Goal: Communication & Community: Participate in discussion

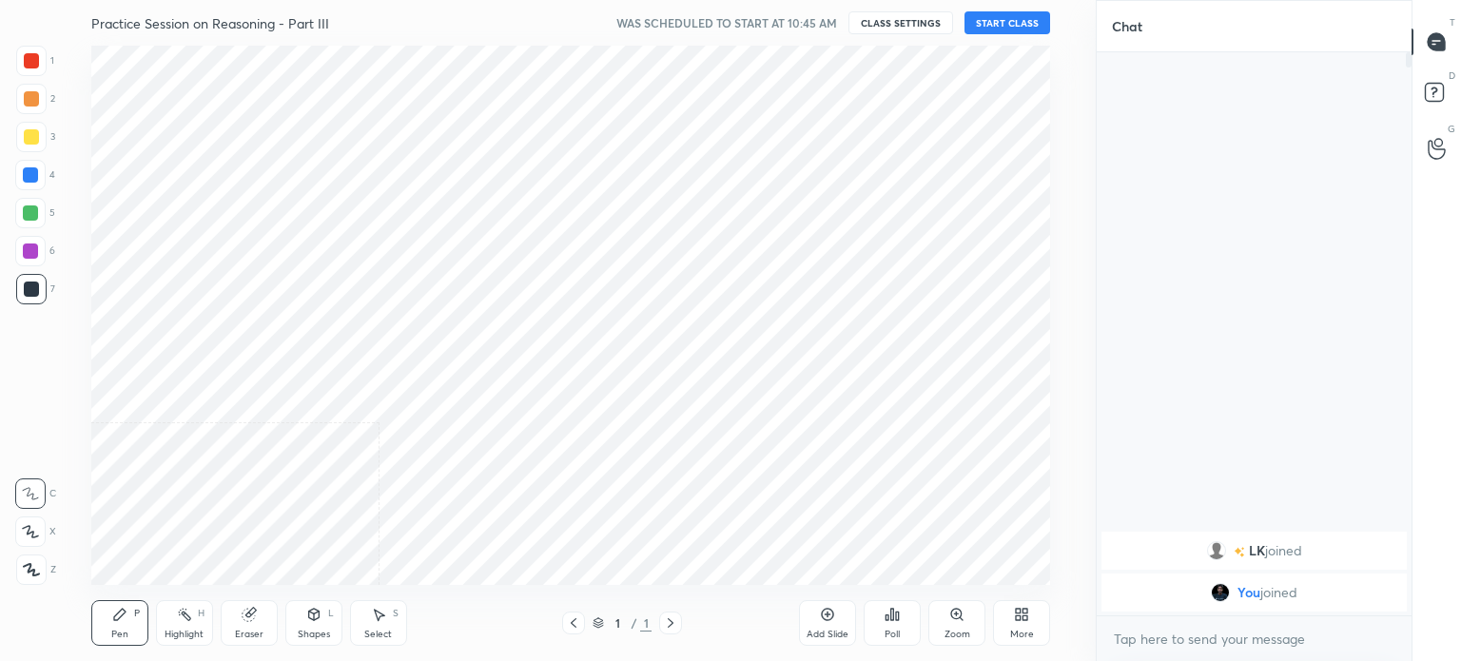
scroll to position [94576, 94096]
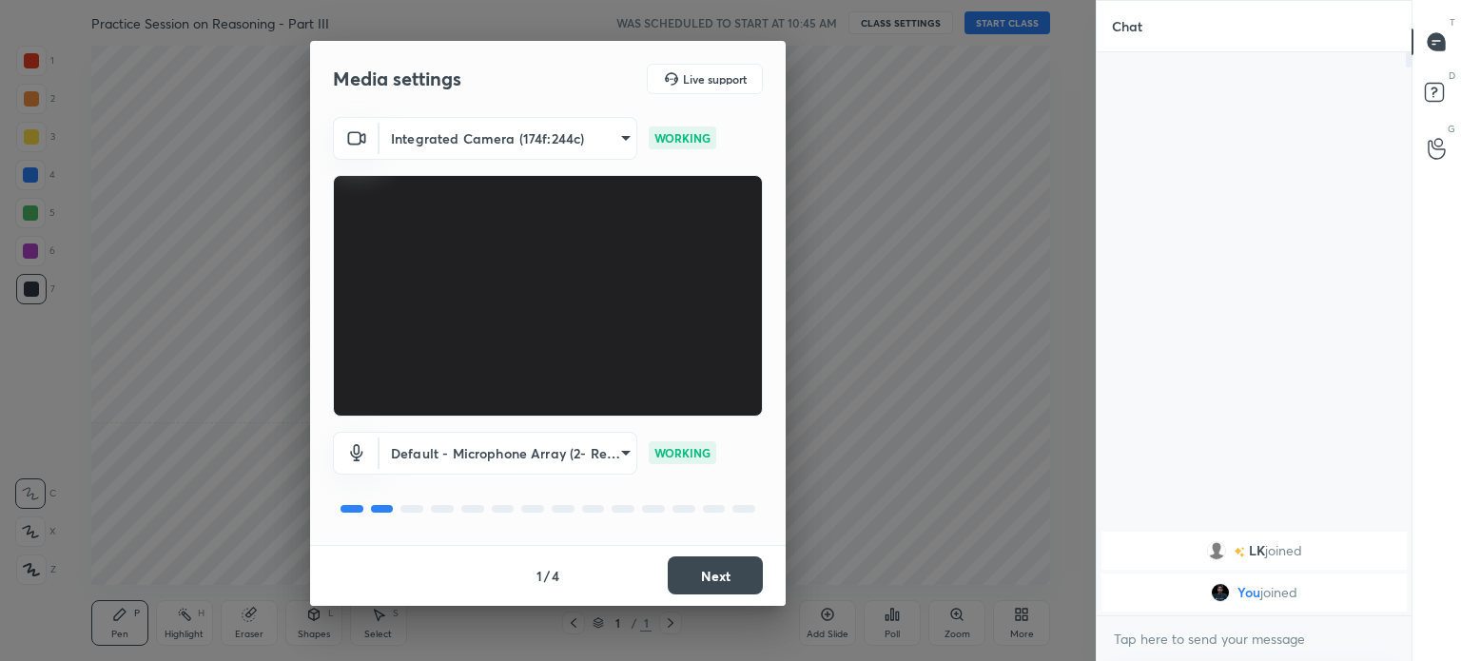
click at [727, 572] on button "Next" at bounding box center [715, 575] width 95 height 38
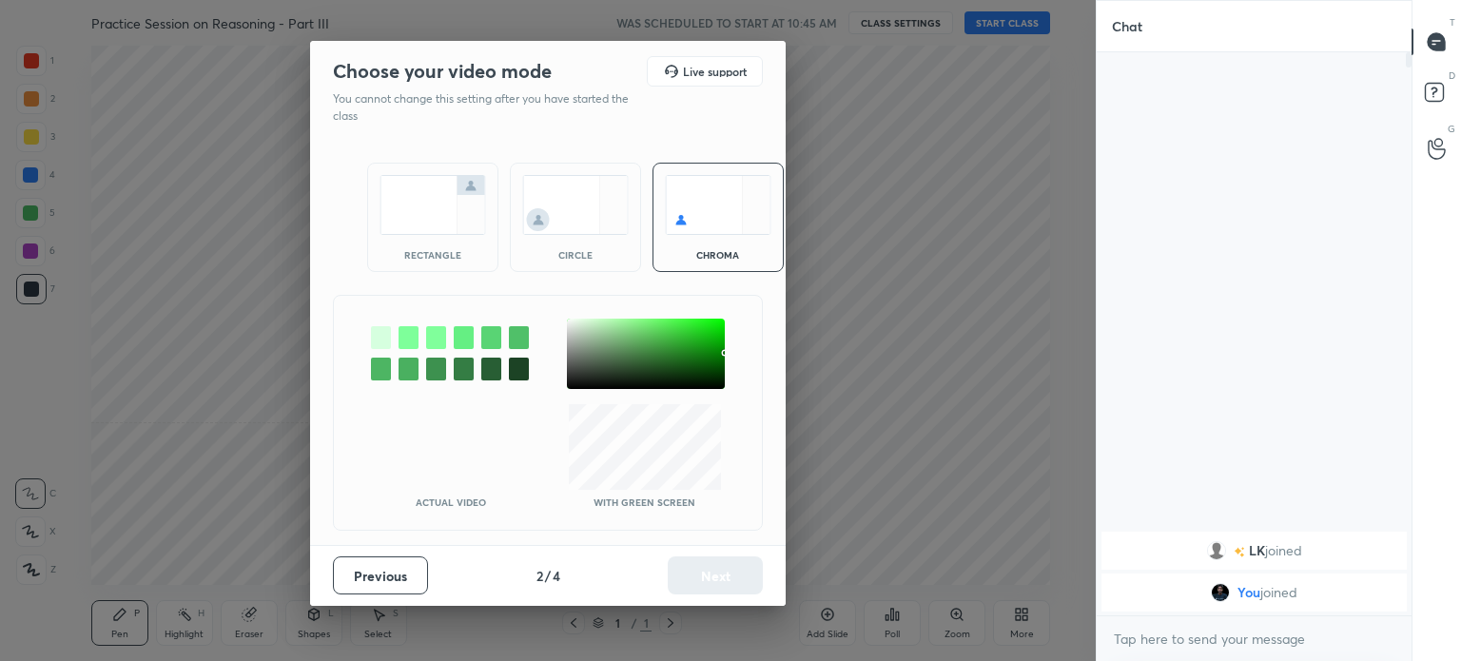
click at [397, 239] on div "rectangle" at bounding box center [432, 217] width 131 height 109
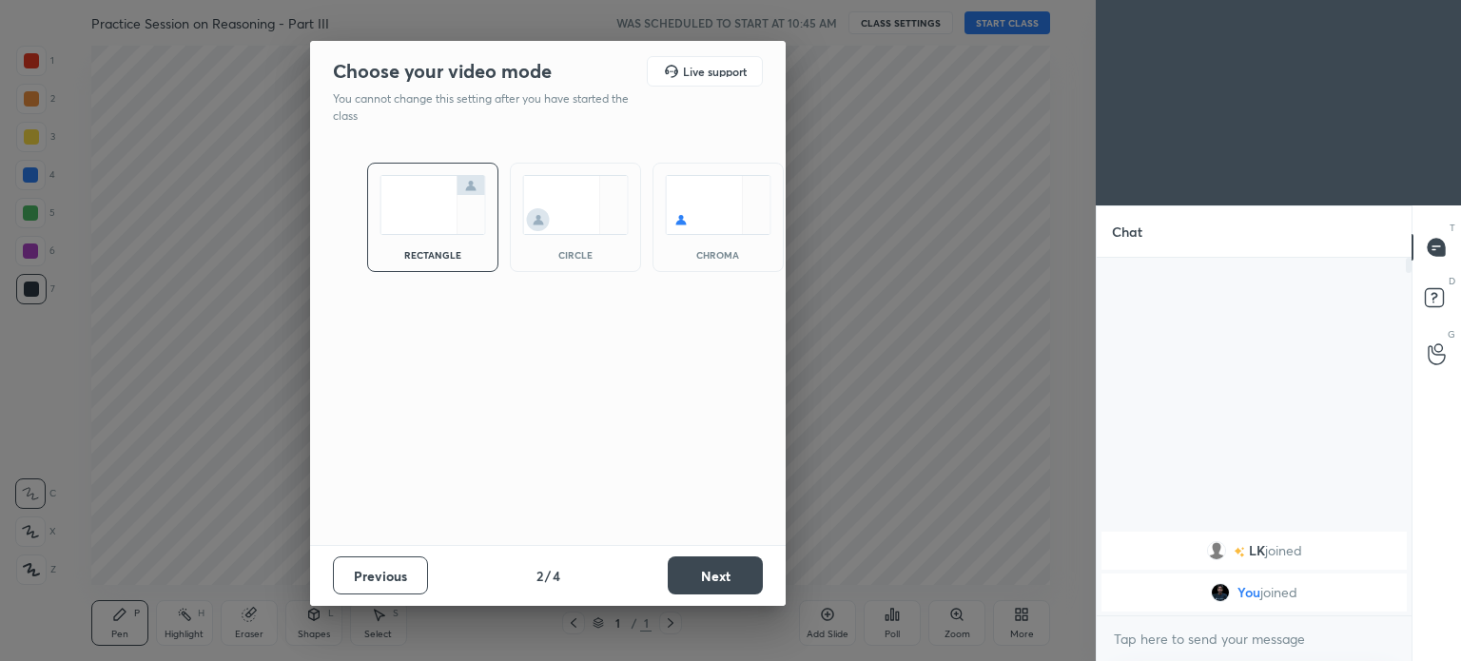
click at [734, 569] on button "Next" at bounding box center [715, 575] width 95 height 38
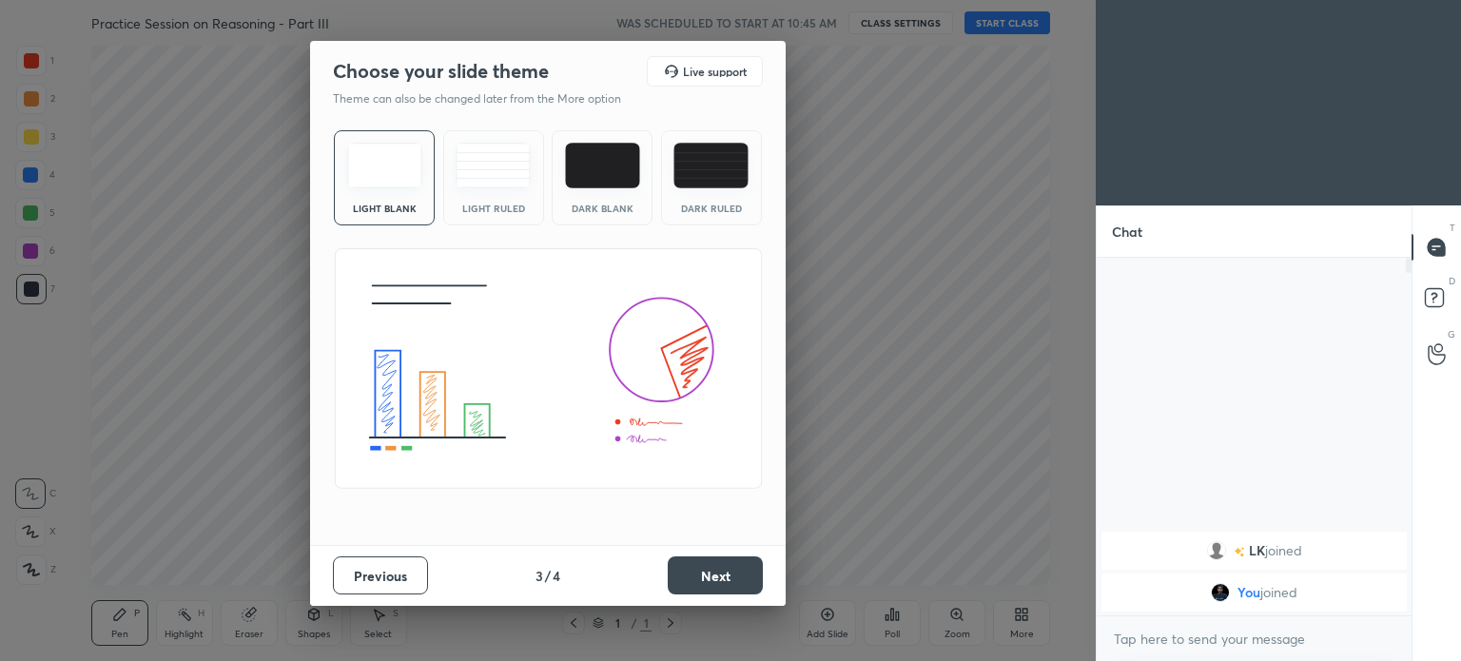
click at [734, 565] on button "Next" at bounding box center [715, 575] width 95 height 38
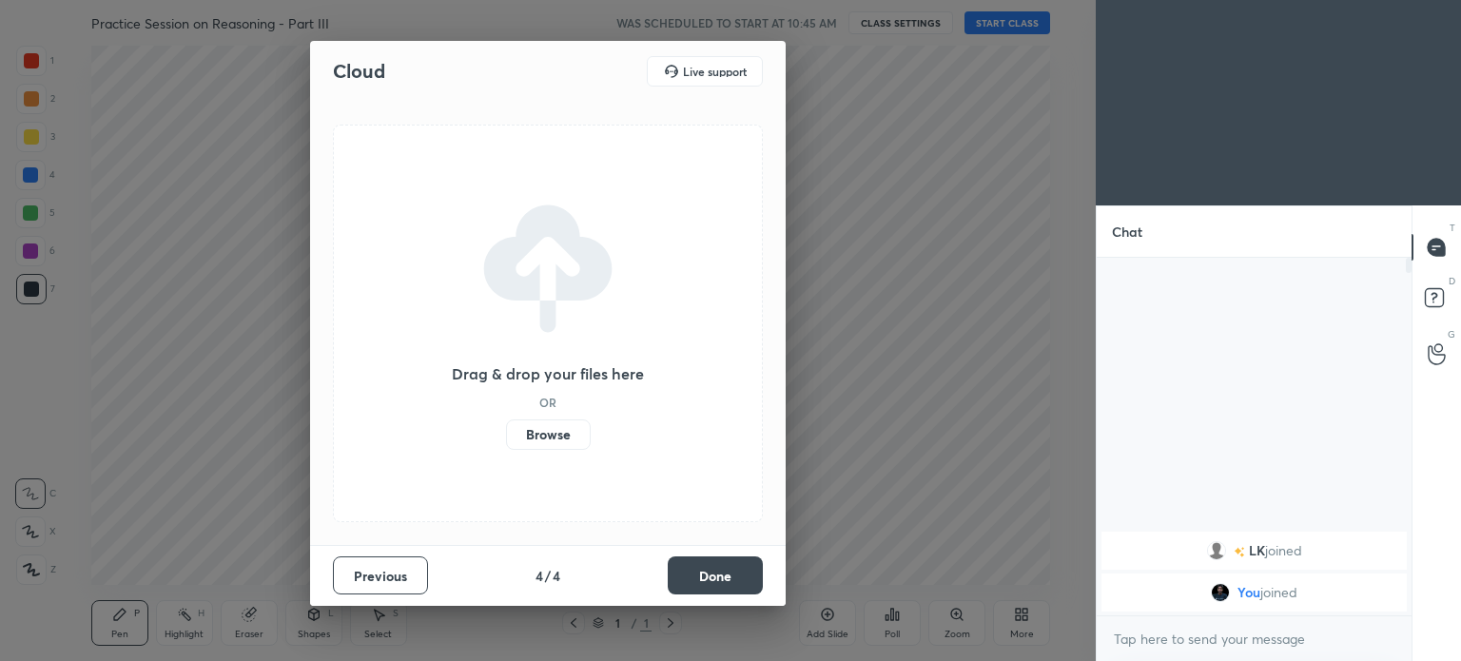
click at [733, 566] on button "Done" at bounding box center [715, 575] width 95 height 38
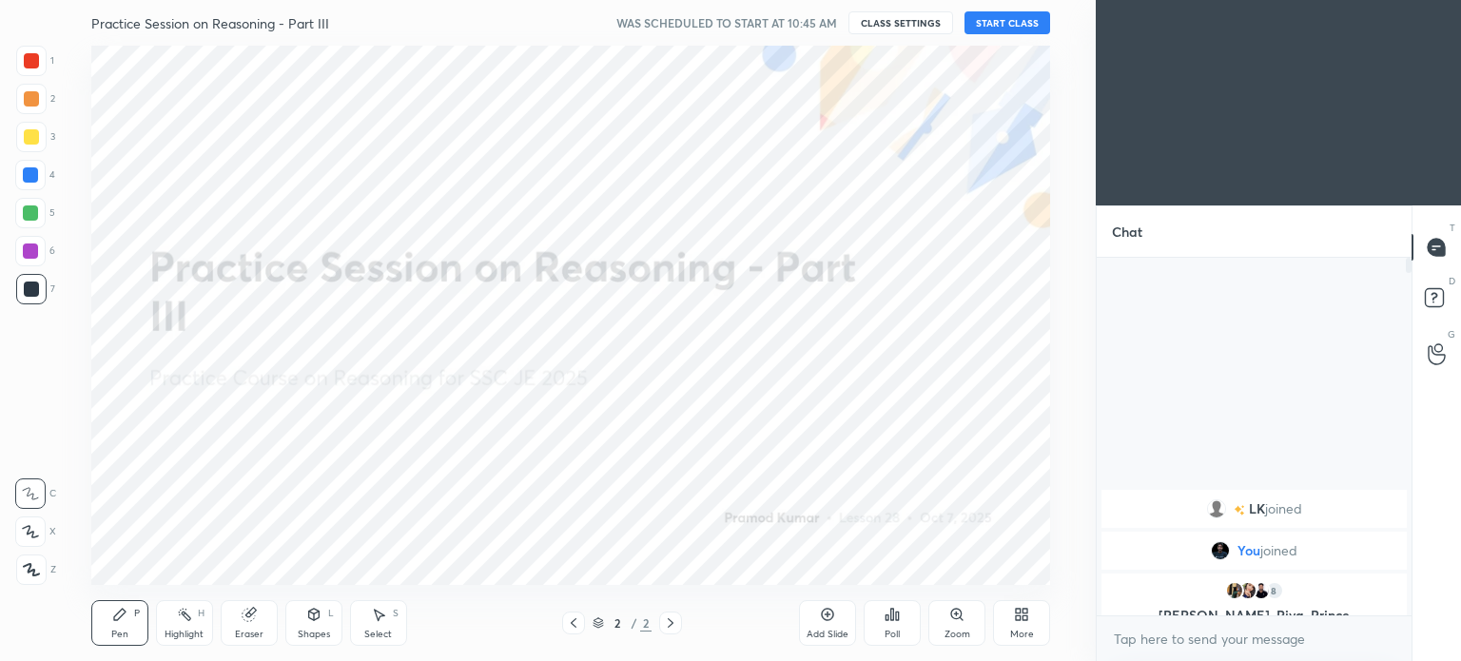
click at [1020, 612] on icon at bounding box center [1018, 611] width 5 height 5
click at [901, 424] on div "Upload File" at bounding box center [914, 424] width 76 height 46
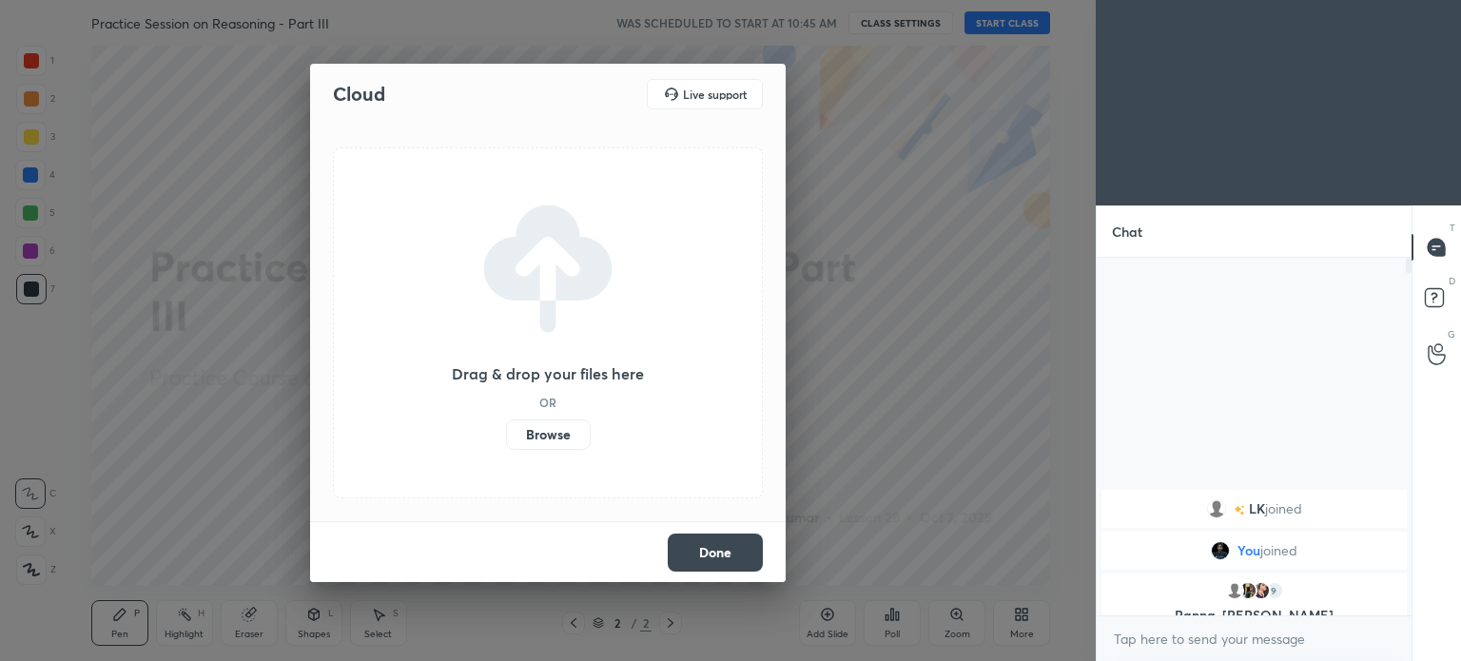
click at [546, 438] on label "Browse" at bounding box center [548, 434] width 85 height 30
click at [506, 438] on input "Browse" at bounding box center [506, 434] width 0 height 30
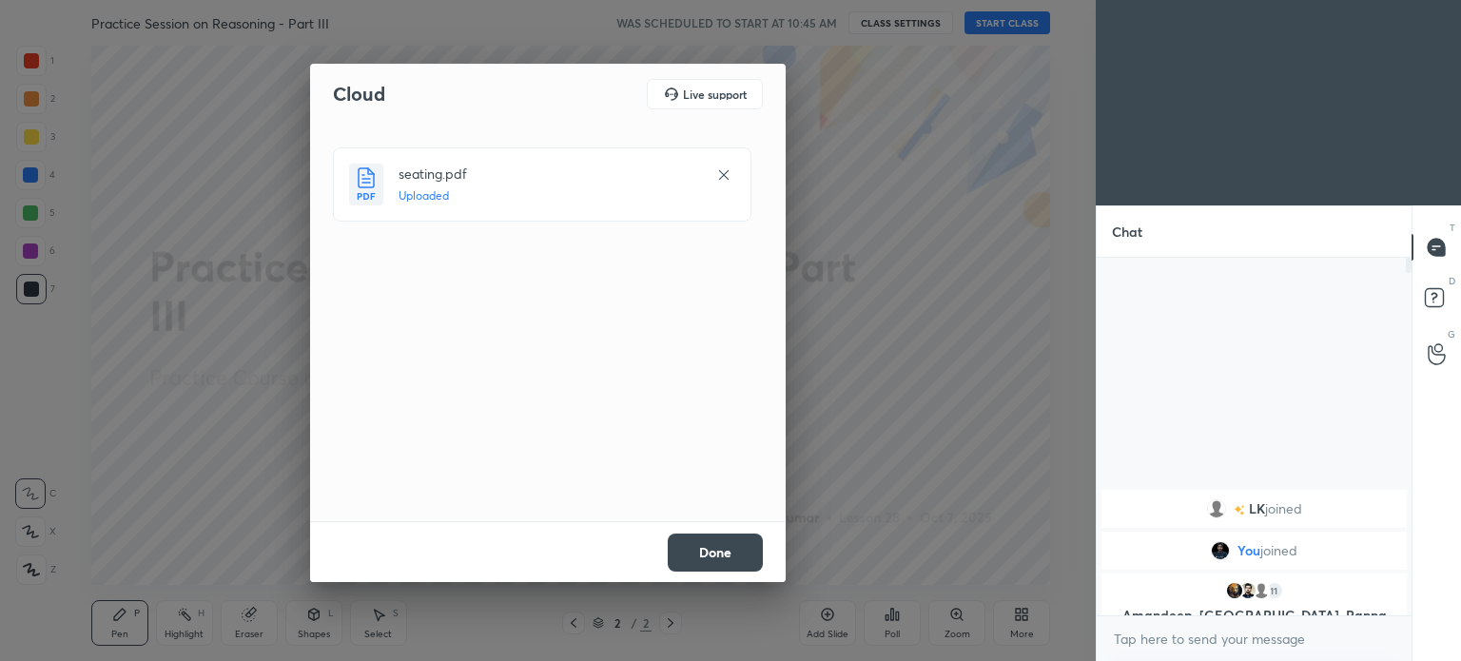
click at [711, 555] on button "Done" at bounding box center [715, 553] width 95 height 38
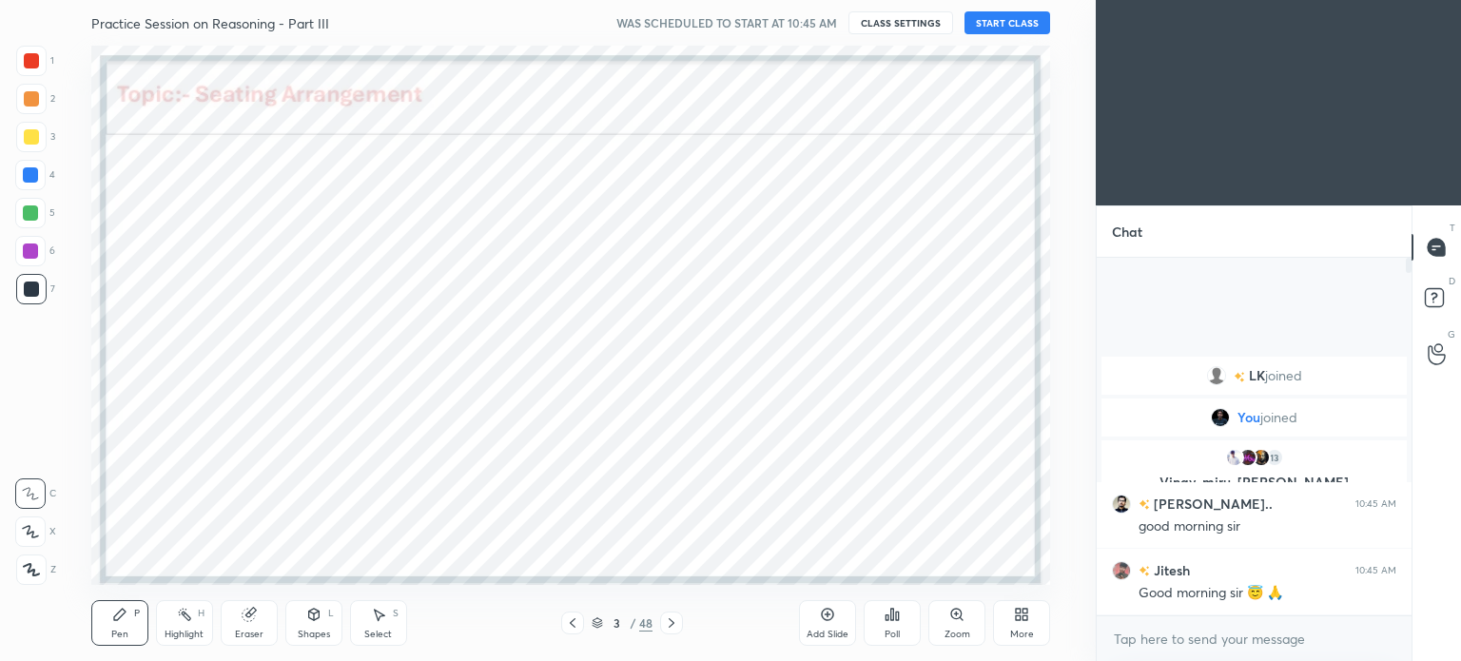
click at [986, 20] on button "START CLASS" at bounding box center [1007, 22] width 86 height 23
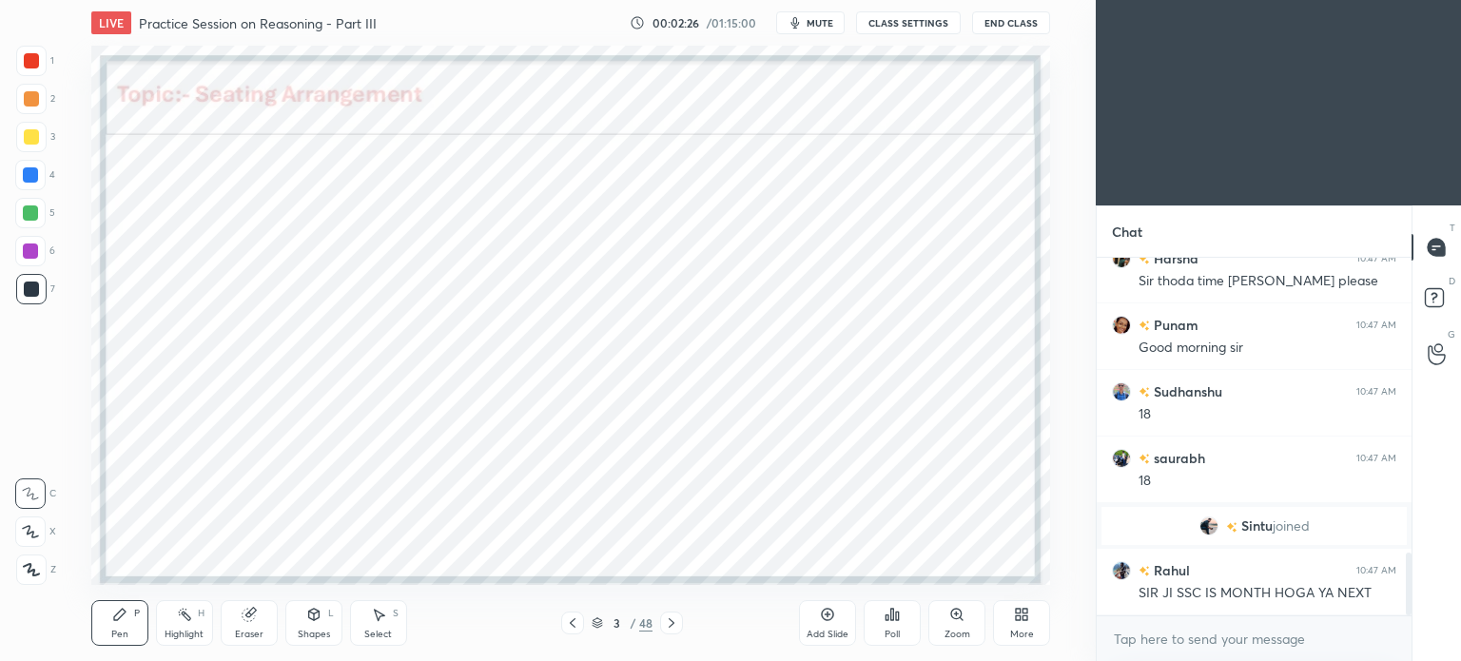
scroll to position [1691, 0]
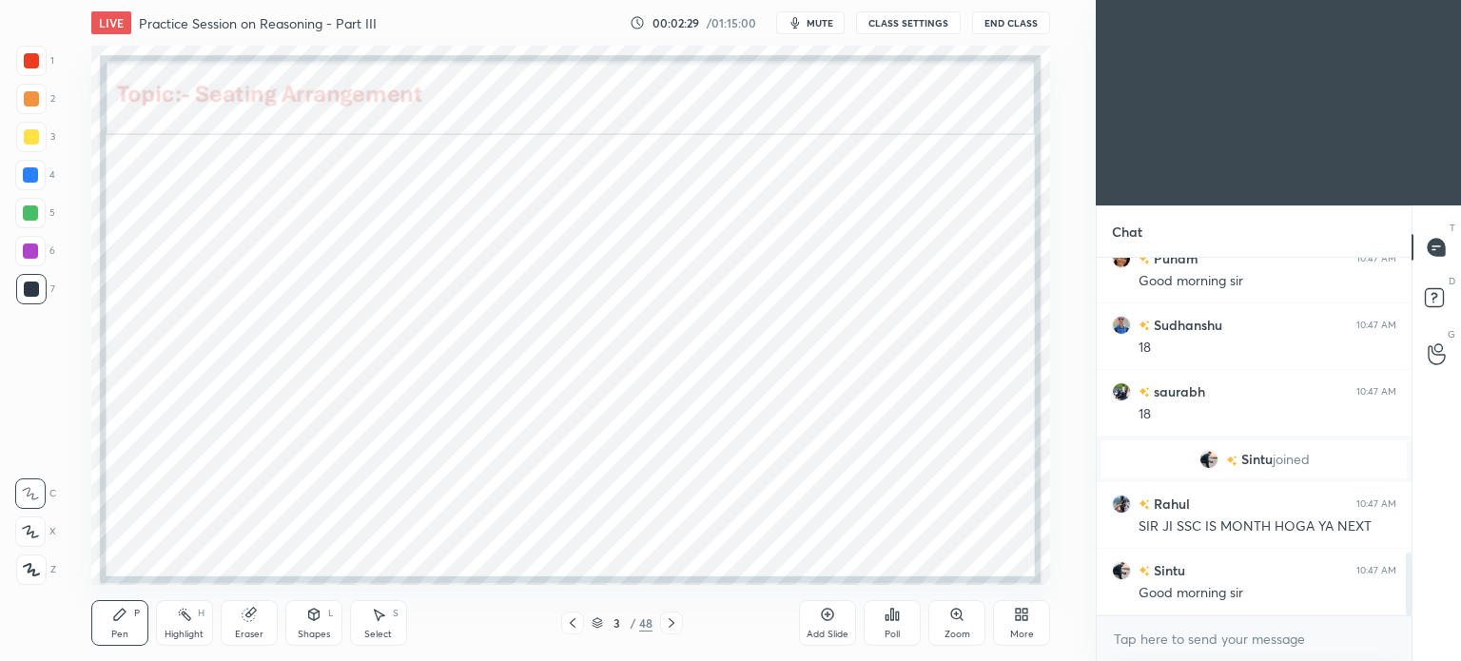
click at [598, 623] on icon at bounding box center [597, 622] width 11 height 11
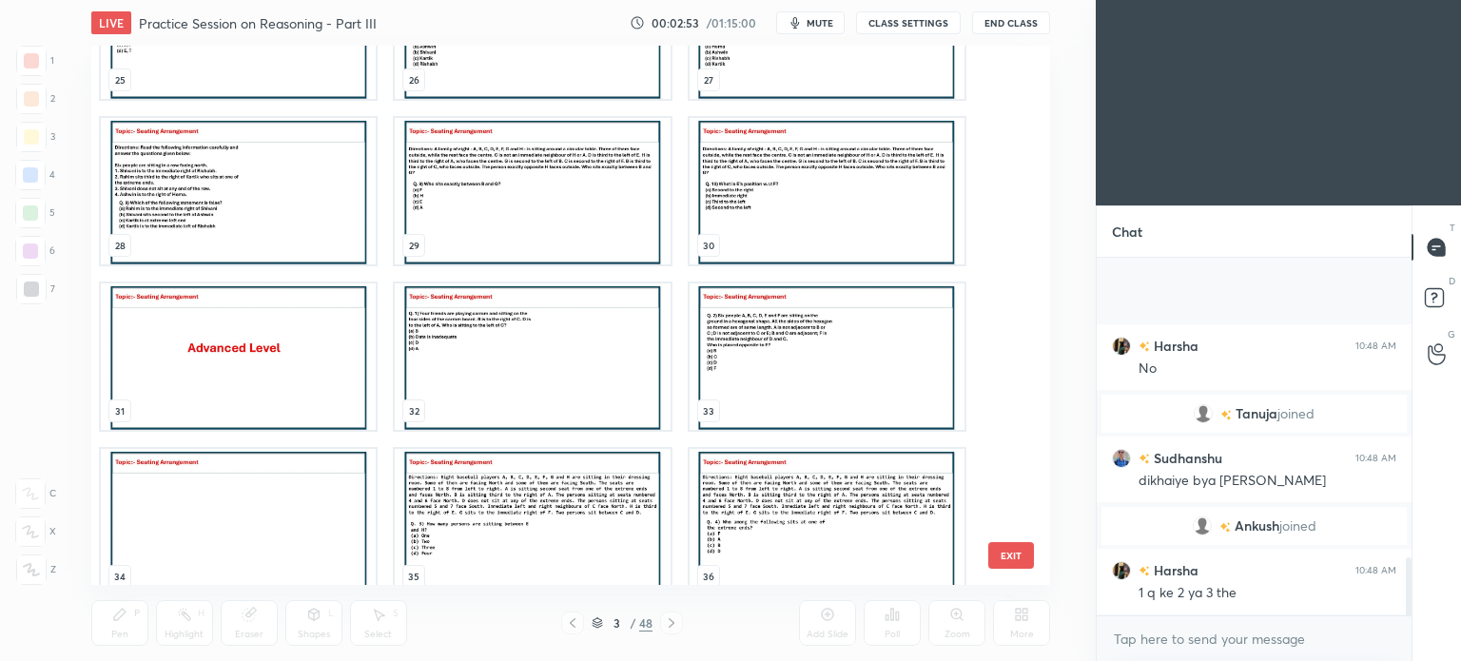
scroll to position [1849, 0]
click at [233, 198] on img "grid" at bounding box center [238, 191] width 275 height 146
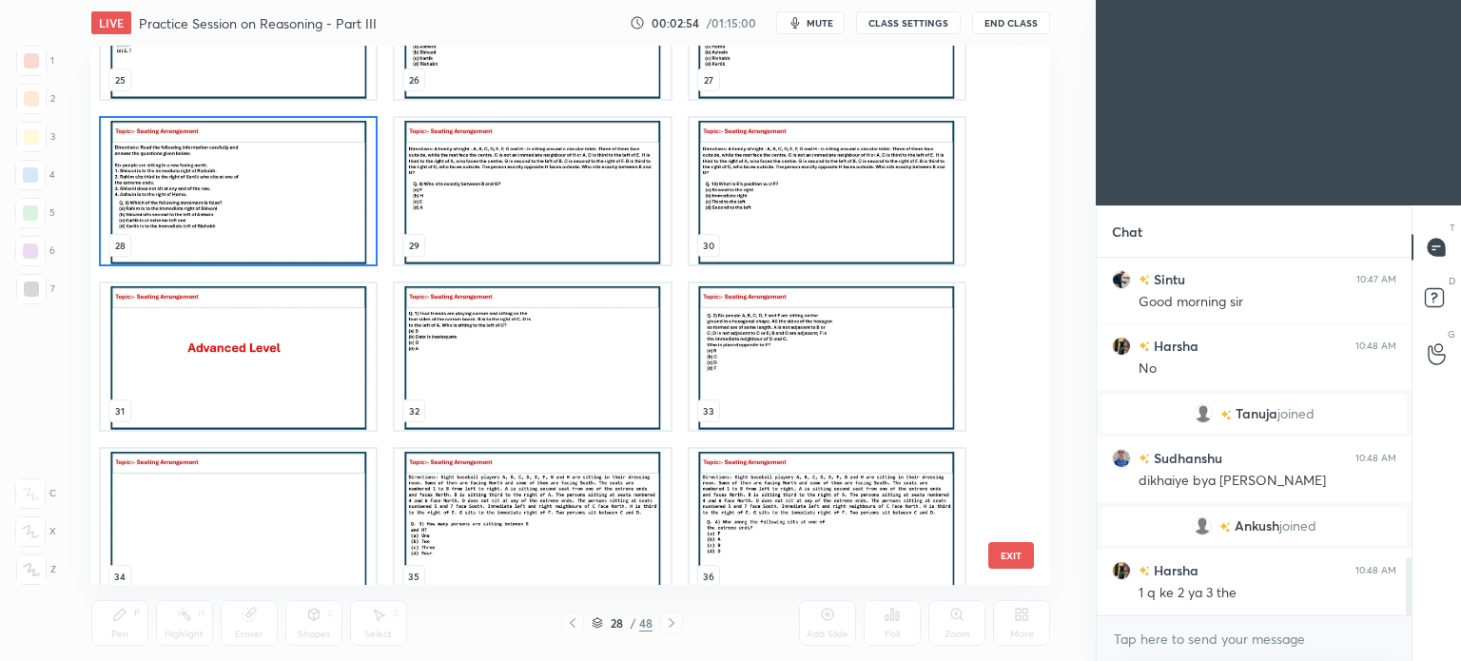
click at [233, 198] on img "grid" at bounding box center [238, 191] width 275 height 146
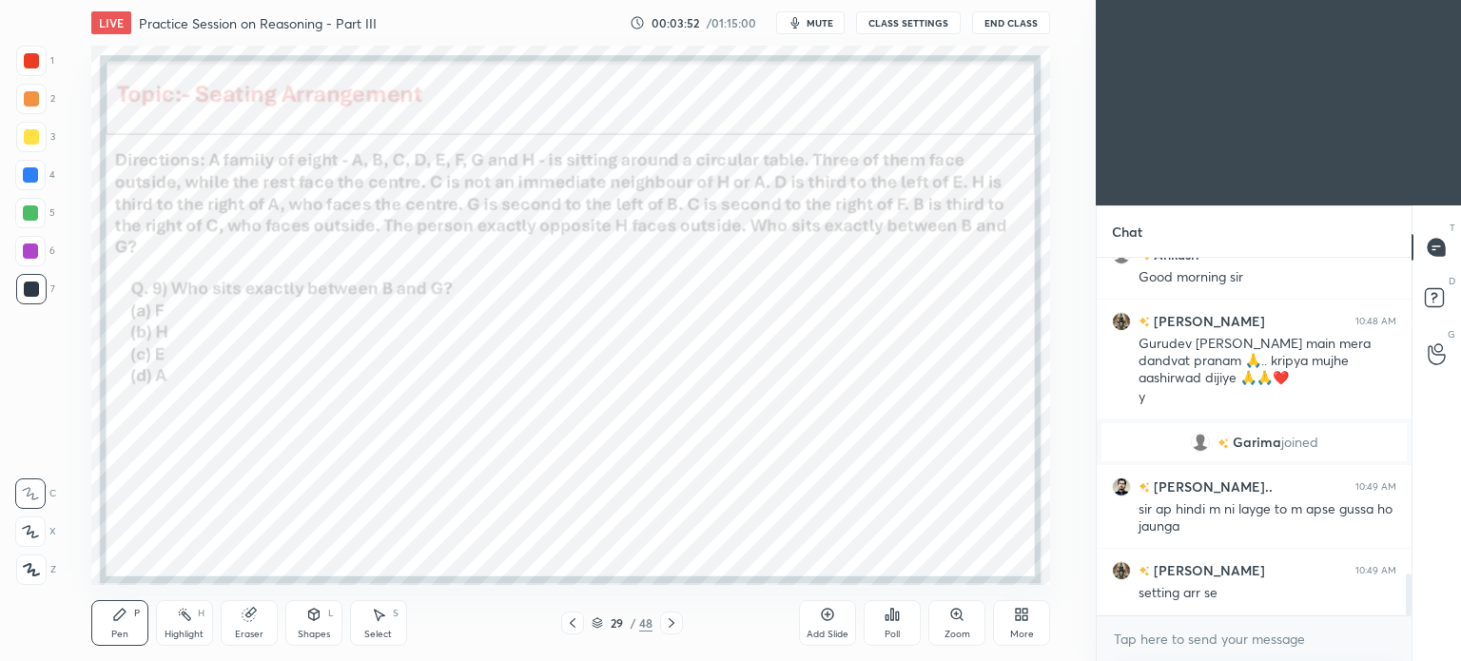
scroll to position [2791, 0]
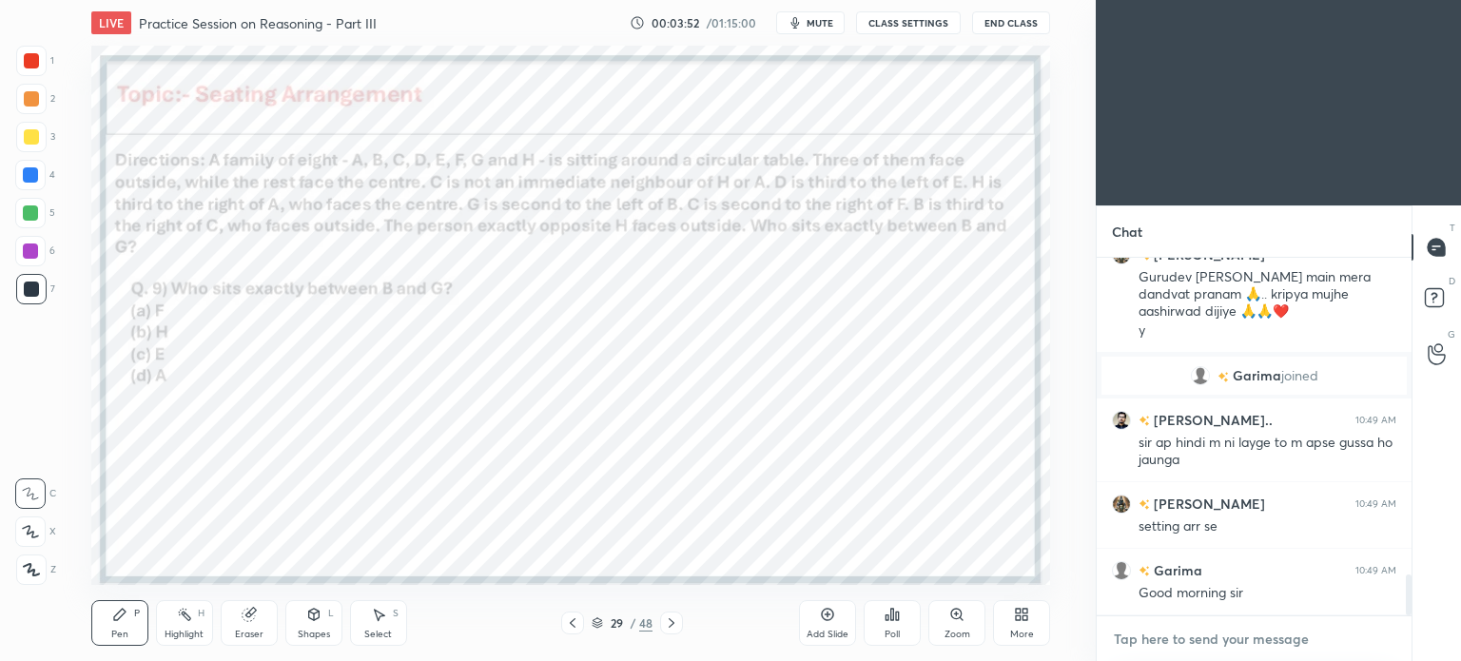
type textarea "x"
click at [1203, 633] on textarea at bounding box center [1254, 639] width 284 height 30
paste textarea "https://t.me/unacademypramod"
type textarea "https://t.me/unacademypramod"
type textarea "x"
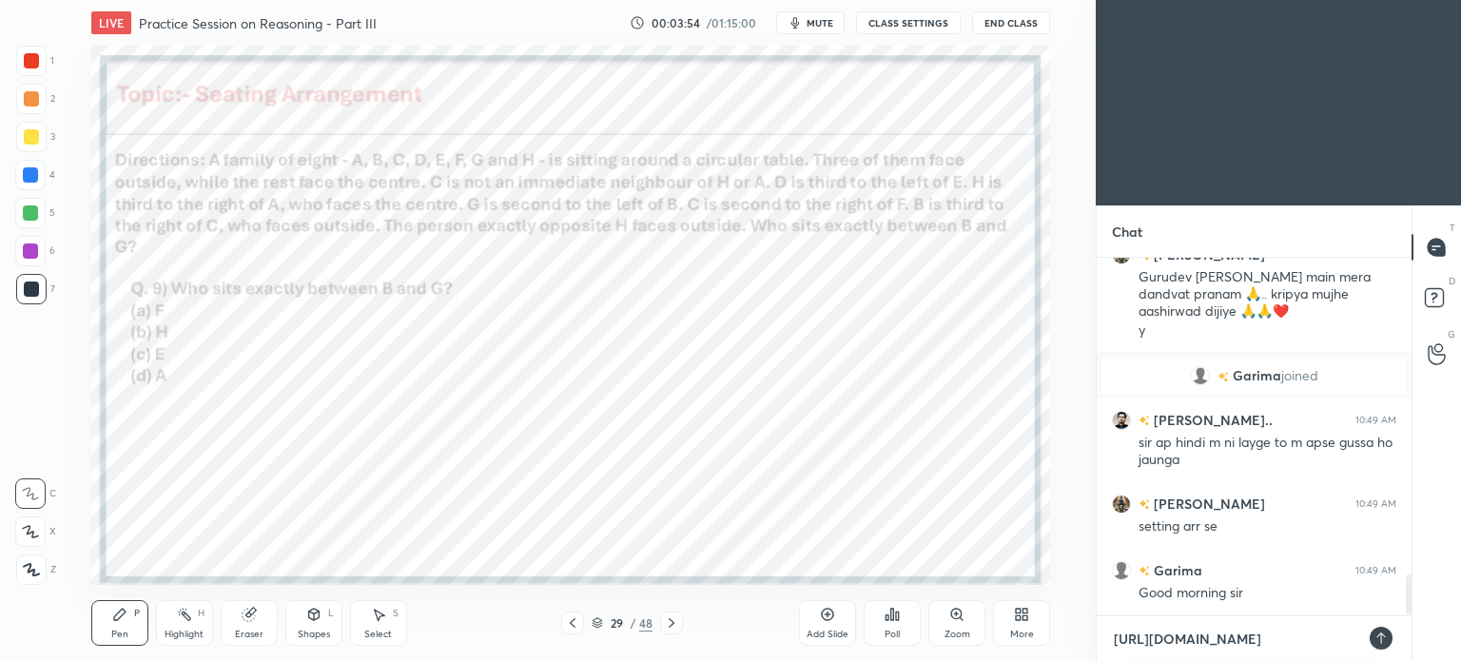
scroll to position [2857, 0]
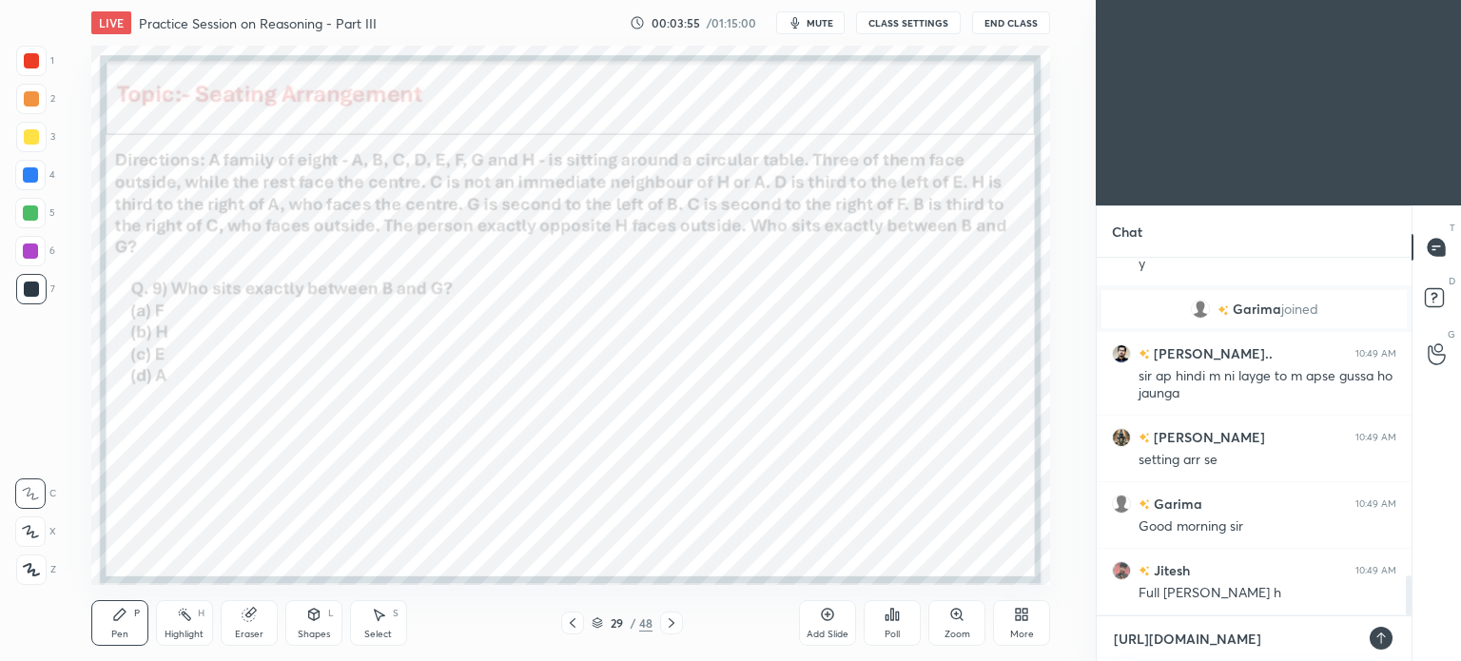
click at [1160, 638] on textarea "https://t.me/unacademypramod" at bounding box center [1235, 639] width 246 height 30
type textarea "https://te.me/unacademypramod"
type textarea "x"
type textarea "https://tel.me/unacademypramod"
type textarea "x"
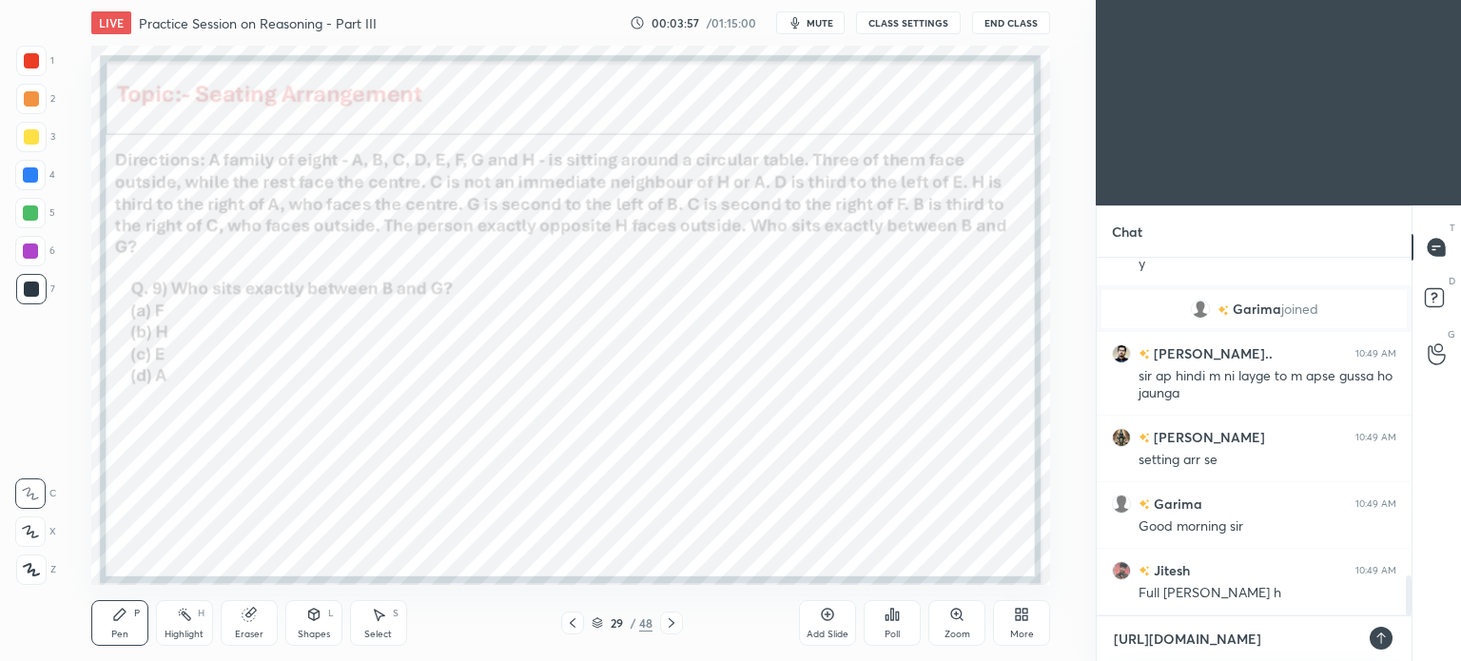
type textarea "https://tele.me/unacademypramod"
type textarea "x"
type textarea "https://teleg.me/unacademypramod"
type textarea "x"
type textarea "https://telegr.me/unacademypramod"
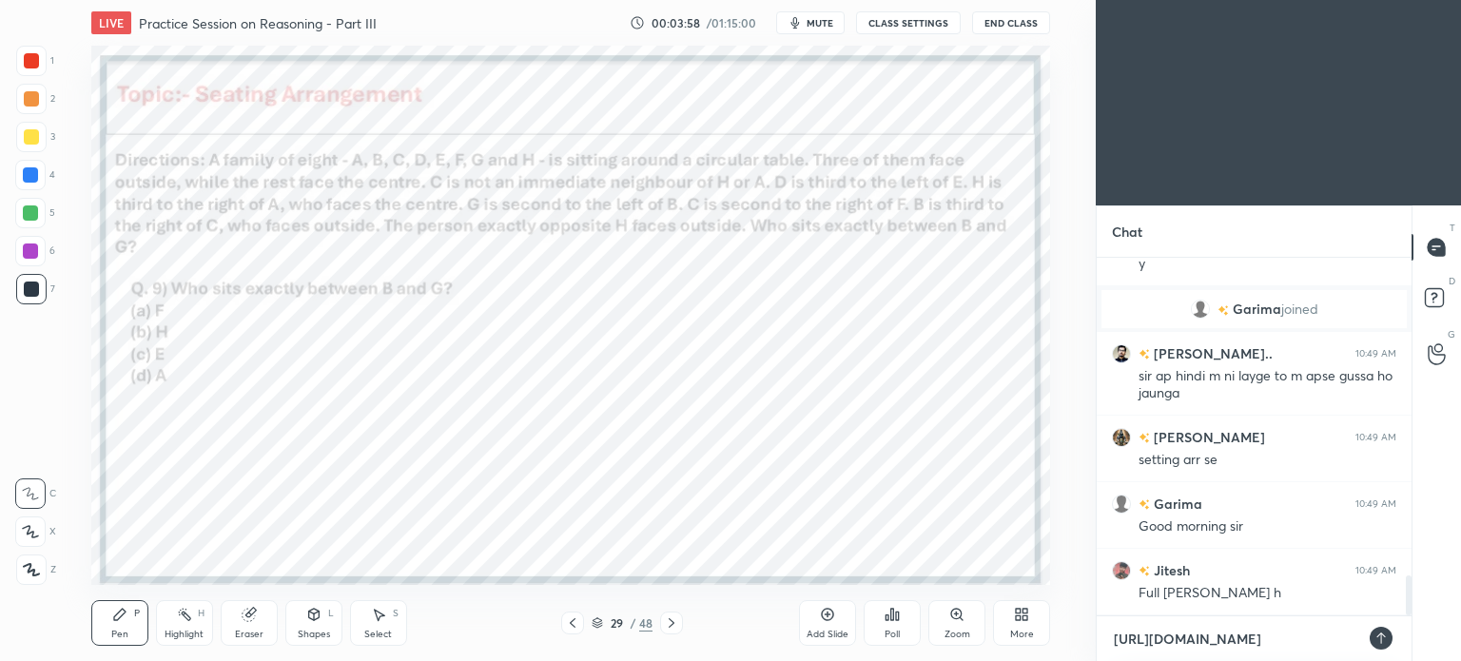
type textarea "x"
type textarea "https://telegra.me/unacademypramod"
type textarea "x"
type textarea "[URL][DOMAIN_NAME]"
type textarea "x"
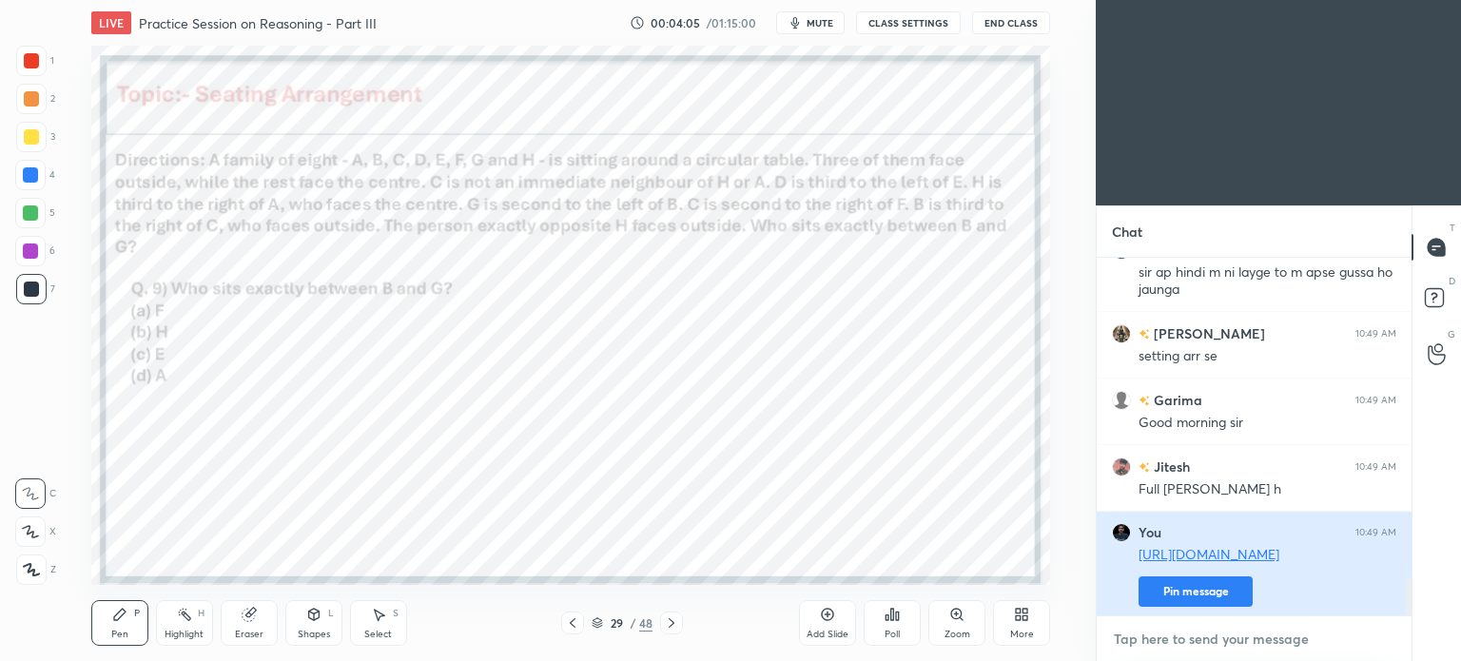
scroll to position [2964, 0]
type textarea "x"
click at [1170, 581] on button "Pin message" at bounding box center [1196, 589] width 114 height 30
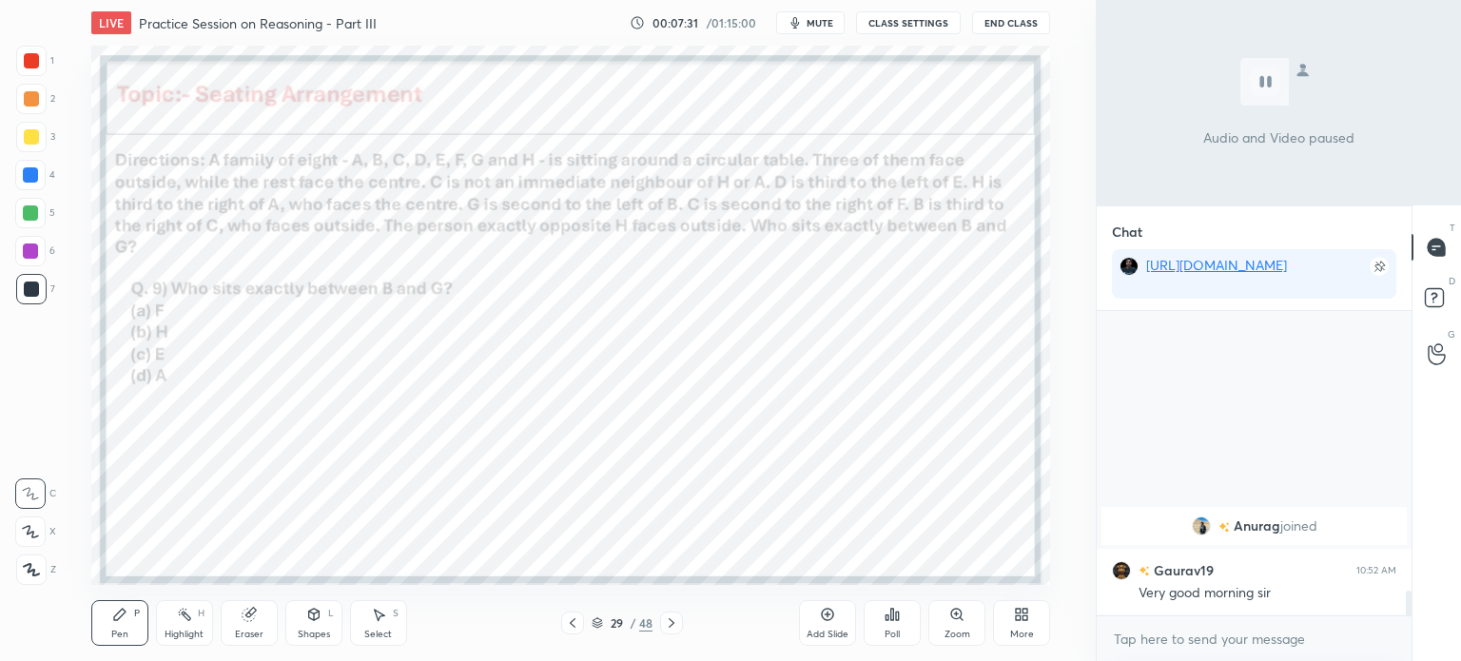
scroll to position [3563, 0]
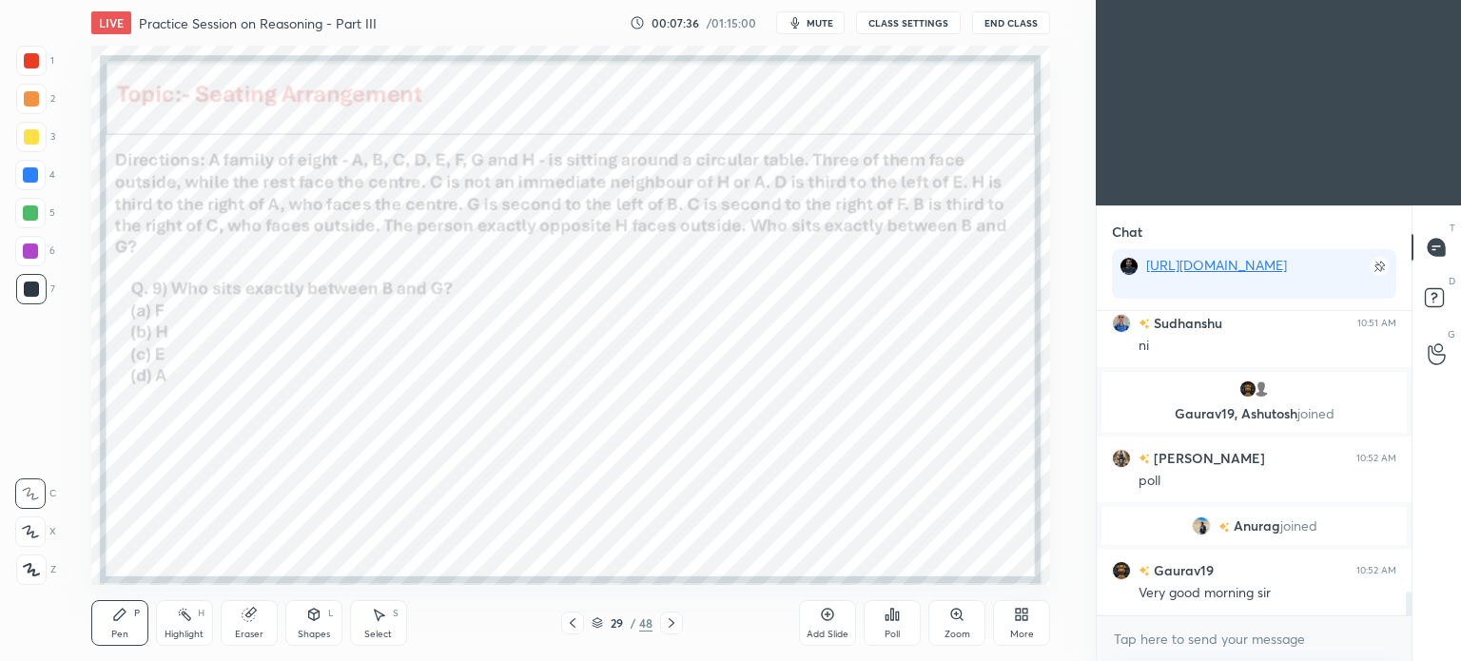
click at [892, 619] on icon at bounding box center [892, 614] width 3 height 11
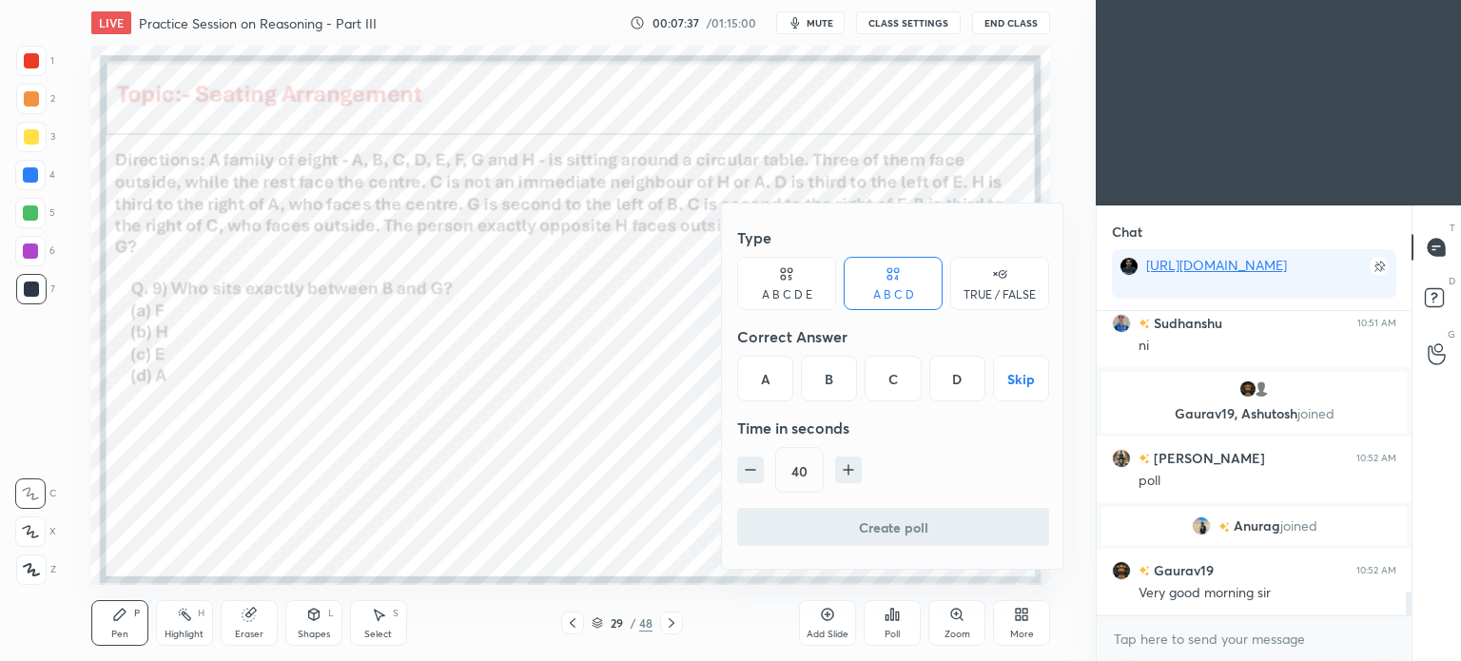
click at [828, 365] on div "B" at bounding box center [829, 379] width 56 height 46
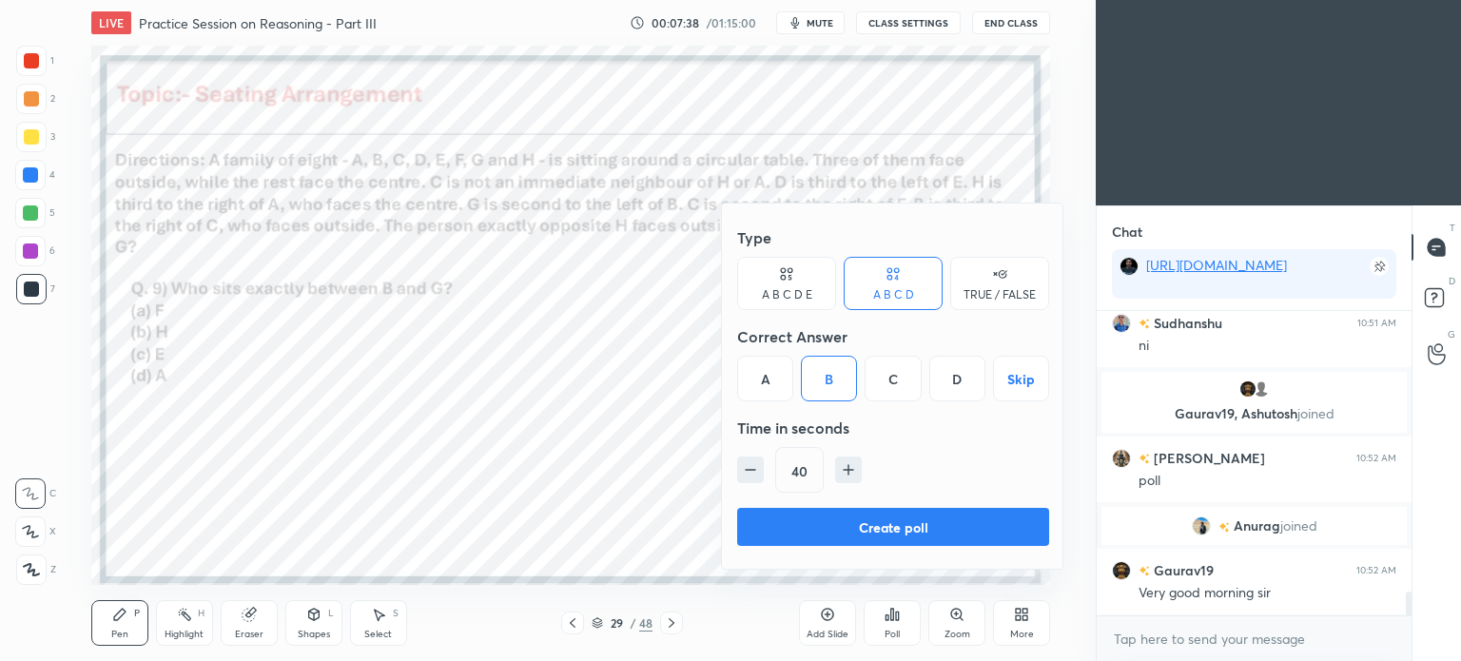
click at [842, 467] on icon "button" at bounding box center [848, 469] width 19 height 19
type input "55"
click at [884, 524] on button "Create poll" at bounding box center [893, 527] width 312 height 38
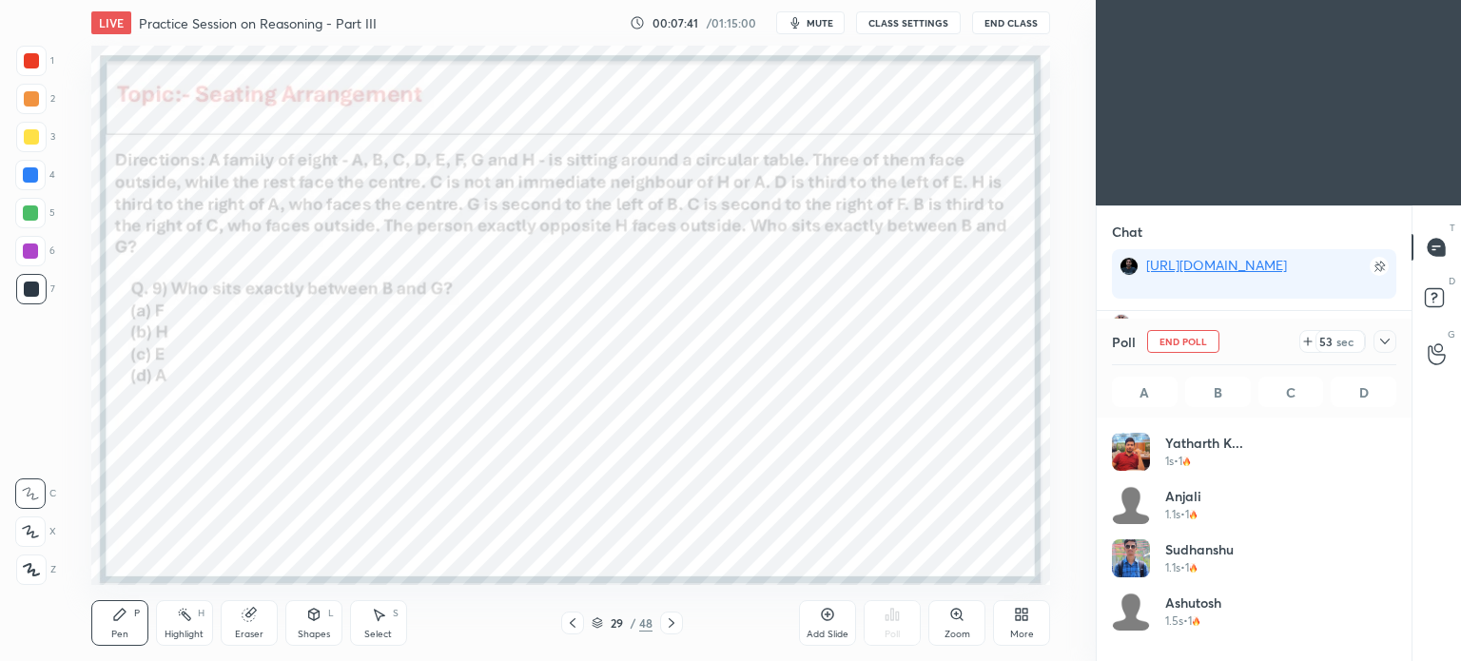
scroll to position [223, 279]
click at [1389, 337] on icon at bounding box center [1384, 341] width 15 height 15
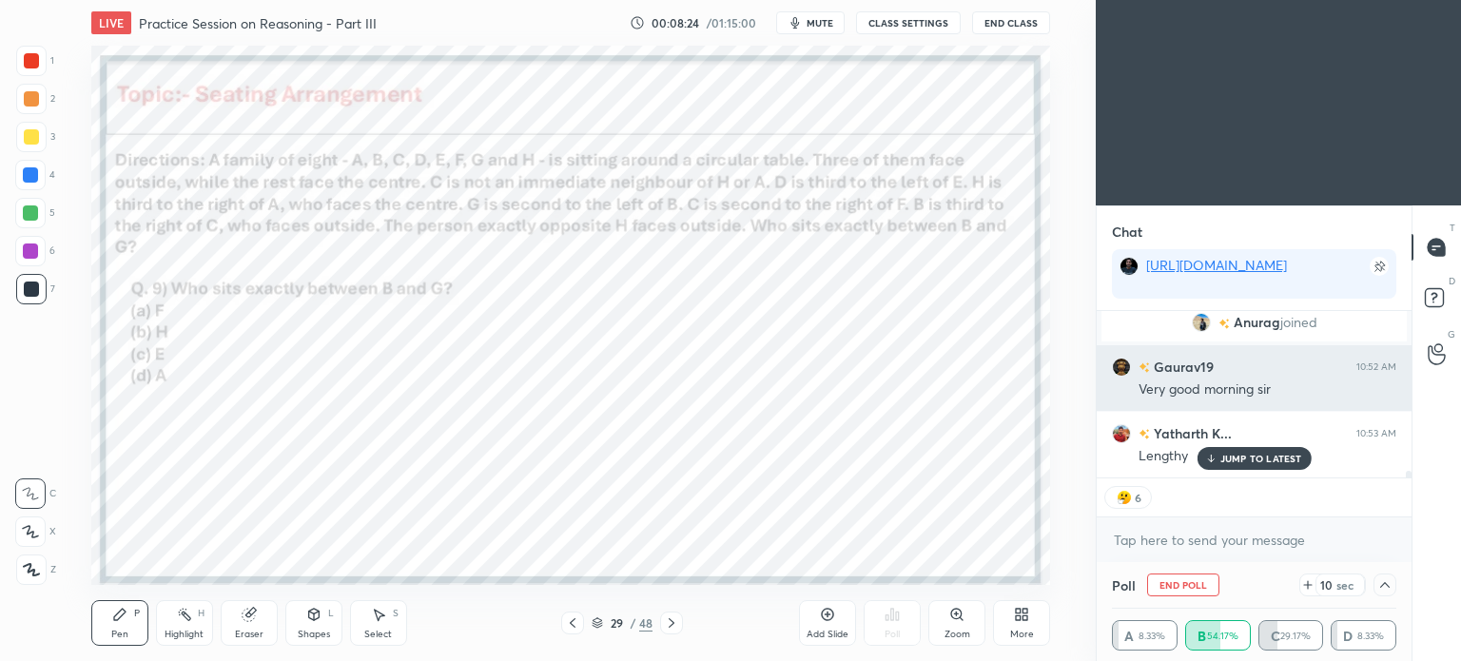
scroll to position [3767, 0]
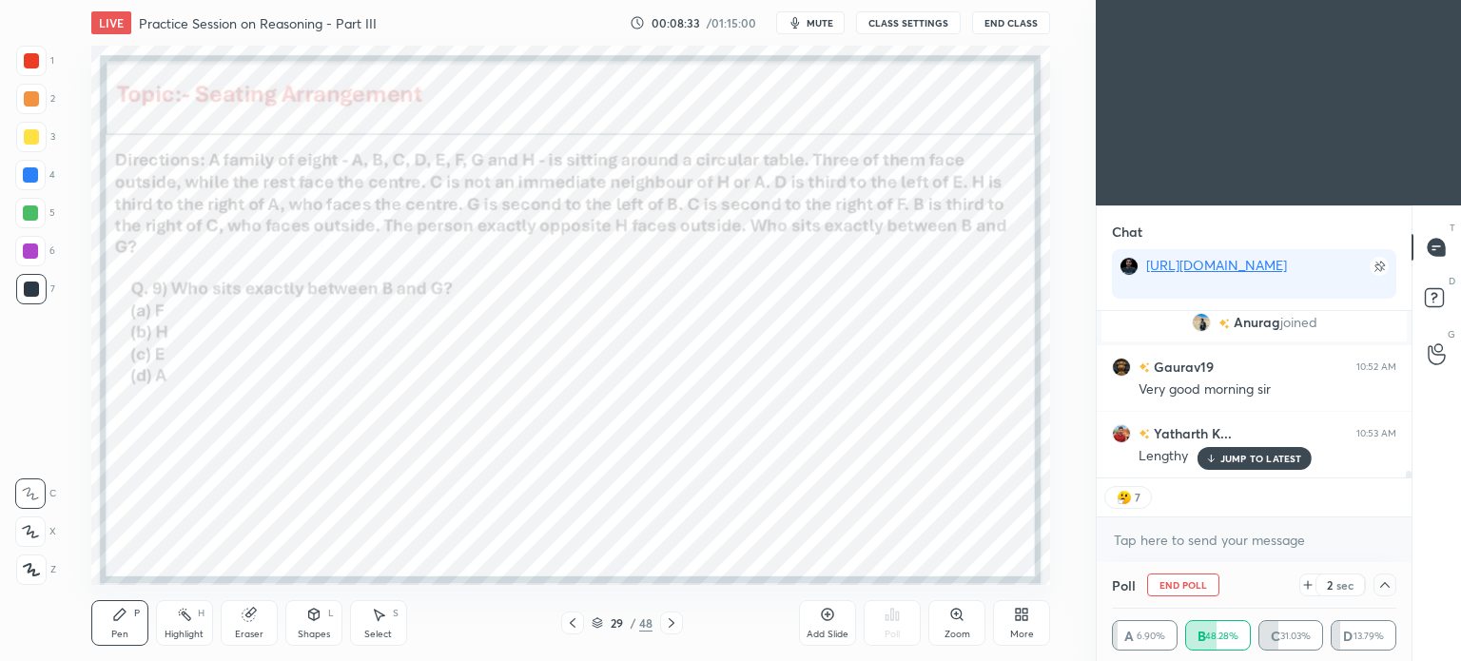
click at [1249, 458] on p "JUMP TO LATEST" at bounding box center [1261, 458] width 82 height 11
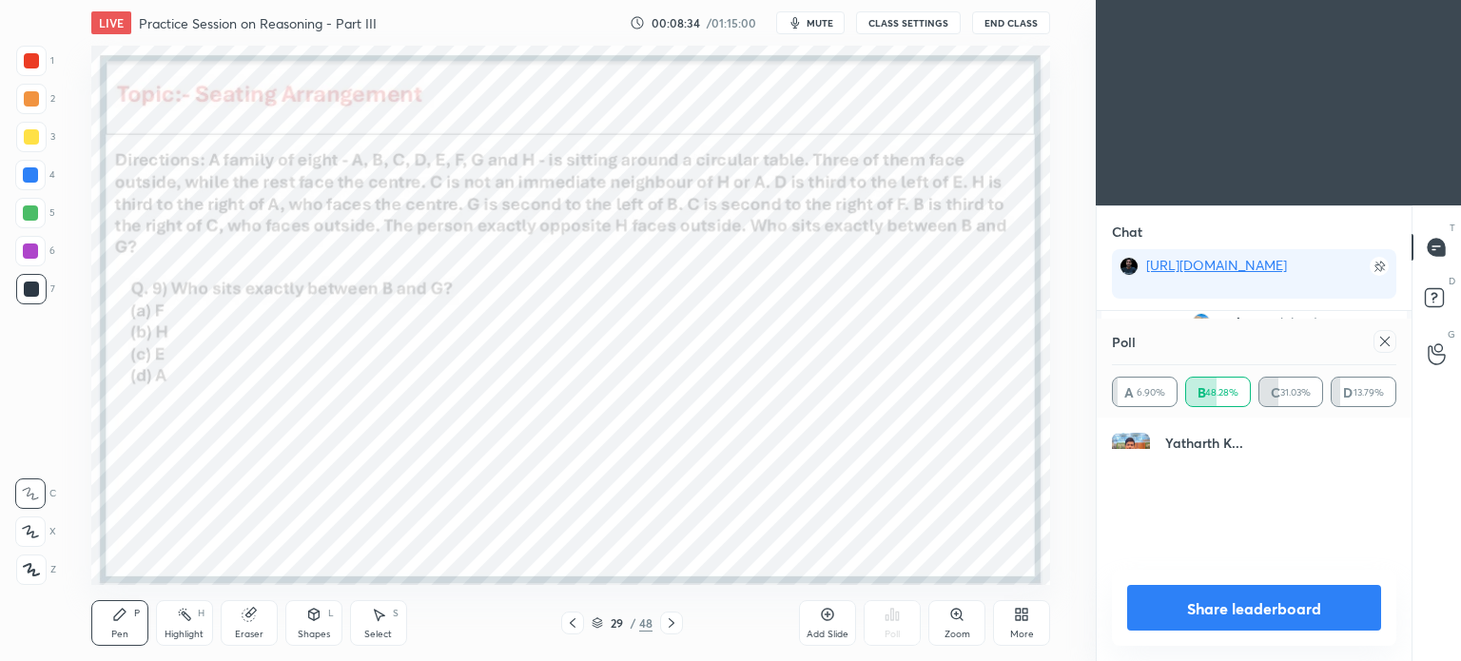
scroll to position [222, 279]
click at [1387, 341] on icon at bounding box center [1384, 341] width 15 height 15
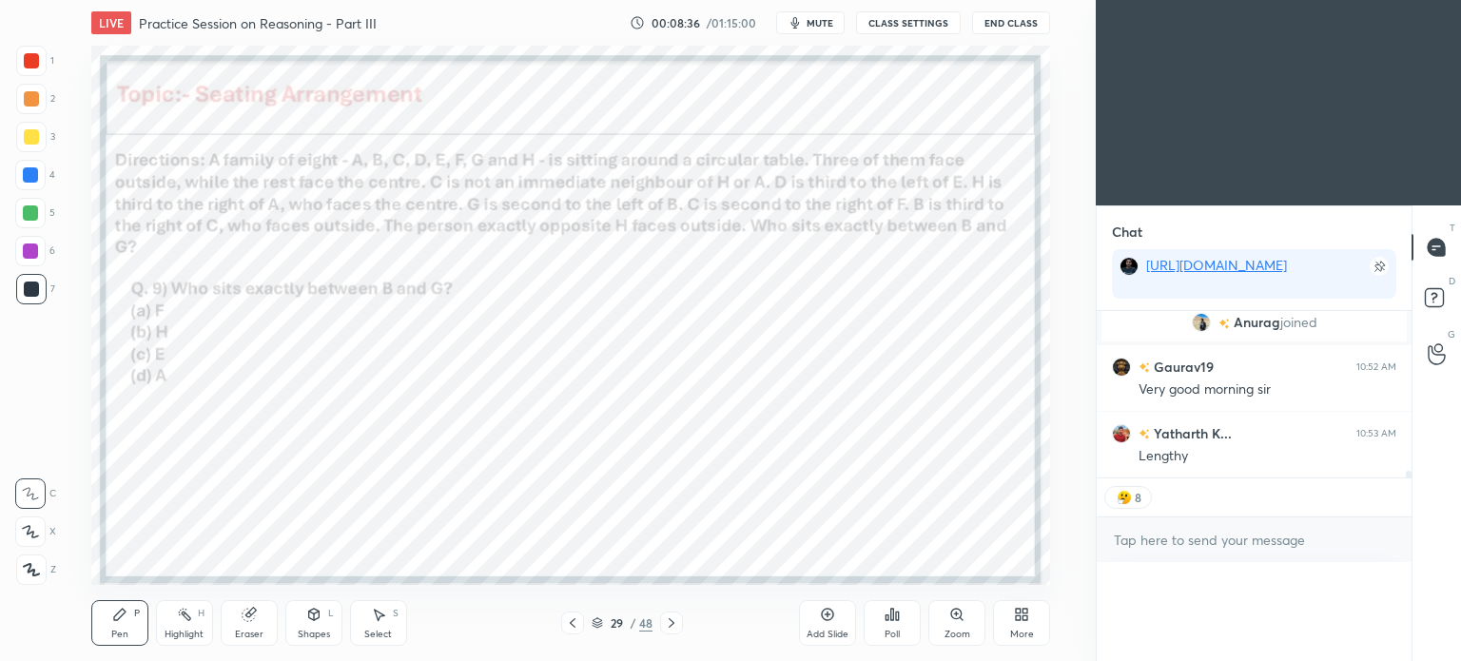
scroll to position [0, 0]
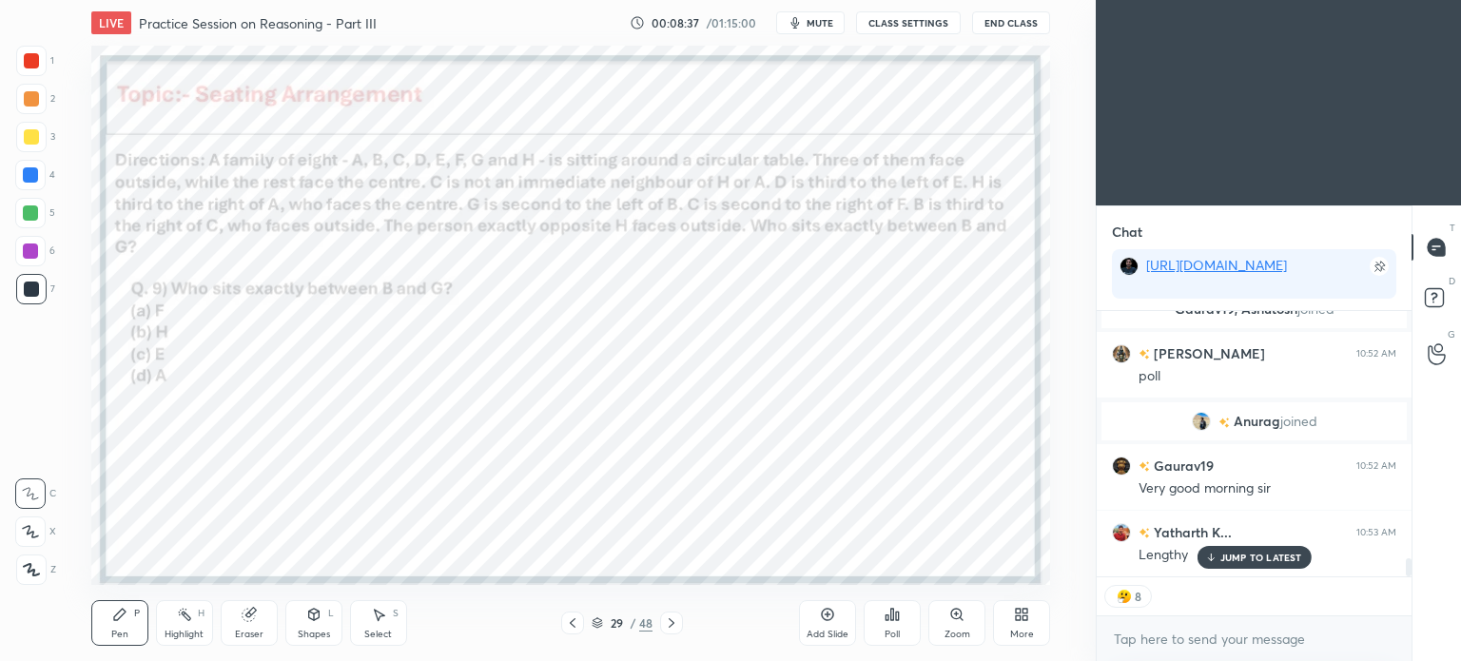
click at [664, 624] on icon at bounding box center [671, 622] width 15 height 15
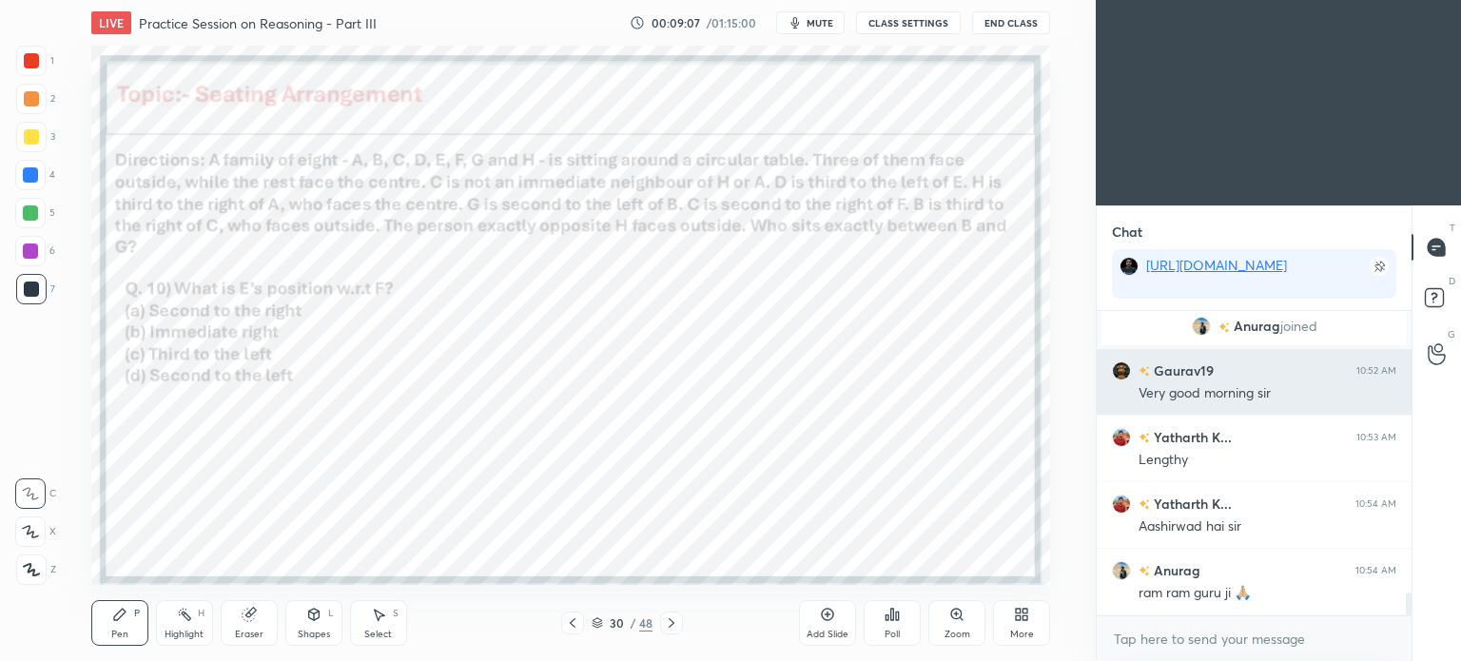
scroll to position [3829, 0]
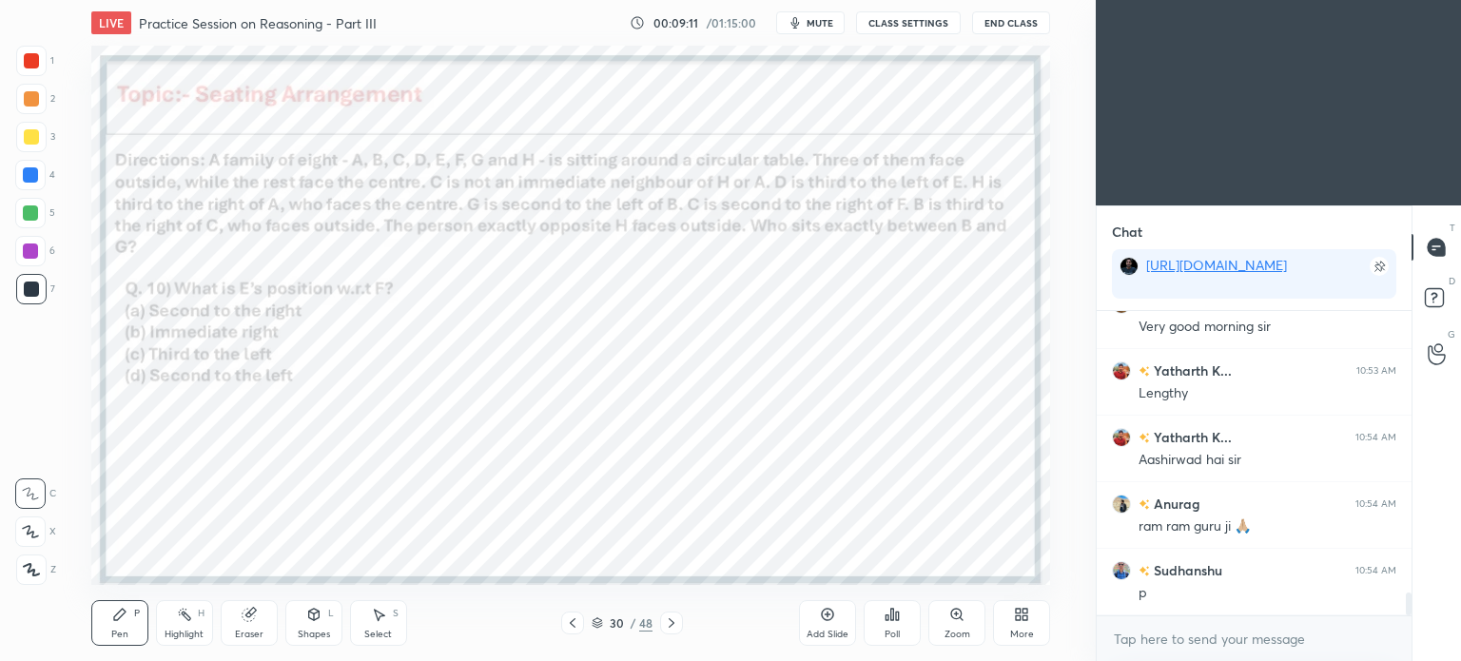
click at [882, 612] on div "Poll" at bounding box center [892, 623] width 57 height 46
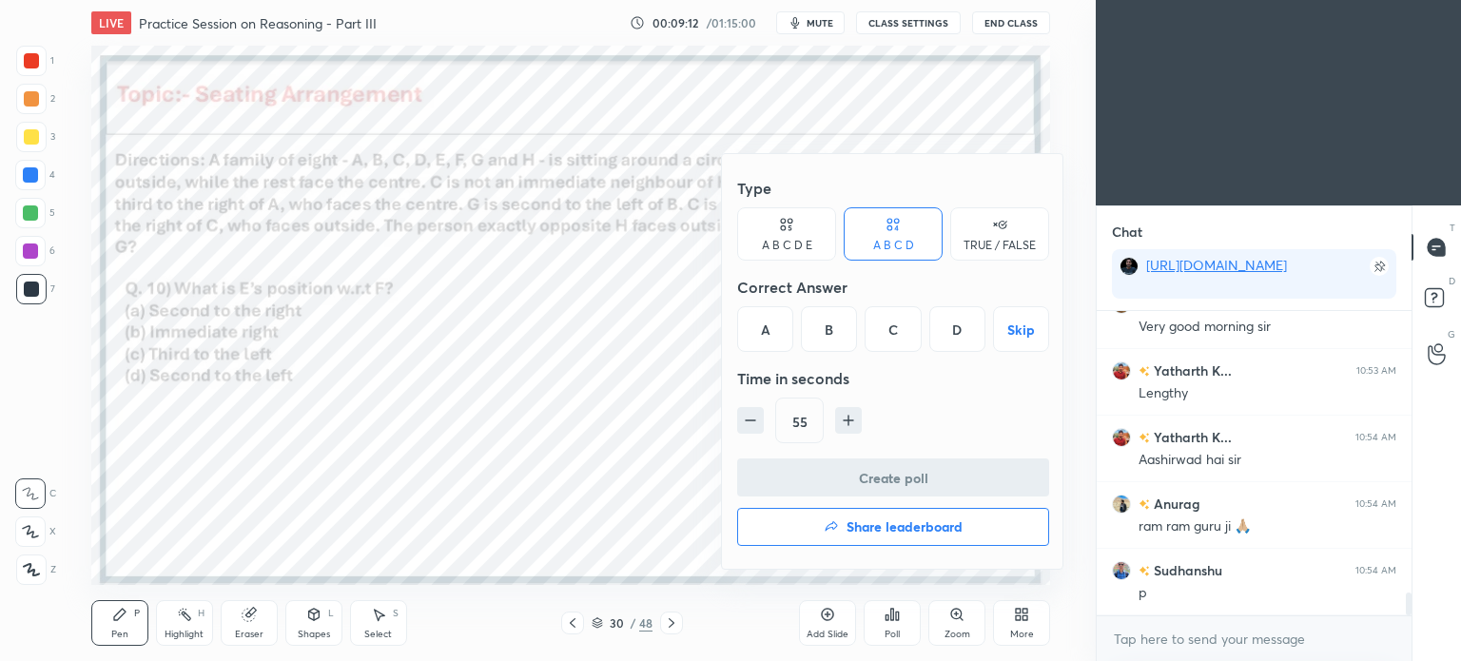
click at [948, 334] on div "D" at bounding box center [957, 329] width 56 height 46
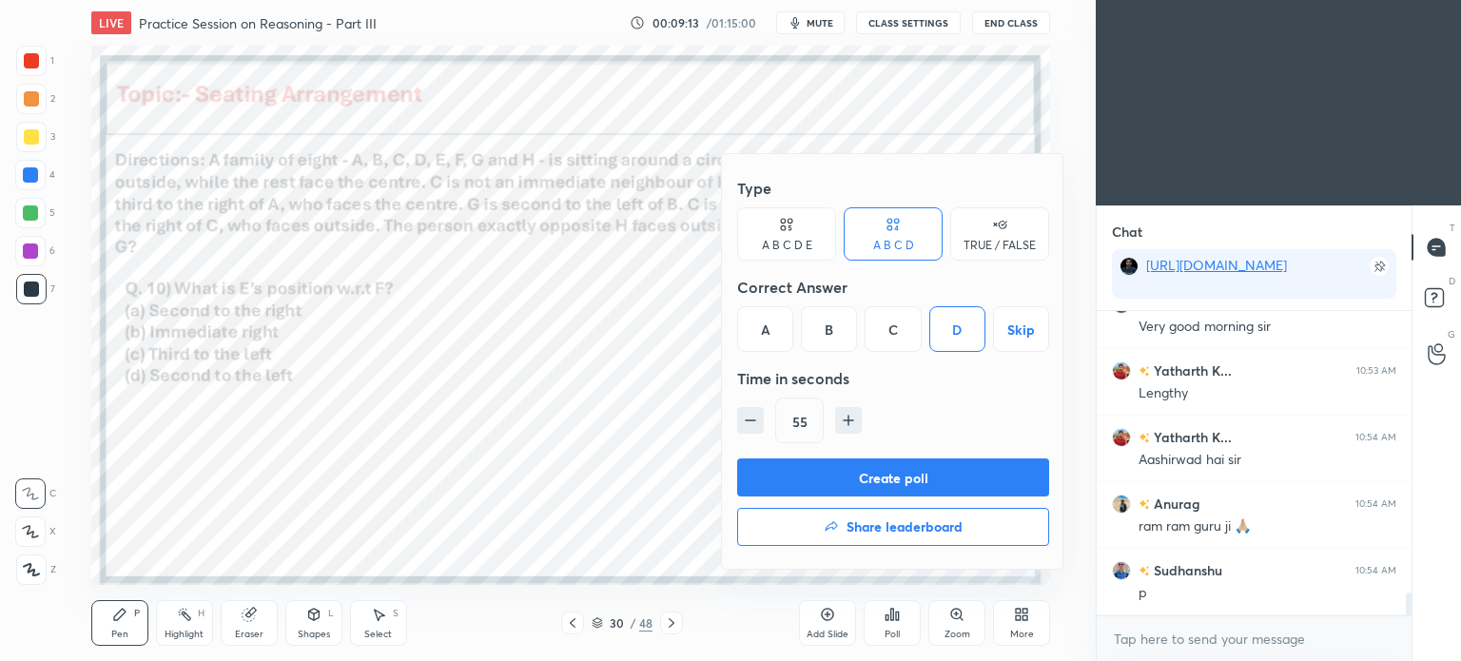
click at [922, 472] on button "Create poll" at bounding box center [893, 477] width 312 height 38
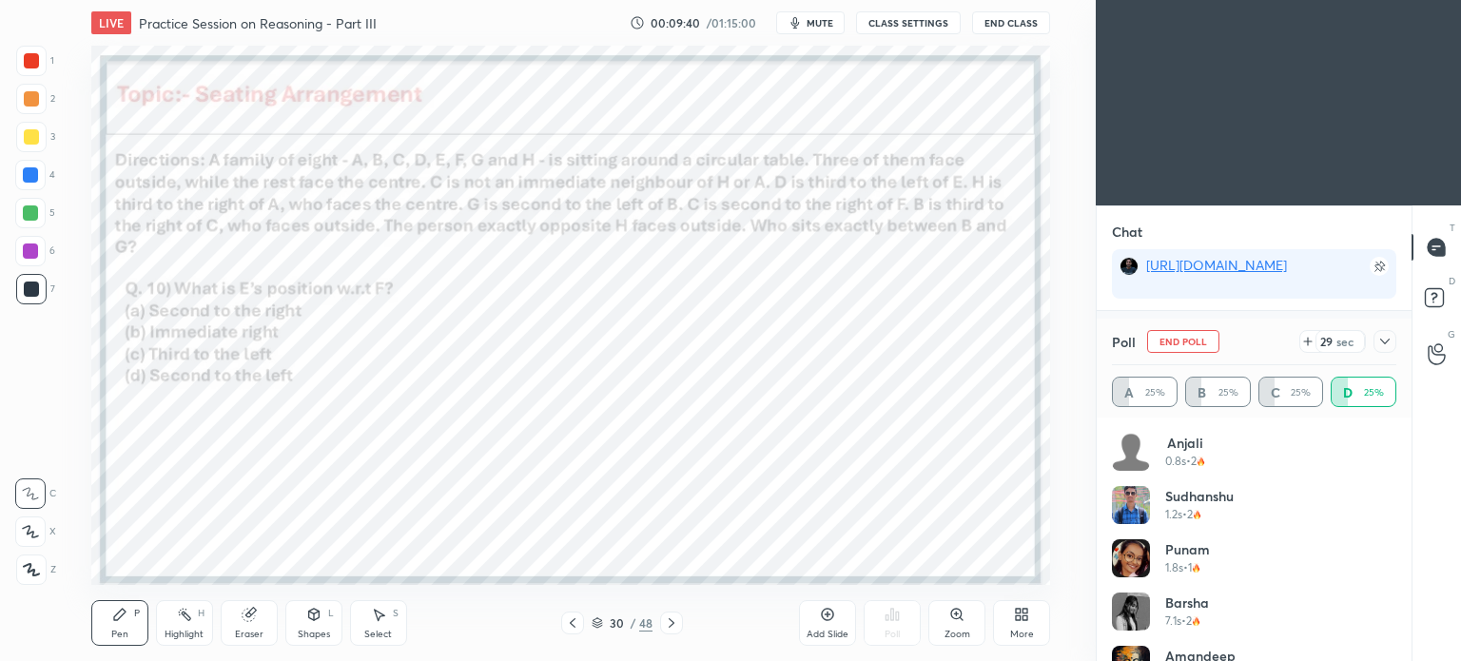
scroll to position [4061, 0]
click at [1380, 346] on icon at bounding box center [1384, 341] width 15 height 15
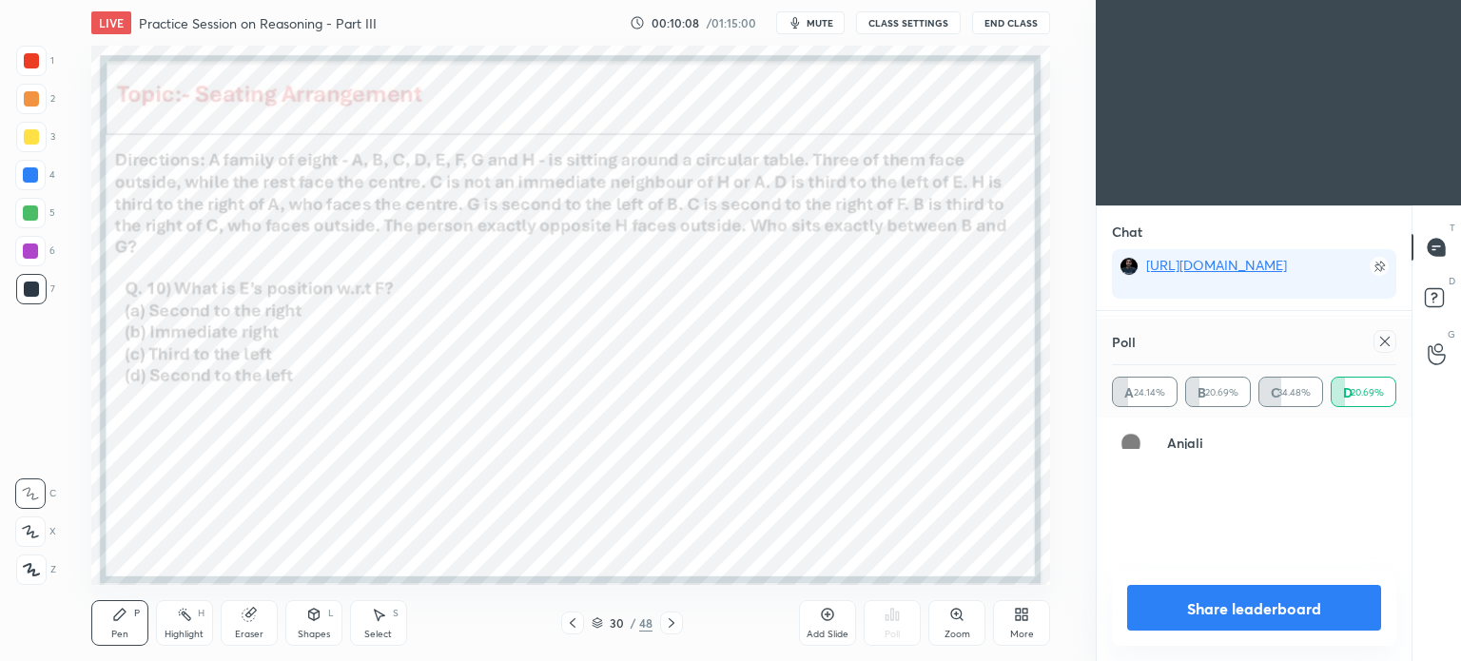
scroll to position [222, 279]
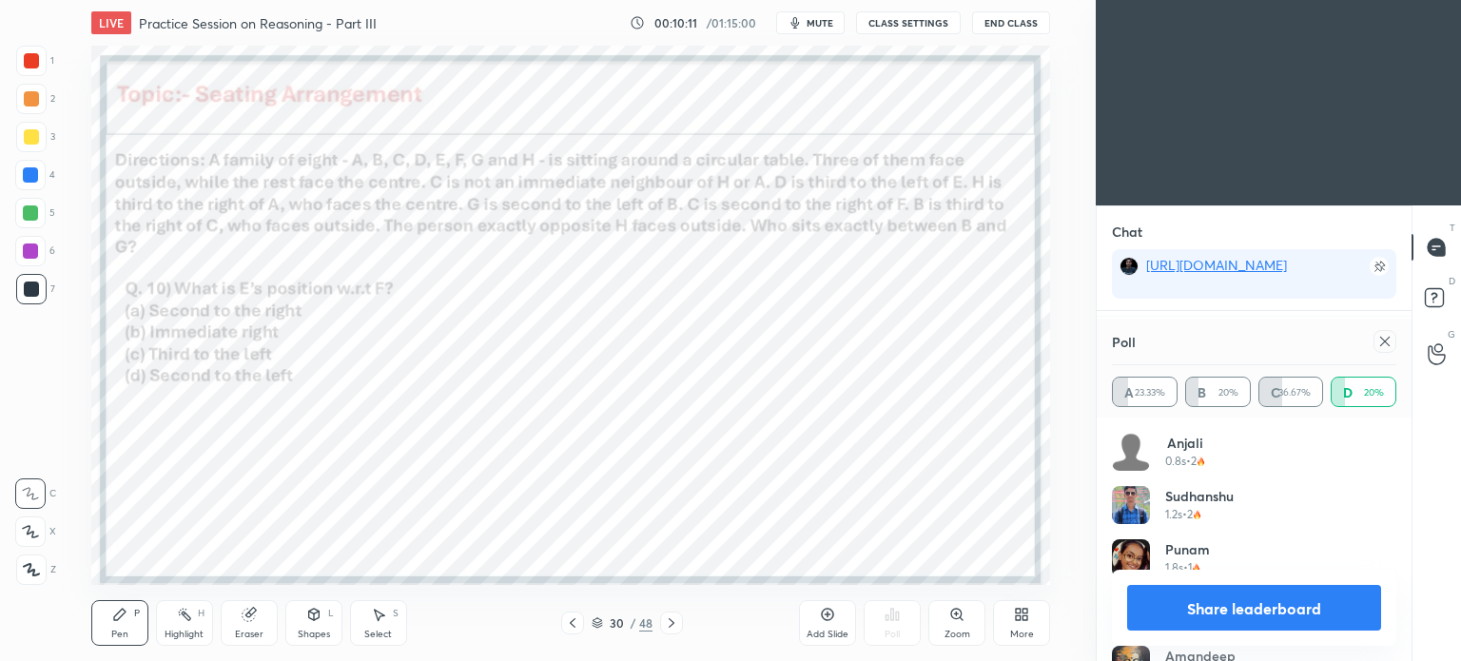
click at [1373, 341] on div at bounding box center [1384, 341] width 23 height 23
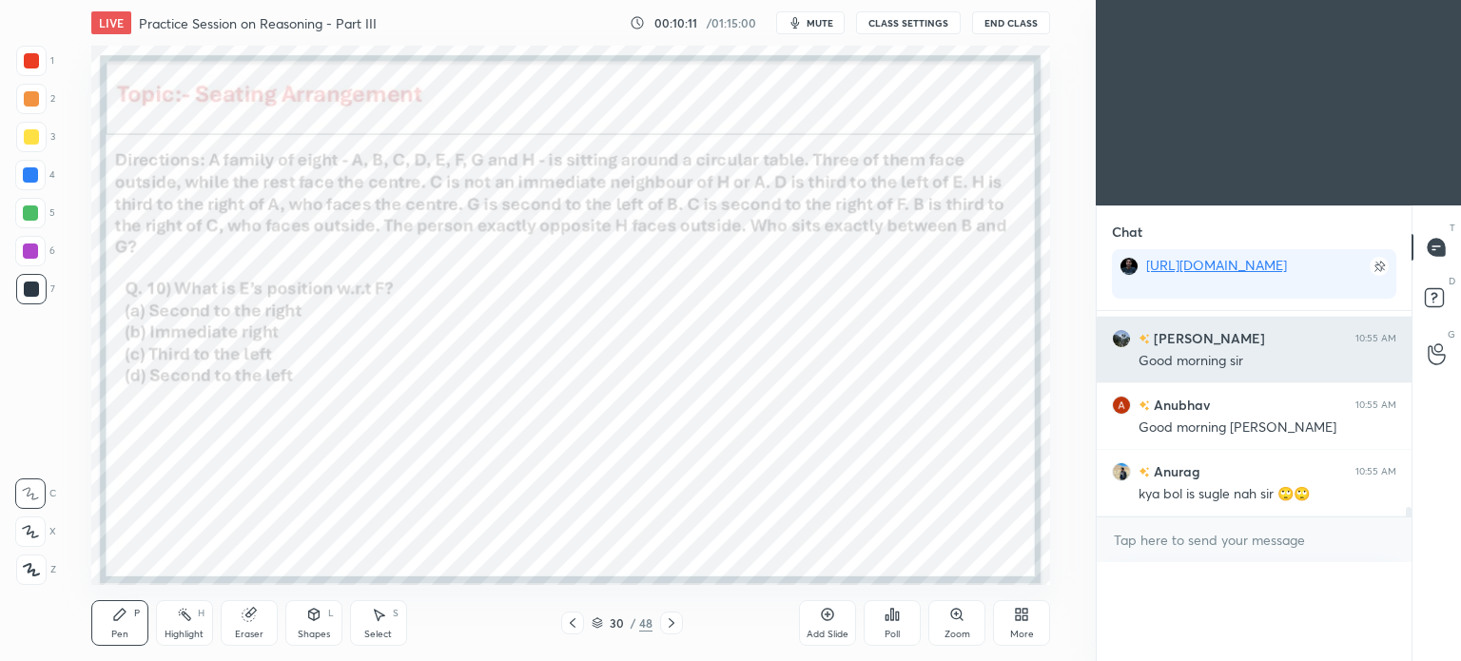
scroll to position [0, 0]
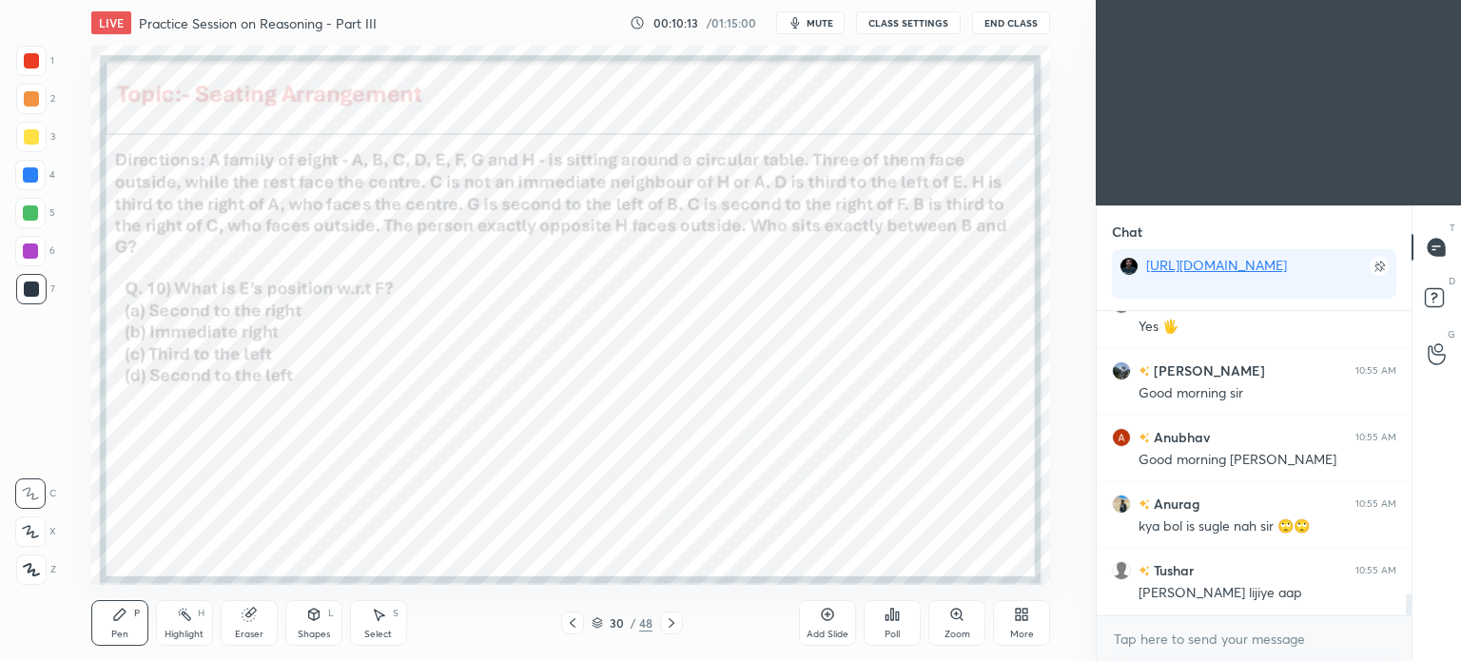
click at [574, 615] on icon at bounding box center [572, 622] width 15 height 15
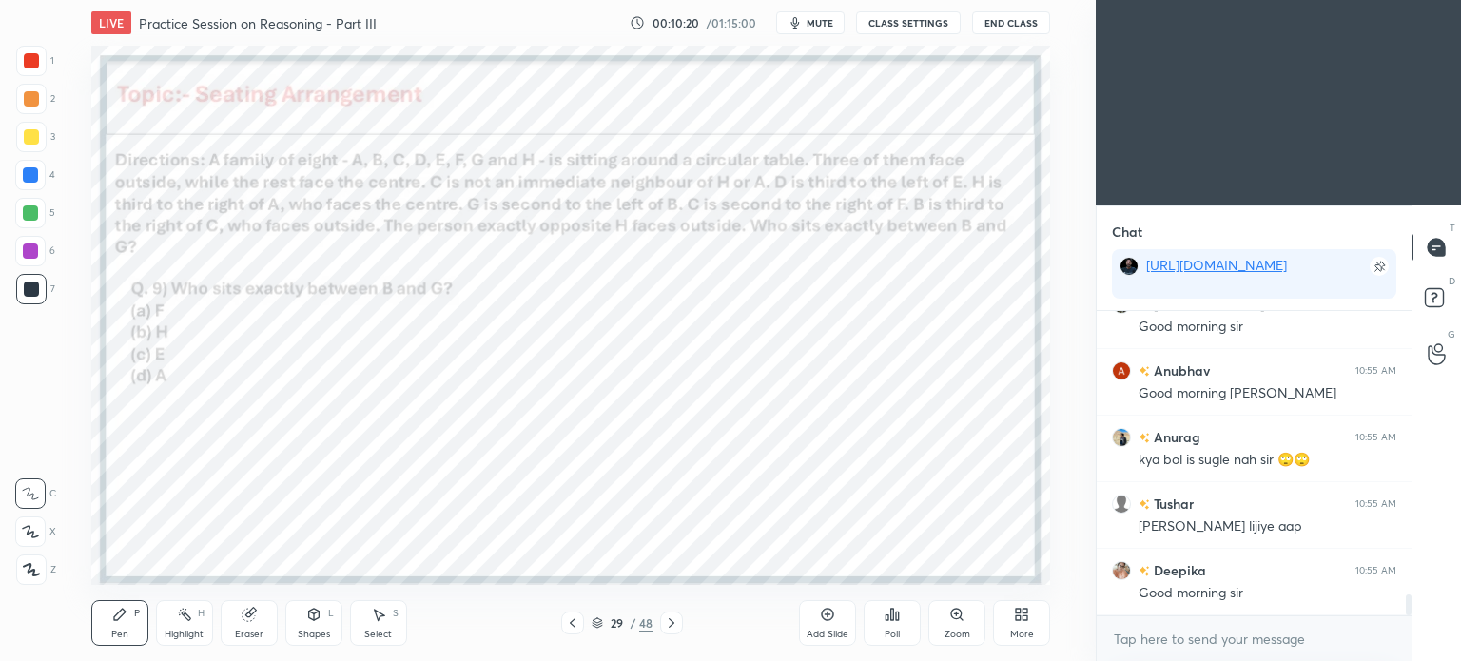
click at [34, 60] on div at bounding box center [31, 60] width 15 height 15
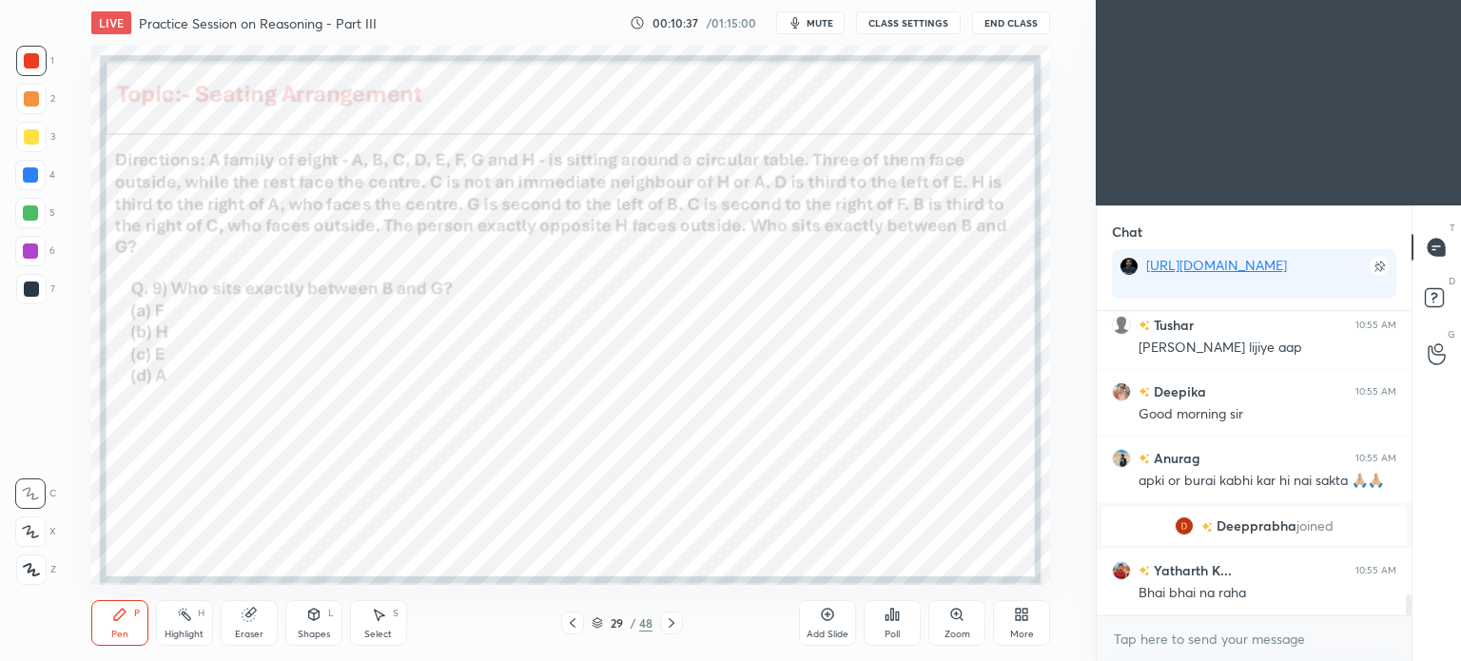
click at [316, 631] on div "Shapes" at bounding box center [314, 635] width 32 height 10
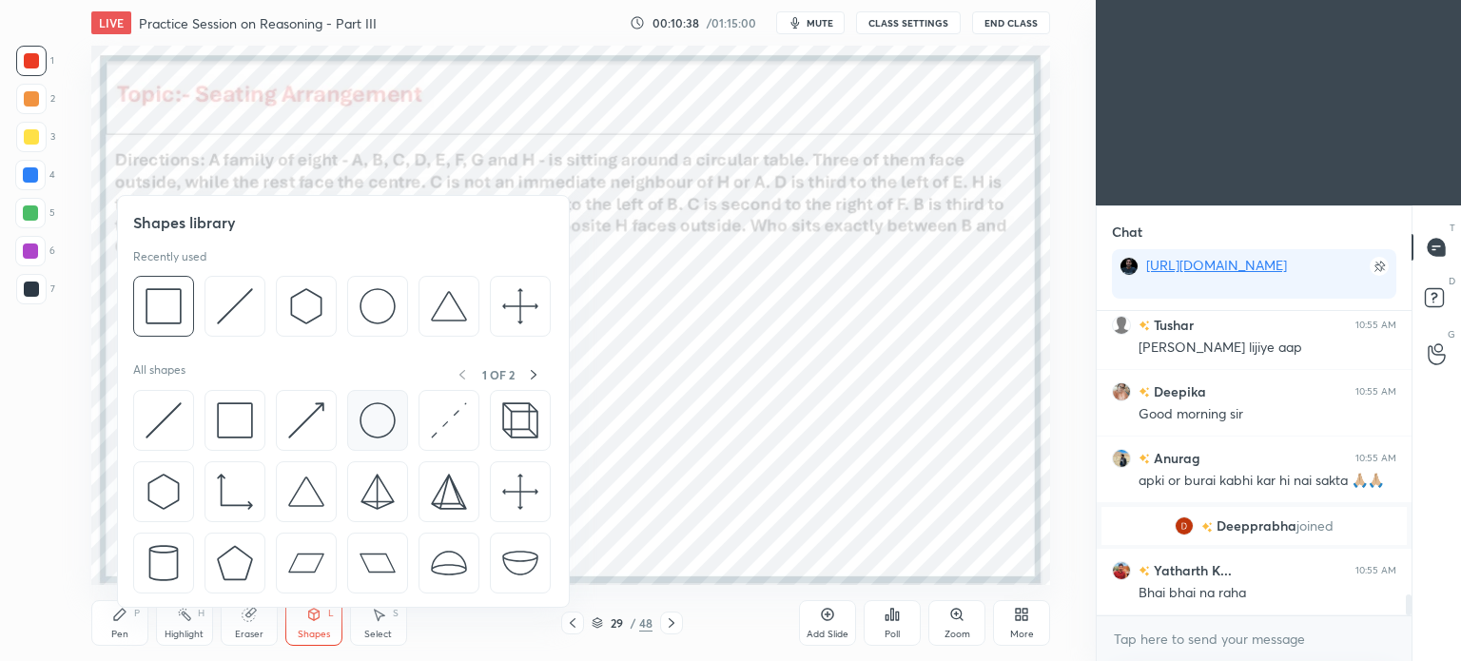
click at [383, 410] on img at bounding box center [378, 420] width 36 height 36
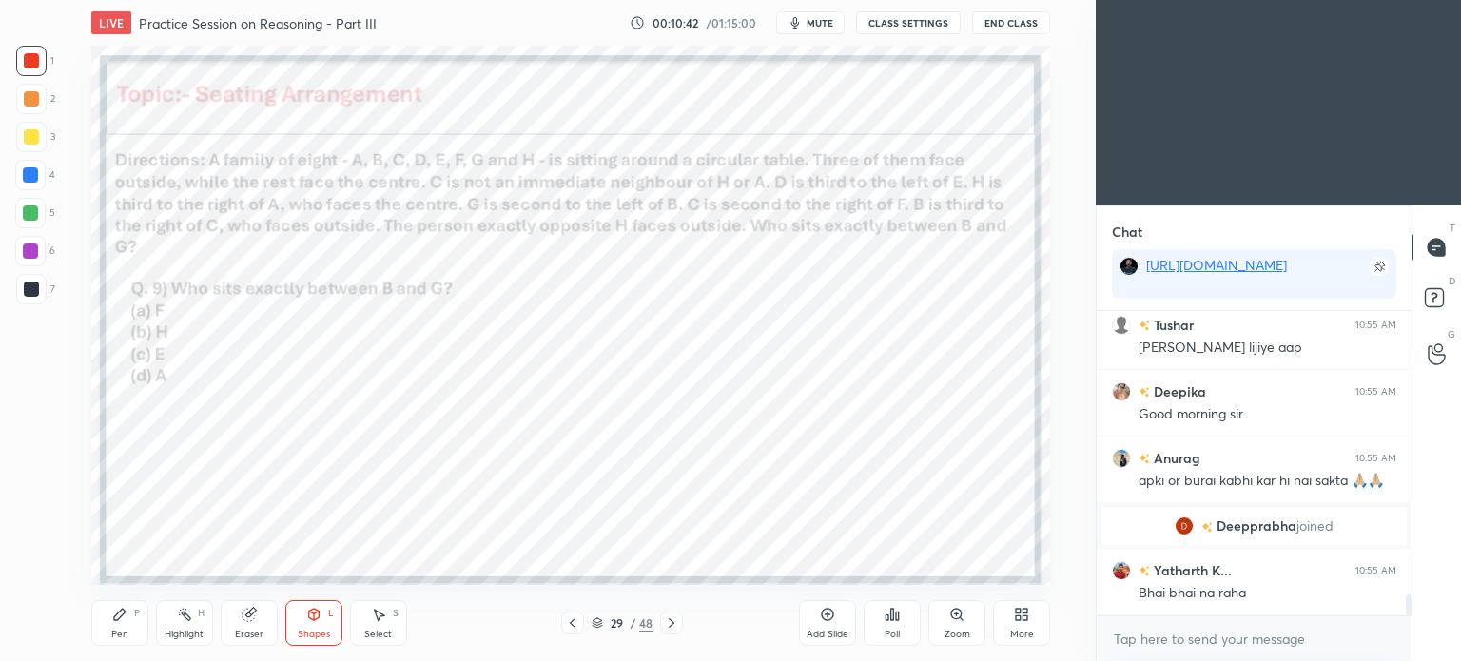
scroll to position [4202, 0]
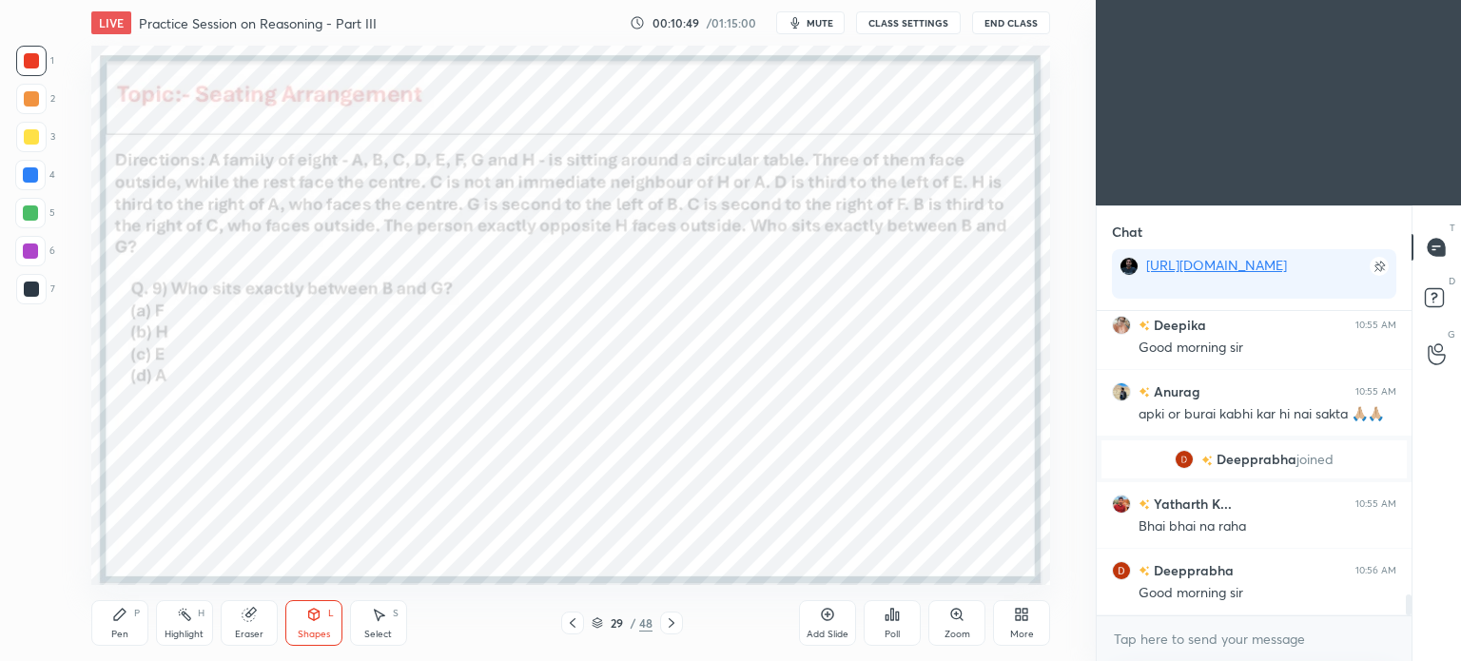
click at [125, 646] on div "Pen P Highlight H Eraser Shapes L Select S 29 / 48 Add Slide Poll Zoom More" at bounding box center [570, 623] width 959 height 76
click at [145, 625] on div "Pen P" at bounding box center [119, 623] width 57 height 46
click at [24, 289] on div at bounding box center [31, 289] width 15 height 15
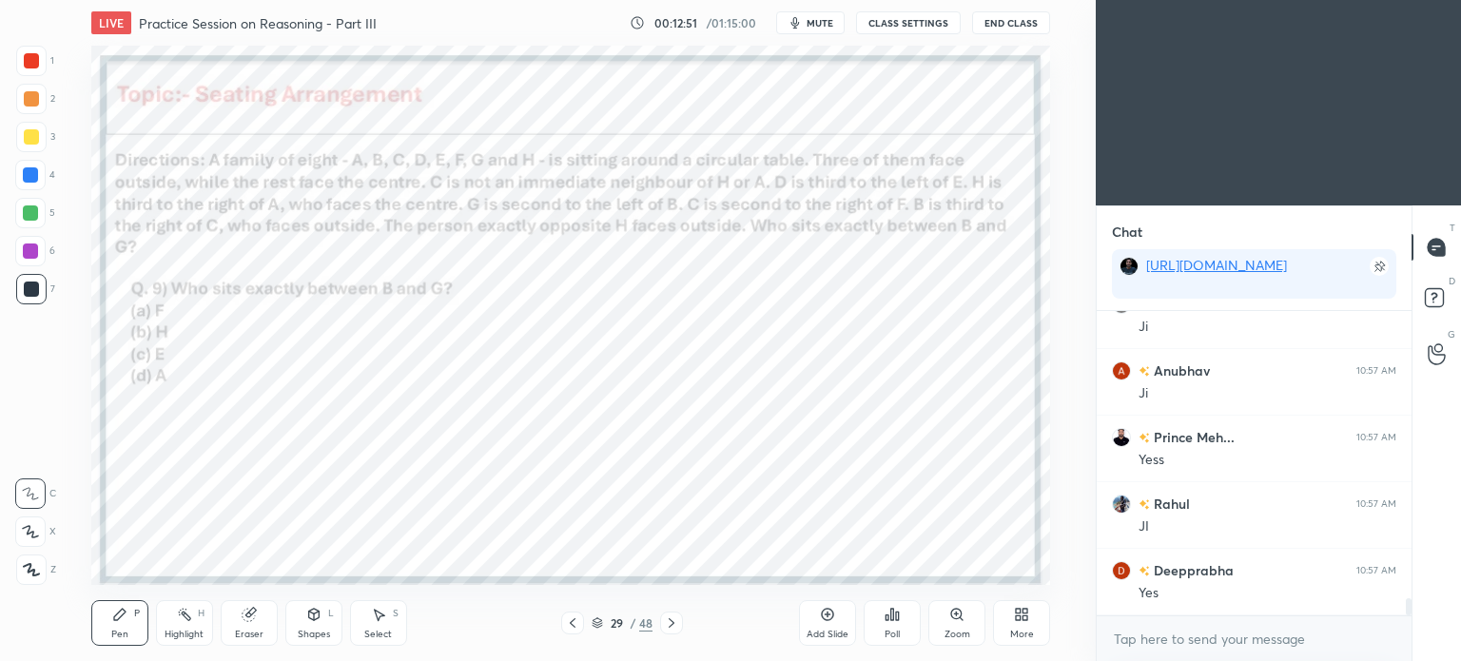
scroll to position [5201, 0]
click at [195, 624] on div "Highlight H" at bounding box center [184, 623] width 57 height 46
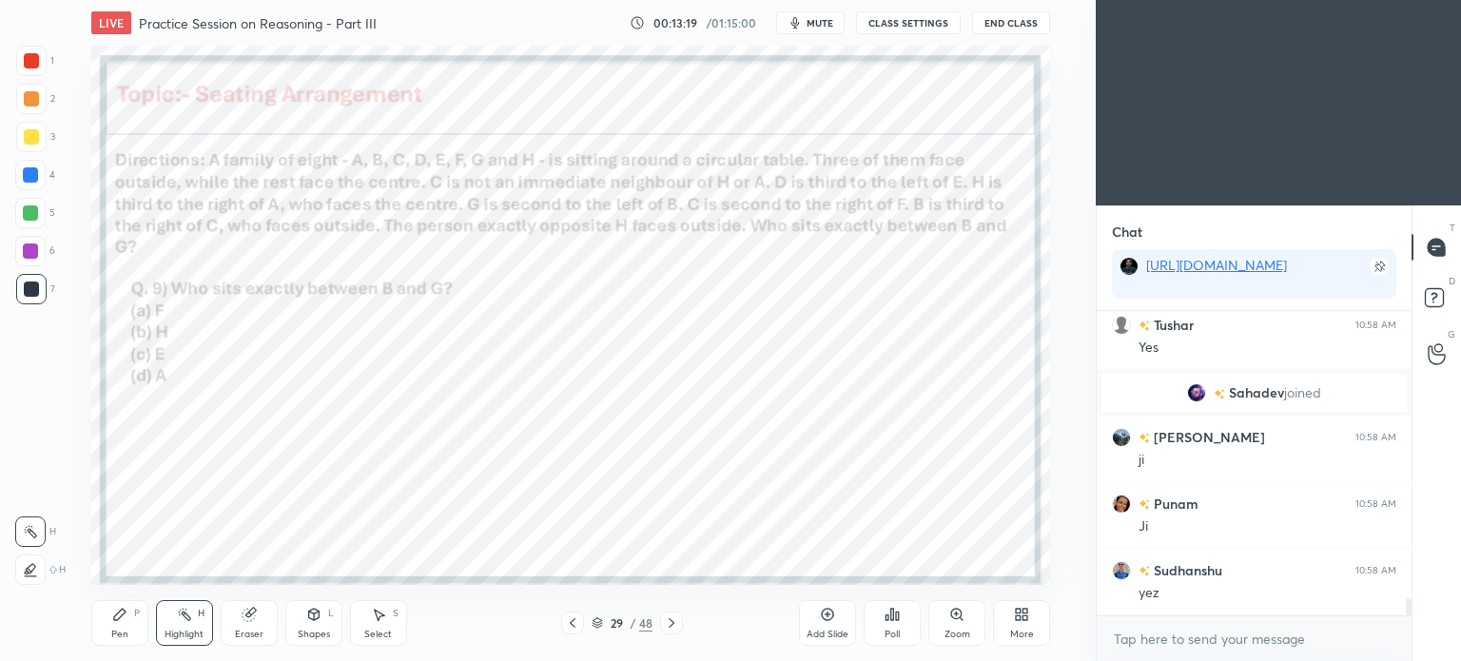
scroll to position [5190, 0]
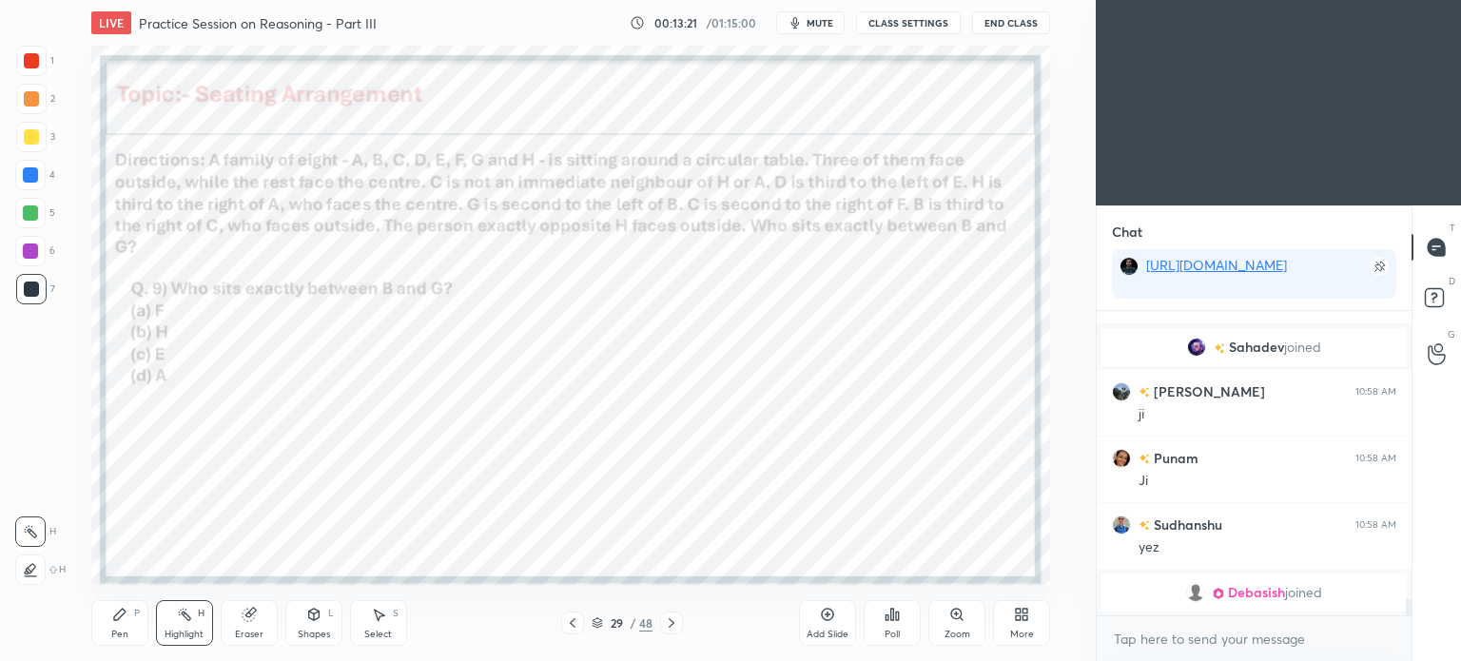
click at [123, 620] on icon at bounding box center [119, 614] width 15 height 15
click at [23, 215] on div at bounding box center [30, 212] width 15 height 15
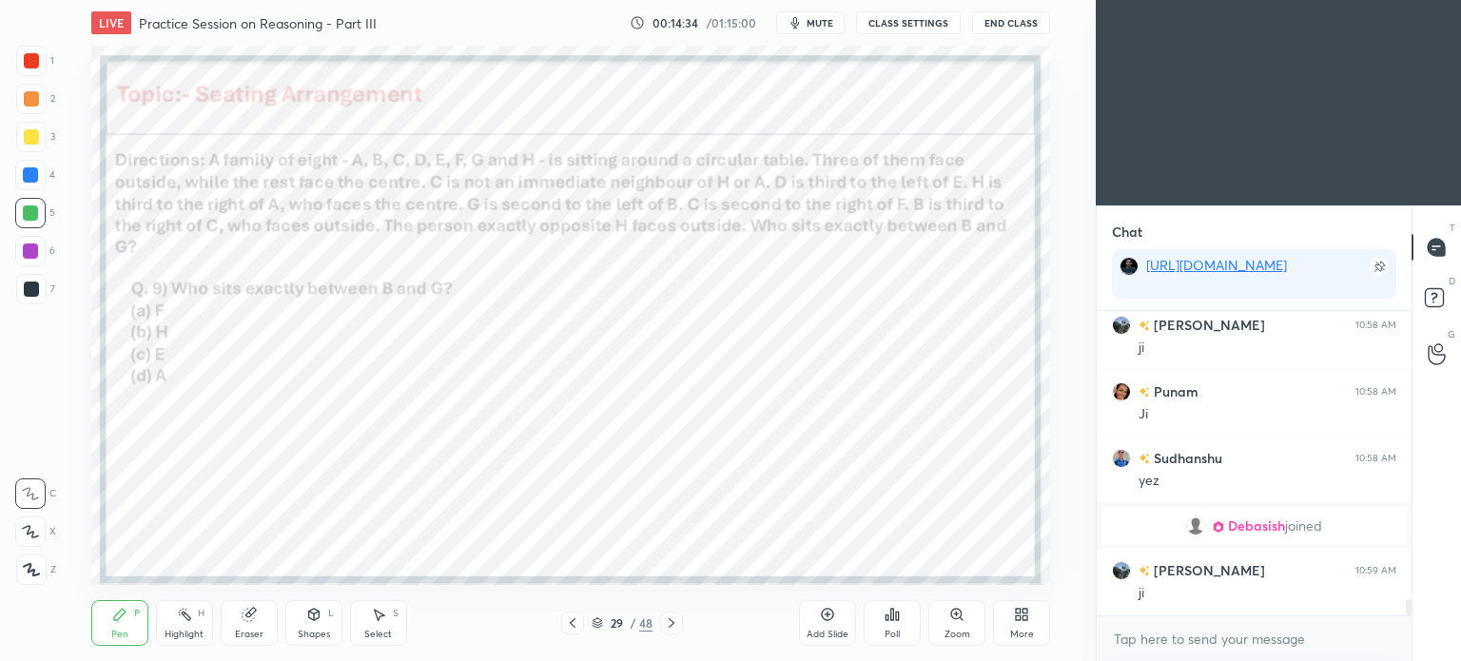
scroll to position [5266, 0]
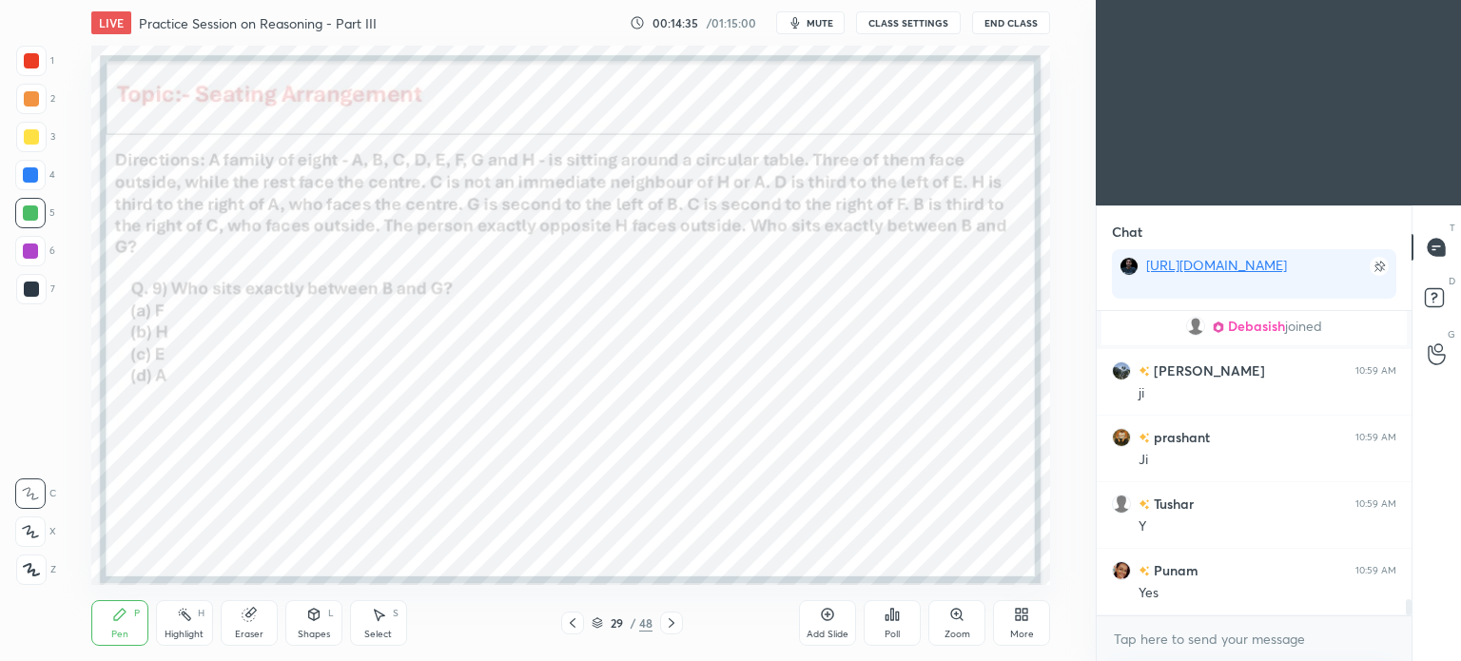
click at [237, 621] on div "Eraser" at bounding box center [249, 623] width 57 height 46
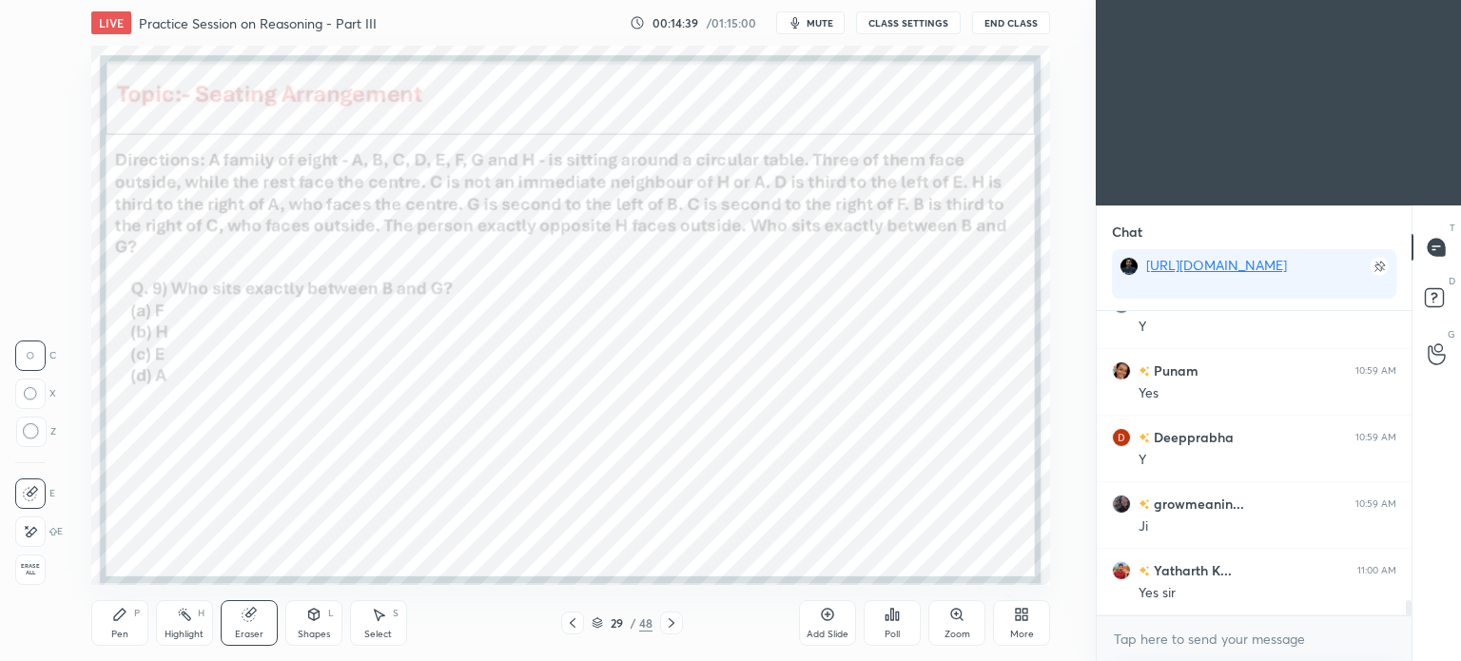
scroll to position [5665, 0]
click at [116, 631] on div "Pen" at bounding box center [119, 635] width 17 height 10
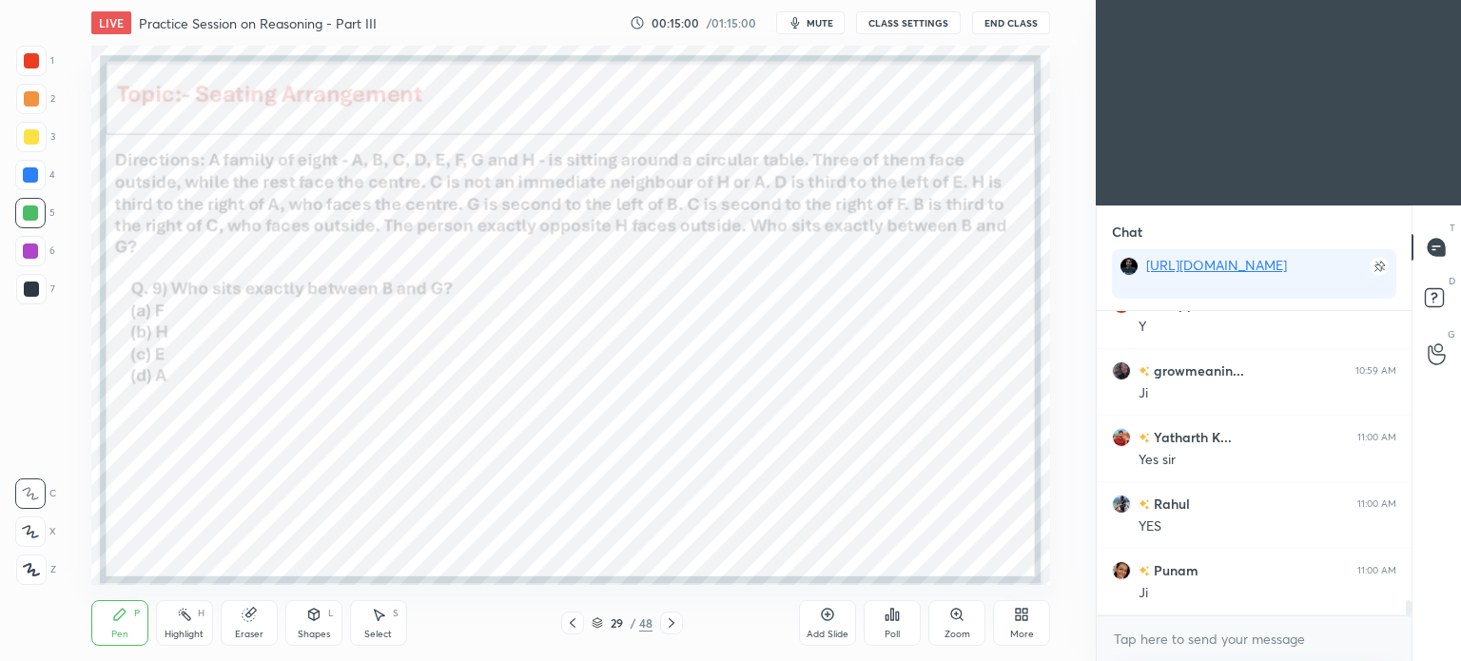
scroll to position [5798, 0]
click at [175, 626] on div "Highlight H" at bounding box center [184, 623] width 57 height 46
click at [110, 625] on div "Pen P" at bounding box center [119, 623] width 57 height 46
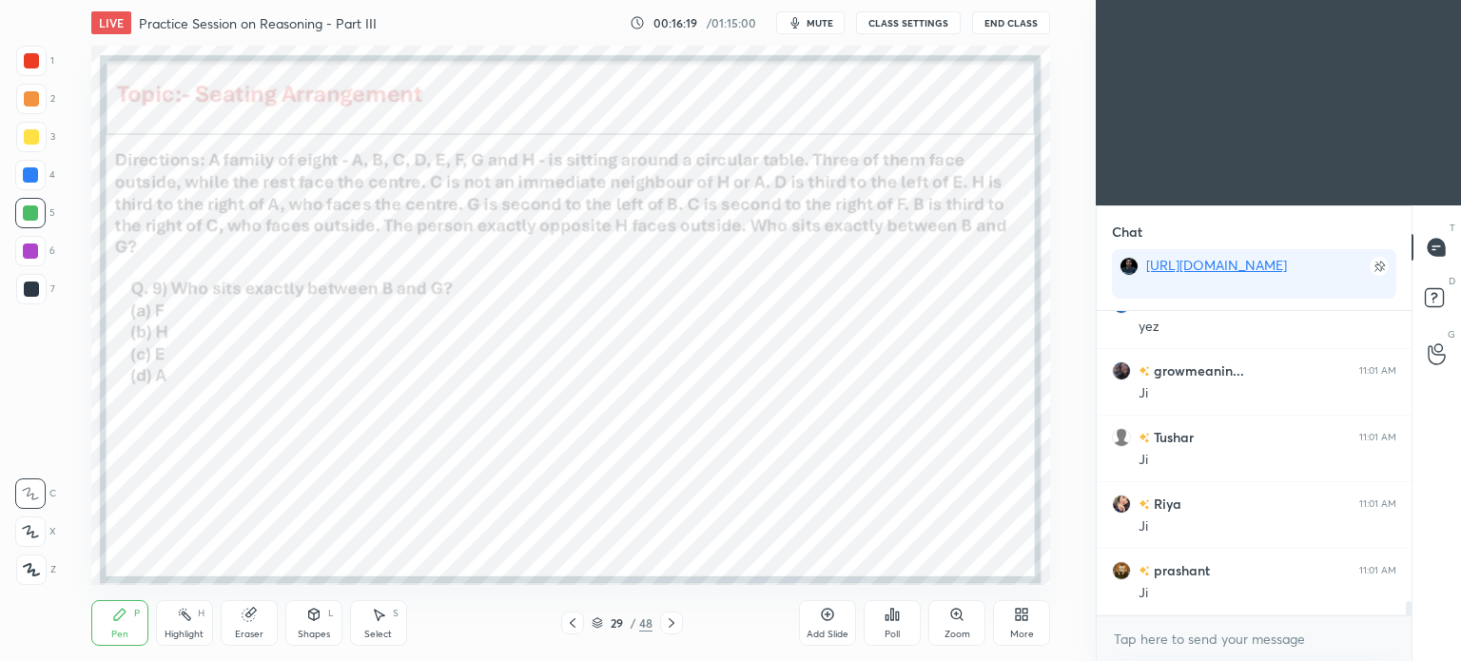
click at [28, 574] on icon at bounding box center [31, 569] width 15 height 11
click at [28, 283] on div at bounding box center [31, 289] width 15 height 15
click at [374, 621] on icon at bounding box center [378, 614] width 15 height 15
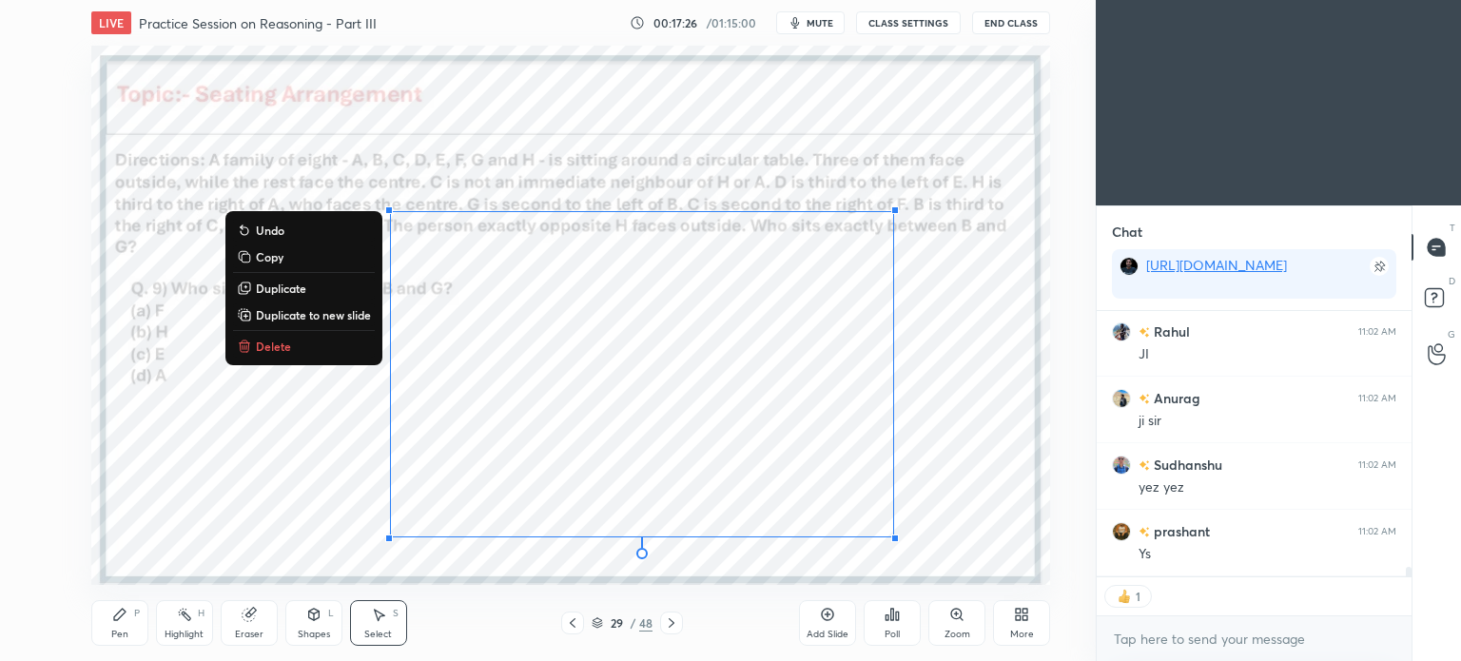
scroll to position [7293, 0]
click at [266, 253] on p "Copy" at bounding box center [270, 256] width 28 height 15
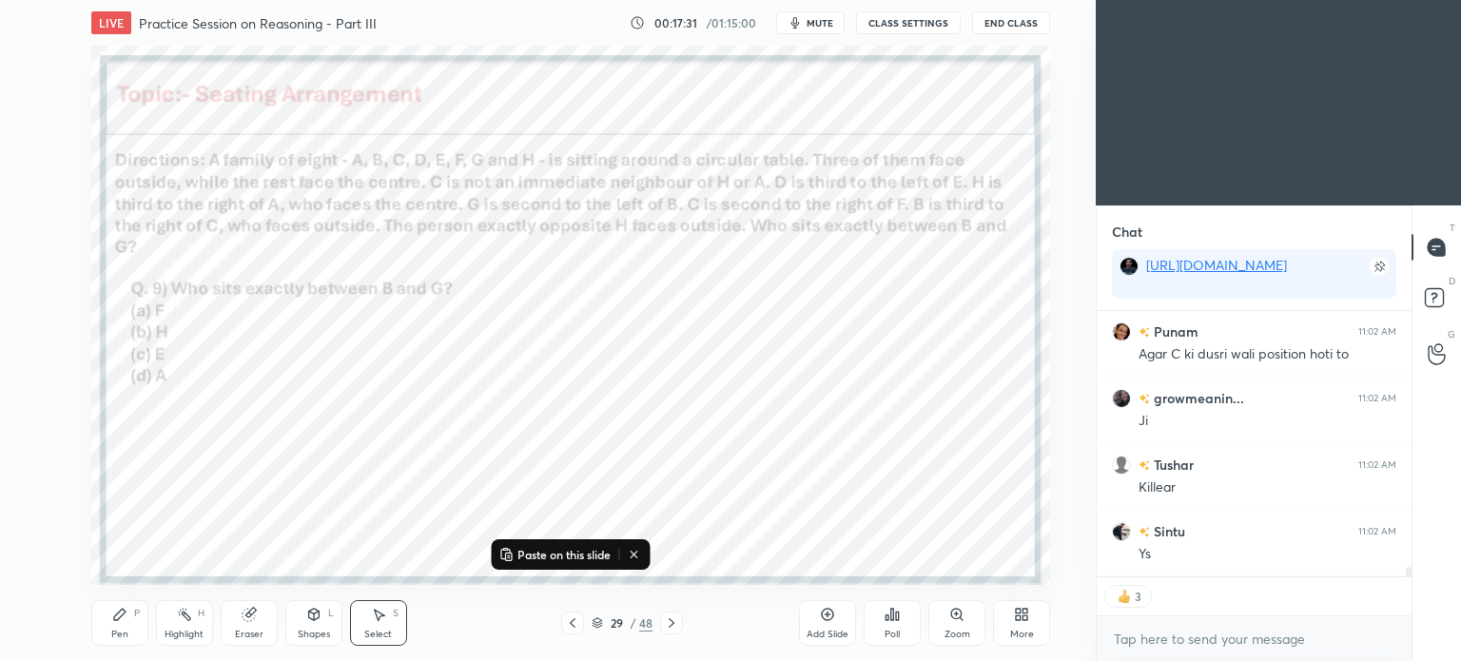
scroll to position [7578, 0]
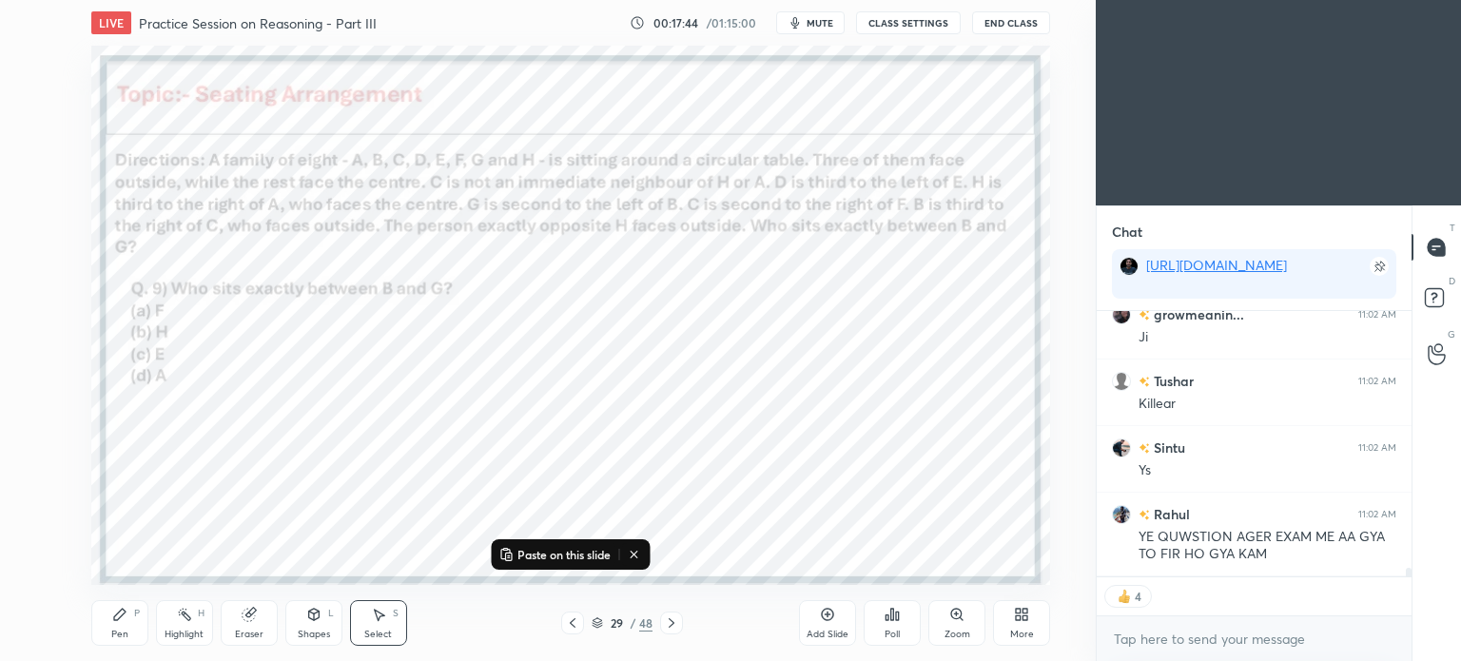
click at [667, 625] on icon at bounding box center [671, 622] width 15 height 15
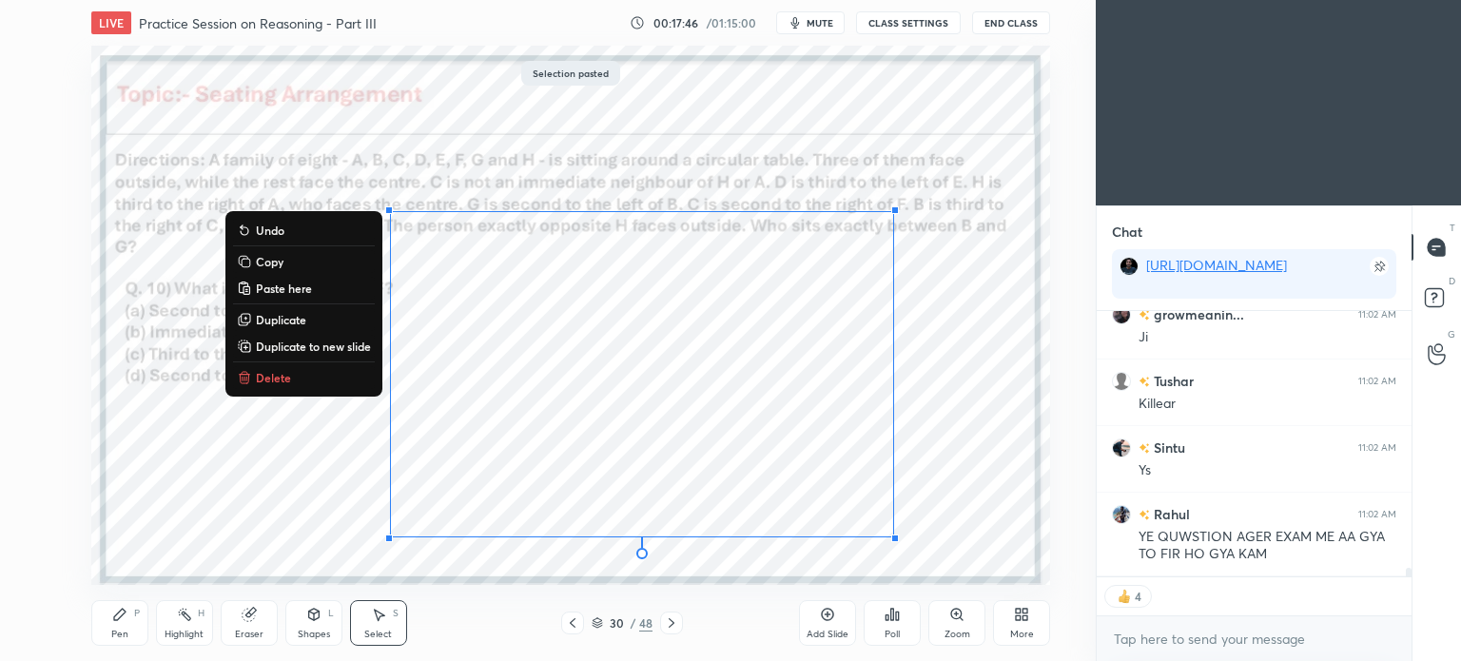
click at [937, 352] on div "0 ° Undo Copy Paste here Duplicate Duplicate to new slide Delete" at bounding box center [570, 315] width 959 height 539
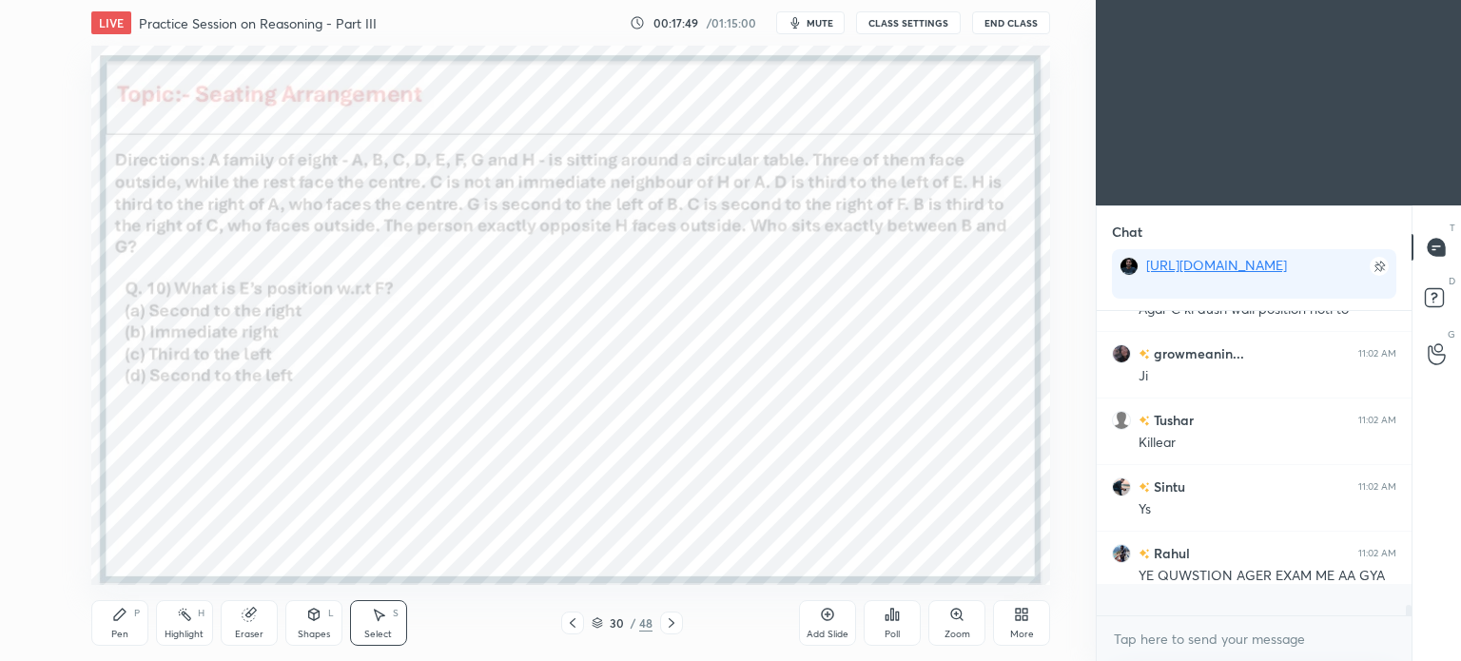
scroll to position [5, 6]
click at [126, 623] on div "Pen P" at bounding box center [119, 623] width 57 height 46
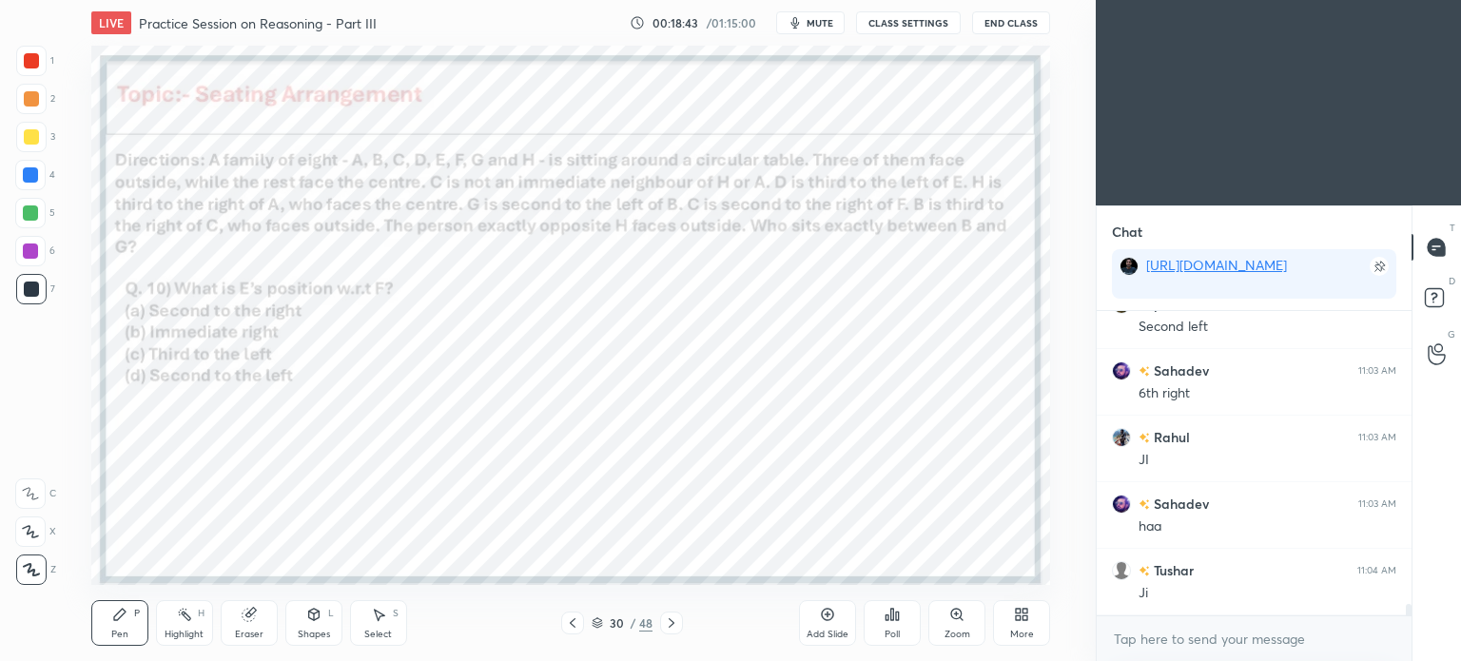
scroll to position [8089, 0]
click at [673, 623] on icon at bounding box center [672, 623] width 6 height 10
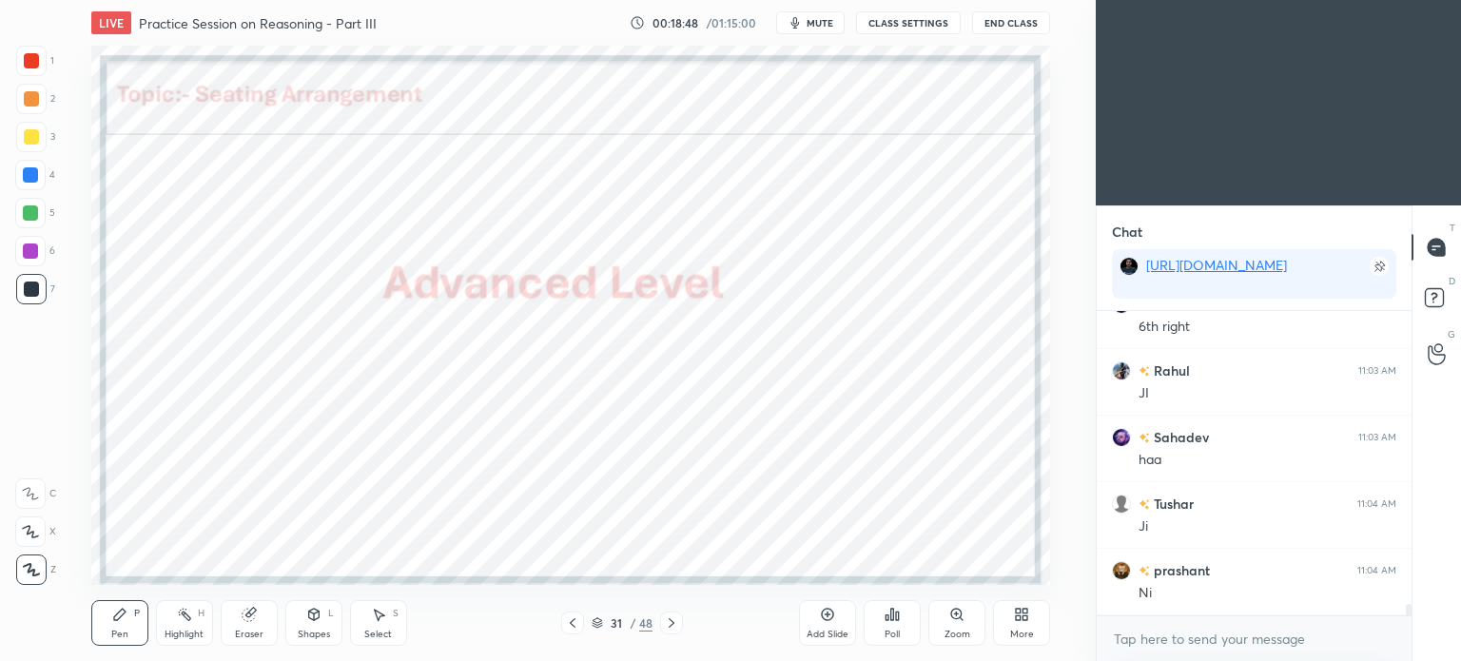
click at [673, 625] on icon at bounding box center [671, 622] width 15 height 15
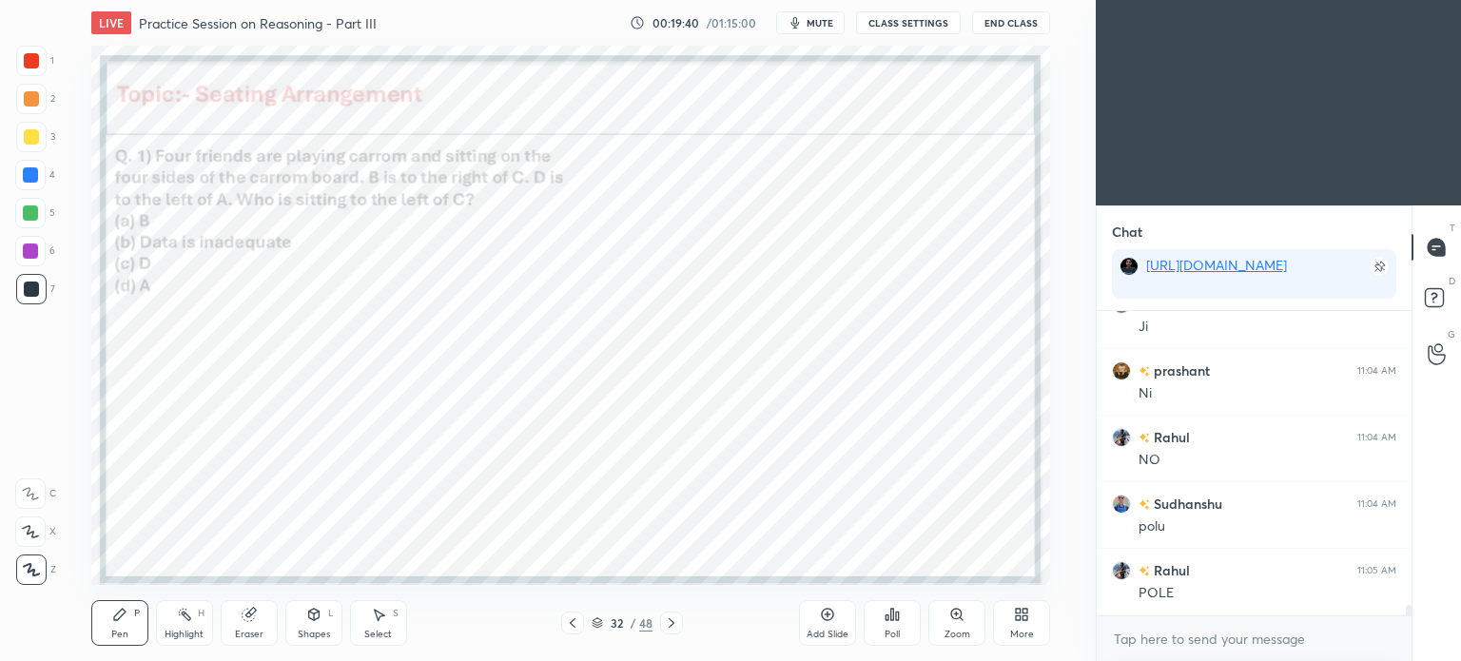
scroll to position [8355, 0]
click at [904, 615] on div "Poll" at bounding box center [892, 623] width 57 height 46
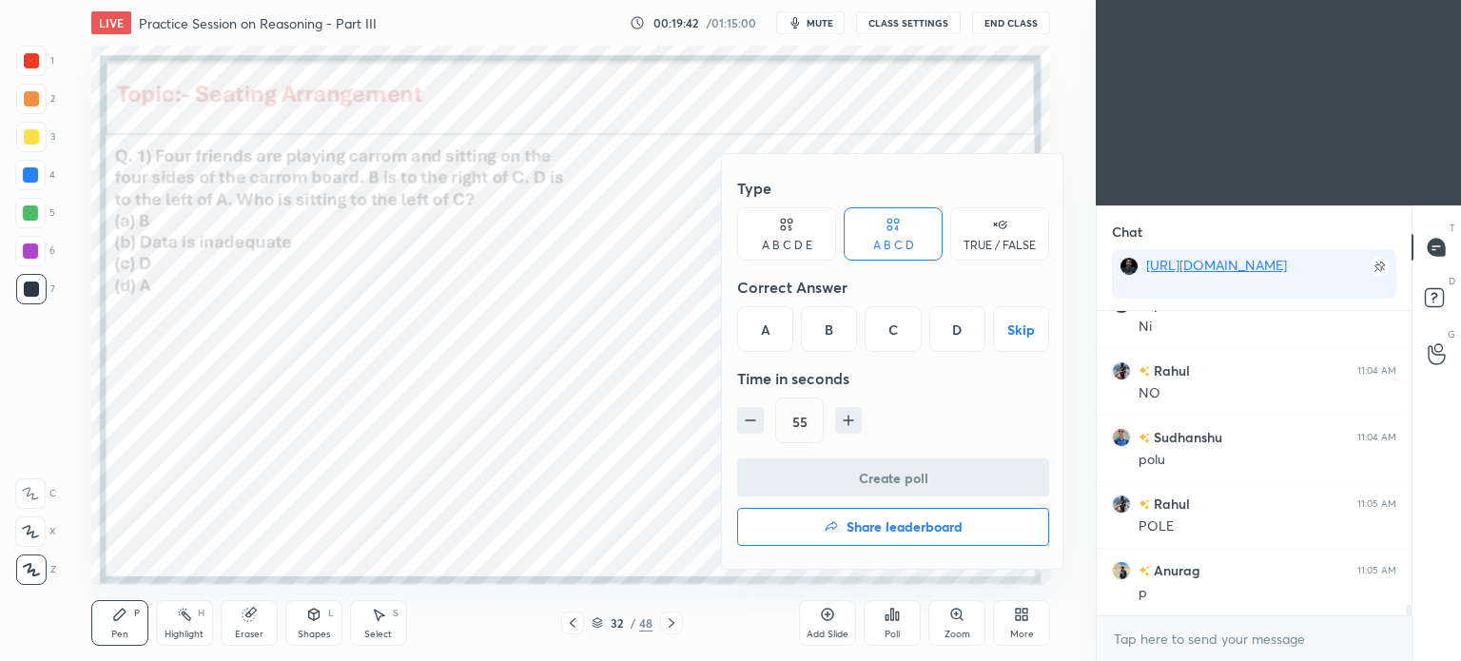
click at [964, 333] on div "D" at bounding box center [957, 329] width 56 height 46
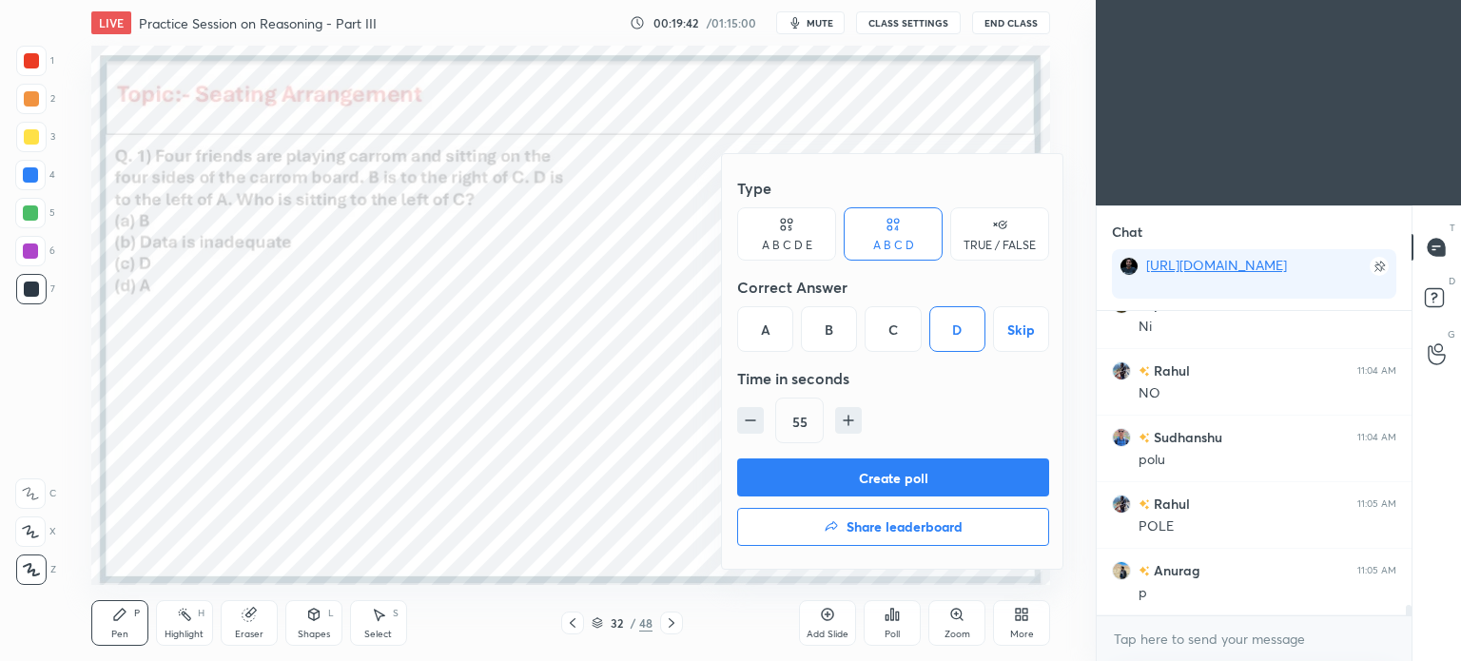
click at [952, 482] on button "Create poll" at bounding box center [893, 477] width 312 height 38
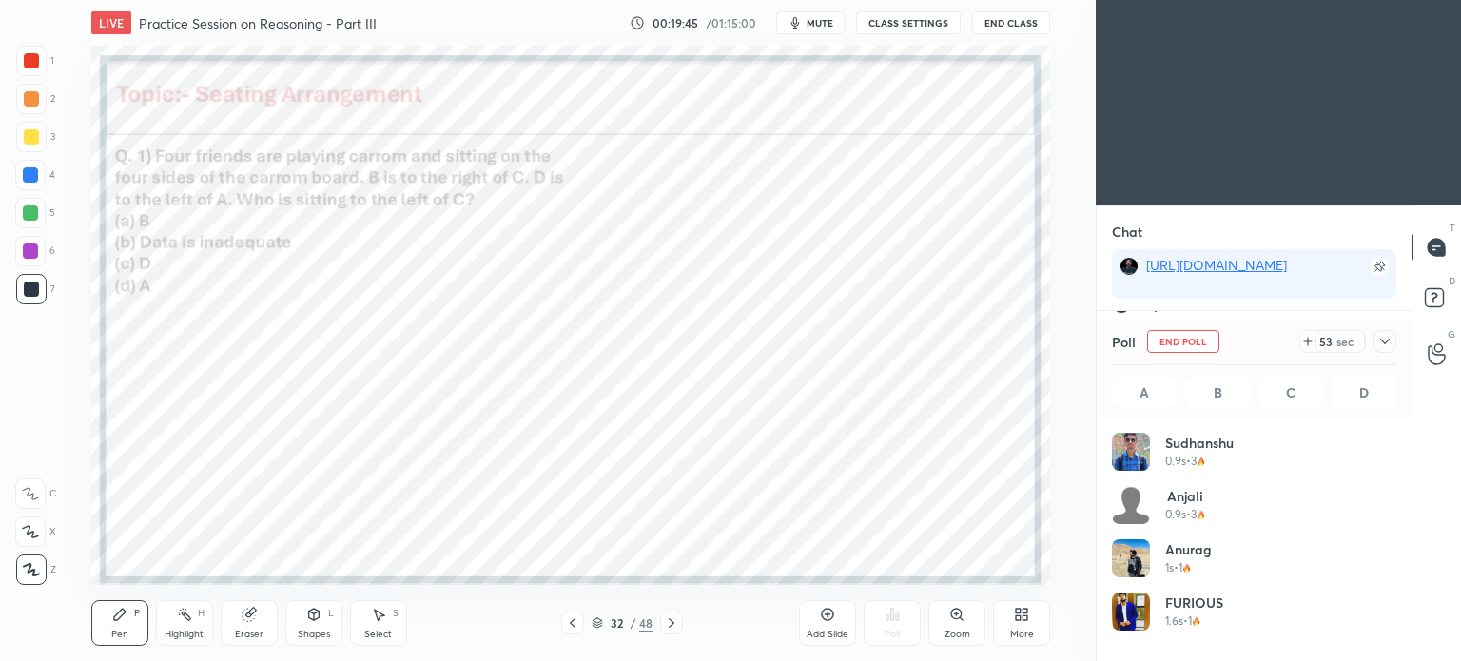
scroll to position [223, 279]
click at [1376, 337] on div at bounding box center [1384, 341] width 23 height 23
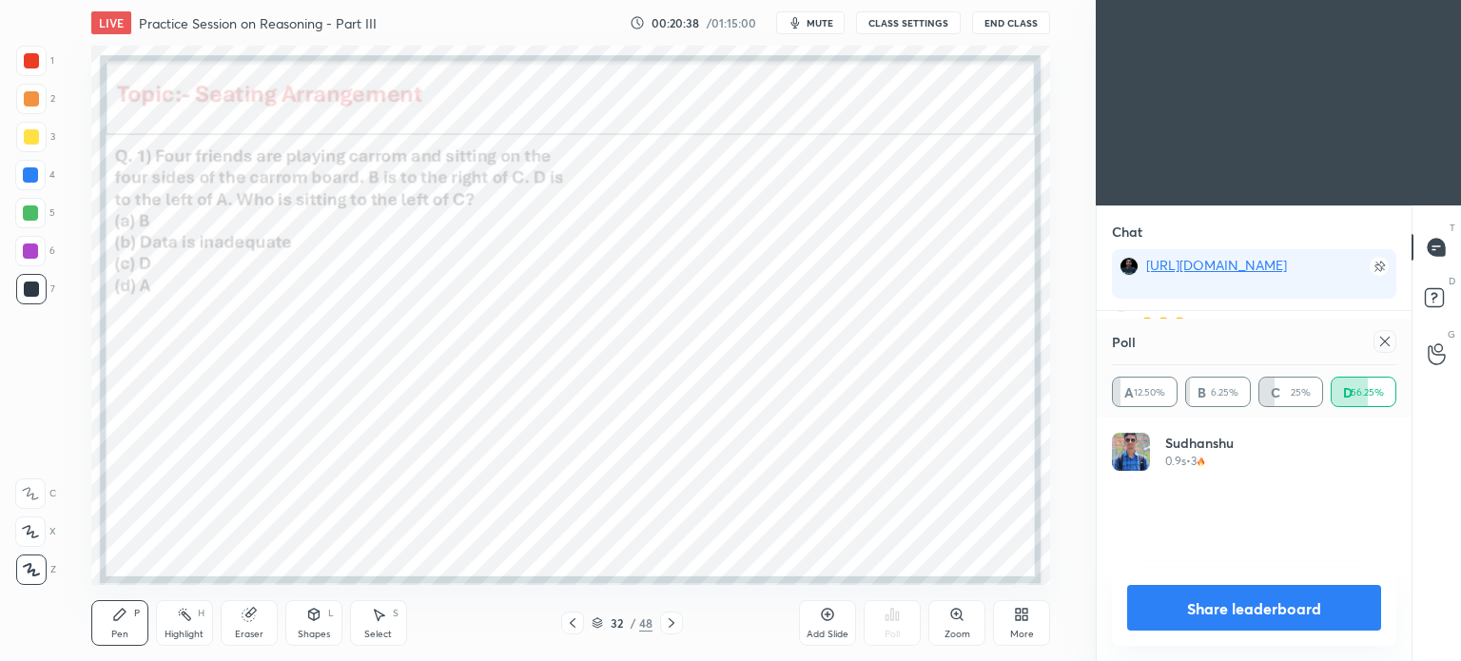
scroll to position [222, 279]
click at [1386, 343] on icon at bounding box center [1384, 341] width 15 height 15
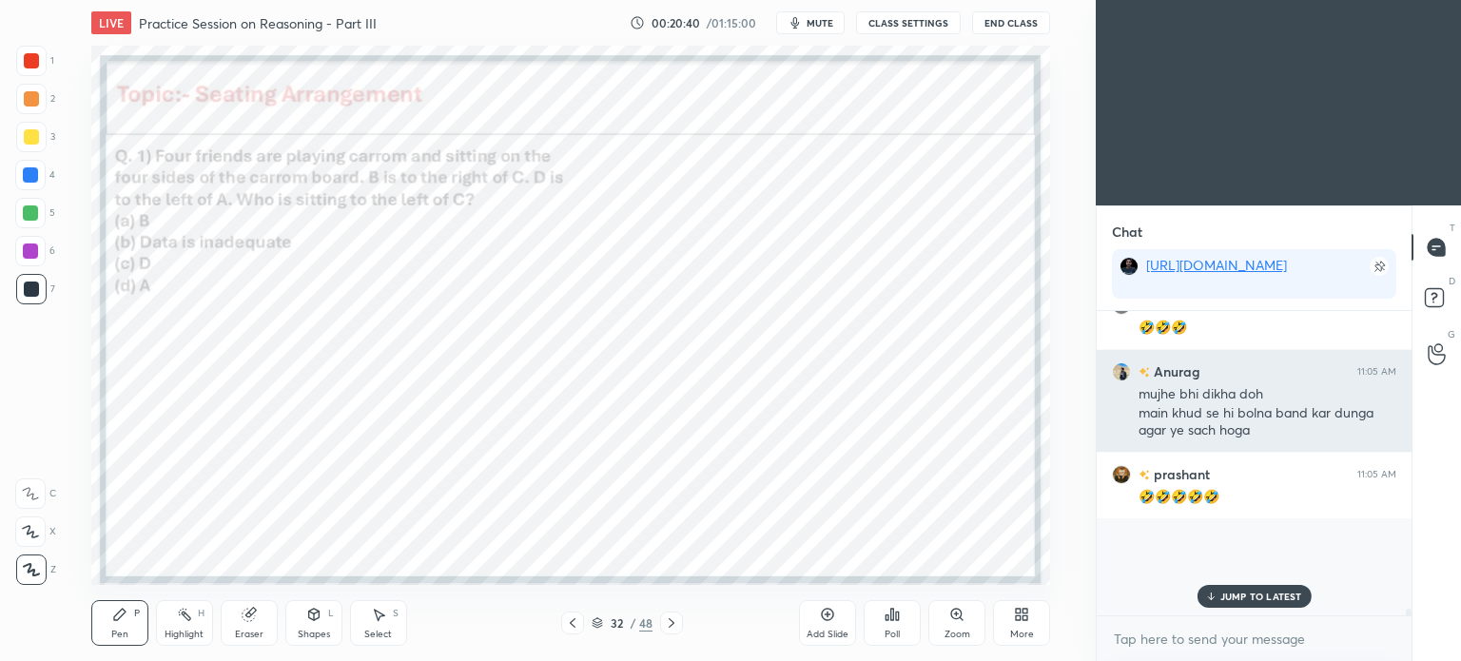
scroll to position [8685, 0]
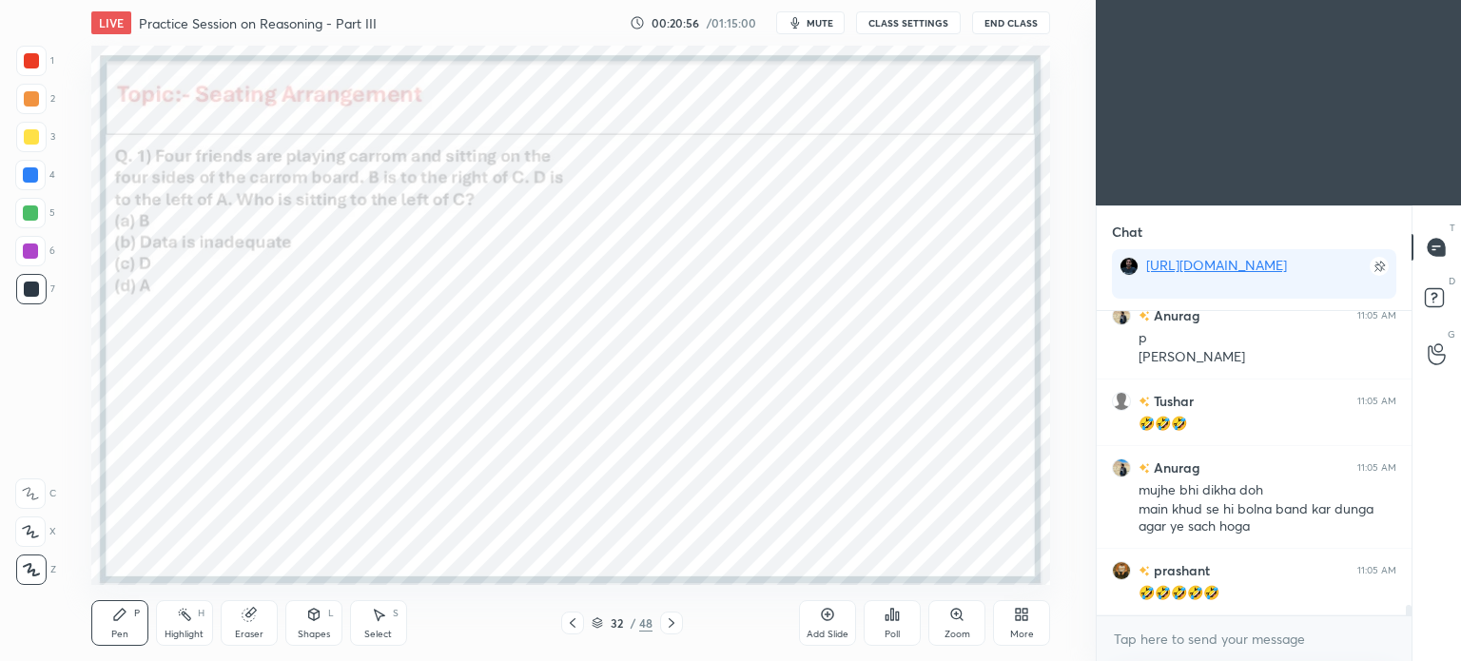
click at [314, 626] on div "Shapes L" at bounding box center [313, 623] width 57 height 46
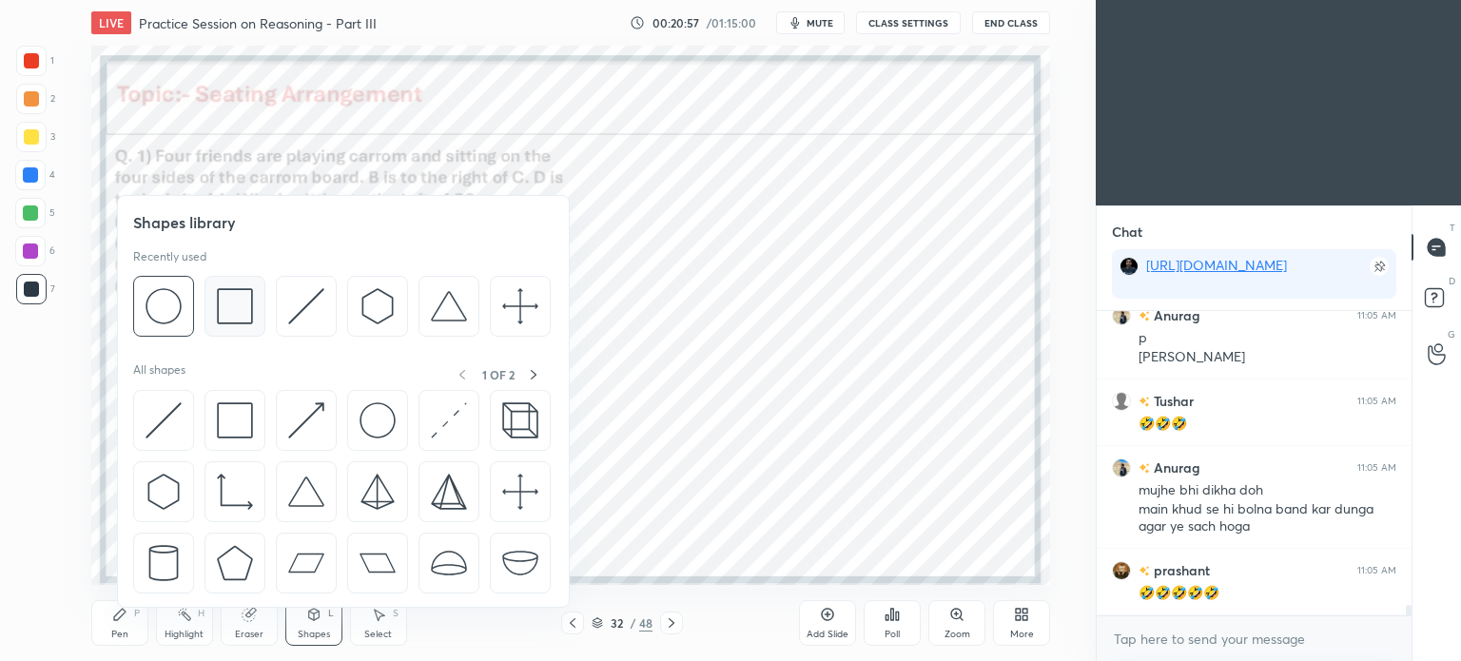
click at [242, 315] on img at bounding box center [235, 306] width 36 height 36
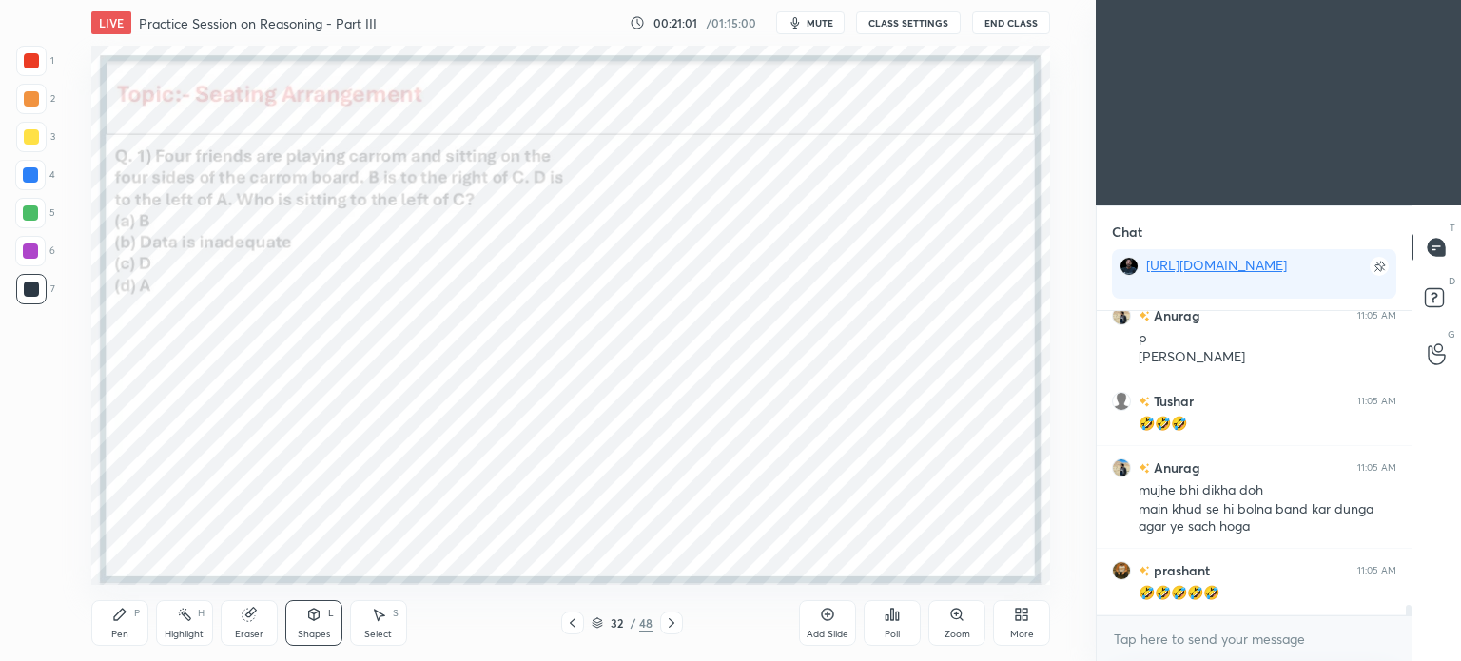
click at [119, 630] on div "Pen" at bounding box center [119, 635] width 17 height 10
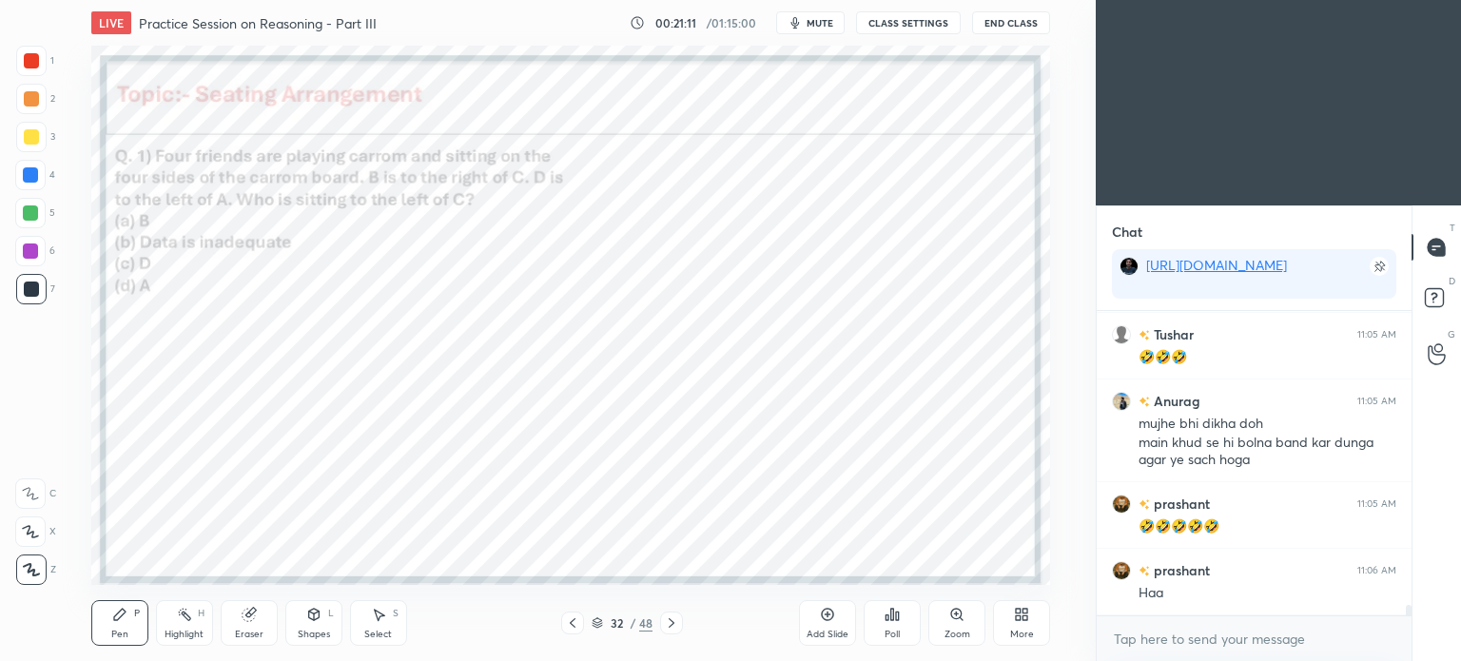
scroll to position [8743, 0]
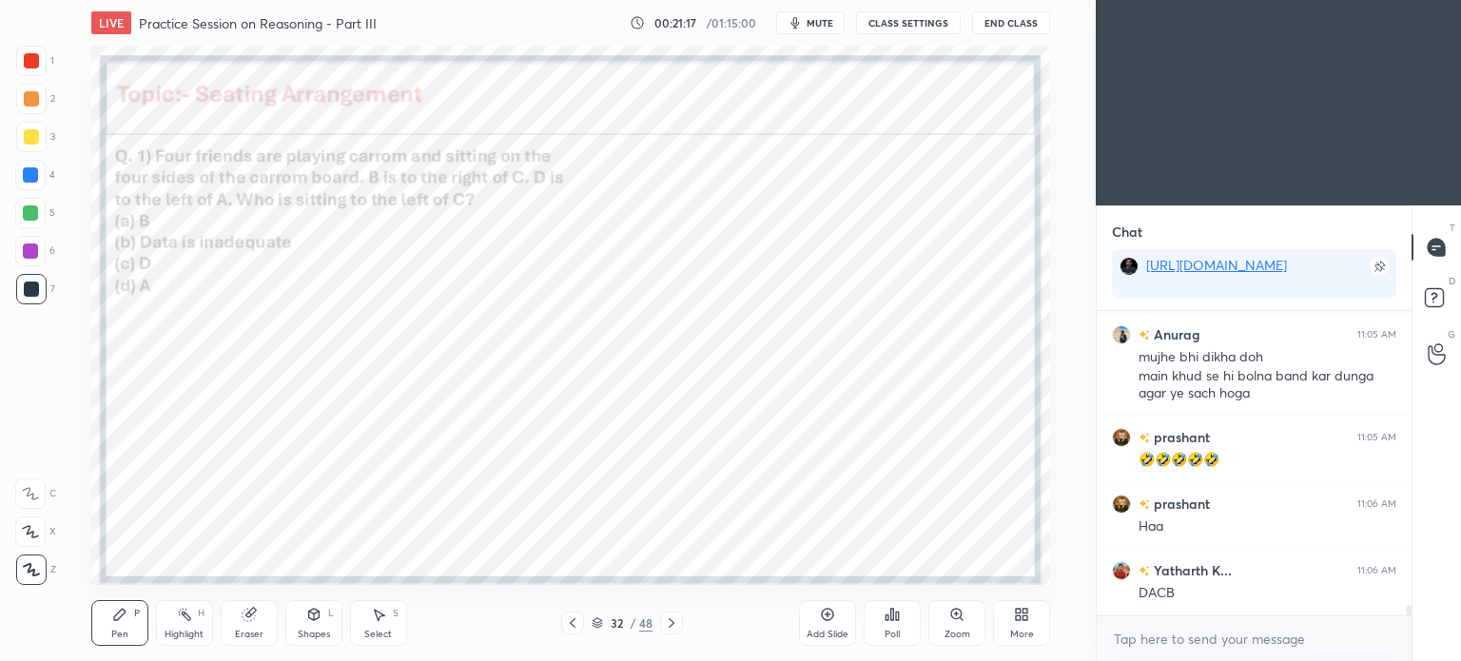
click at [29, 61] on div at bounding box center [31, 60] width 15 height 15
click at [29, 55] on div at bounding box center [31, 60] width 15 height 15
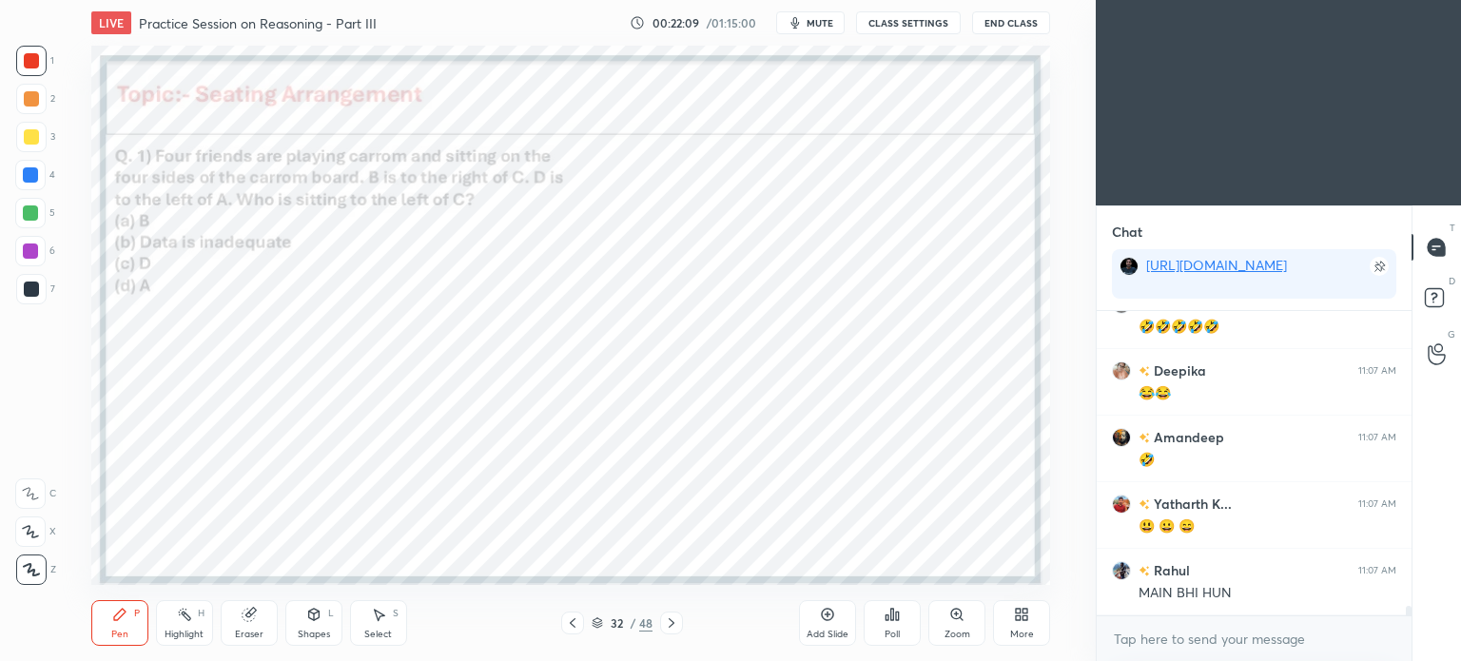
scroll to position [9776, 0]
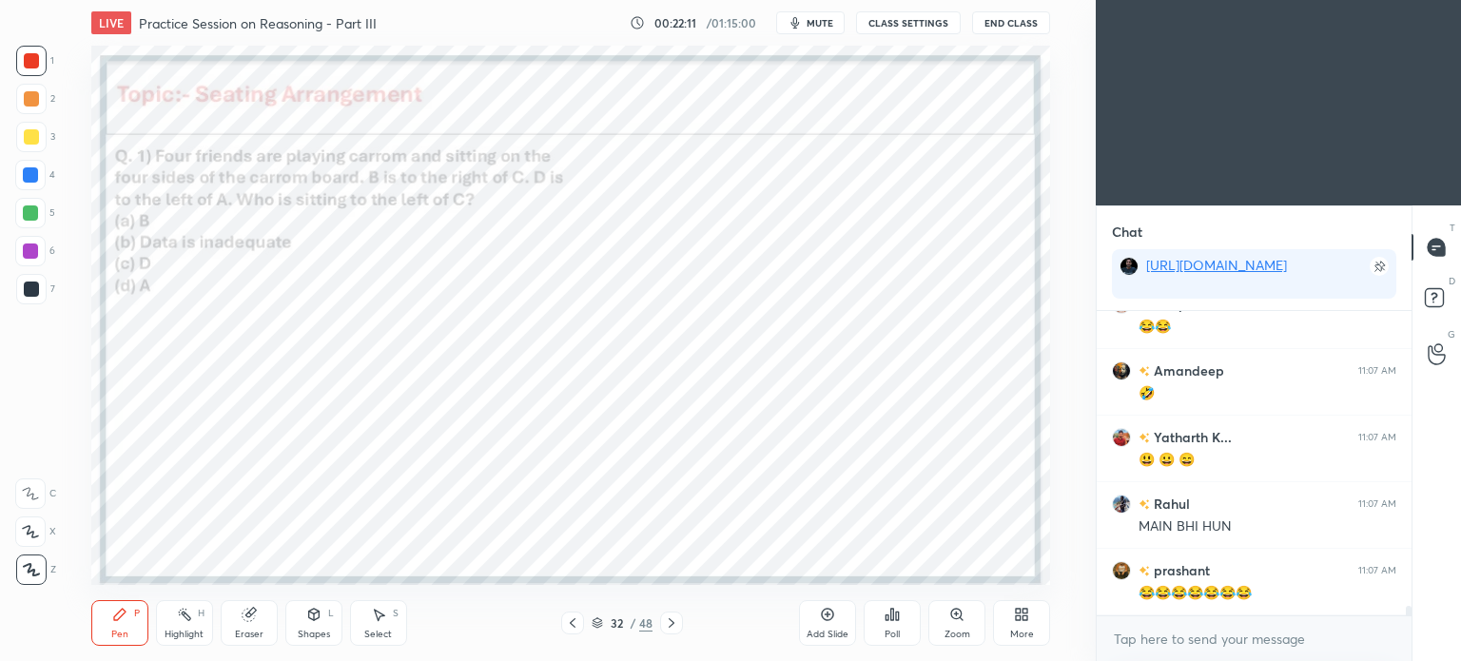
click at [32, 295] on div at bounding box center [31, 289] width 15 height 15
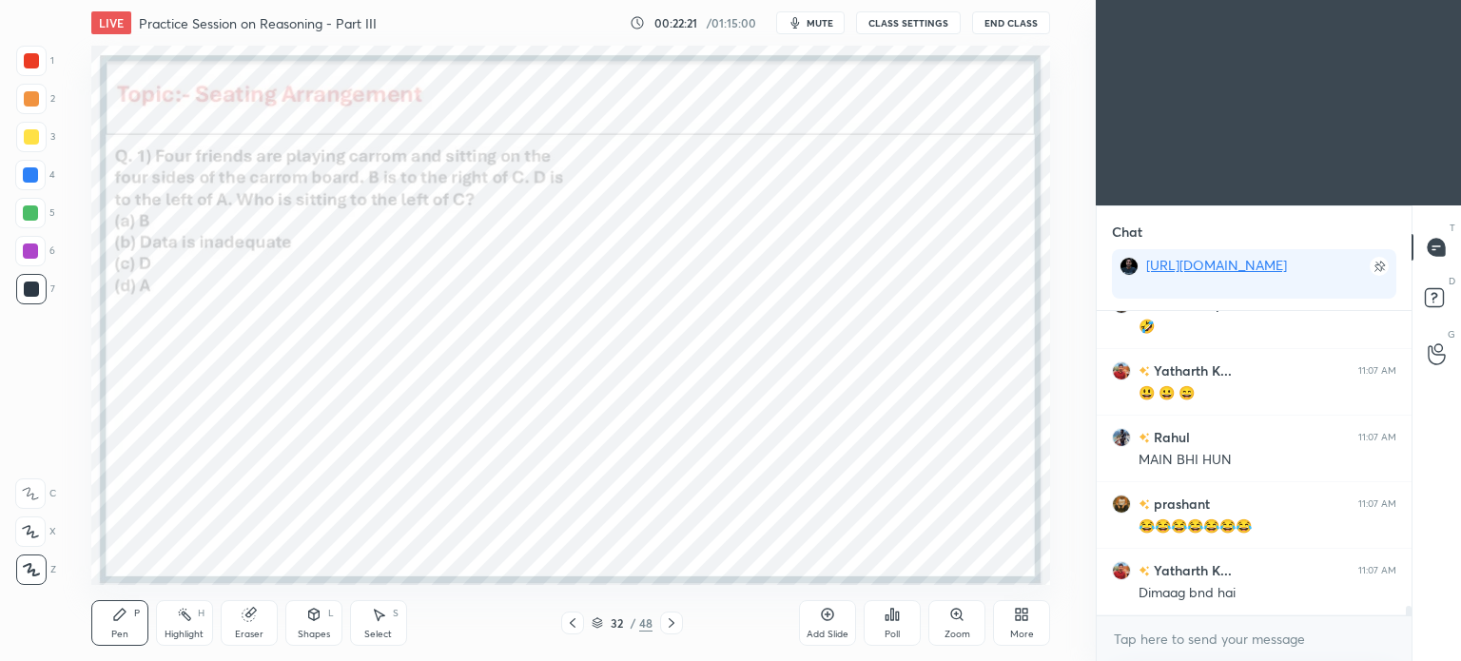
scroll to position [9909, 0]
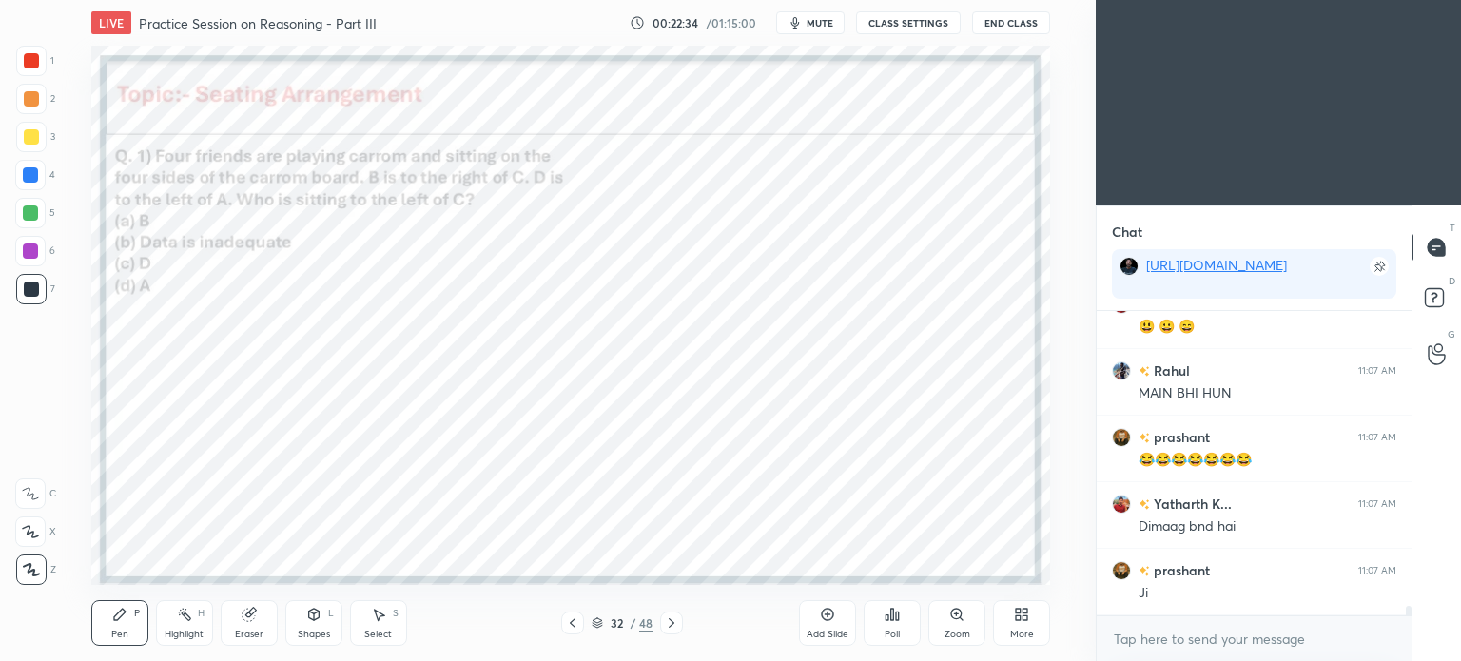
click at [675, 623] on icon at bounding box center [671, 622] width 15 height 15
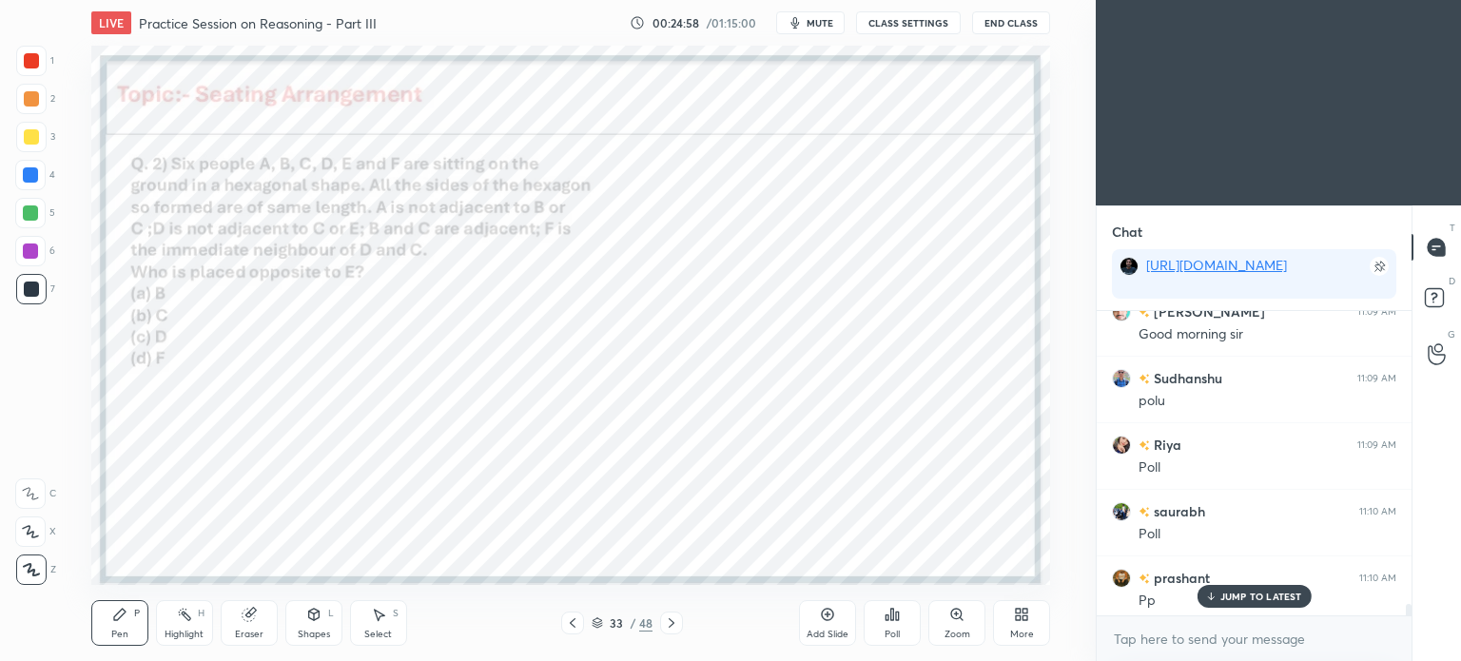
scroll to position [9146, 0]
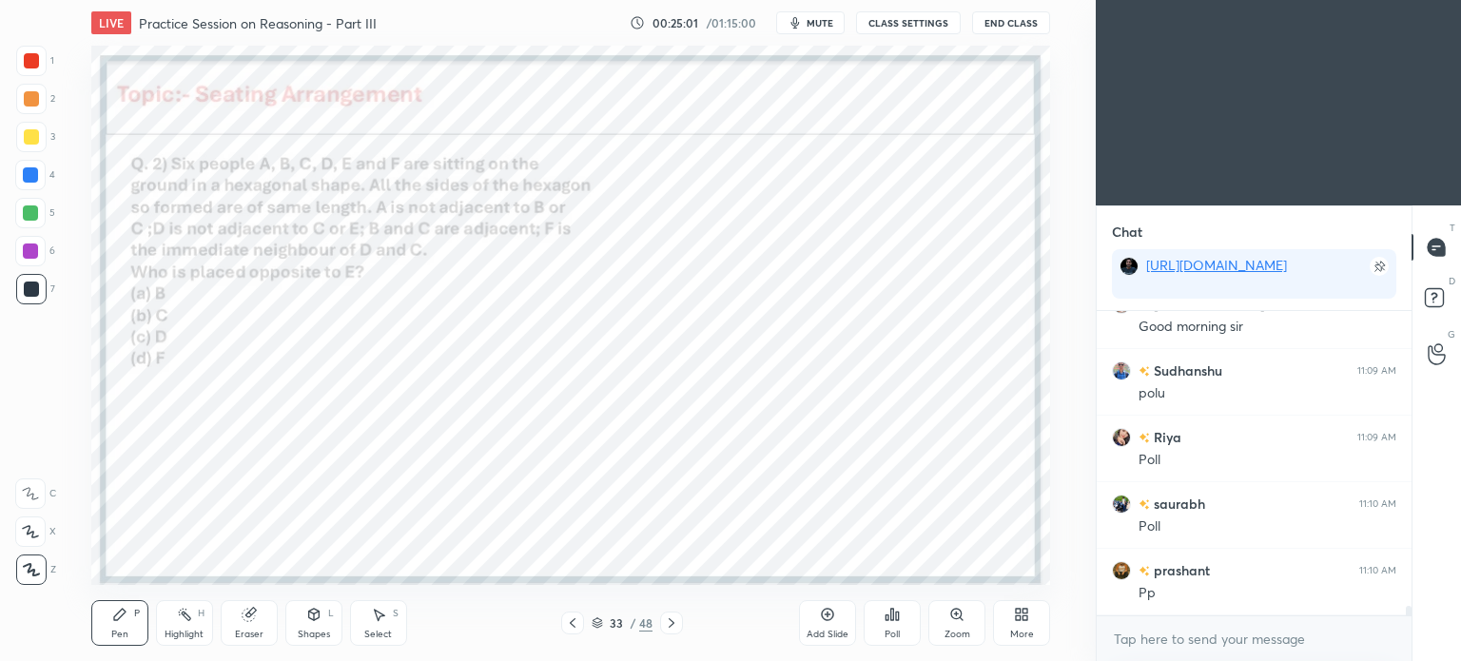
click at [888, 620] on icon at bounding box center [887, 617] width 3 height 5
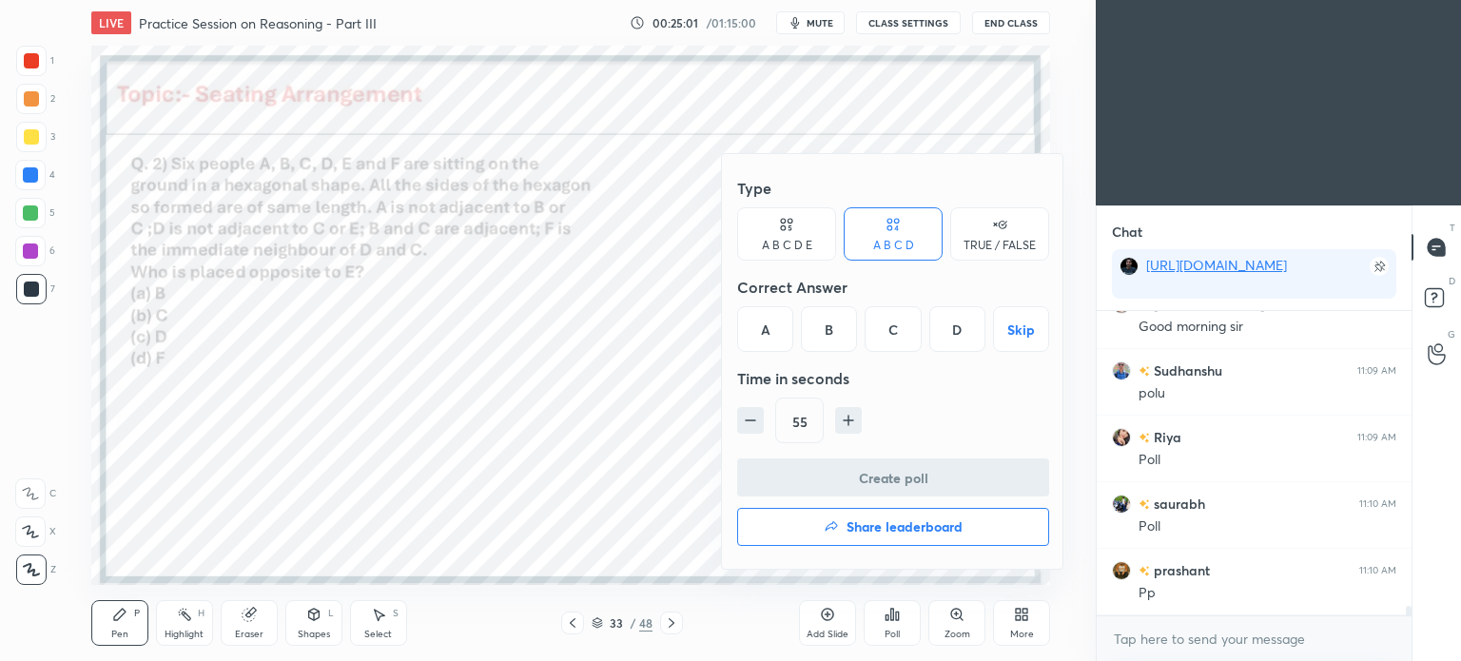
click at [952, 330] on div "D" at bounding box center [957, 329] width 56 height 46
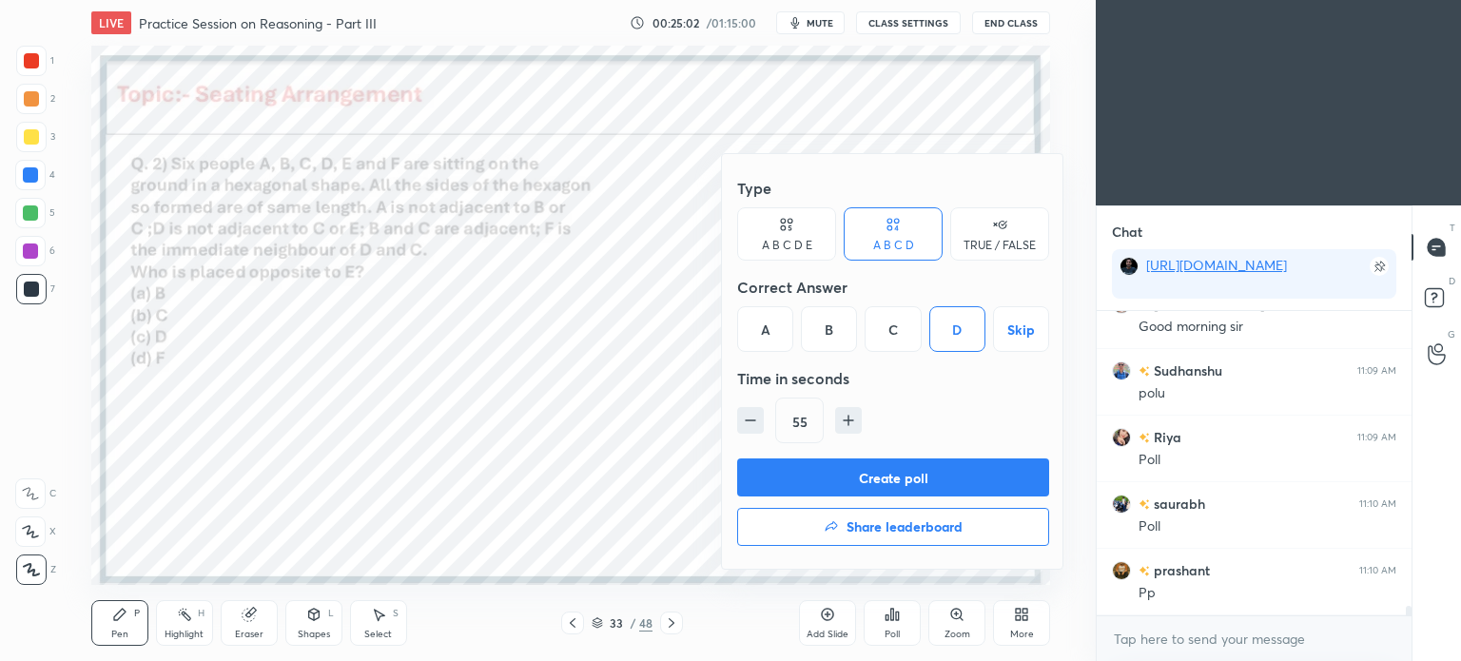
click at [932, 478] on button "Create poll" at bounding box center [893, 477] width 312 height 38
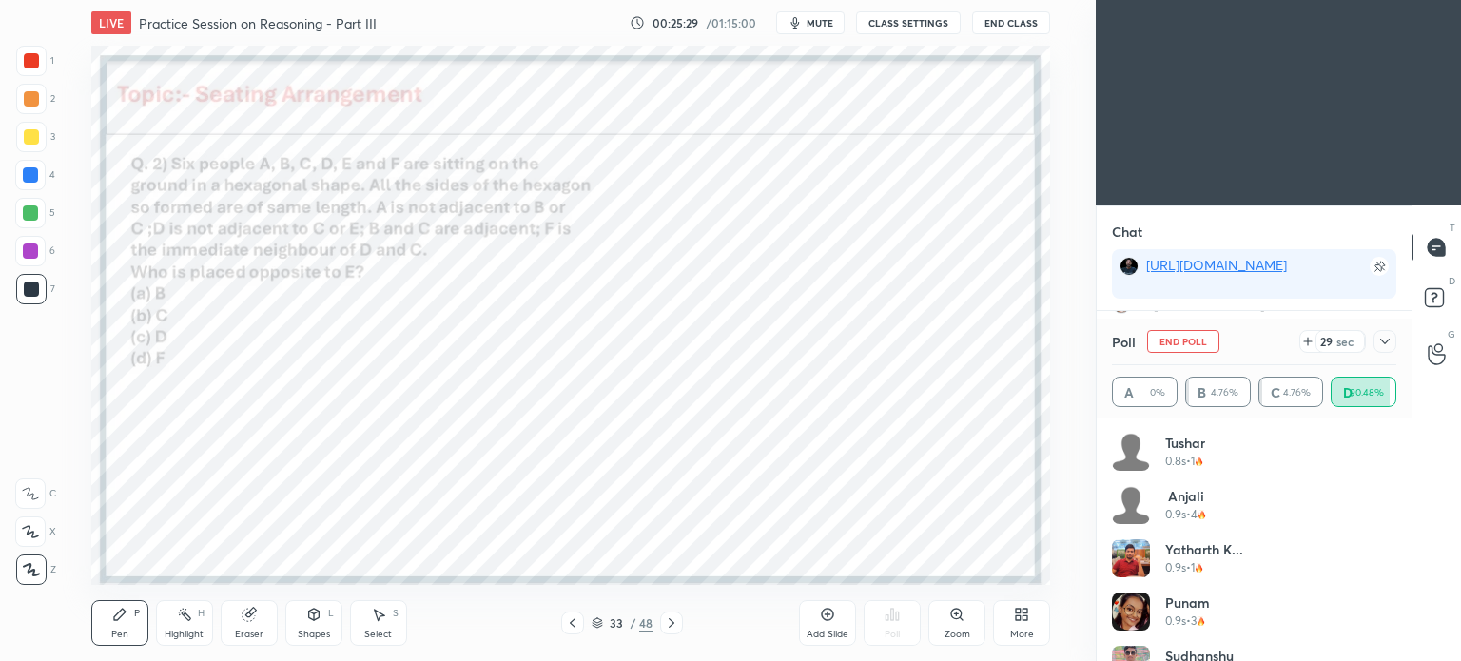
scroll to position [9396, 0]
click at [1377, 341] on icon at bounding box center [1384, 341] width 15 height 15
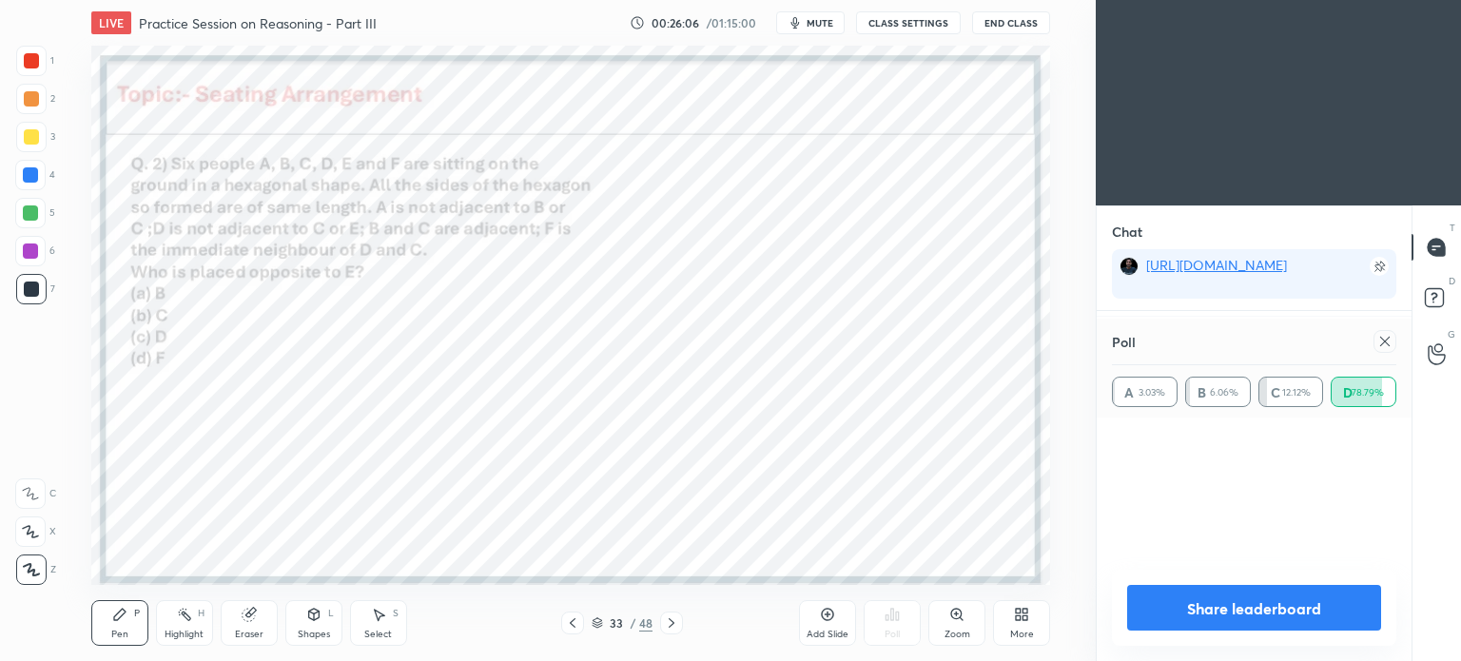
scroll to position [223, 279]
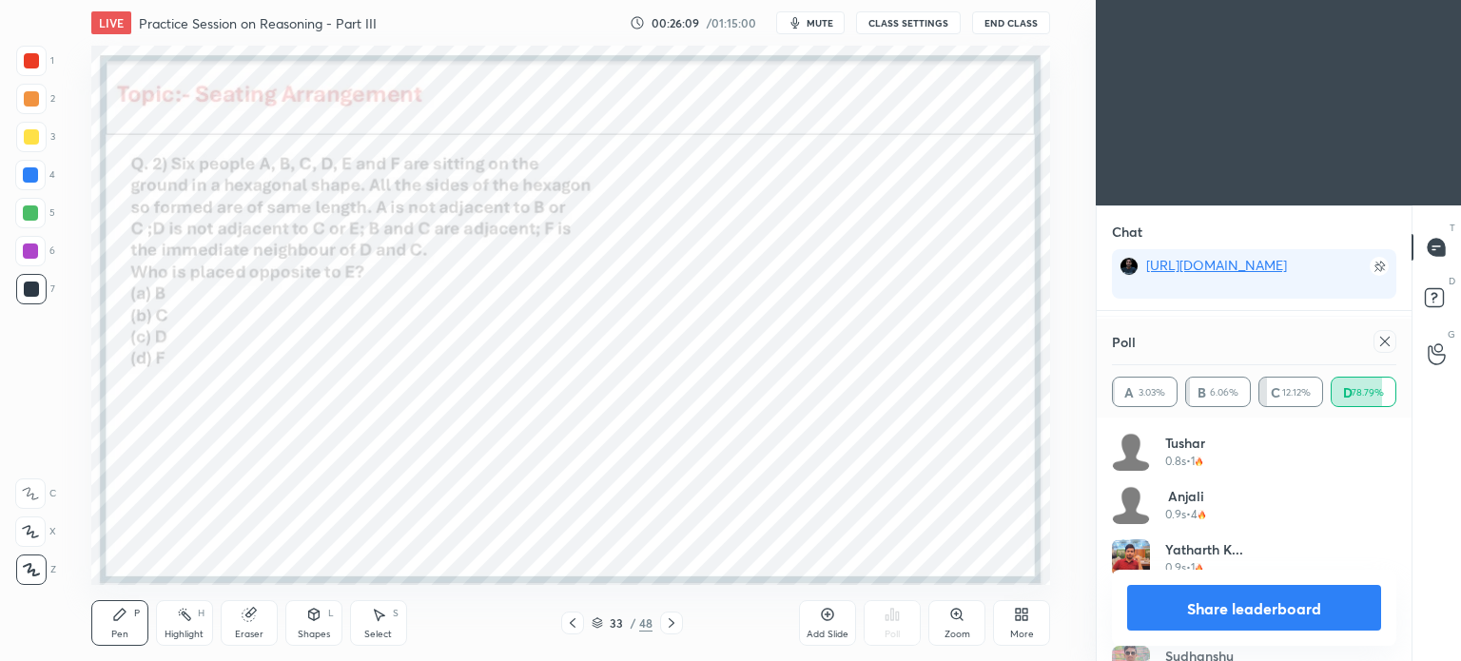
click at [1389, 334] on icon at bounding box center [1384, 341] width 15 height 15
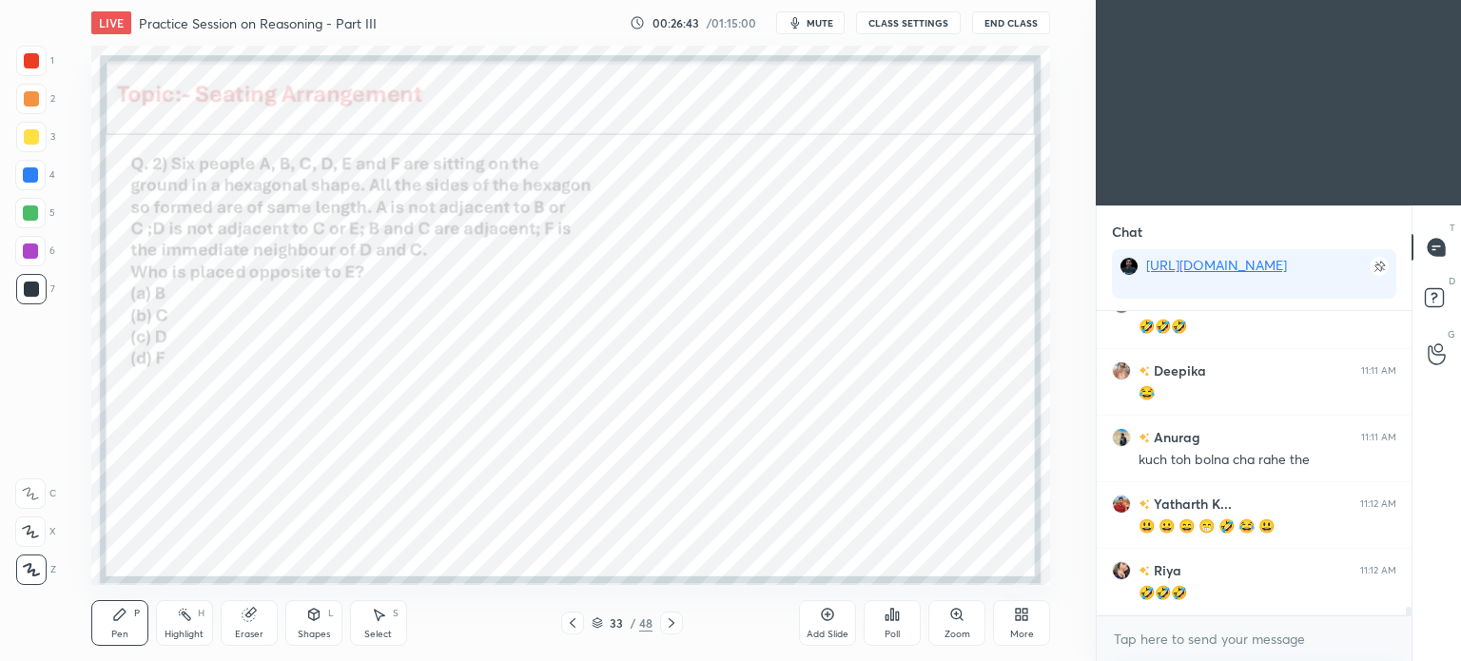
scroll to position [10581, 0]
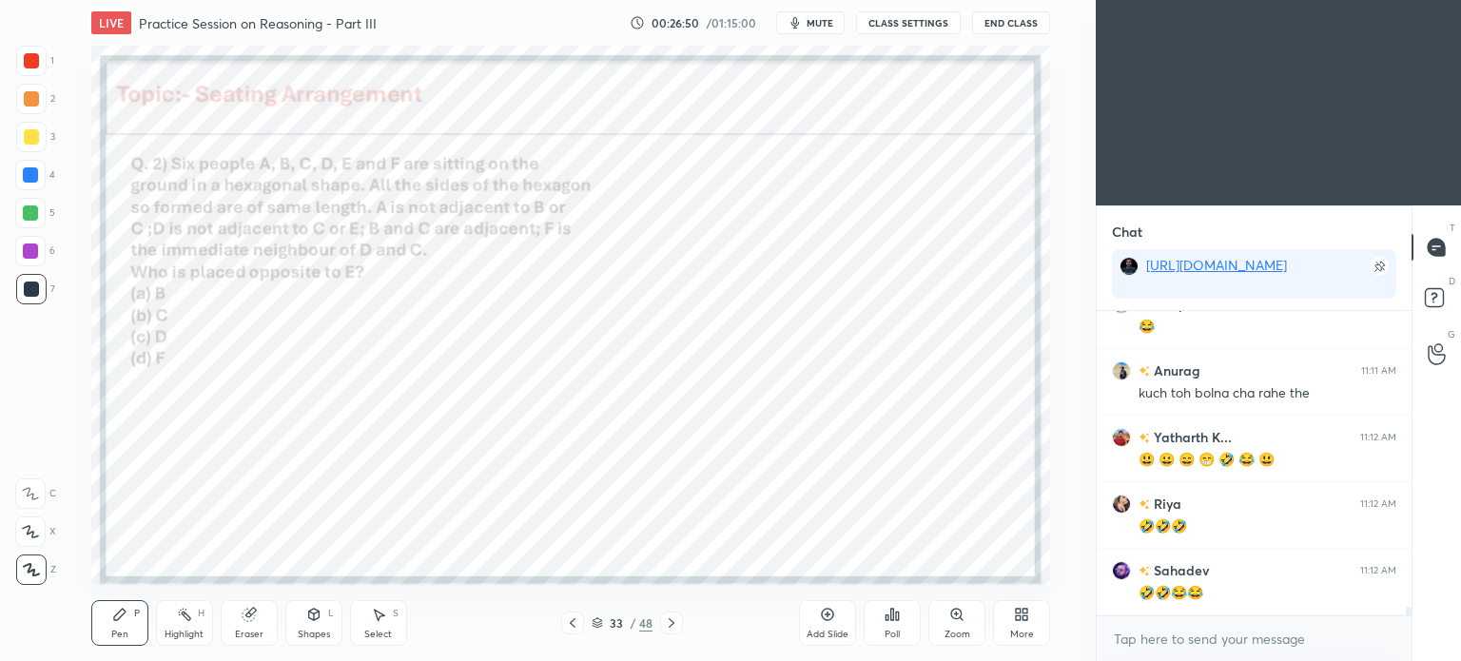
click at [323, 638] on div "Shapes" at bounding box center [314, 635] width 32 height 10
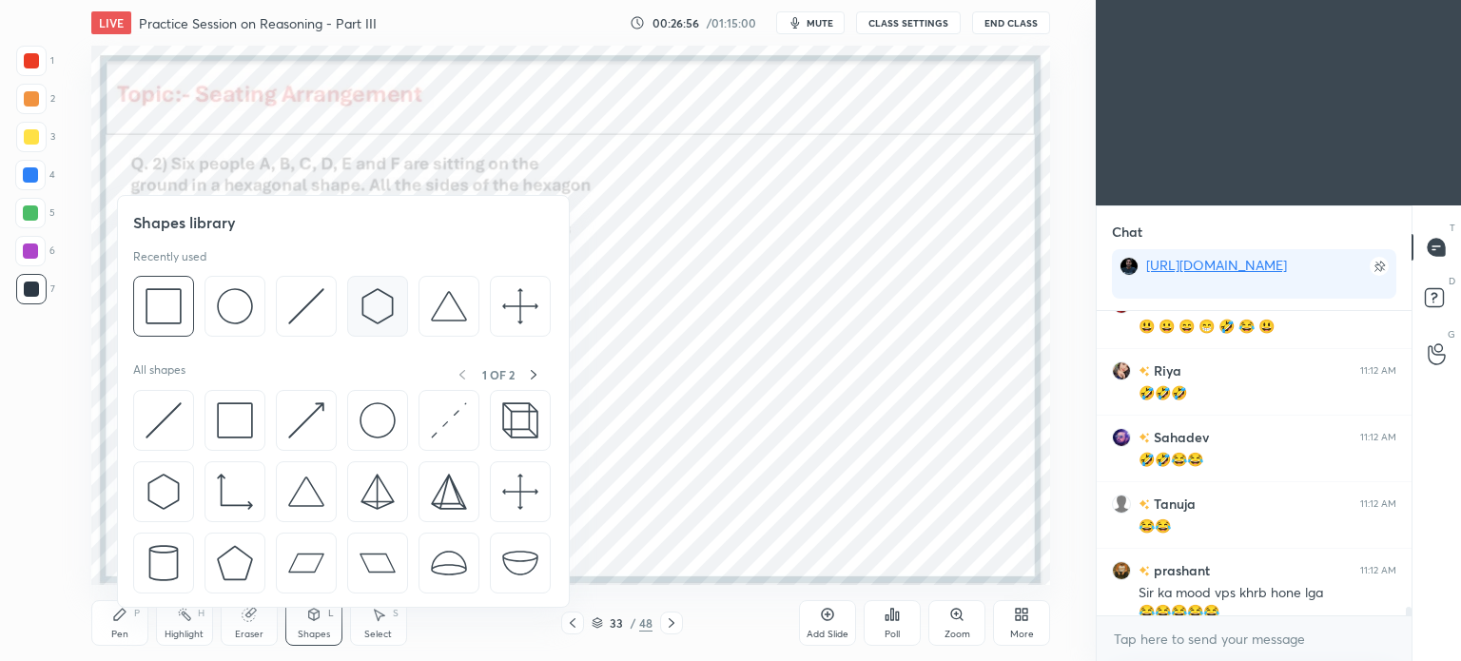
scroll to position [10733, 0]
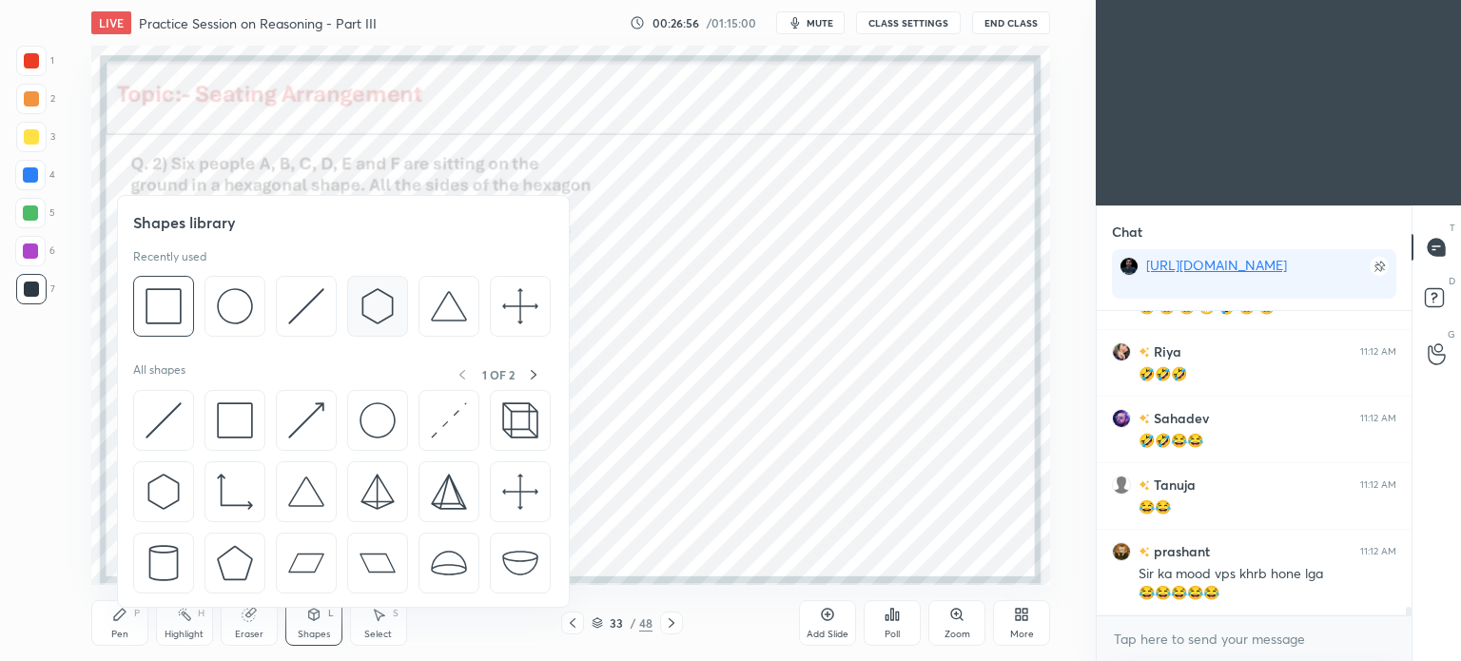
click at [369, 309] on img at bounding box center [378, 306] width 36 height 36
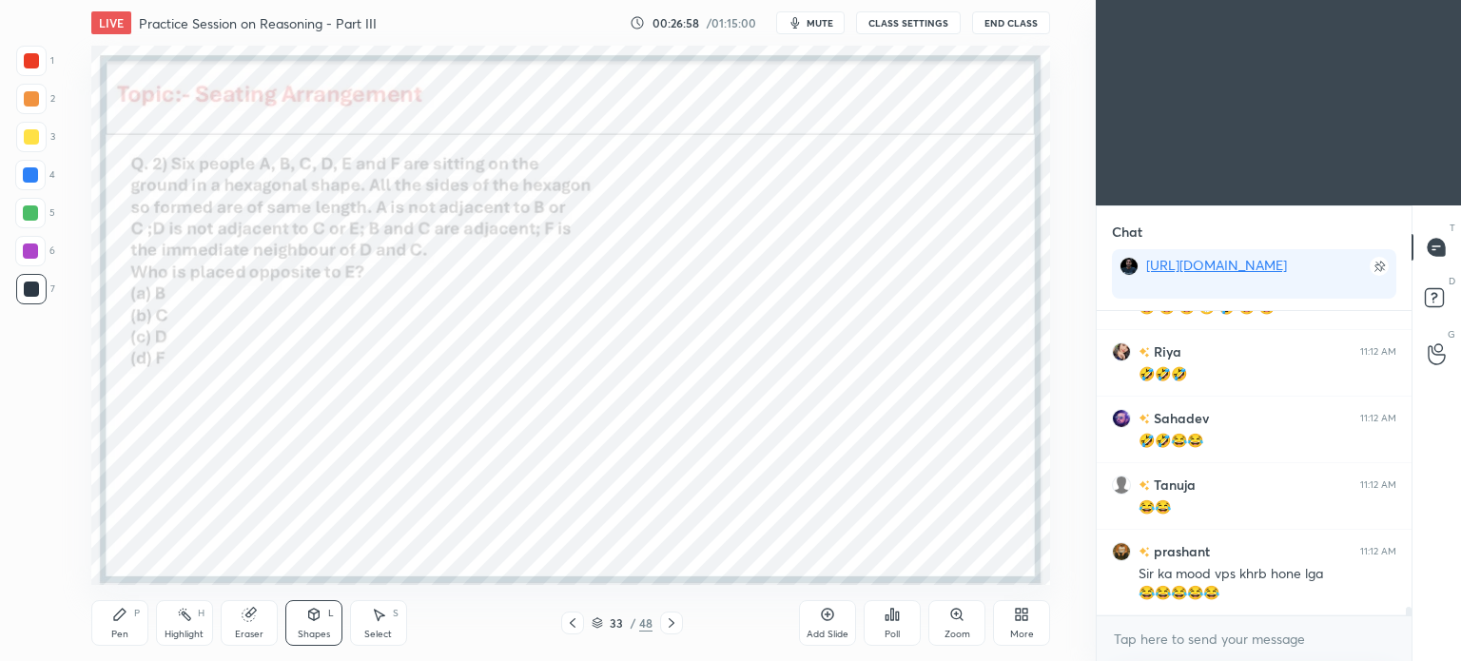
scroll to position [10799, 0]
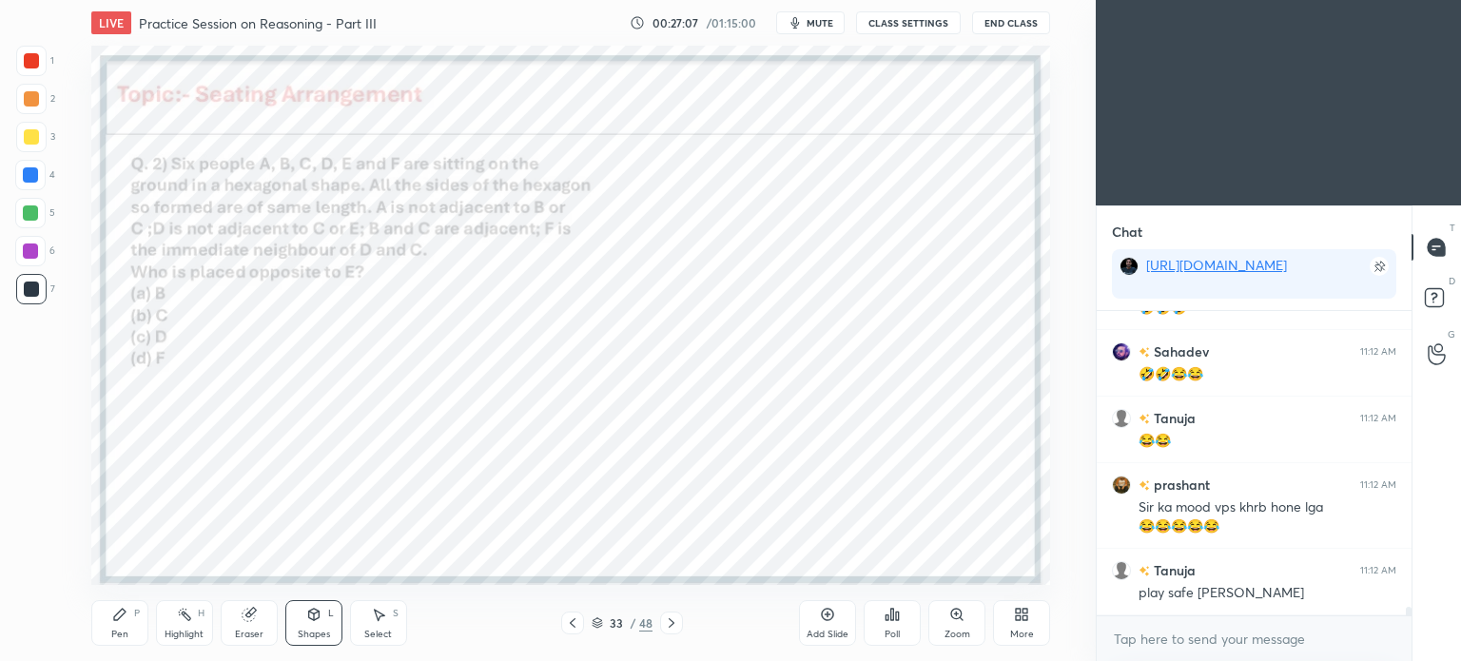
click at [112, 622] on icon at bounding box center [119, 614] width 15 height 15
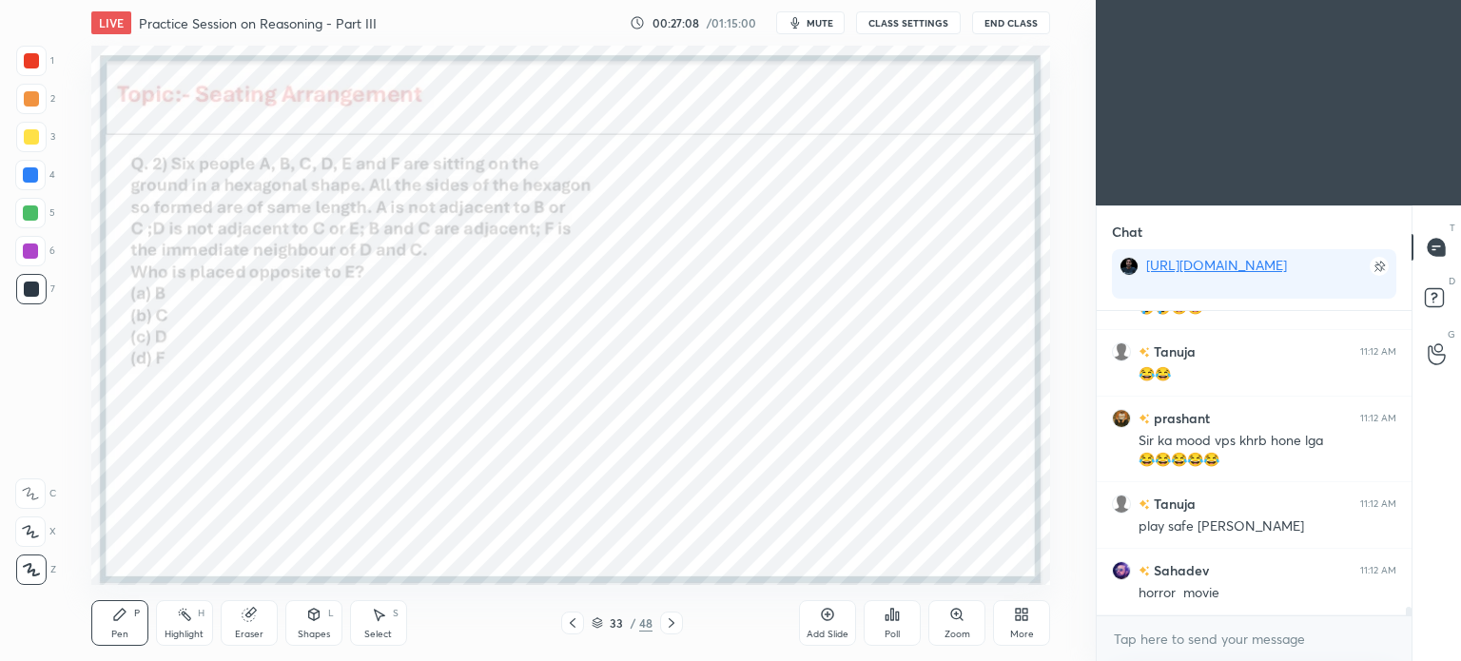
click at [30, 175] on div at bounding box center [30, 174] width 15 height 15
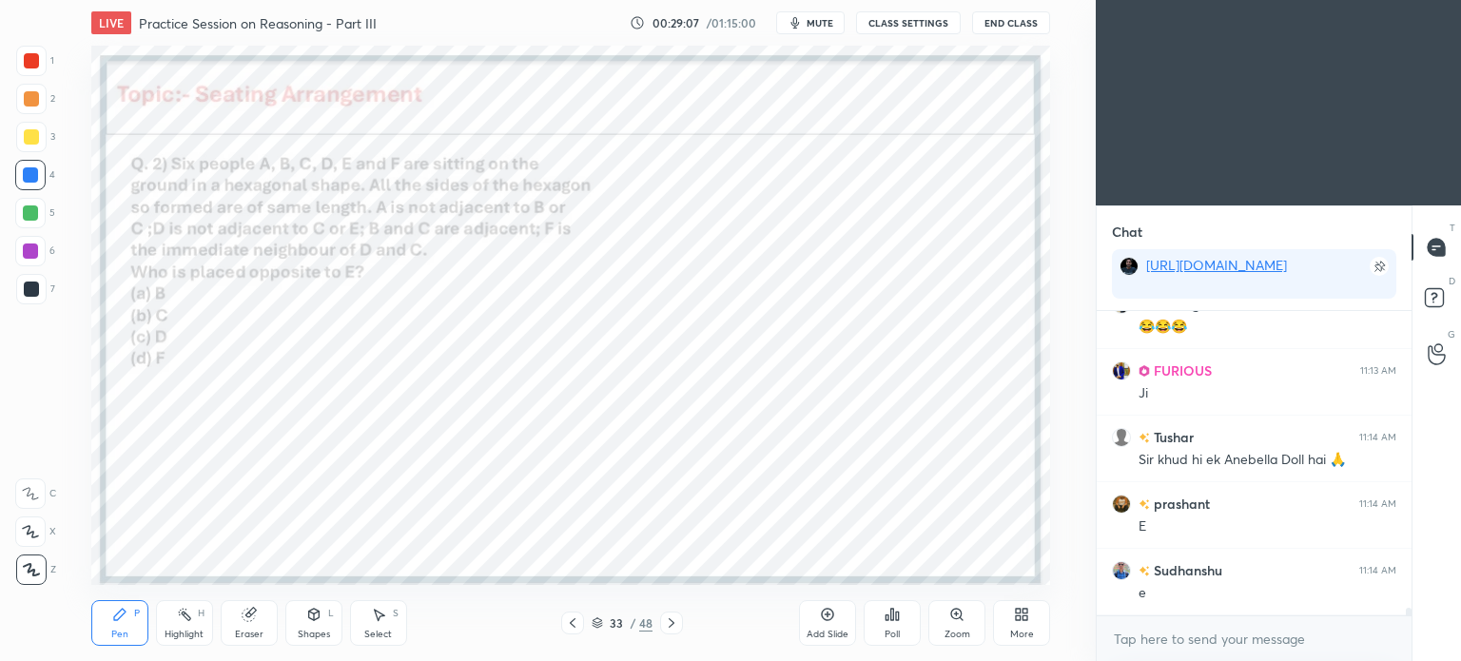
scroll to position [11998, 0]
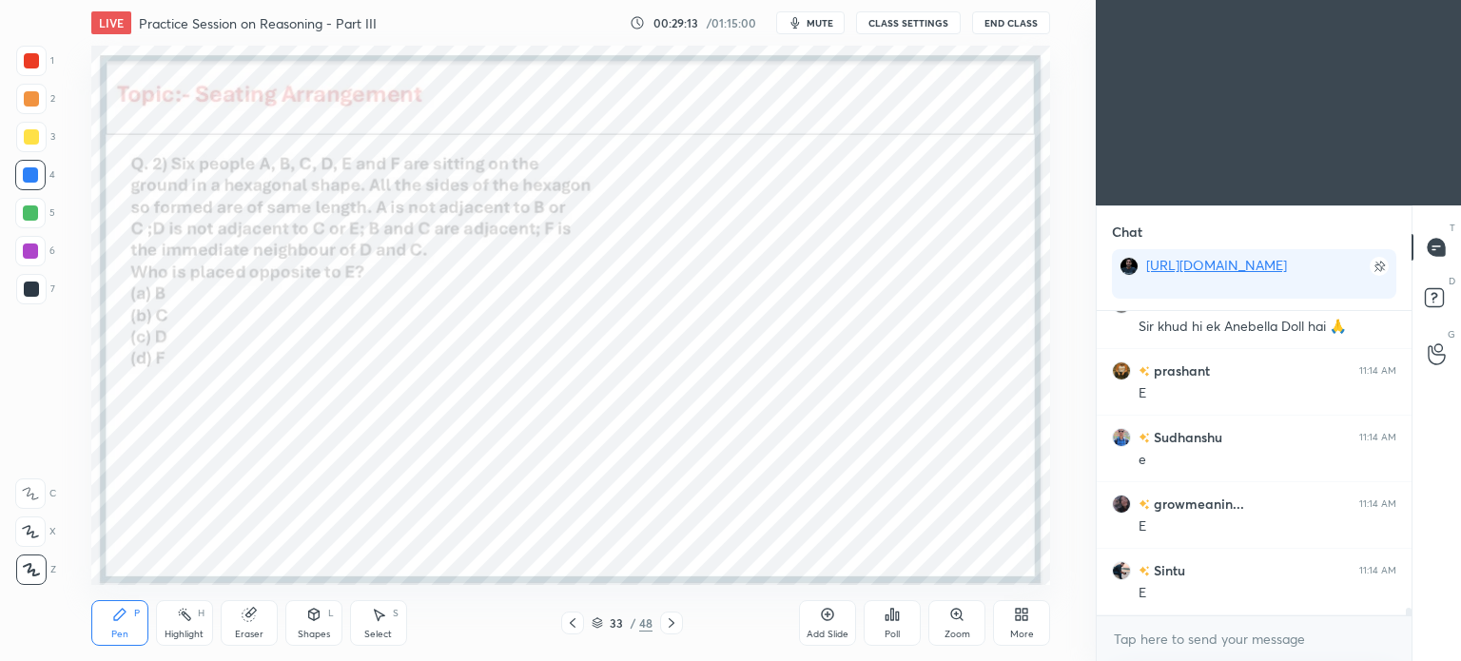
click at [38, 67] on div at bounding box center [31, 60] width 15 height 15
click at [34, 63] on div at bounding box center [31, 60] width 15 height 15
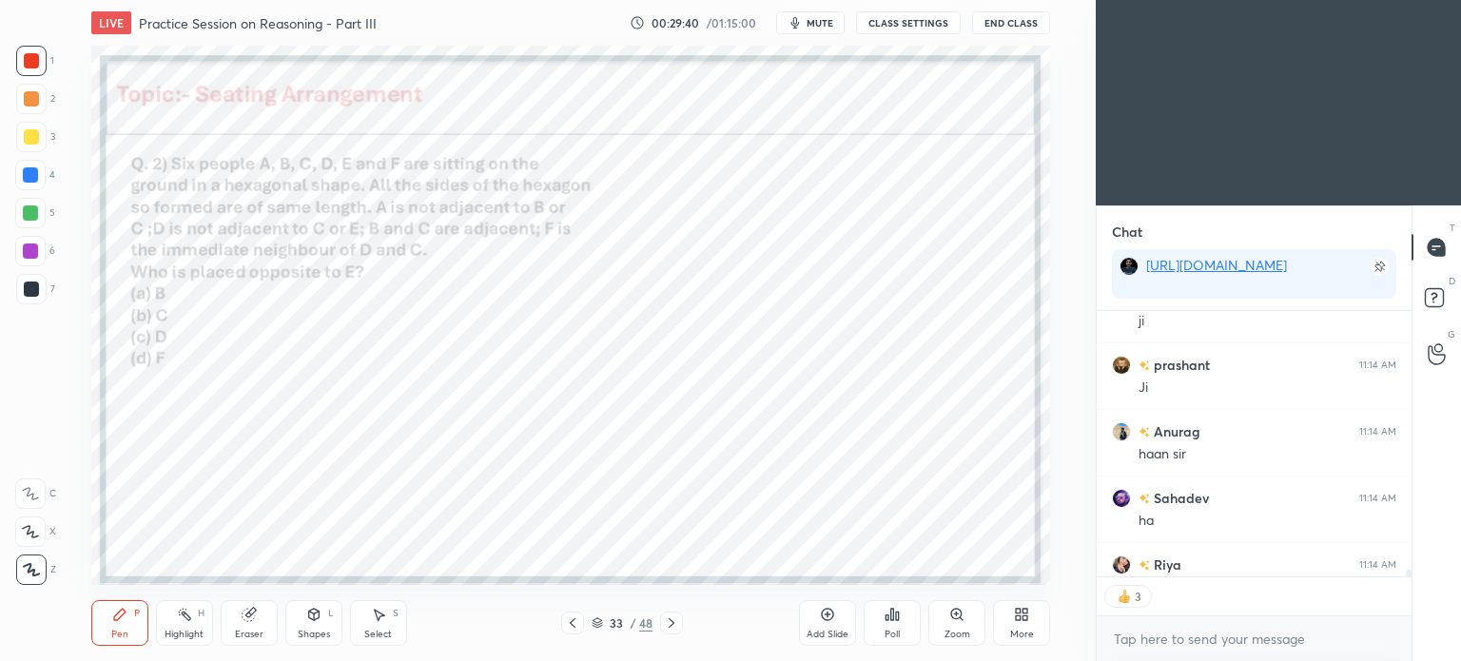
scroll to position [12521, 0]
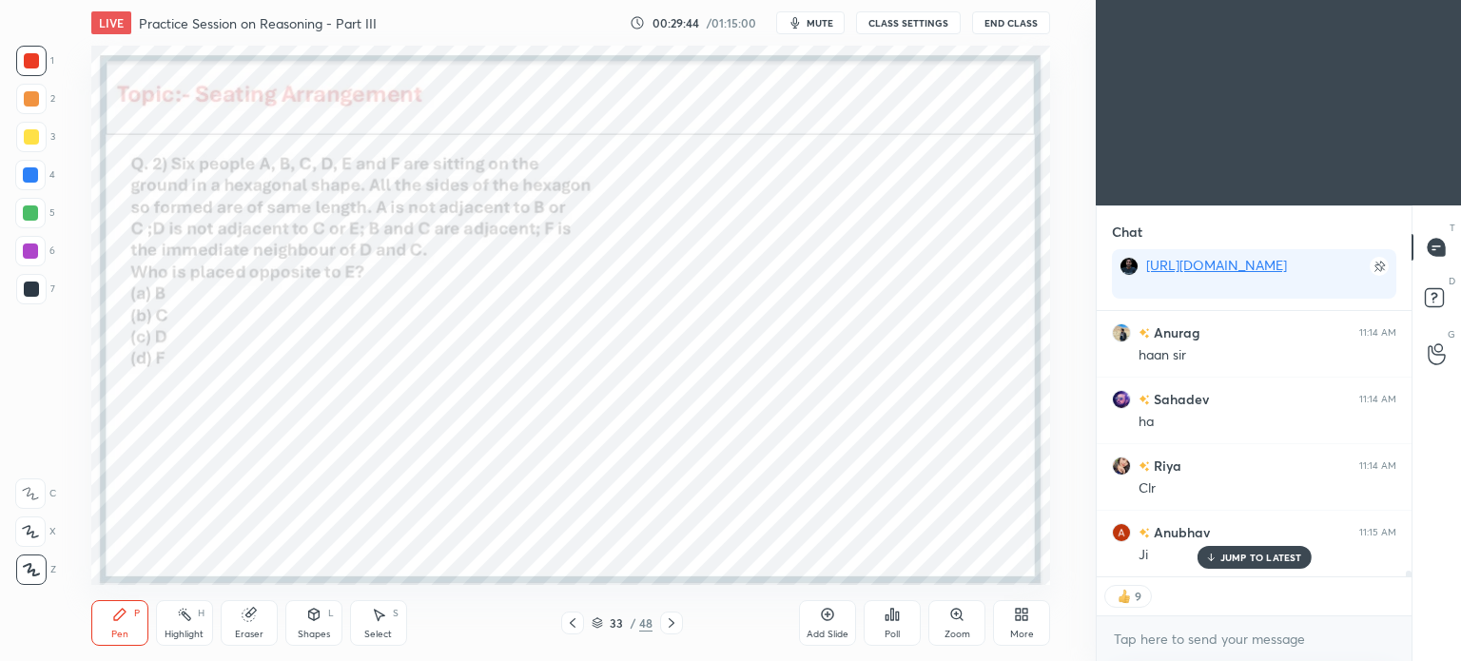
click at [1270, 555] on p "JUMP TO LATEST" at bounding box center [1261, 557] width 82 height 11
click at [684, 625] on div "33 / 48" at bounding box center [622, 623] width 354 height 23
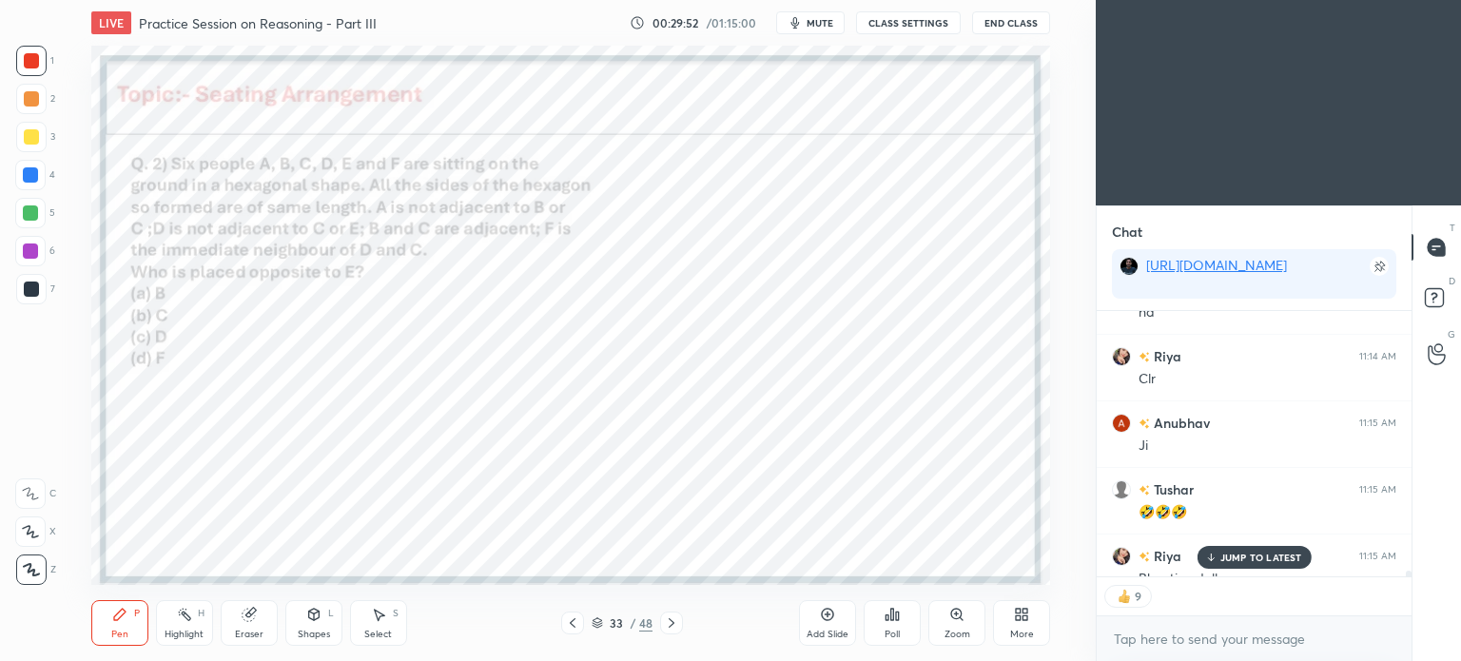
click at [1232, 555] on div "Tushar 11:14 AM Sir khud hi ek Anebella Doll hai 🙏 prashant 11:14 AM E Sudhansh…" at bounding box center [1254, 443] width 315 height 265
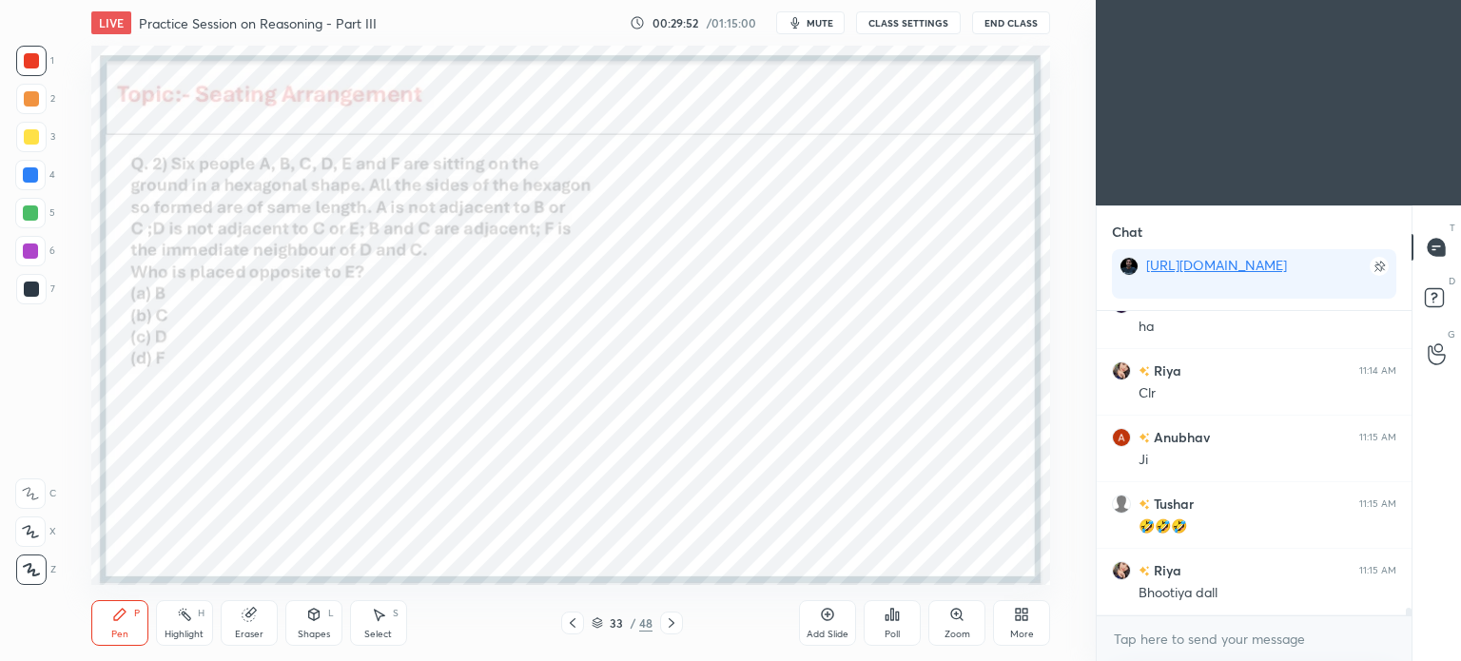
scroll to position [5, 6]
click at [676, 624] on icon at bounding box center [671, 622] width 15 height 15
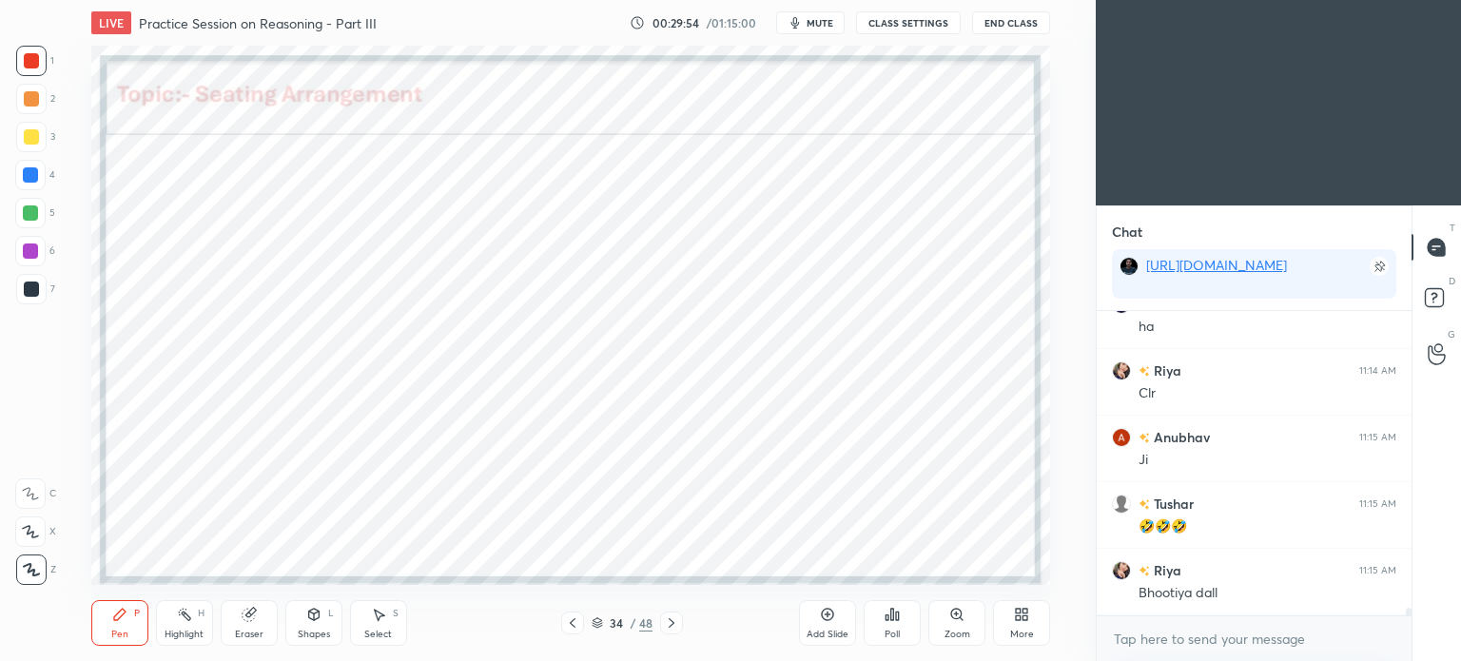
scroll to position [12683, 0]
click at [674, 631] on icon at bounding box center [671, 622] width 15 height 15
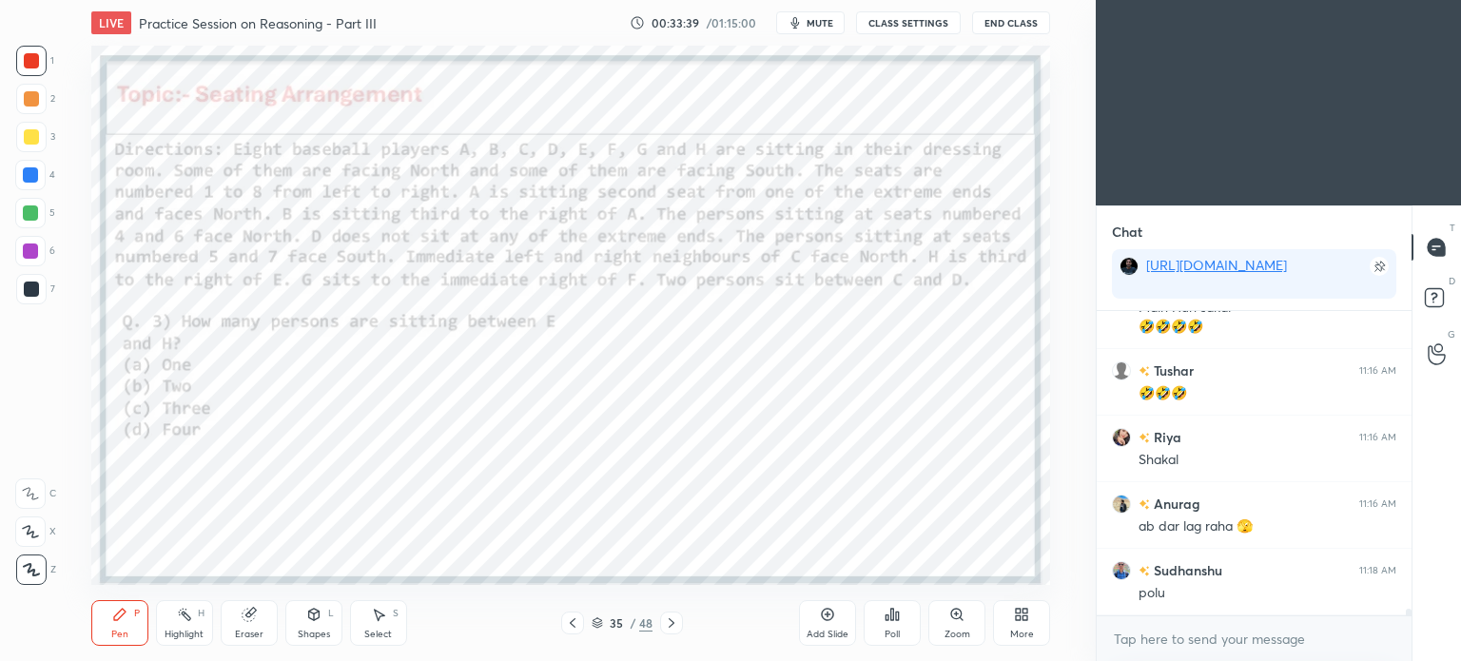
scroll to position [13404, 0]
click at [894, 631] on div "Poll" at bounding box center [892, 635] width 15 height 10
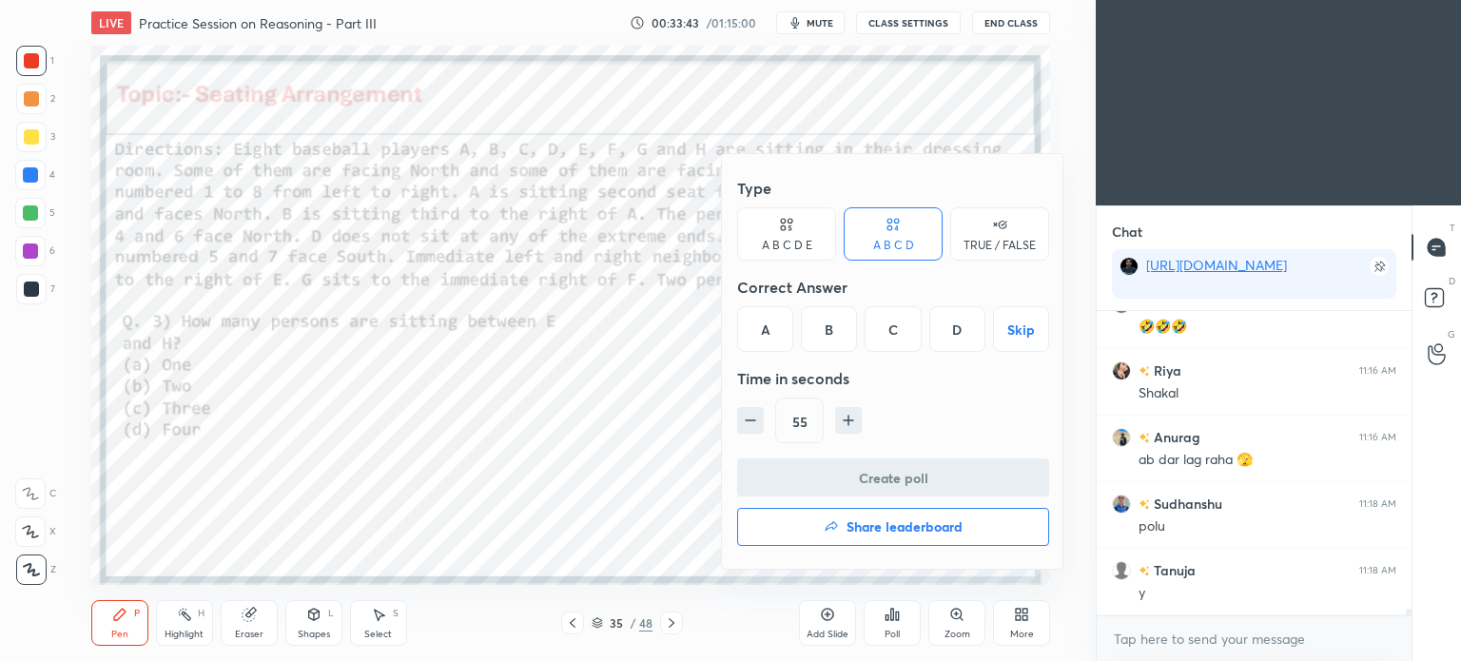
click at [841, 332] on div "B" at bounding box center [829, 329] width 56 height 46
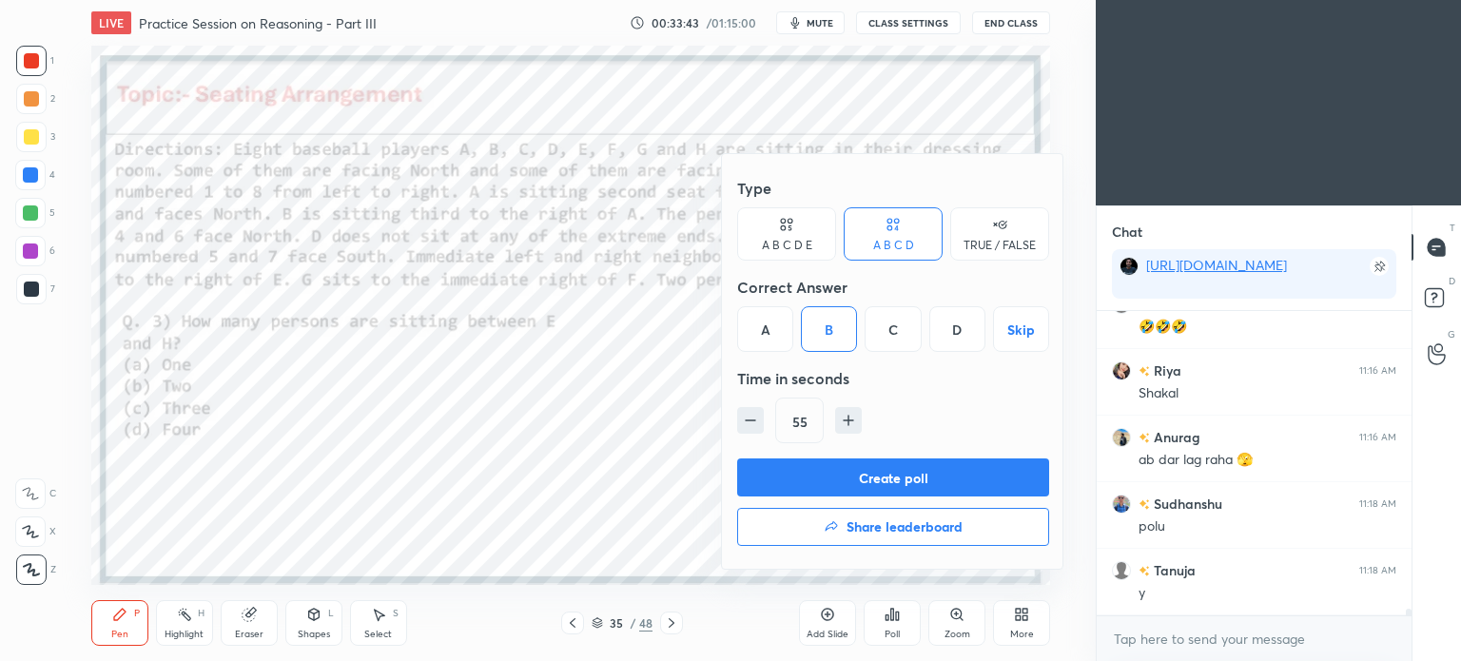
click at [886, 468] on button "Create poll" at bounding box center [893, 477] width 312 height 38
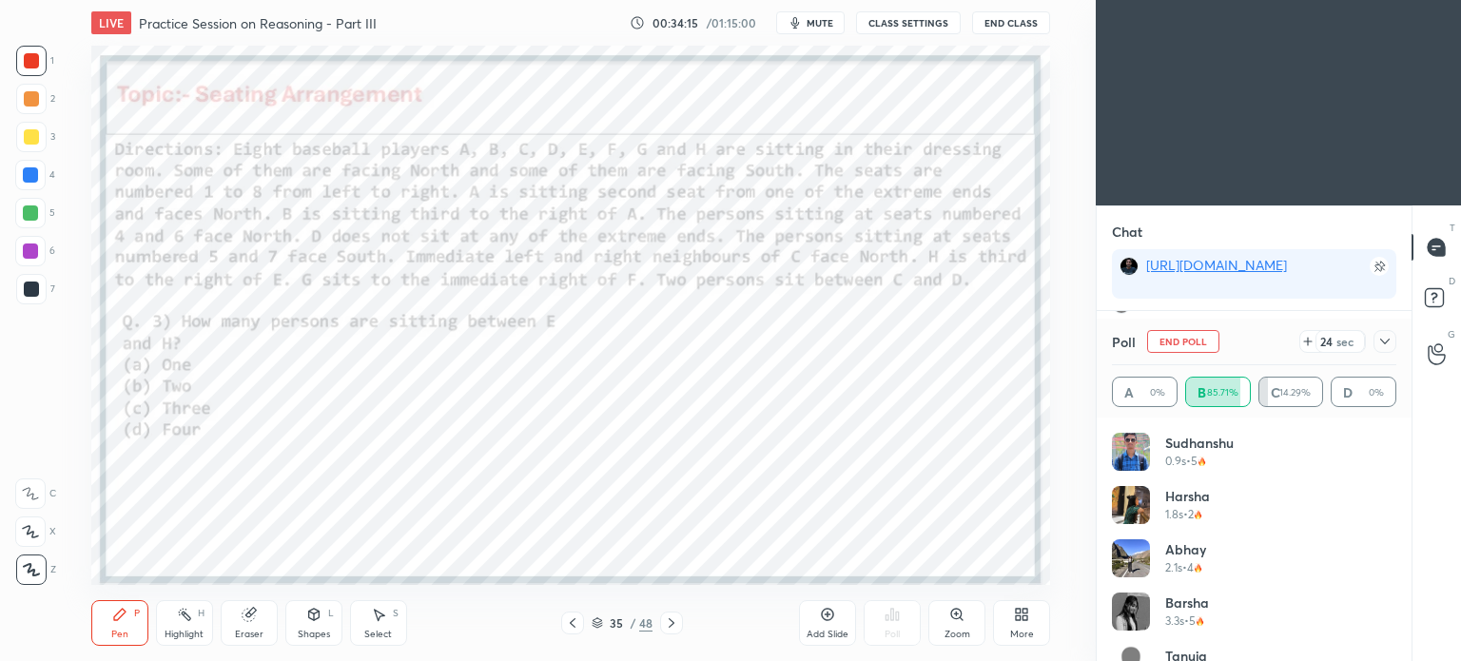
scroll to position [6, 6]
click at [1392, 341] on div at bounding box center [1384, 341] width 23 height 23
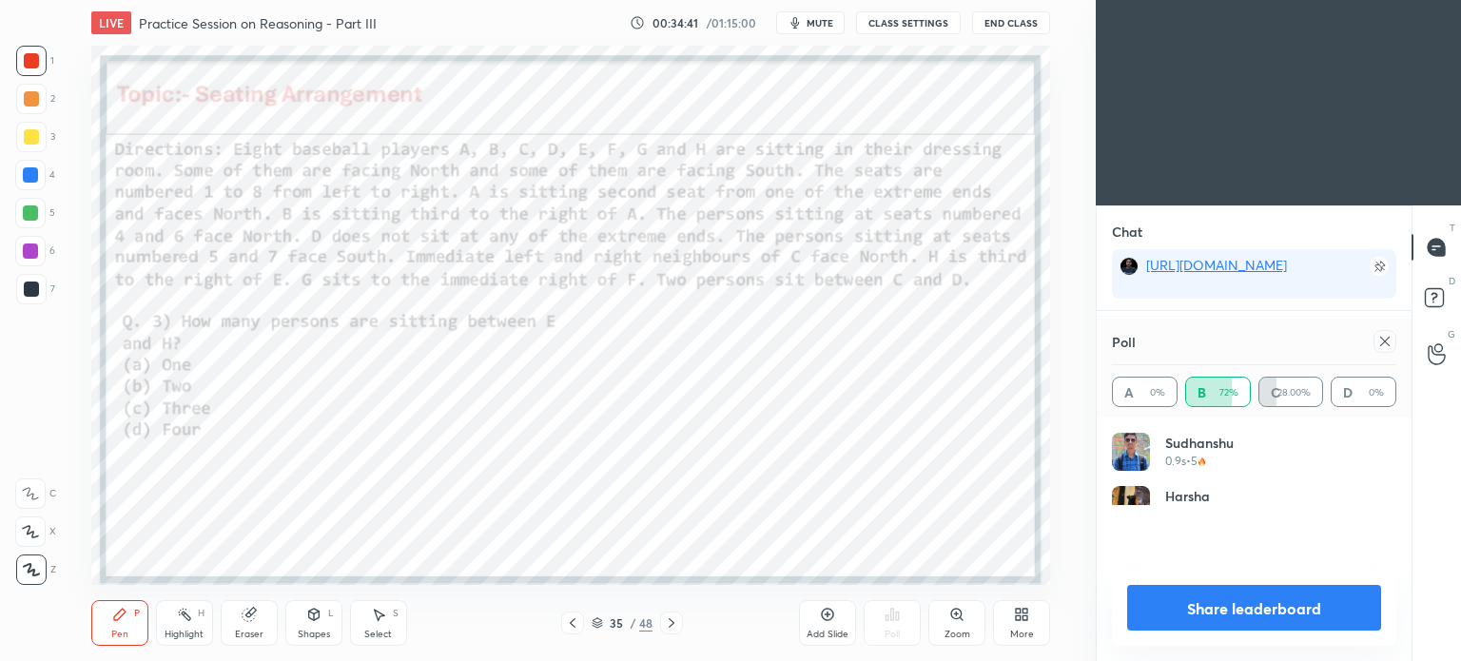
scroll to position [222, 279]
click at [1377, 342] on icon at bounding box center [1384, 341] width 15 height 15
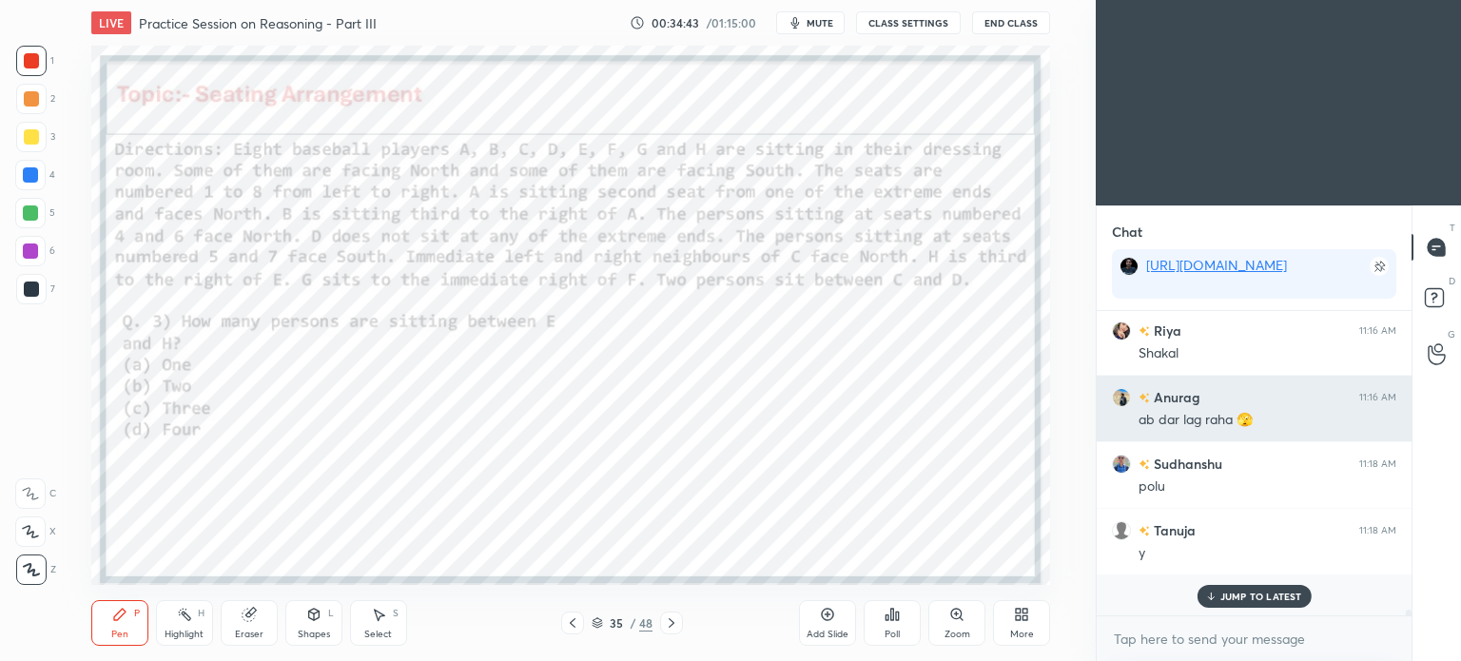
scroll to position [268, 309]
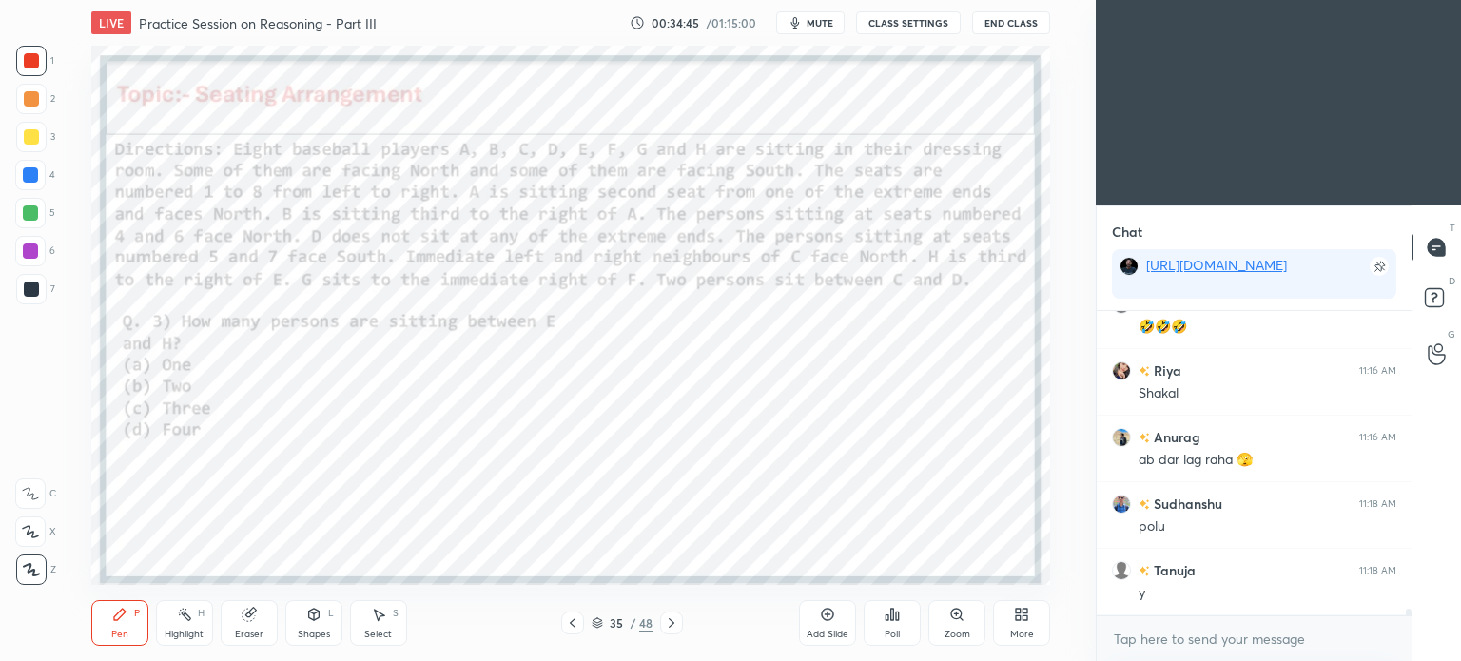
click at [677, 627] on icon at bounding box center [671, 622] width 15 height 15
click at [882, 616] on div "Poll" at bounding box center [892, 623] width 57 height 46
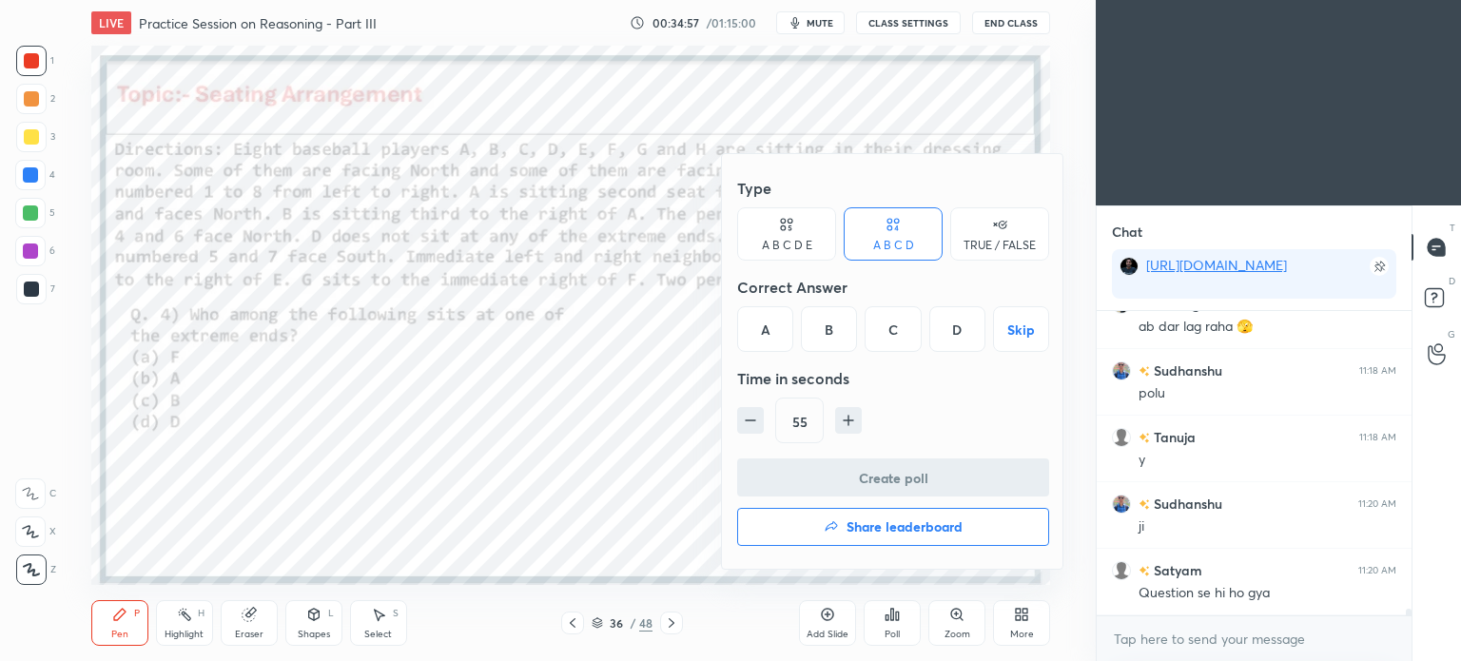
click at [767, 323] on div "A" at bounding box center [765, 329] width 56 height 46
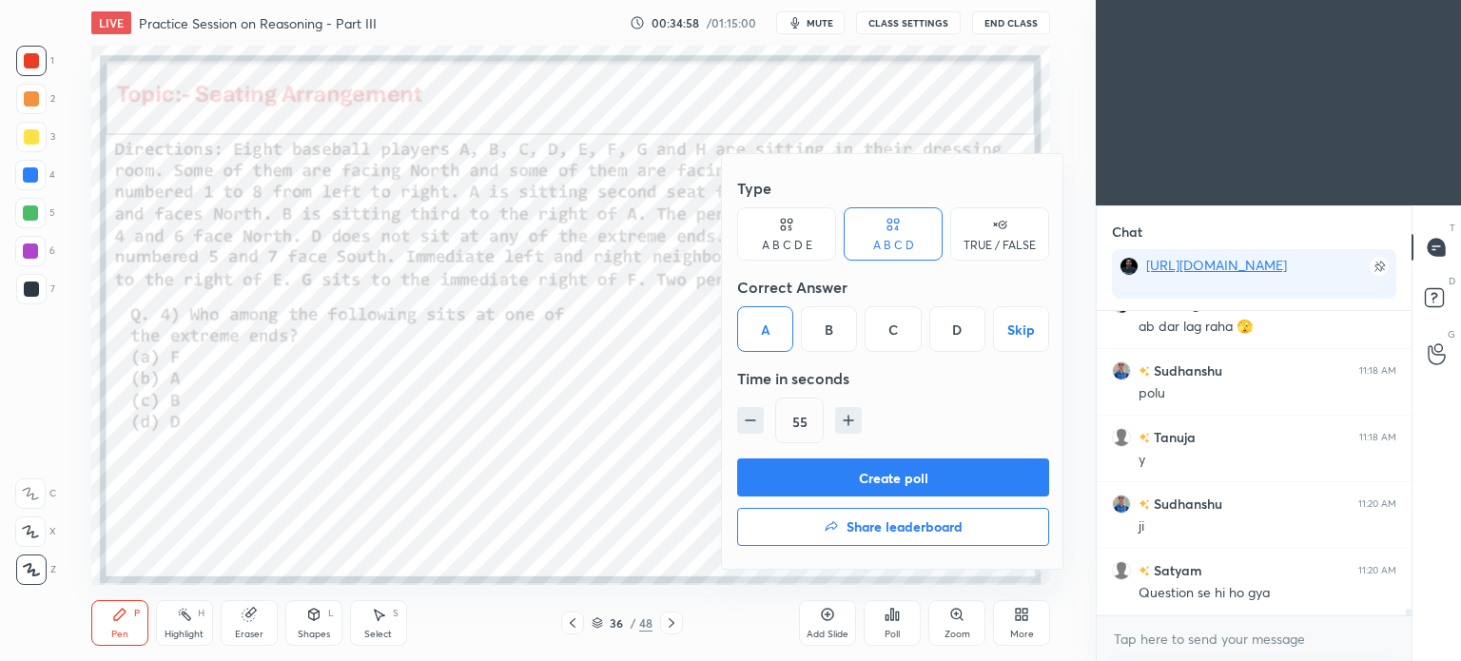
click at [945, 471] on button "Create poll" at bounding box center [893, 477] width 312 height 38
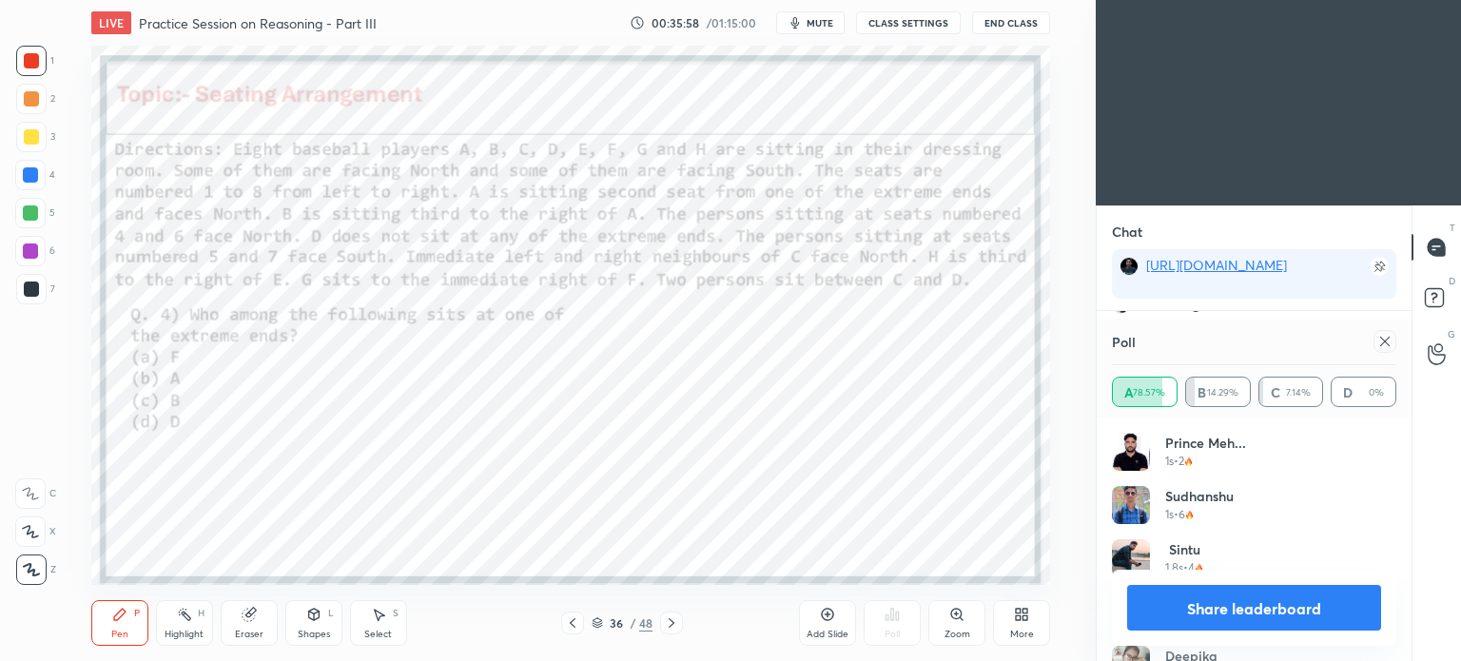
click at [1378, 330] on div at bounding box center [1384, 341] width 23 height 23
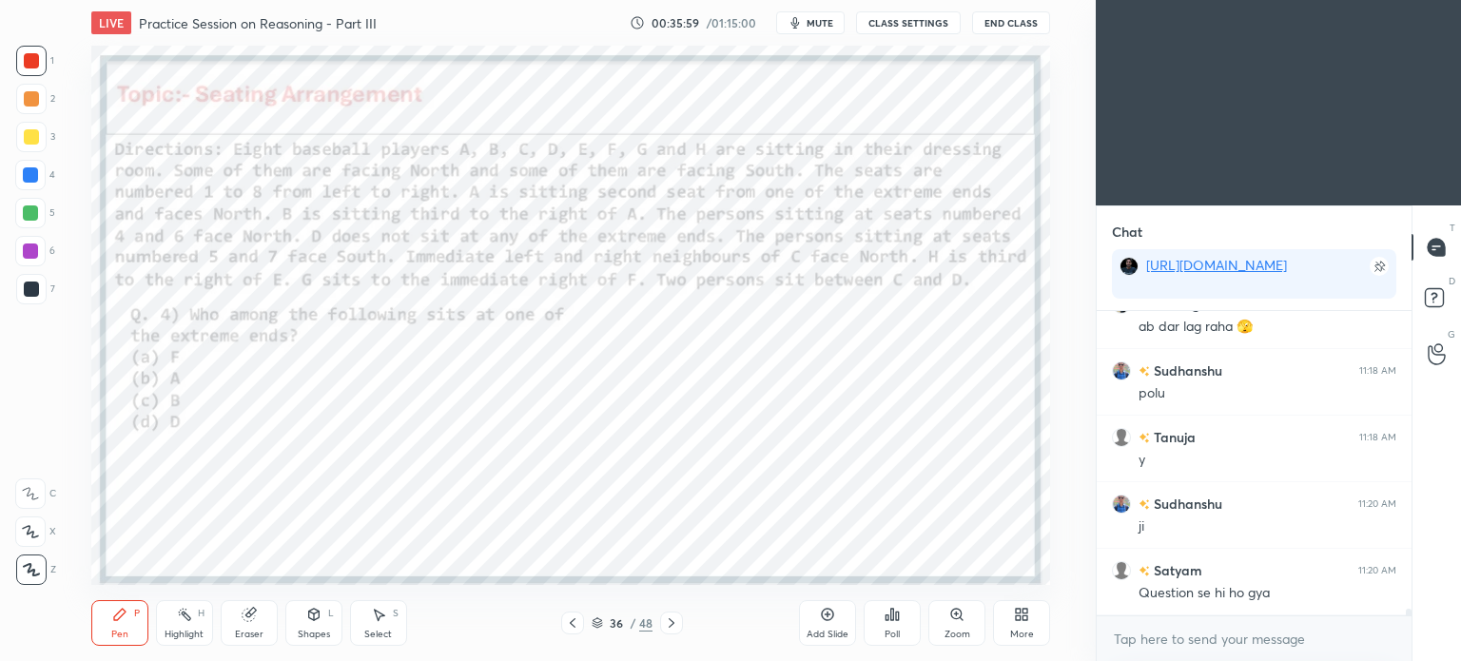
scroll to position [7, 6]
click at [672, 627] on icon at bounding box center [671, 622] width 15 height 15
click at [899, 615] on icon at bounding box center [892, 614] width 15 height 15
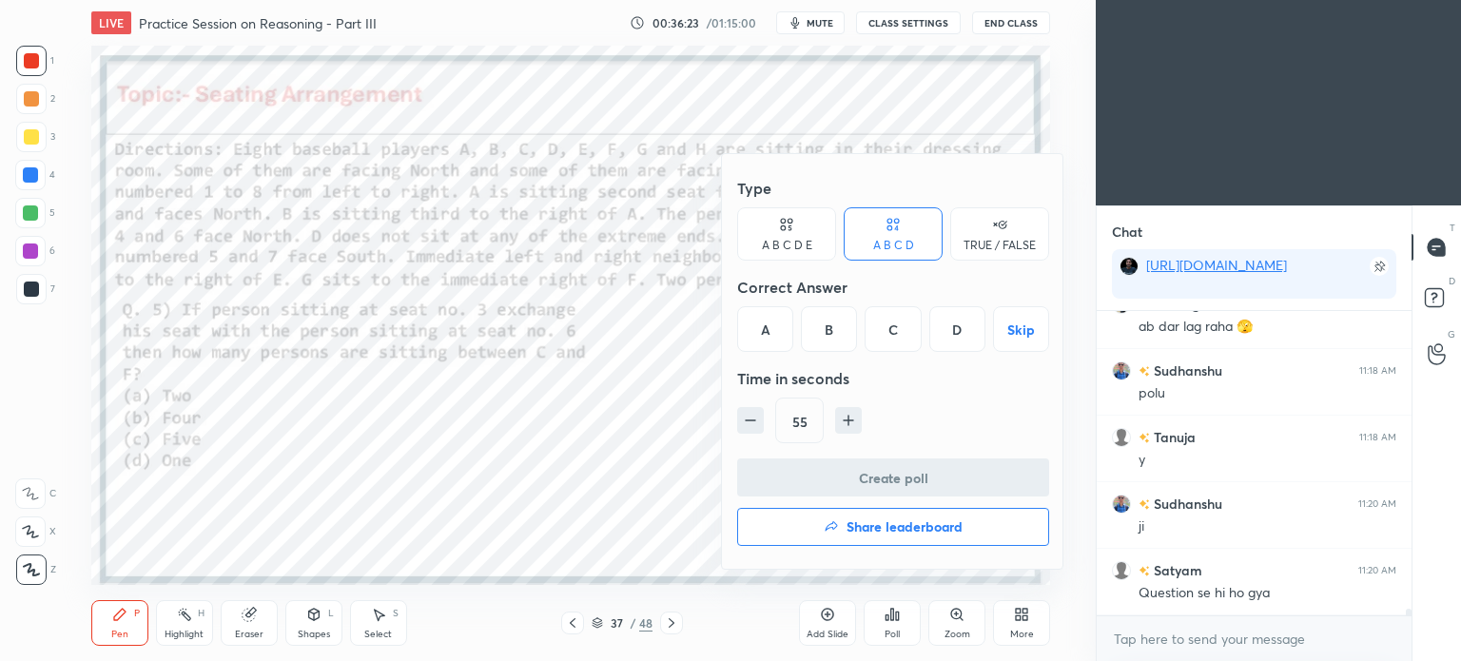
click at [971, 337] on div "D" at bounding box center [957, 329] width 56 height 46
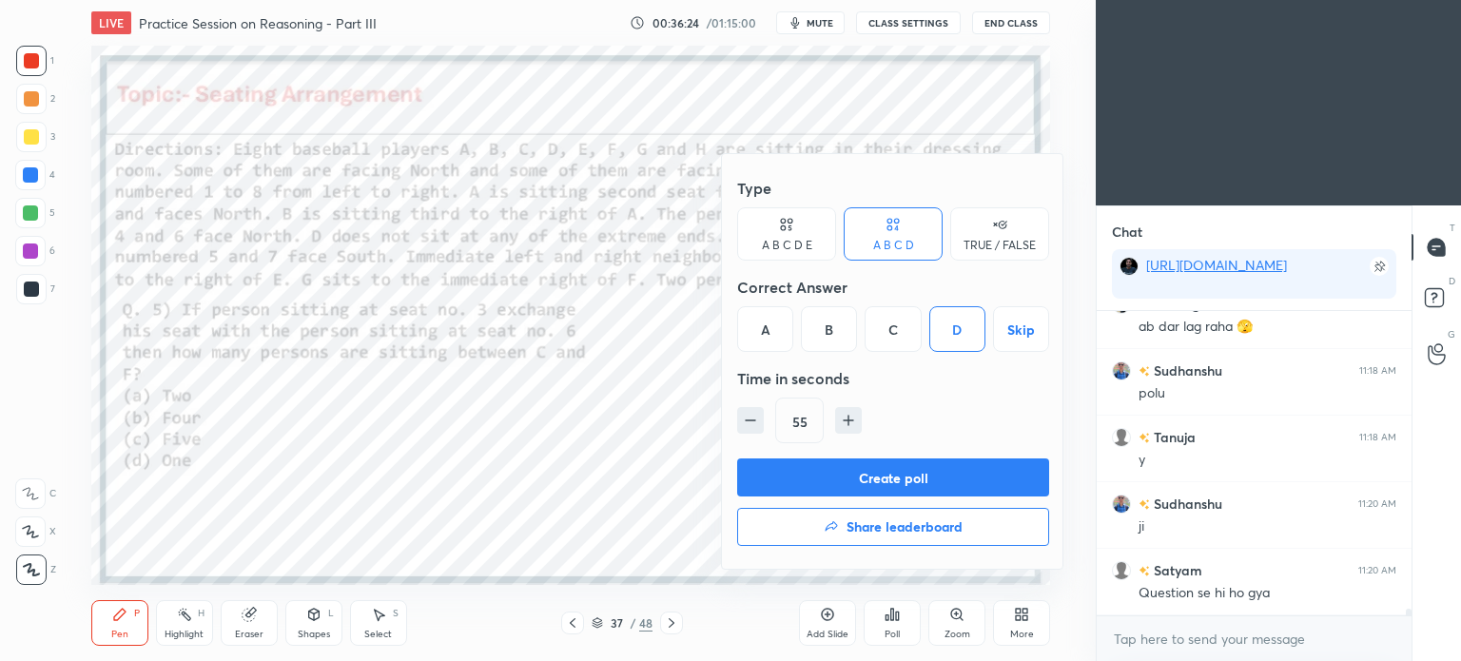
click at [928, 477] on button "Create poll" at bounding box center [893, 477] width 312 height 38
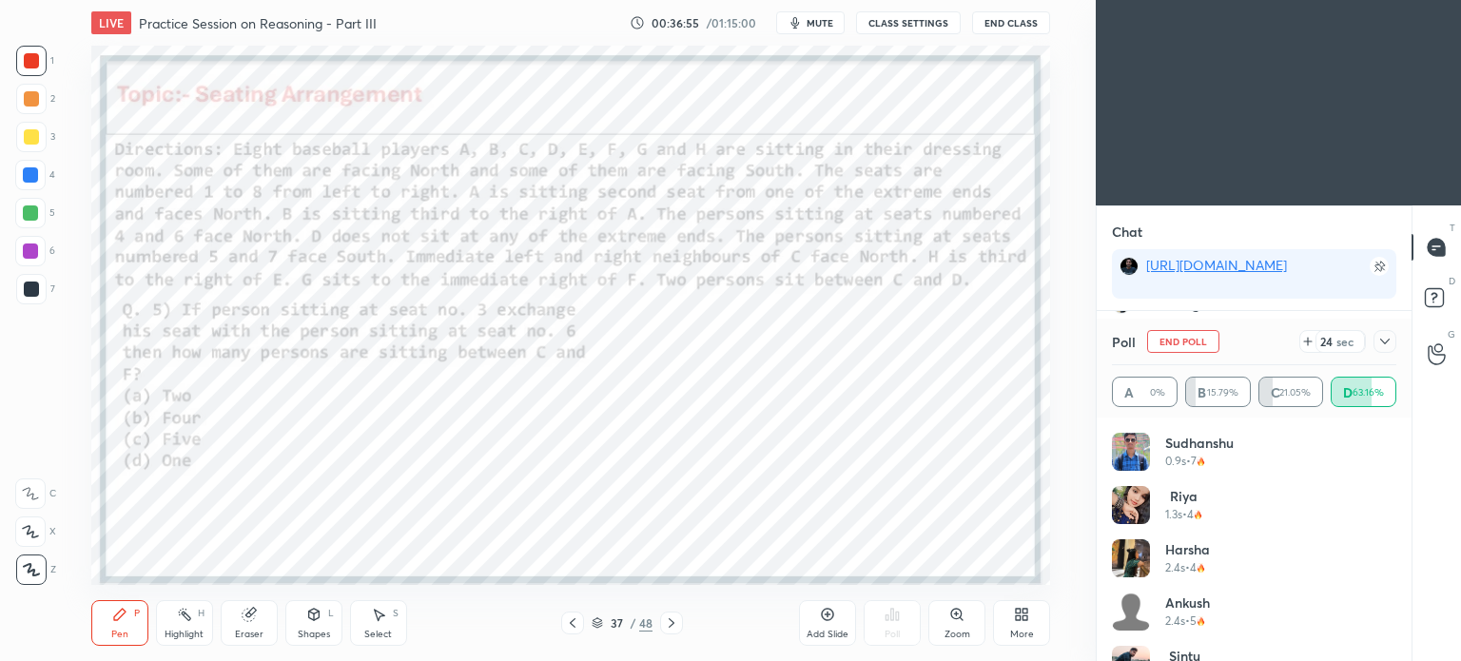
scroll to position [6, 6]
drag, startPoint x: 1389, startPoint y: 341, endPoint x: 1370, endPoint y: 339, distance: 19.2
click at [1389, 341] on icon at bounding box center [1384, 341] width 15 height 15
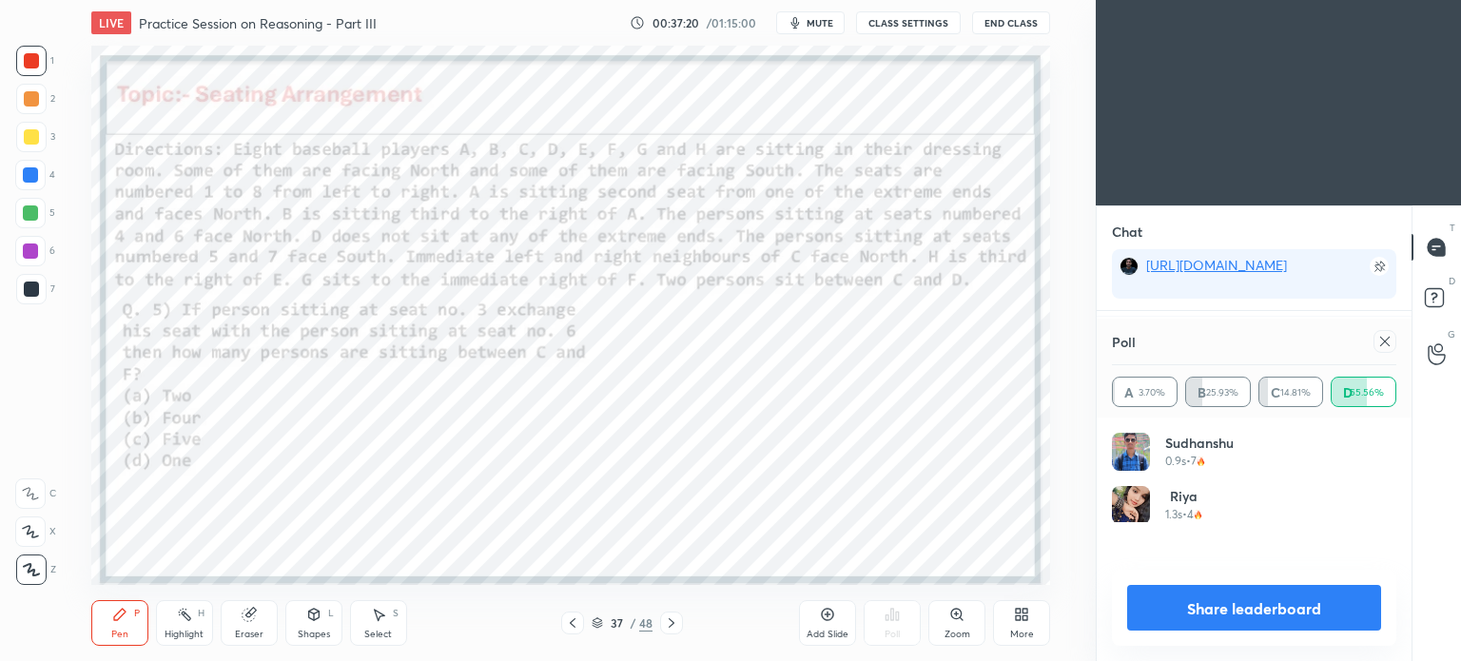
scroll to position [223, 279]
click at [1385, 341] on icon at bounding box center [1384, 341] width 15 height 15
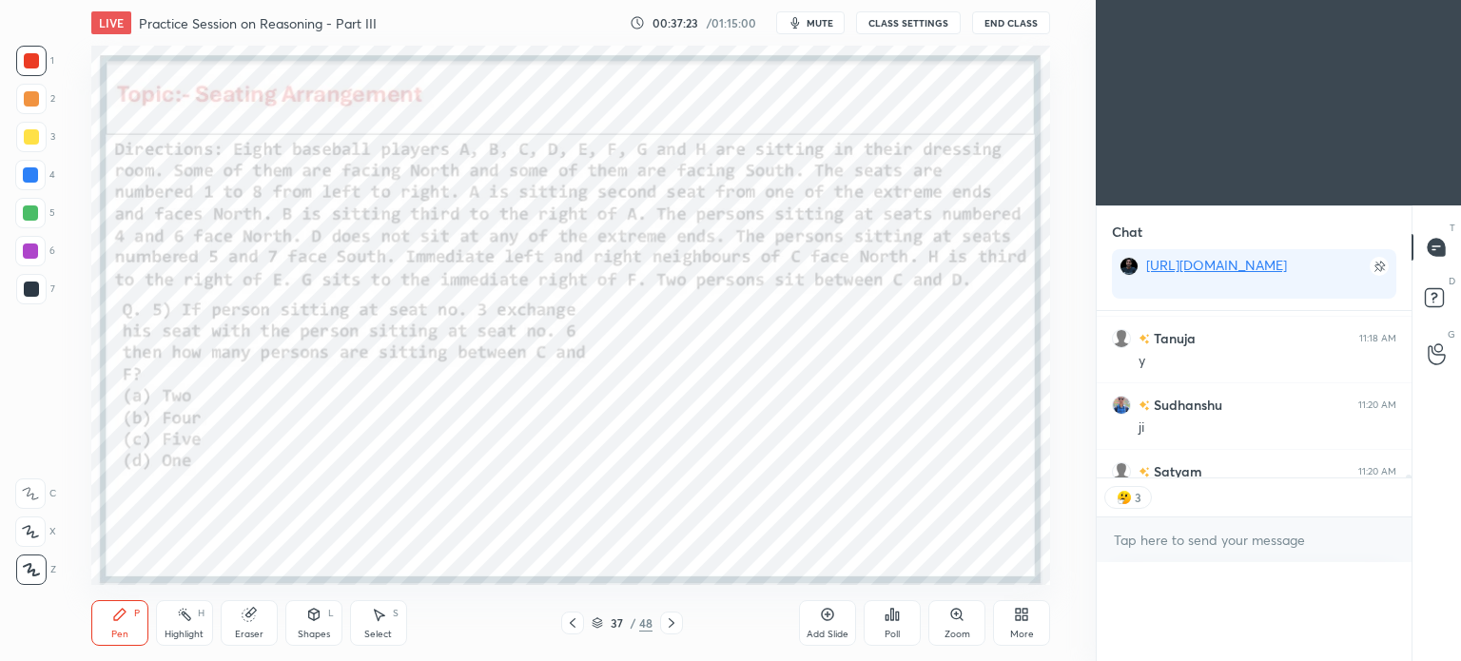
scroll to position [18, 279]
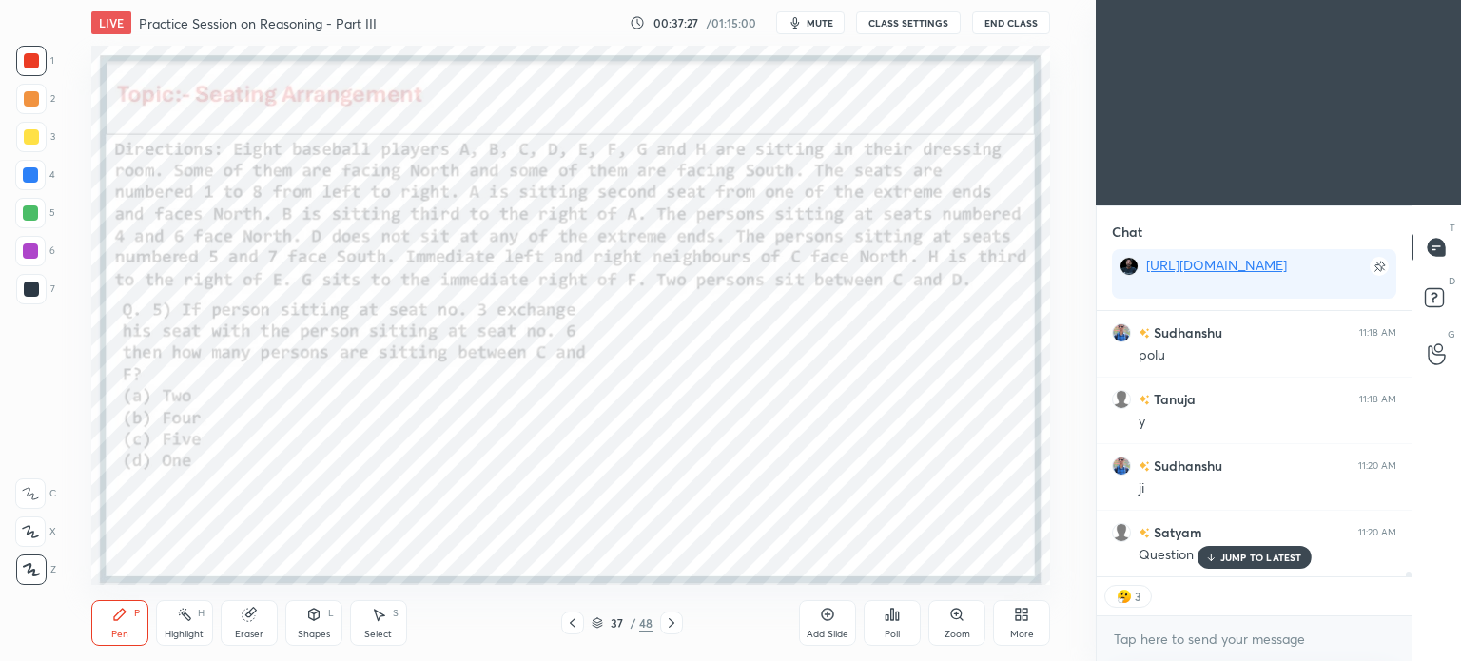
click at [569, 630] on icon at bounding box center [572, 622] width 15 height 15
click at [574, 633] on div at bounding box center [572, 623] width 23 height 23
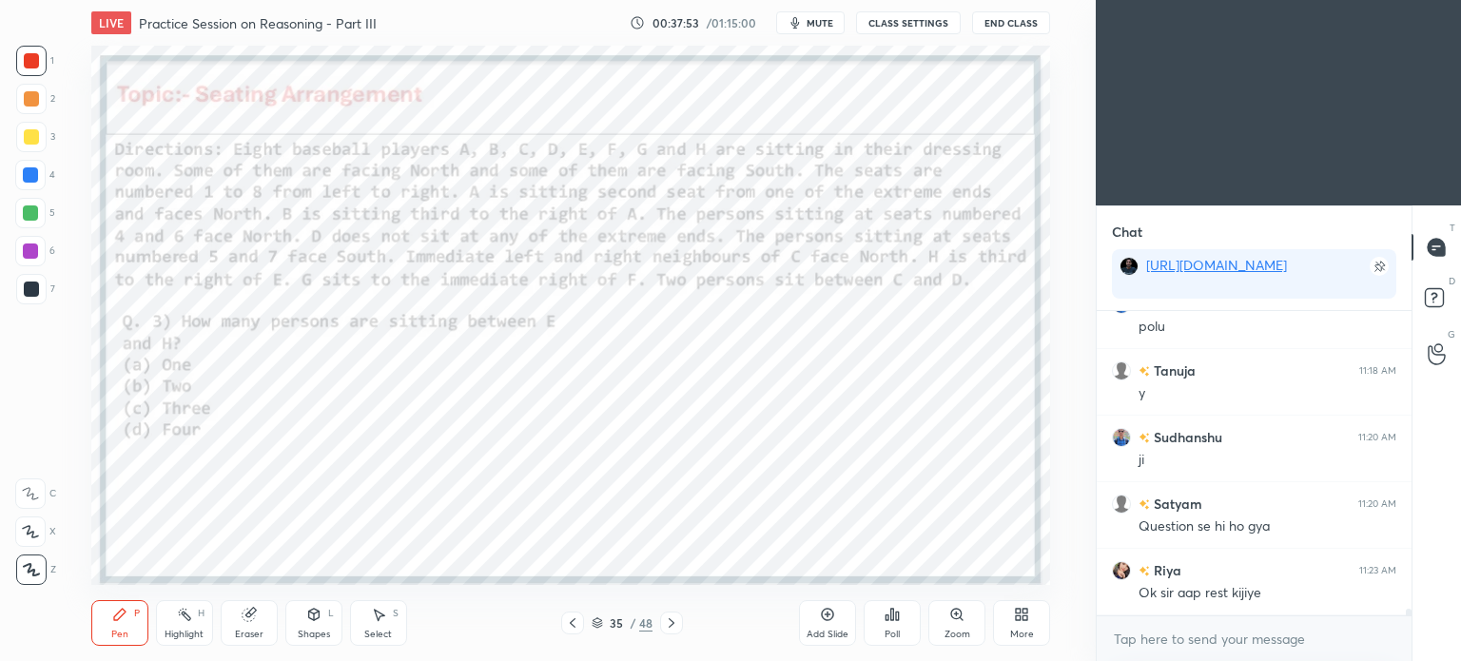
click at [374, 623] on div "Select S" at bounding box center [378, 623] width 57 height 46
click at [317, 628] on div "Shapes L" at bounding box center [313, 623] width 57 height 46
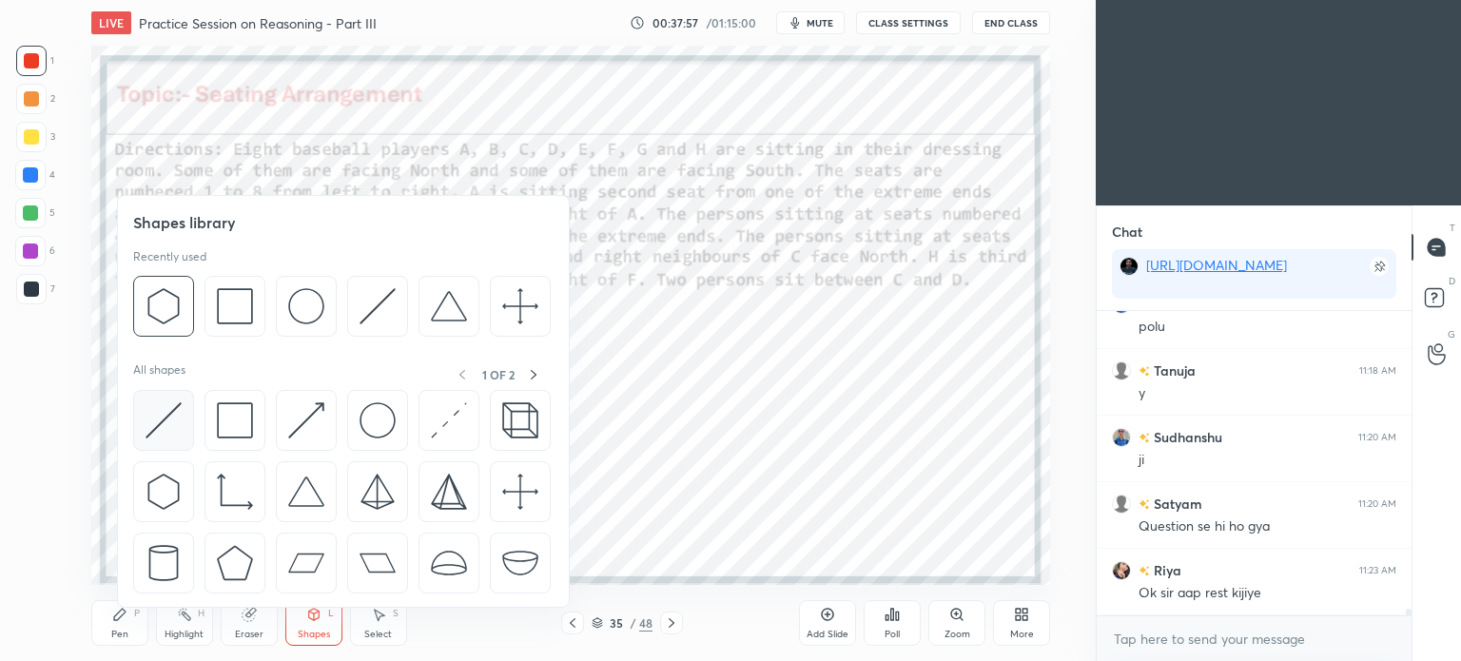
click at [154, 425] on img at bounding box center [164, 420] width 36 height 36
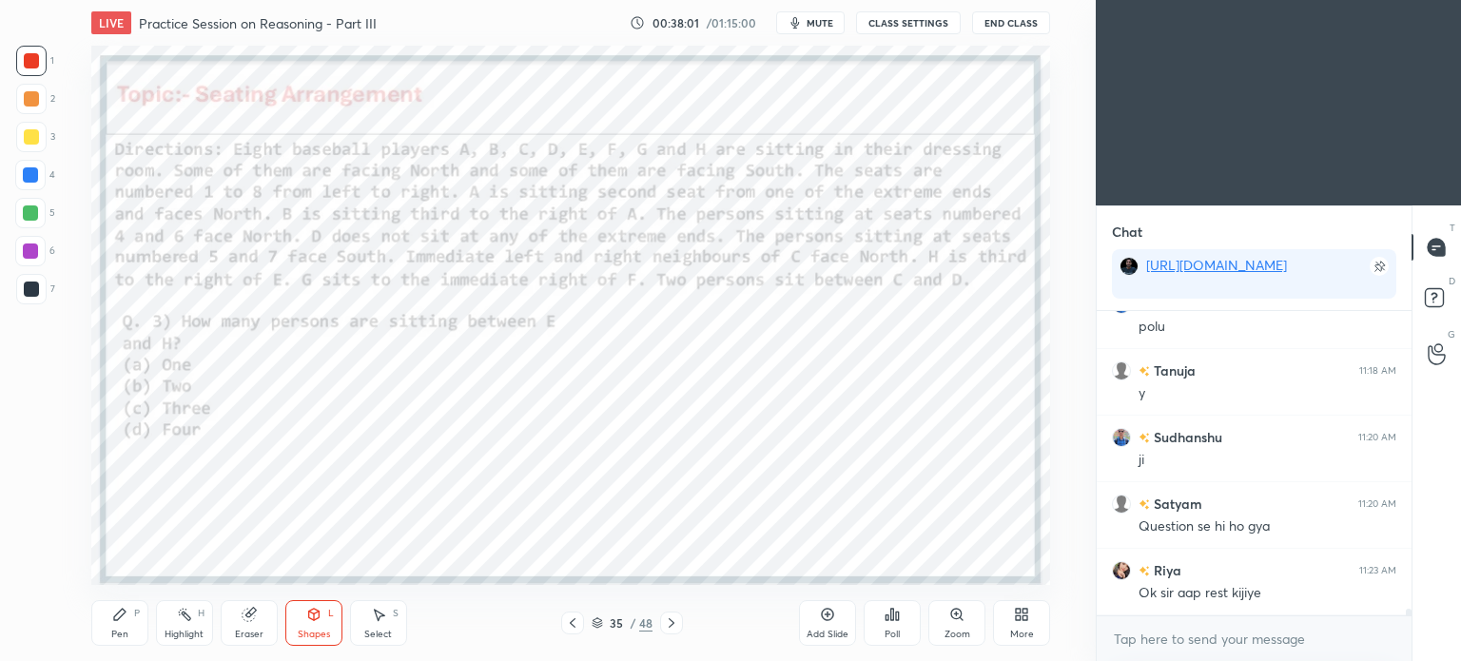
click at [299, 631] on div "Shapes" at bounding box center [314, 635] width 32 height 10
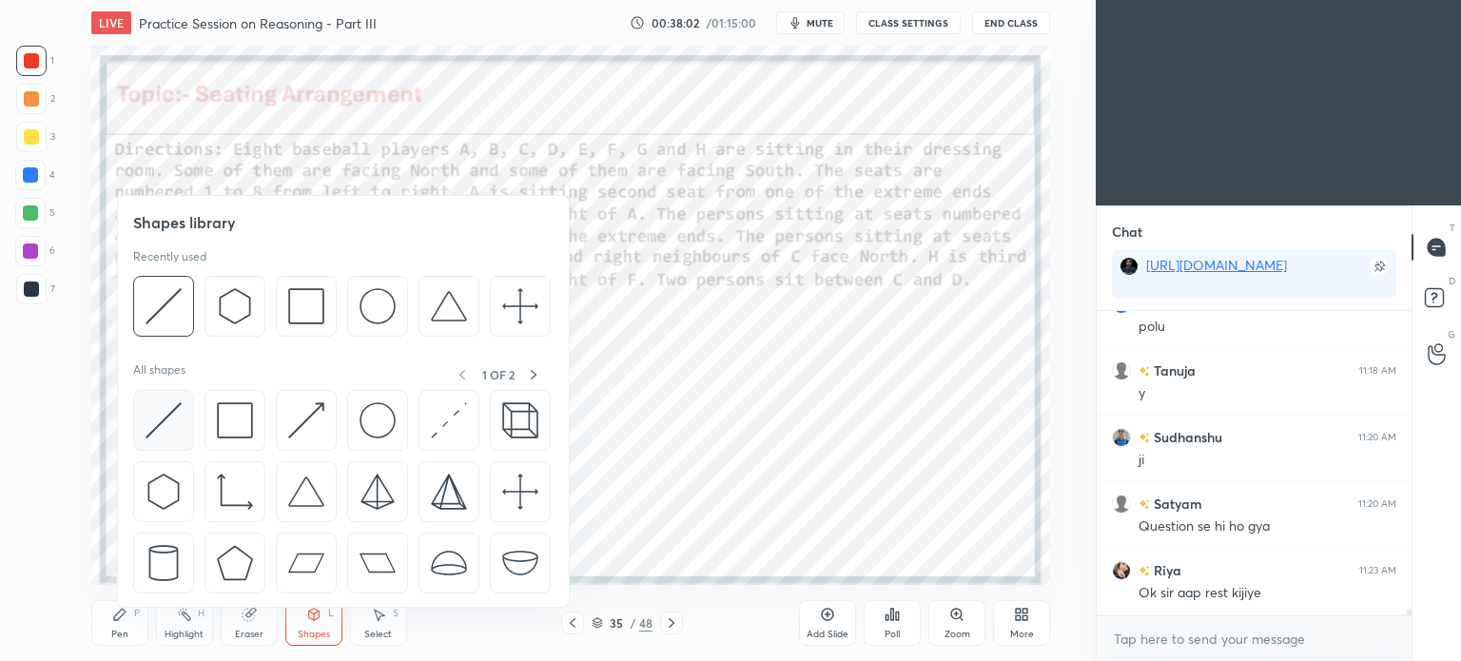
click at [164, 430] on img at bounding box center [164, 420] width 36 height 36
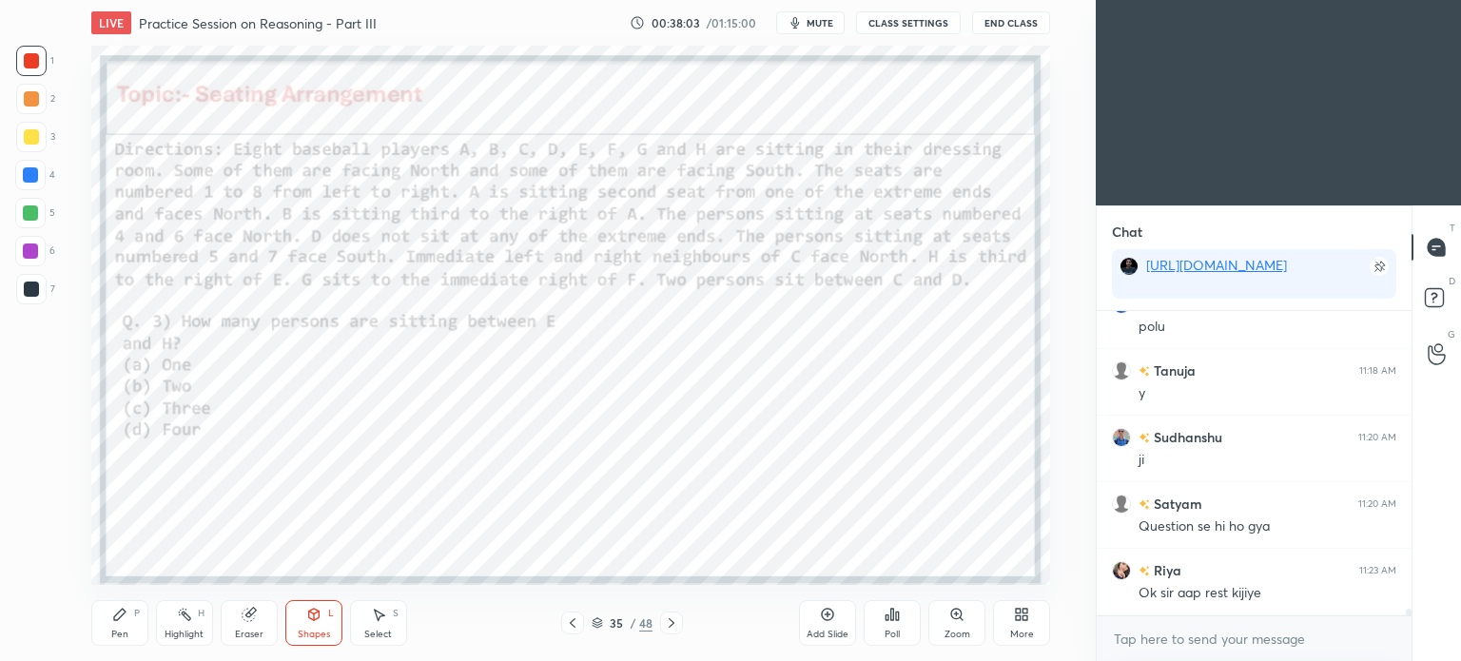
click at [119, 627] on div "Pen P" at bounding box center [119, 623] width 57 height 46
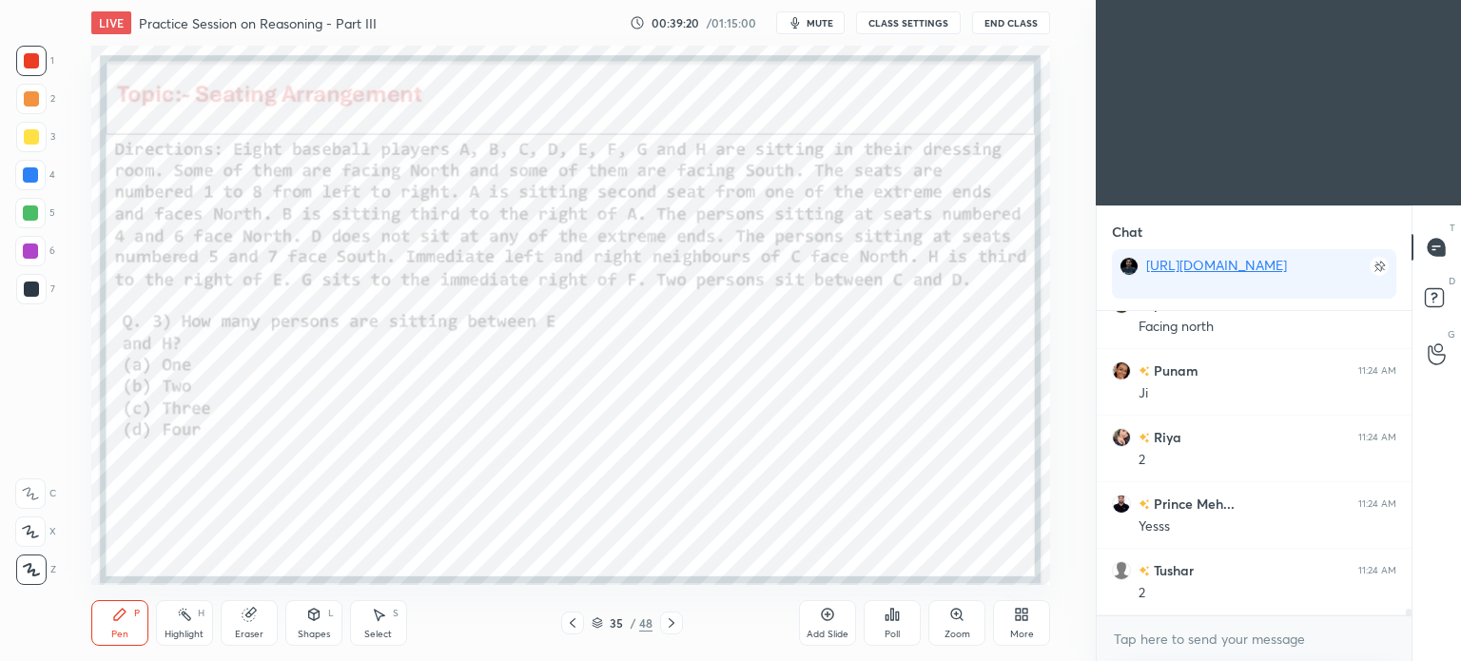
scroll to position [14486, 0]
click at [255, 623] on div "Eraser" at bounding box center [249, 623] width 57 height 46
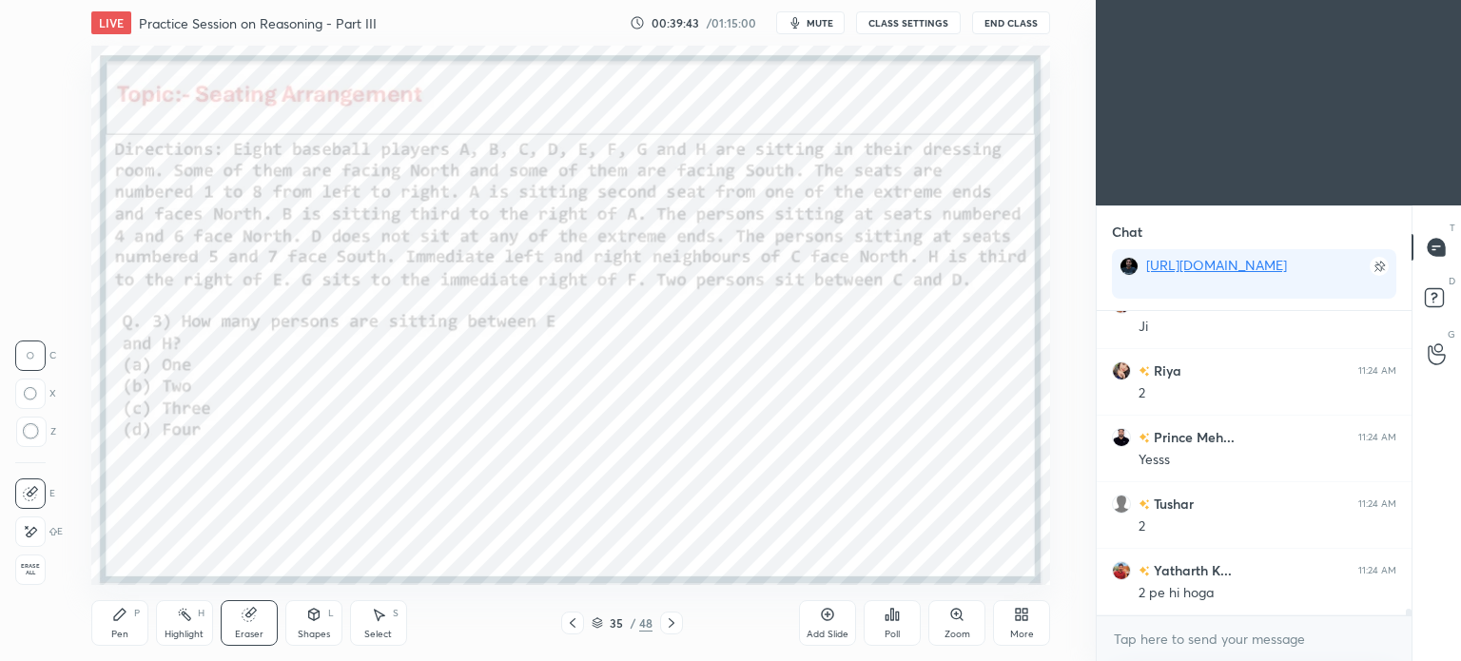
click at [130, 621] on div "Pen P" at bounding box center [119, 623] width 57 height 46
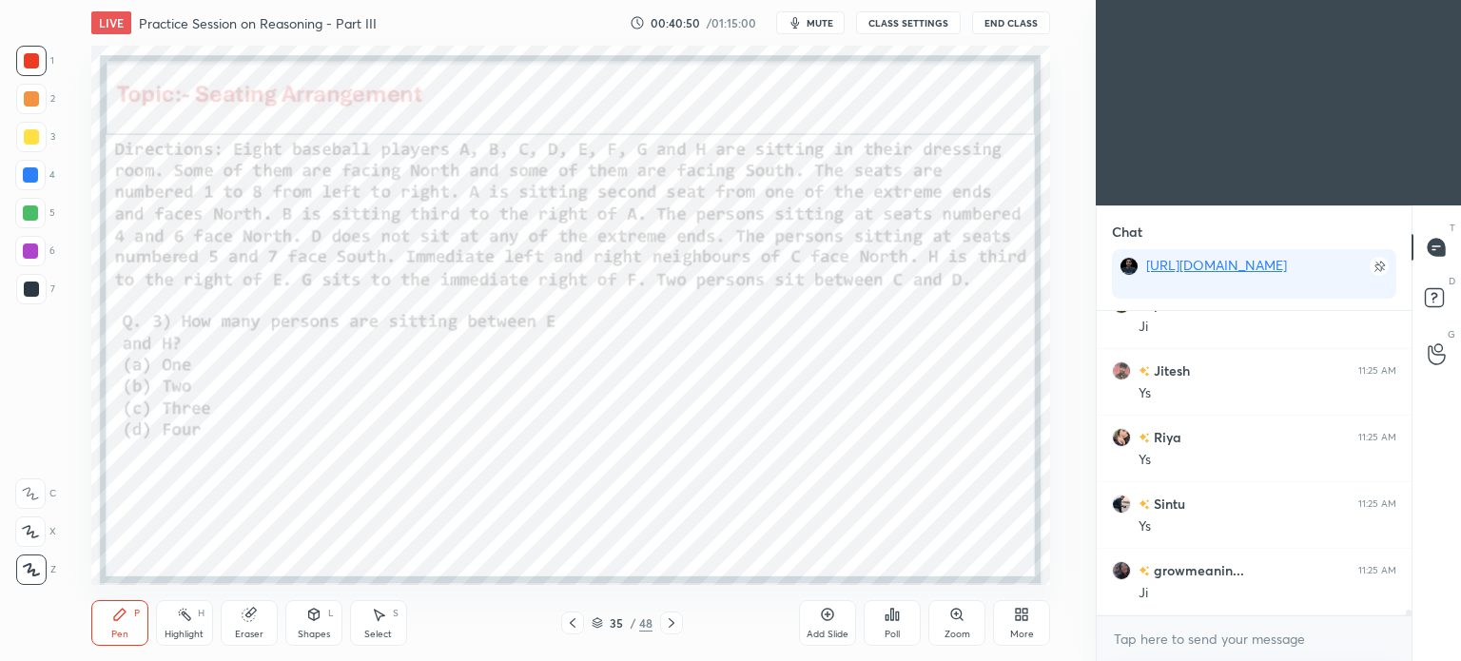
scroll to position [14952, 0]
click at [200, 617] on div "H" at bounding box center [201, 614] width 7 height 10
click at [128, 621] on div "Pen P" at bounding box center [119, 623] width 57 height 46
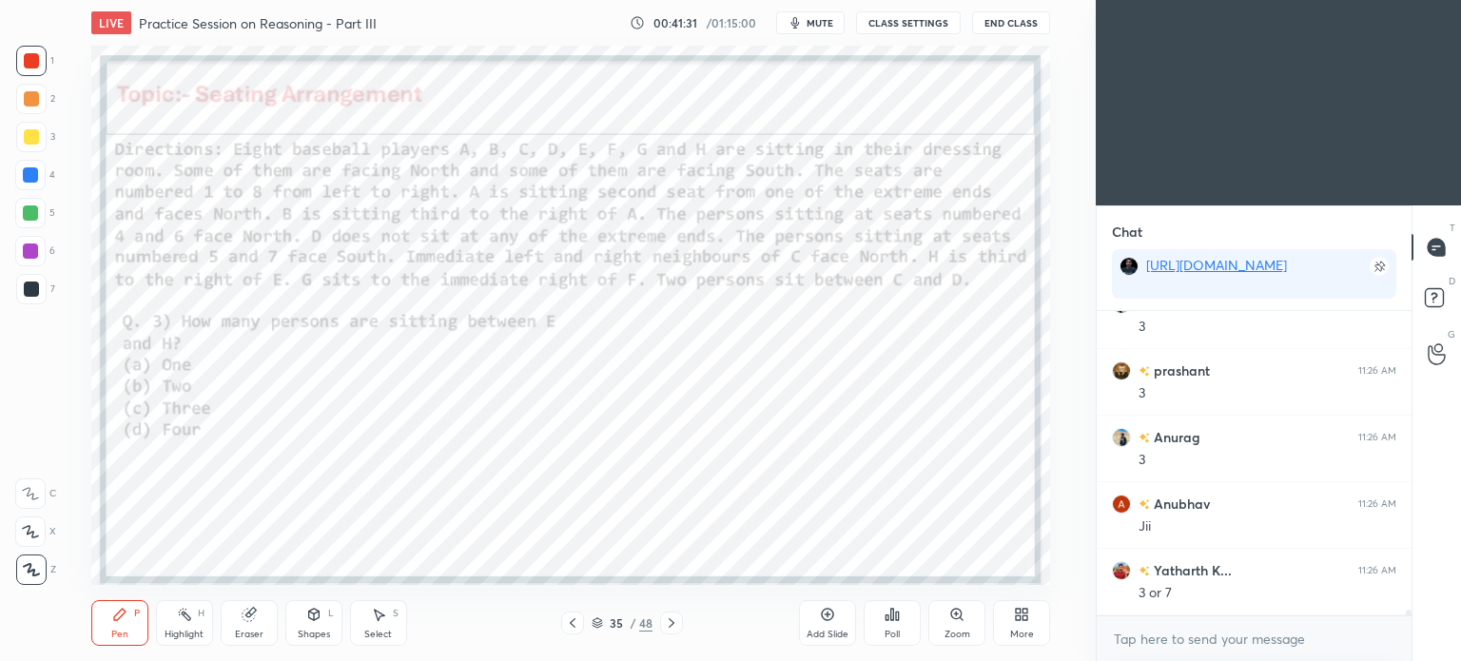
click at [191, 623] on div "Highlight H" at bounding box center [184, 623] width 57 height 46
click at [127, 631] on div "Pen" at bounding box center [119, 635] width 17 height 10
click at [190, 623] on div "Highlight H" at bounding box center [184, 623] width 57 height 46
click at [122, 631] on div "Pen" at bounding box center [119, 635] width 17 height 10
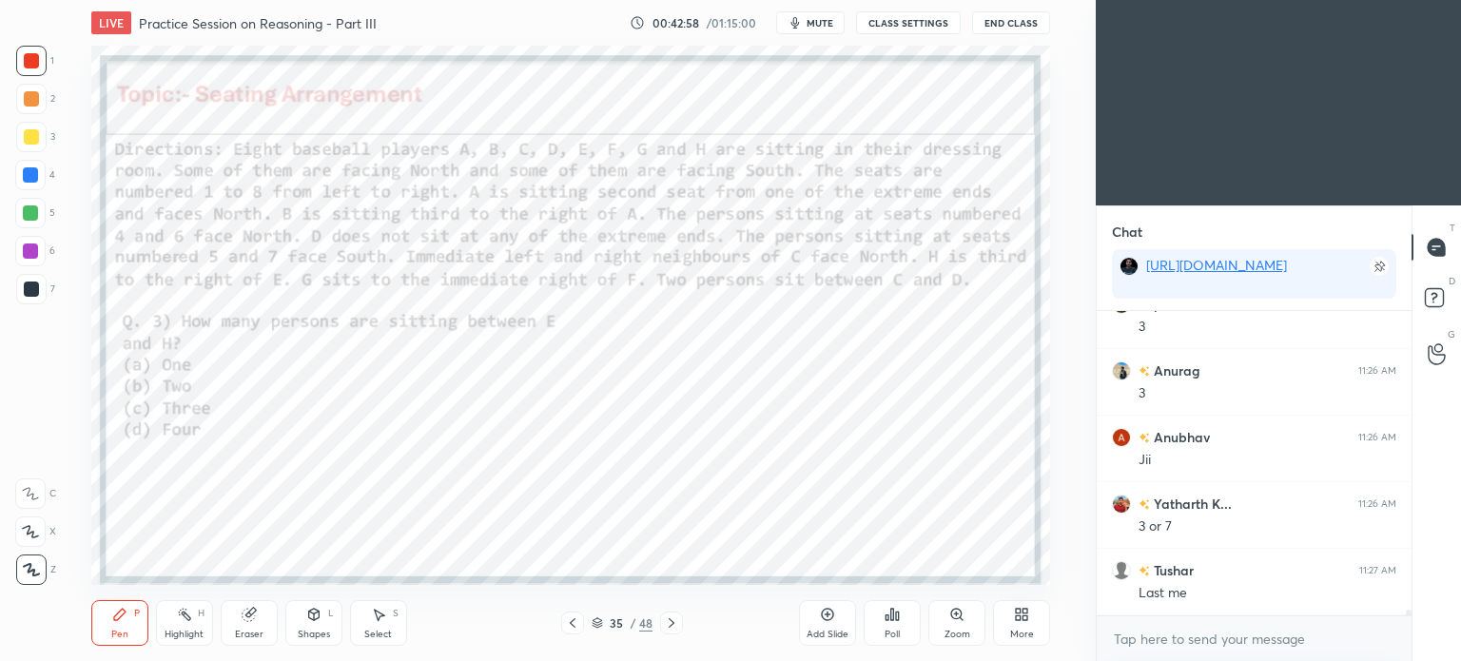
scroll to position [15352, 0]
click at [253, 623] on div "Eraser" at bounding box center [249, 623] width 57 height 46
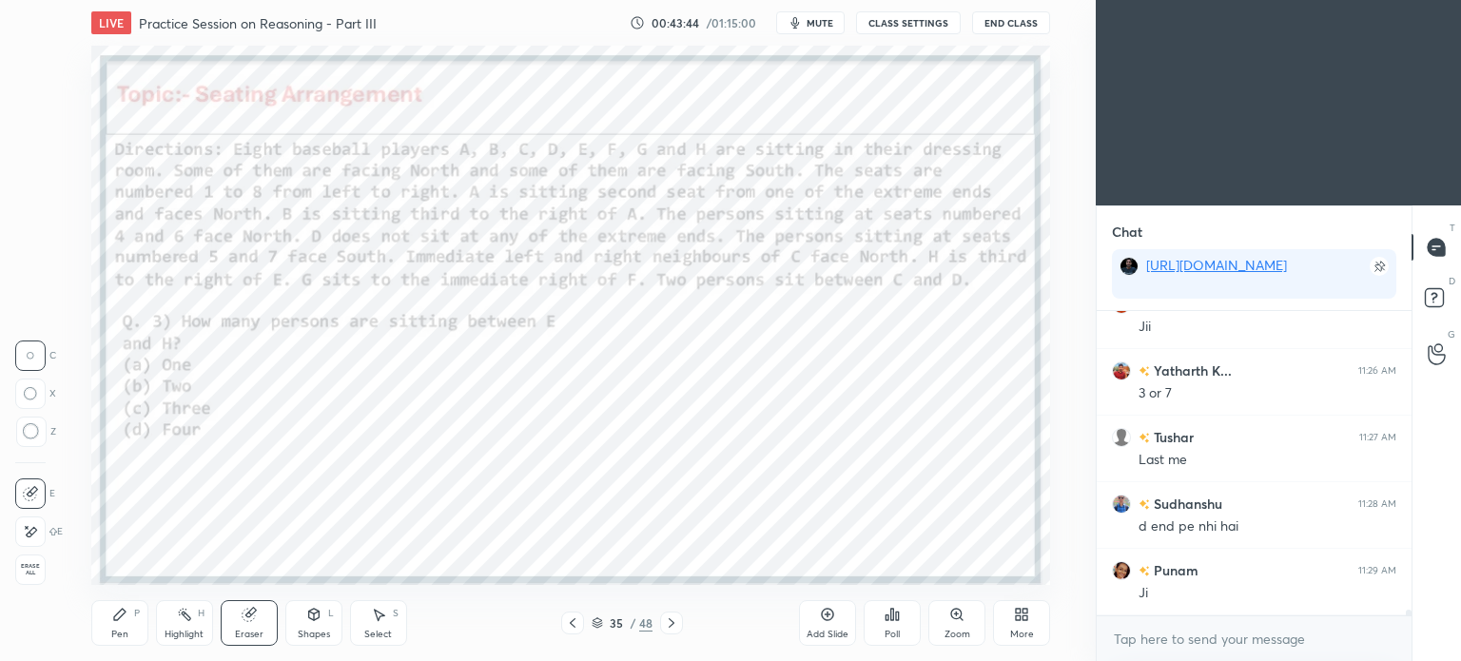
scroll to position [15485, 0]
click at [125, 623] on div "Pen P" at bounding box center [119, 623] width 57 height 46
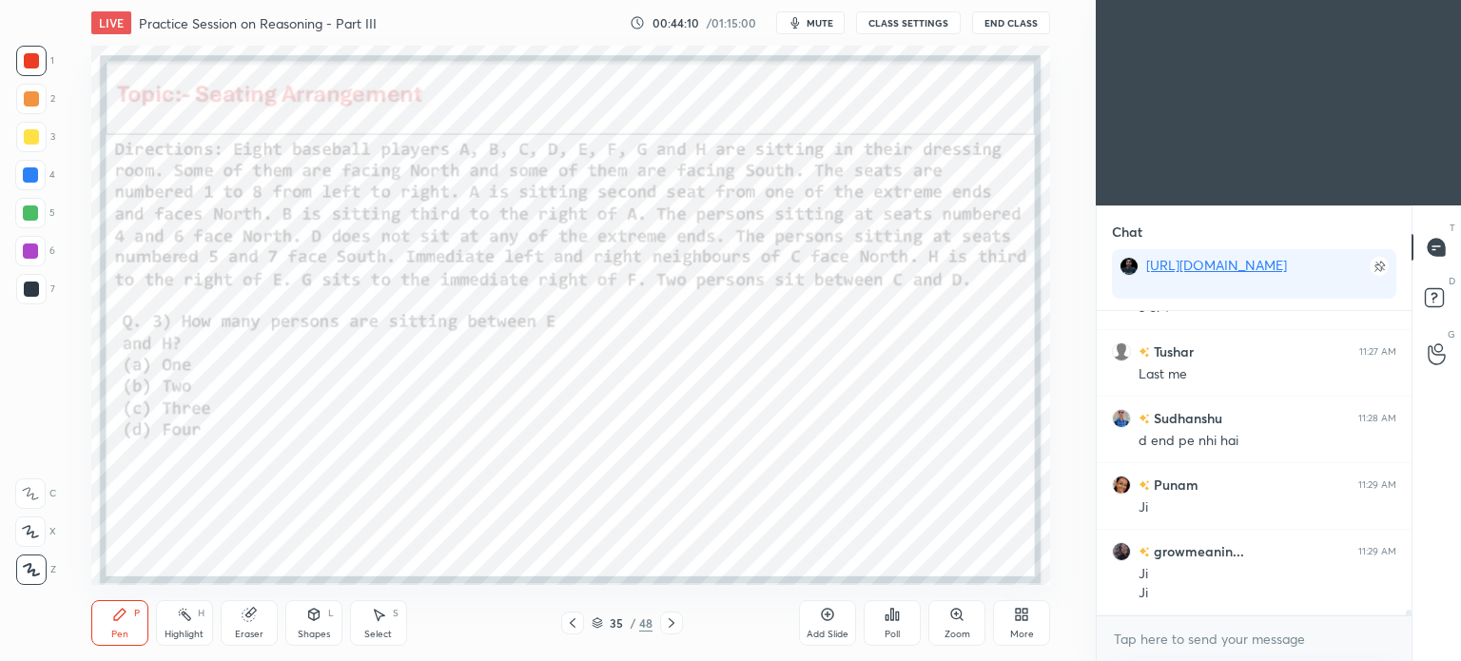
scroll to position [15570, 0]
click at [322, 623] on div "Shapes L" at bounding box center [313, 623] width 57 height 46
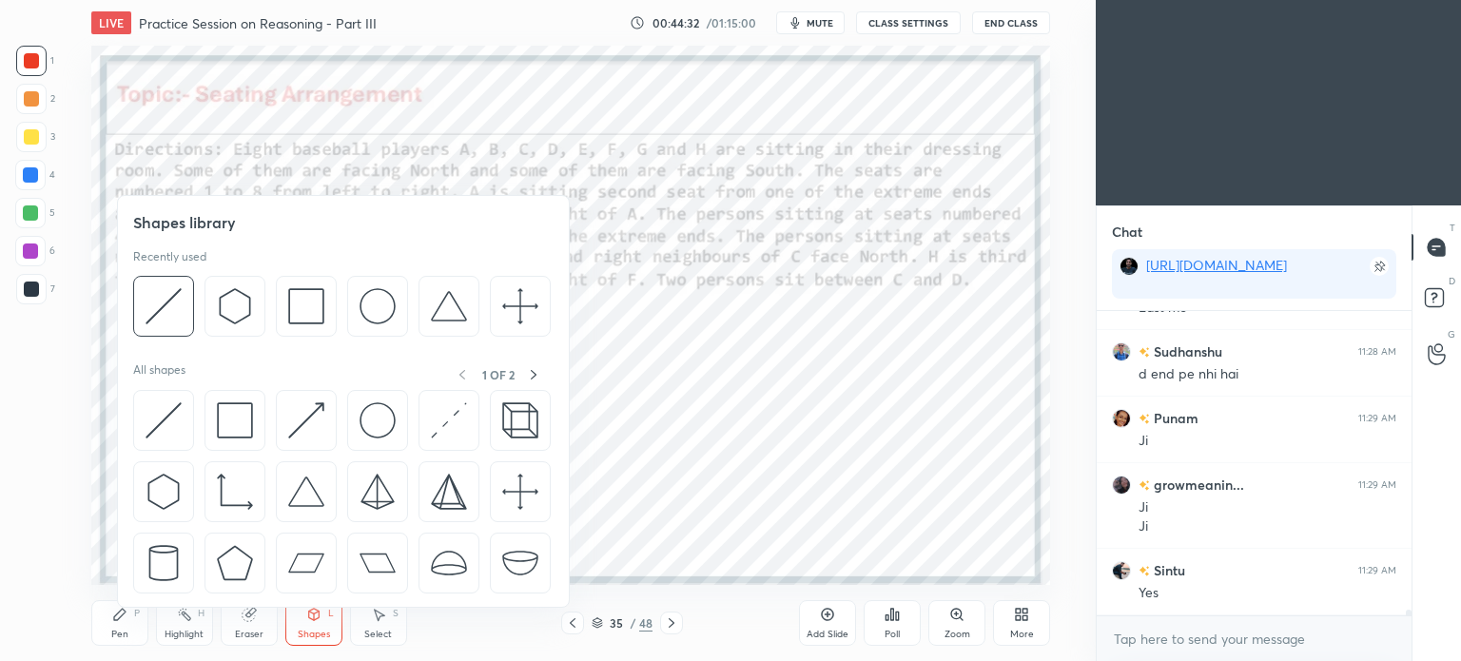
click at [242, 633] on div "Eraser" at bounding box center [249, 635] width 29 height 10
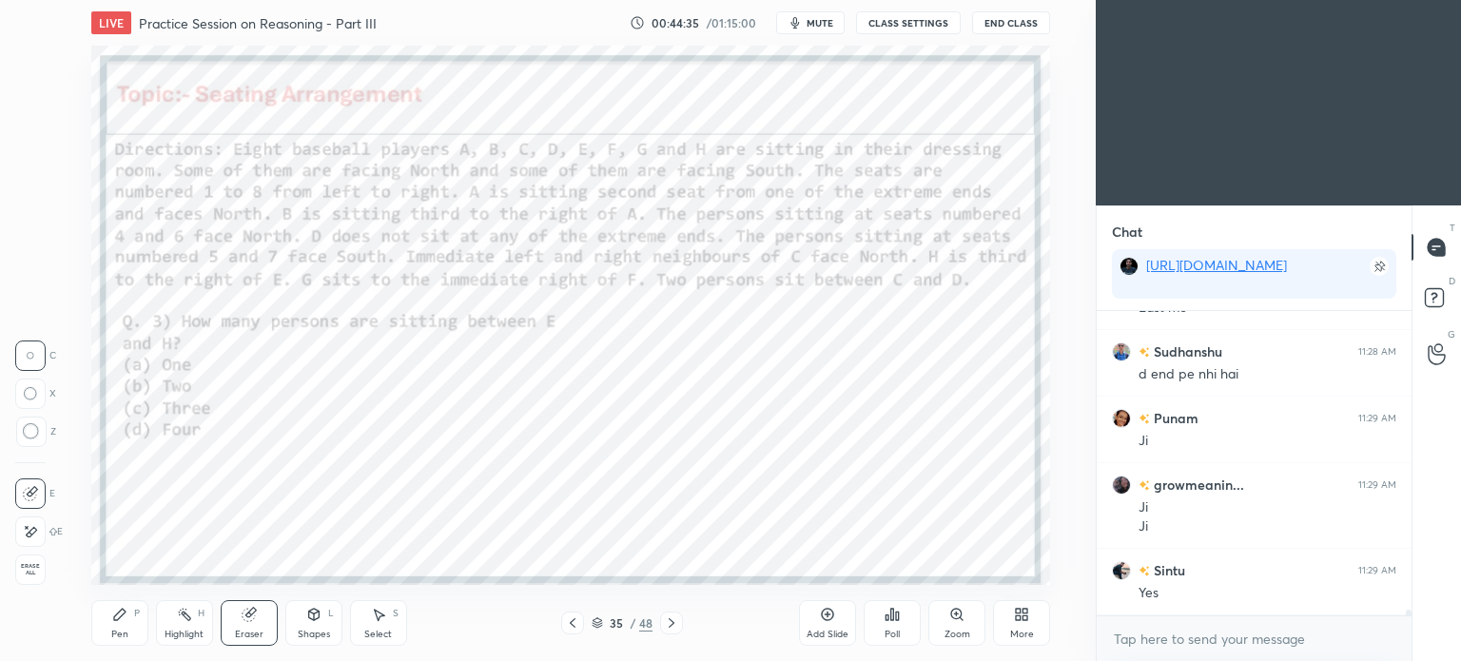
click at [107, 624] on div "Pen P" at bounding box center [119, 623] width 57 height 46
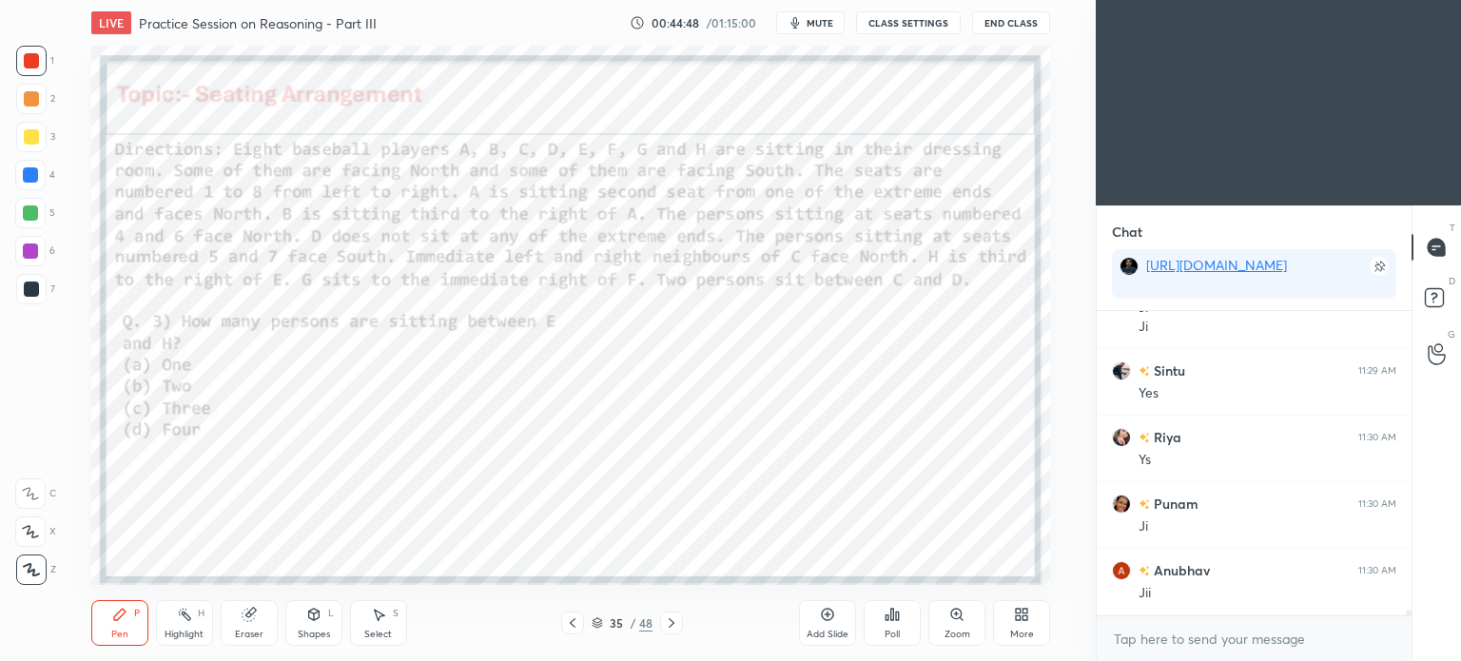
scroll to position [15837, 0]
click at [309, 628] on div "Shapes L" at bounding box center [313, 623] width 57 height 46
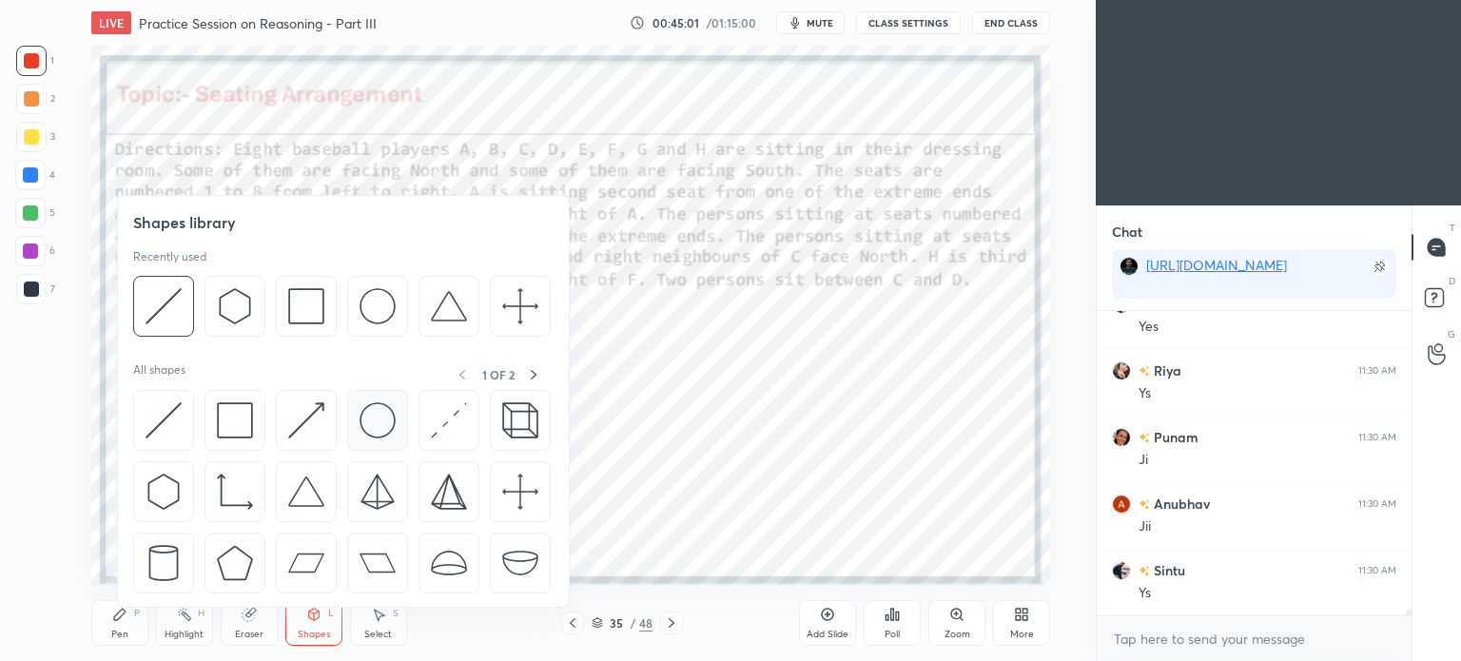
scroll to position [15903, 0]
click at [366, 633] on div "Select" at bounding box center [378, 635] width 28 height 10
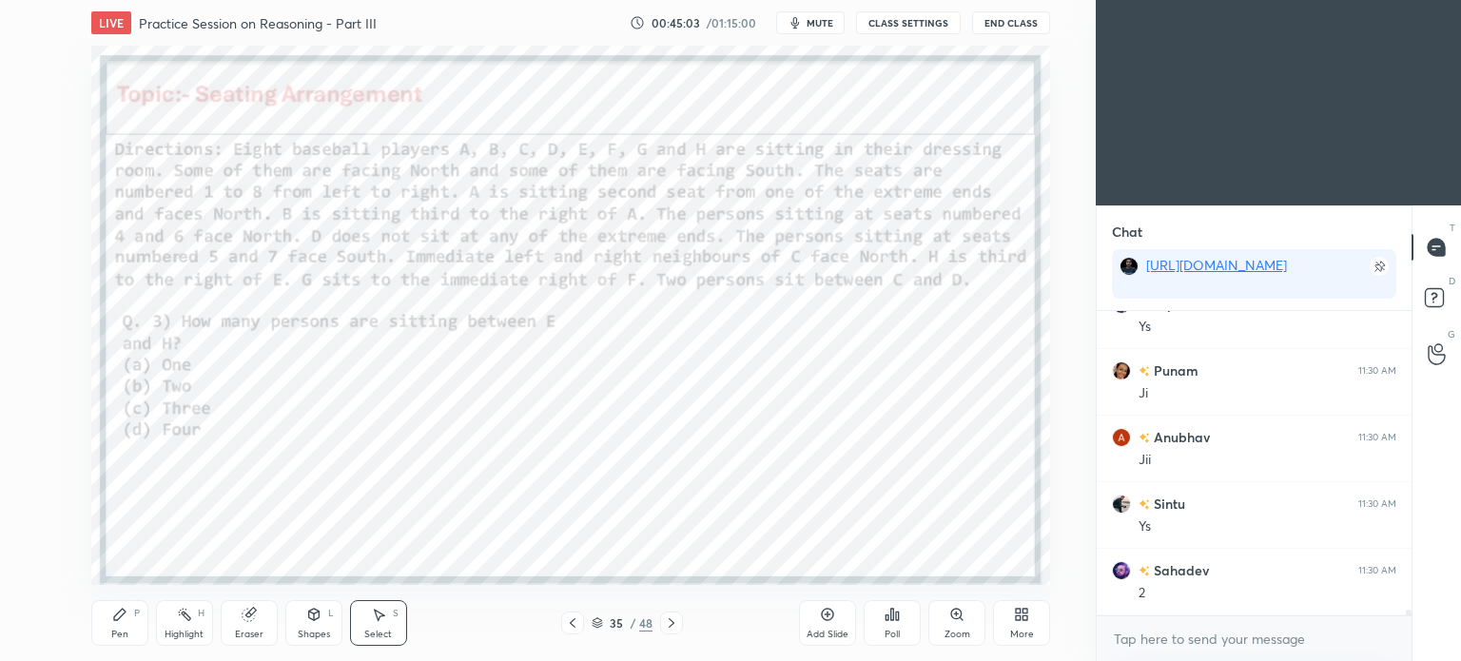
click at [380, 632] on div "Select" at bounding box center [378, 635] width 28 height 10
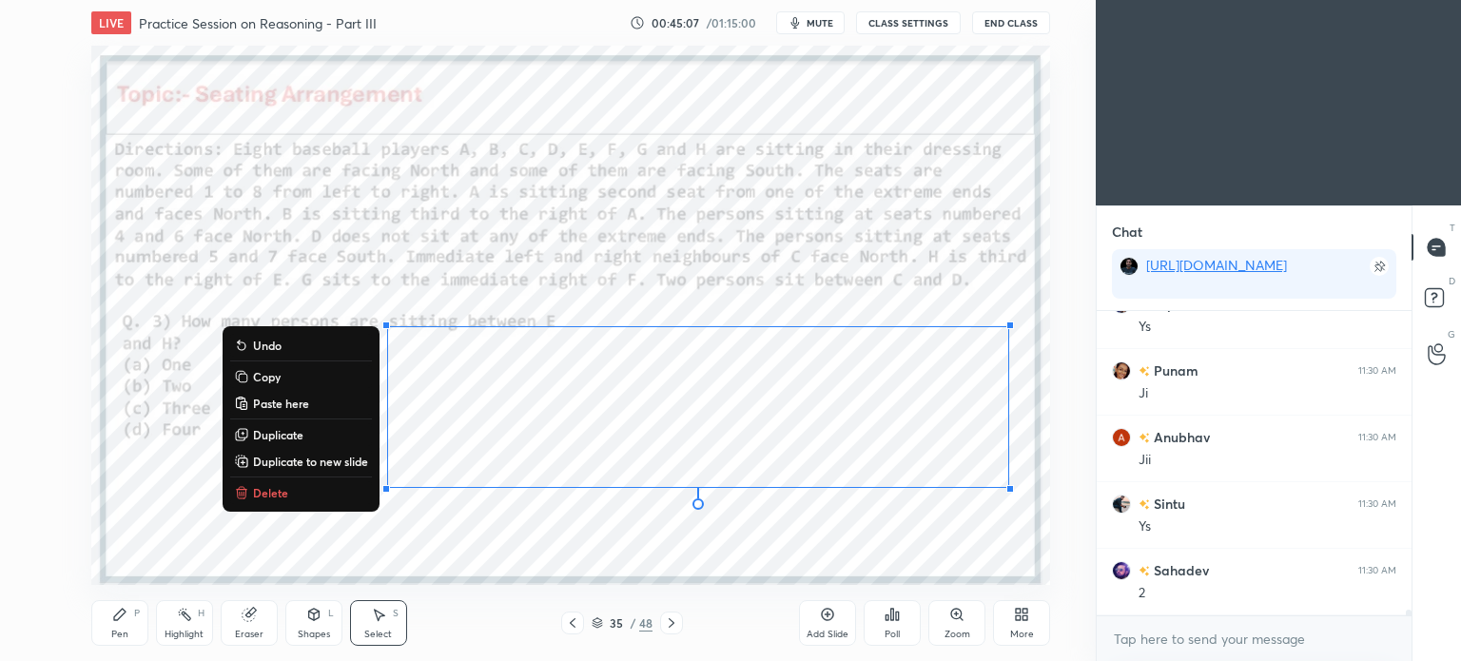
click at [265, 372] on p "Copy" at bounding box center [267, 376] width 28 height 15
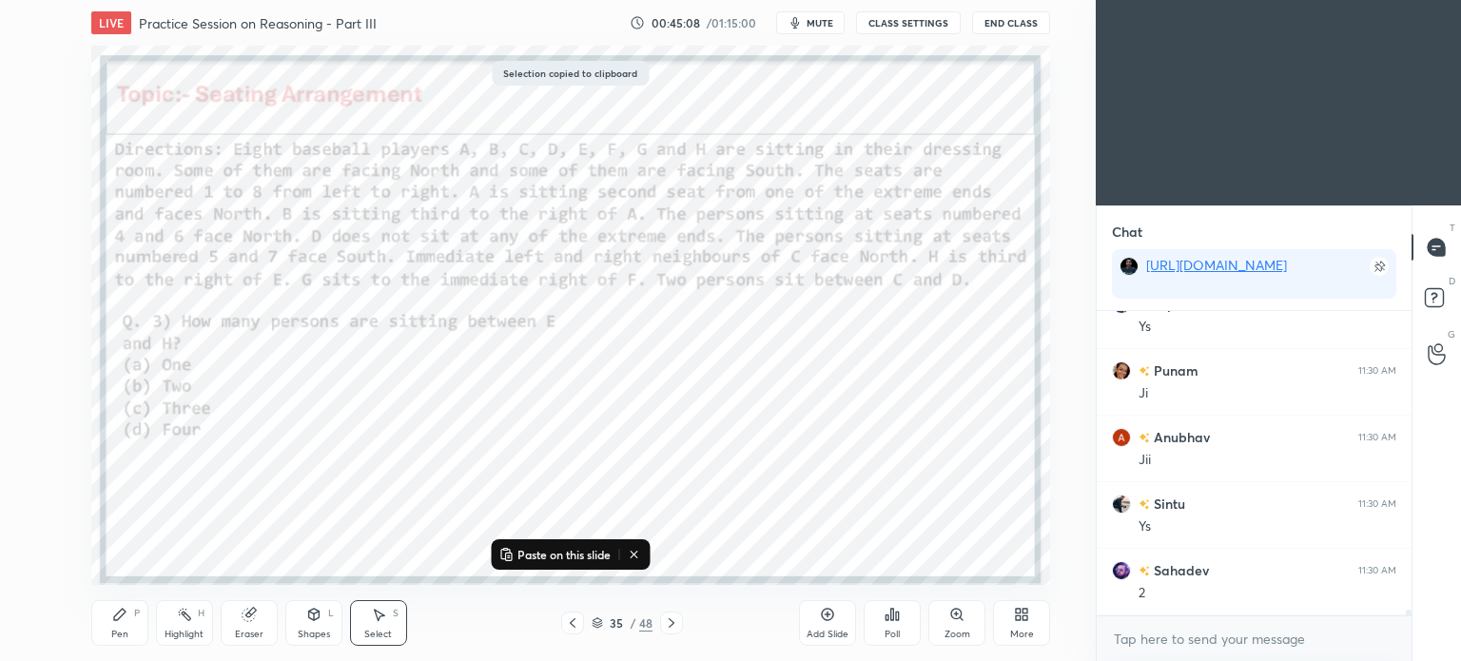
click at [672, 626] on icon at bounding box center [671, 622] width 15 height 15
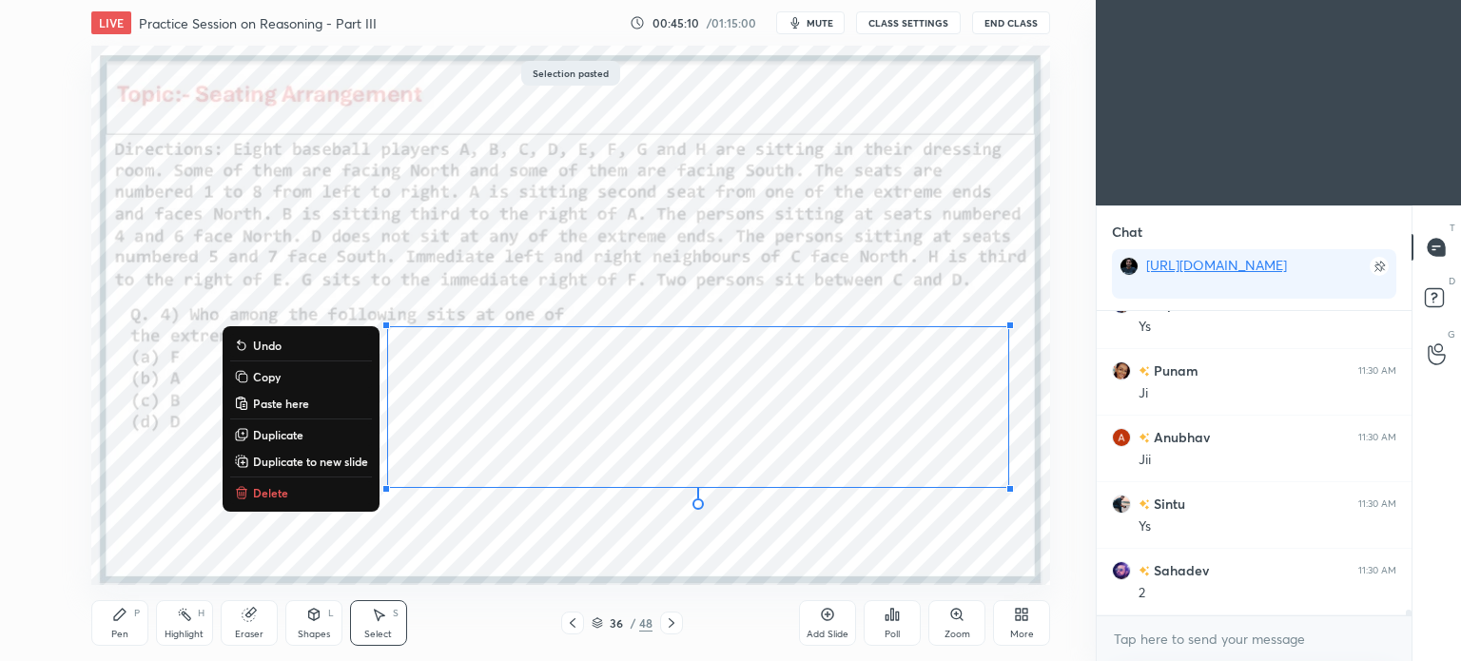
click at [744, 299] on div "0 ° Undo Copy Paste here Duplicate Duplicate to new slide Delete" at bounding box center [570, 315] width 959 height 539
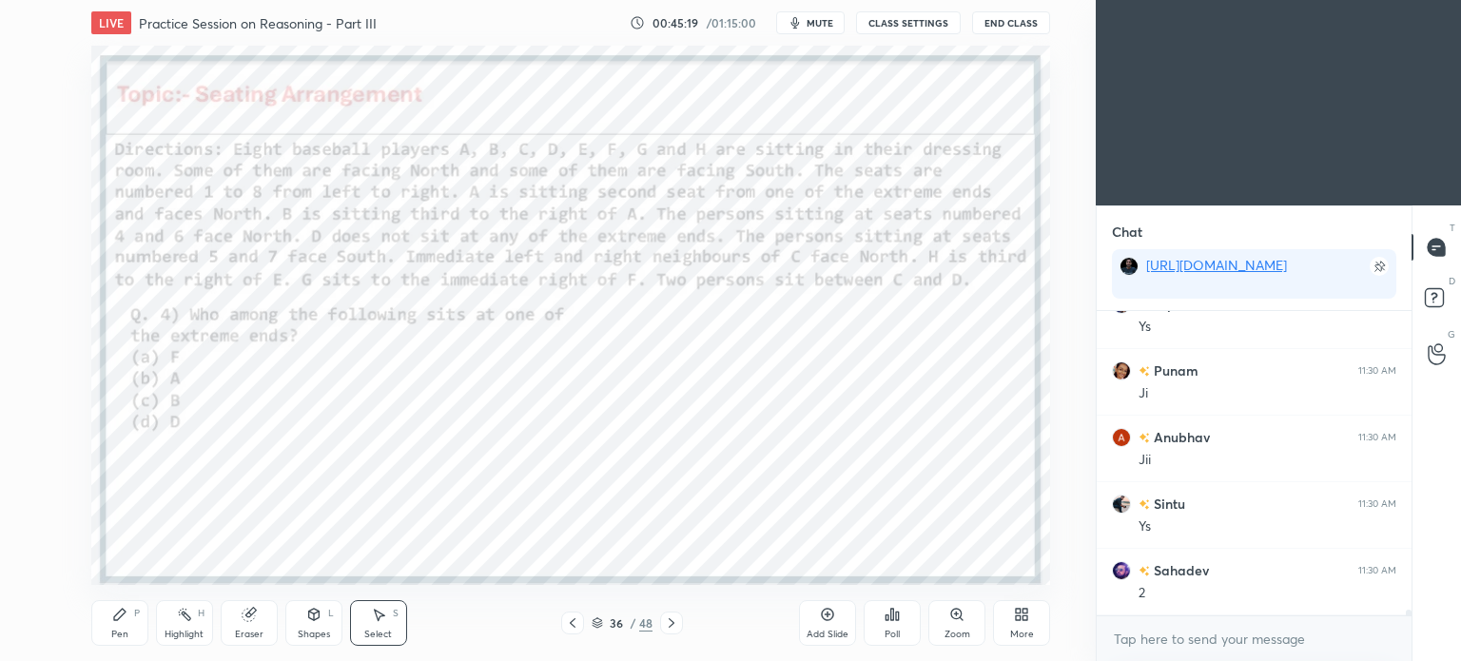
click at [124, 622] on icon at bounding box center [119, 614] width 15 height 15
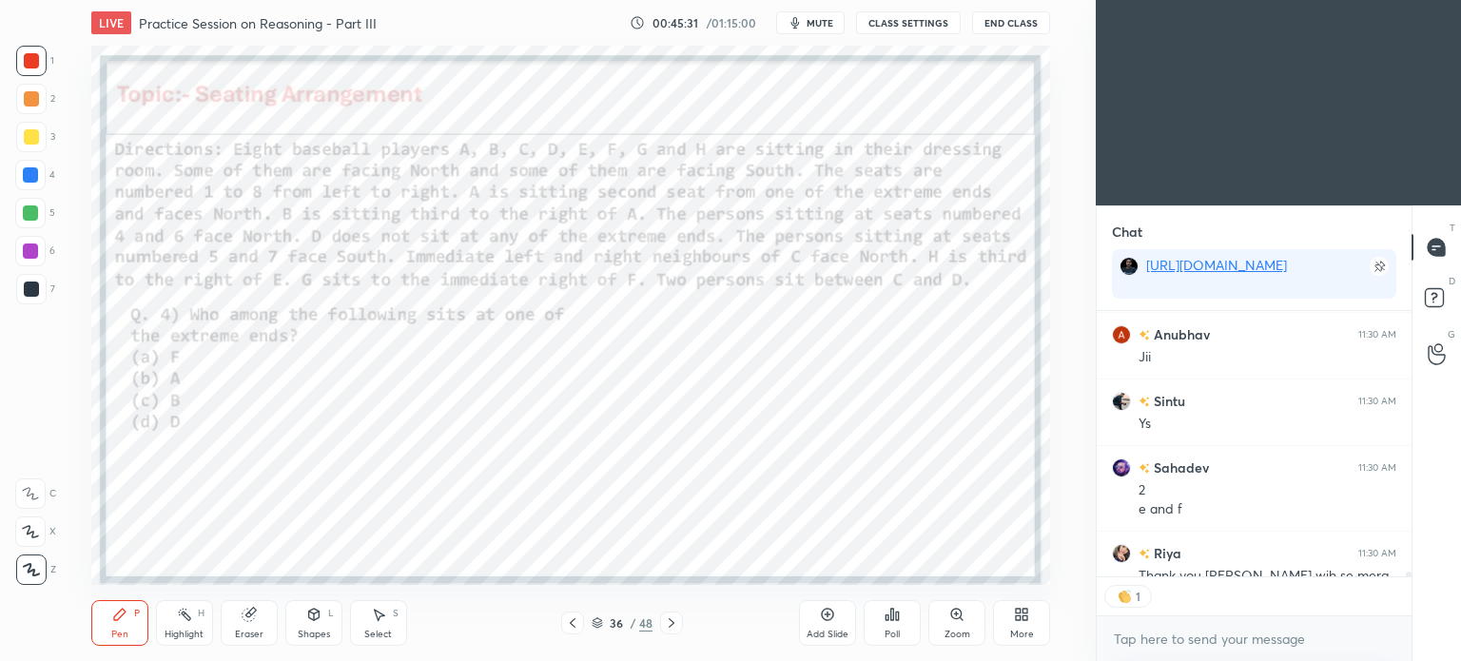
scroll to position [16044, 0]
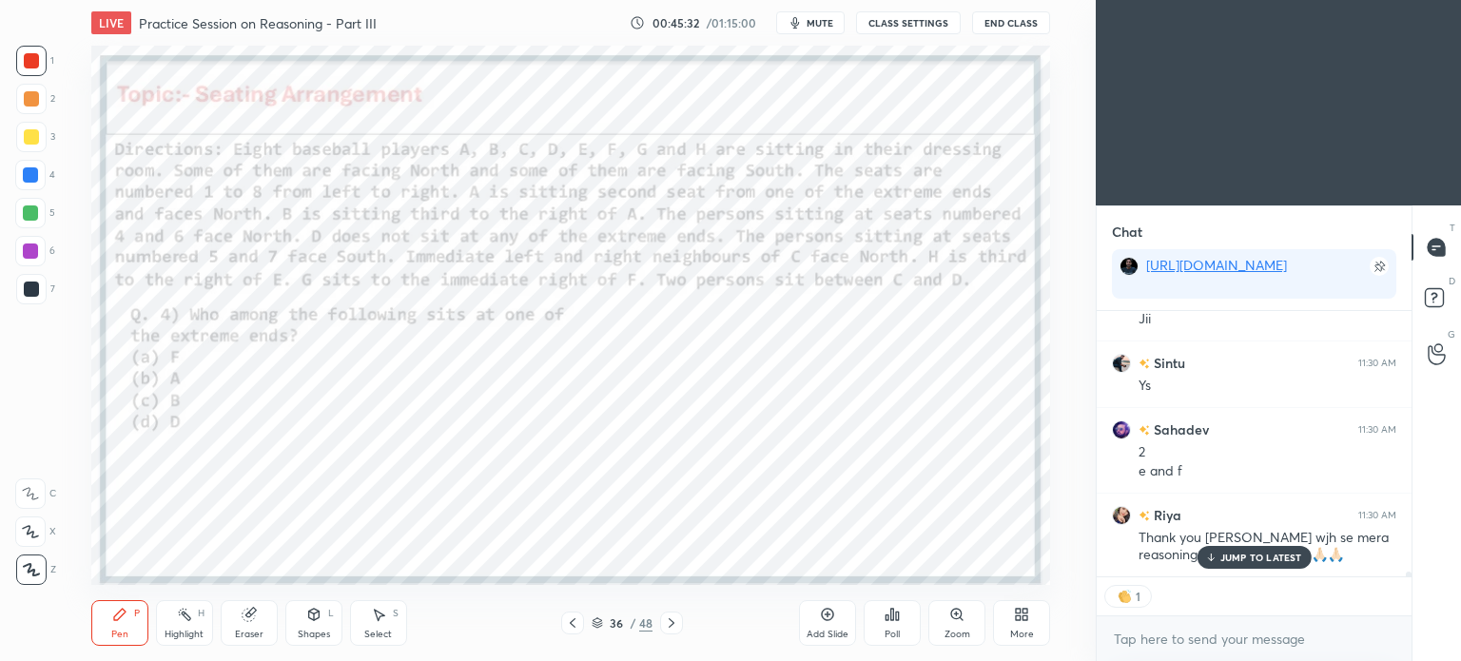
click at [1225, 558] on p "JUMP TO LATEST" at bounding box center [1261, 557] width 82 height 11
click at [674, 615] on div at bounding box center [671, 623] width 23 height 23
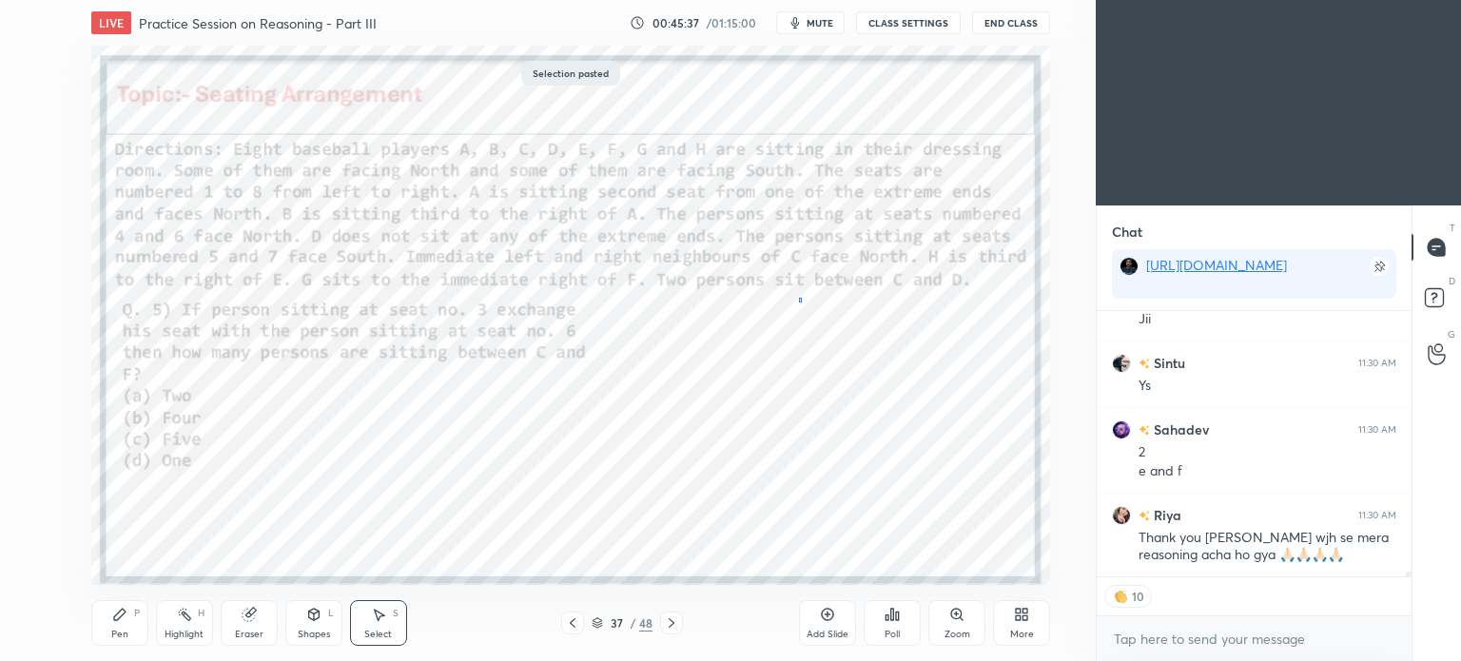
click at [802, 297] on div "0 ° Undo Copy Paste here Duplicate Duplicate to new slide Delete" at bounding box center [570, 315] width 959 height 539
click at [322, 619] on div "Shapes L" at bounding box center [313, 623] width 57 height 46
click at [384, 626] on div "Select S" at bounding box center [378, 623] width 57 height 46
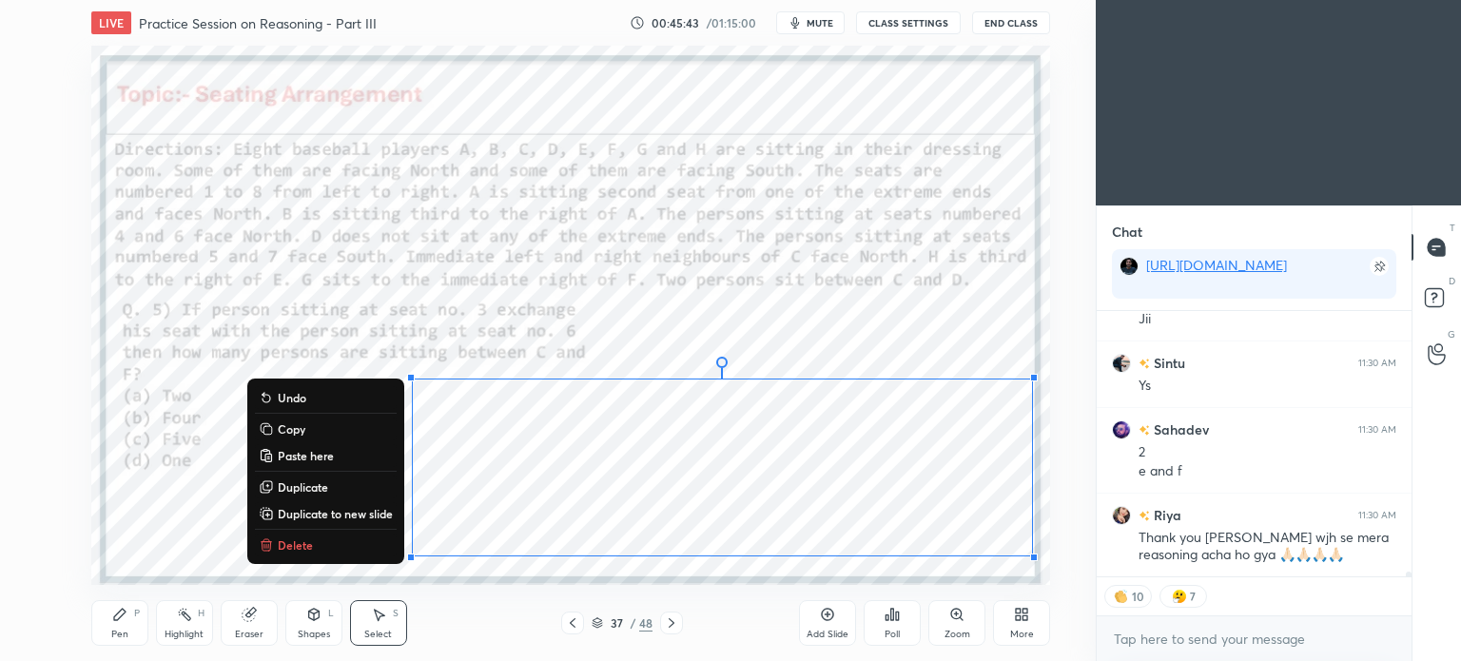
click at [123, 623] on div "Pen P" at bounding box center [119, 623] width 57 height 46
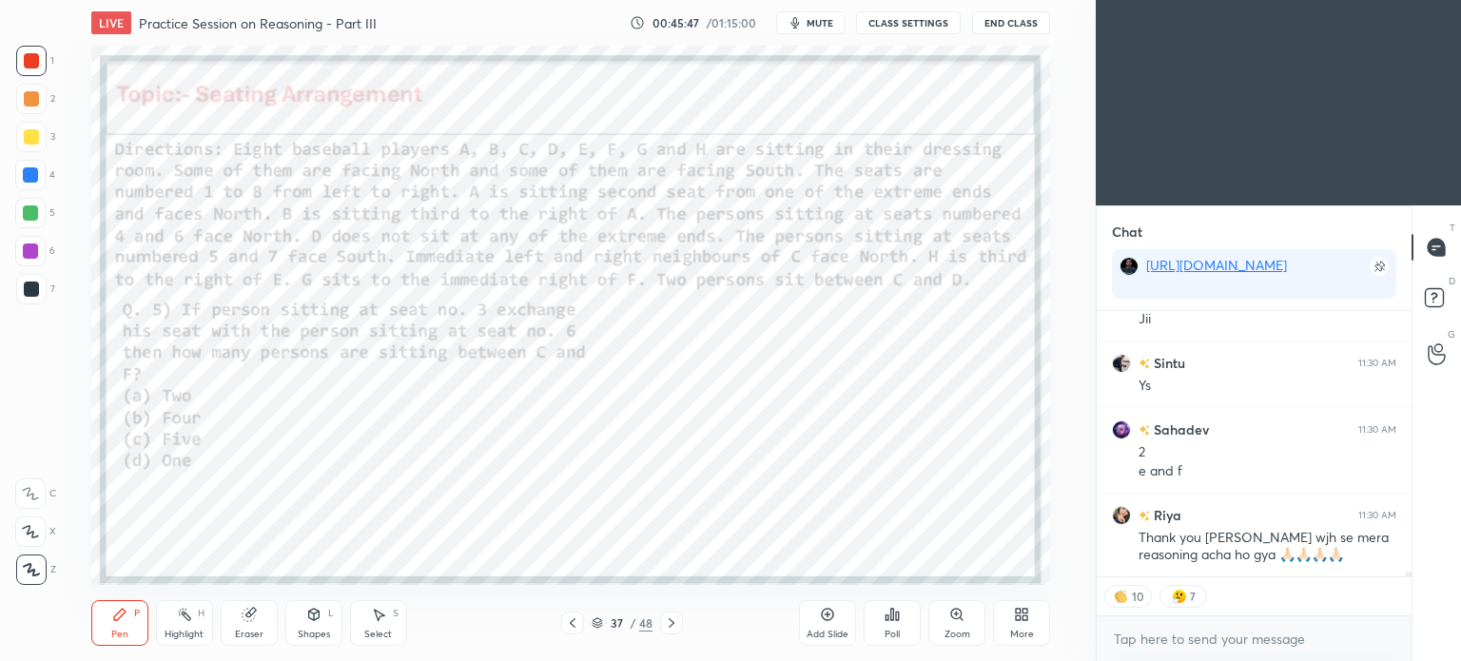
click at [39, 288] on div at bounding box center [31, 289] width 30 height 30
click at [39, 287] on div at bounding box center [31, 289] width 30 height 30
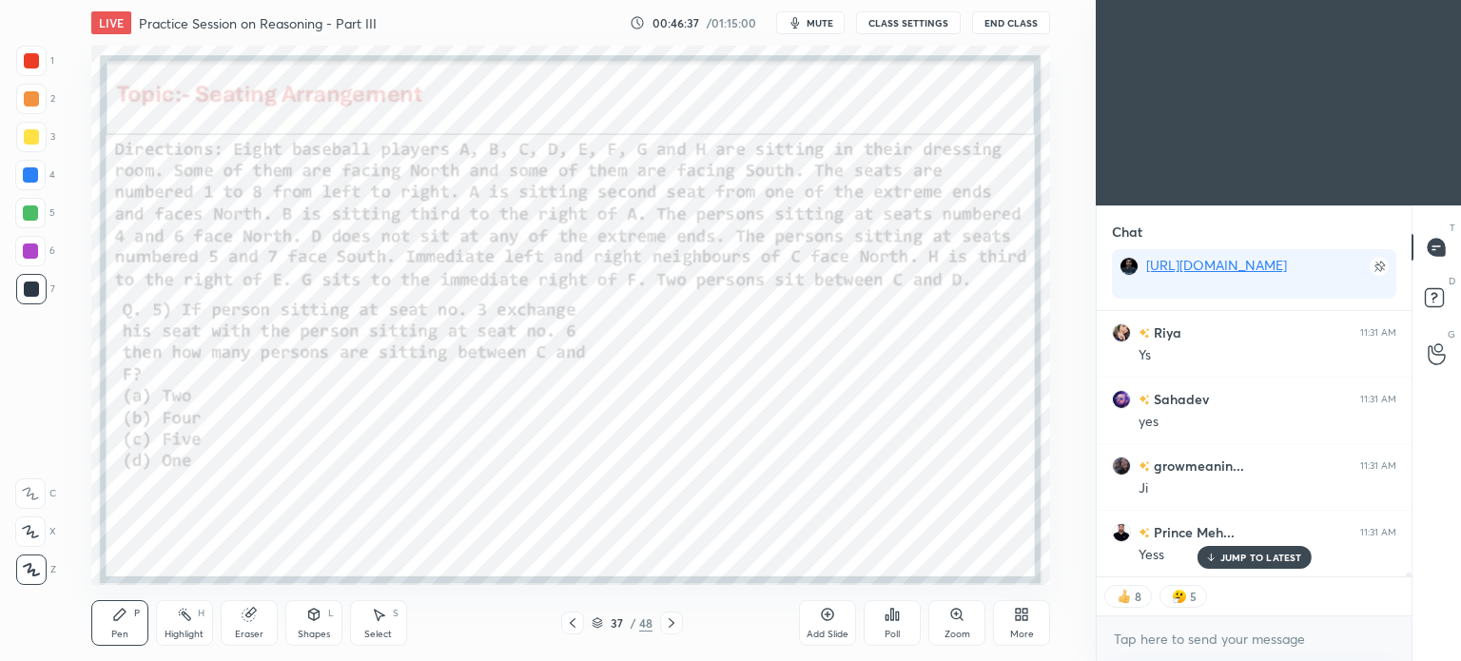
scroll to position [16805, 0]
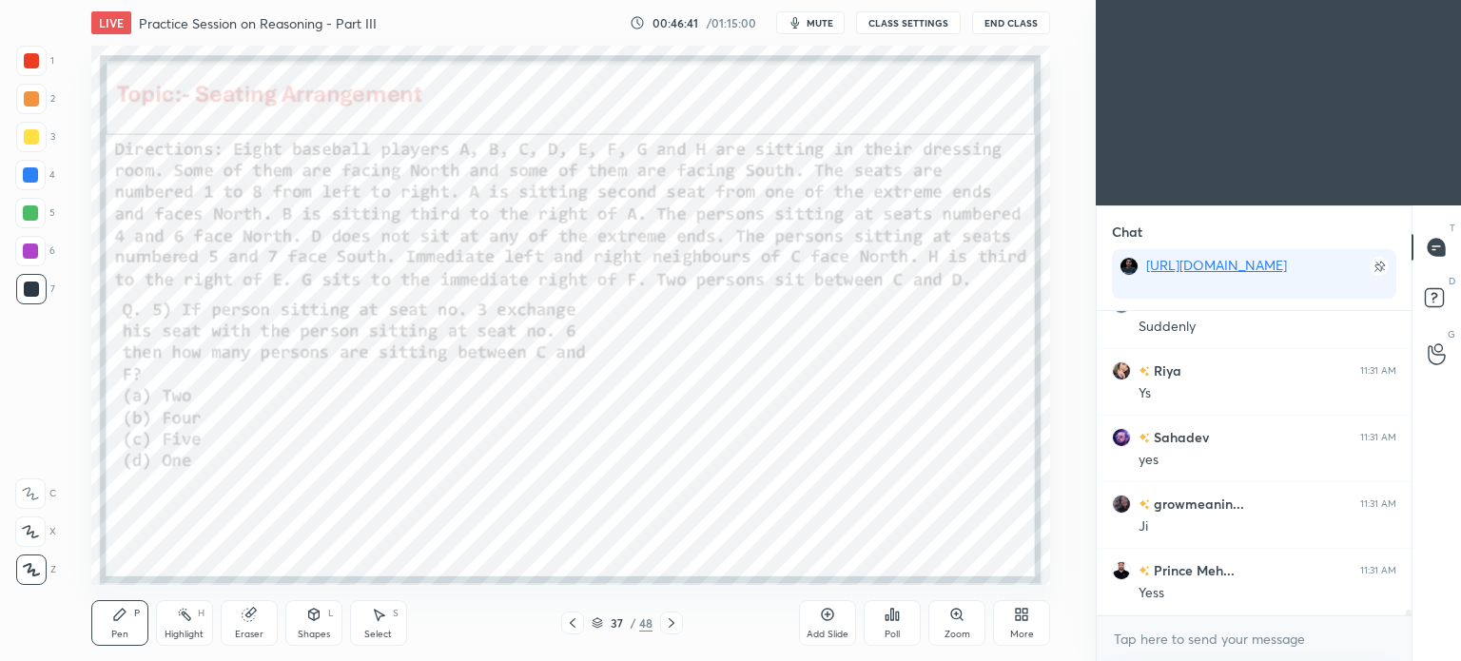
click at [673, 623] on icon at bounding box center [672, 623] width 6 height 10
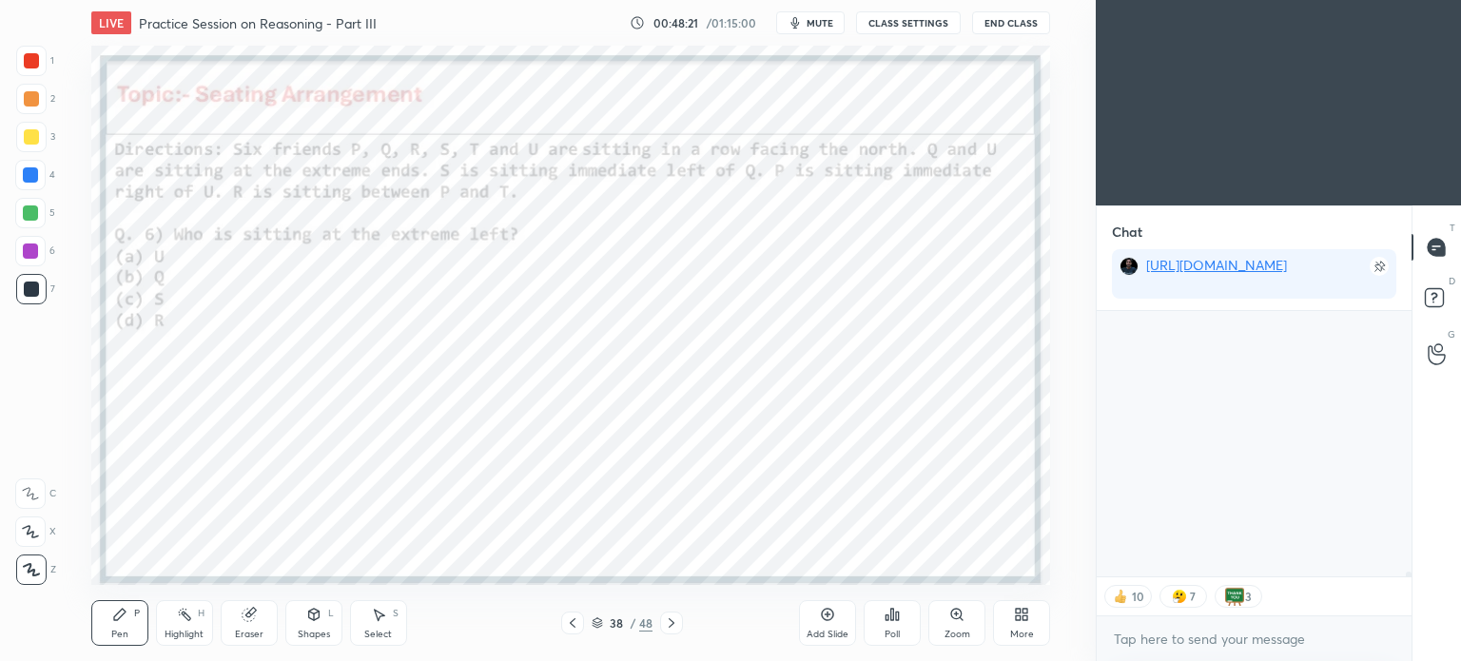
scroll to position [17794, 0]
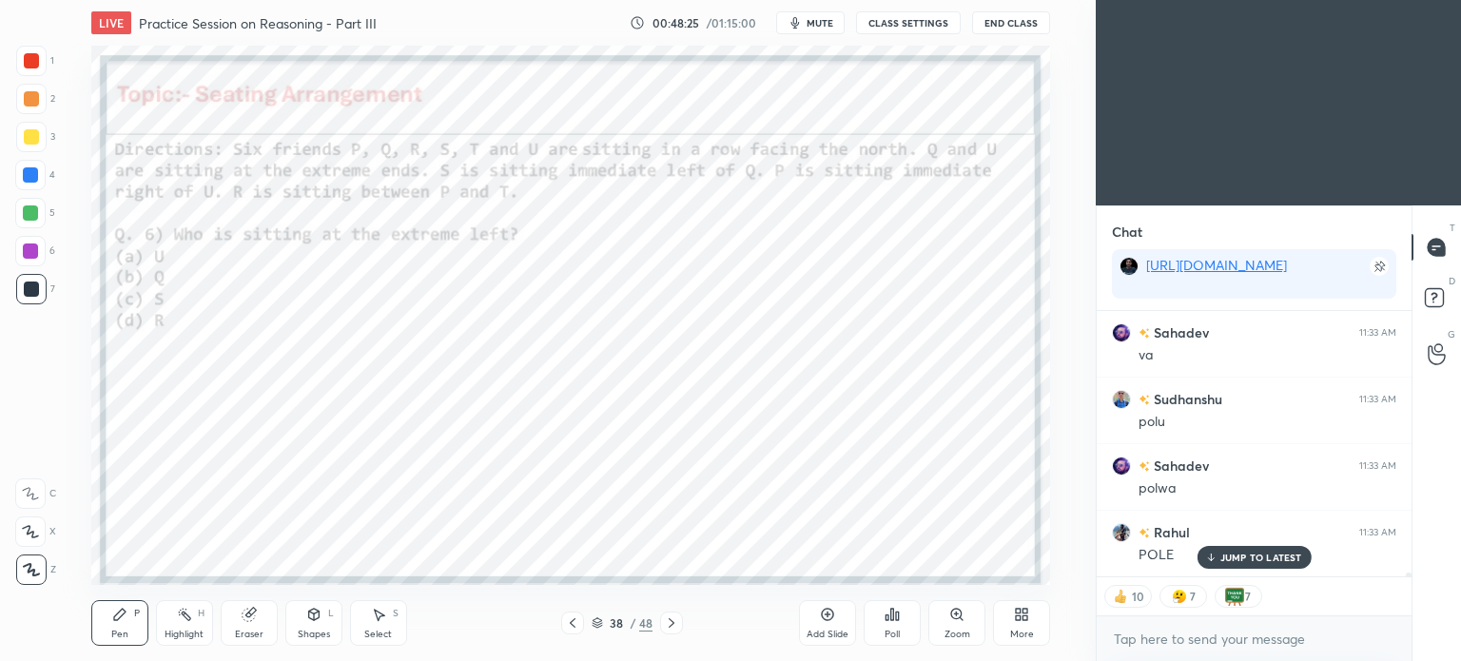
click at [886, 623] on div "Poll" at bounding box center [892, 623] width 57 height 46
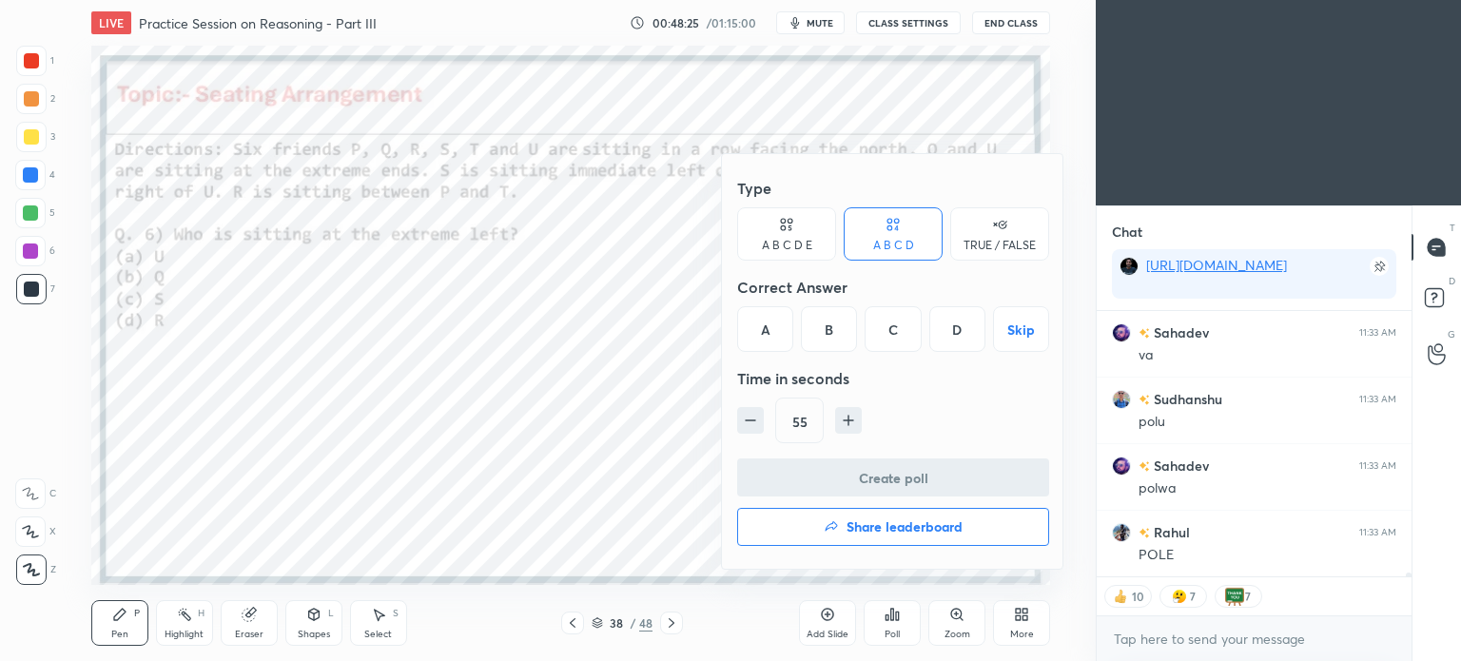
scroll to position [17862, 0]
click at [765, 325] on div "A" at bounding box center [765, 329] width 56 height 46
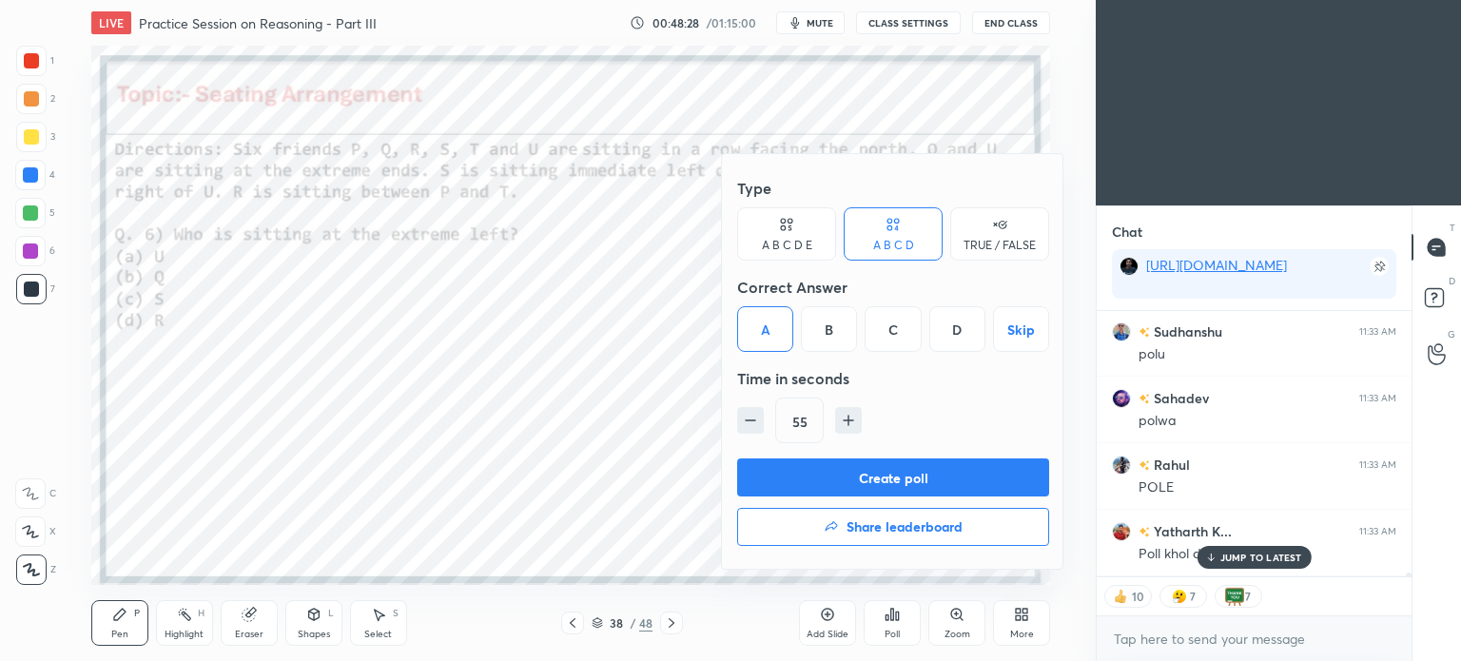
scroll to position [17927, 0]
click at [930, 471] on button "Create poll" at bounding box center [893, 477] width 312 height 38
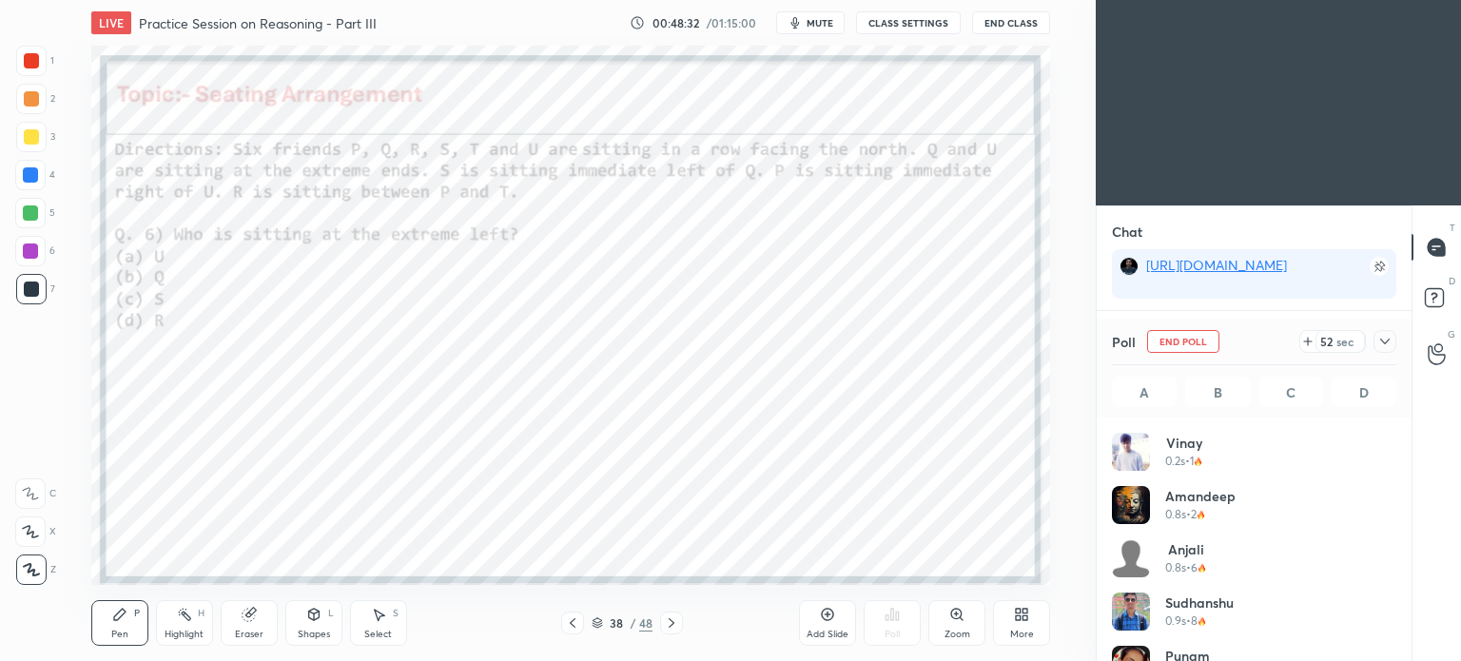
scroll to position [17988, 0]
click at [1381, 338] on icon at bounding box center [1384, 341] width 15 height 15
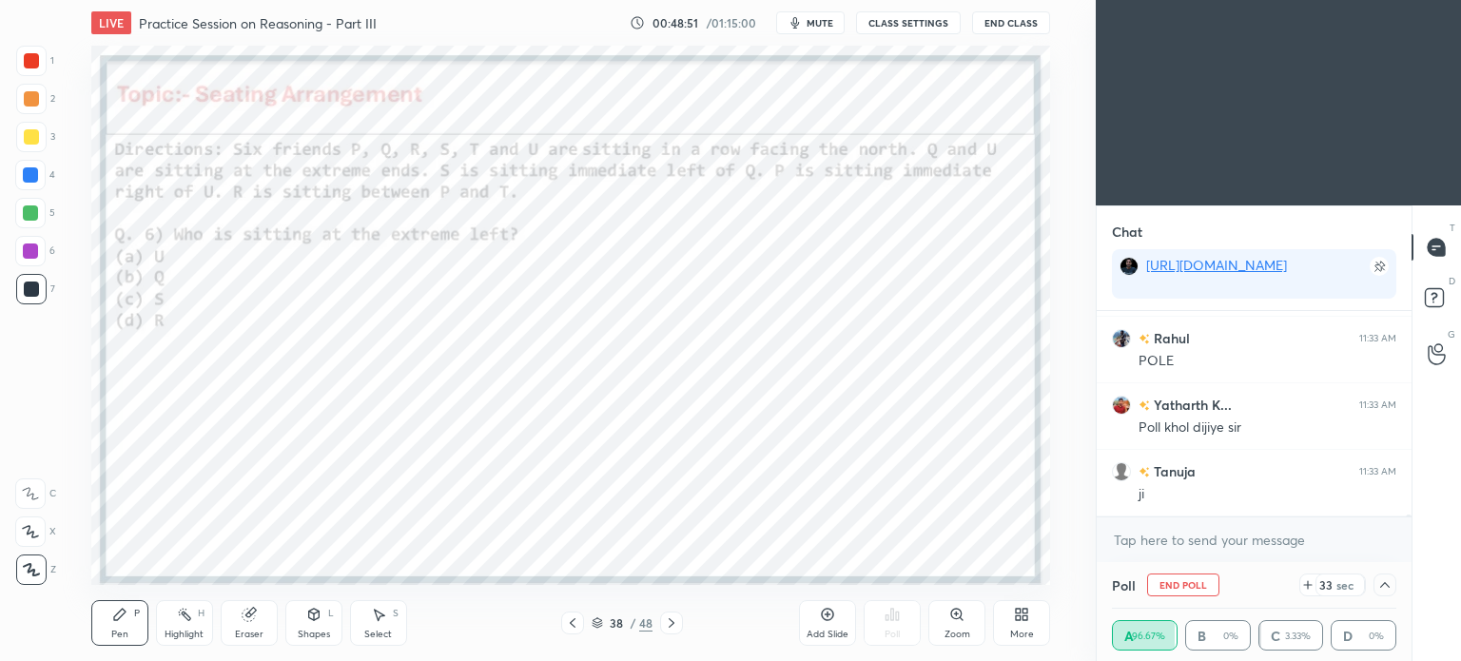
scroll to position [18055, 0]
click at [822, 26] on span "mute" at bounding box center [820, 22] width 27 height 13
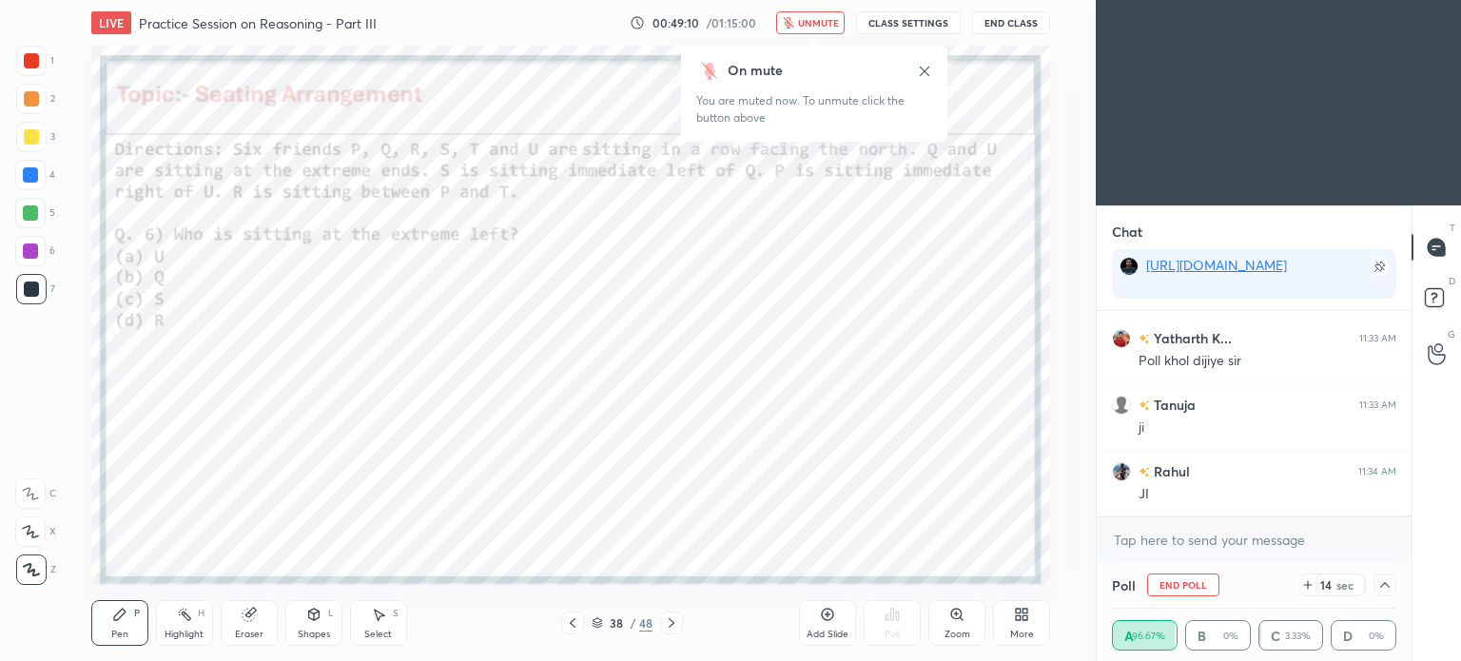
scroll to position [5, 6]
click at [1002, 18] on button "End Class" at bounding box center [1011, 22] width 78 height 23
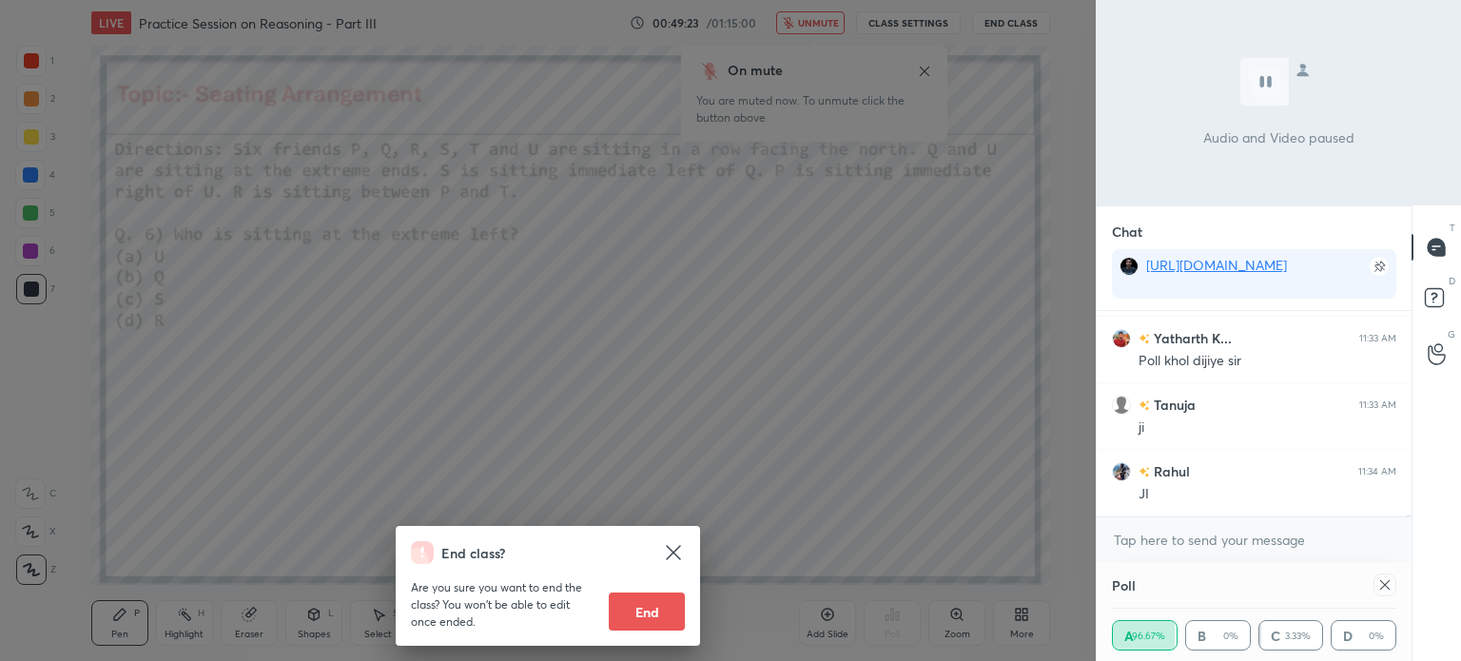
scroll to position [0, 0]
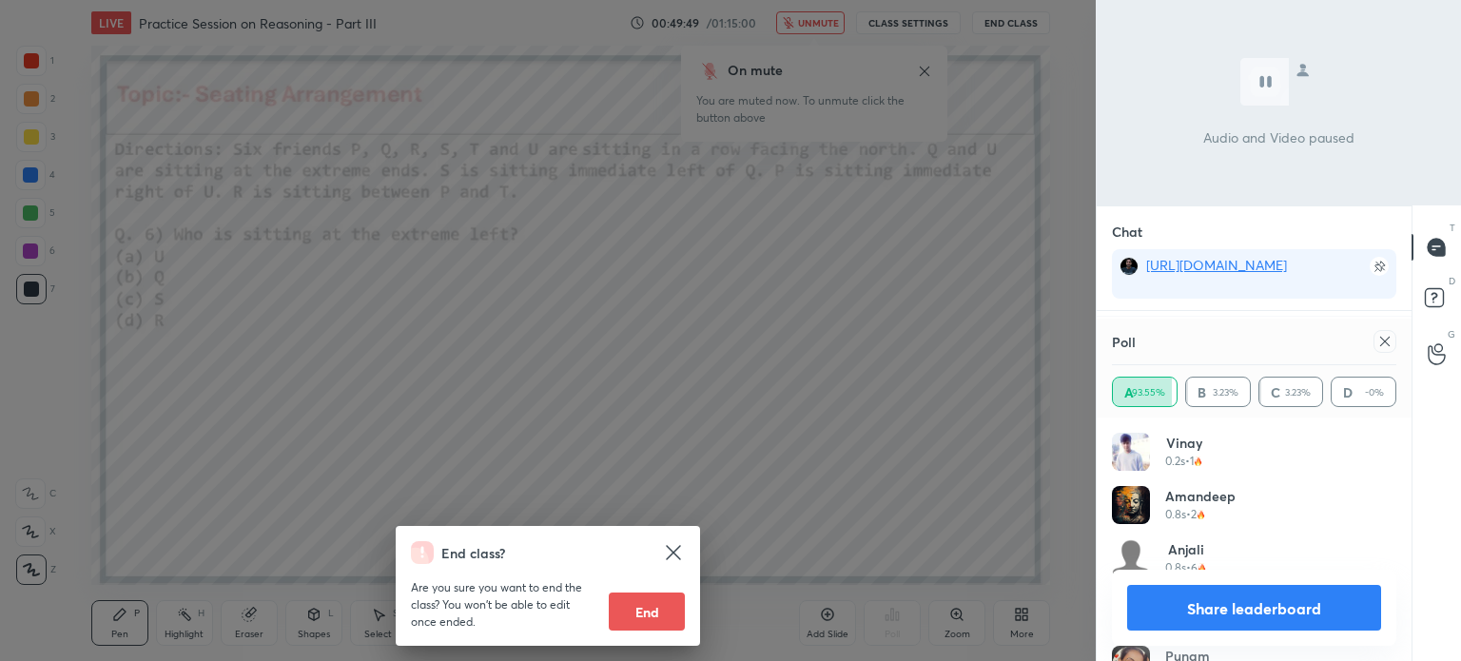
click at [855, 358] on div "End class? Are you sure you want to end the class? You won’t be able to edit on…" at bounding box center [548, 330] width 1096 height 661
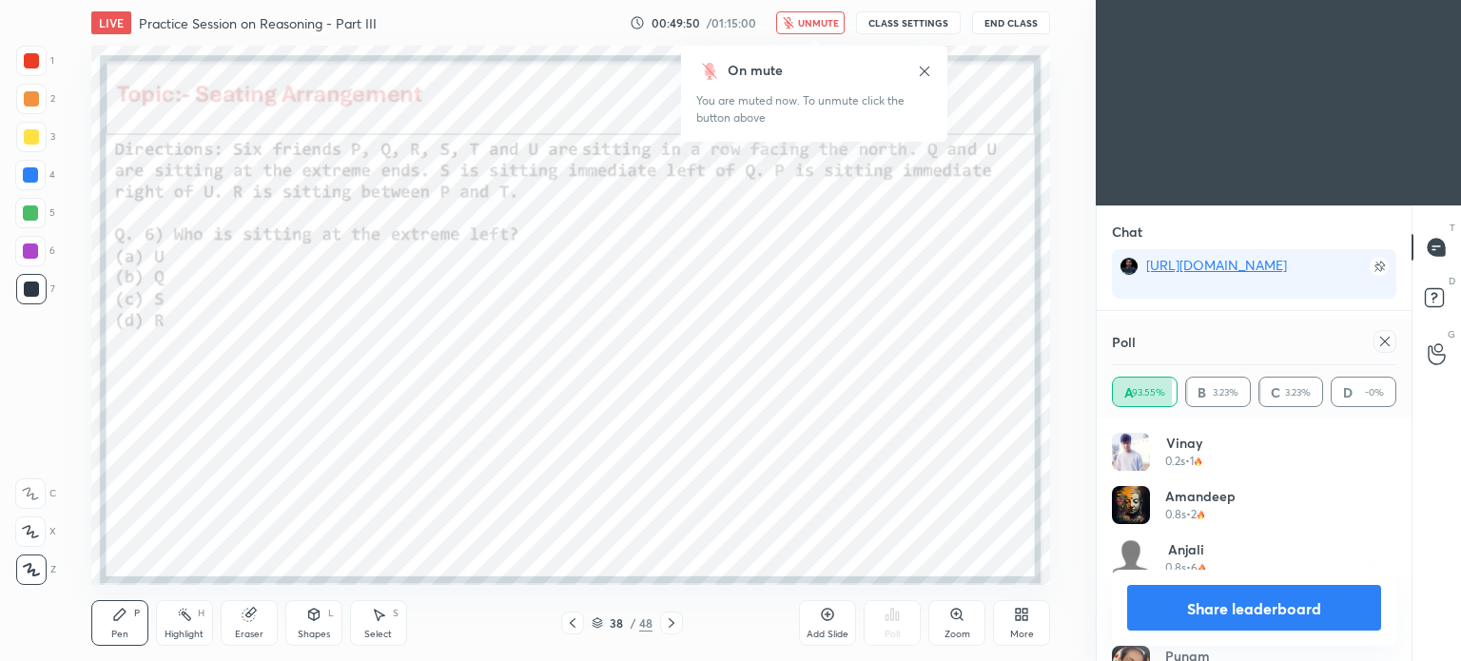
click at [923, 71] on icon at bounding box center [925, 71] width 10 height 10
click at [1382, 339] on icon at bounding box center [1384, 341] width 15 height 15
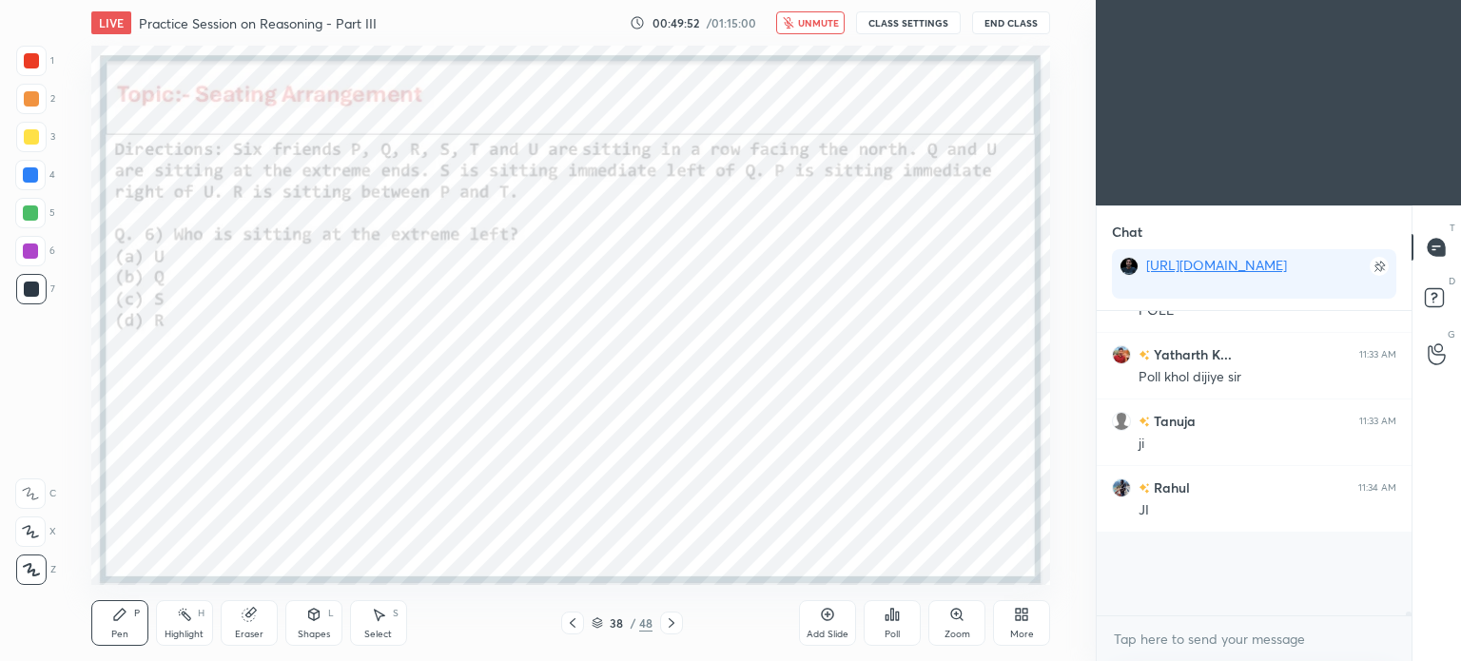
scroll to position [17986, 0]
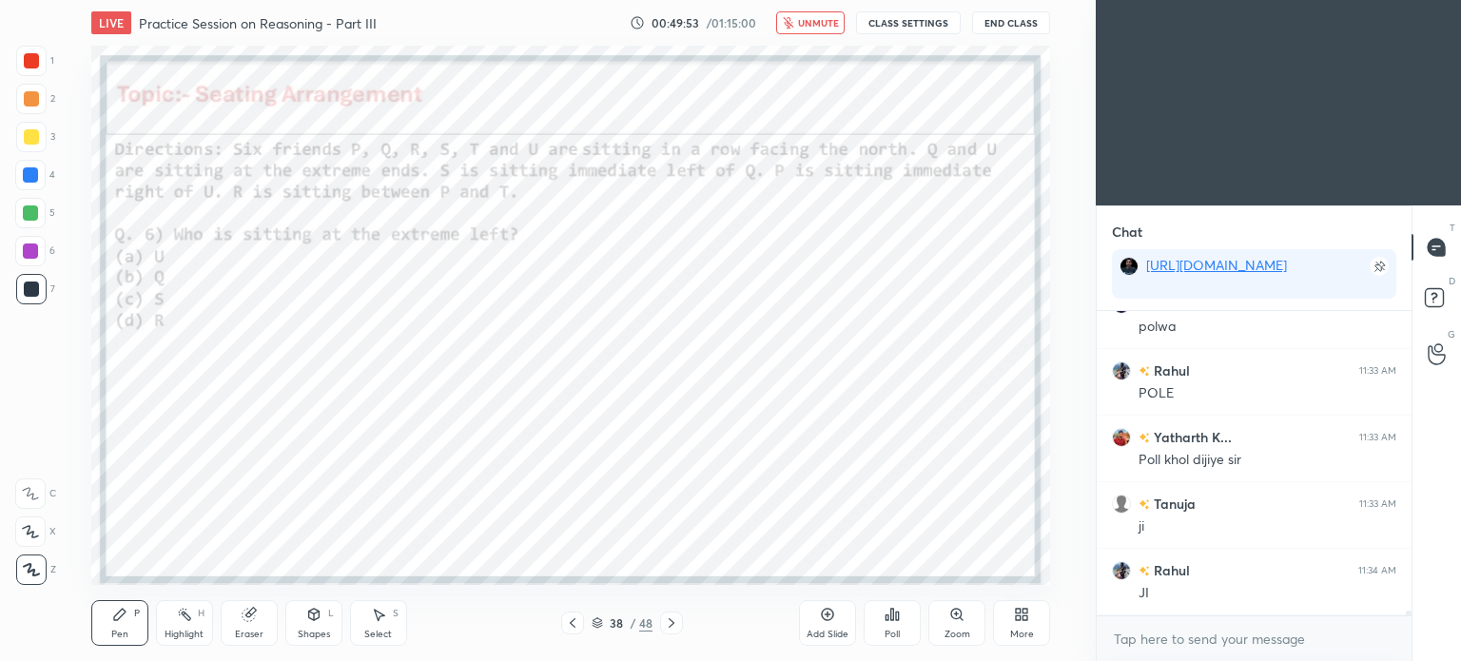
click at [793, 0] on div "LIVE Practice Session on Reasoning - Part III 00:49:53 / 01:15:00 unmute CLASS …" at bounding box center [570, 23] width 959 height 46
click at [808, 20] on span "unmute" at bounding box center [818, 22] width 41 height 13
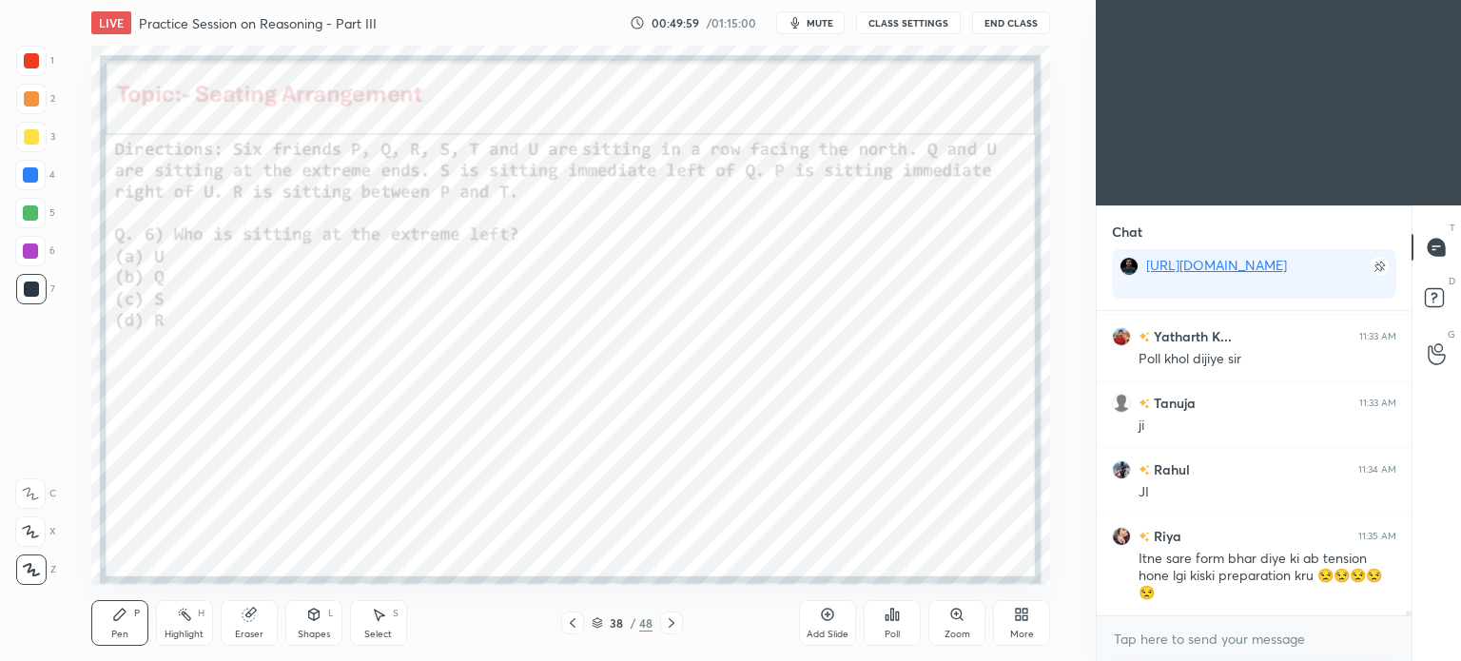
click at [678, 629] on icon at bounding box center [671, 622] width 15 height 15
click at [901, 615] on div "Poll" at bounding box center [892, 623] width 57 height 46
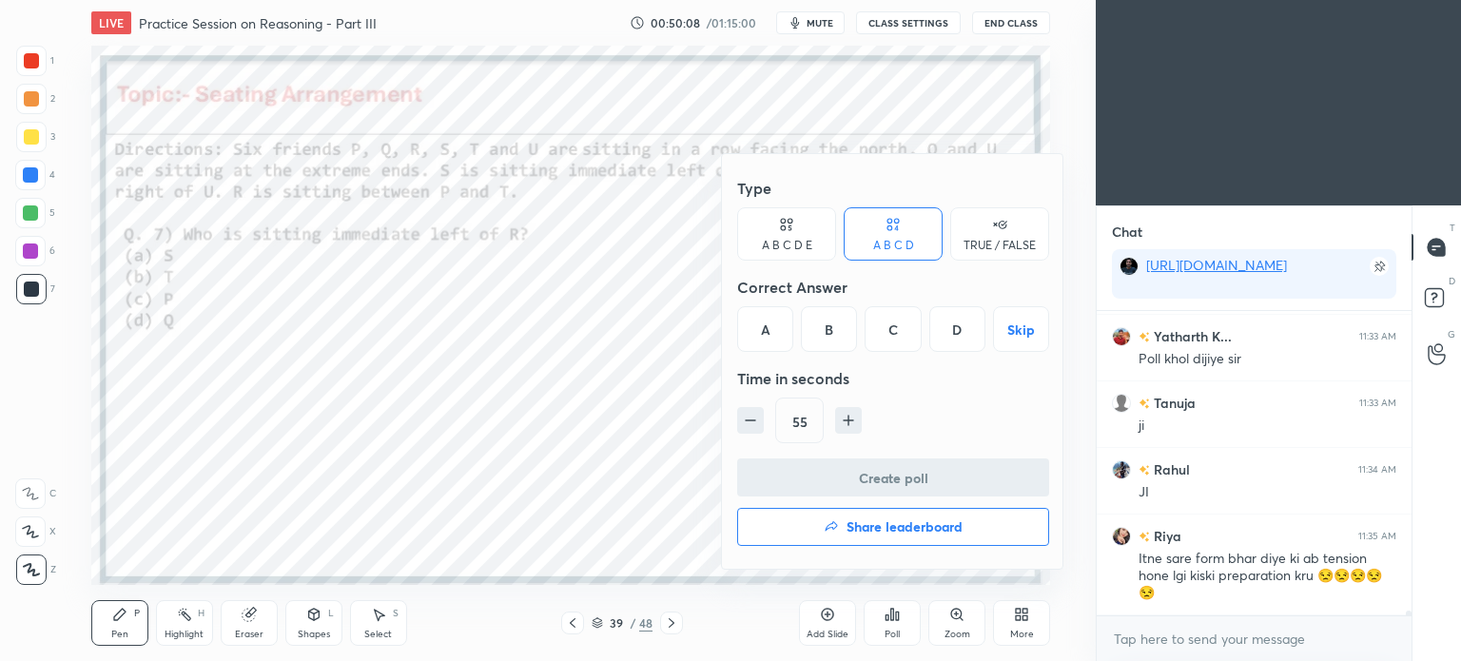
click at [900, 339] on div "C" at bounding box center [893, 329] width 56 height 46
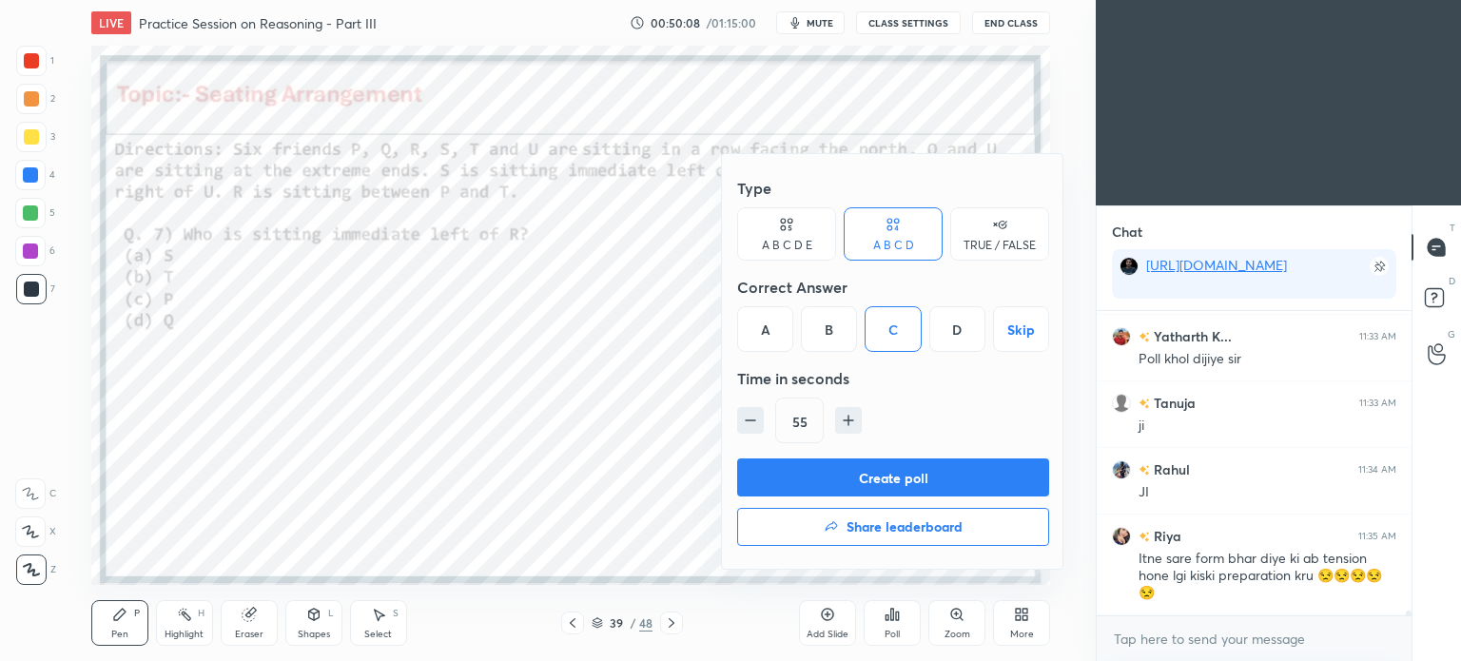
click at [917, 471] on button "Create poll" at bounding box center [893, 477] width 312 height 38
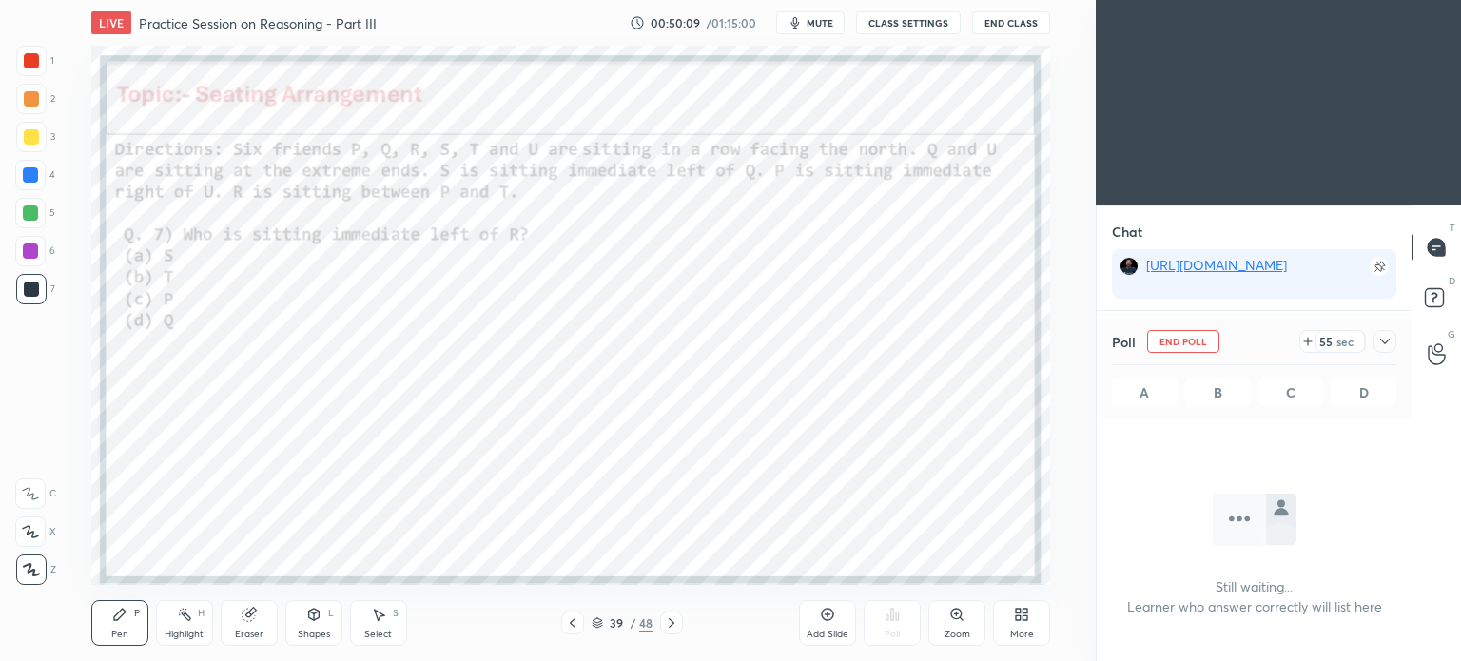
scroll to position [7, 6]
click at [1385, 345] on icon at bounding box center [1384, 341] width 15 height 15
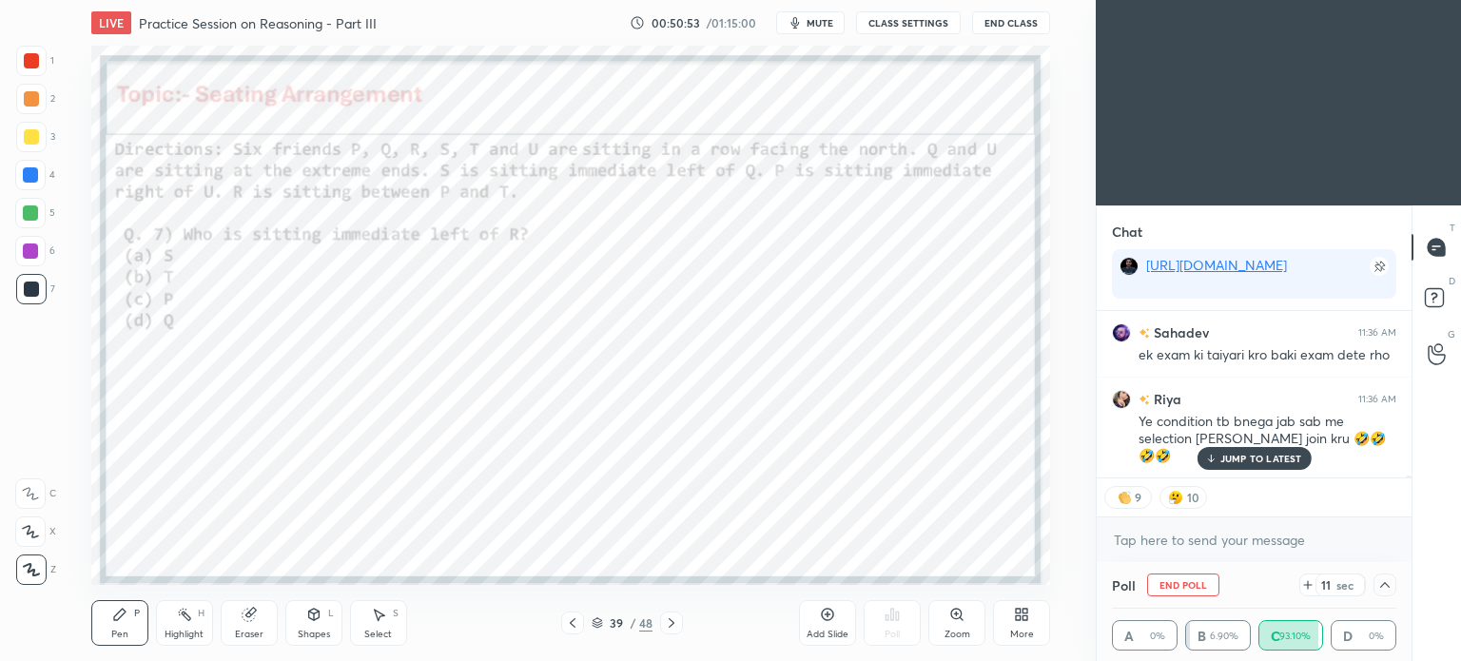
click at [1256, 458] on p "JUMP TO LATEST" at bounding box center [1261, 458] width 82 height 11
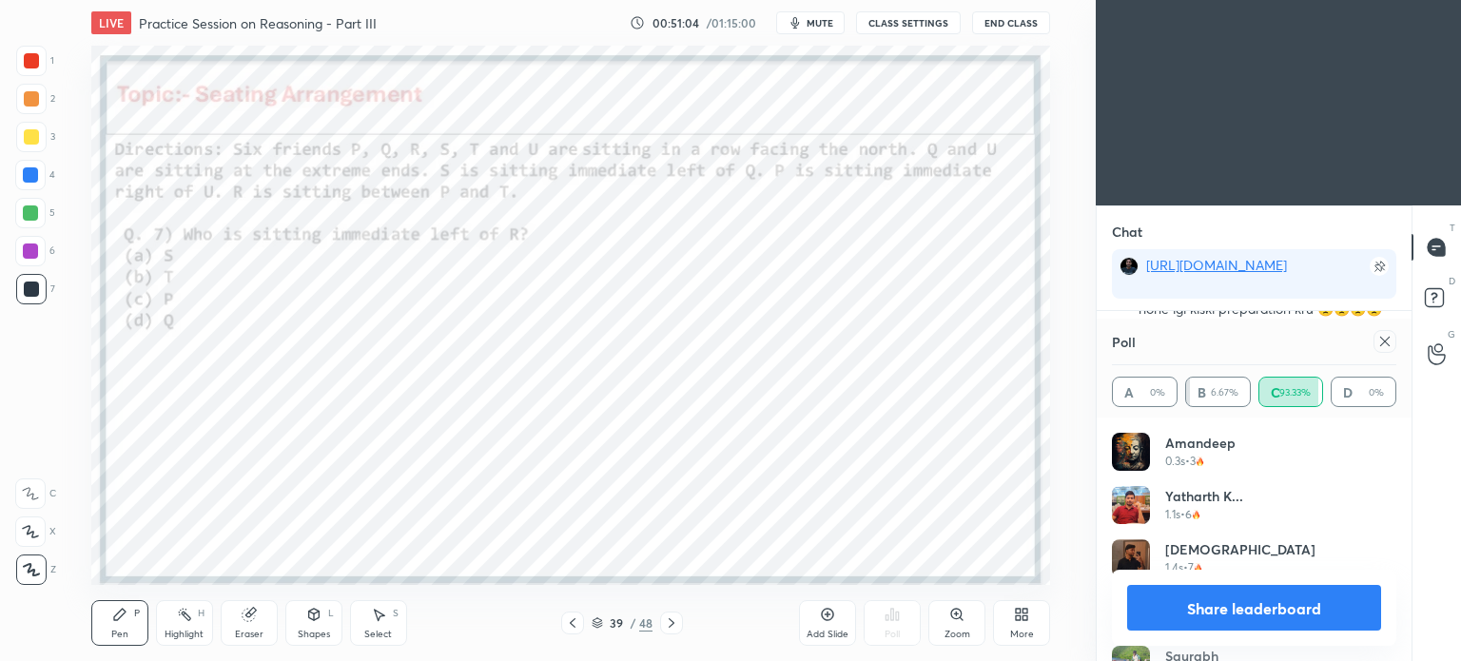
scroll to position [223, 279]
click at [1384, 351] on div at bounding box center [1384, 341] width 23 height 23
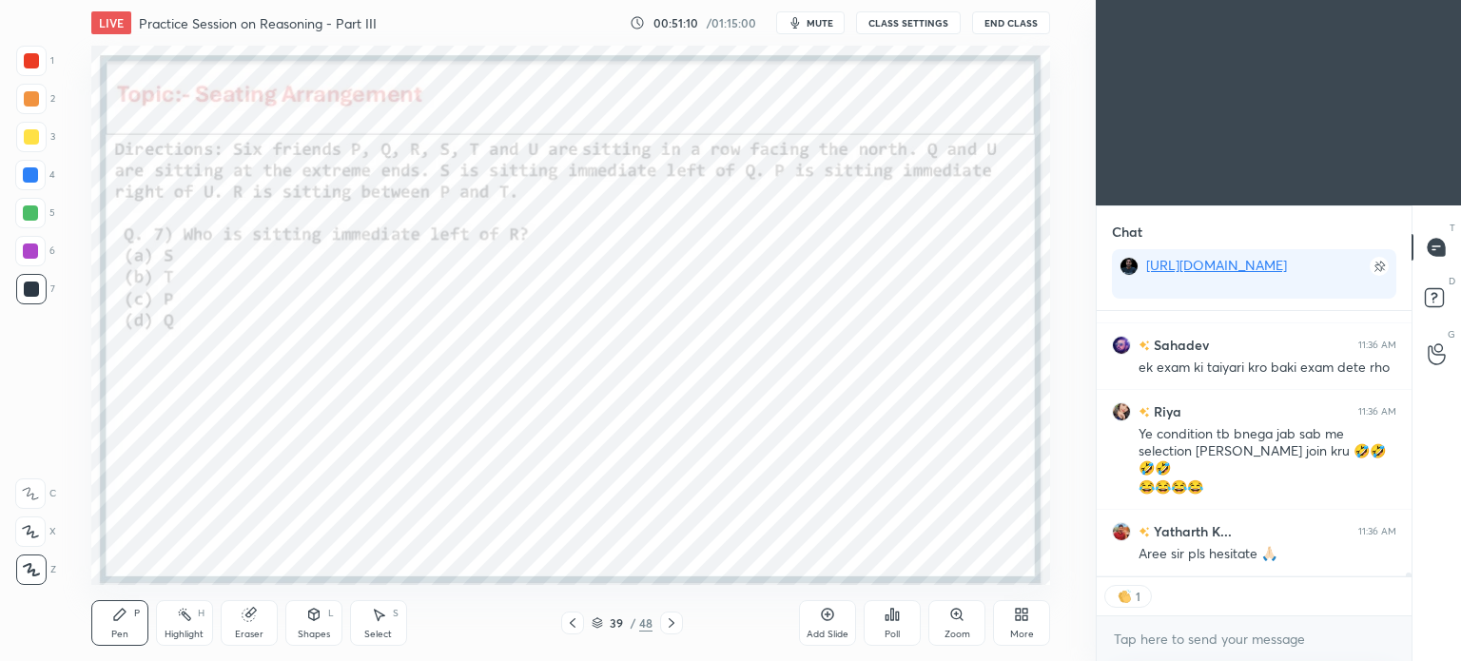
click at [569, 624] on icon at bounding box center [572, 622] width 15 height 15
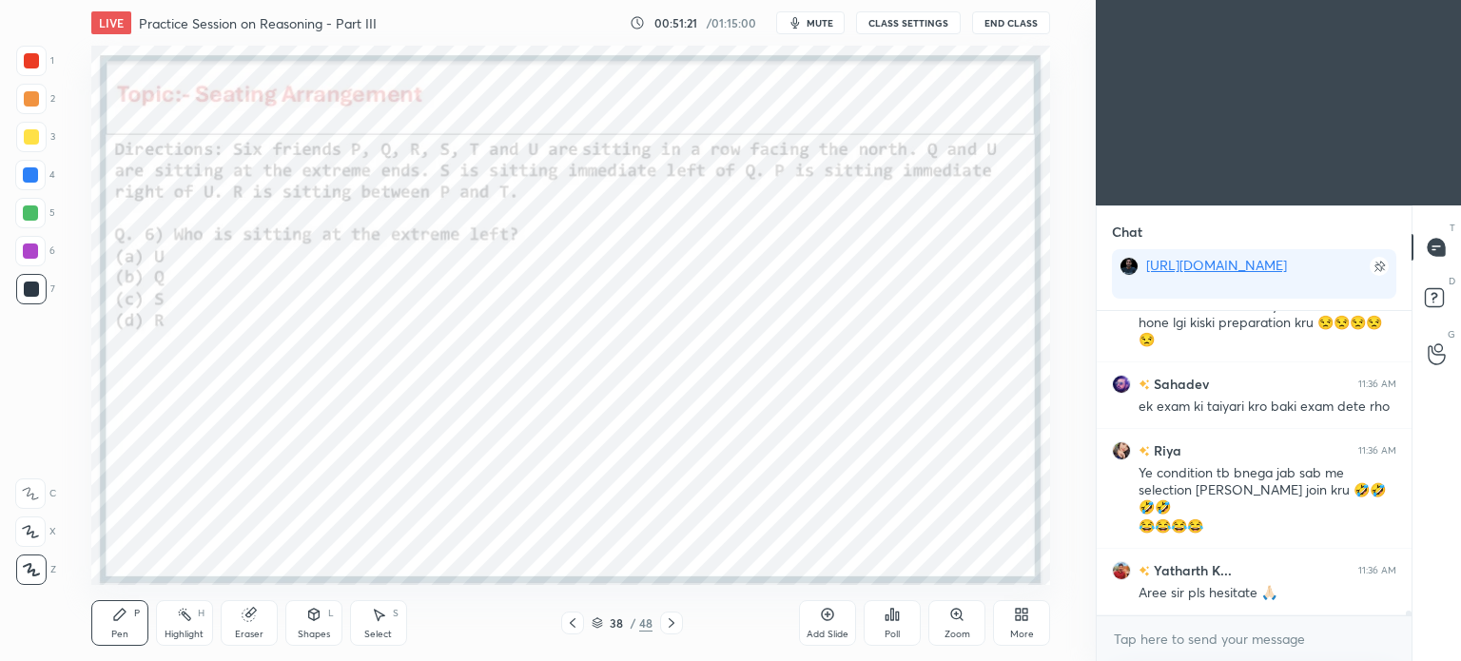
click at [305, 632] on div "Shapes" at bounding box center [314, 635] width 32 height 10
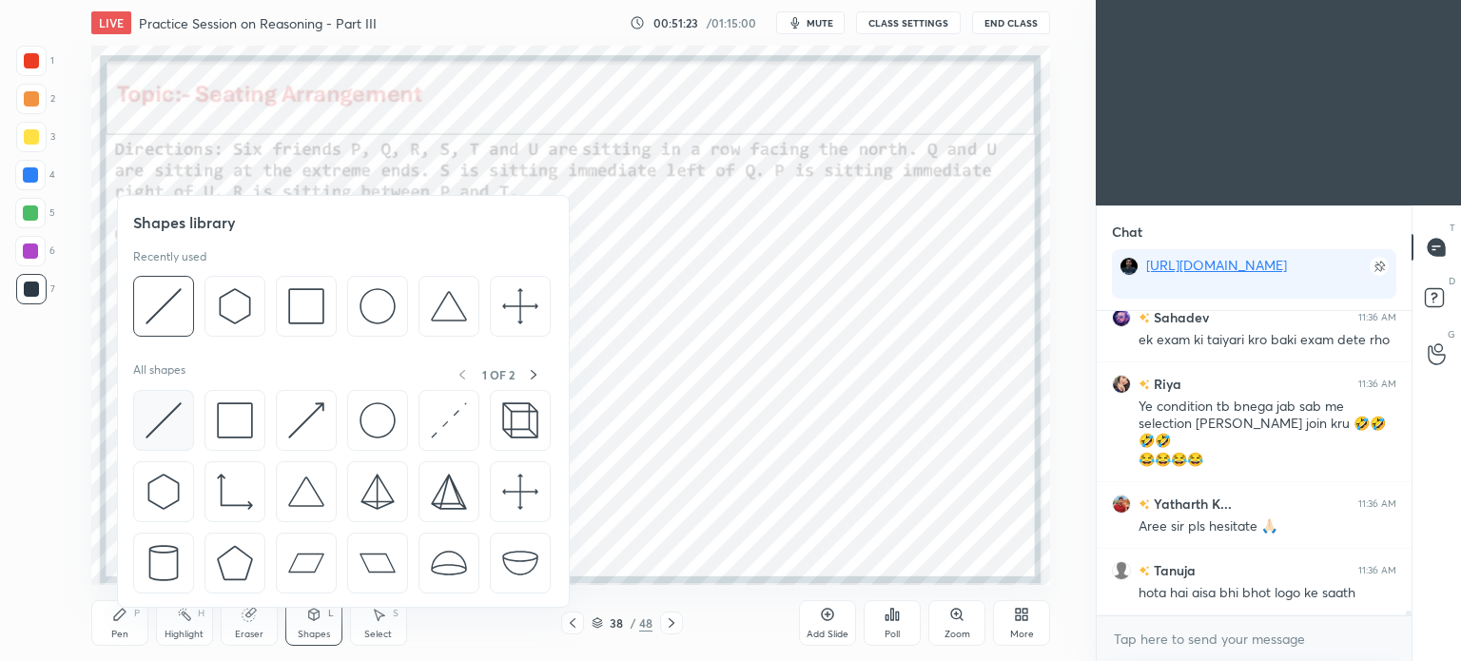
click at [175, 429] on img at bounding box center [164, 420] width 36 height 36
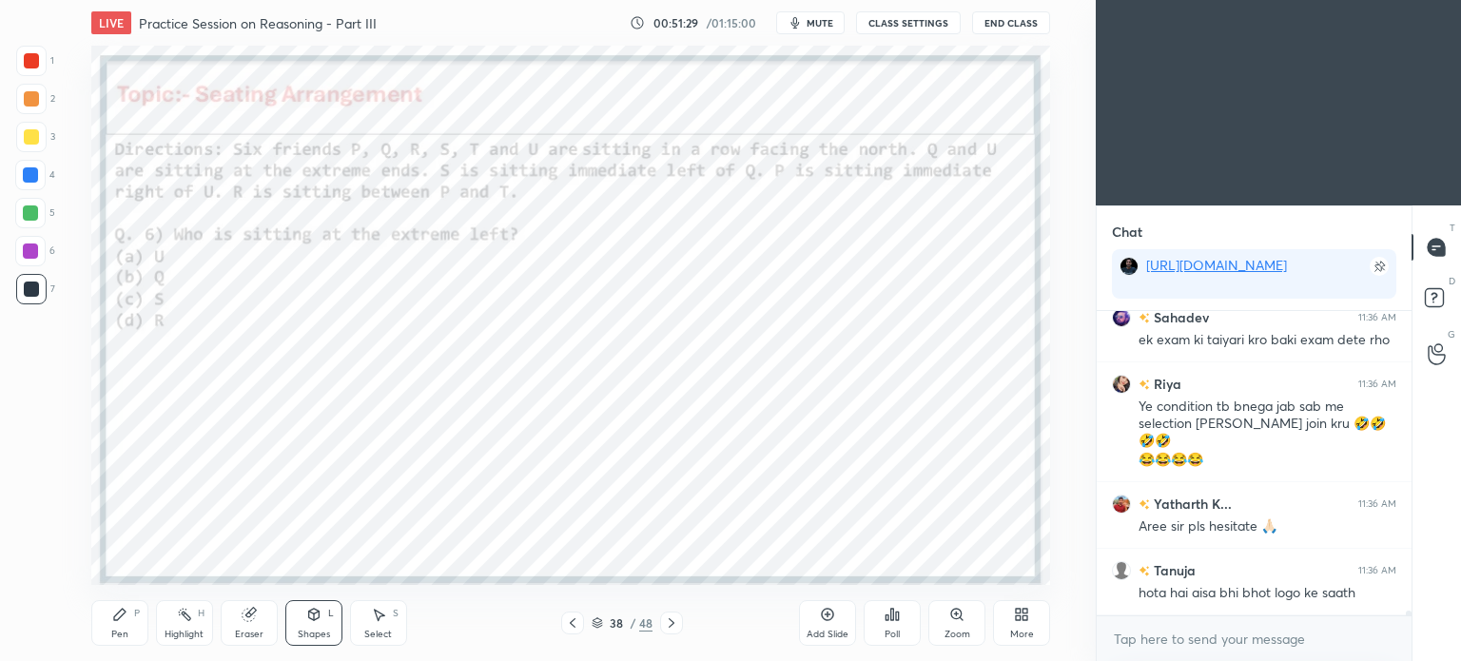
click at [127, 627] on div "Pen P" at bounding box center [119, 623] width 57 height 46
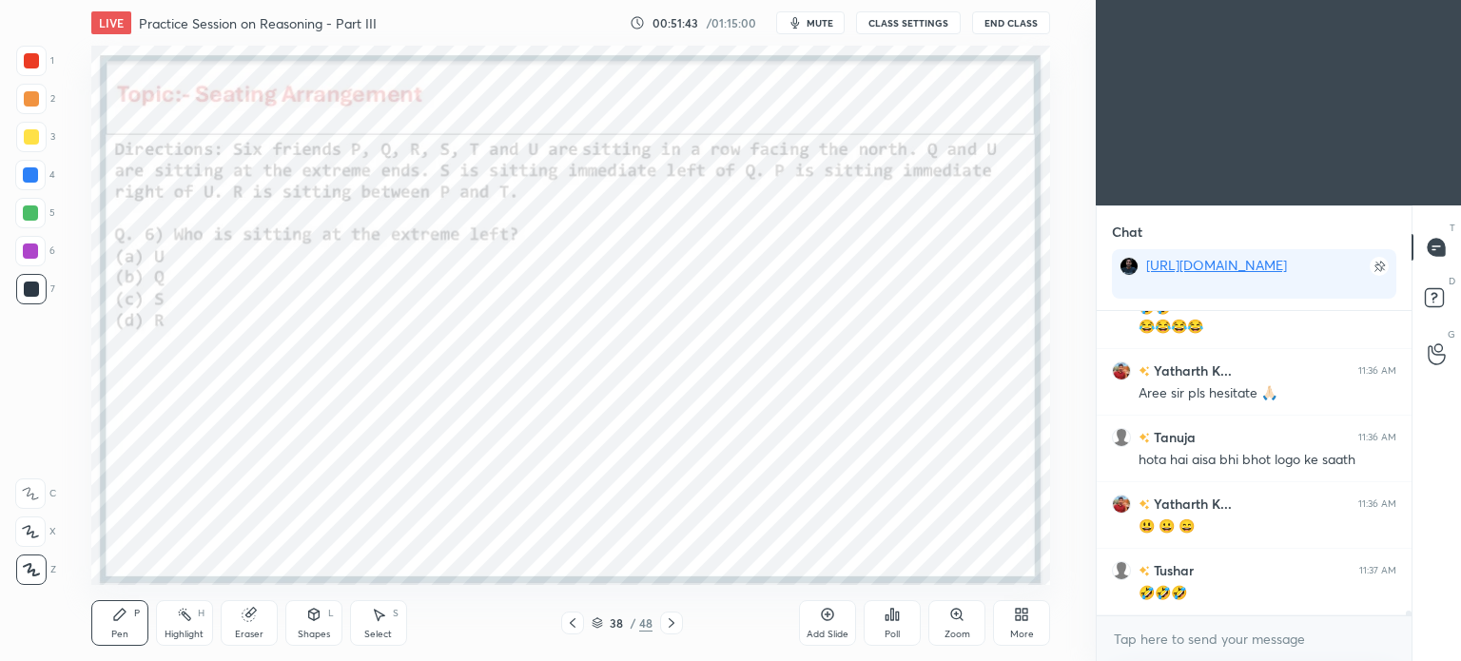
click at [31, 58] on div at bounding box center [31, 60] width 15 height 15
click at [30, 286] on div at bounding box center [31, 289] width 15 height 15
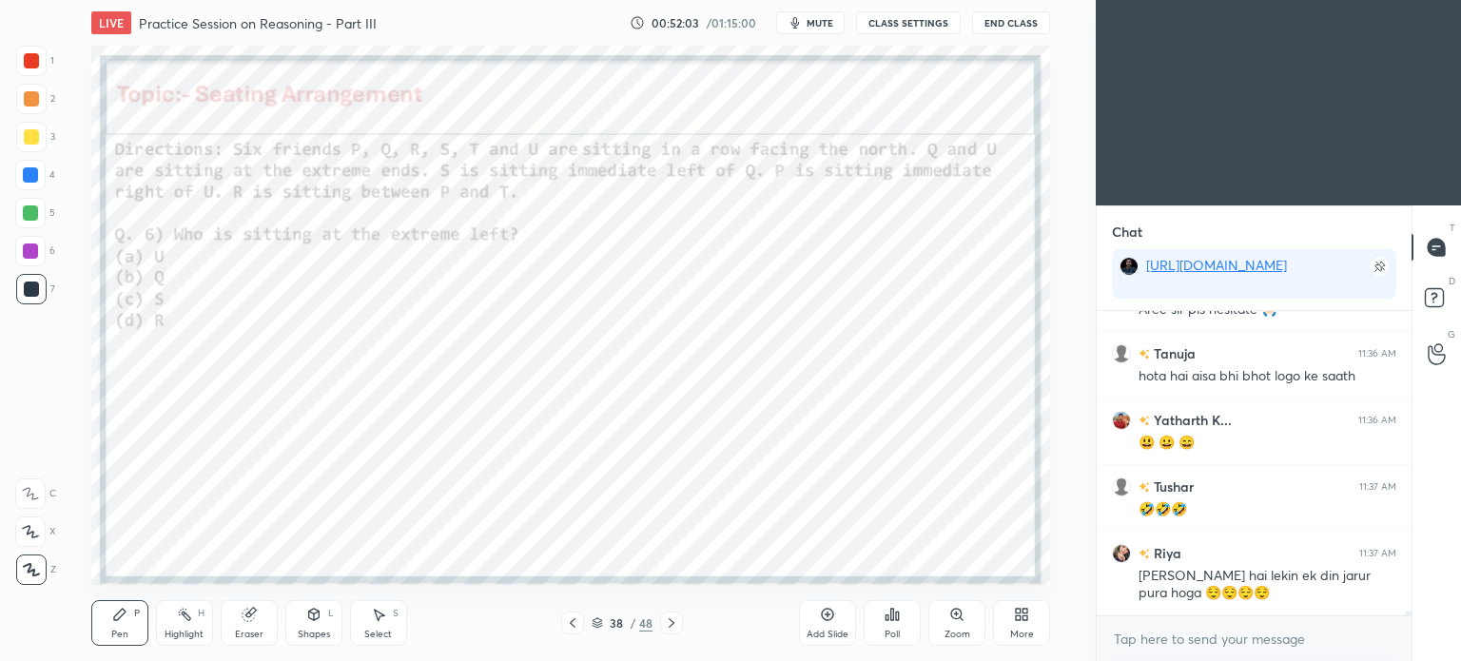
click at [253, 627] on div "Eraser" at bounding box center [249, 623] width 57 height 46
click at [33, 433] on icon at bounding box center [31, 431] width 17 height 17
click at [111, 624] on div "Pen P" at bounding box center [119, 623] width 57 height 46
click at [189, 614] on icon at bounding box center [184, 614] width 15 height 15
click at [252, 623] on div "Eraser" at bounding box center [249, 623] width 57 height 46
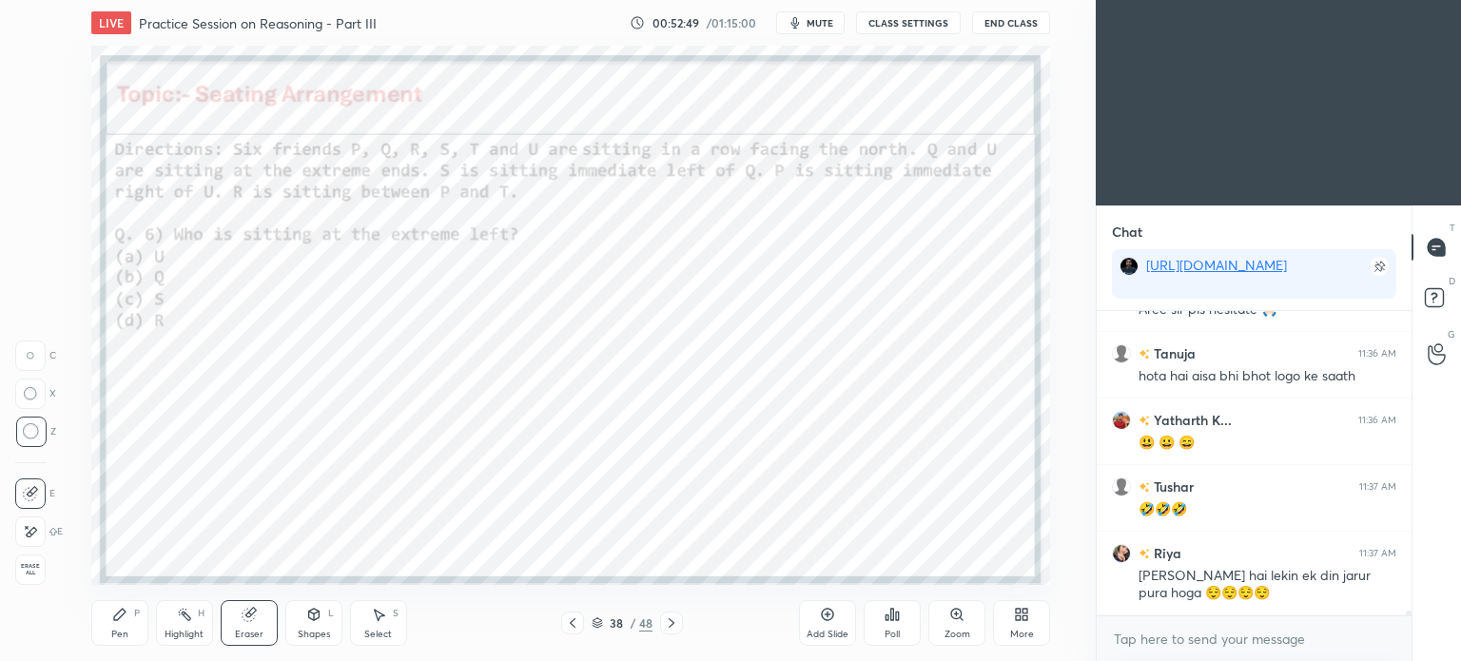
click at [122, 622] on icon at bounding box center [119, 614] width 15 height 15
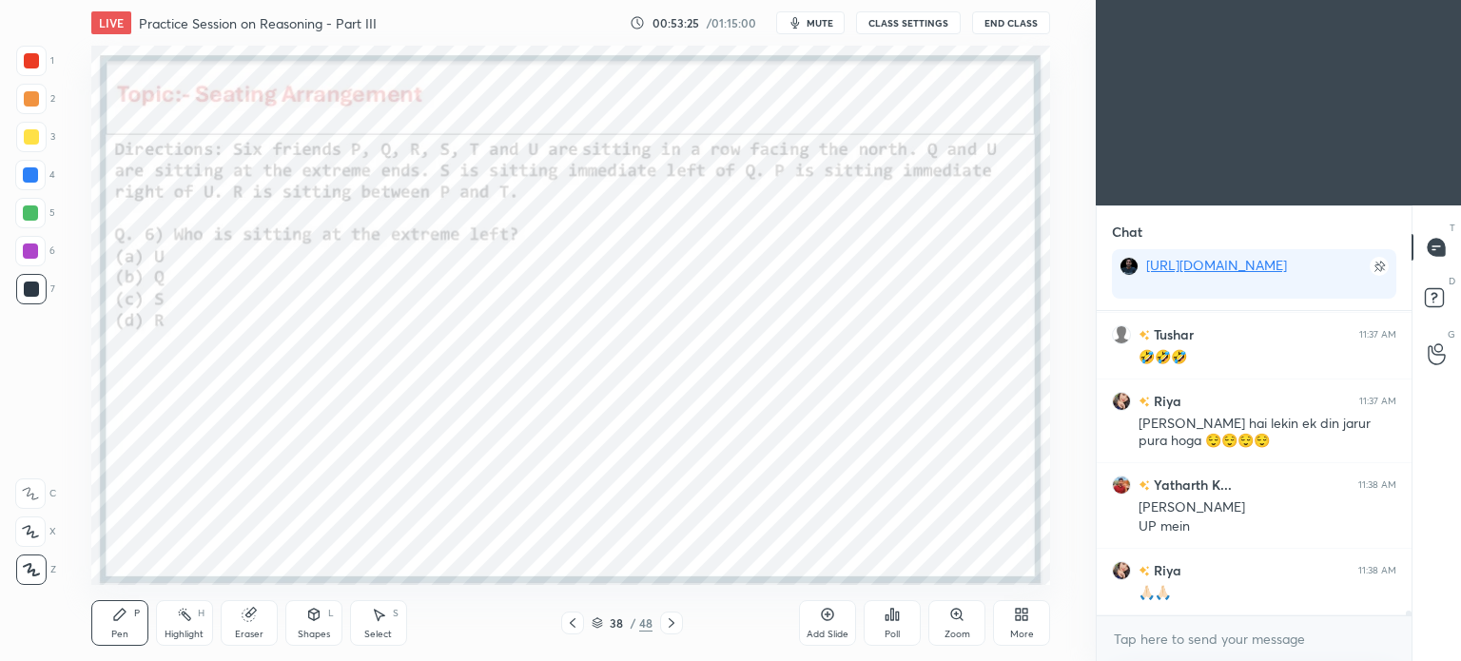
scroll to position [18812, 0]
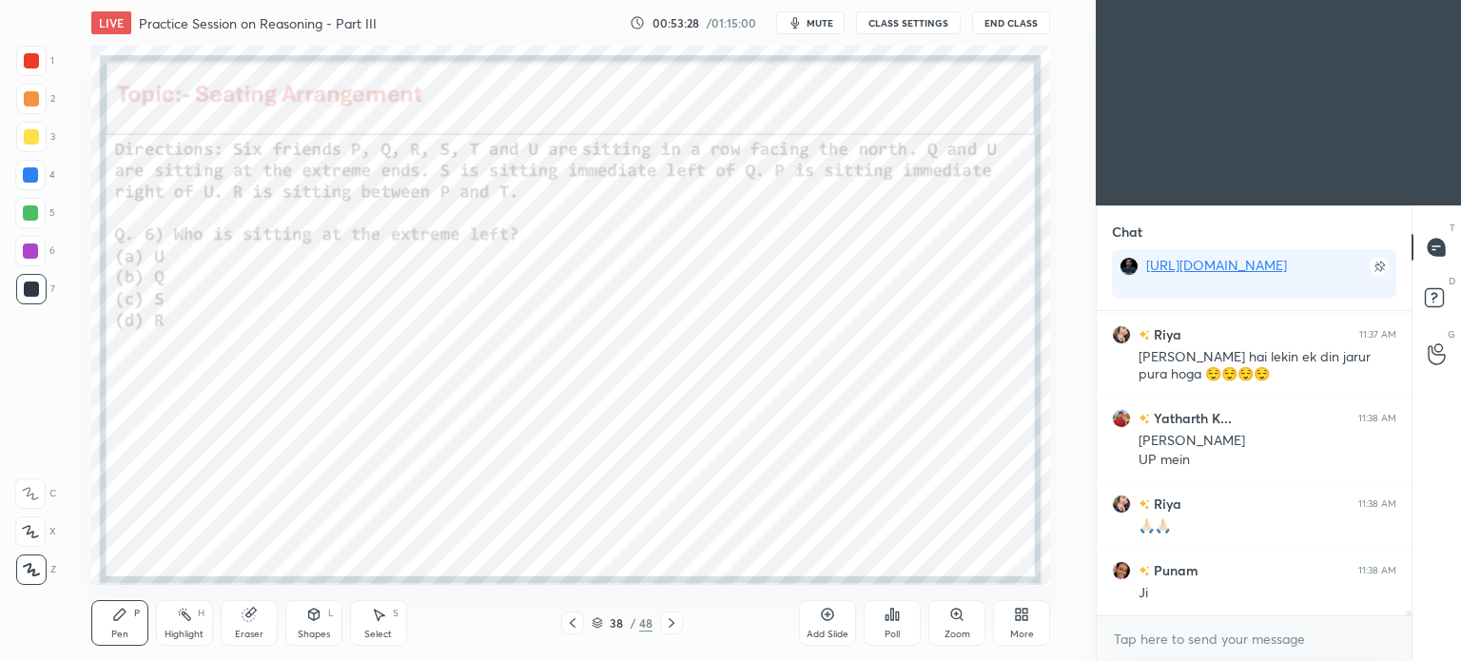
click at [301, 623] on div "Shapes L" at bounding box center [313, 623] width 57 height 46
click at [387, 630] on div "Select" at bounding box center [378, 635] width 28 height 10
click at [388, 623] on div "Select S" at bounding box center [378, 623] width 57 height 46
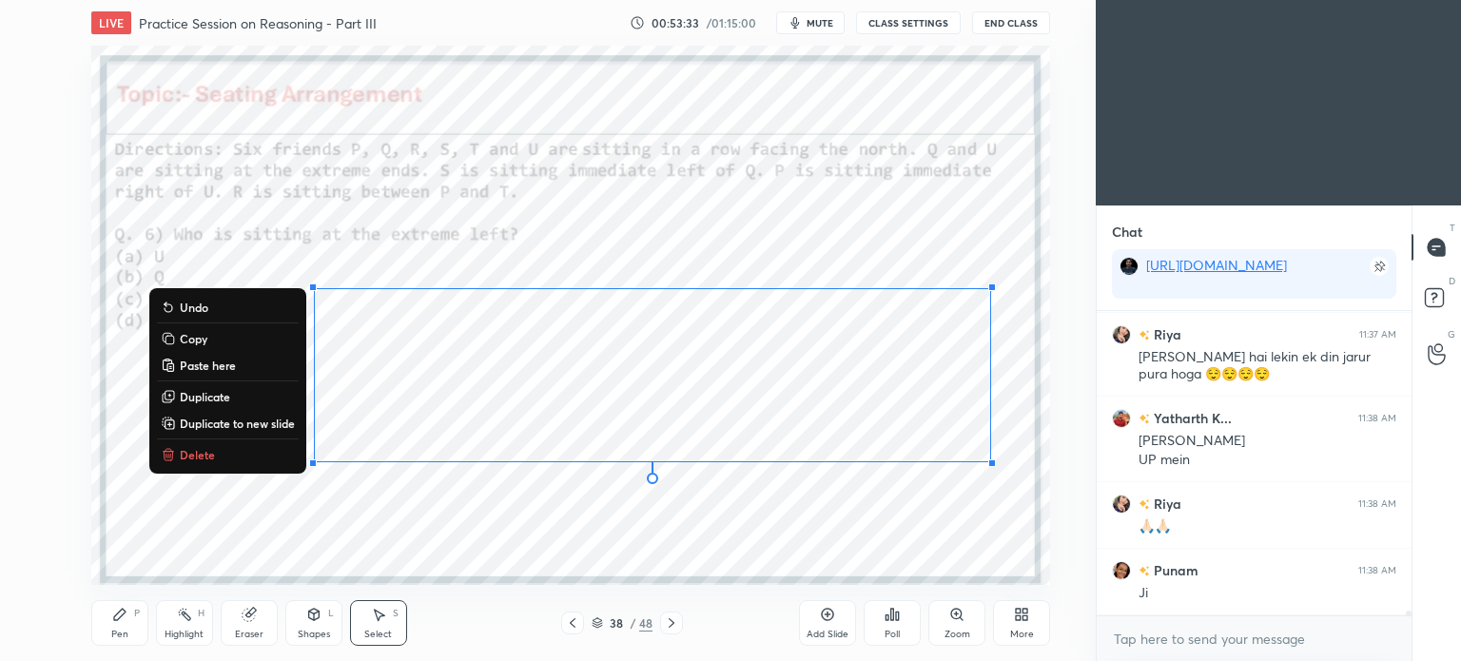
click at [194, 336] on p "Copy" at bounding box center [194, 338] width 28 height 15
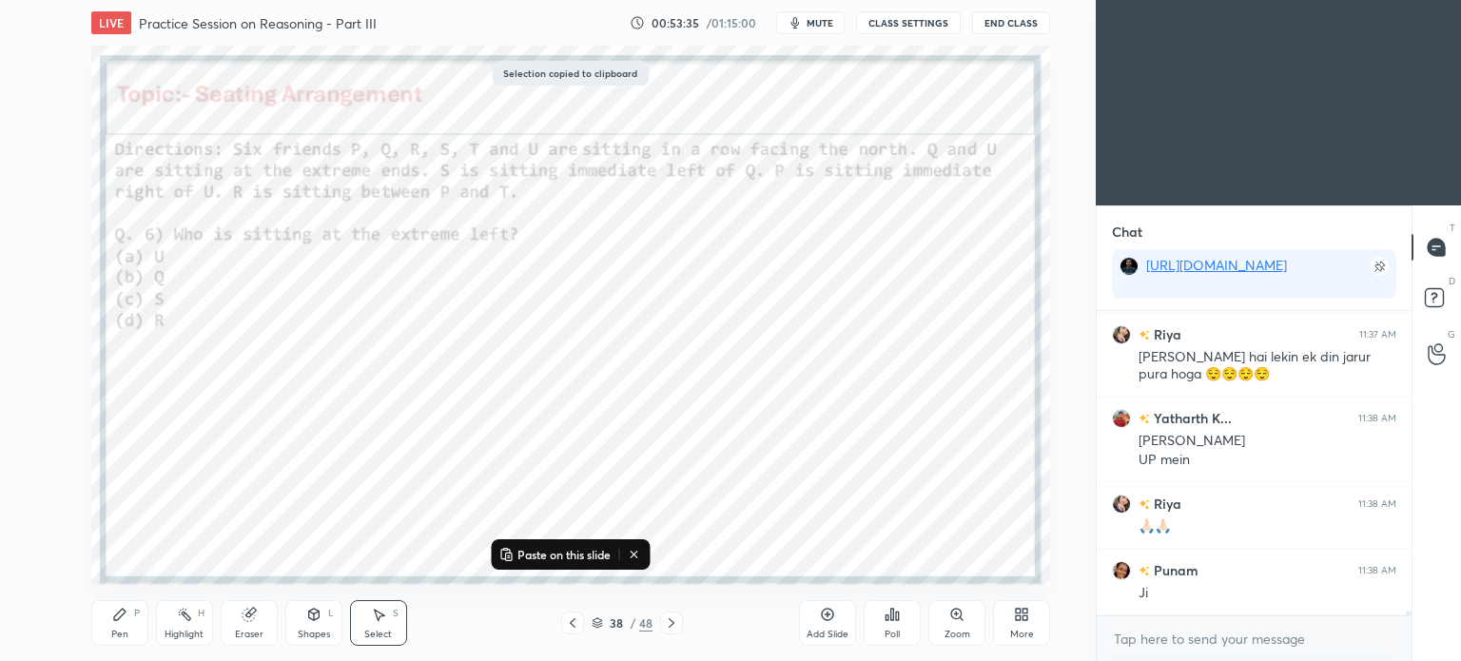
click at [677, 624] on icon at bounding box center [671, 622] width 15 height 15
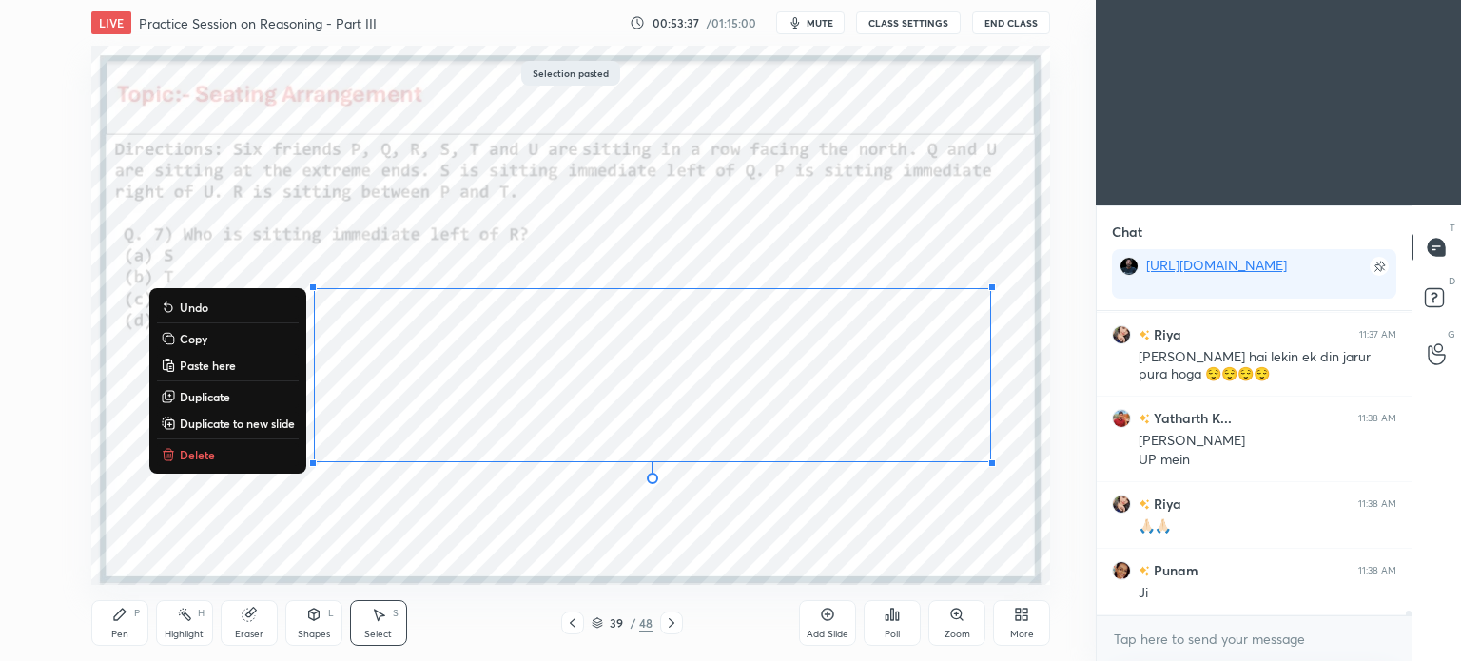
click at [681, 243] on div "0 ° Undo Copy Paste here Duplicate Duplicate to new slide Delete" at bounding box center [570, 315] width 959 height 539
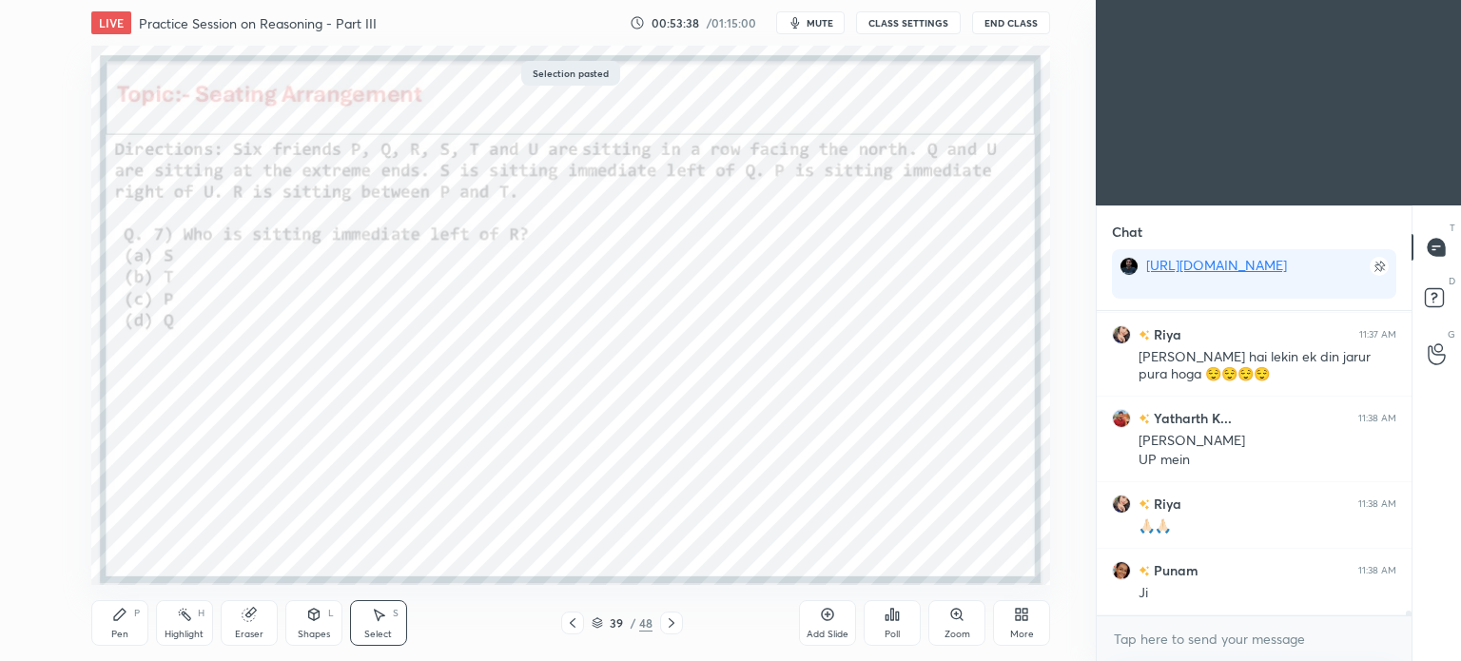
click at [120, 615] on icon at bounding box center [119, 614] width 11 height 11
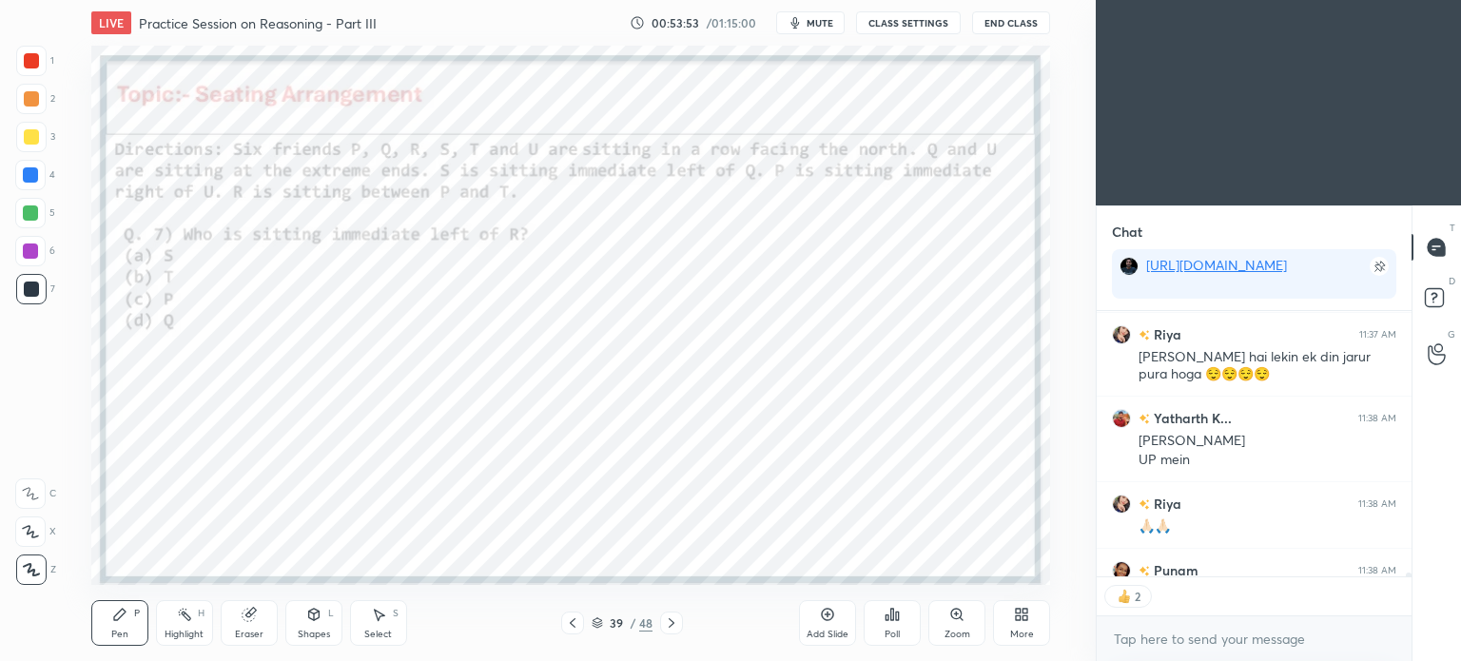
scroll to position [18917, 0]
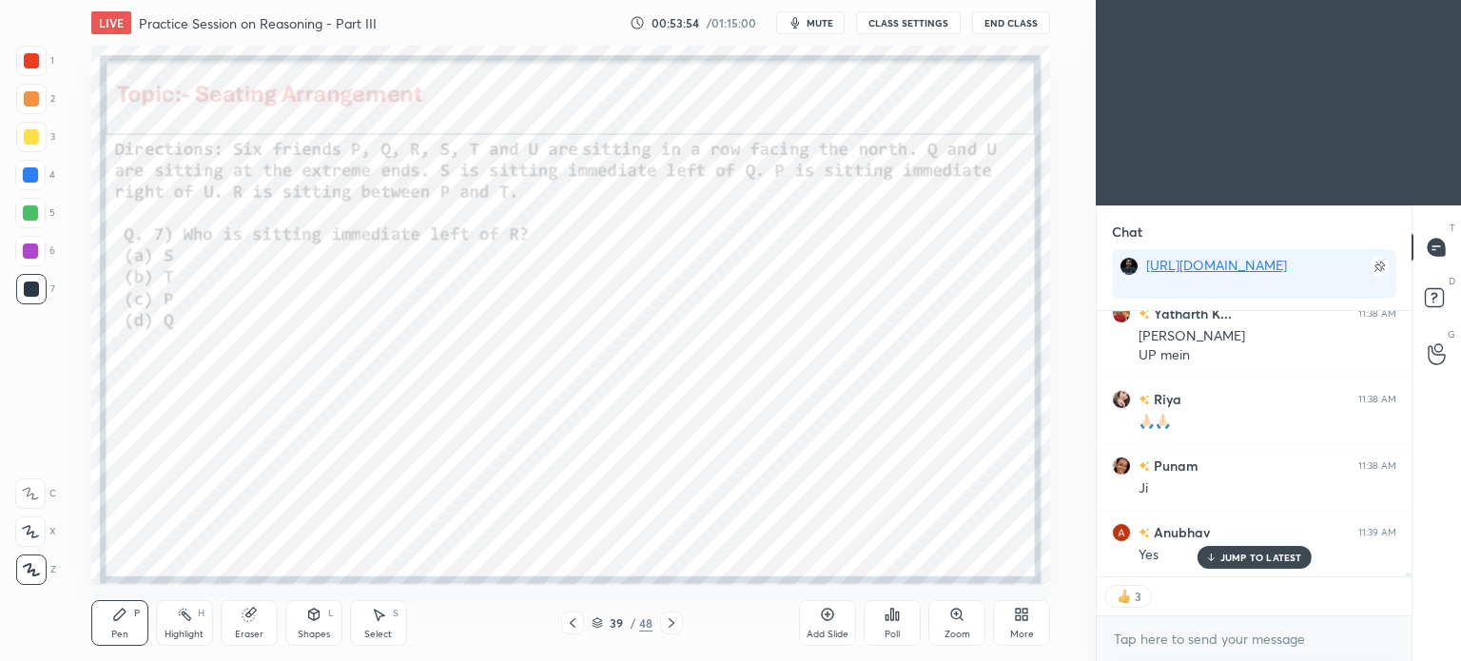
click at [672, 621] on icon at bounding box center [672, 623] width 6 height 10
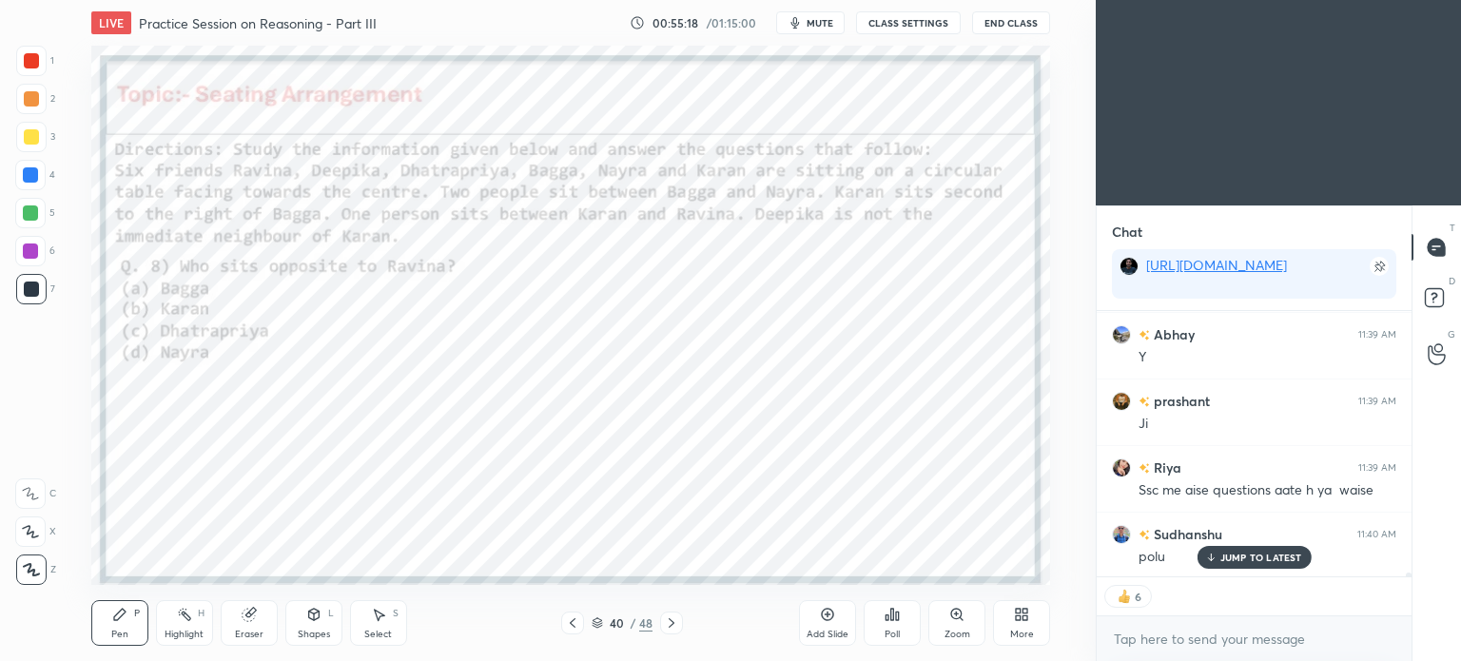
scroll to position [19183, 0]
click at [882, 631] on div "Poll" at bounding box center [892, 623] width 57 height 46
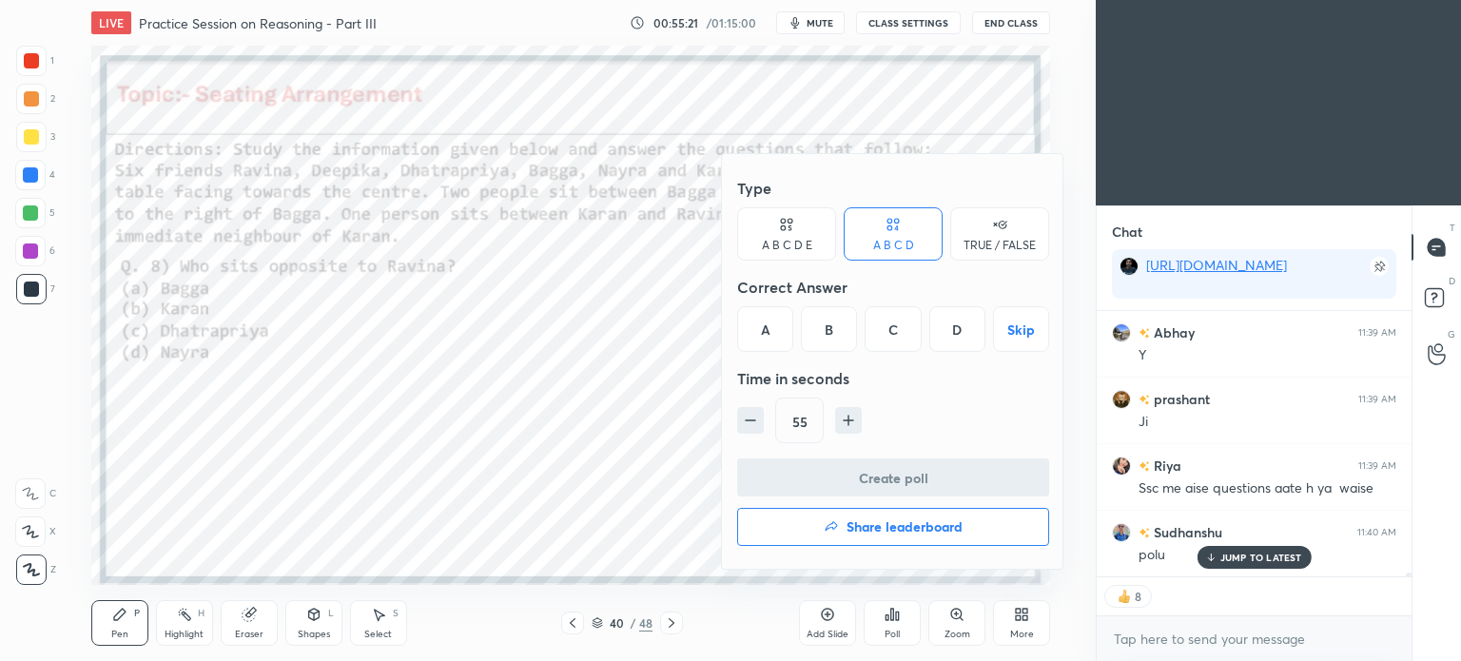
click at [893, 344] on div "C" at bounding box center [893, 329] width 56 height 46
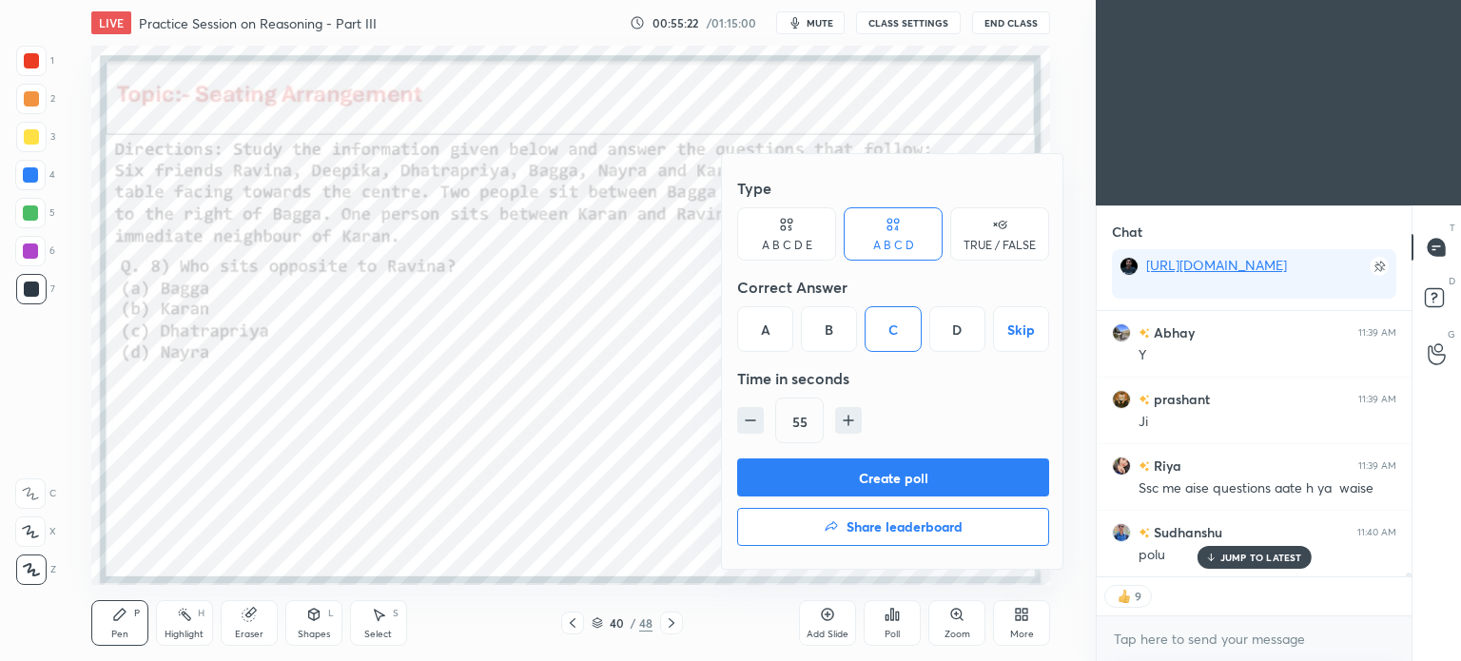
click at [905, 481] on button "Create poll" at bounding box center [893, 477] width 312 height 38
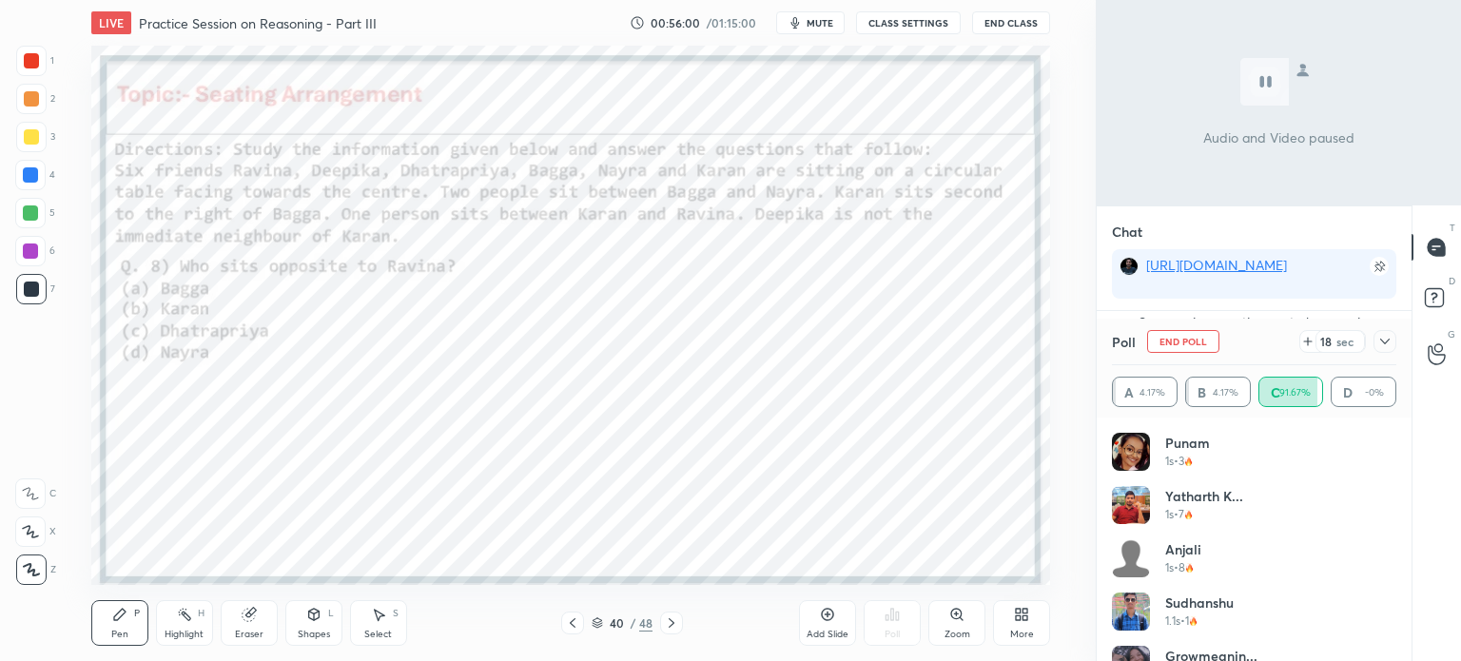
scroll to position [200, 309]
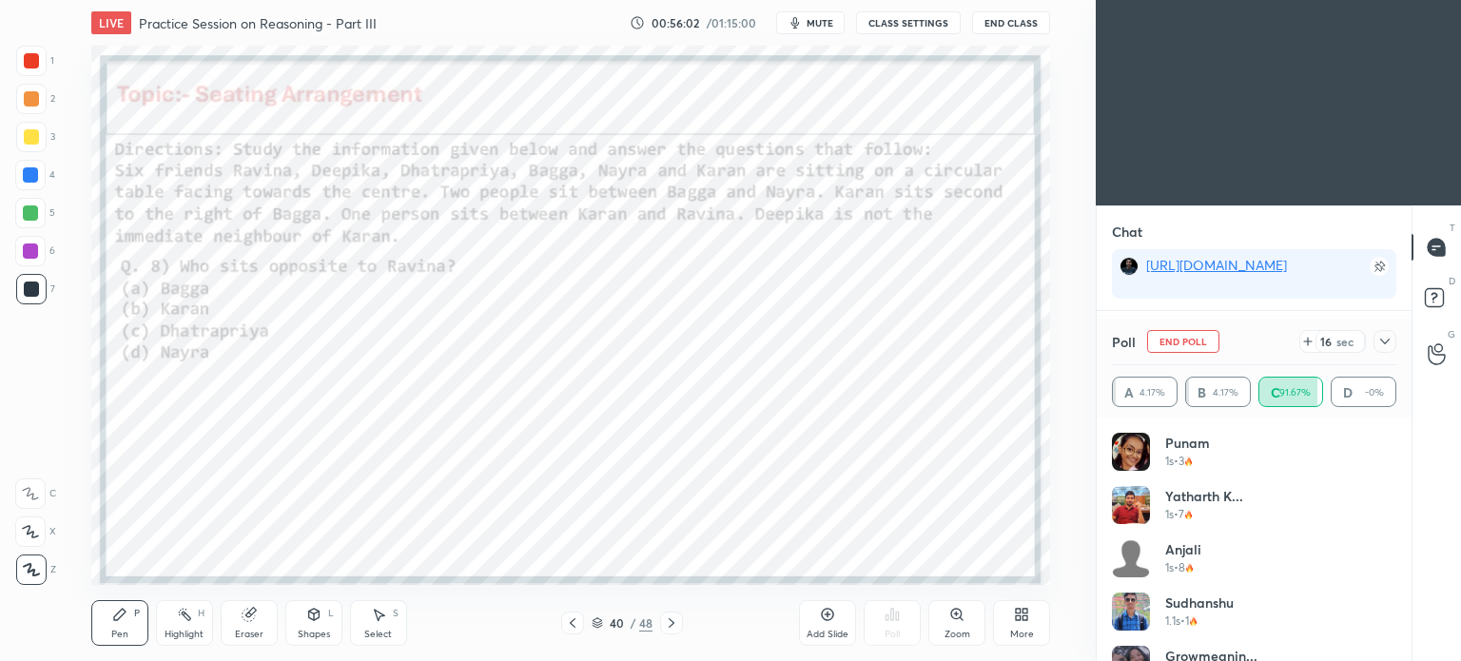
click at [1386, 338] on icon at bounding box center [1384, 341] width 15 height 15
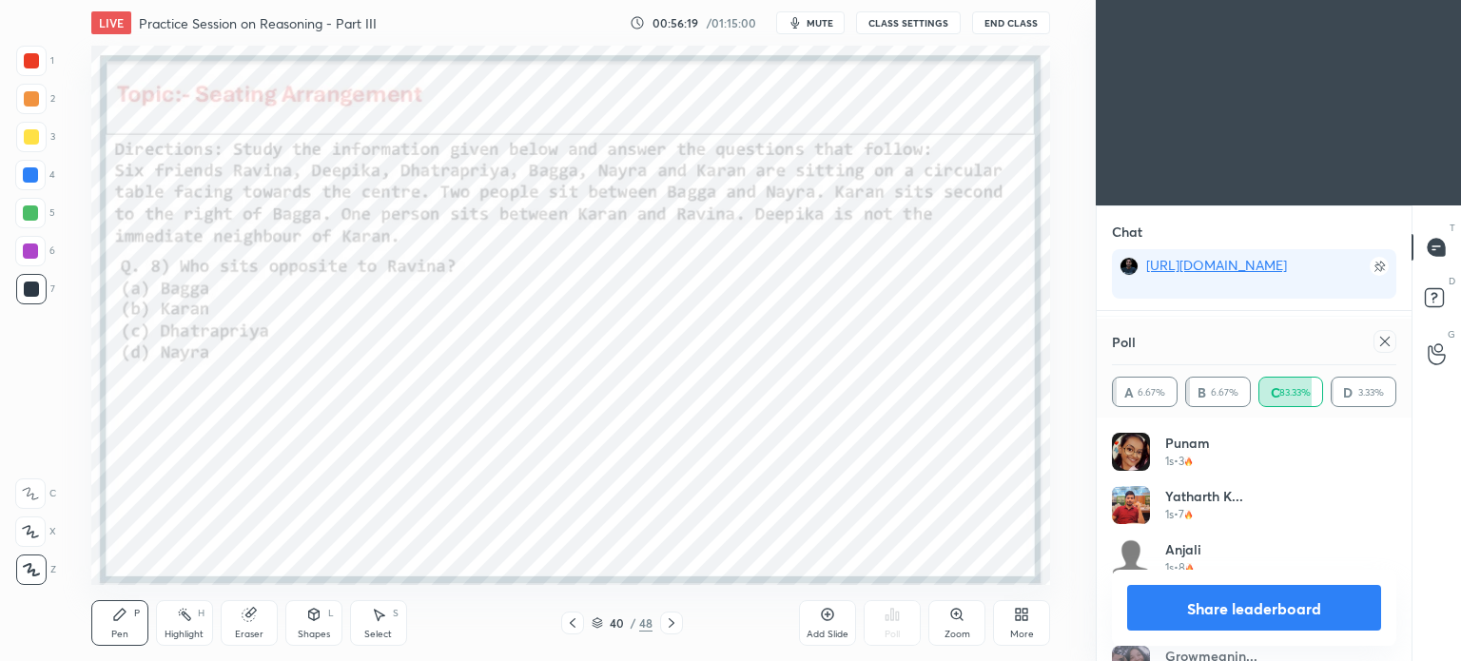
scroll to position [19444, 0]
click at [1381, 339] on icon at bounding box center [1384, 341] width 15 height 15
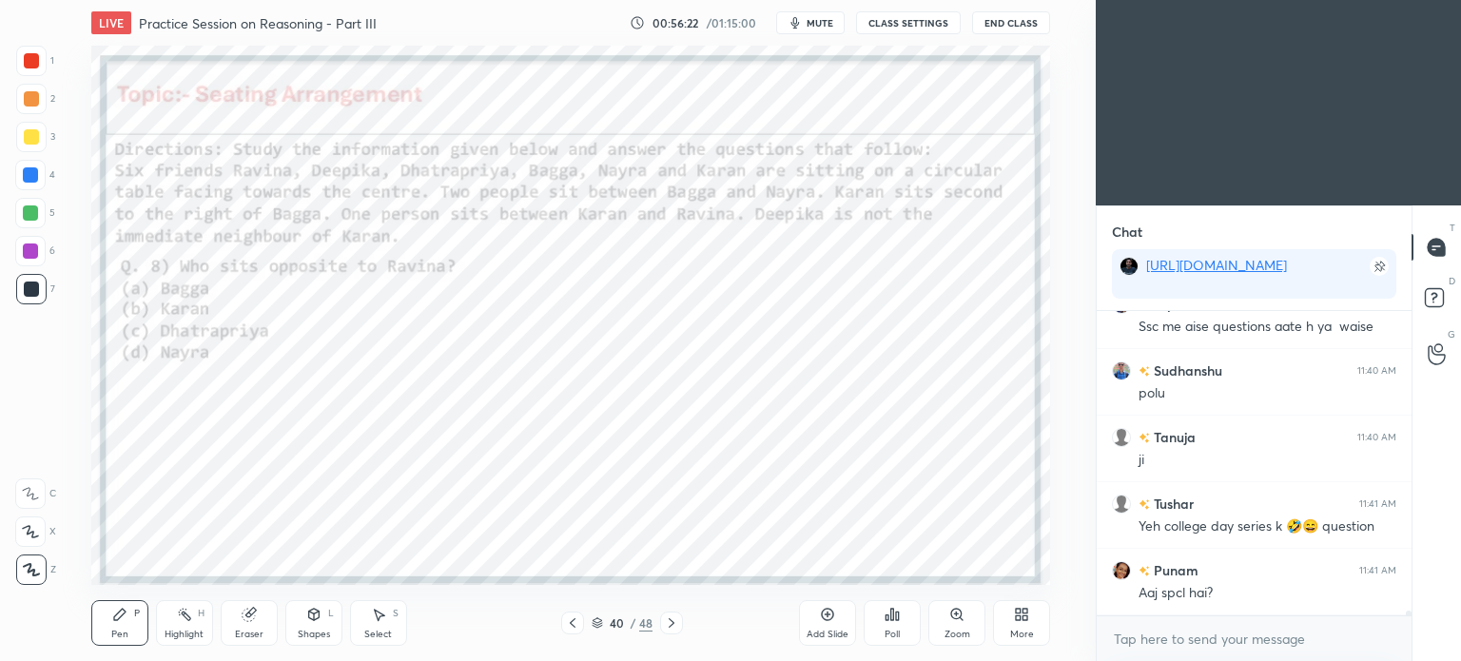
click at [673, 626] on icon at bounding box center [671, 622] width 15 height 15
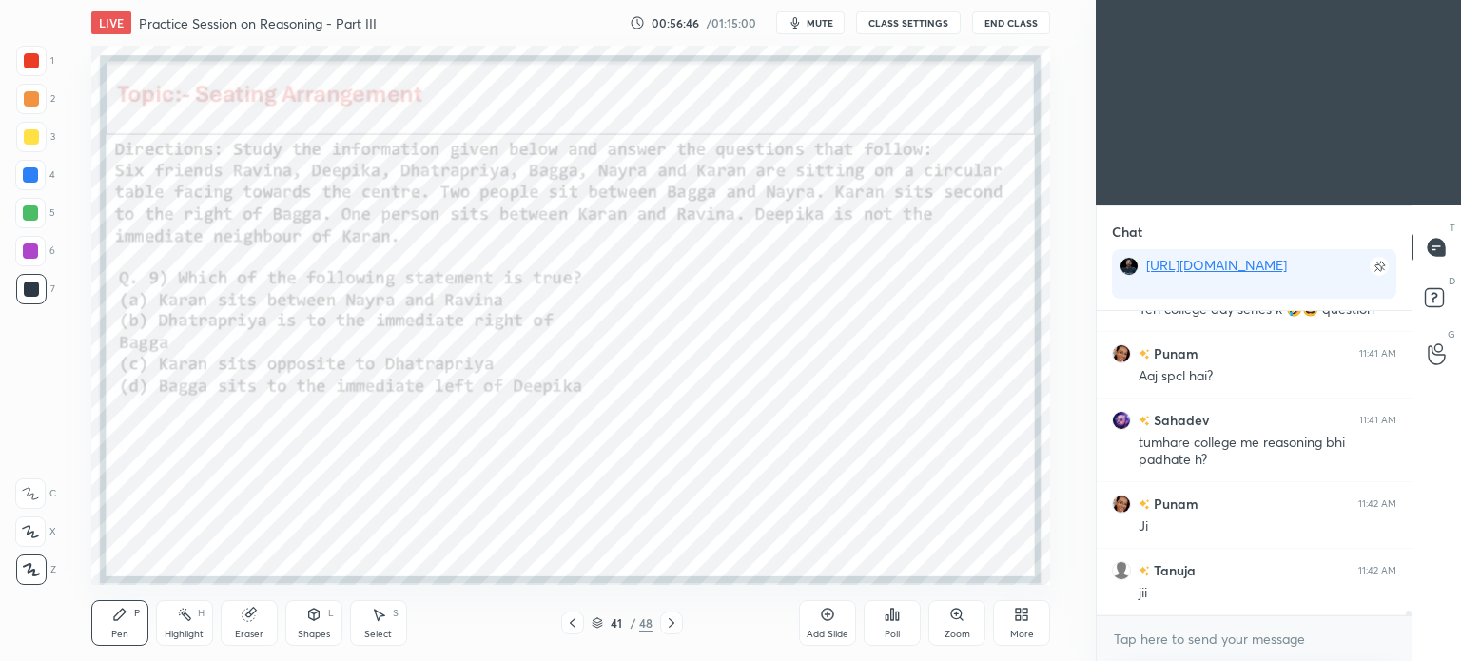
click at [898, 627] on div "Poll" at bounding box center [892, 623] width 57 height 46
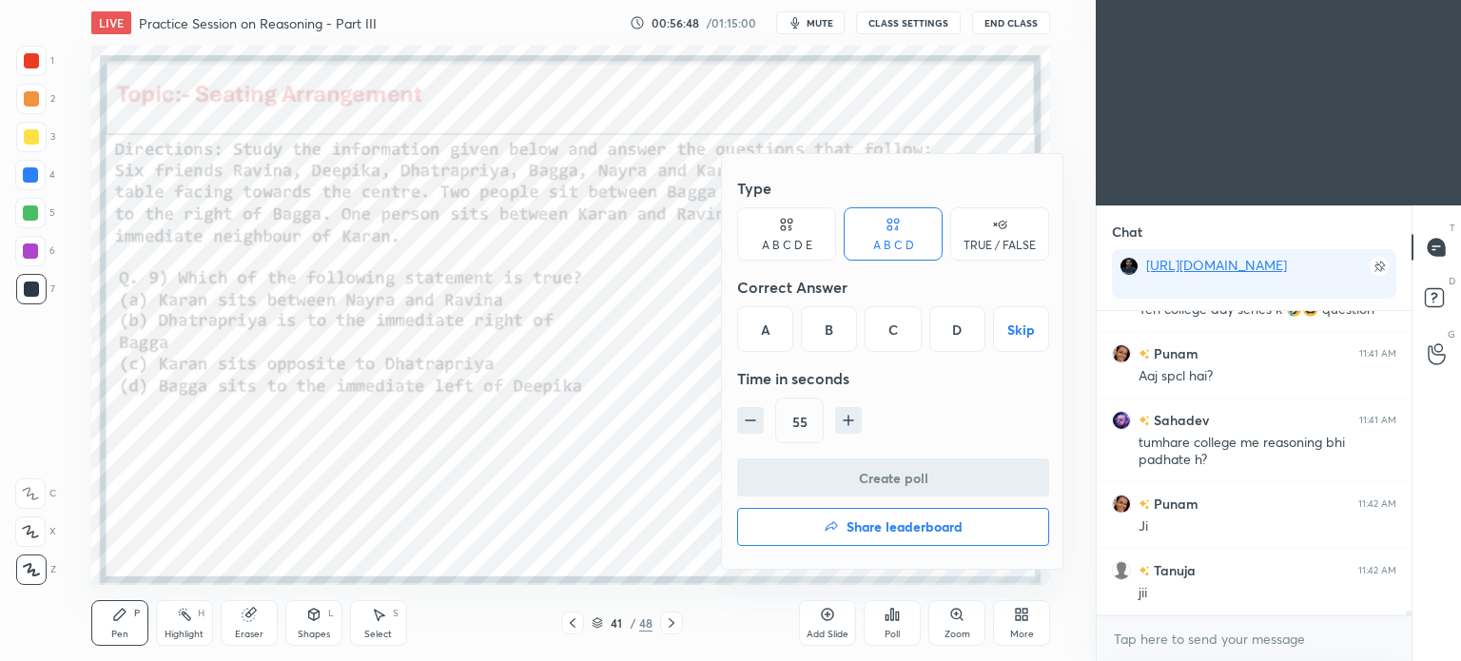
click at [829, 341] on div "B" at bounding box center [829, 329] width 56 height 46
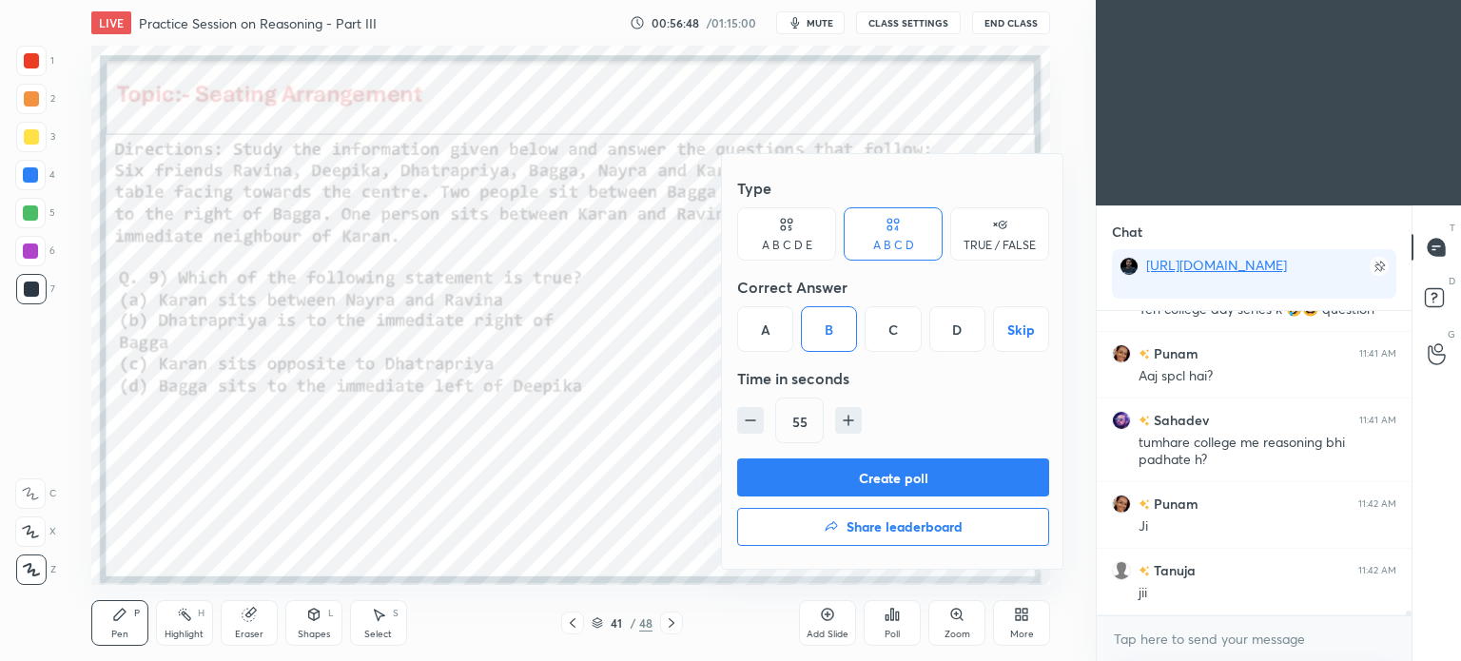
click at [883, 477] on button "Create poll" at bounding box center [893, 477] width 312 height 38
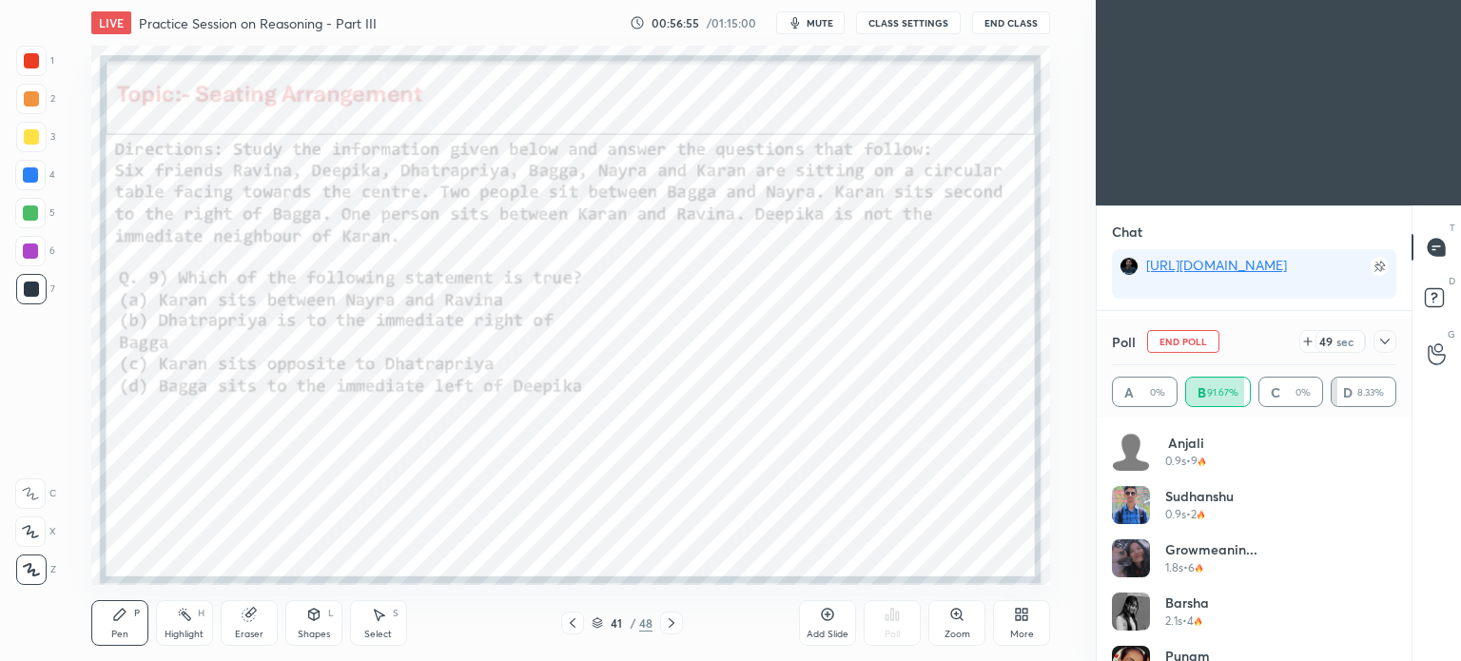
click at [1388, 332] on div at bounding box center [1384, 341] width 23 height 23
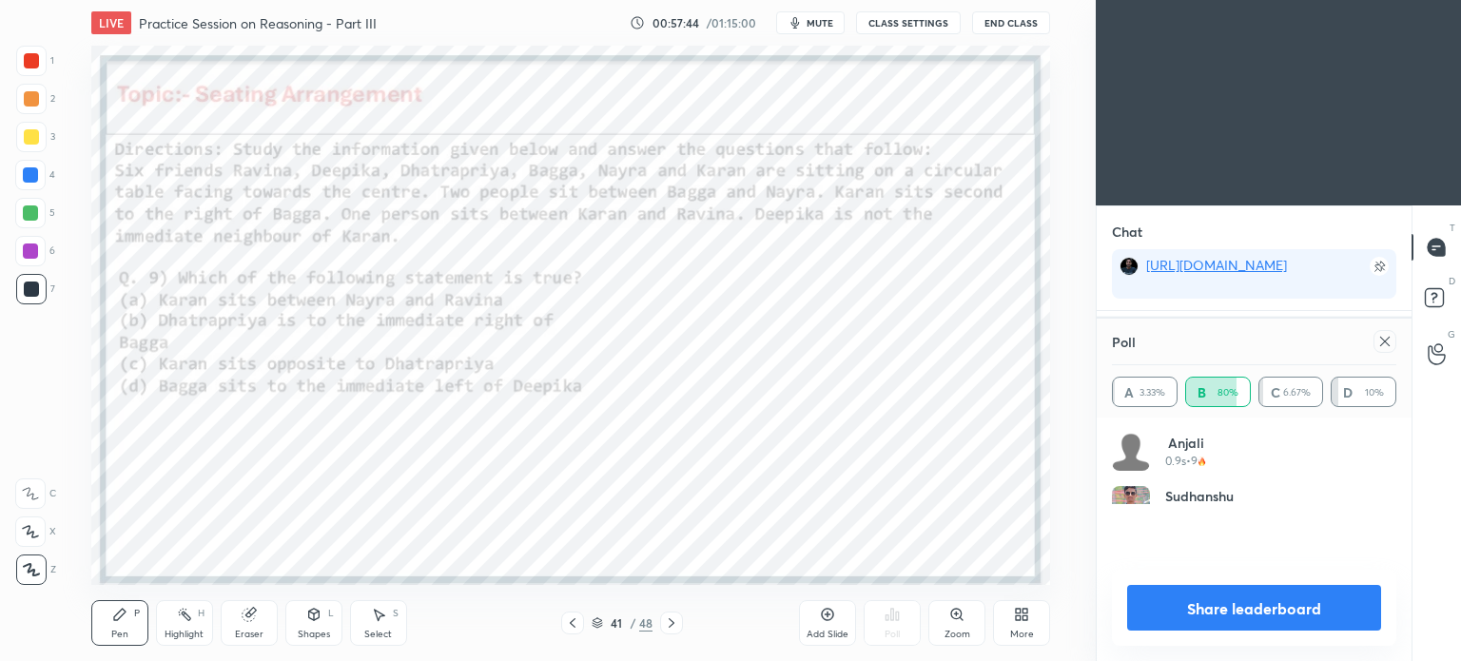
scroll to position [223, 279]
click at [1383, 333] on div at bounding box center [1384, 341] width 23 height 23
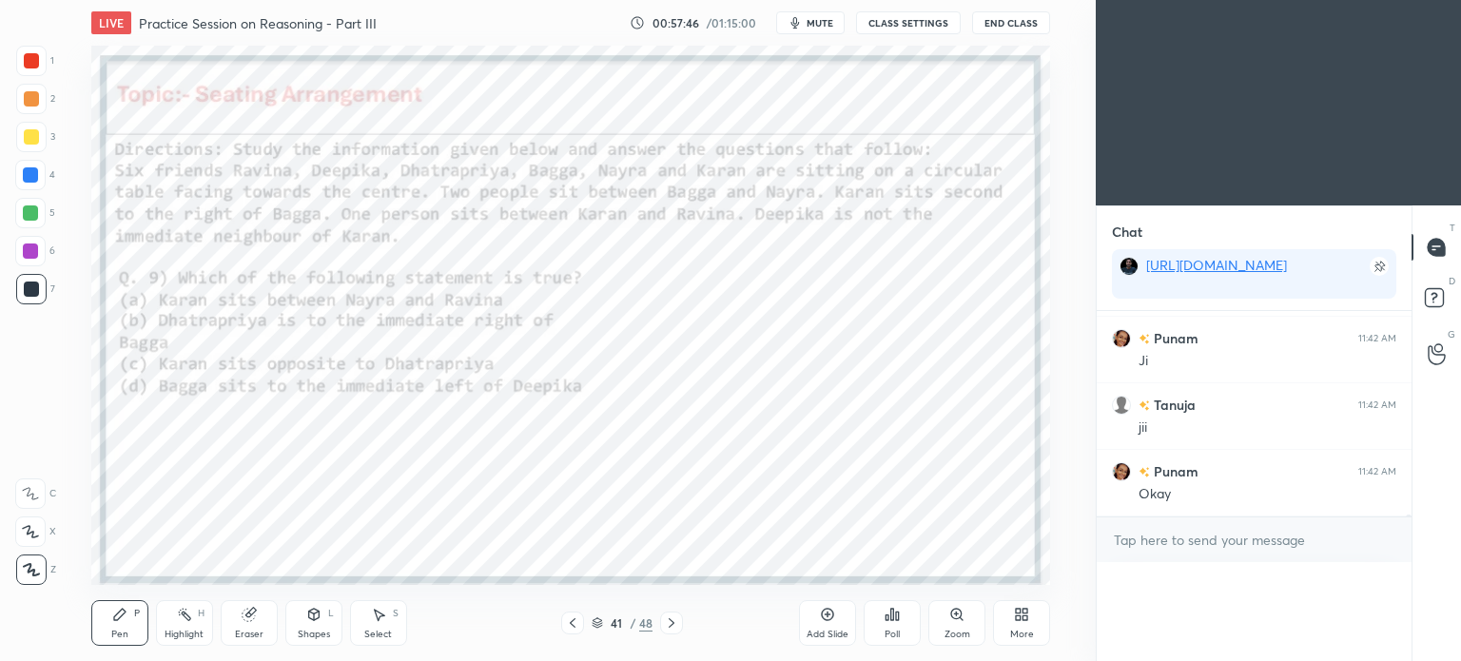
scroll to position [5, 6]
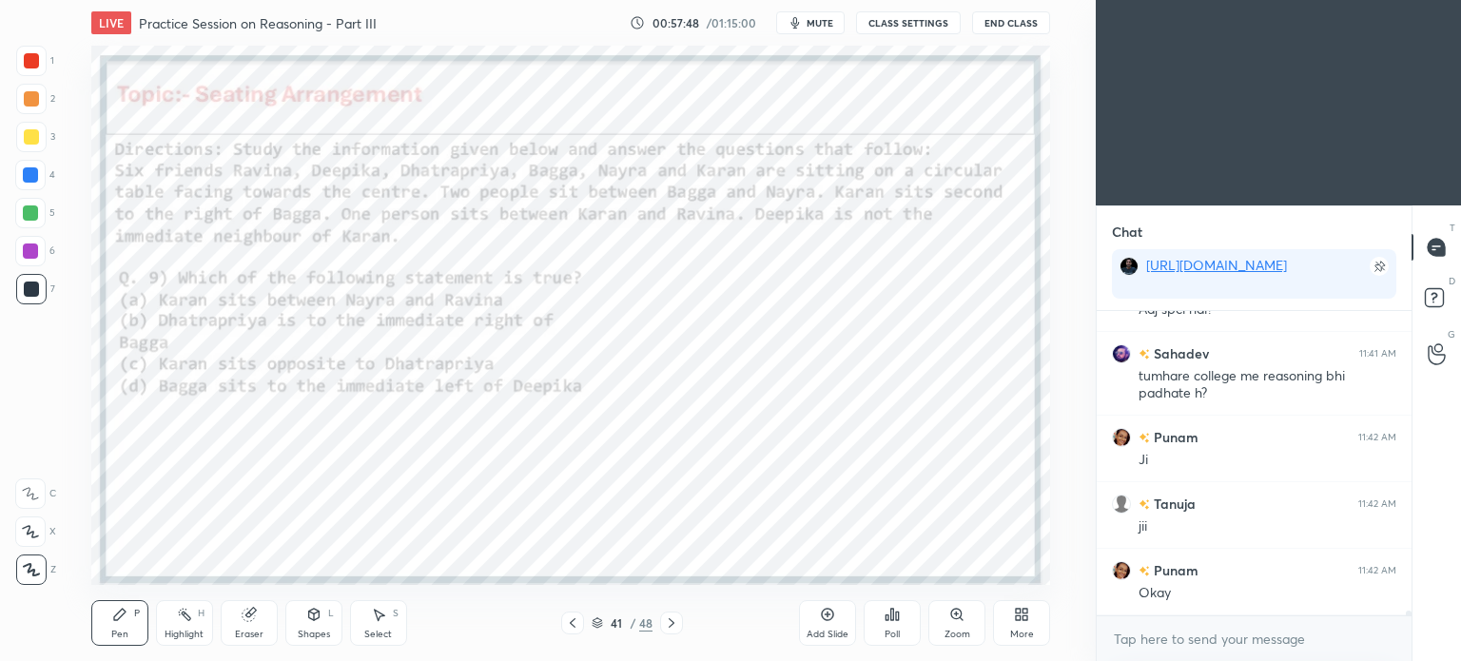
click at [674, 628] on icon at bounding box center [671, 622] width 15 height 15
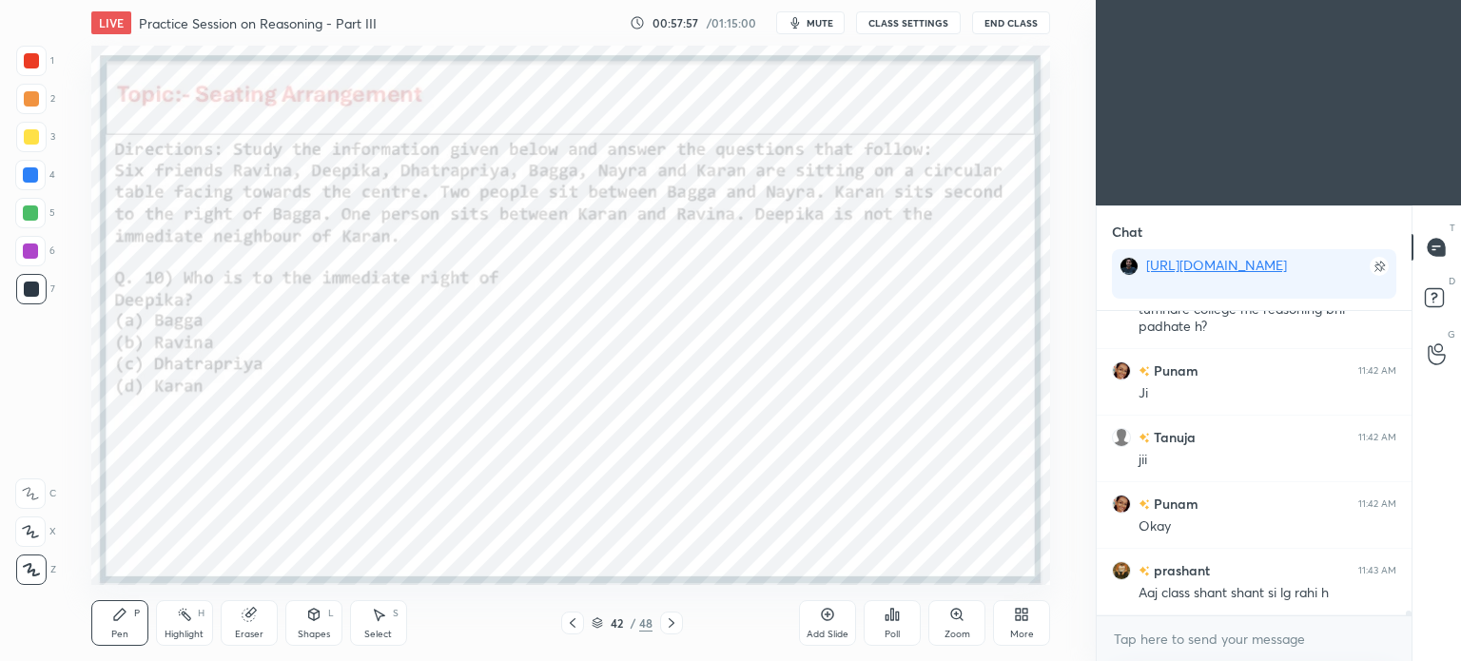
click at [911, 625] on div "Poll" at bounding box center [892, 623] width 57 height 46
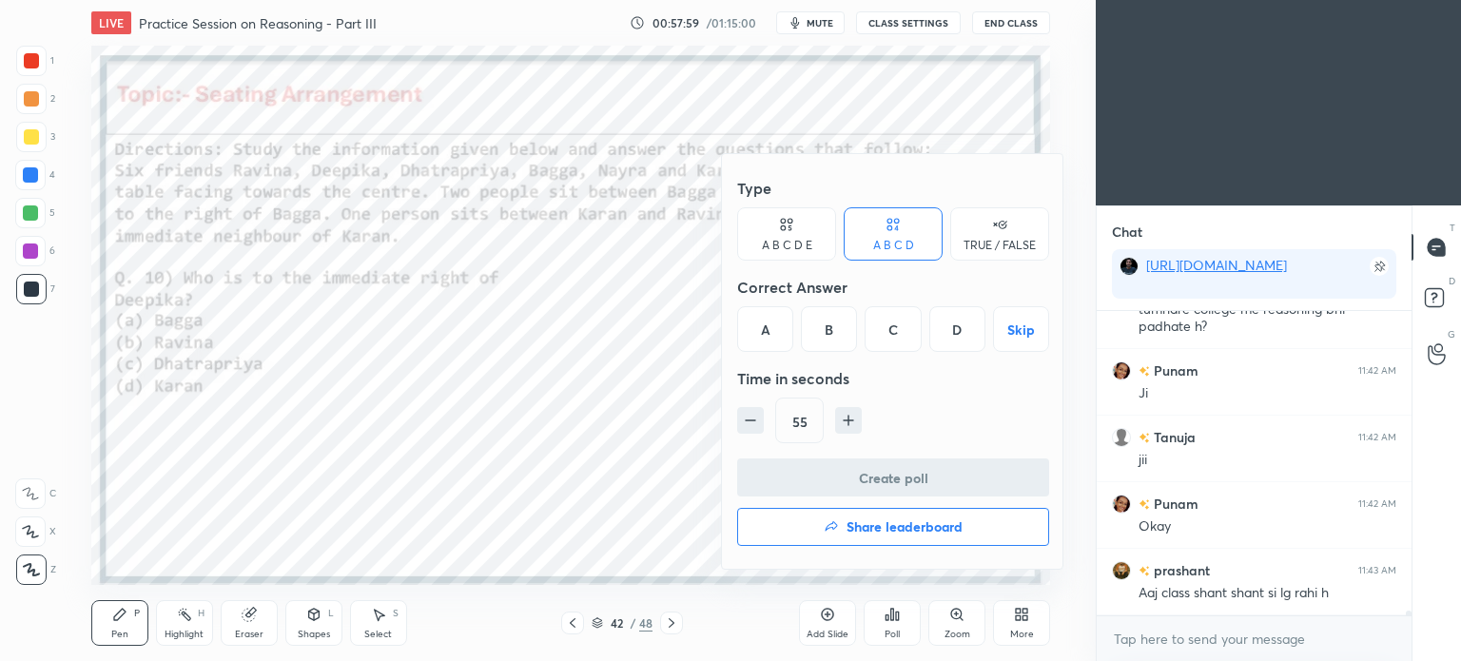
click at [769, 326] on div "A" at bounding box center [765, 329] width 56 height 46
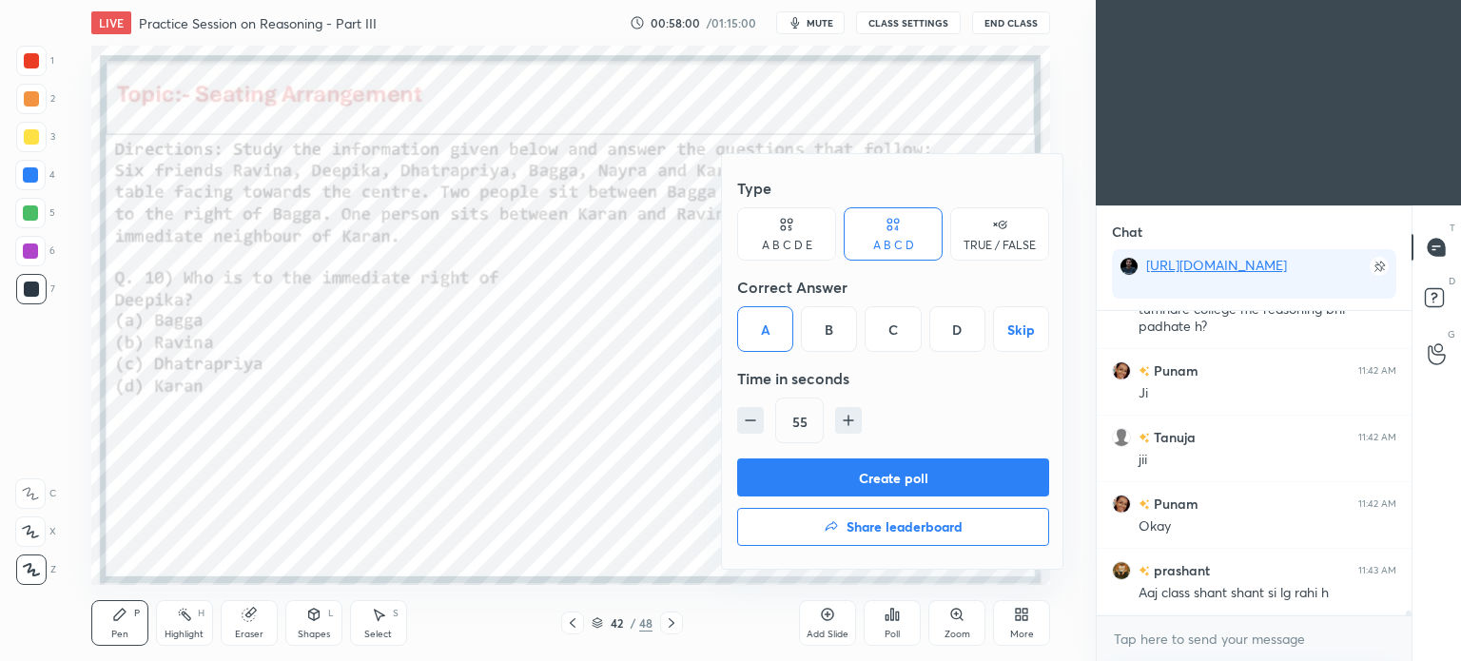
click at [967, 481] on button "Create poll" at bounding box center [893, 477] width 312 height 38
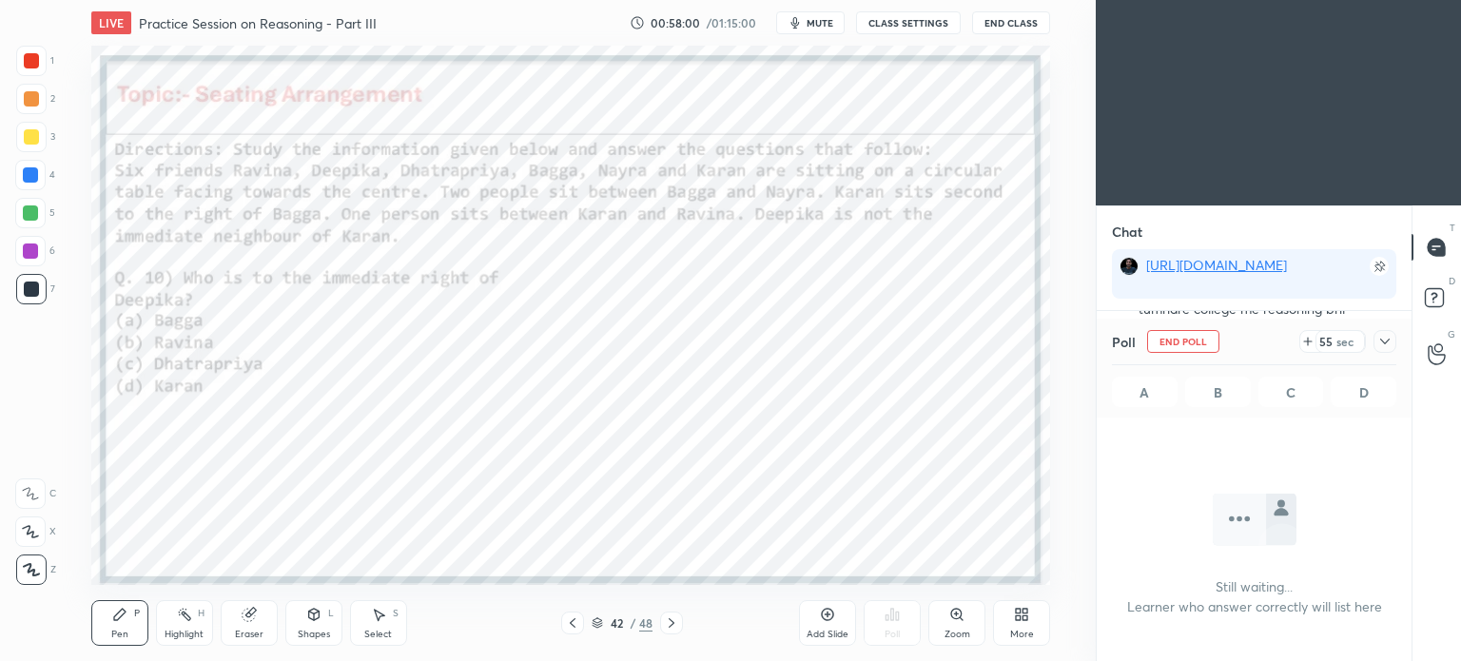
scroll to position [200, 309]
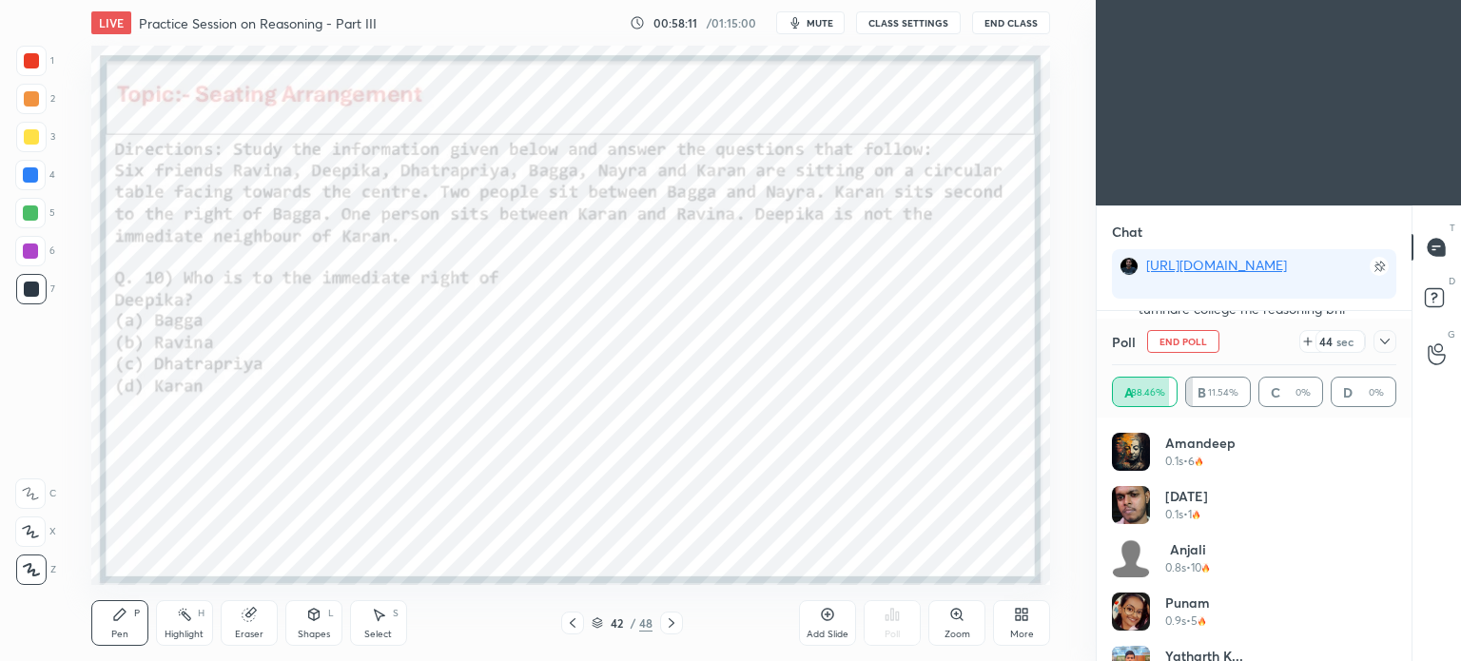
click at [1392, 342] on icon at bounding box center [1384, 341] width 15 height 15
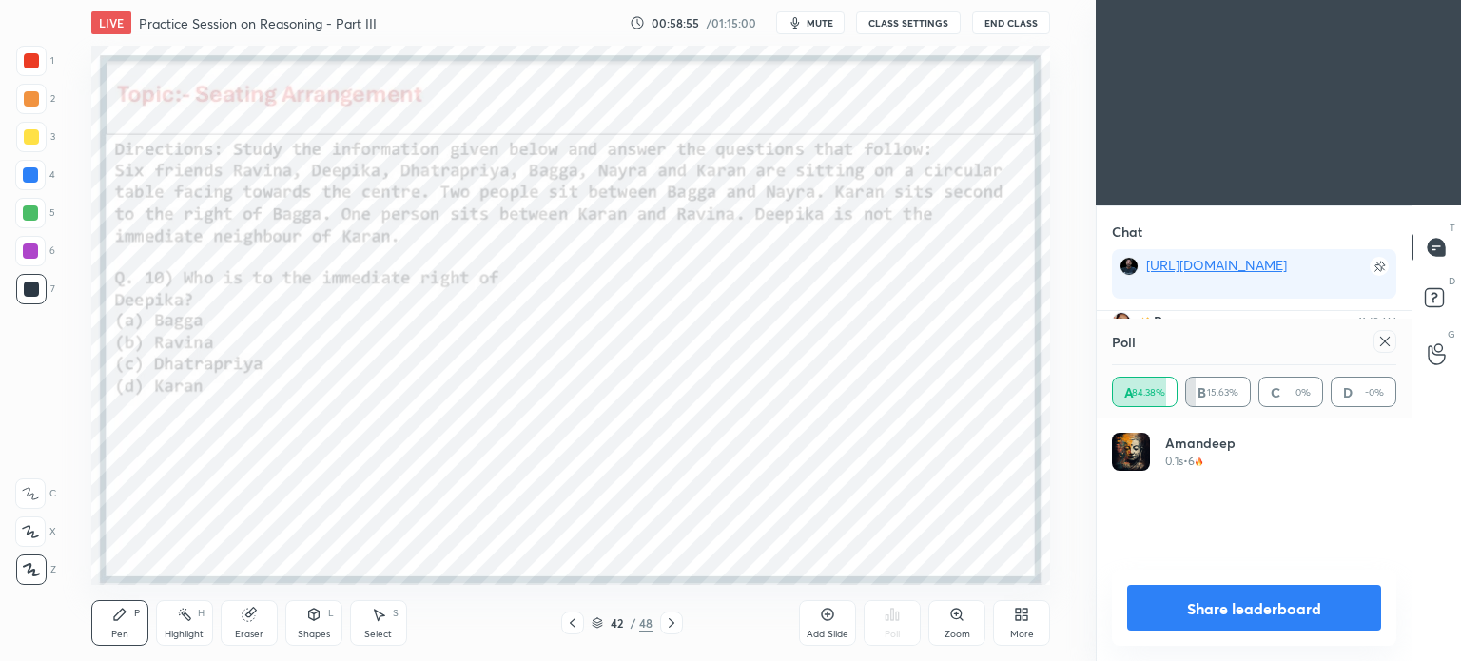
scroll to position [6, 6]
click at [1386, 341] on icon at bounding box center [1384, 341] width 15 height 15
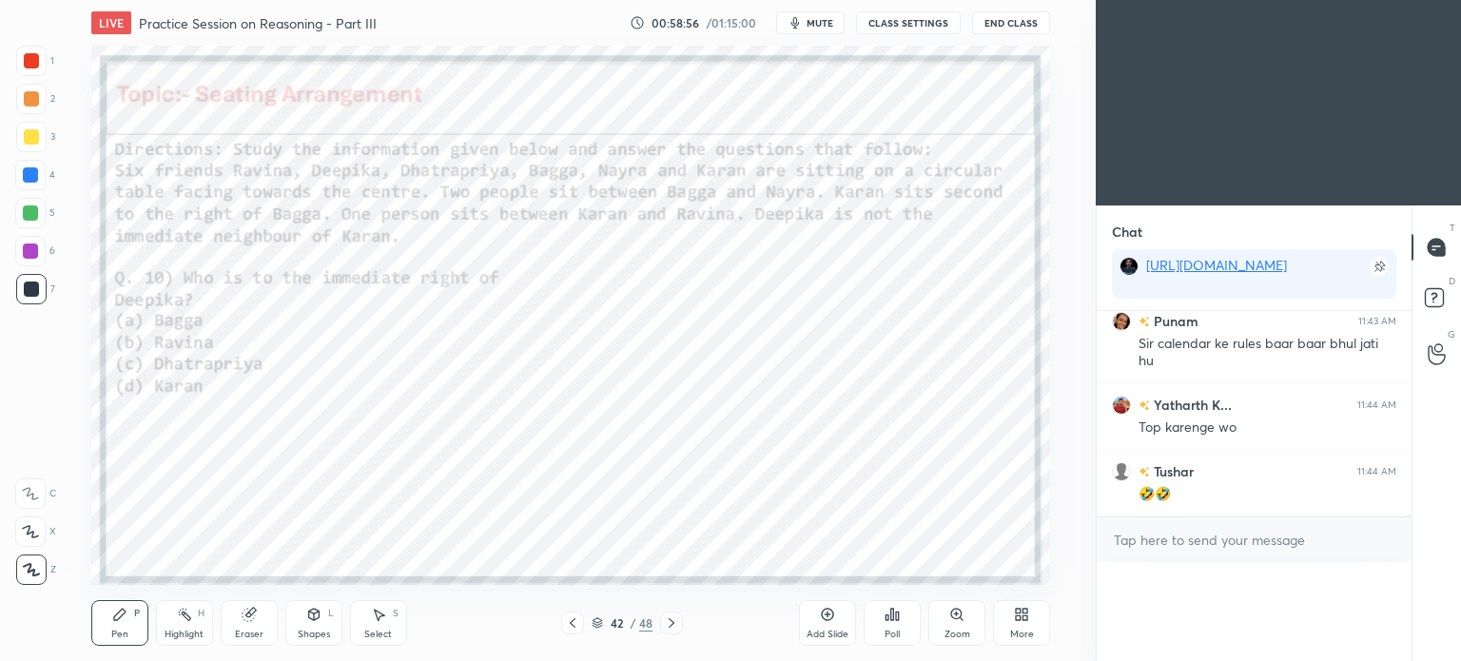
scroll to position [5, 6]
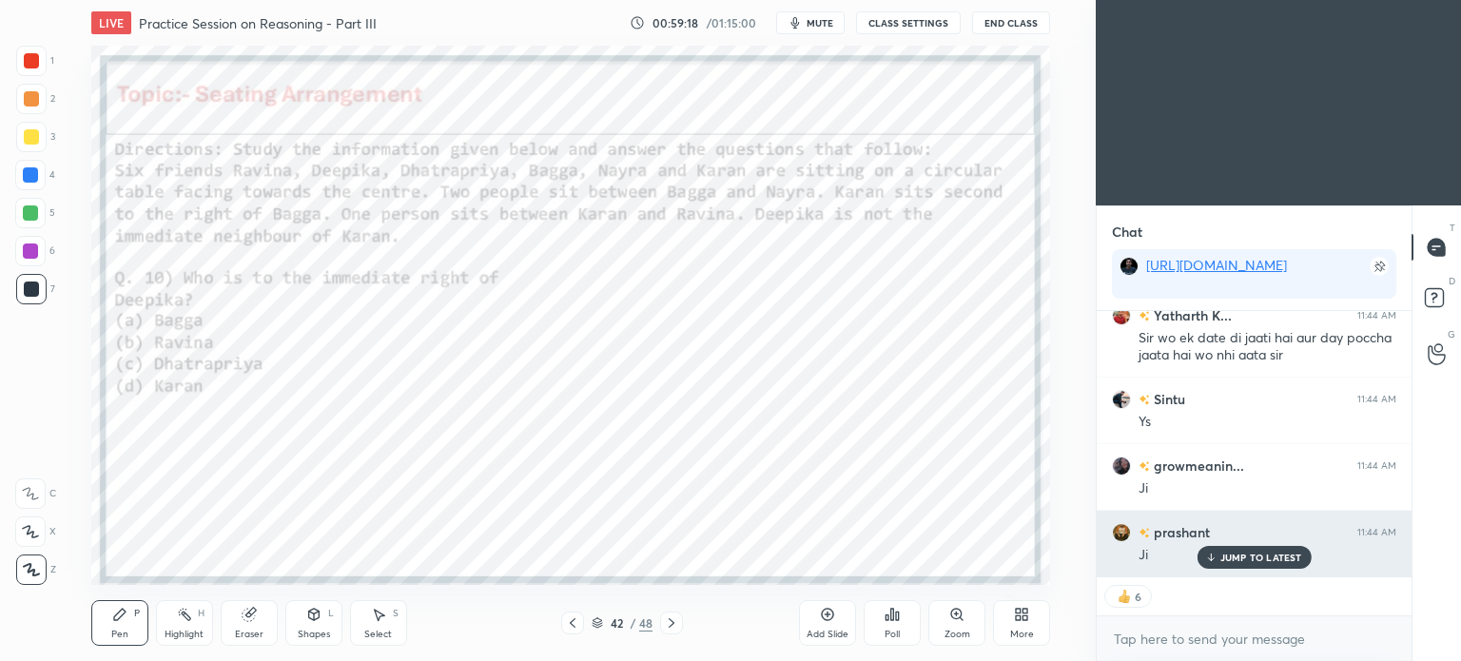
click at [1226, 556] on p "JUMP TO LATEST" at bounding box center [1261, 557] width 82 height 11
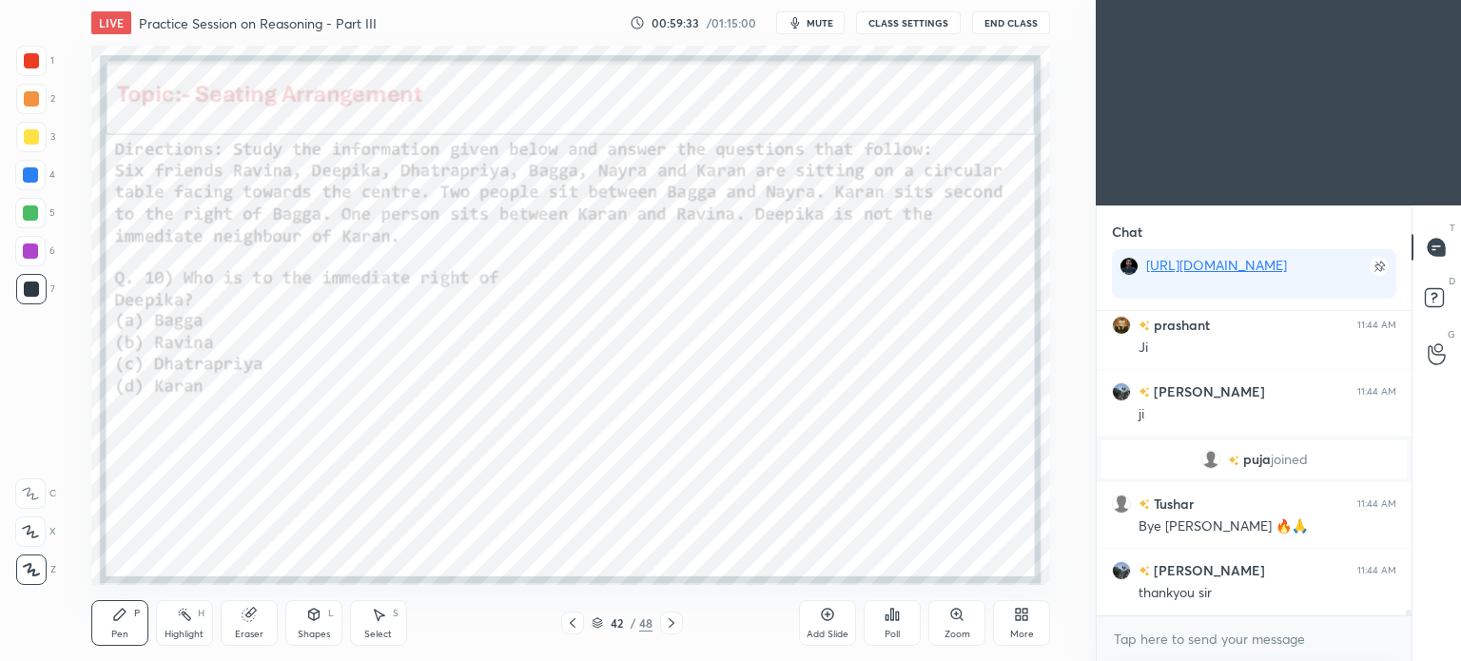
click at [885, 619] on icon at bounding box center [892, 614] width 15 height 15
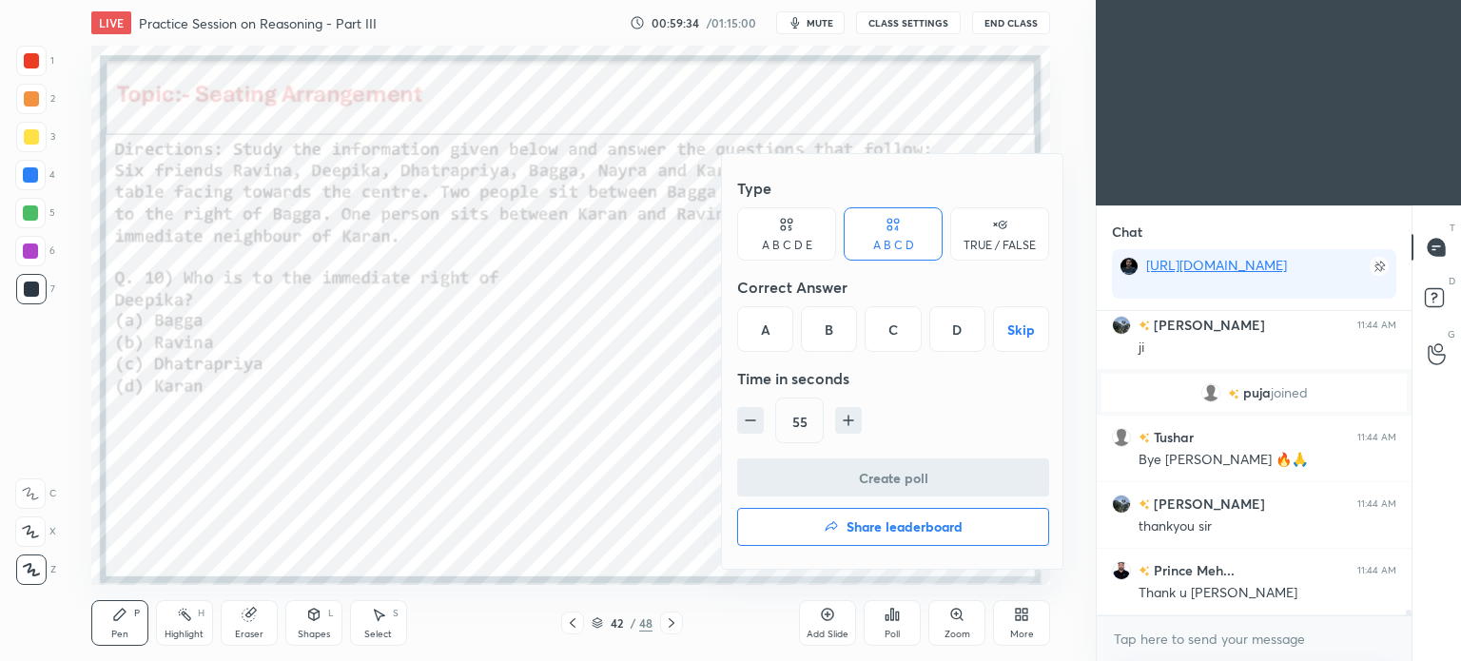
click at [902, 530] on h4 "Share leaderboard" at bounding box center [905, 526] width 116 height 13
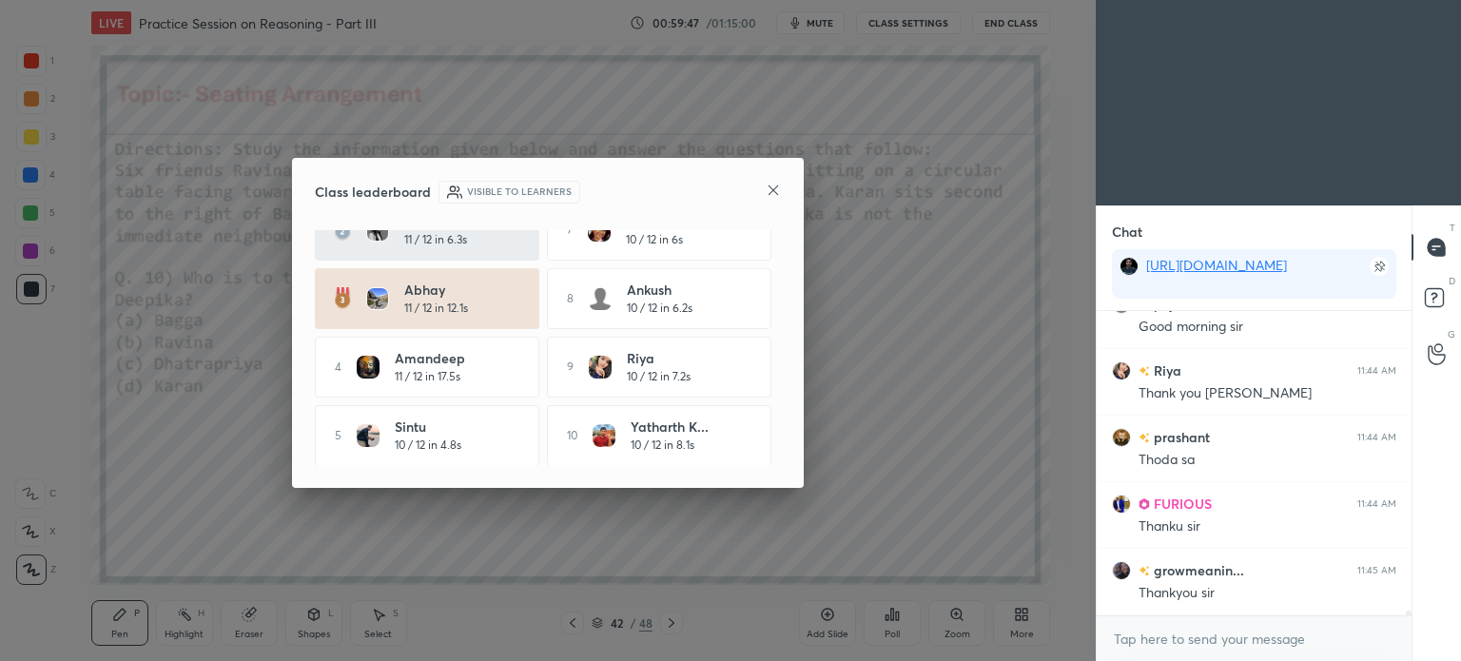
click at [770, 189] on icon at bounding box center [773, 190] width 15 height 15
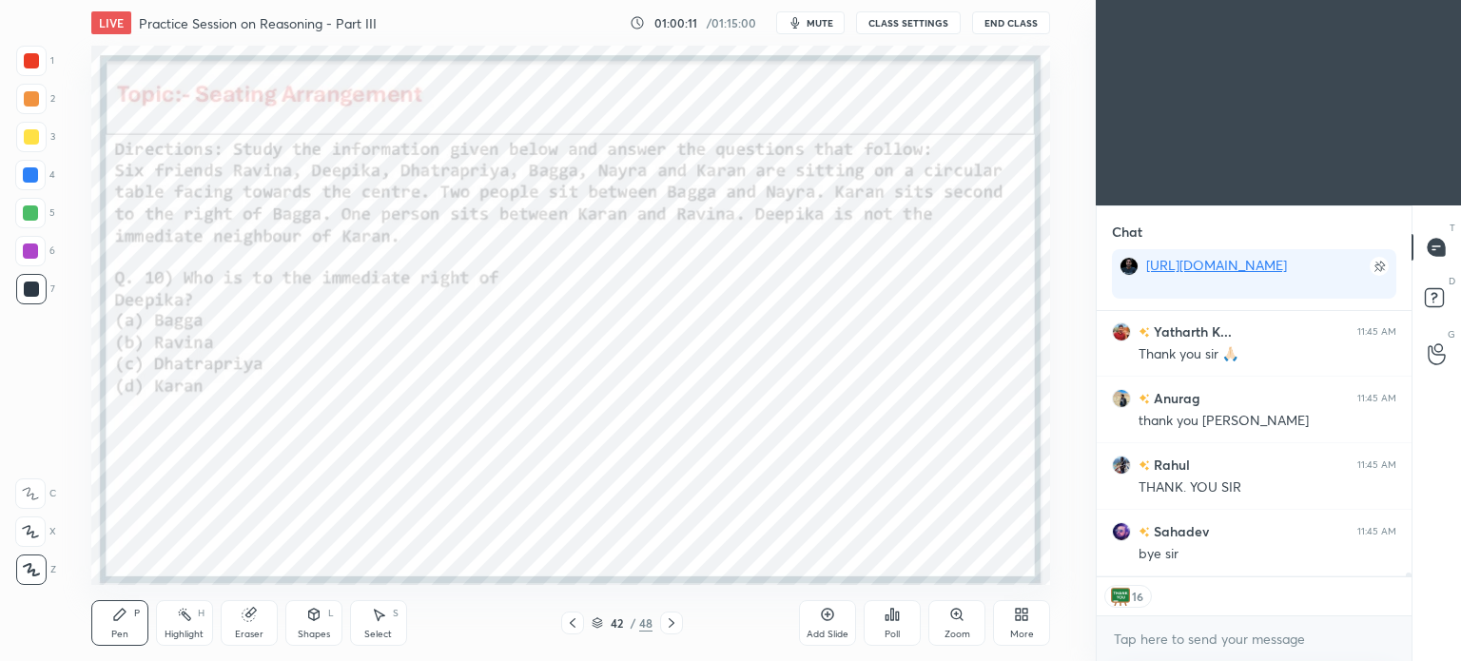
click at [1009, 18] on button "End Class" at bounding box center [1011, 22] width 78 height 23
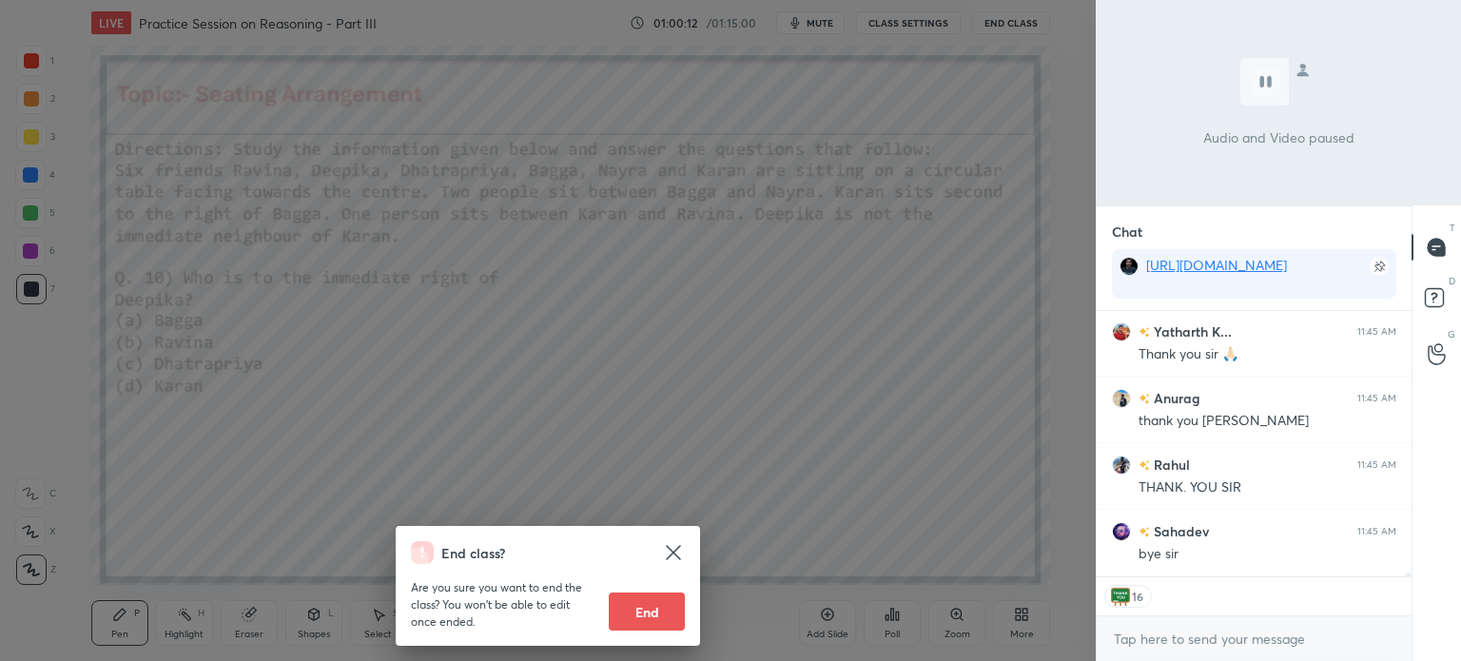
click at [656, 608] on button "End" at bounding box center [647, 612] width 76 height 38
type textarea "x"
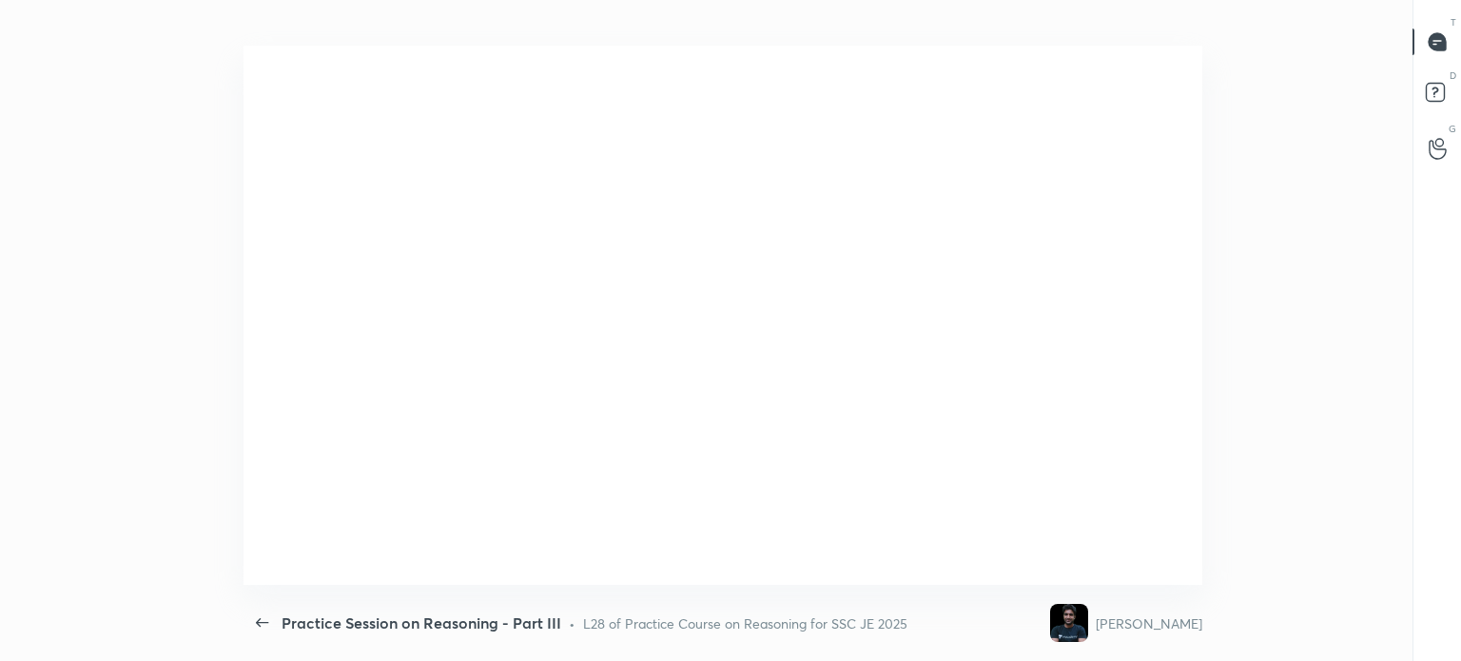
scroll to position [6, 0]
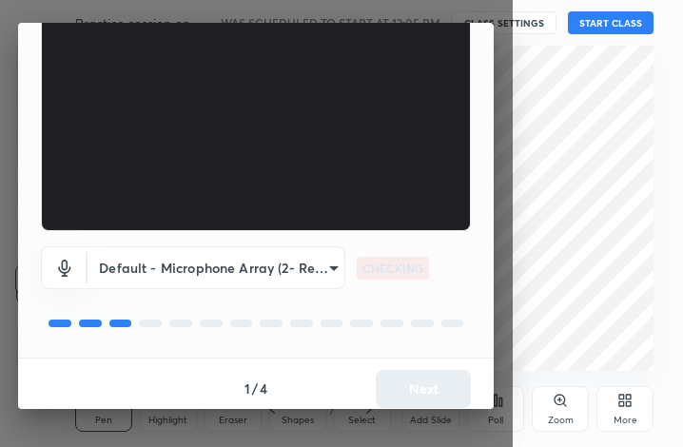
scroll to position [176, 0]
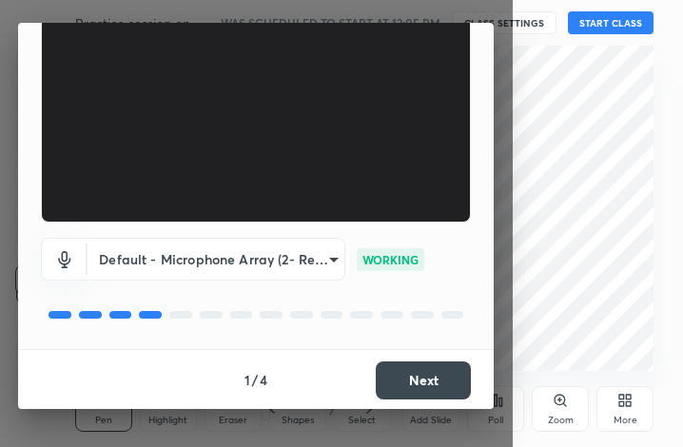
click at [393, 378] on button "Next" at bounding box center [423, 380] width 95 height 38
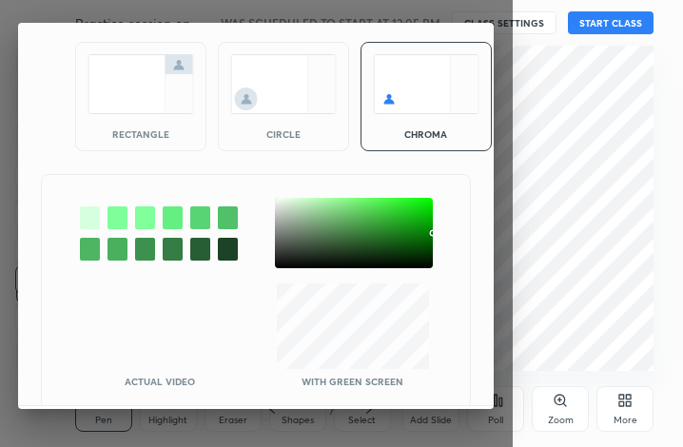
click at [116, 93] on img at bounding box center [141, 84] width 107 height 60
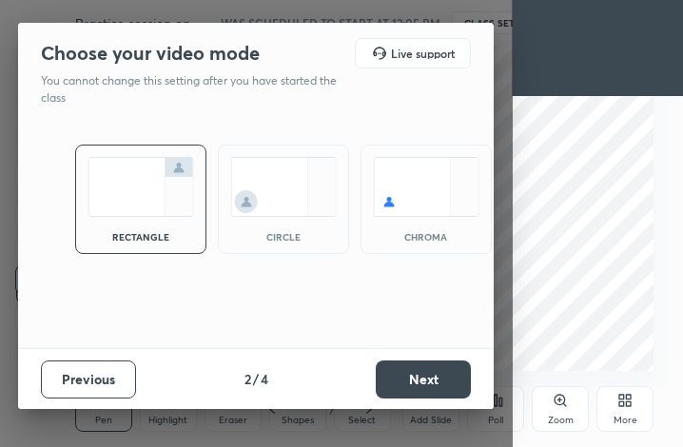
scroll to position [0, 0]
click at [406, 374] on button "Next" at bounding box center [423, 379] width 95 height 38
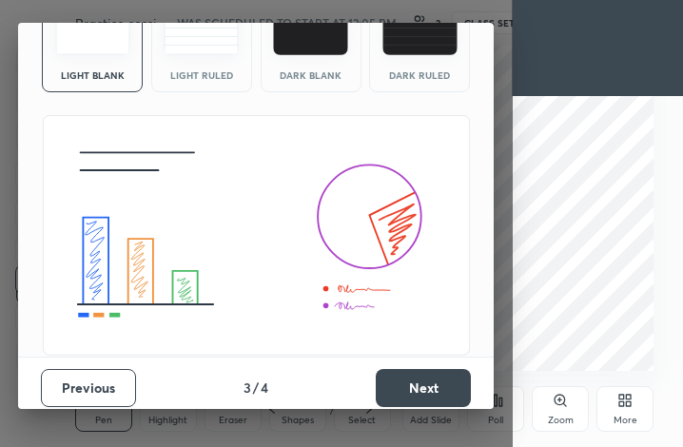
scroll to position [123, 0]
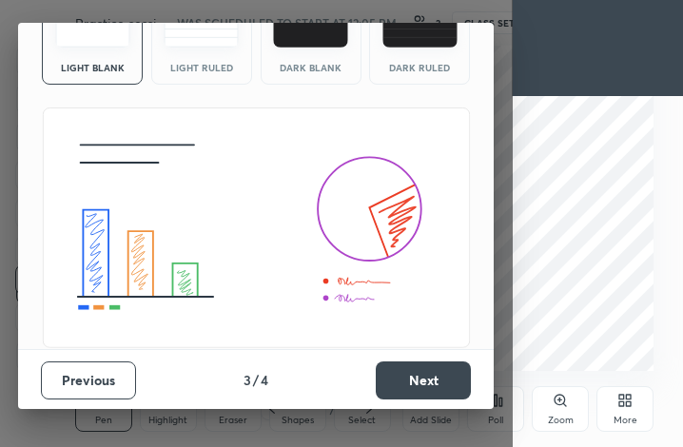
click at [439, 377] on button "Next" at bounding box center [423, 380] width 95 height 38
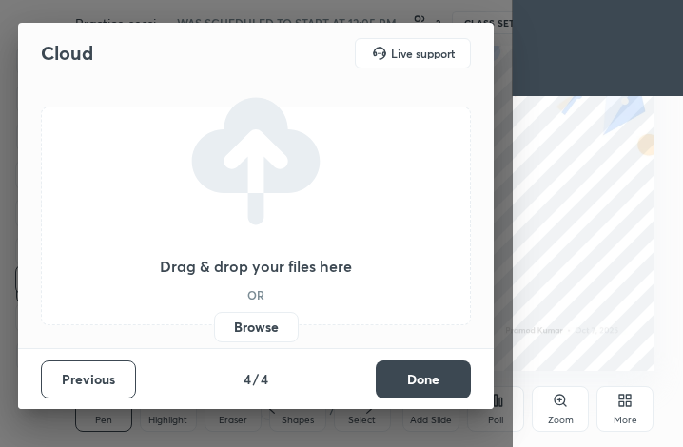
click at [426, 380] on button "Done" at bounding box center [423, 379] width 95 height 38
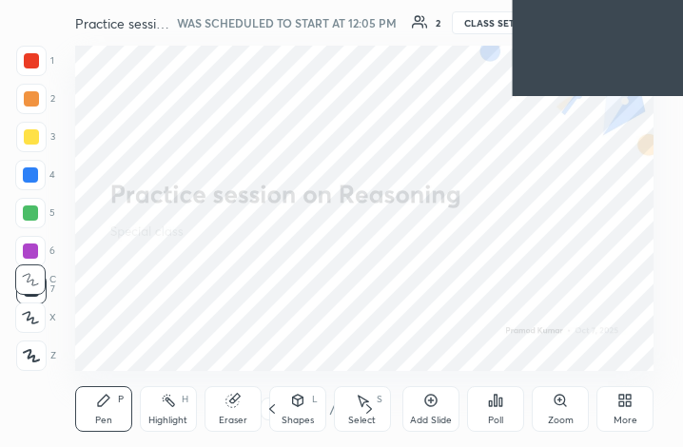
click at [326, 404] on div "2 / 2" at bounding box center [320, 408] width 59 height 17
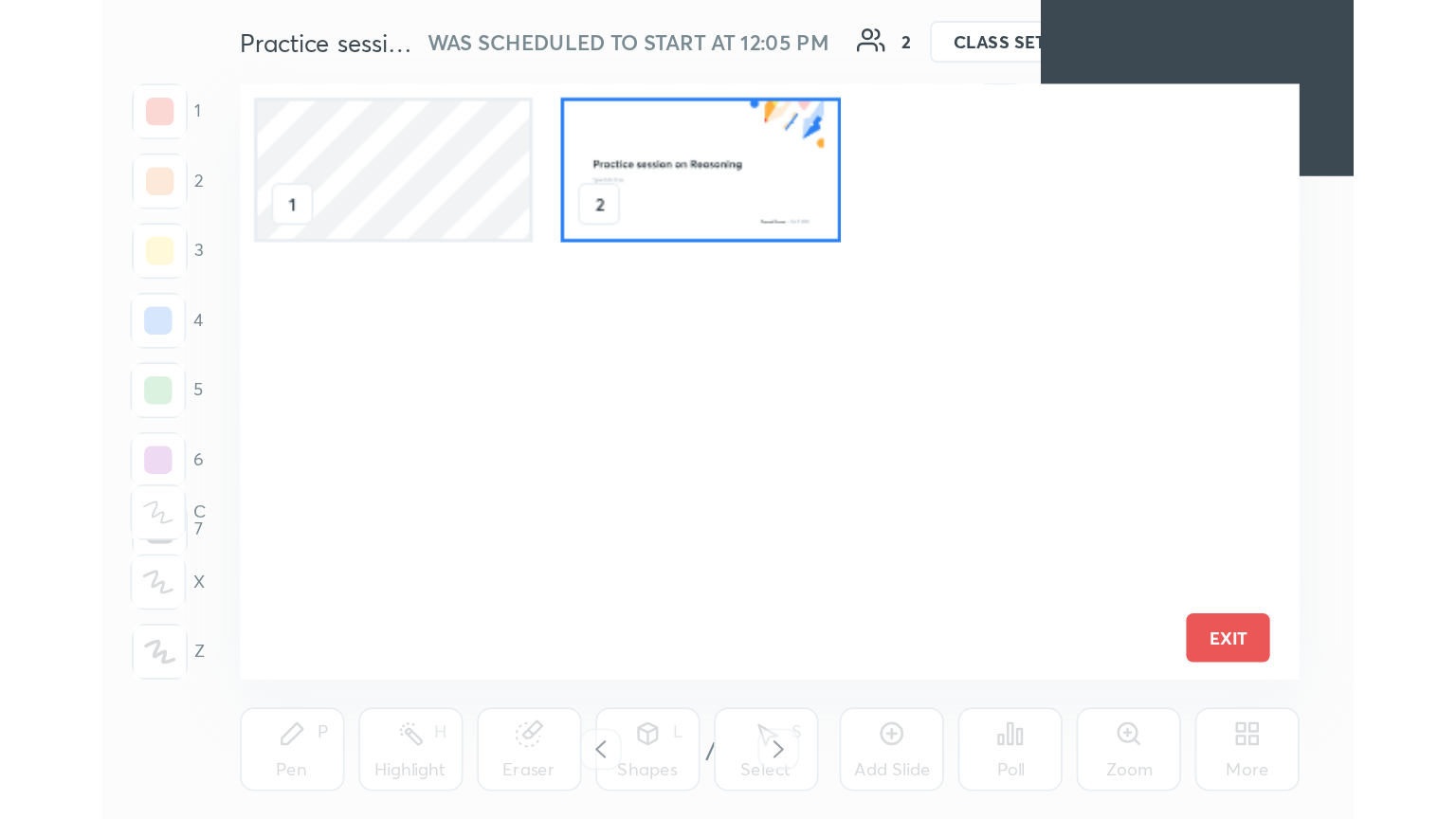
scroll to position [319, 568]
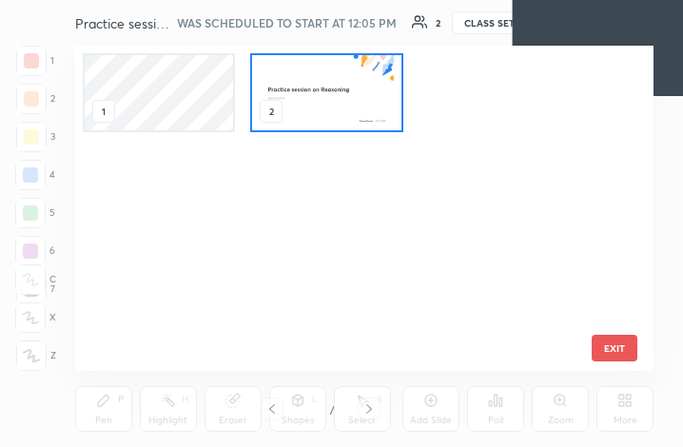
click at [308, 85] on img "grid" at bounding box center [326, 92] width 148 height 75
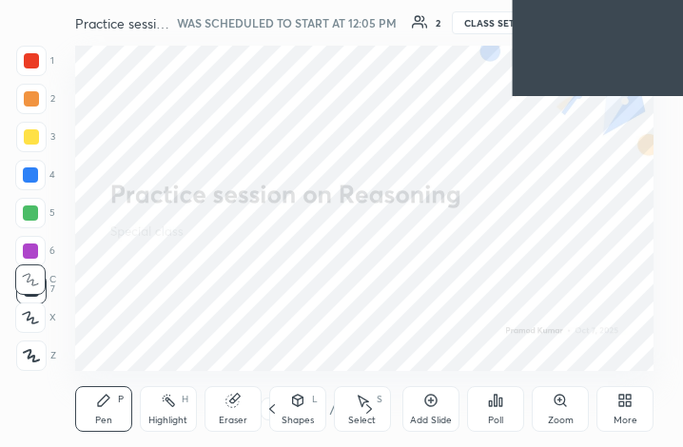
click at [308, 85] on img "grid" at bounding box center [326, 92] width 148 height 75
click at [637, 424] on div "More" at bounding box center [624, 409] width 57 height 46
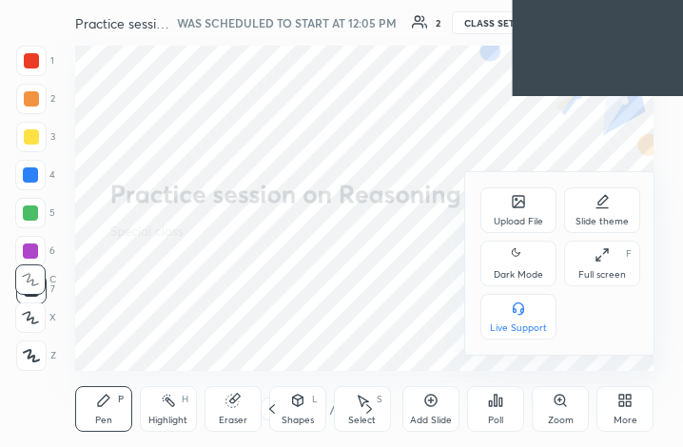
click at [498, 199] on div "Upload File" at bounding box center [518, 210] width 76 height 46
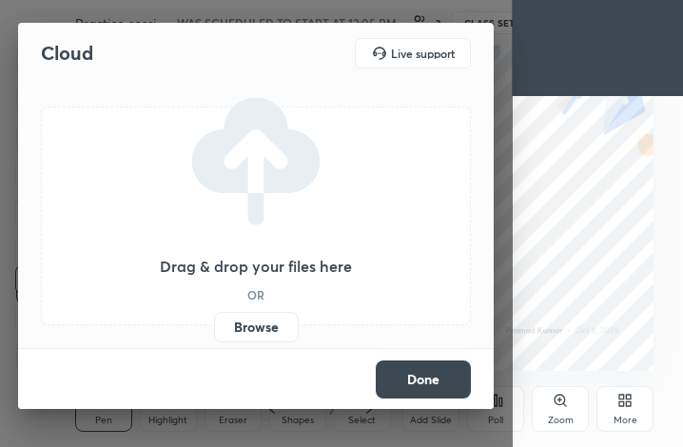
click at [253, 334] on label "Browse" at bounding box center [256, 327] width 85 height 30
click at [214, 334] on input "Browse" at bounding box center [214, 327] width 0 height 30
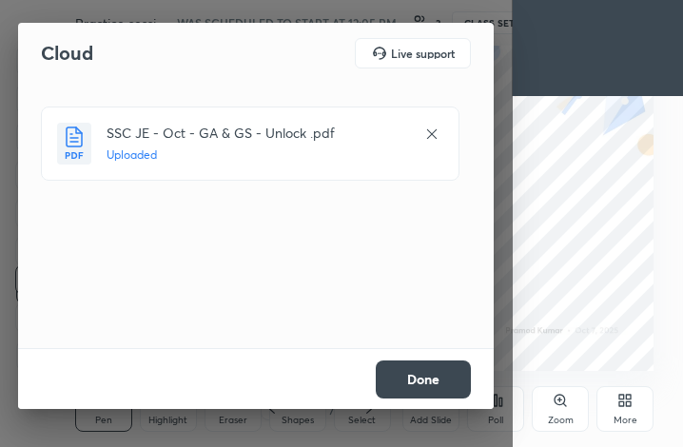
click at [449, 385] on button "Done" at bounding box center [423, 379] width 95 height 38
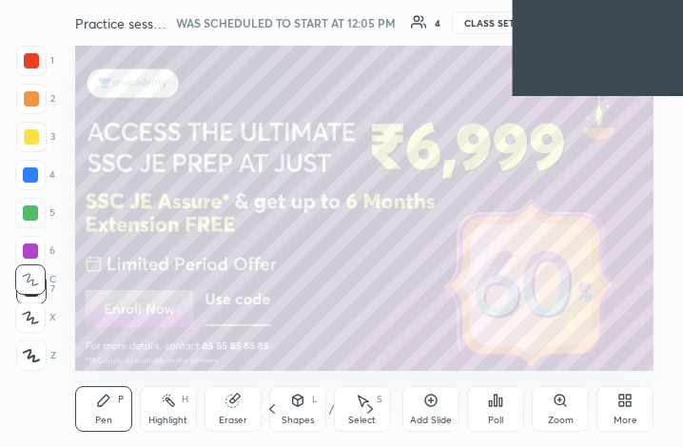
click at [633, 414] on div "More" at bounding box center [624, 409] width 57 height 46
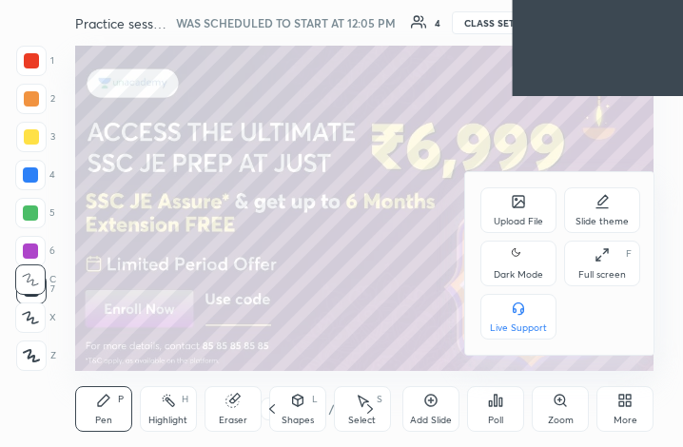
click at [597, 270] on div "Full screen" at bounding box center [602, 275] width 48 height 10
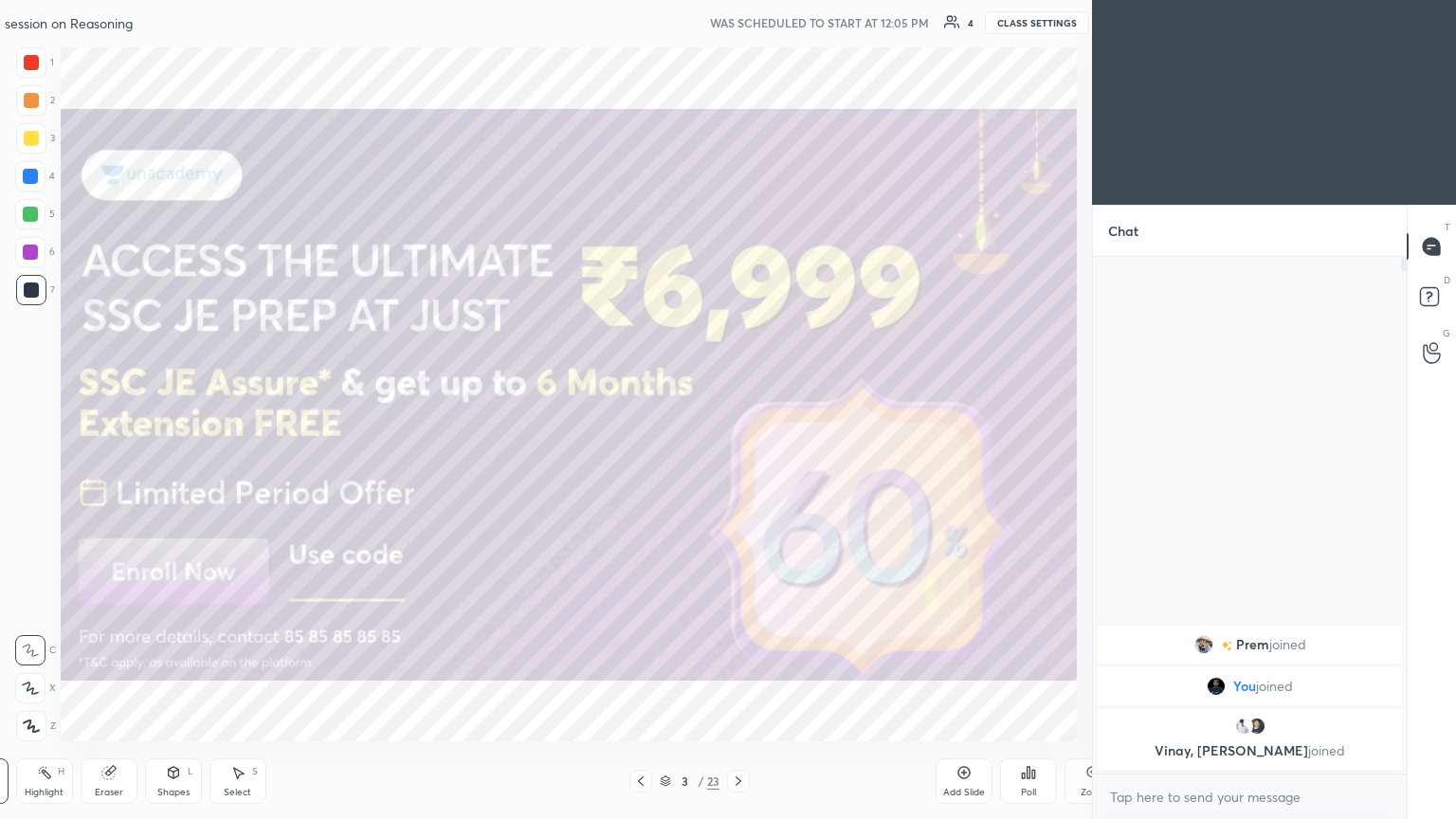
scroll to position [0, 0]
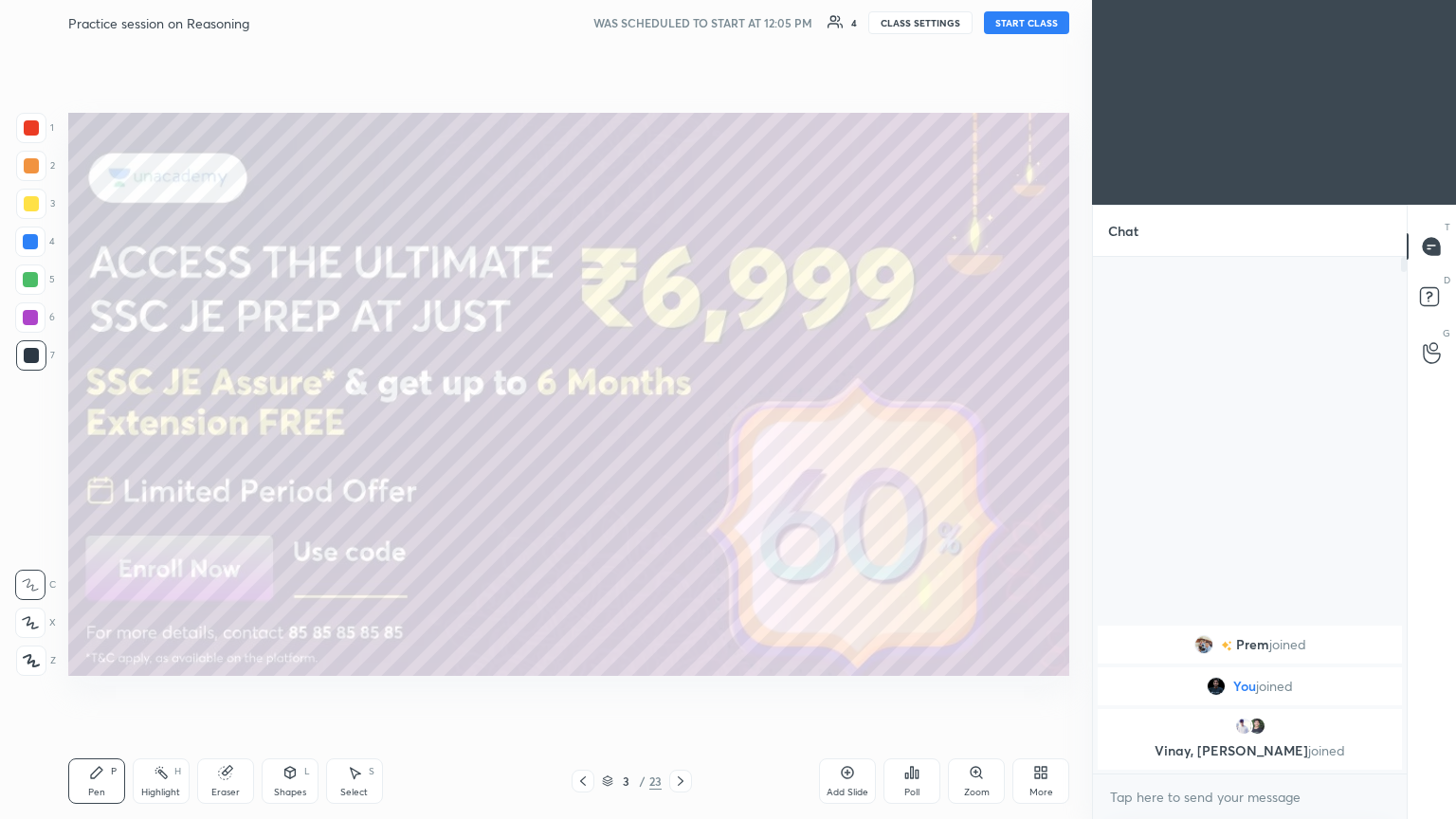
click at [588, 444] on icon at bounding box center [582, 780] width 15 height 15
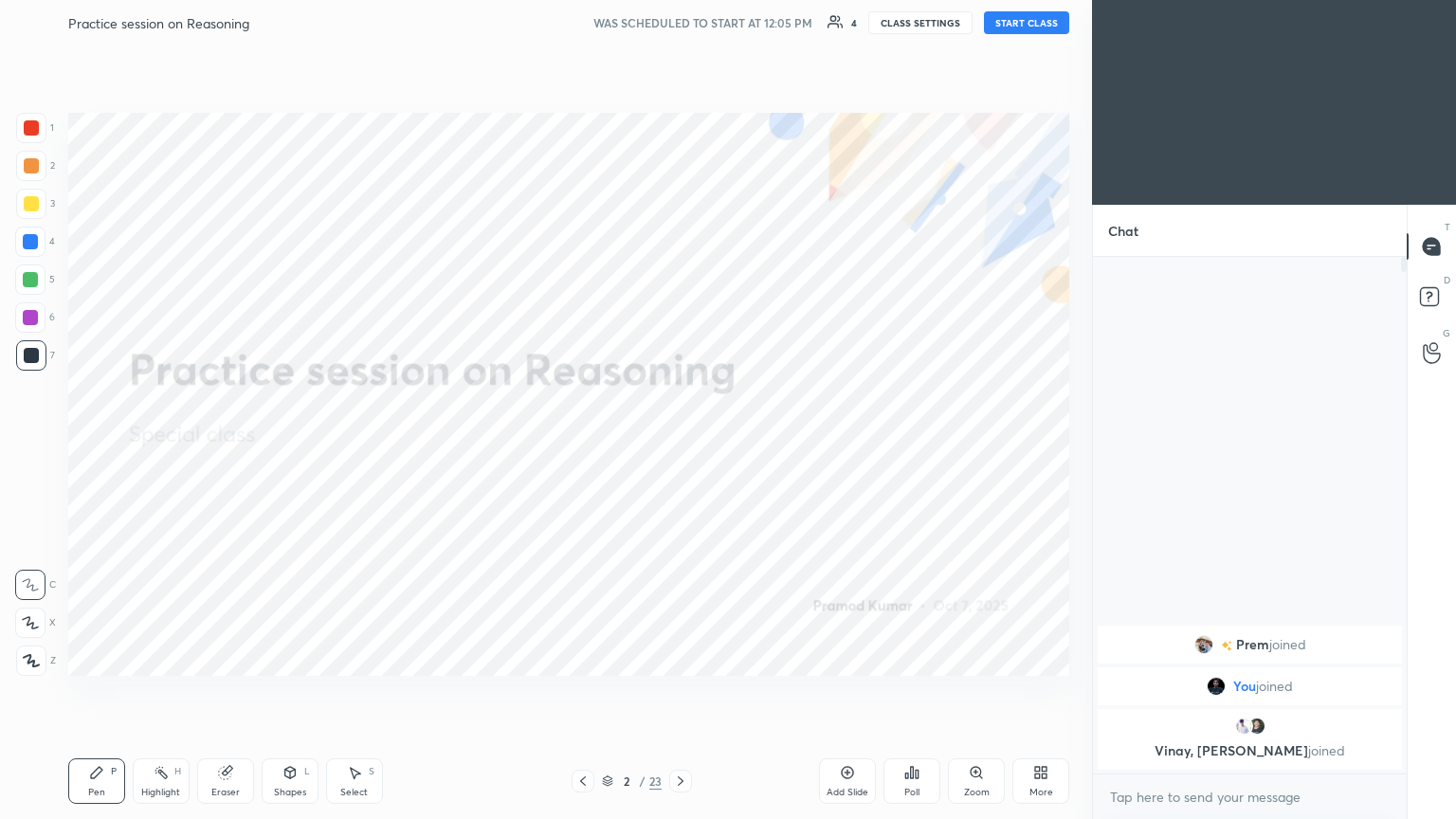
click at [675, 444] on icon at bounding box center [680, 780] width 15 height 15
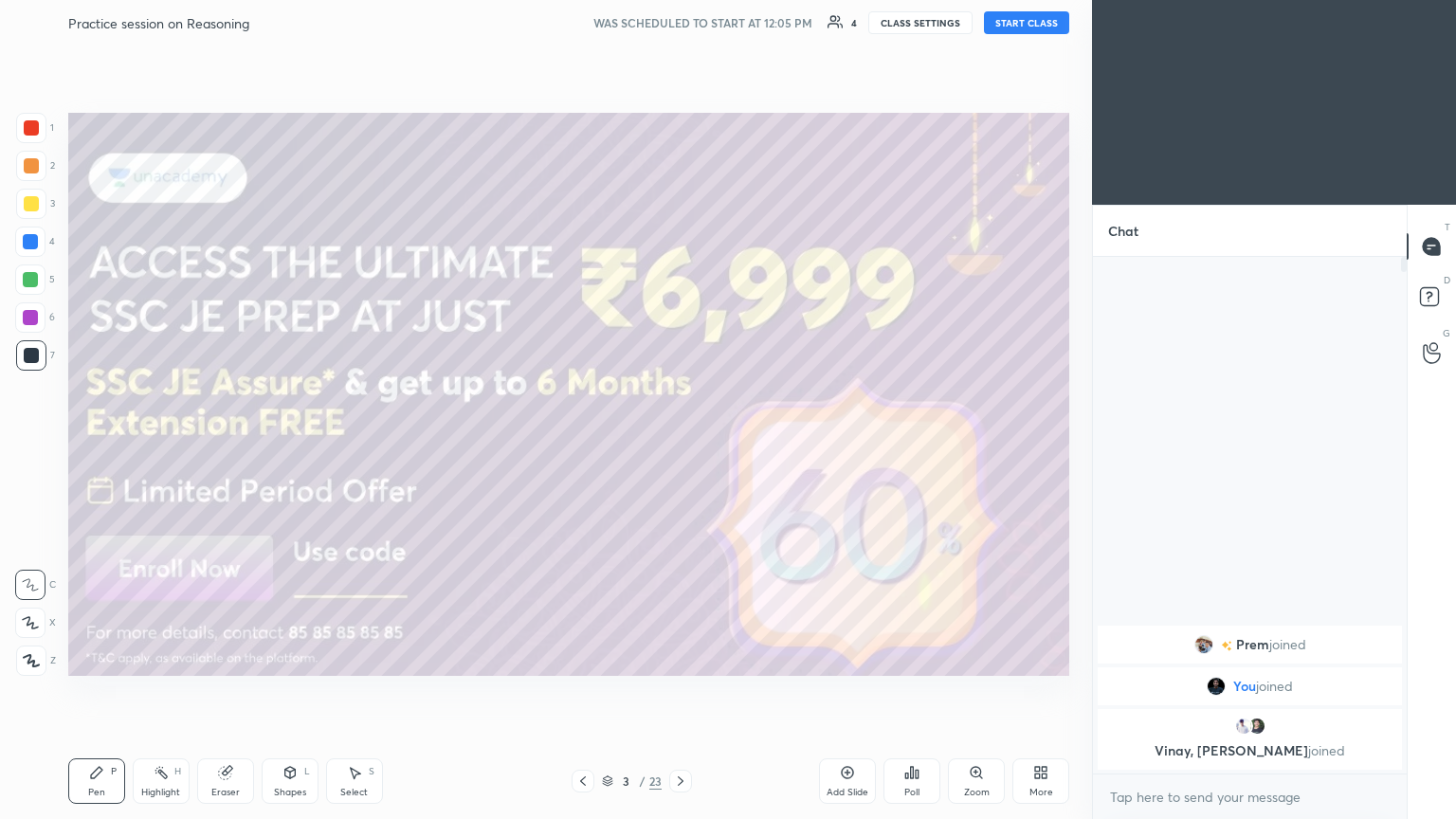
click at [680, 21] on button "START CLASS" at bounding box center [1026, 22] width 86 height 23
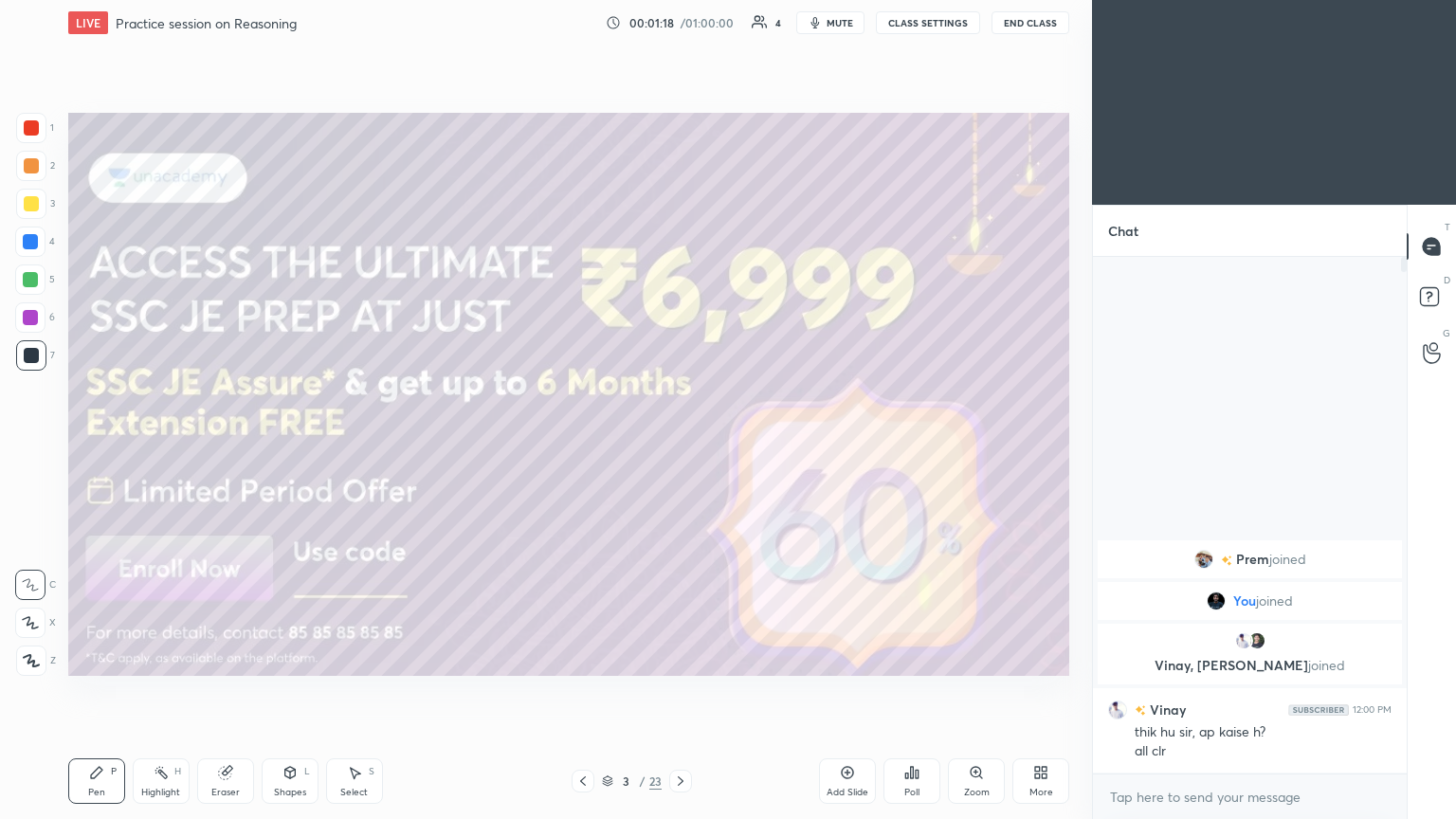
click at [29, 444] on icon at bounding box center [31, 660] width 15 height 11
click at [680, 444] on body "1 2 3 4 5 6 7 C X Z C X Z E E Erase all H H LIVE Practice session on Reasoning …" at bounding box center [728, 410] width 1456 height 819
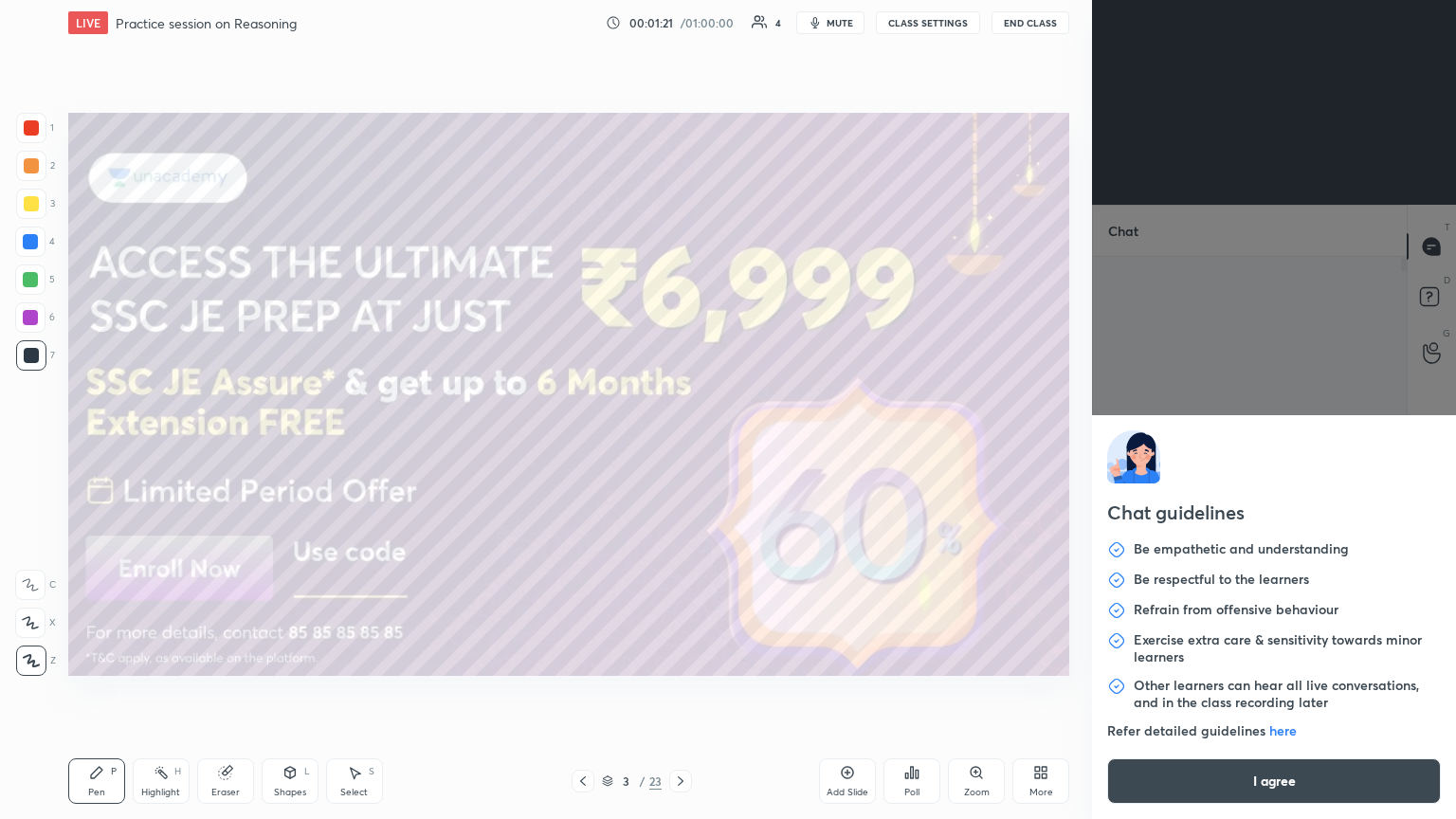
click at [680, 444] on button "I agree" at bounding box center [1274, 781] width 334 height 46
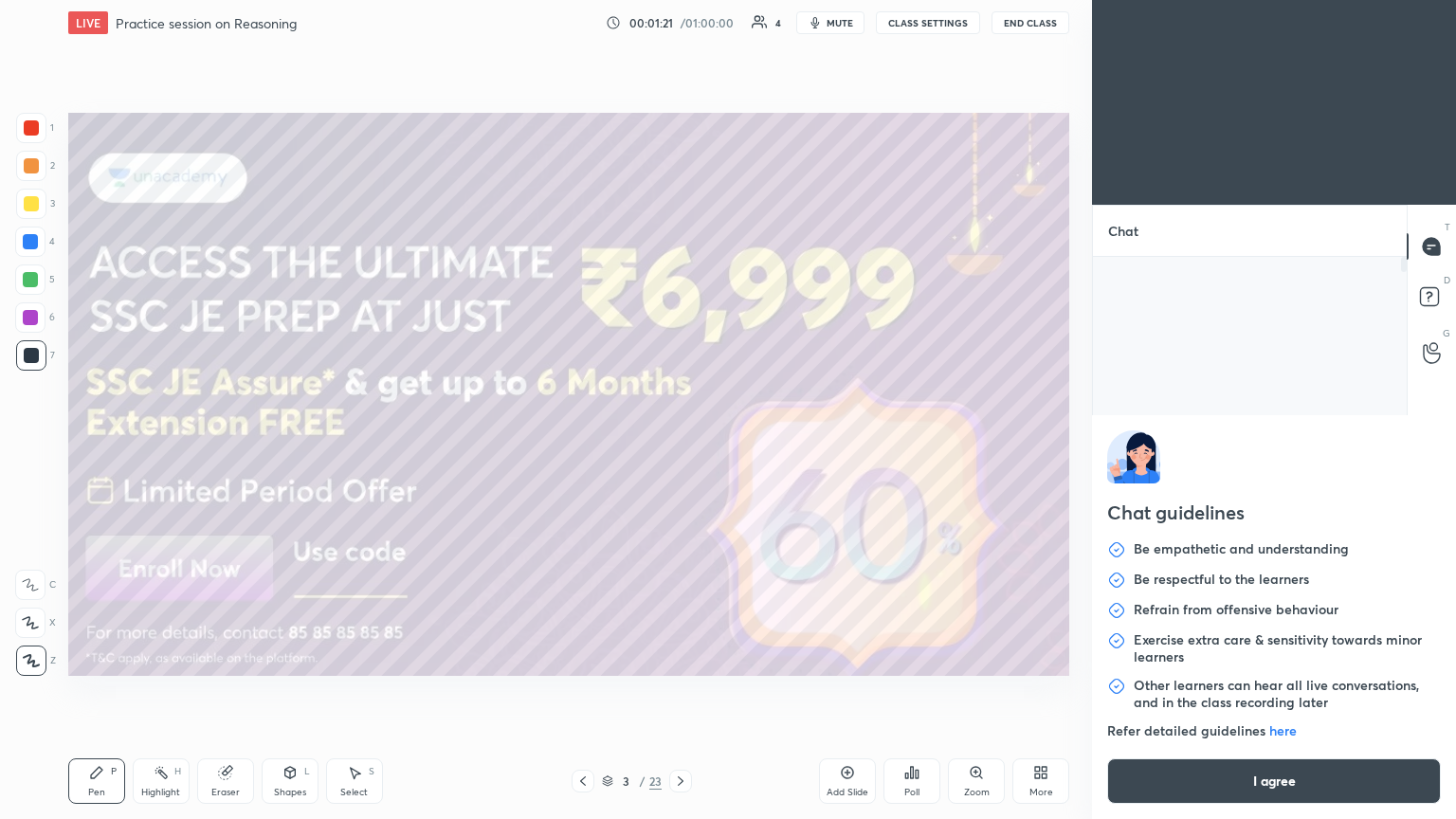
type textarea "x"
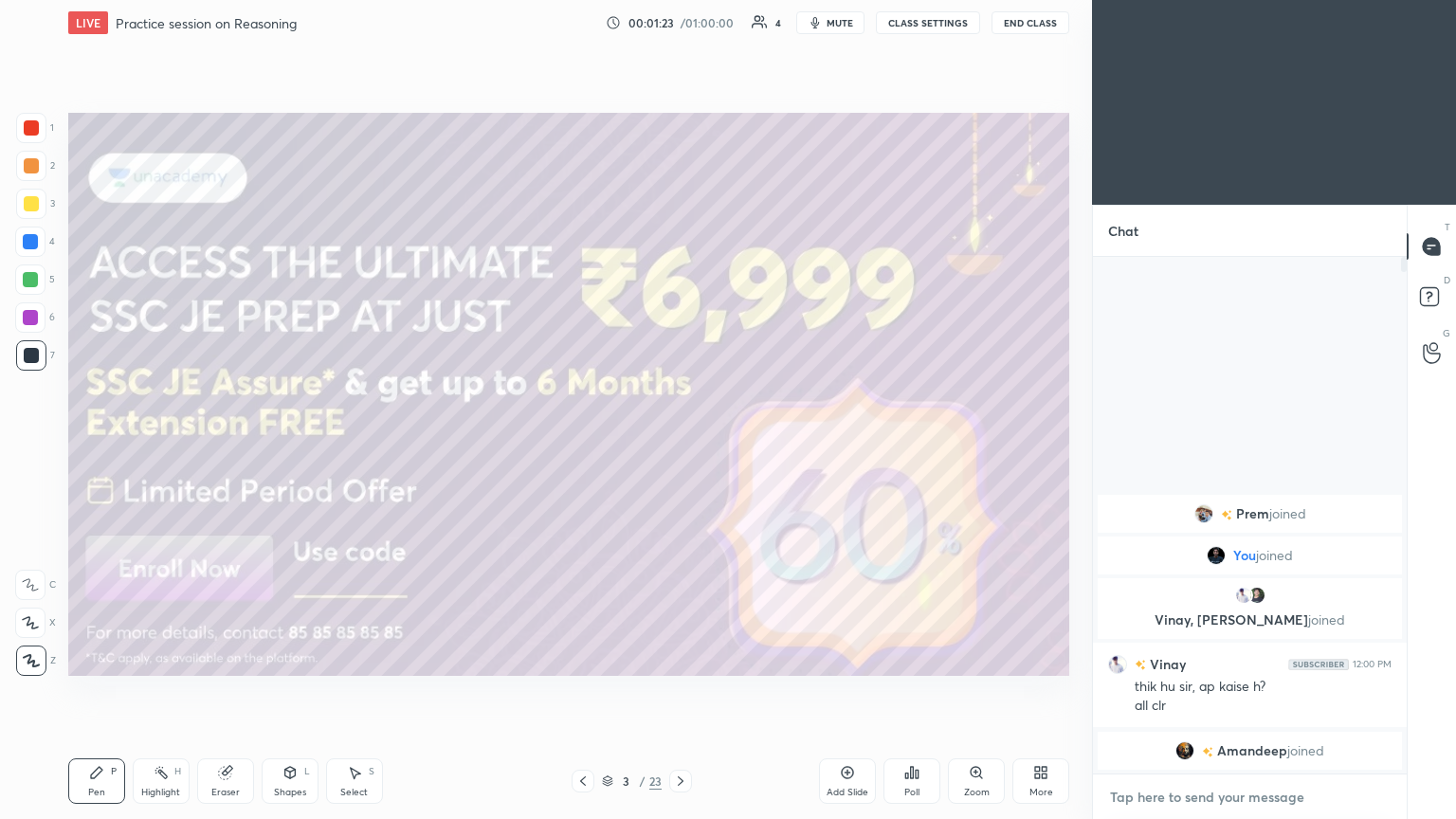
paste textarea "https://t.me/unacademypramod"
type textarea "https://t.me/unacademypramod"
type textarea "x"
click at [680, 444] on textarea "https://t.me/unacademypramod" at bounding box center [1231, 797] width 245 height 30
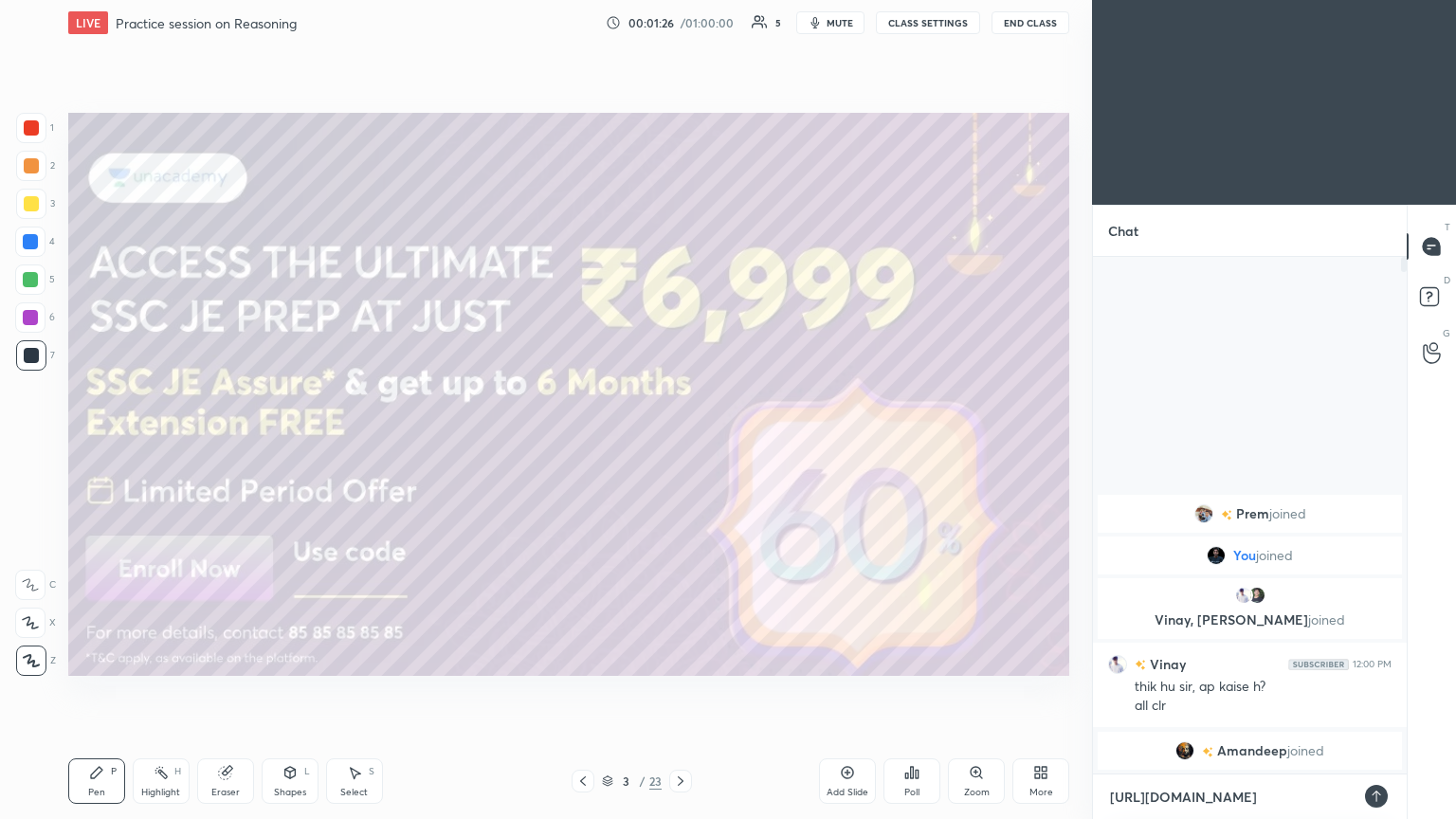
type textarea "https://te.me/unacademypramod"
type textarea "x"
type textarea "https://tel.me/unacademypramod"
type textarea "x"
type textarea "https://tele.me/unacademypramod"
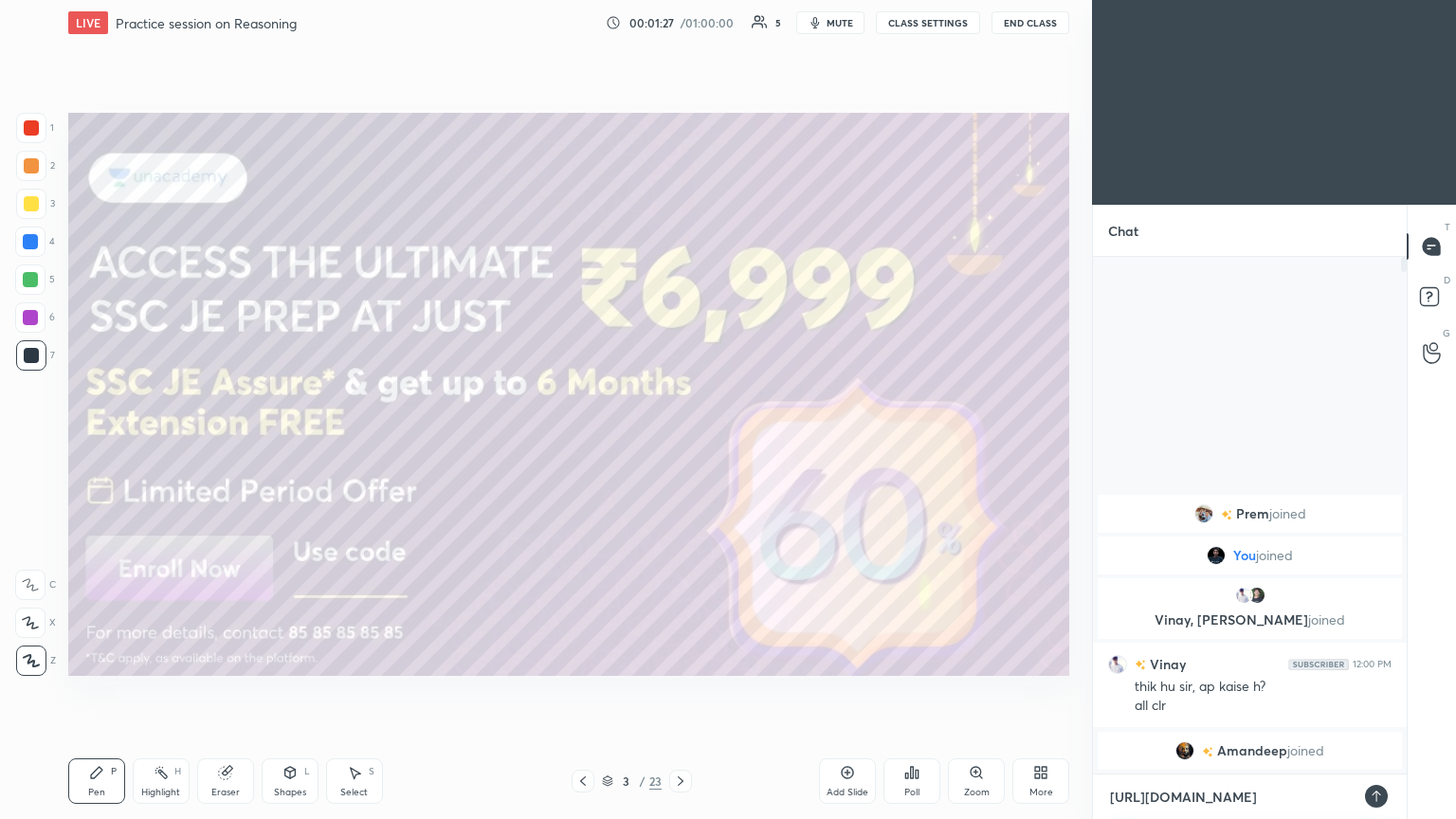
type textarea "x"
type textarea "https://teleg.me/unacademypramod"
type textarea "x"
type textarea "https://telegr.me/unacademypramod"
type textarea "x"
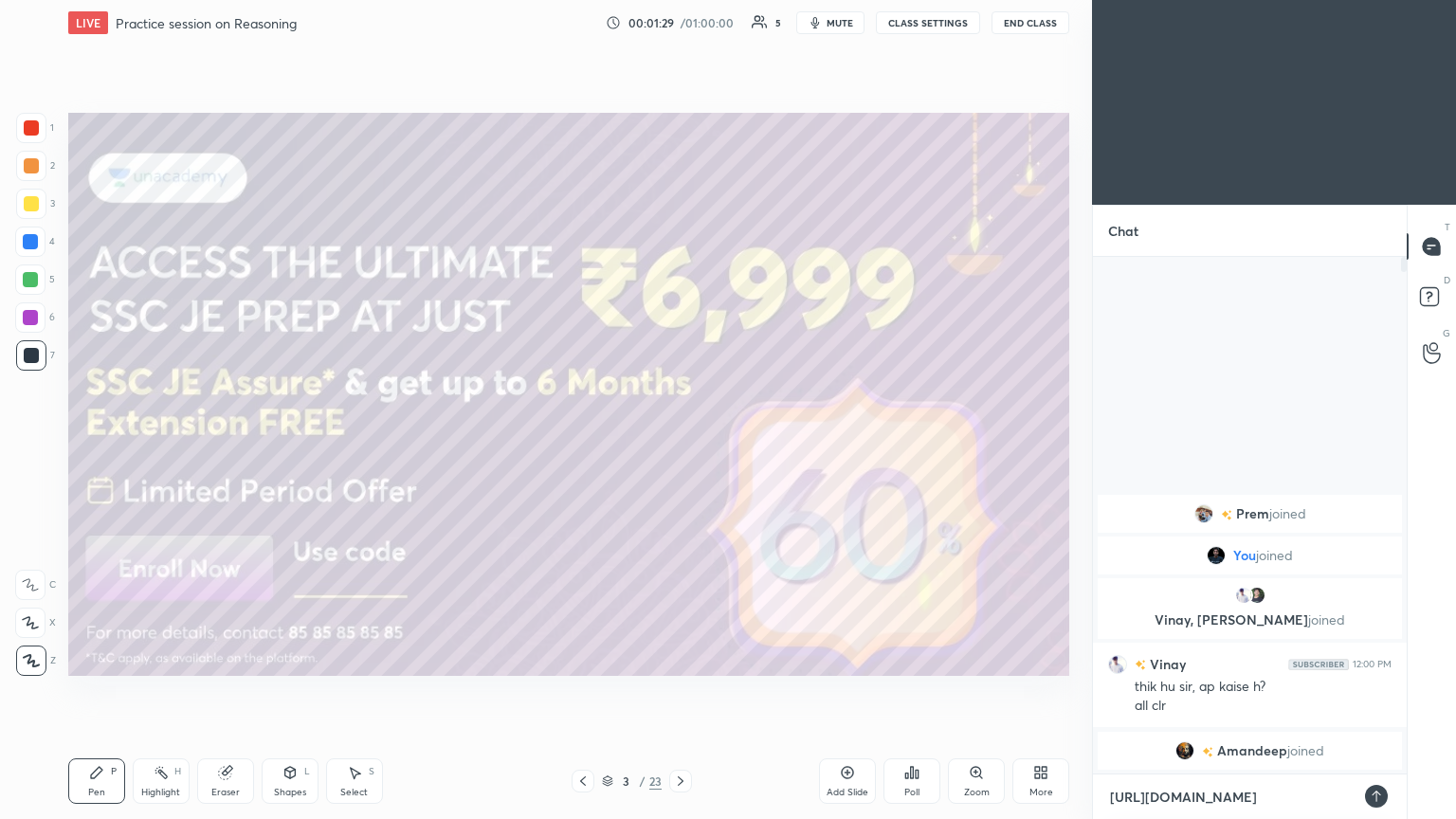
type textarea "https://telegra.me/unacademypramod"
type textarea "x"
type textarea "[URL][DOMAIN_NAME]"
type textarea "x"
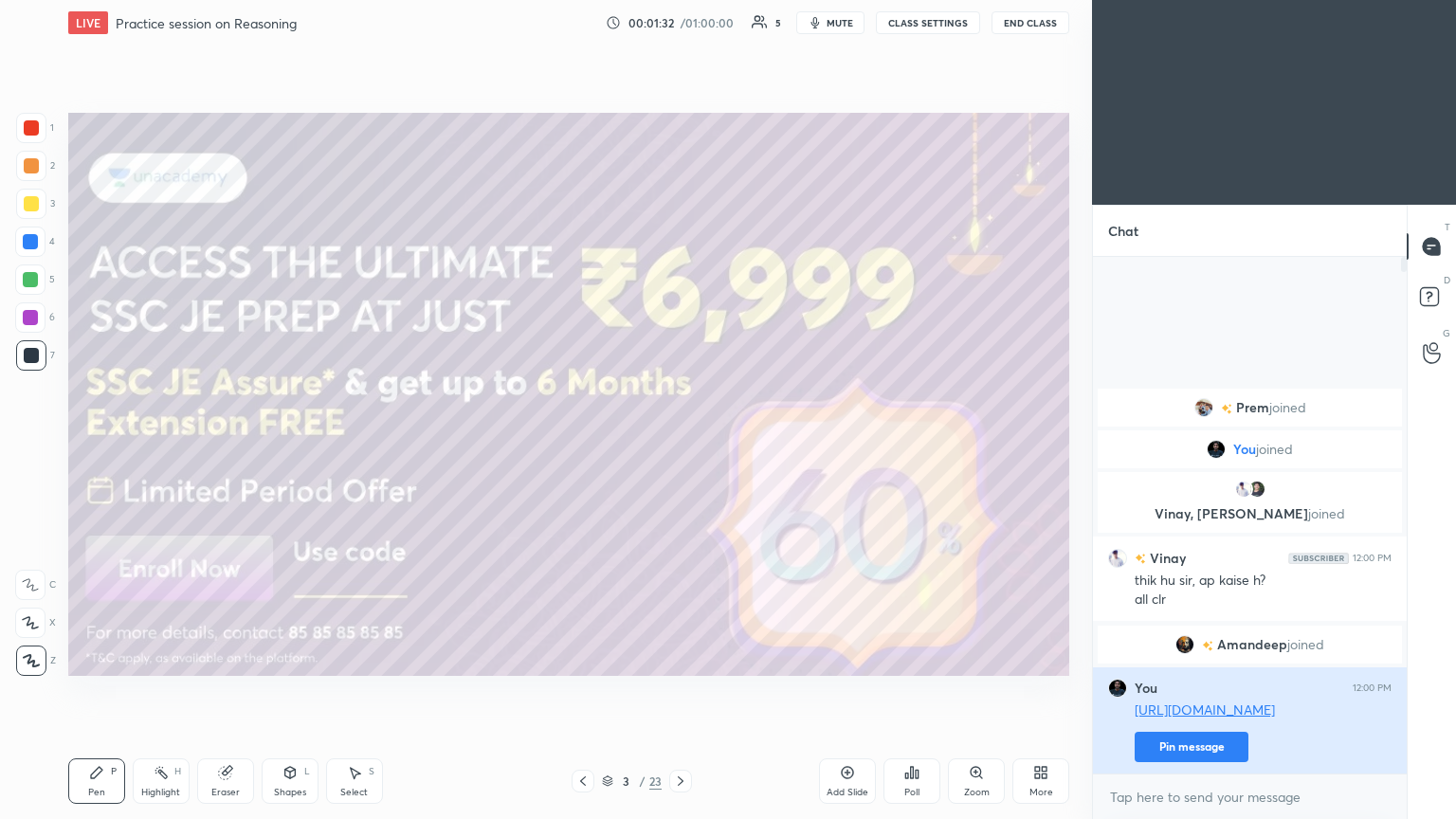
click at [680, 444] on button "Pin message" at bounding box center [1192, 746] width 114 height 30
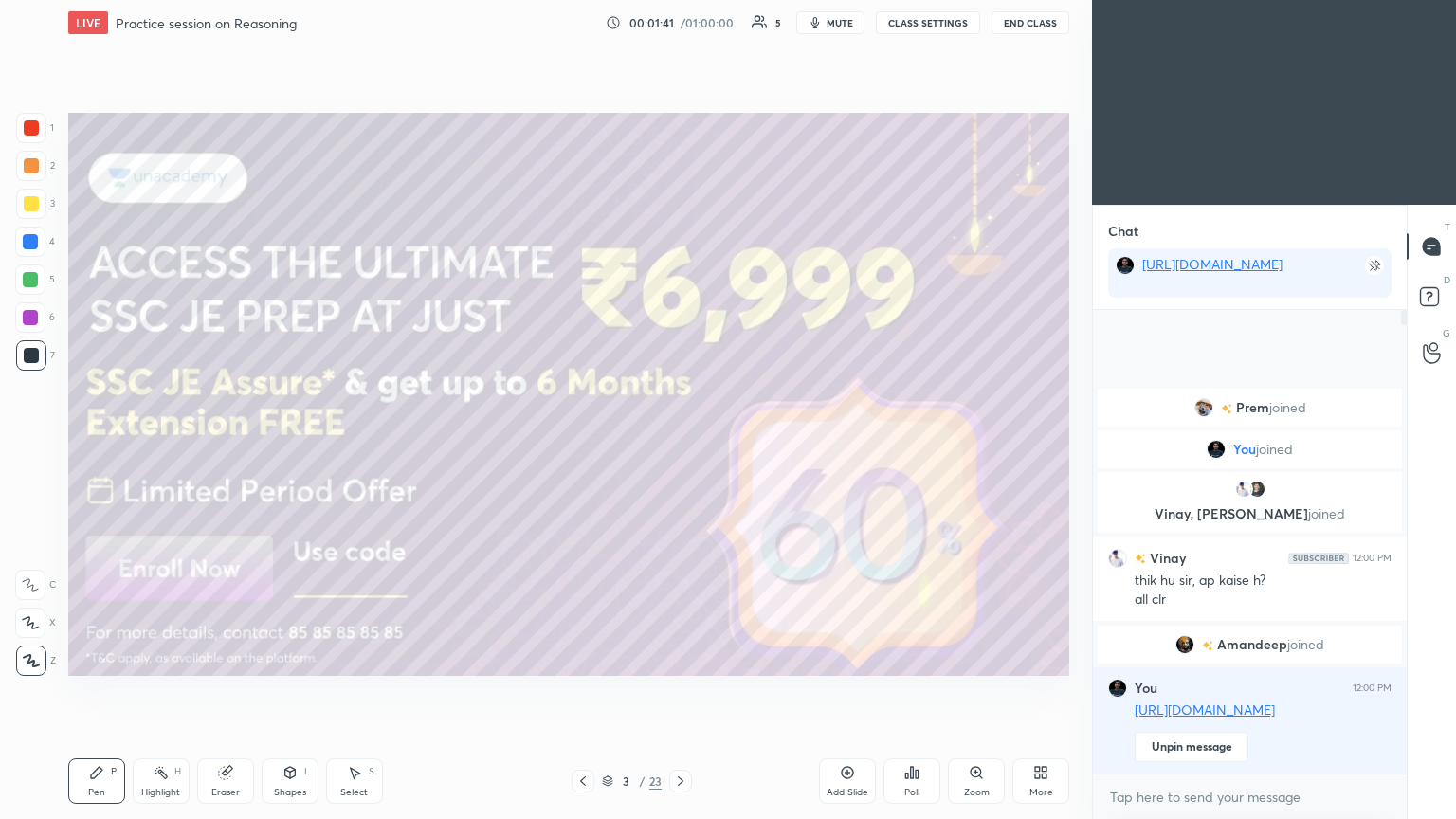
click at [30, 316] on div at bounding box center [30, 317] width 15 height 15
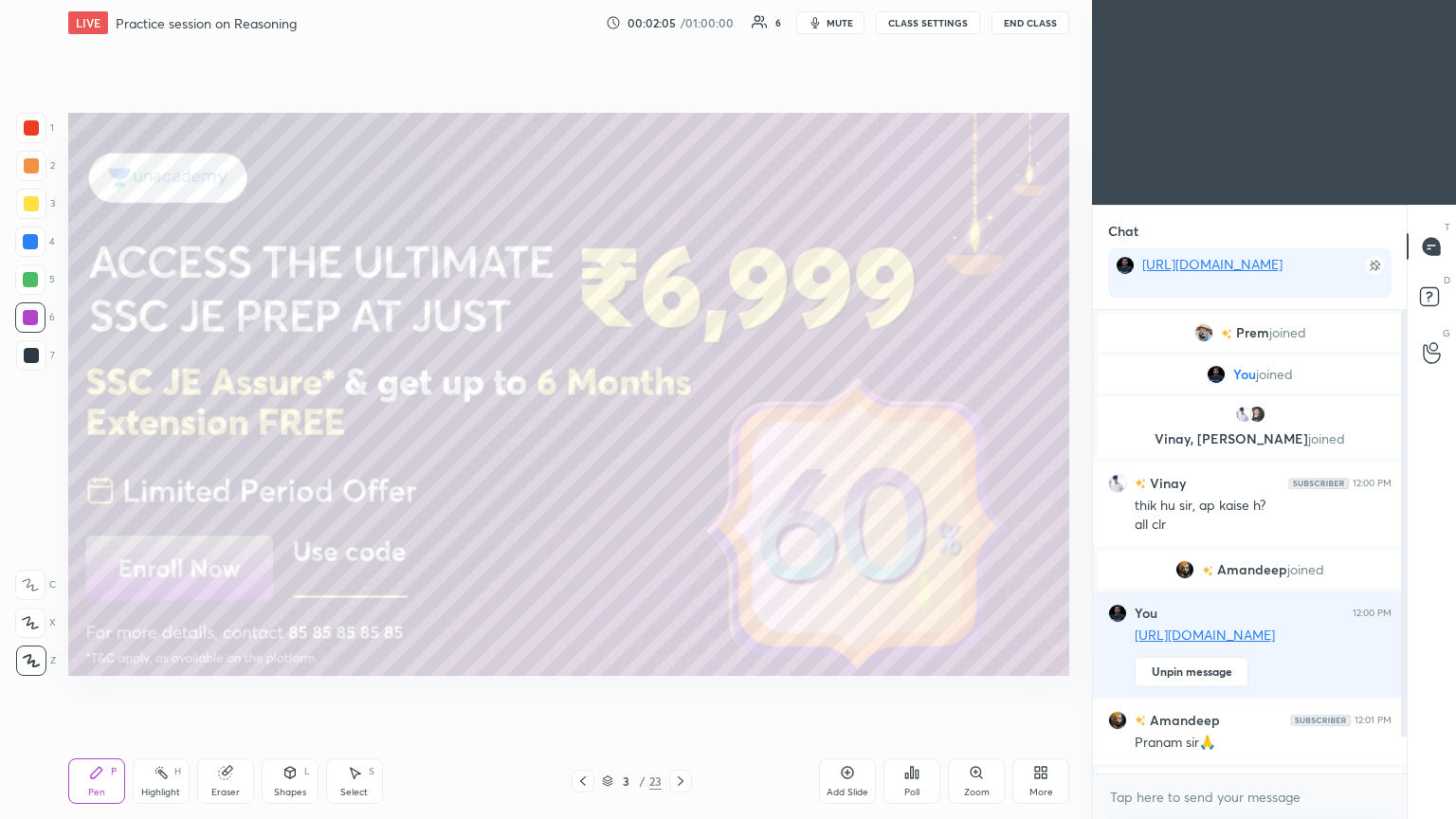
scroll to position [37, 0]
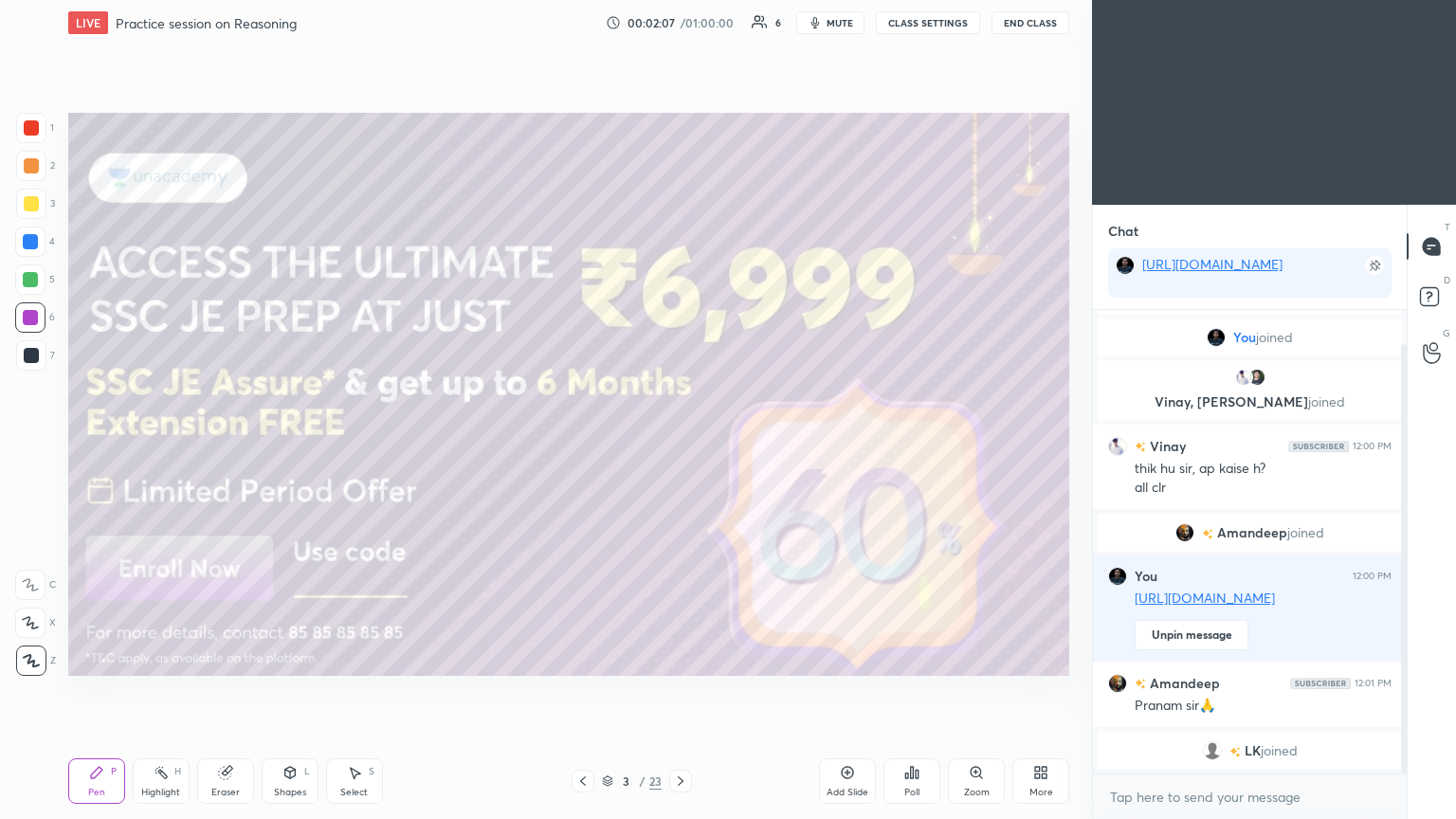
click at [680, 444] on icon at bounding box center [680, 780] width 15 height 15
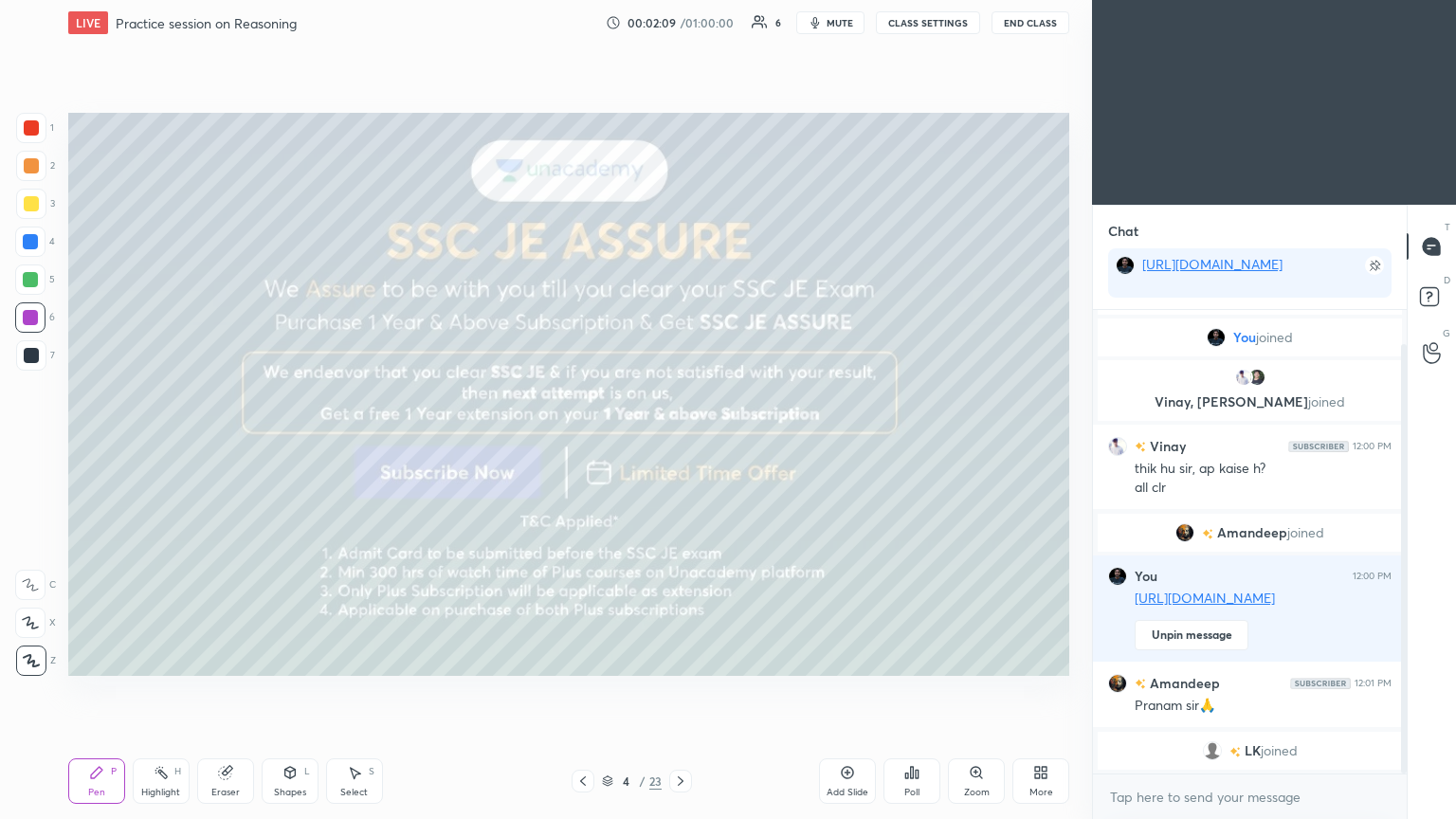
scroll to position [60, 0]
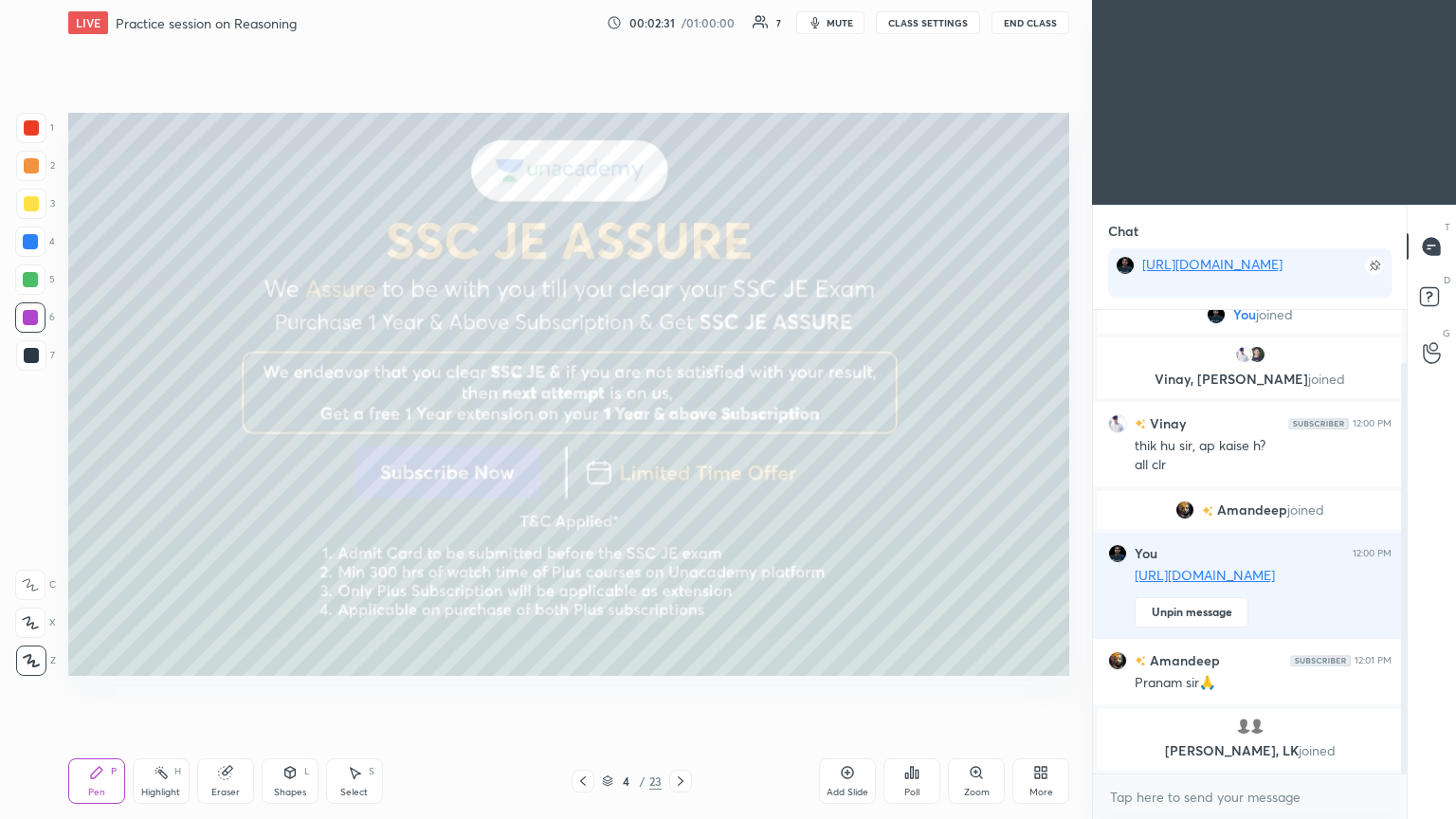
click at [679, 444] on icon at bounding box center [680, 780] width 15 height 15
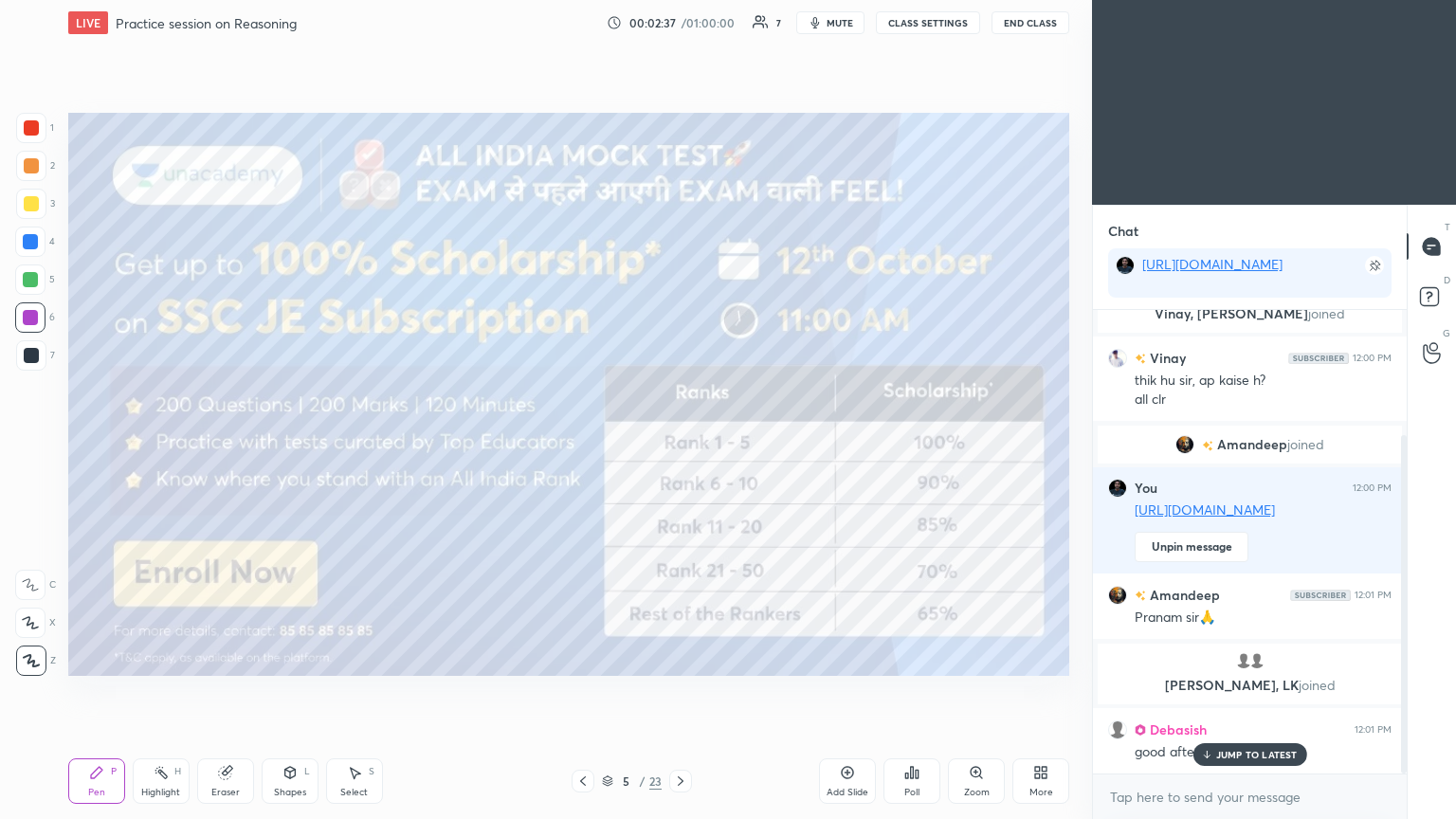
scroll to position [170, 0]
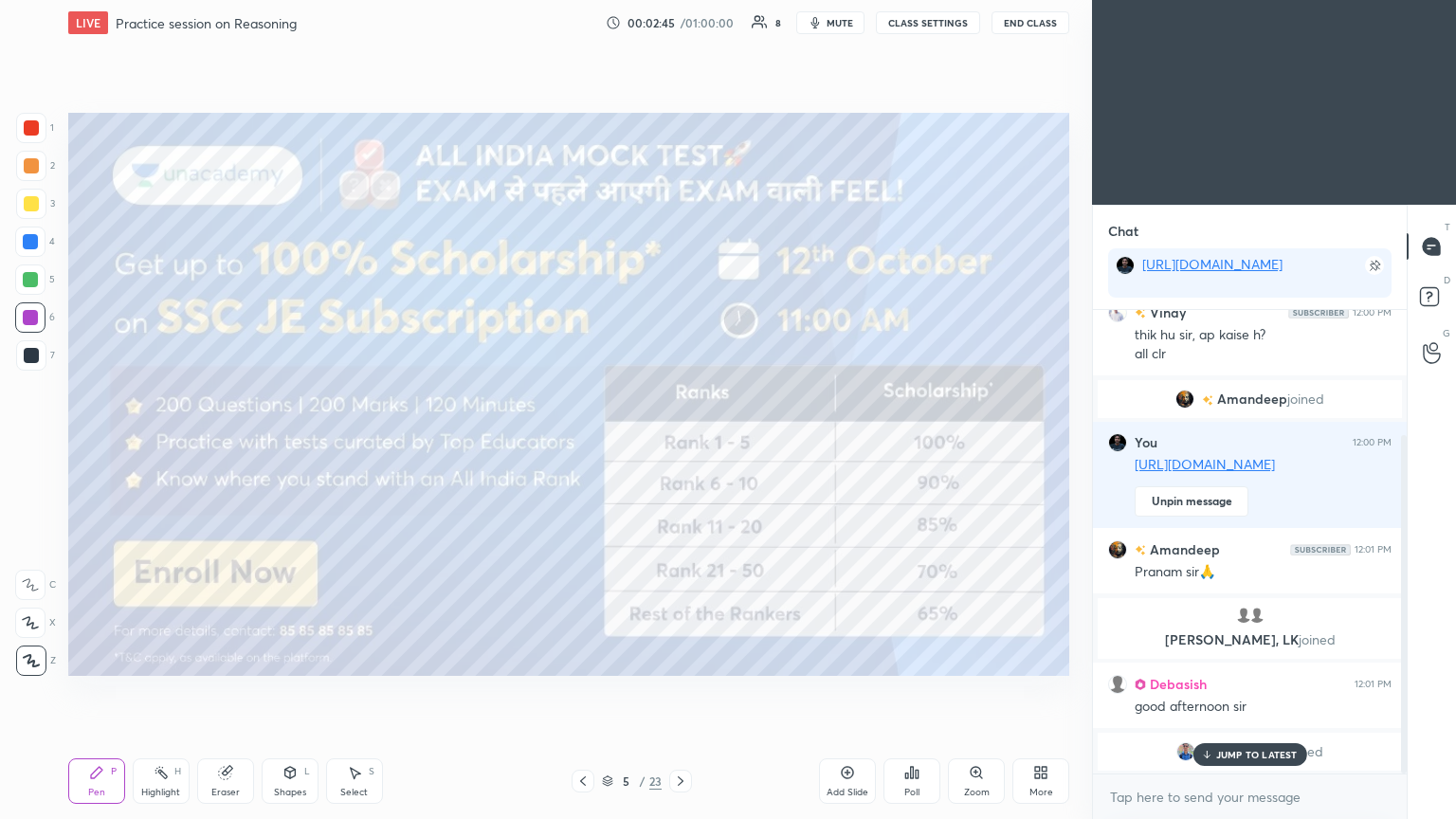
click at [680, 444] on p "JUMP TO LATEST" at bounding box center [1257, 753] width 82 height 11
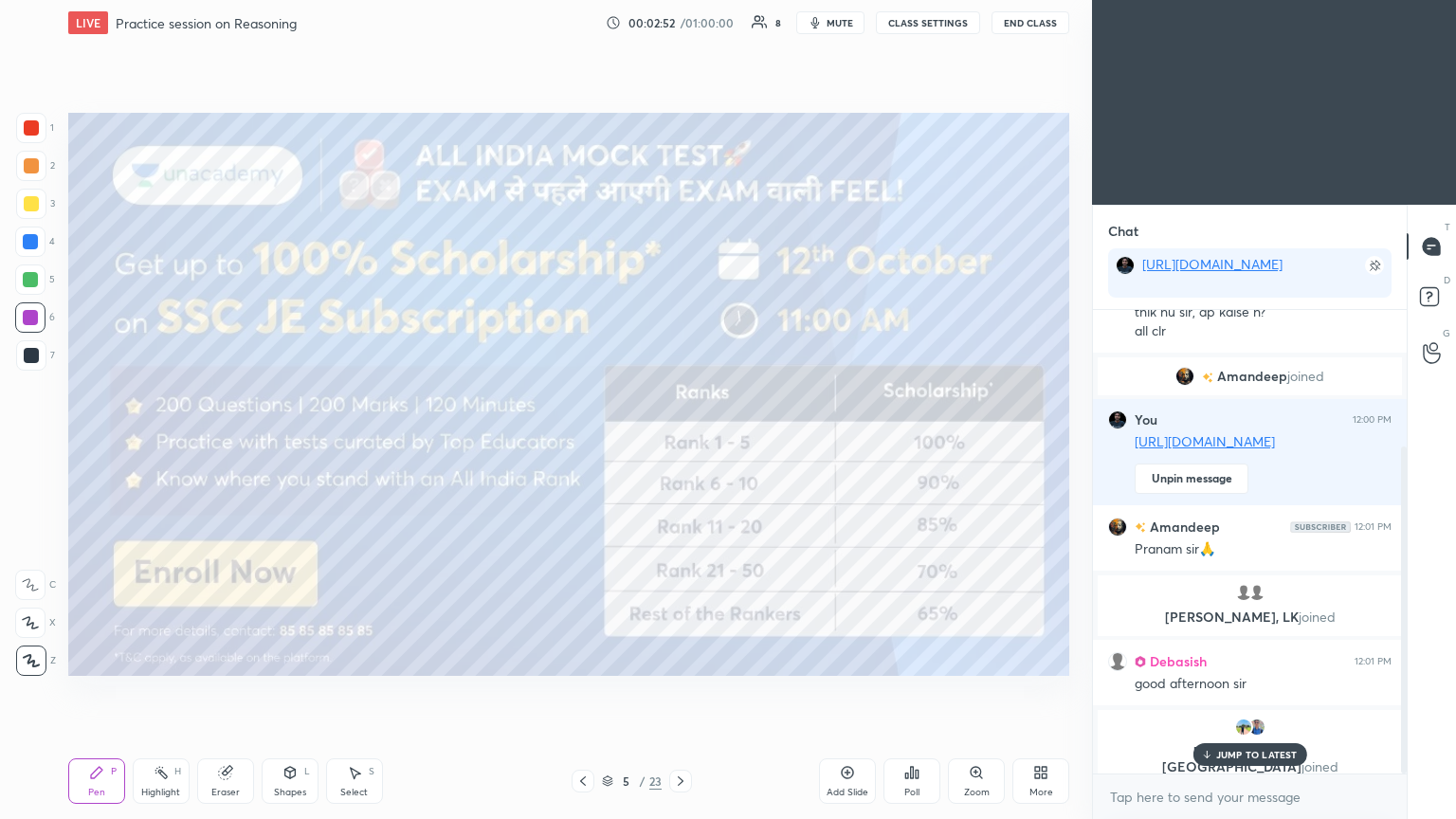
click at [680, 444] on p "JUMP TO LATEST" at bounding box center [1257, 753] width 82 height 11
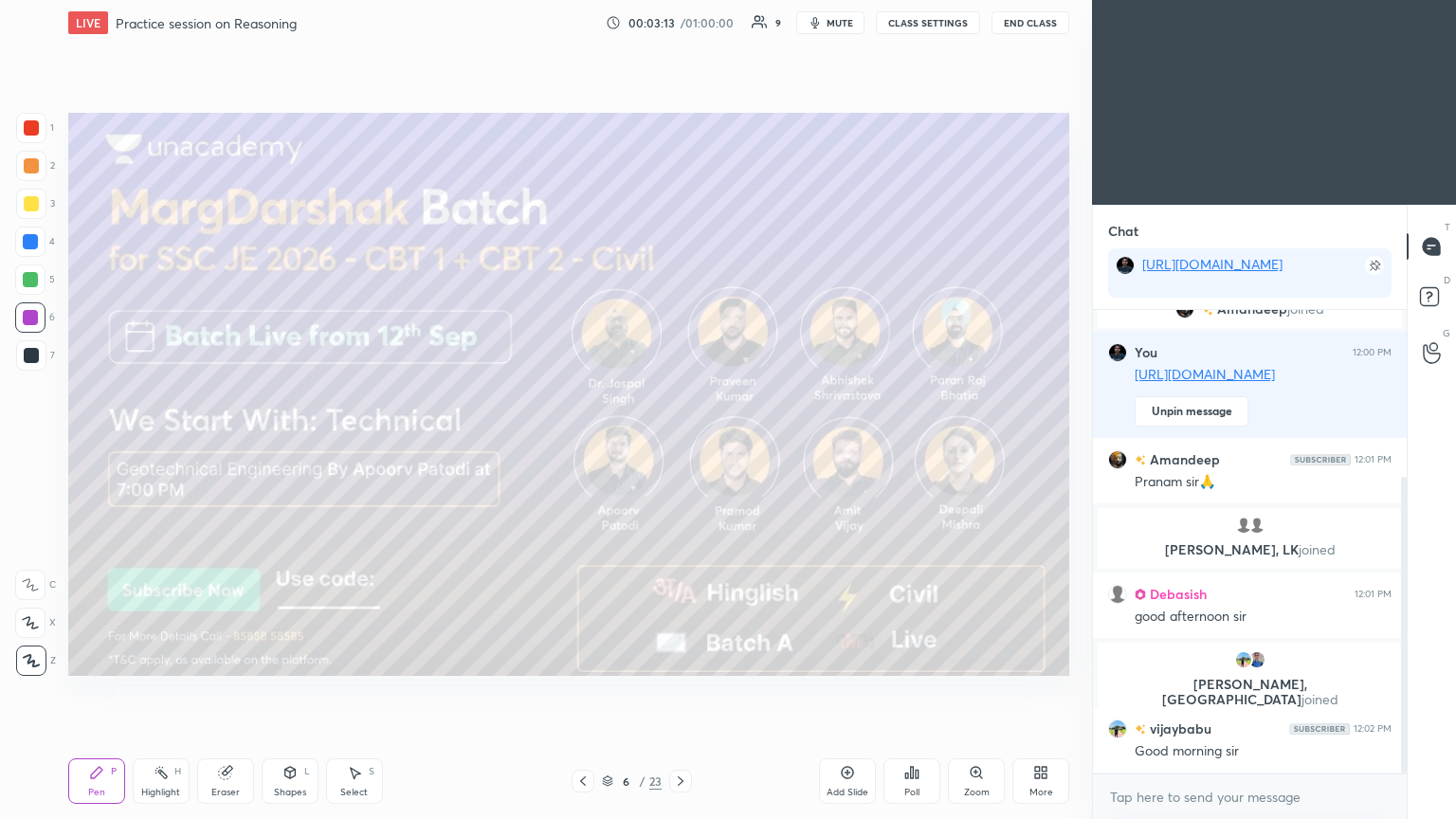
click at [27, 202] on div at bounding box center [31, 203] width 15 height 15
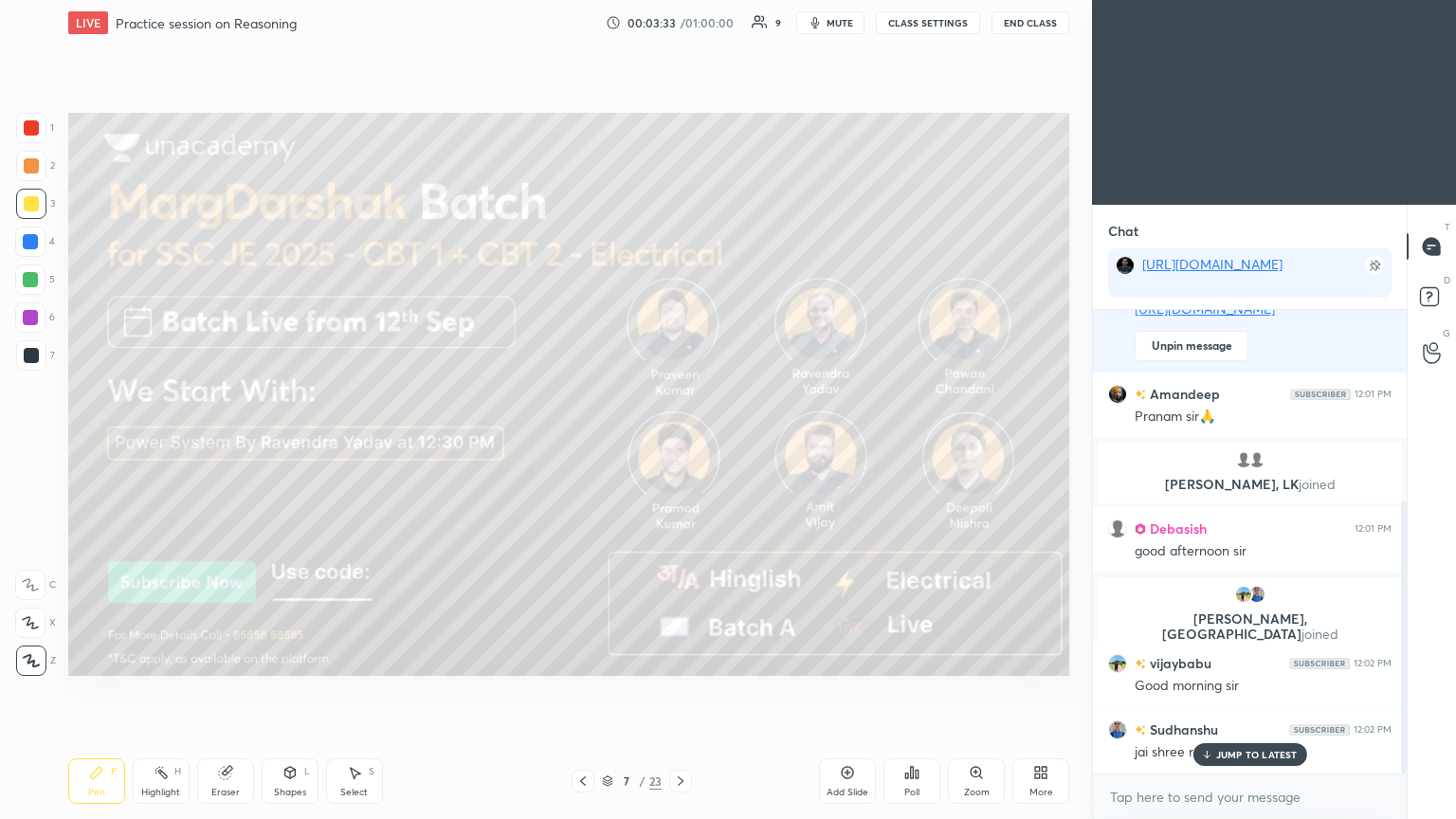
click at [680, 444] on p "JUMP TO LATEST" at bounding box center [1257, 753] width 82 height 11
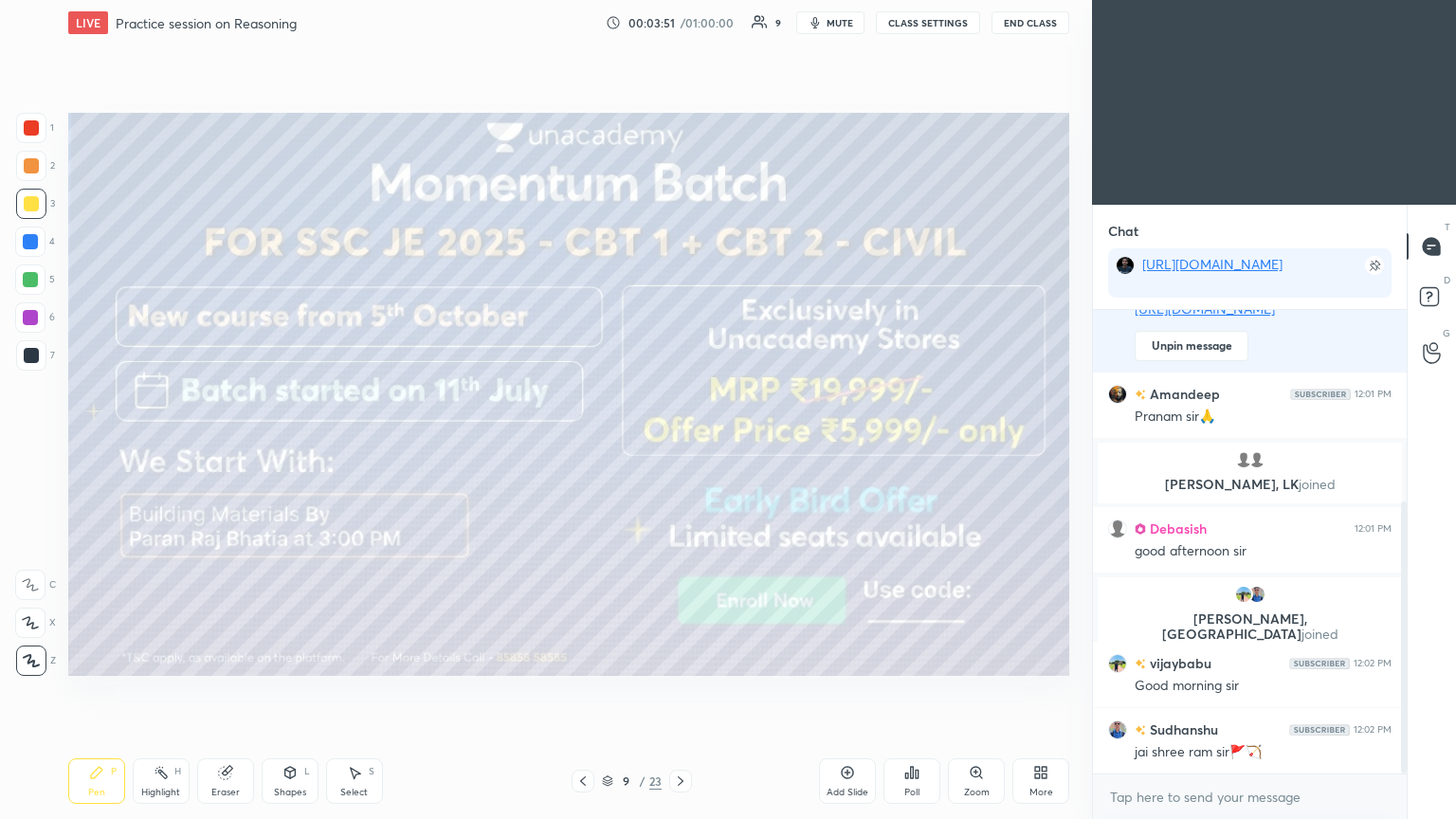
click at [679, 444] on icon at bounding box center [680, 780] width 15 height 15
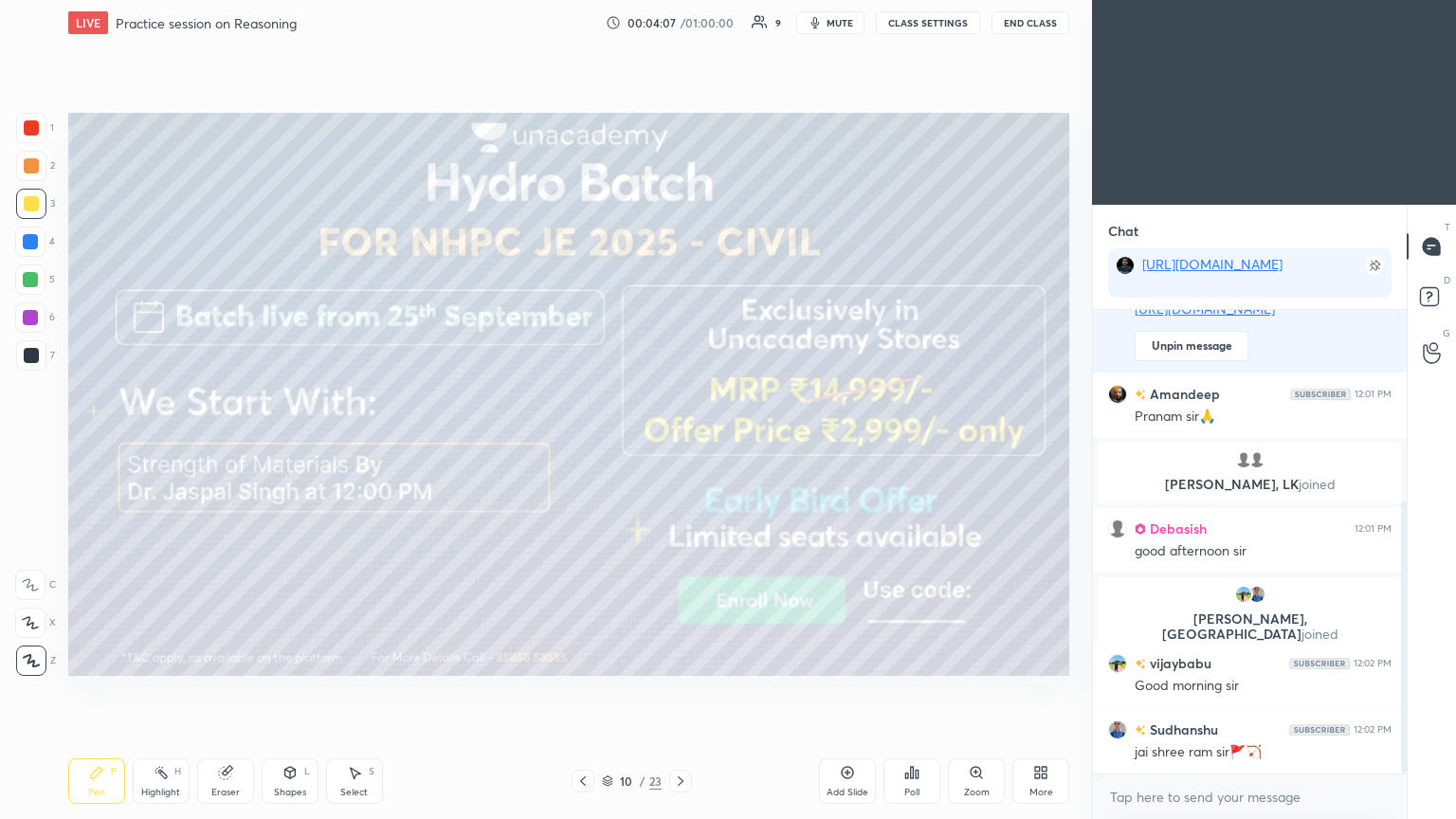
click at [680, 444] on icon at bounding box center [680, 780] width 15 height 15
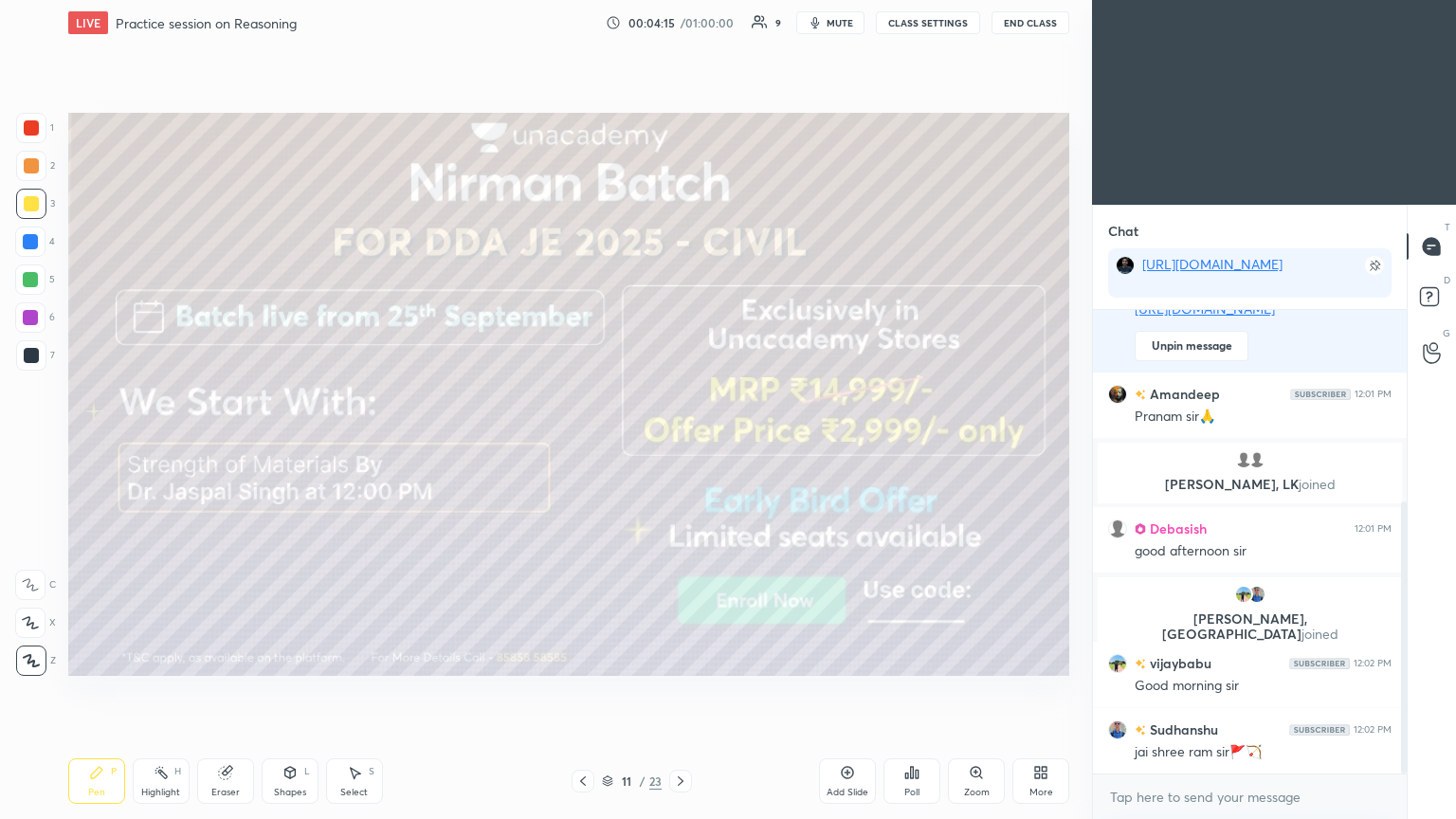
click at [680, 444] on icon at bounding box center [680, 780] width 15 height 15
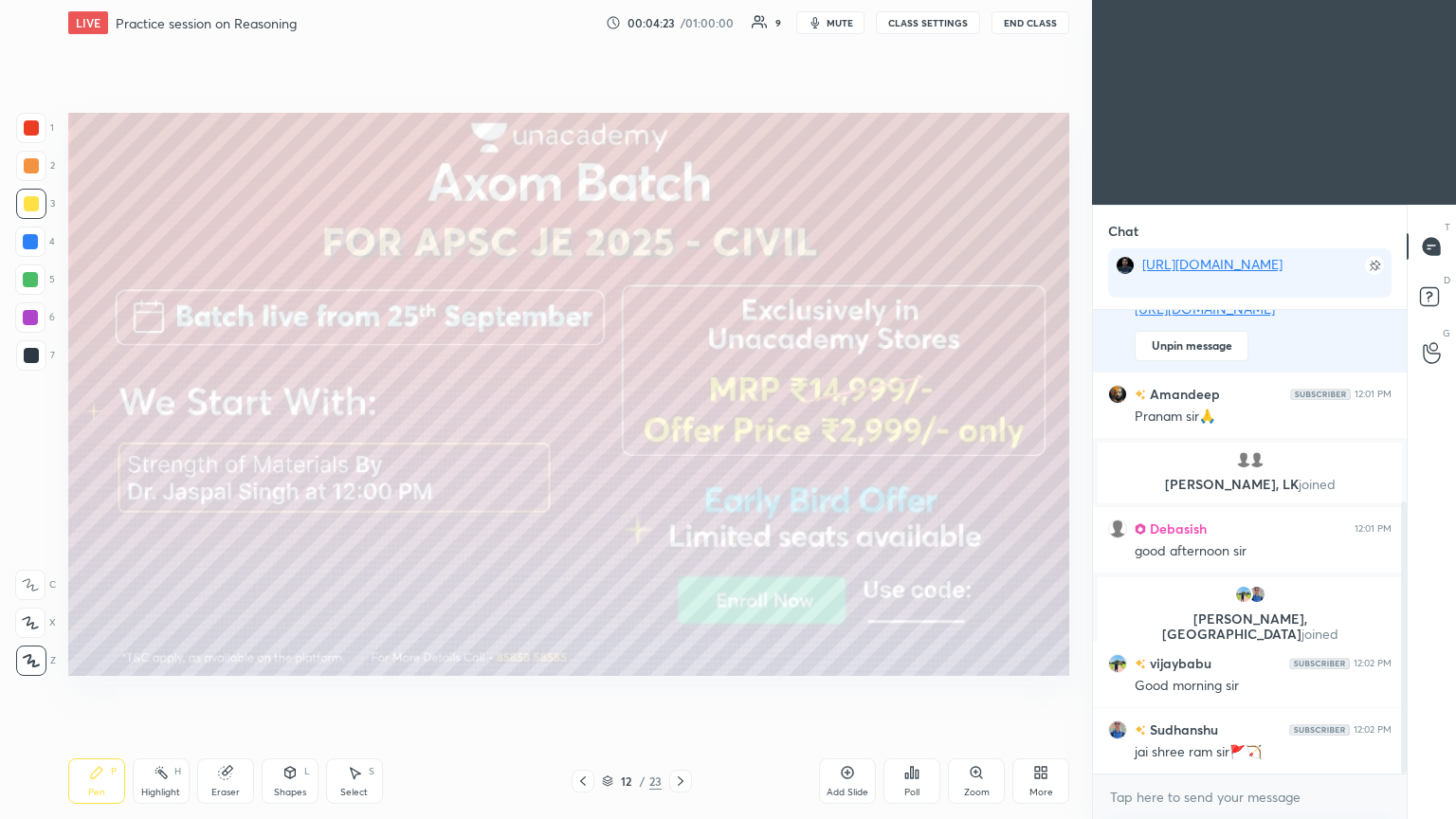
click at [680, 444] on icon at bounding box center [680, 780] width 15 height 15
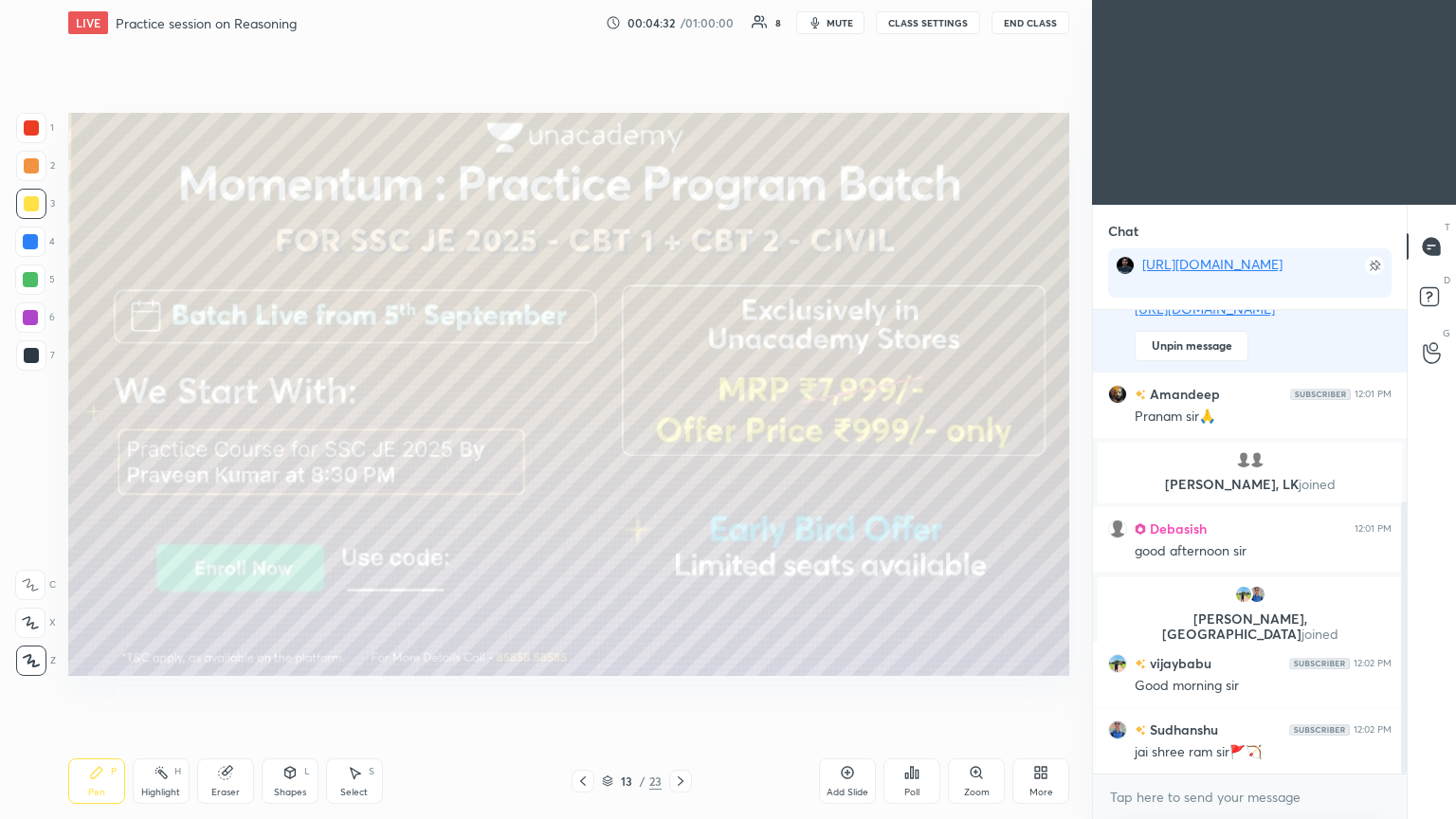
scroll to position [327, 0]
click at [680, 444] on icon at bounding box center [680, 780] width 15 height 15
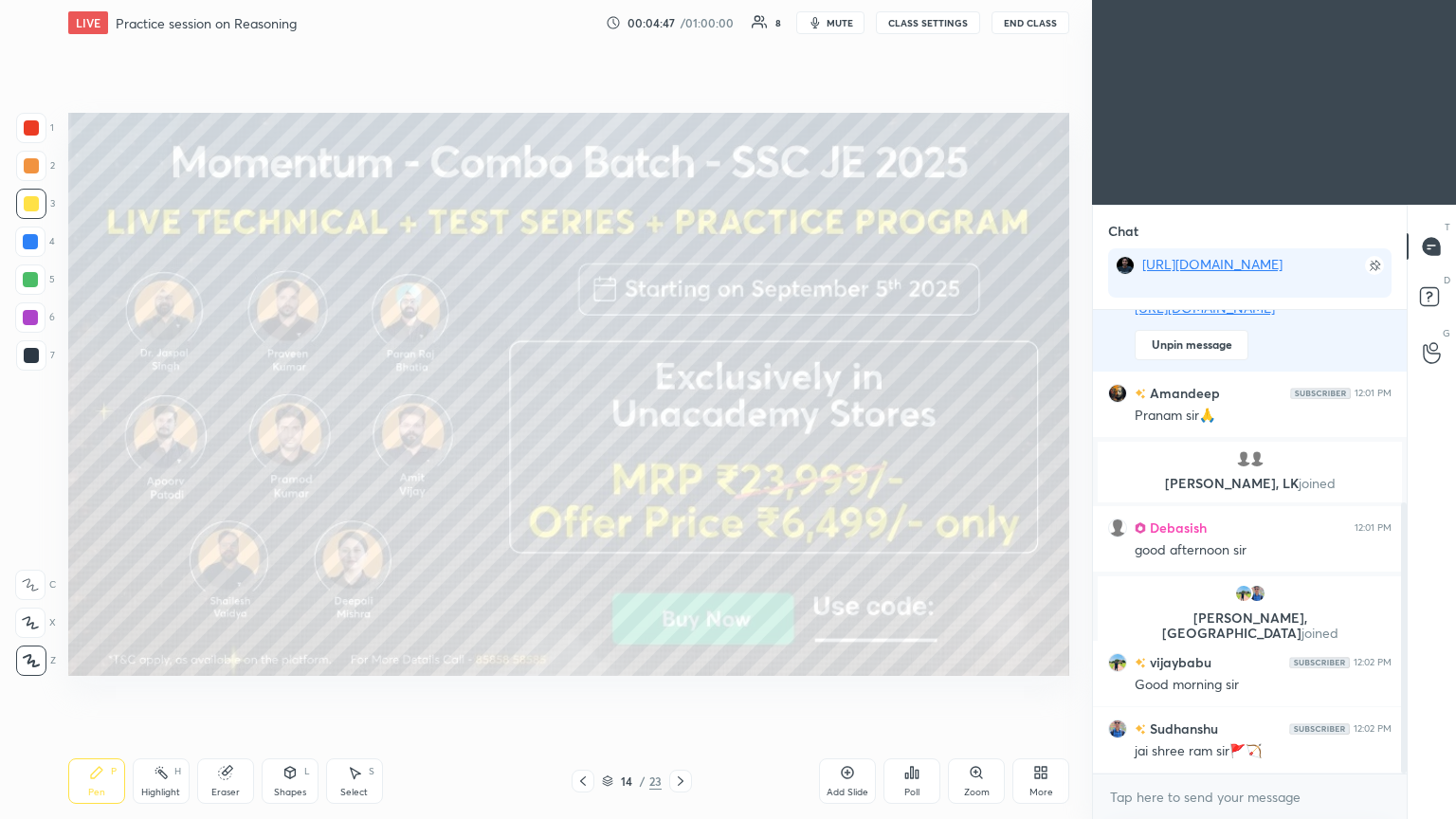
click at [676, 444] on icon at bounding box center [680, 780] width 15 height 15
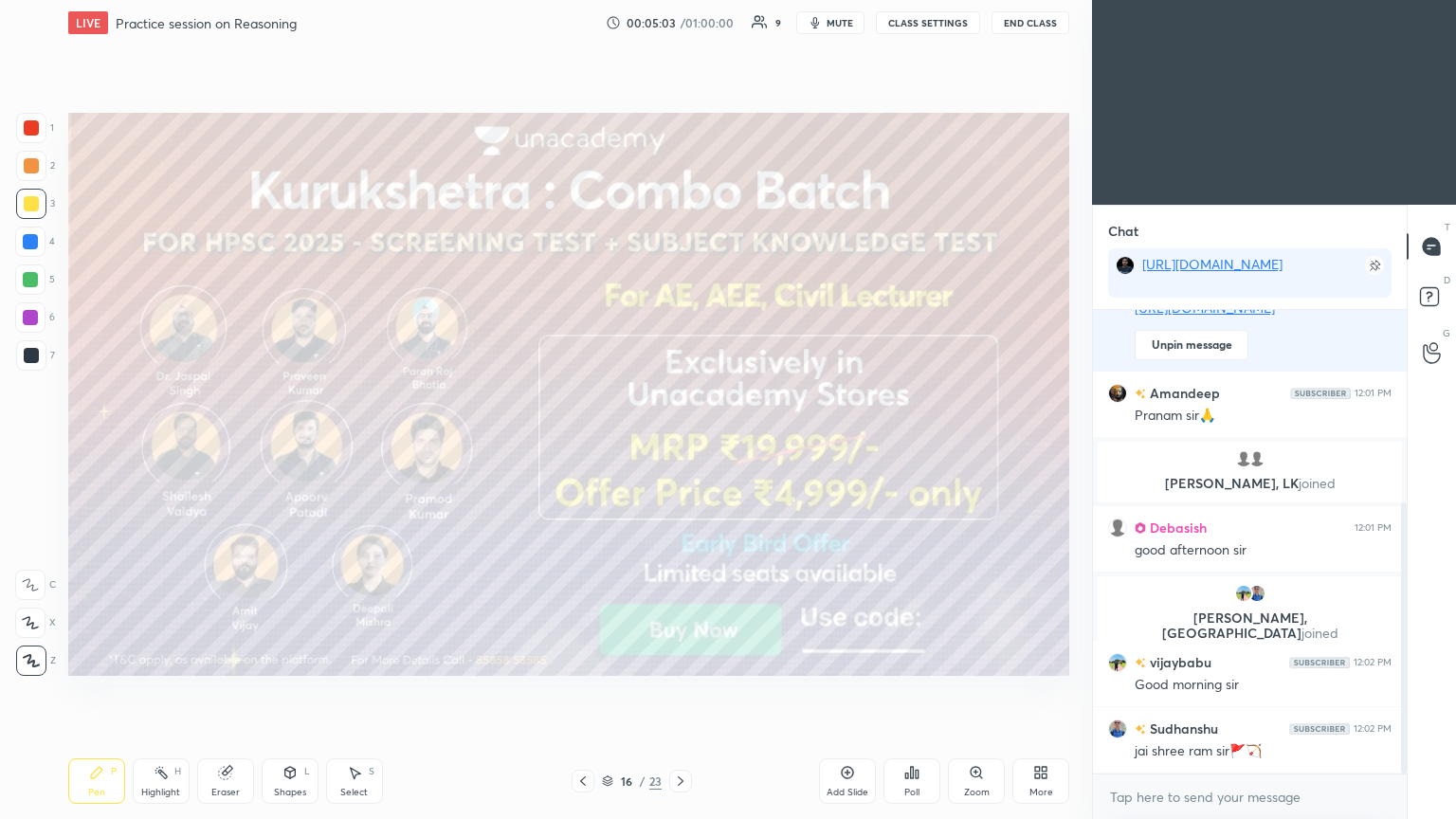
click at [680, 444] on icon at bounding box center [680, 780] width 15 height 15
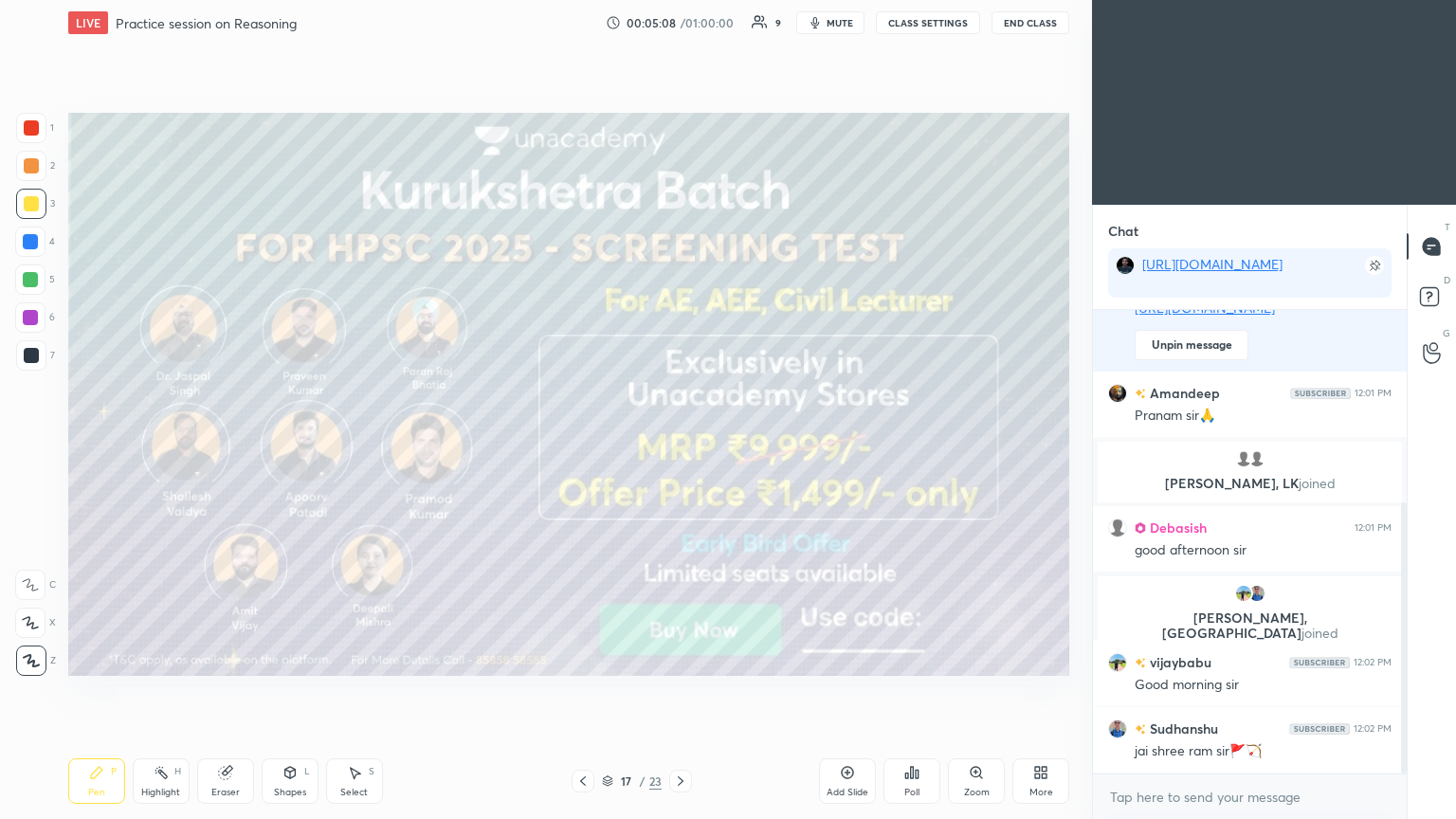
click at [676, 444] on icon at bounding box center [680, 780] width 15 height 15
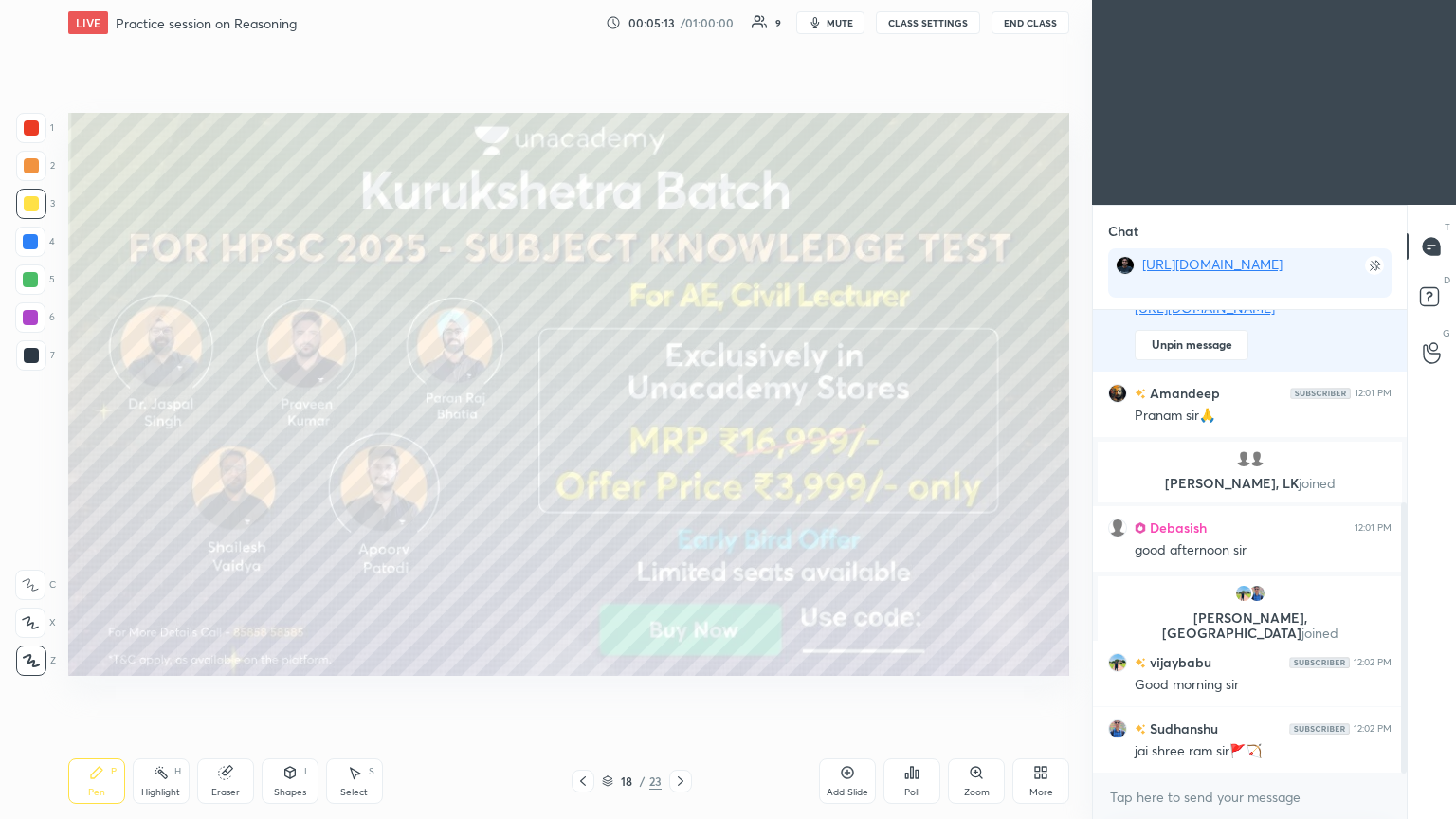
click at [677, 444] on icon at bounding box center [680, 780] width 15 height 15
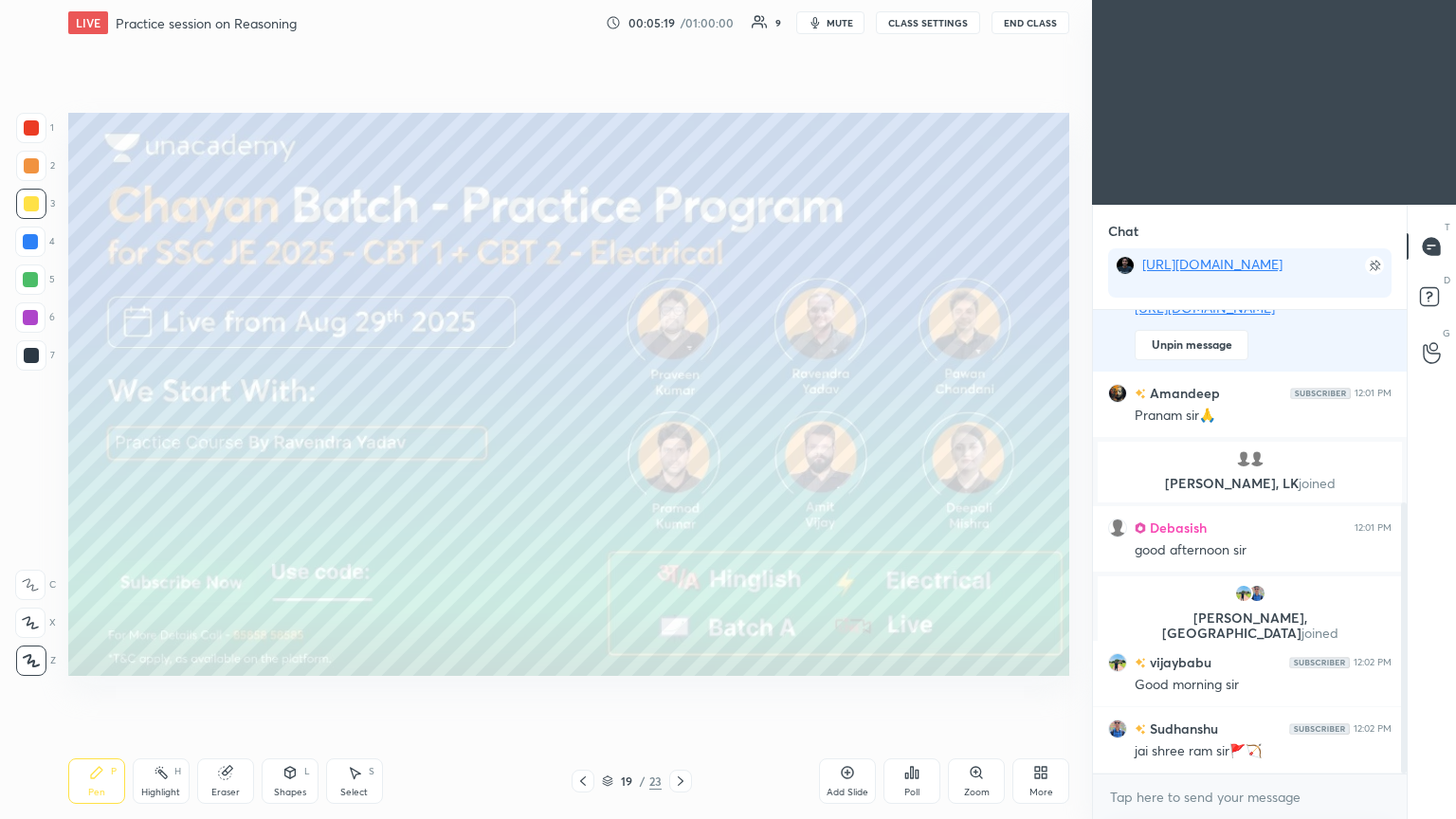
click at [680, 444] on icon at bounding box center [680, 780] width 15 height 15
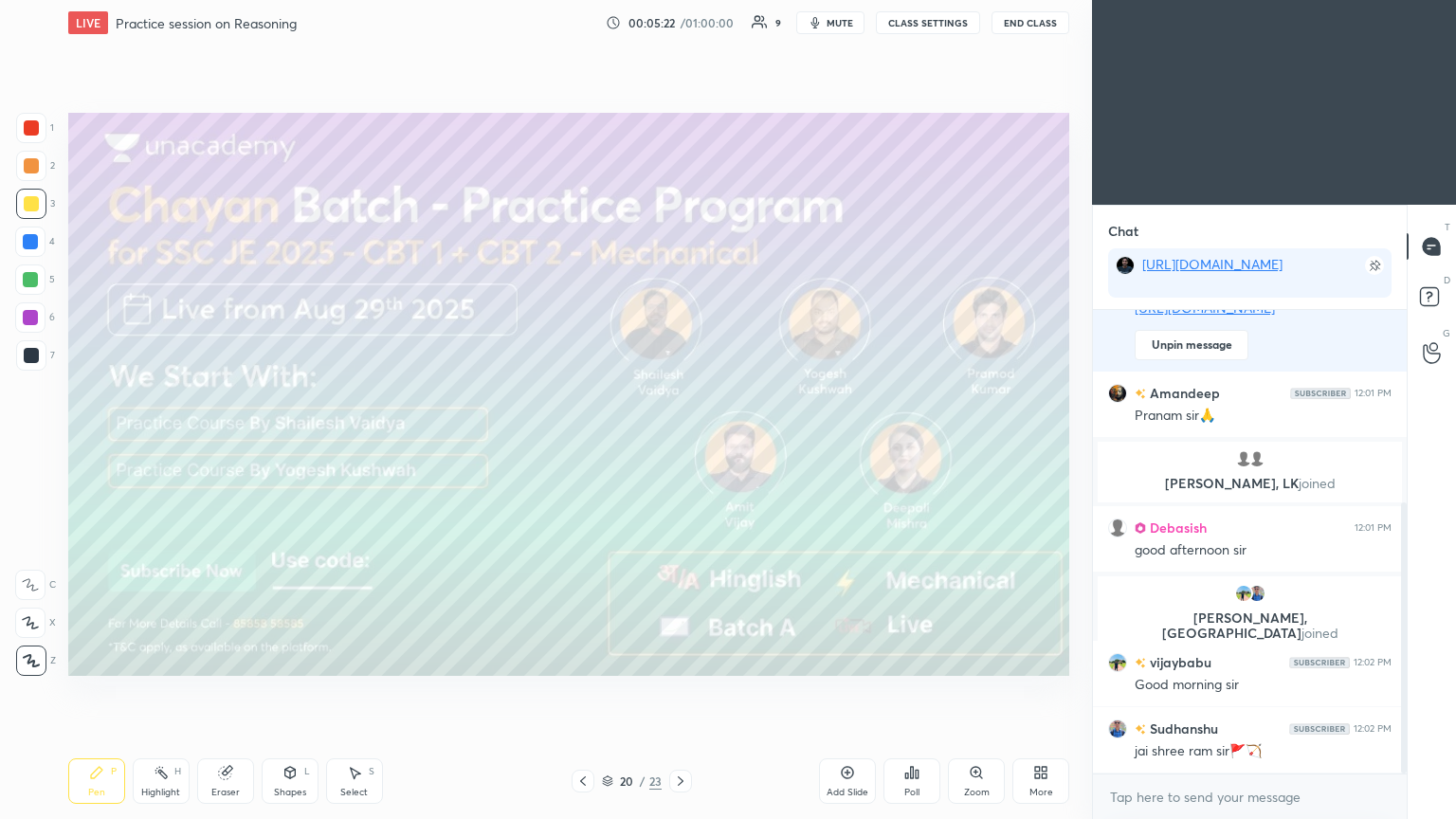
click at [679, 444] on icon at bounding box center [681, 781] width 6 height 10
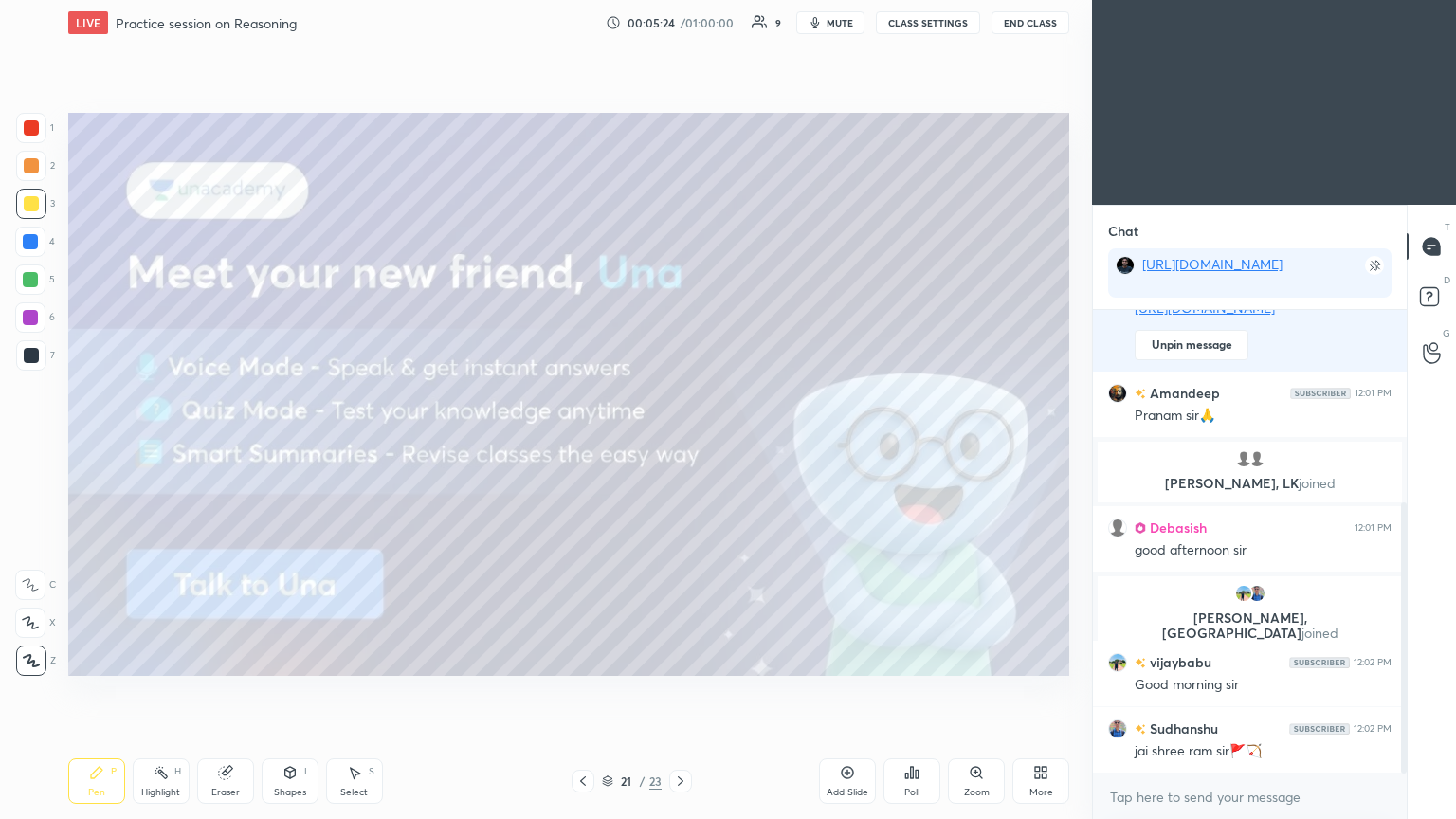
click at [675, 444] on icon at bounding box center [680, 780] width 15 height 15
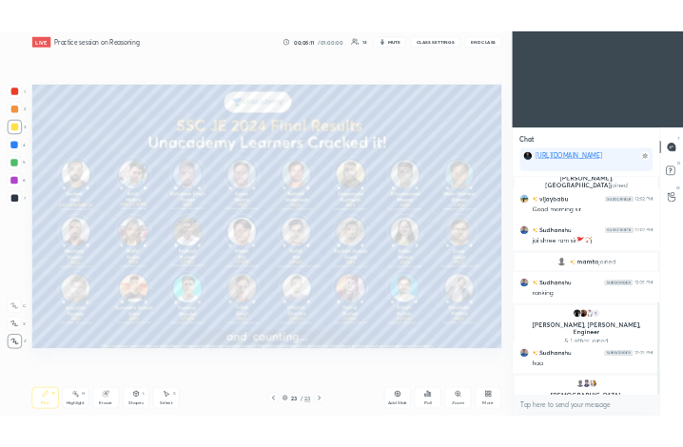
scroll to position [673, 0]
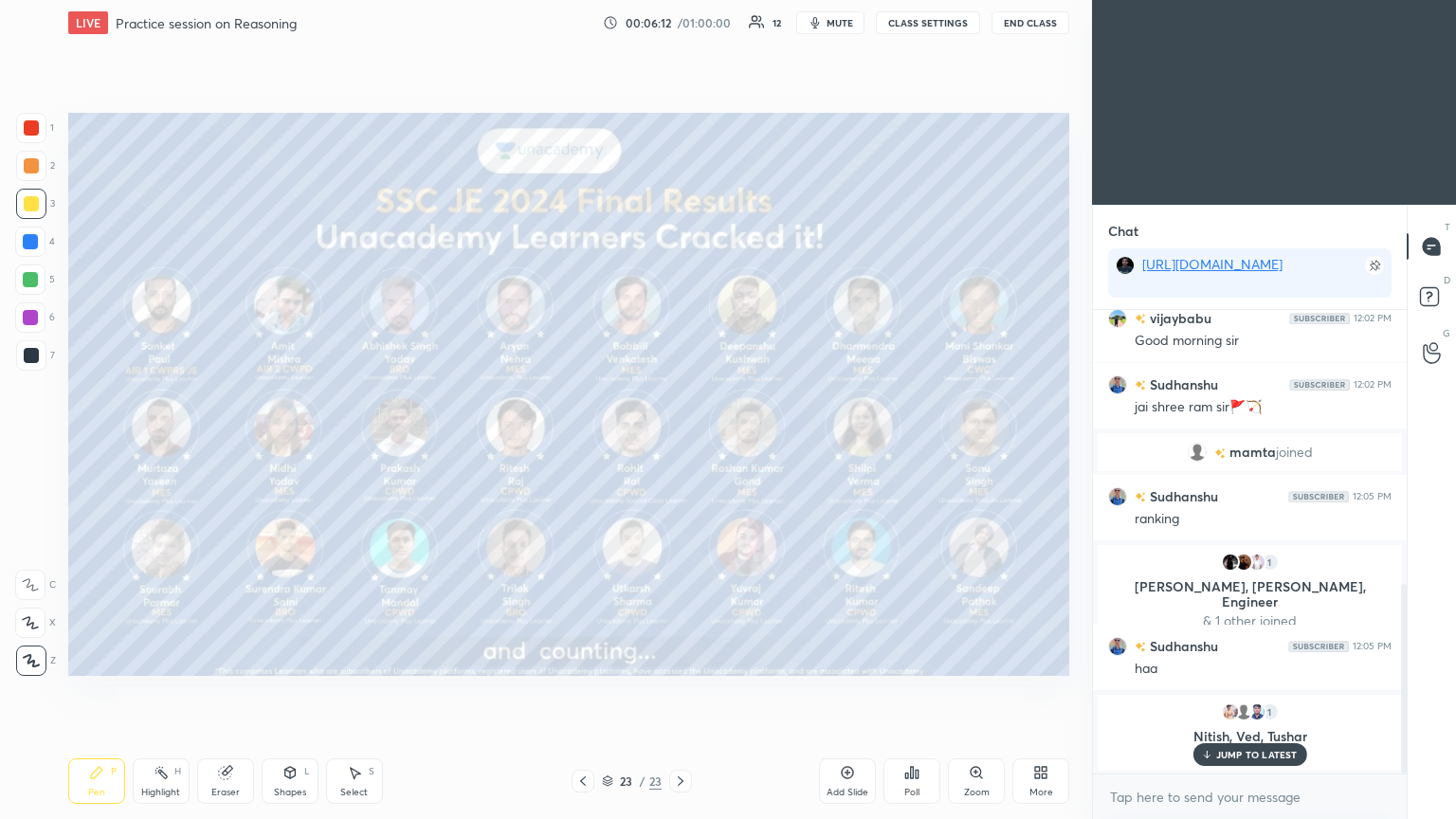
click at [680, 444] on div "More" at bounding box center [1041, 792] width 24 height 10
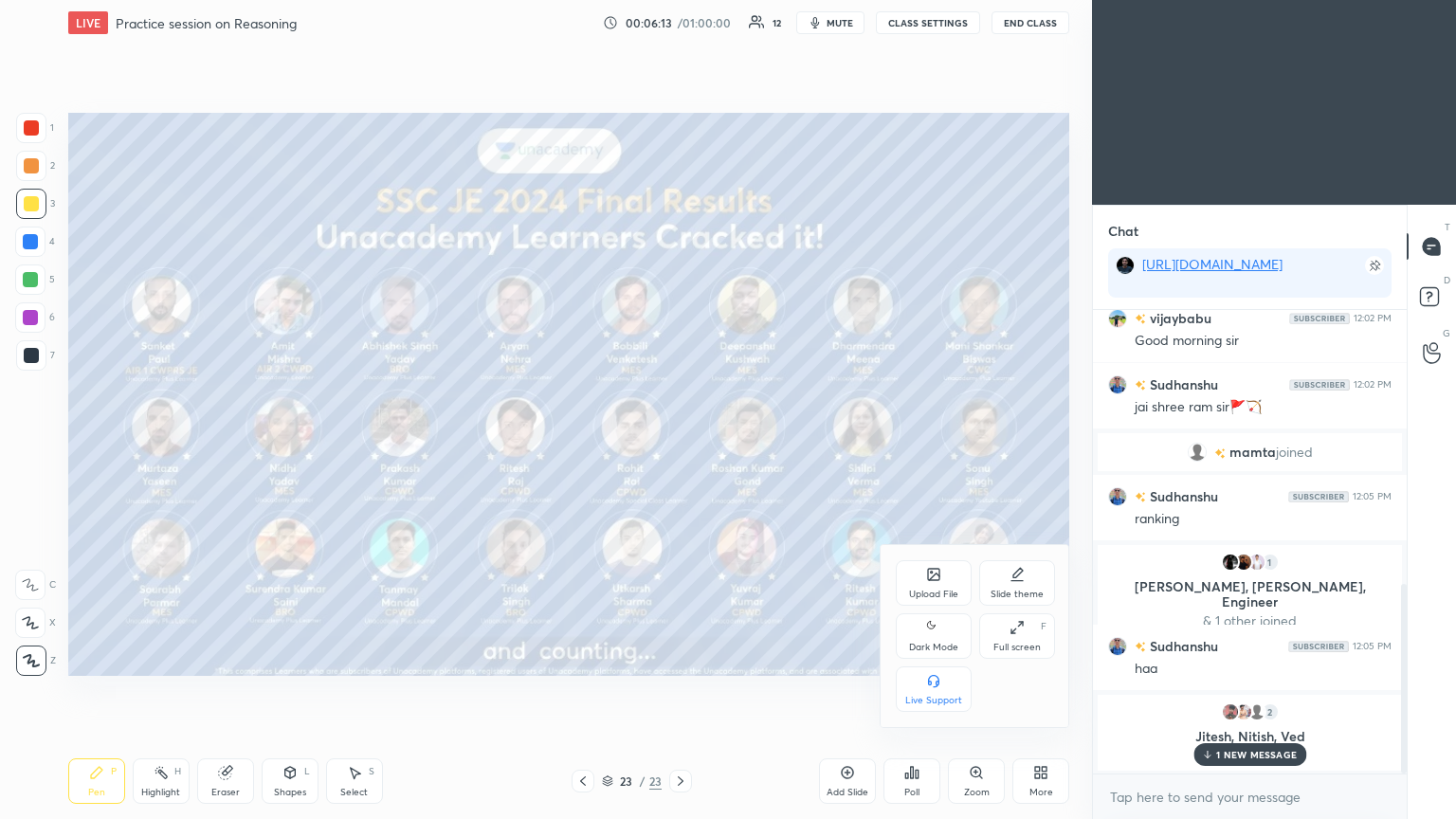
click at [680, 444] on icon at bounding box center [933, 574] width 11 height 11
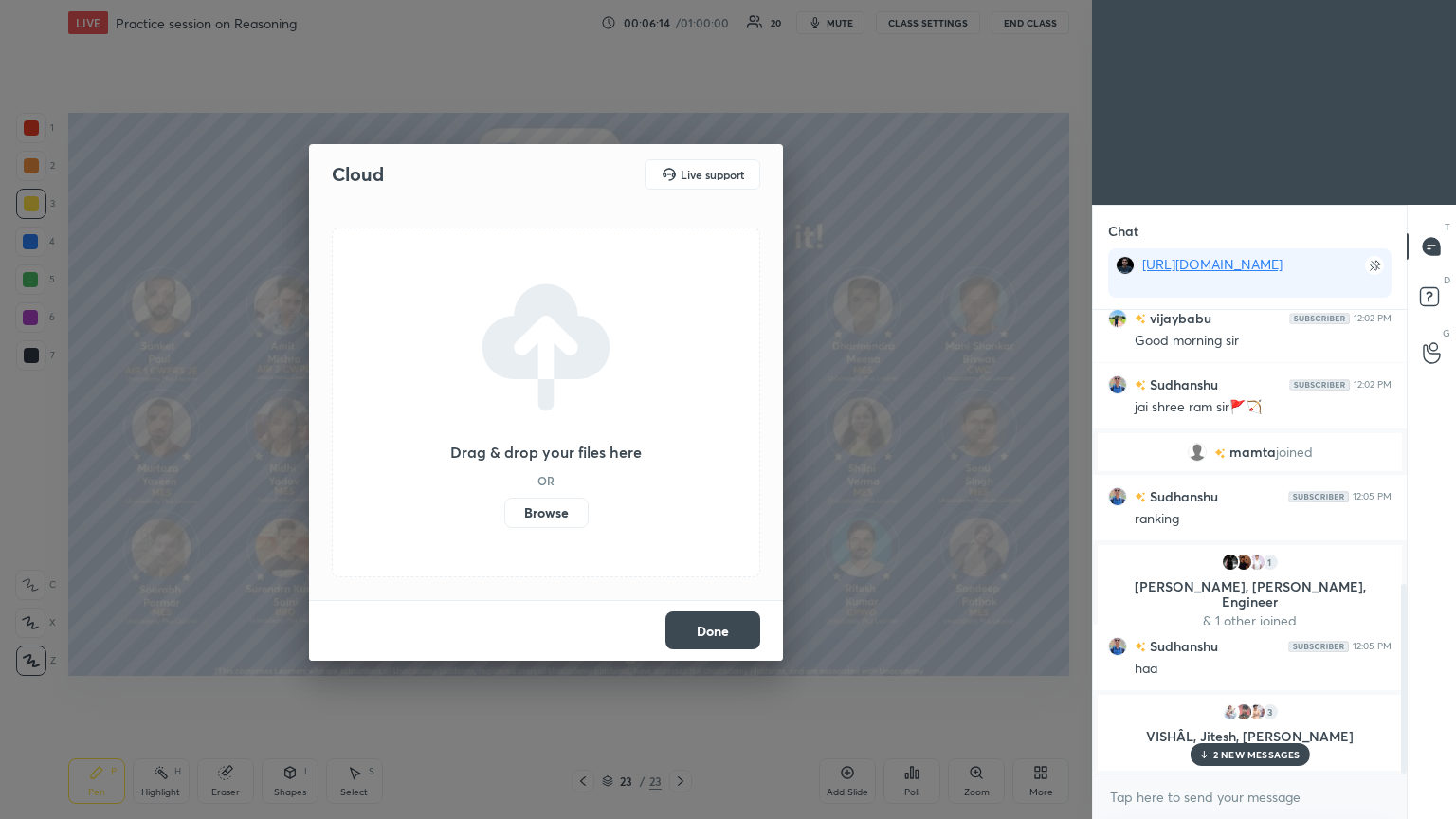
click at [546, 444] on label "Browse" at bounding box center [546, 512] width 85 height 30
click at [504, 444] on input "Browse" at bounding box center [504, 512] width 0 height 30
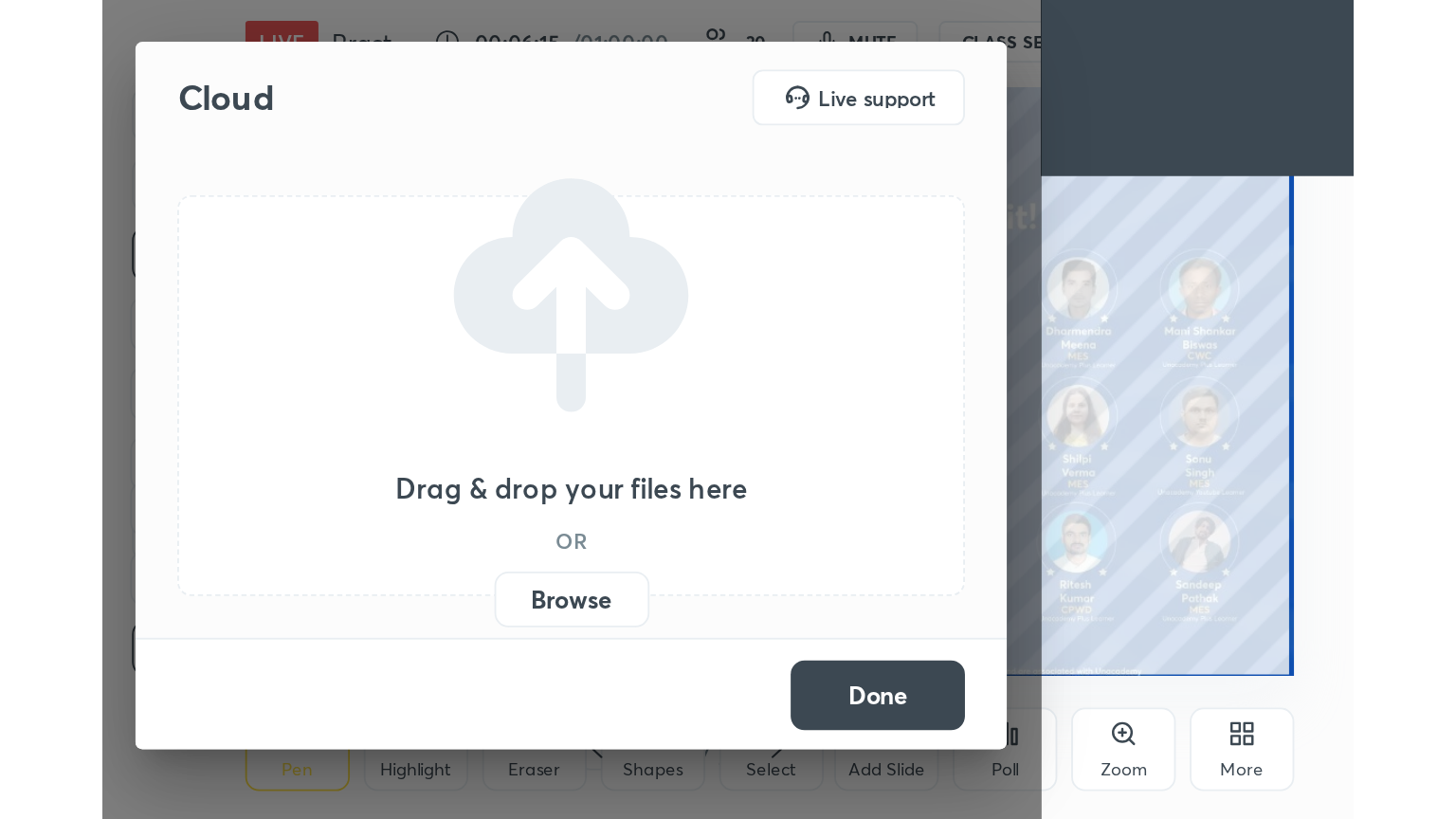
scroll to position [324, 604]
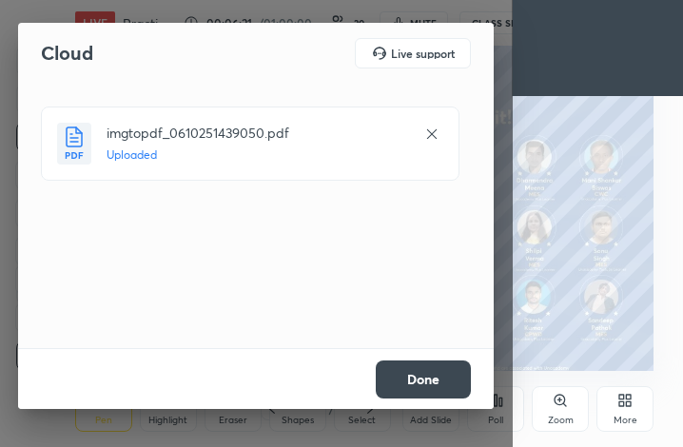
click at [434, 380] on button "Done" at bounding box center [423, 379] width 95 height 38
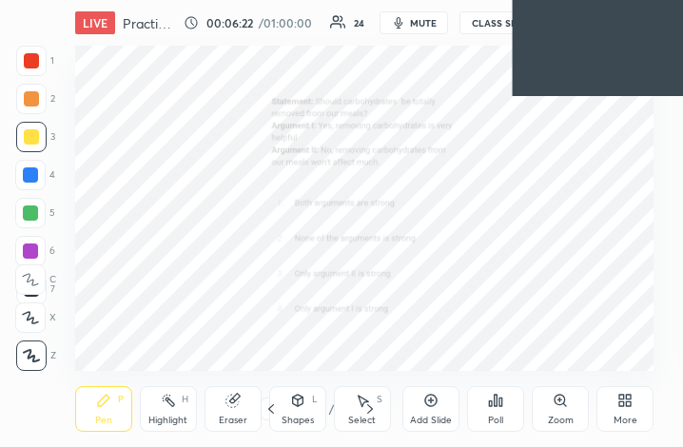
click at [633, 416] on div "More" at bounding box center [625, 421] width 24 height 10
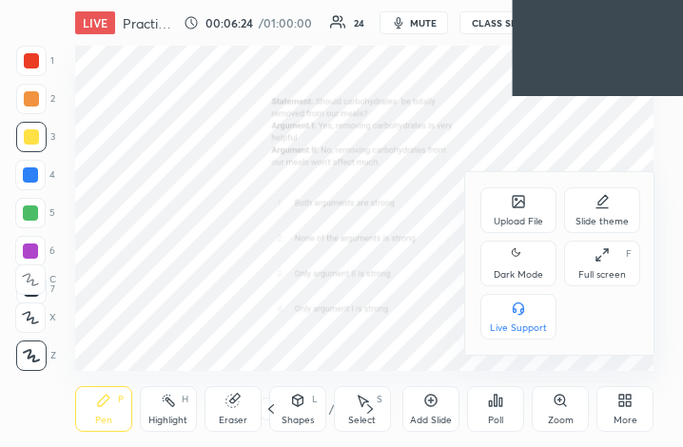
click at [601, 267] on div "Full screen F" at bounding box center [602, 264] width 76 height 46
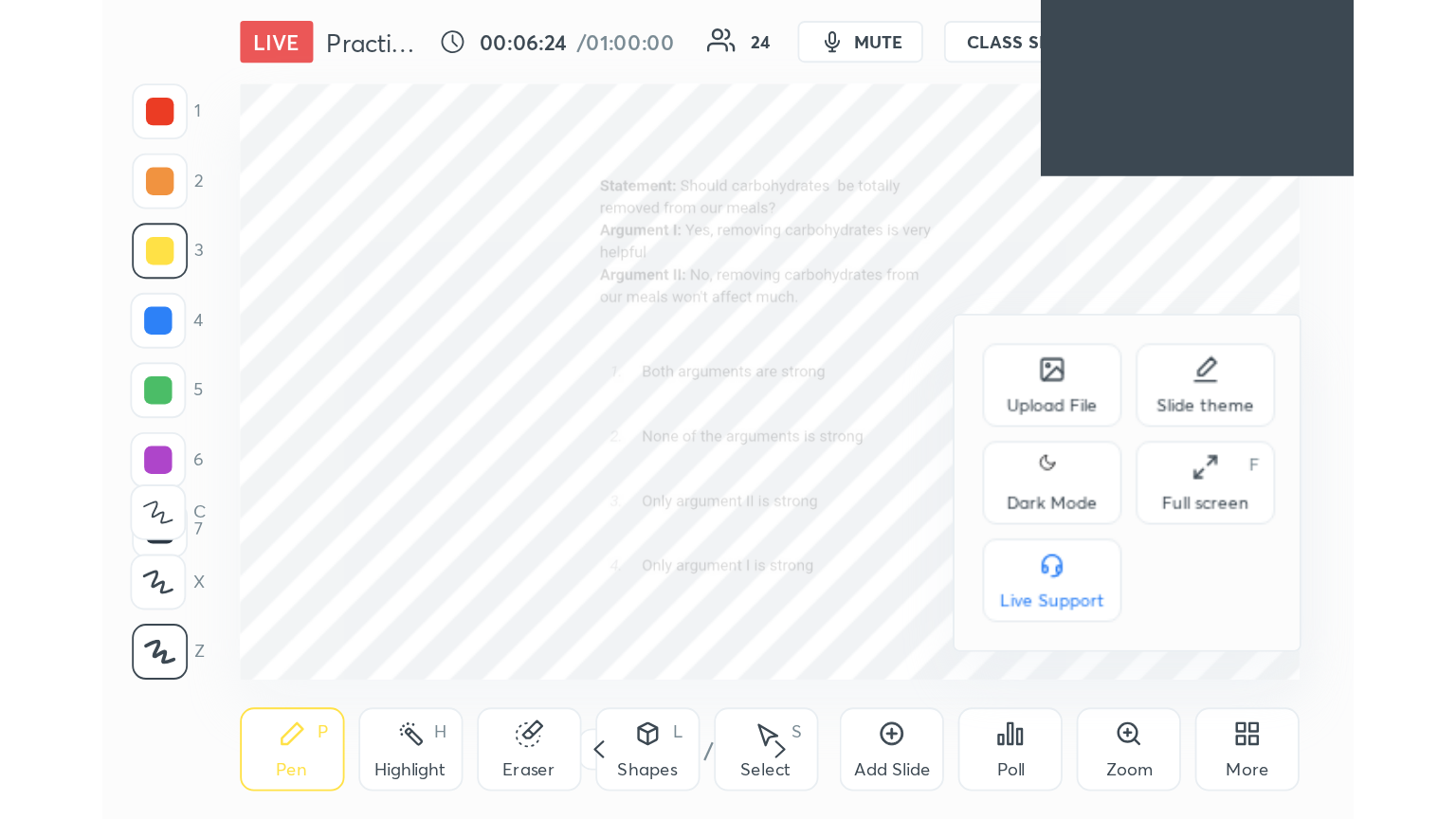
scroll to position [0, 0]
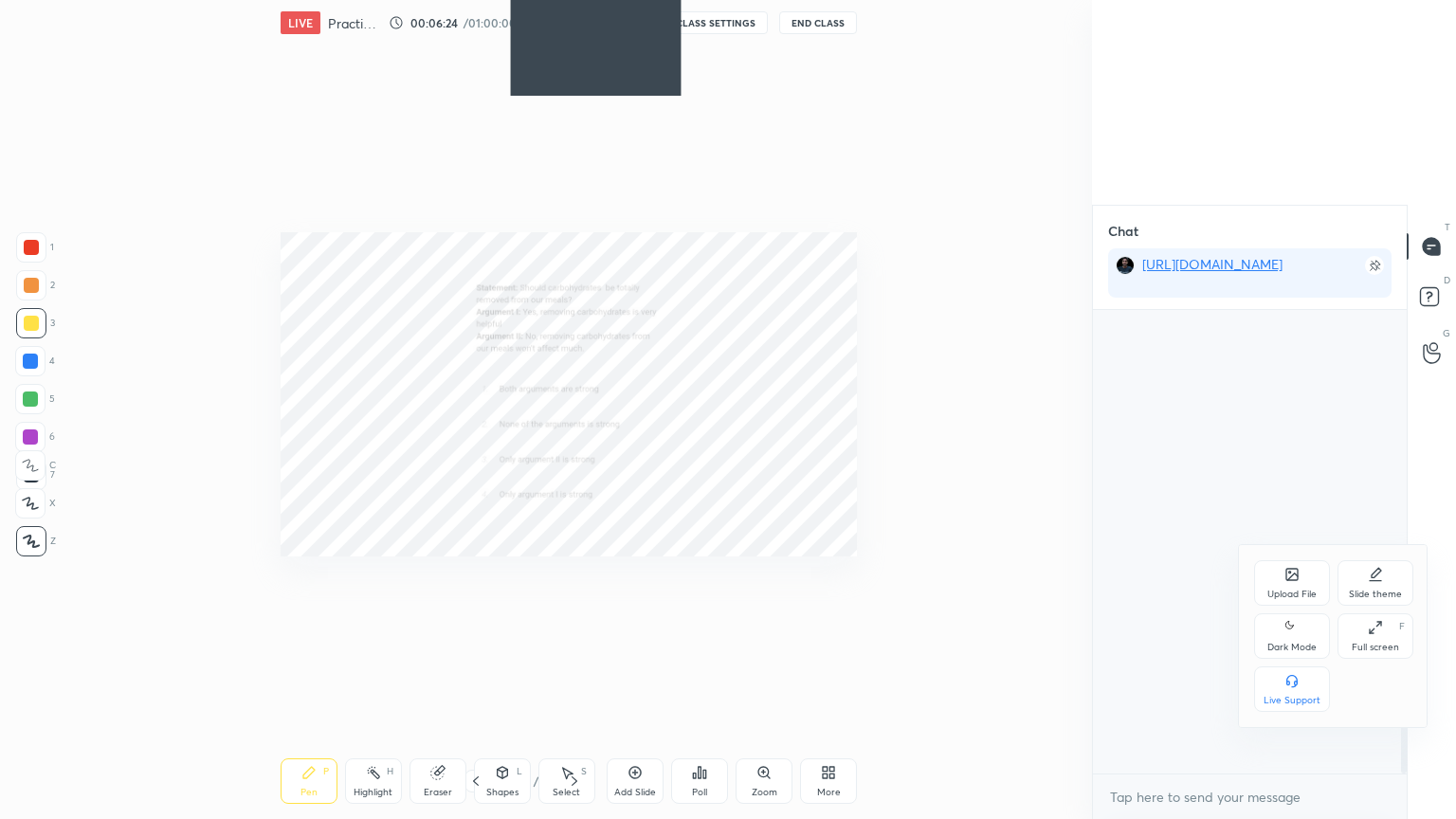
type textarea "x"
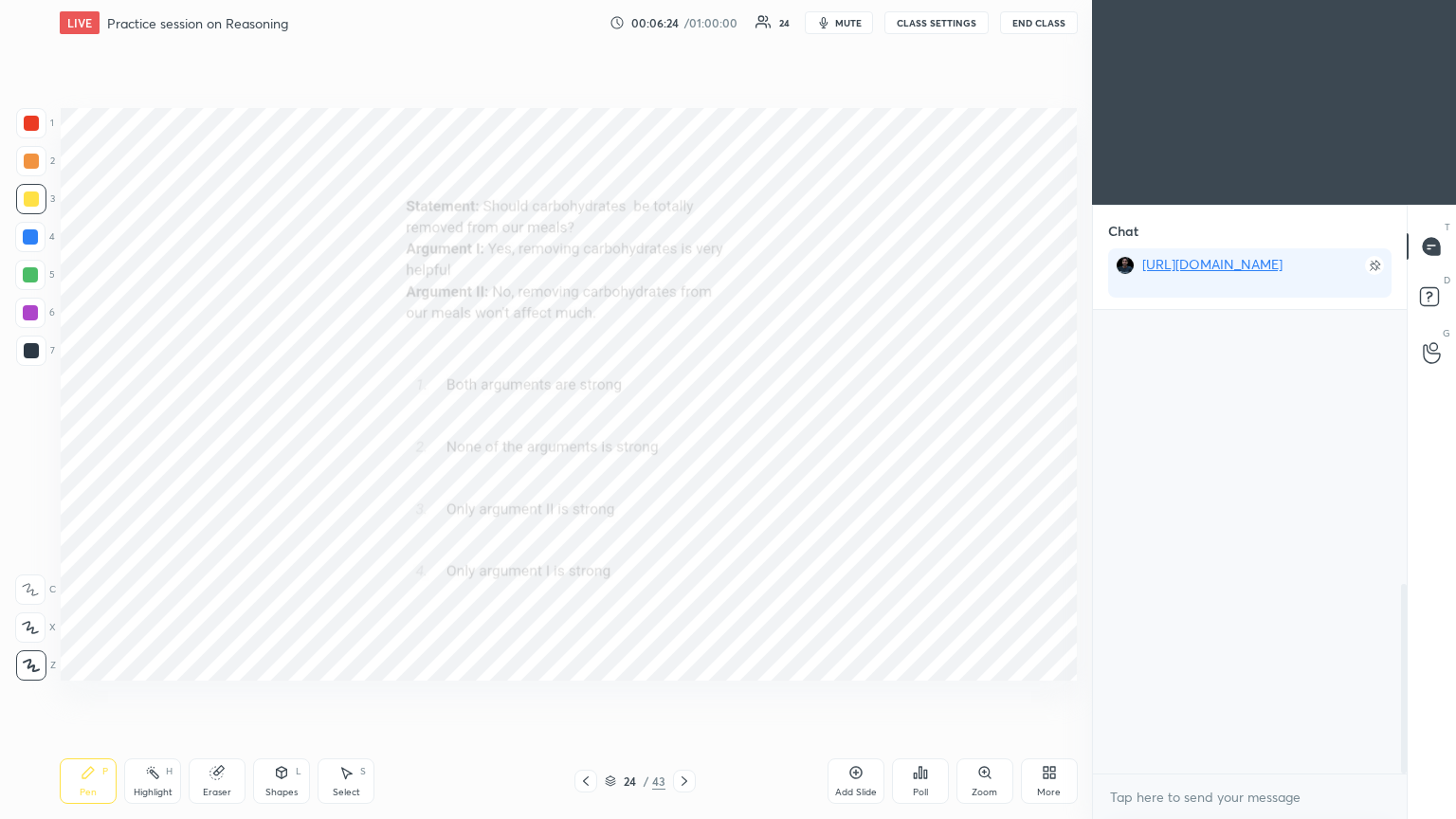
scroll to position [94071, 93774]
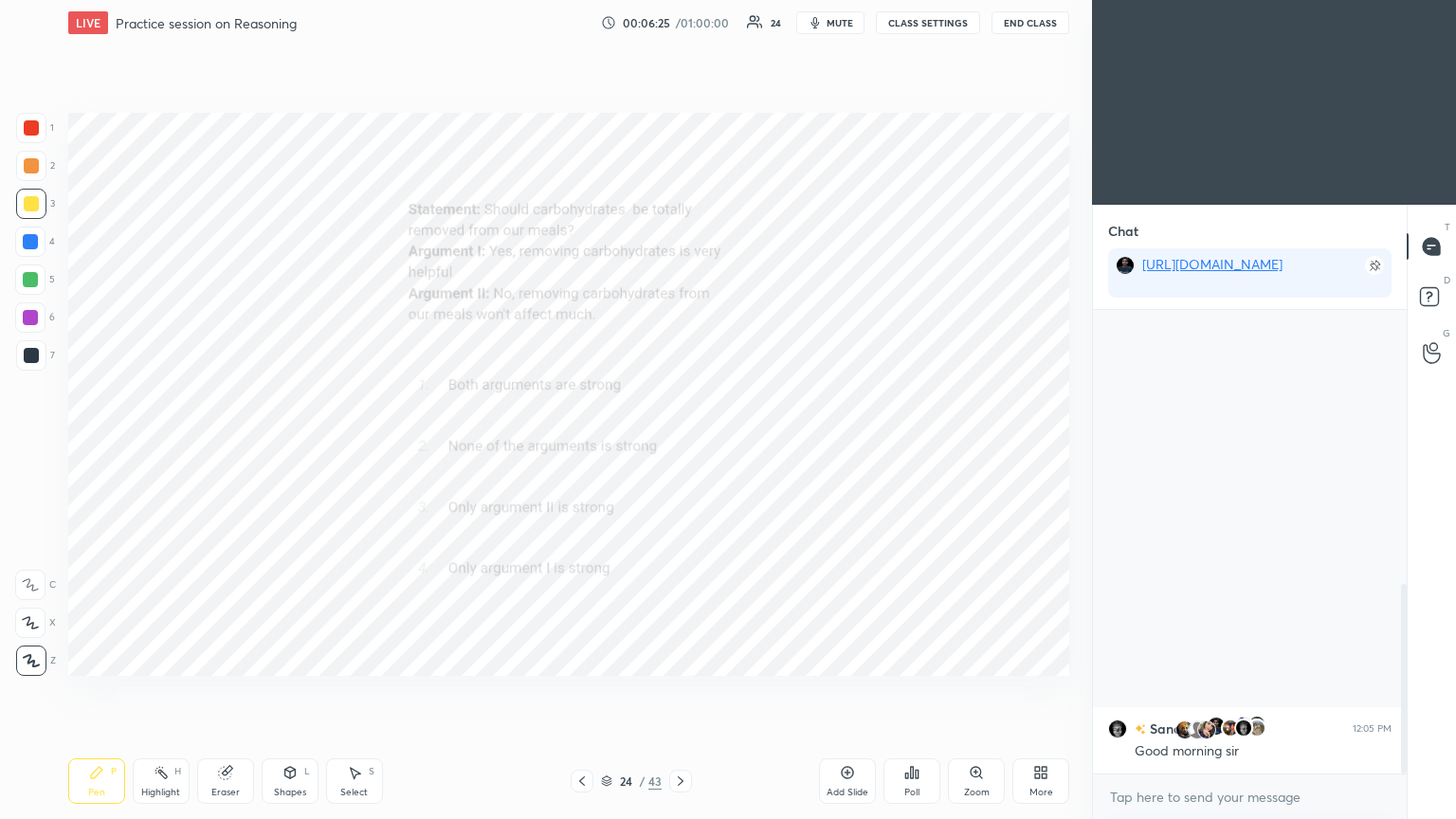
click at [584, 444] on icon at bounding box center [581, 780] width 15 height 15
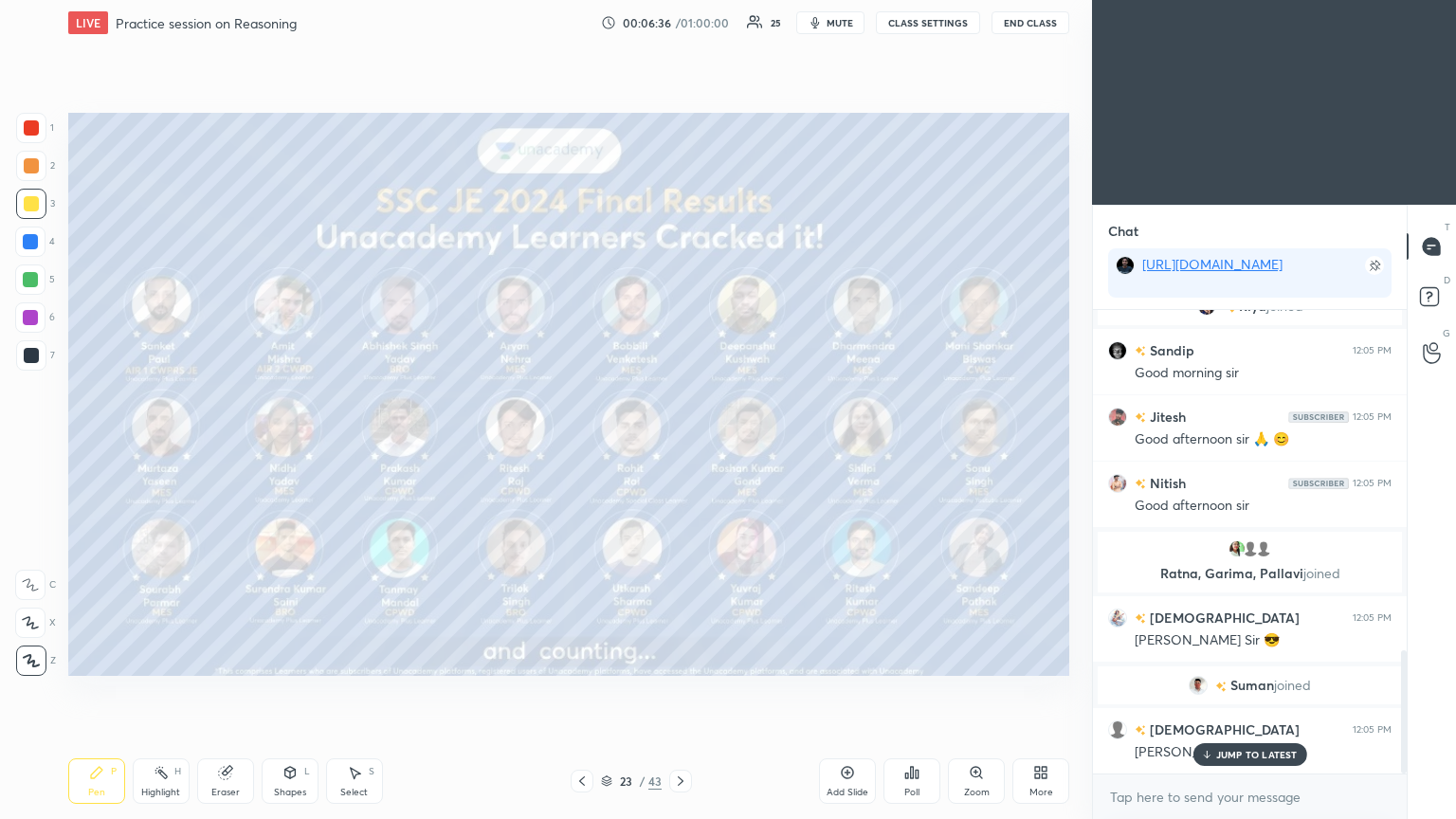
scroll to position [1330, 0]
click at [680, 444] on p "JUMP TO LATEST" at bounding box center [1257, 753] width 82 height 11
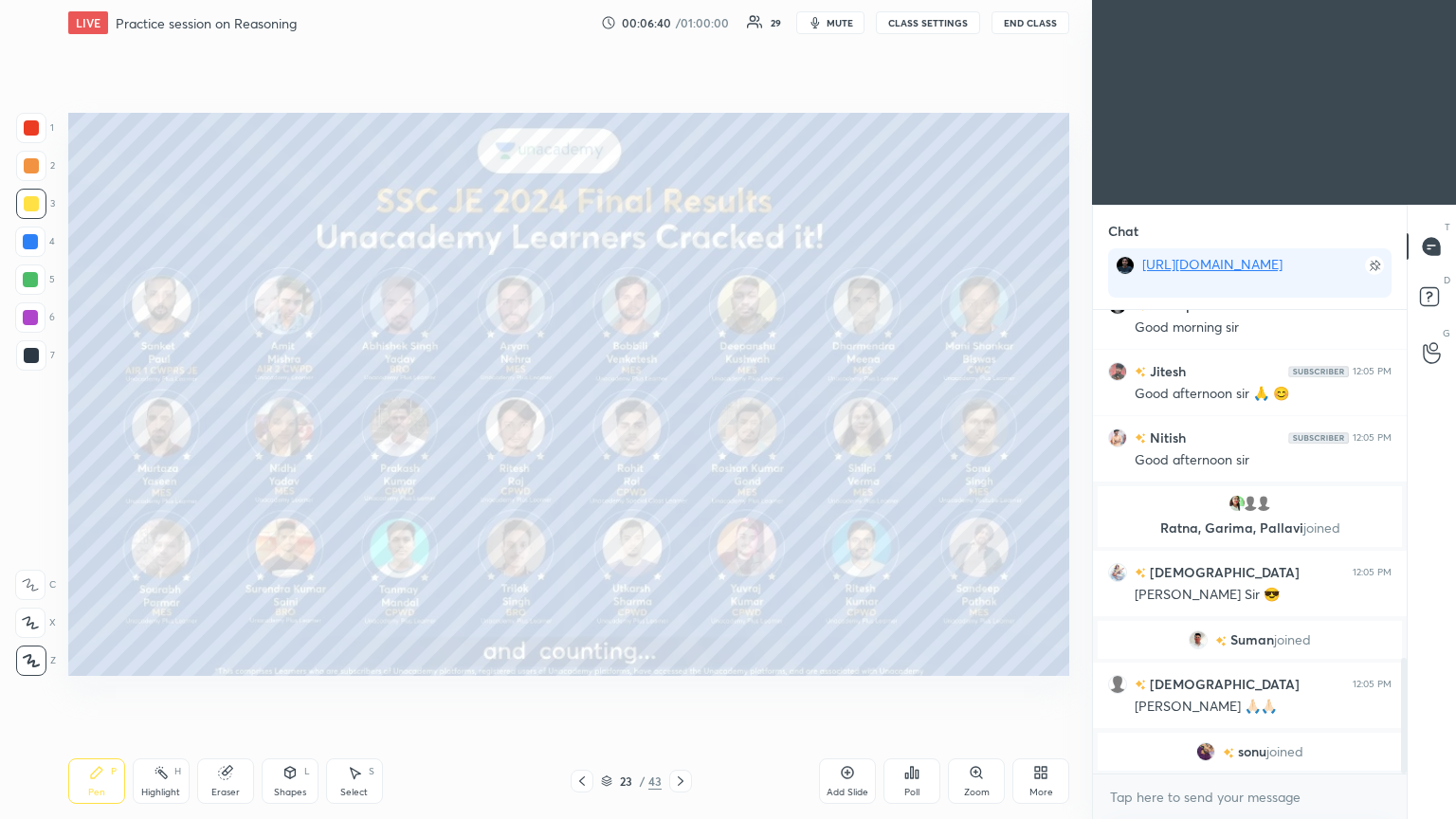
scroll to position [1398, 0]
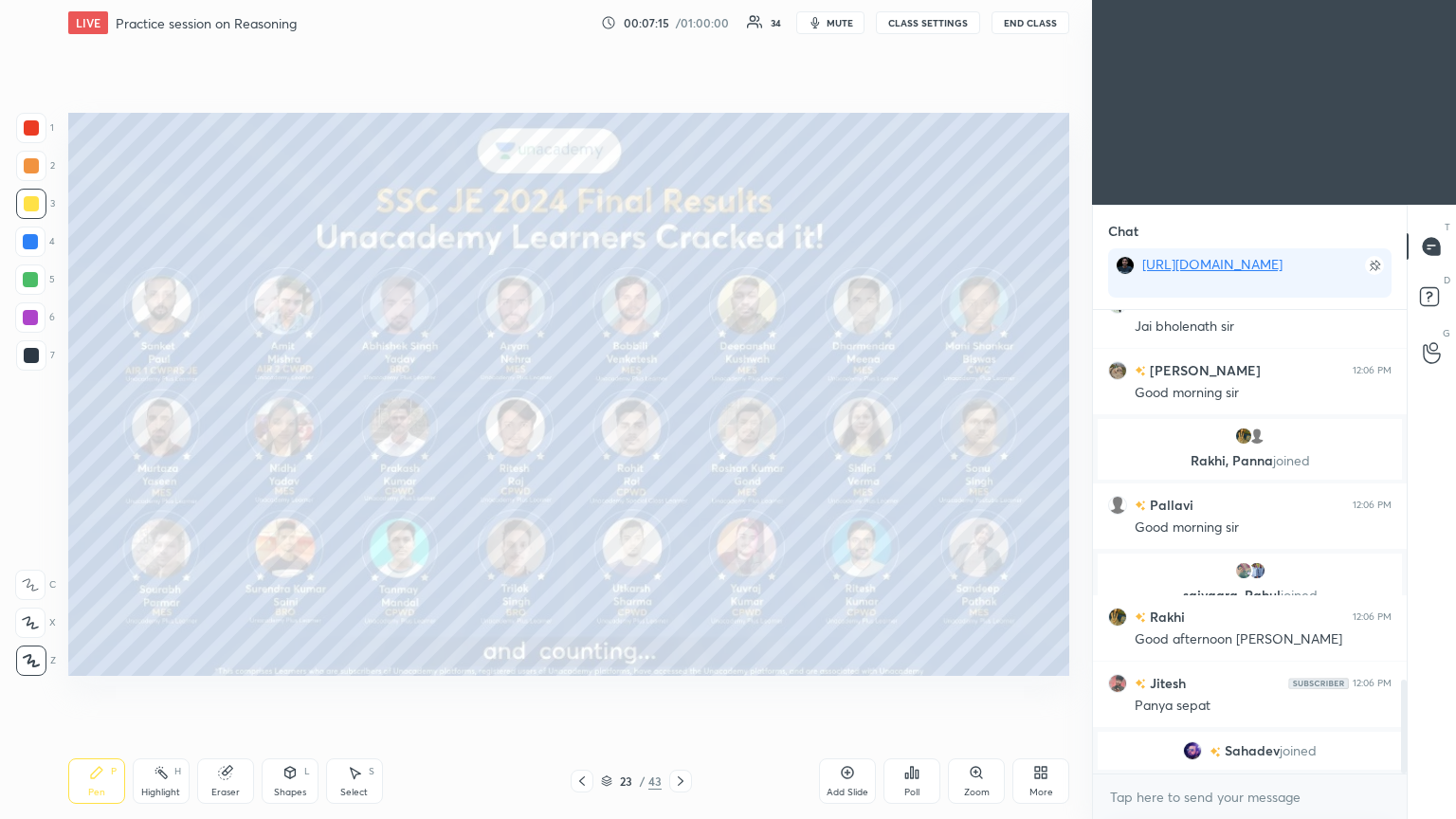
click at [679, 444] on icon at bounding box center [680, 780] width 15 height 15
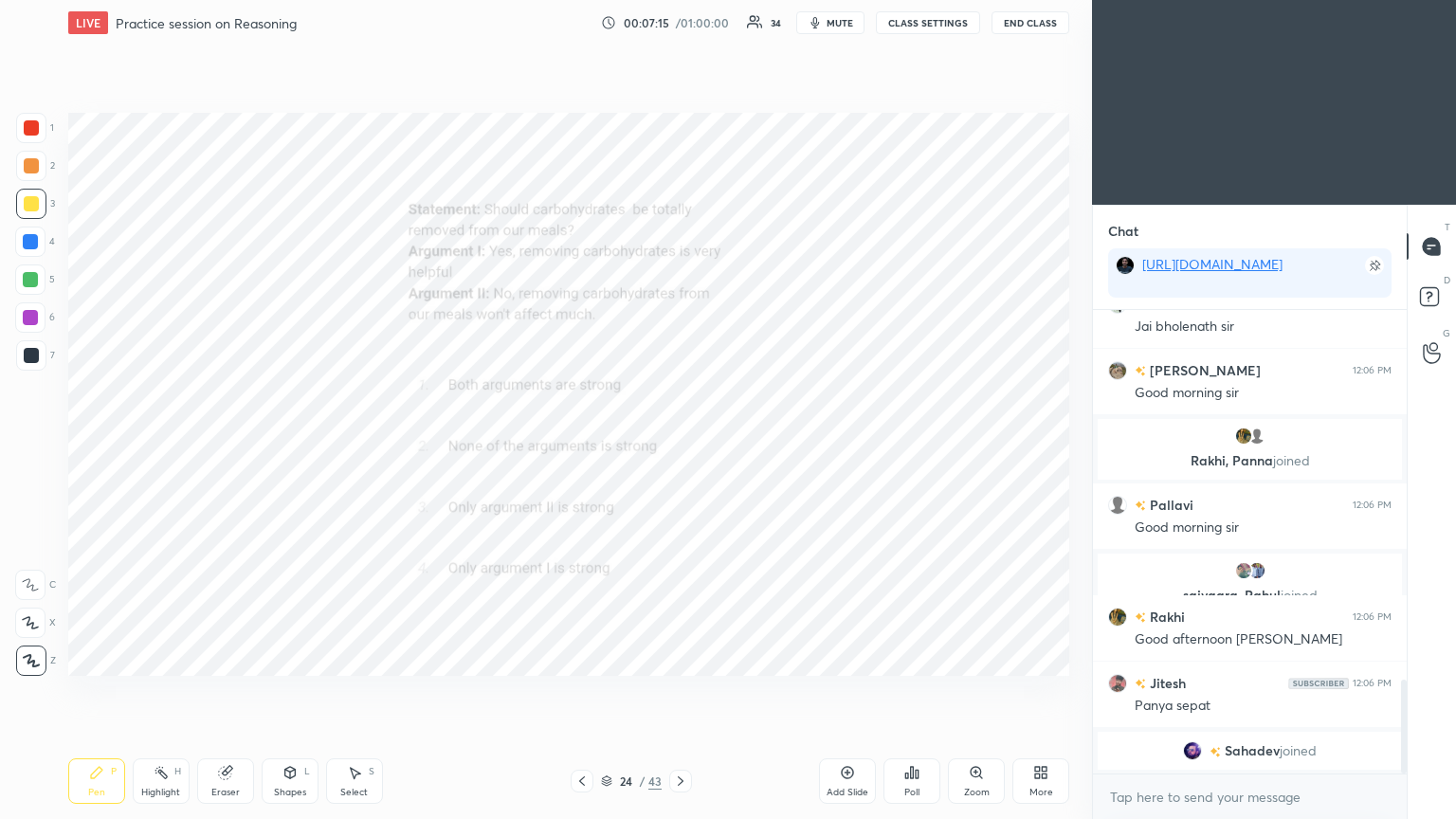
scroll to position [1861, 0]
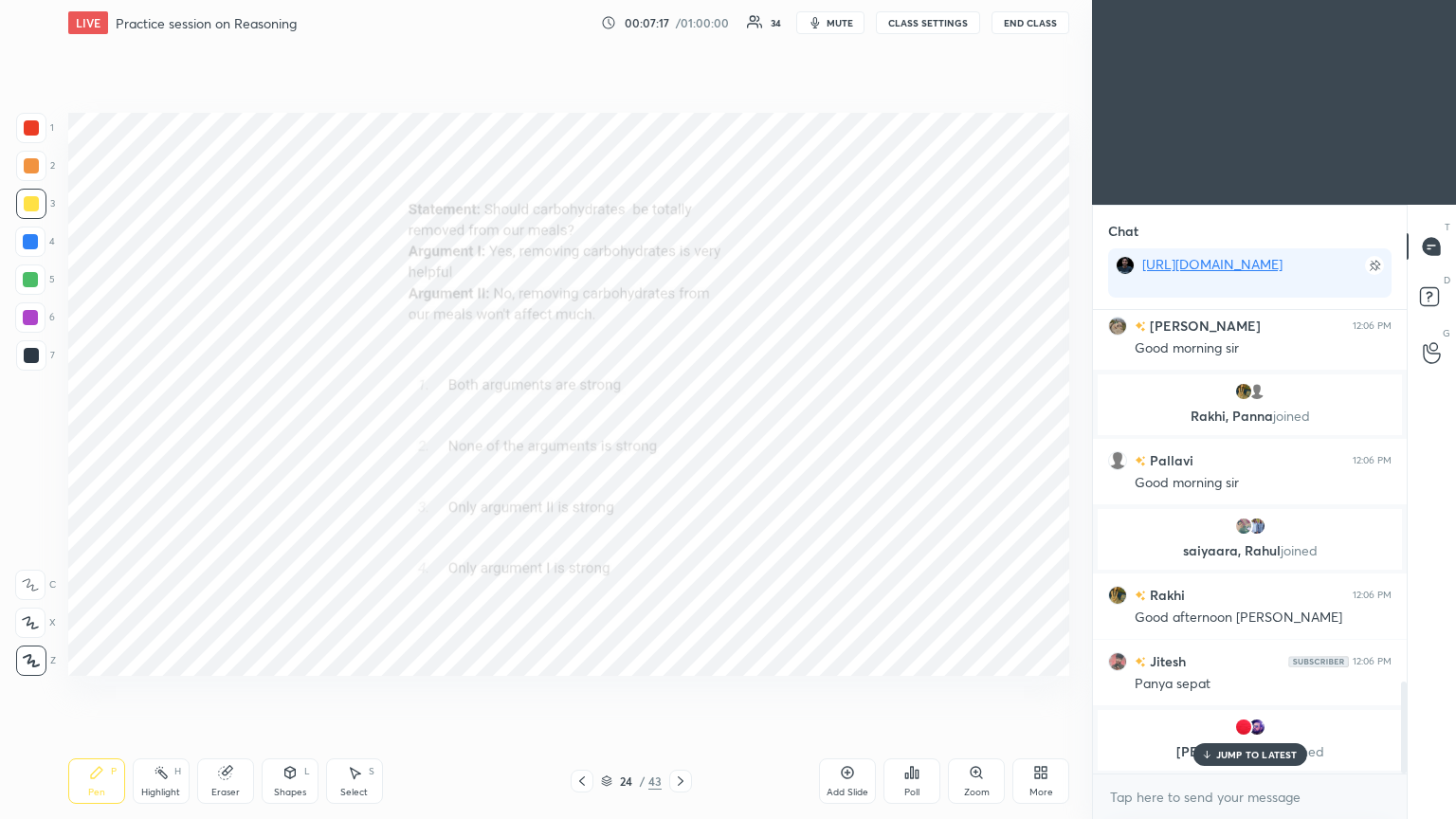
click at [680, 444] on icon at bounding box center [981, 776] width 3 height 3
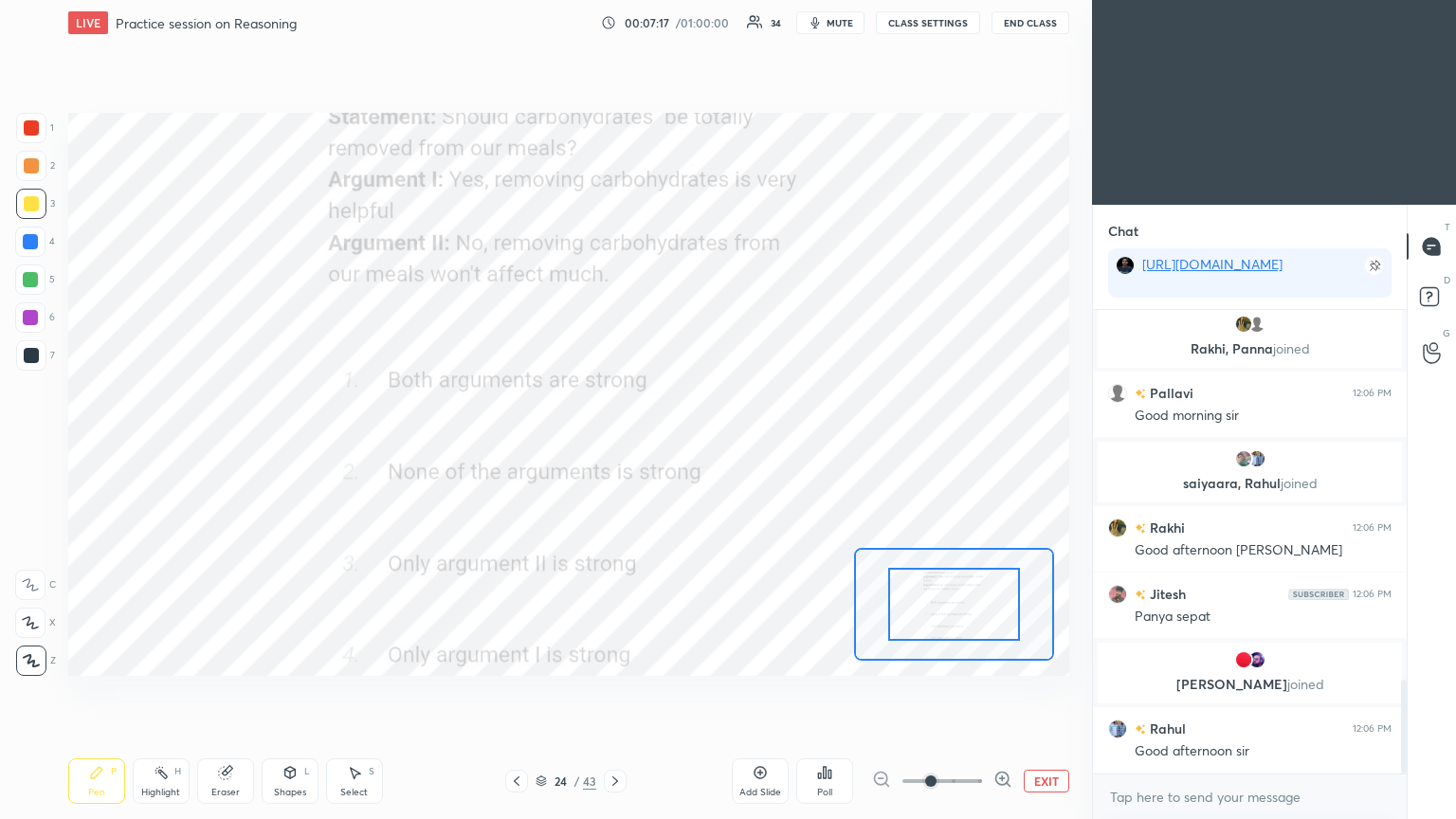
scroll to position [1833, 0]
click at [680, 444] on button "EXIT" at bounding box center [1046, 780] width 46 height 23
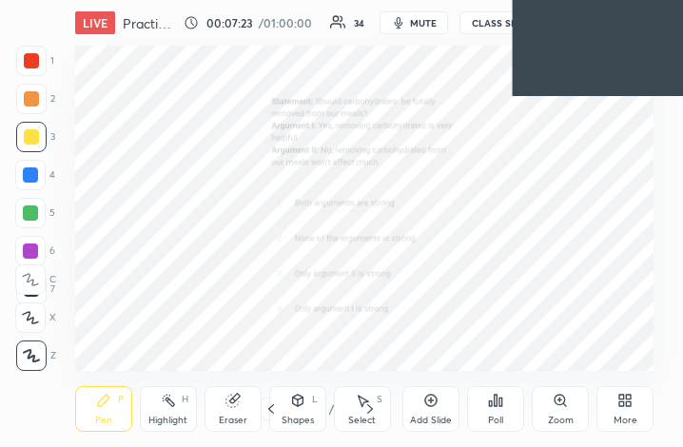
scroll to position [94790, 94508]
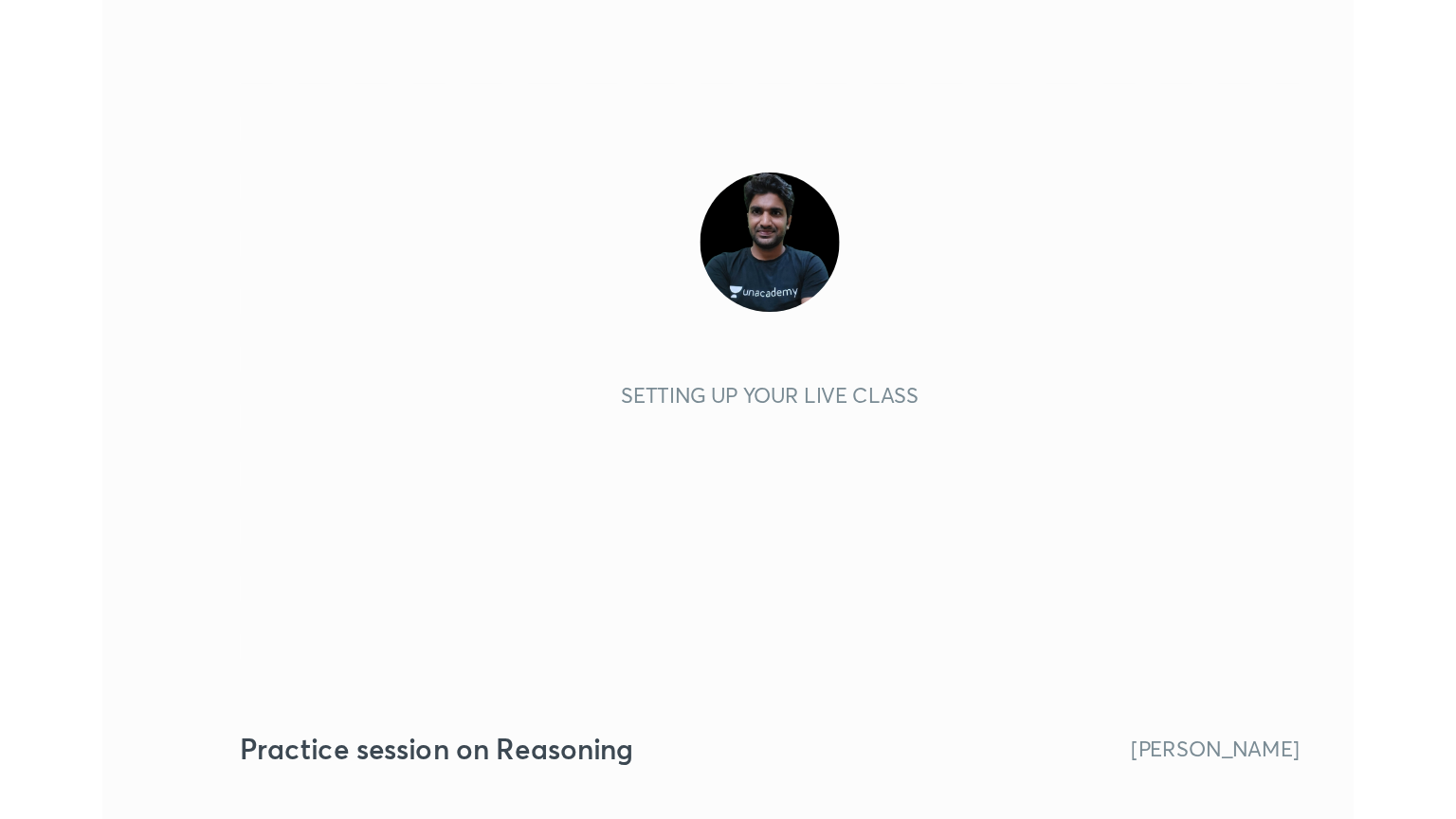
scroll to position [324, 605]
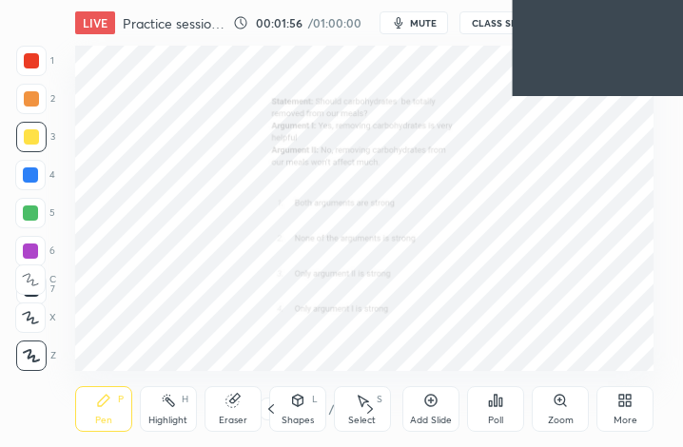
click at [632, 419] on div "More" at bounding box center [625, 421] width 24 height 10
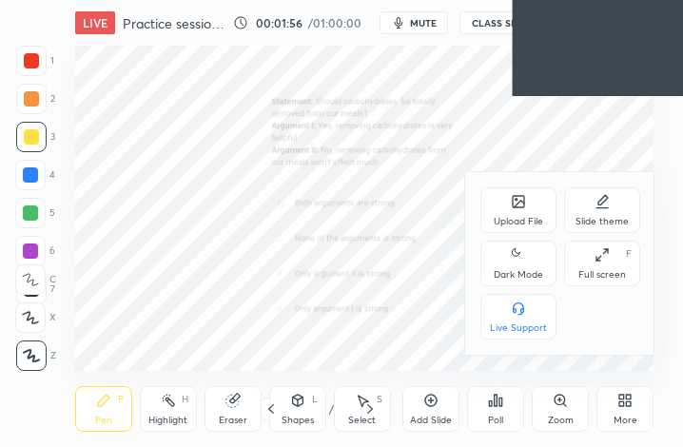
click at [586, 263] on div "Full screen F" at bounding box center [602, 264] width 76 height 46
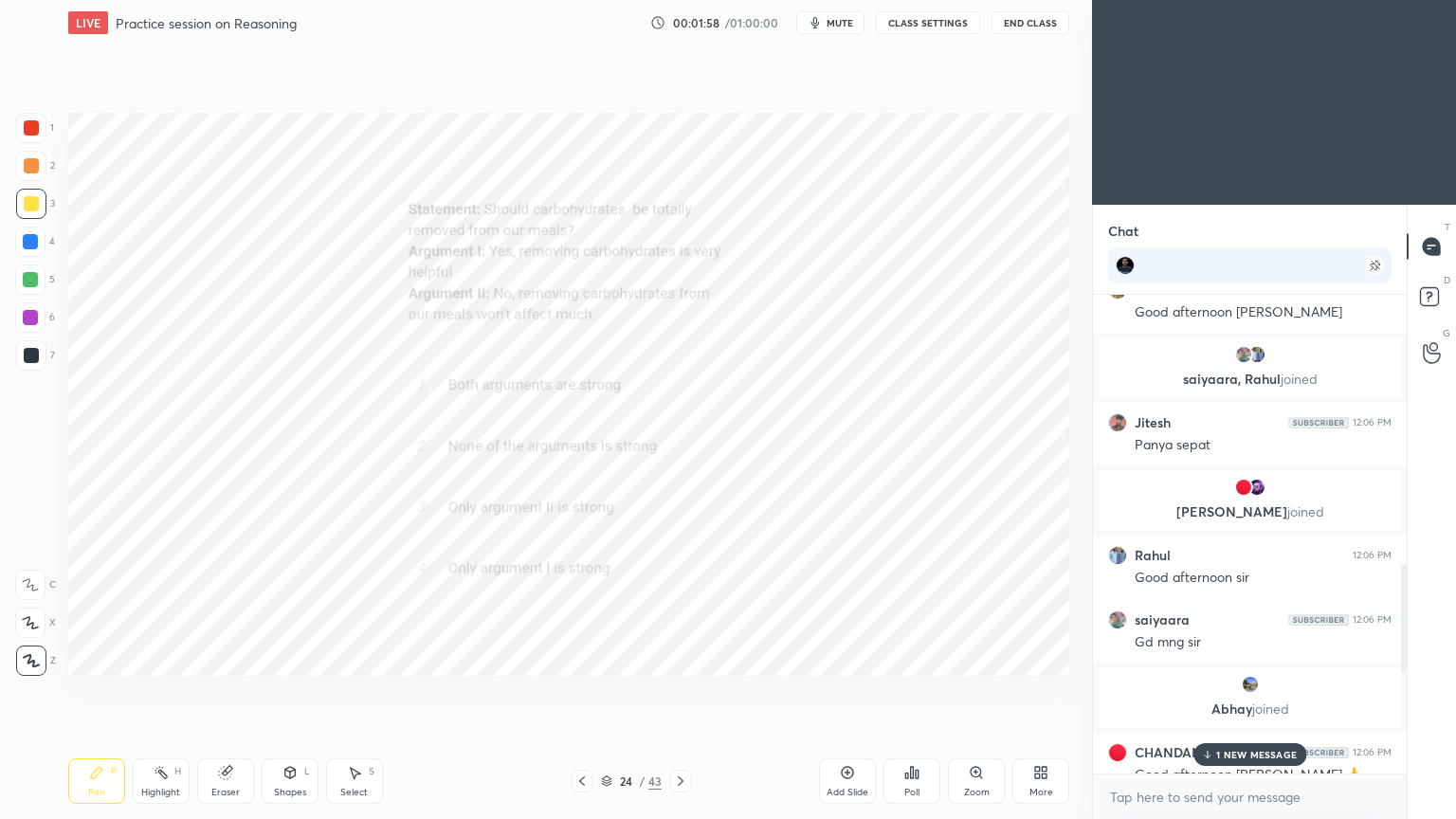
scroll to position [1925, 0]
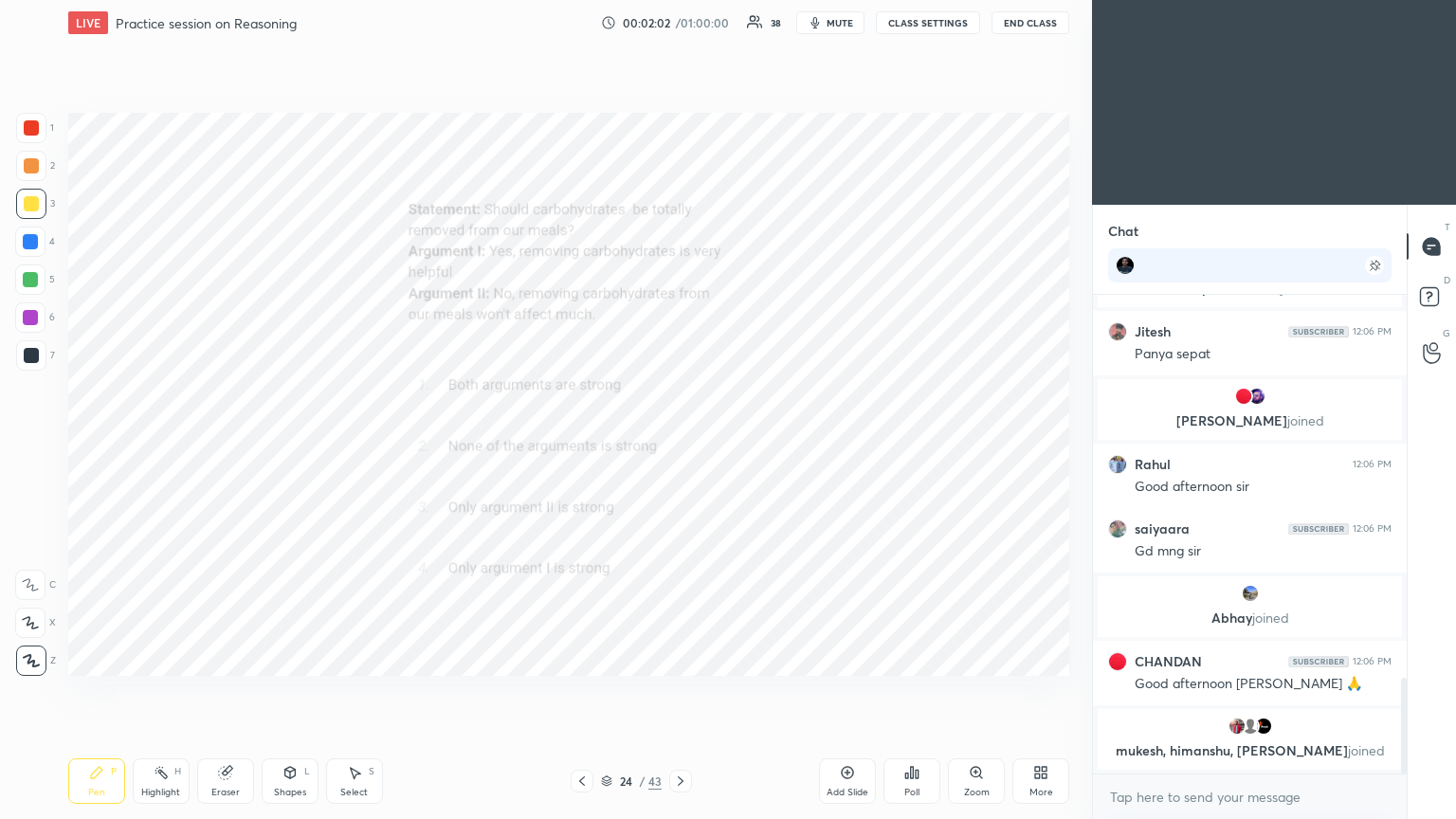
click at [25, 129] on div at bounding box center [31, 128] width 15 height 15
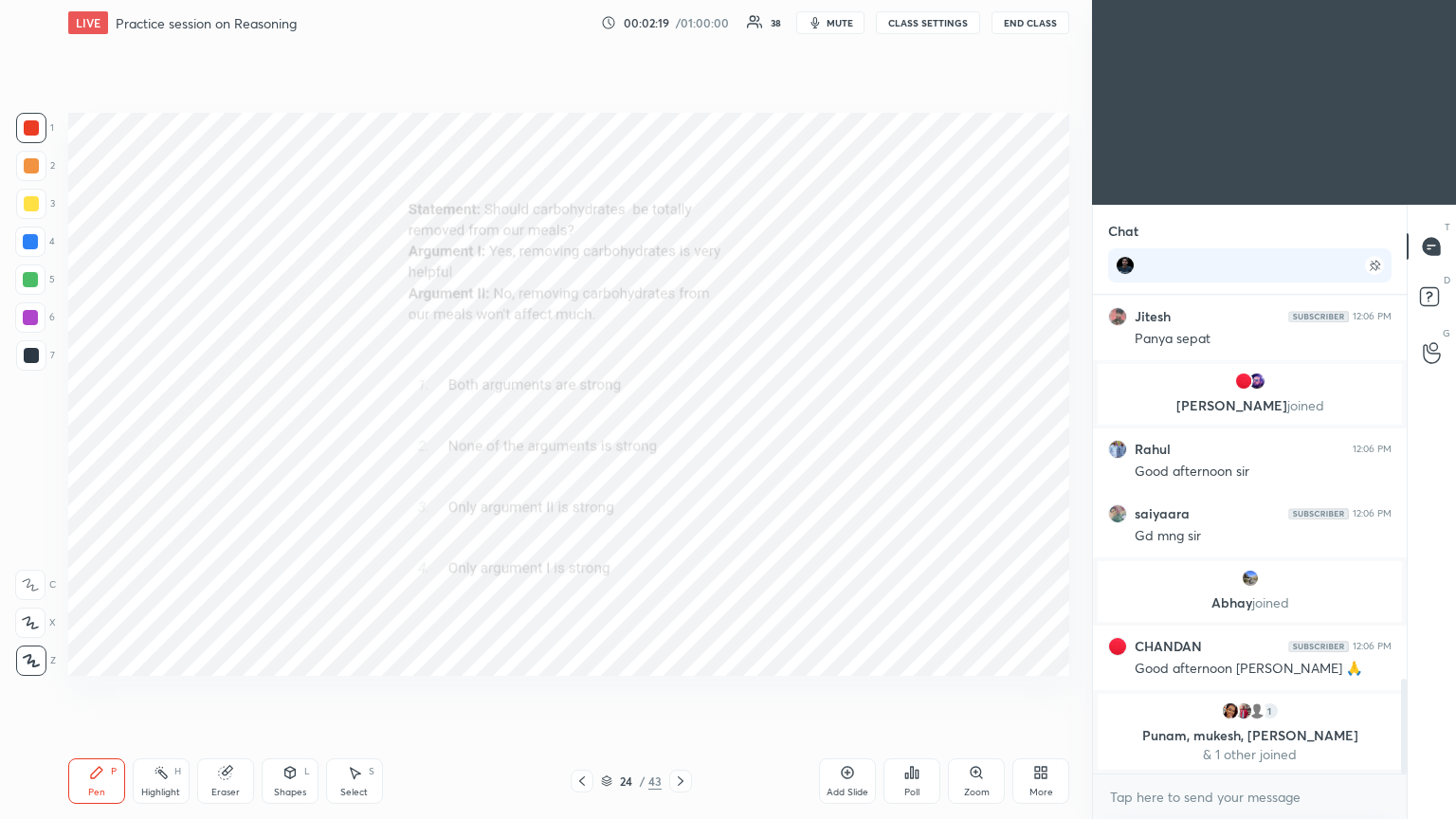
click at [680, 444] on icon at bounding box center [917, 773] width 3 height 9
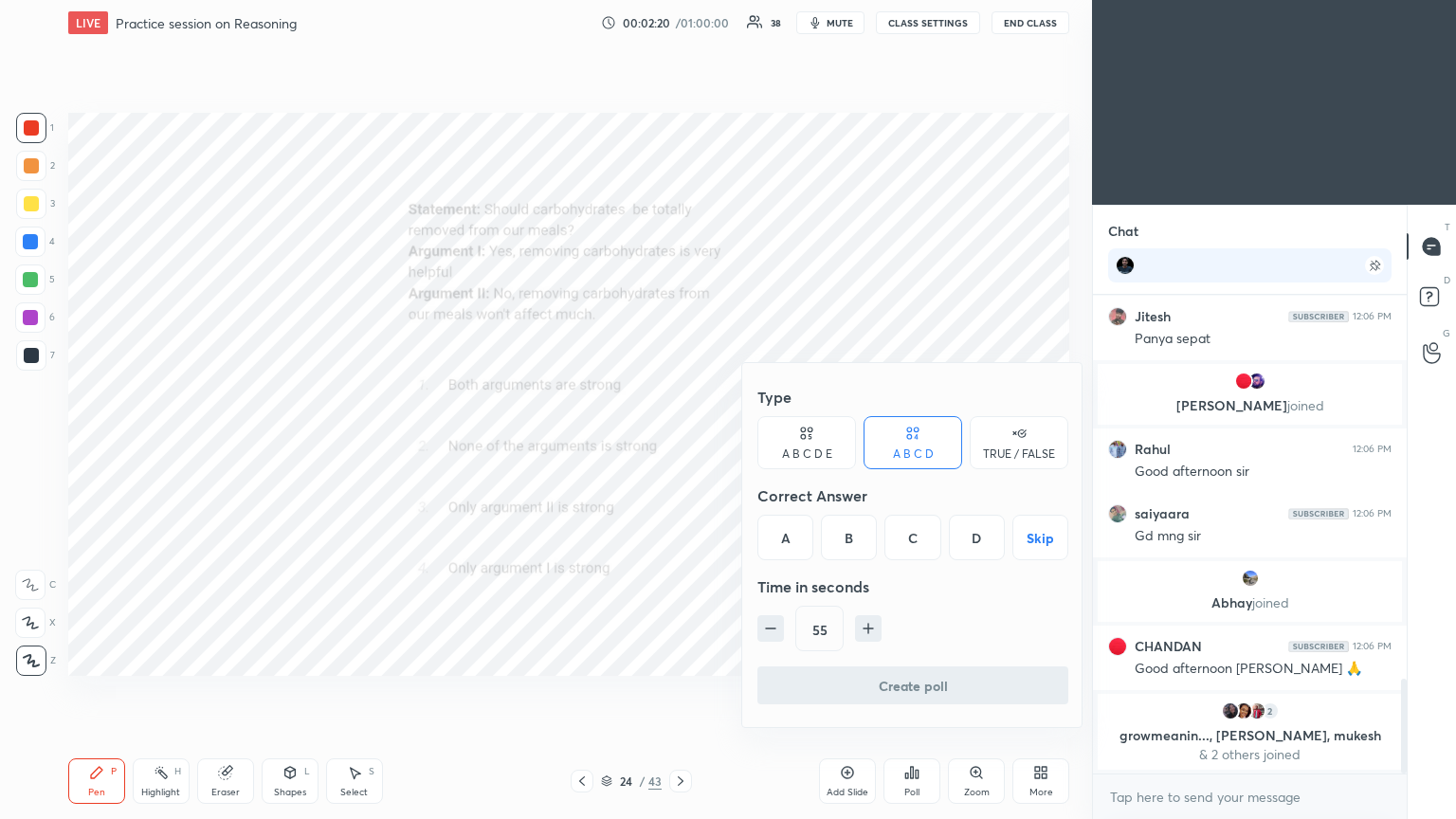
click at [680, 444] on div "B" at bounding box center [849, 537] width 56 height 46
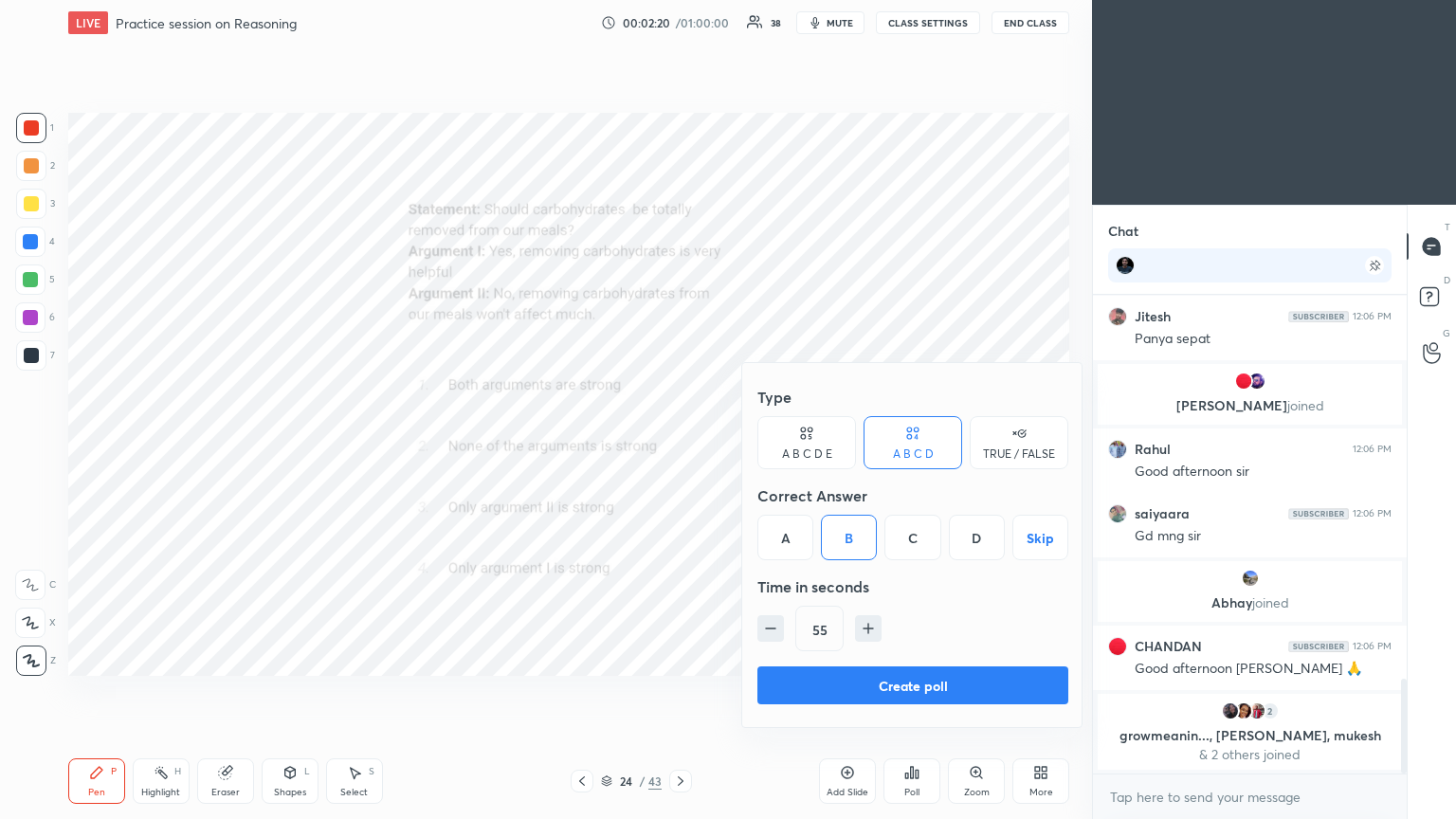
click at [680, 444] on button "Create poll" at bounding box center [913, 685] width 311 height 38
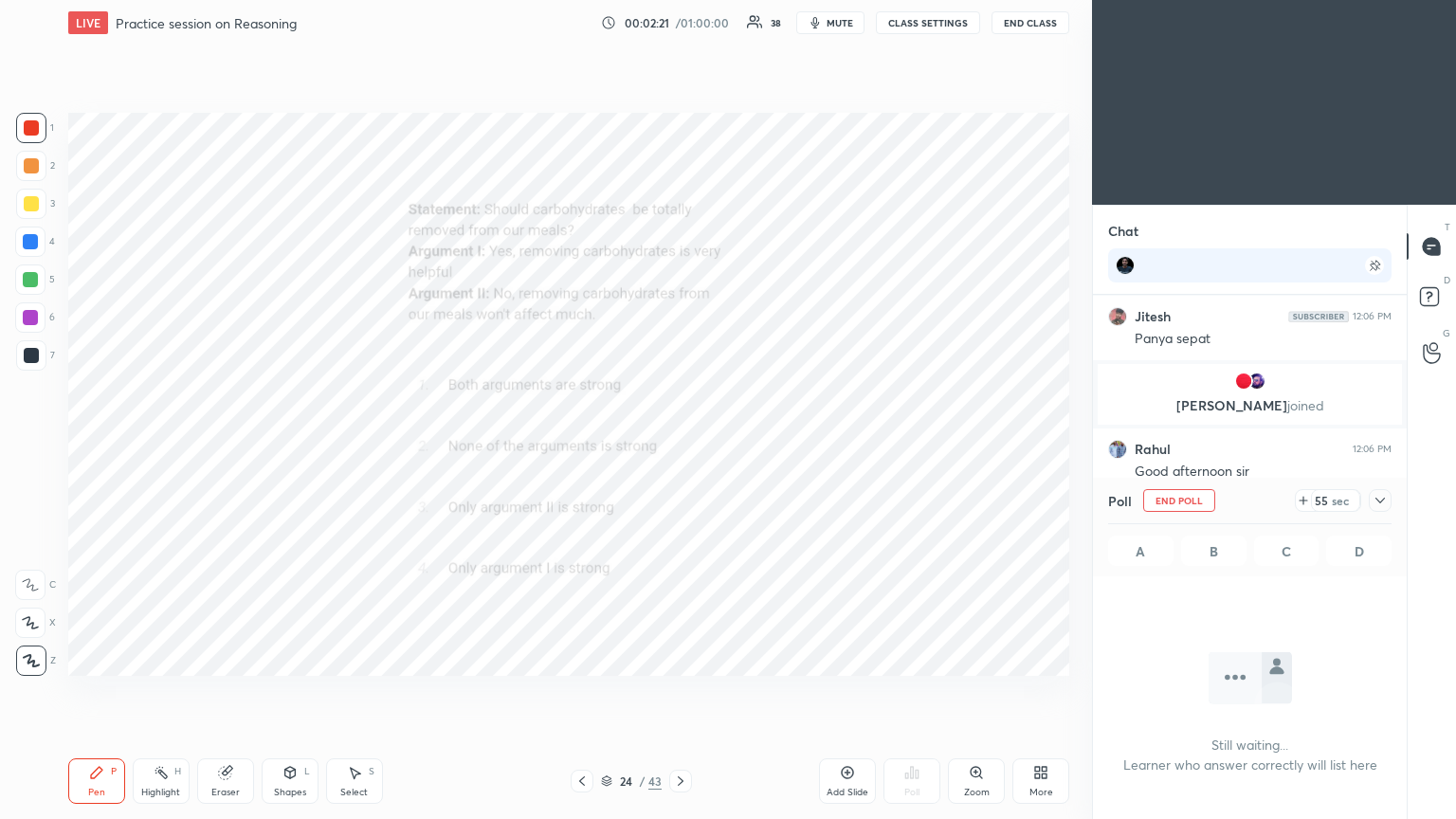
scroll to position [6, 6]
click at [680, 444] on icon at bounding box center [1379, 500] width 15 height 15
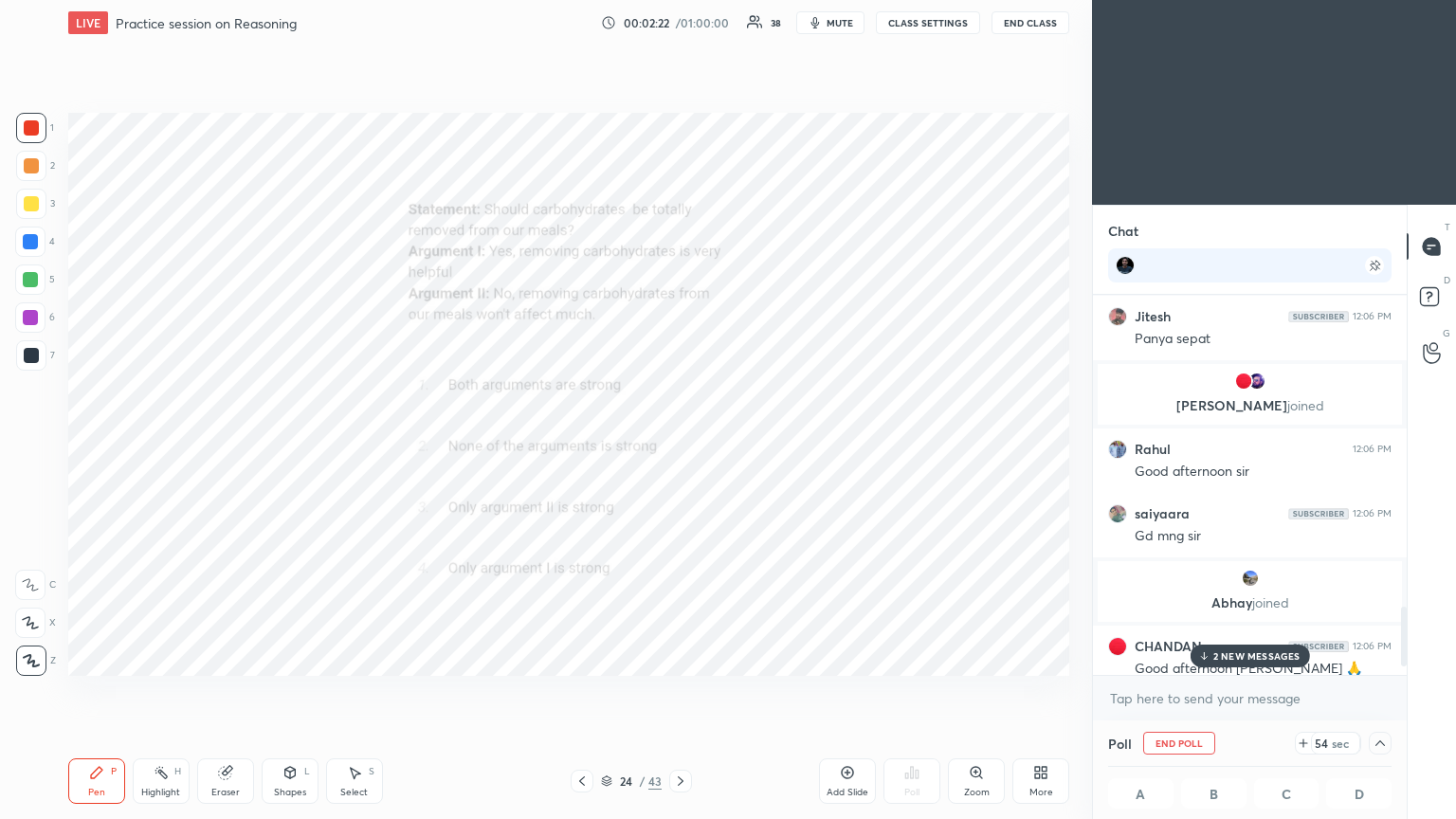
scroll to position [2039, 0]
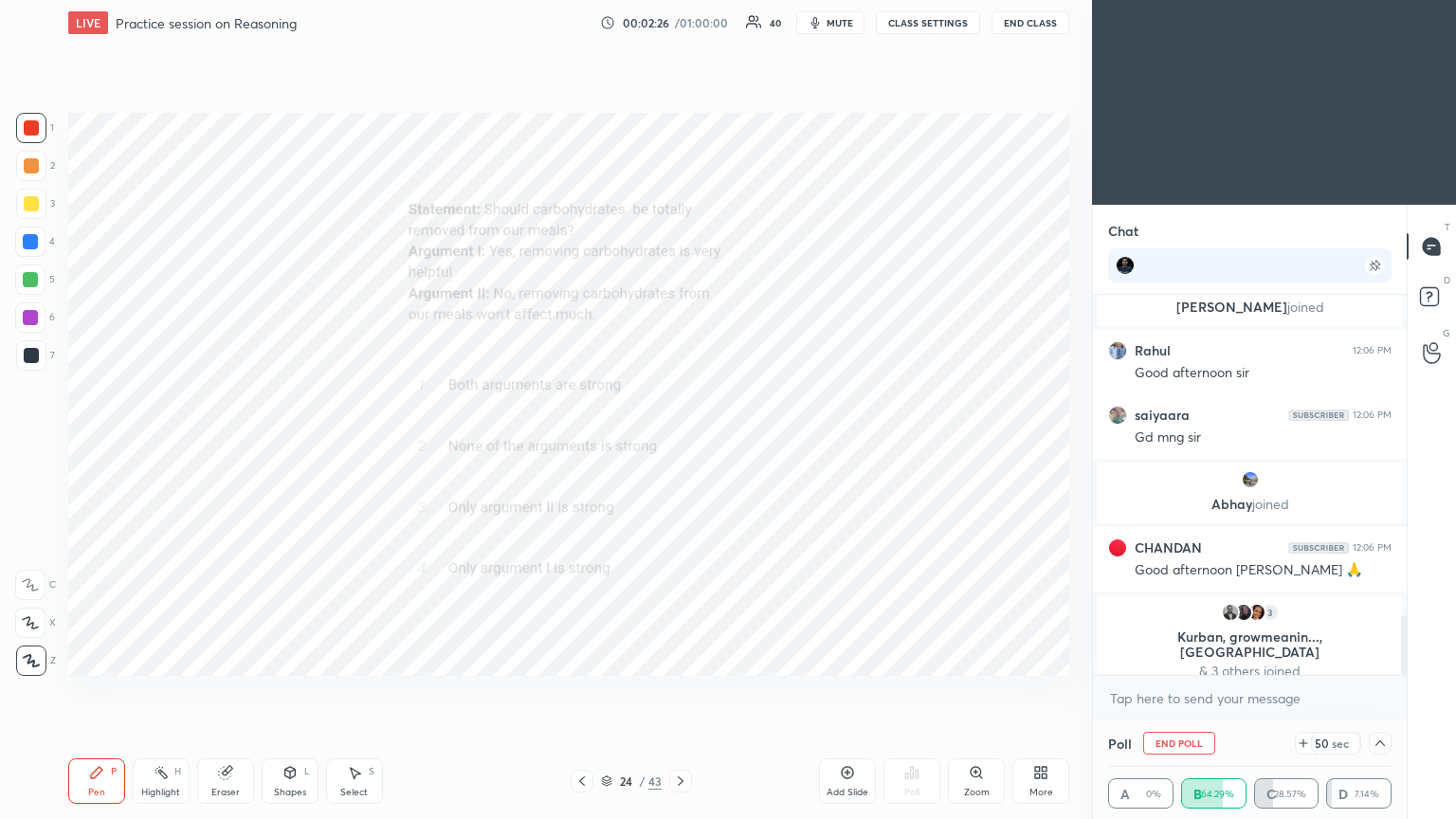
click at [680, 444] on icon at bounding box center [1379, 742] width 15 height 15
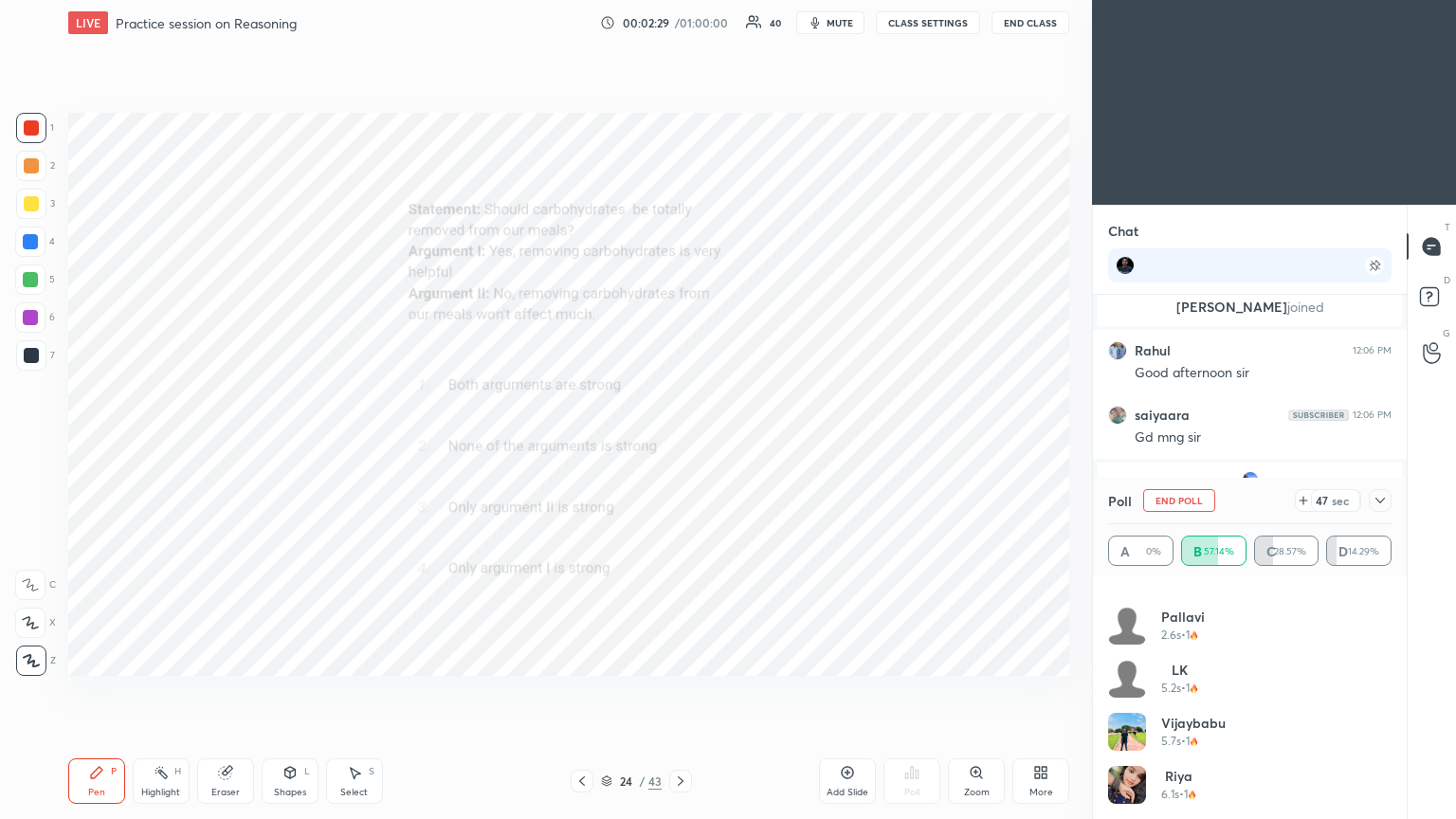
click at [680, 444] on icon at bounding box center [1379, 500] width 15 height 15
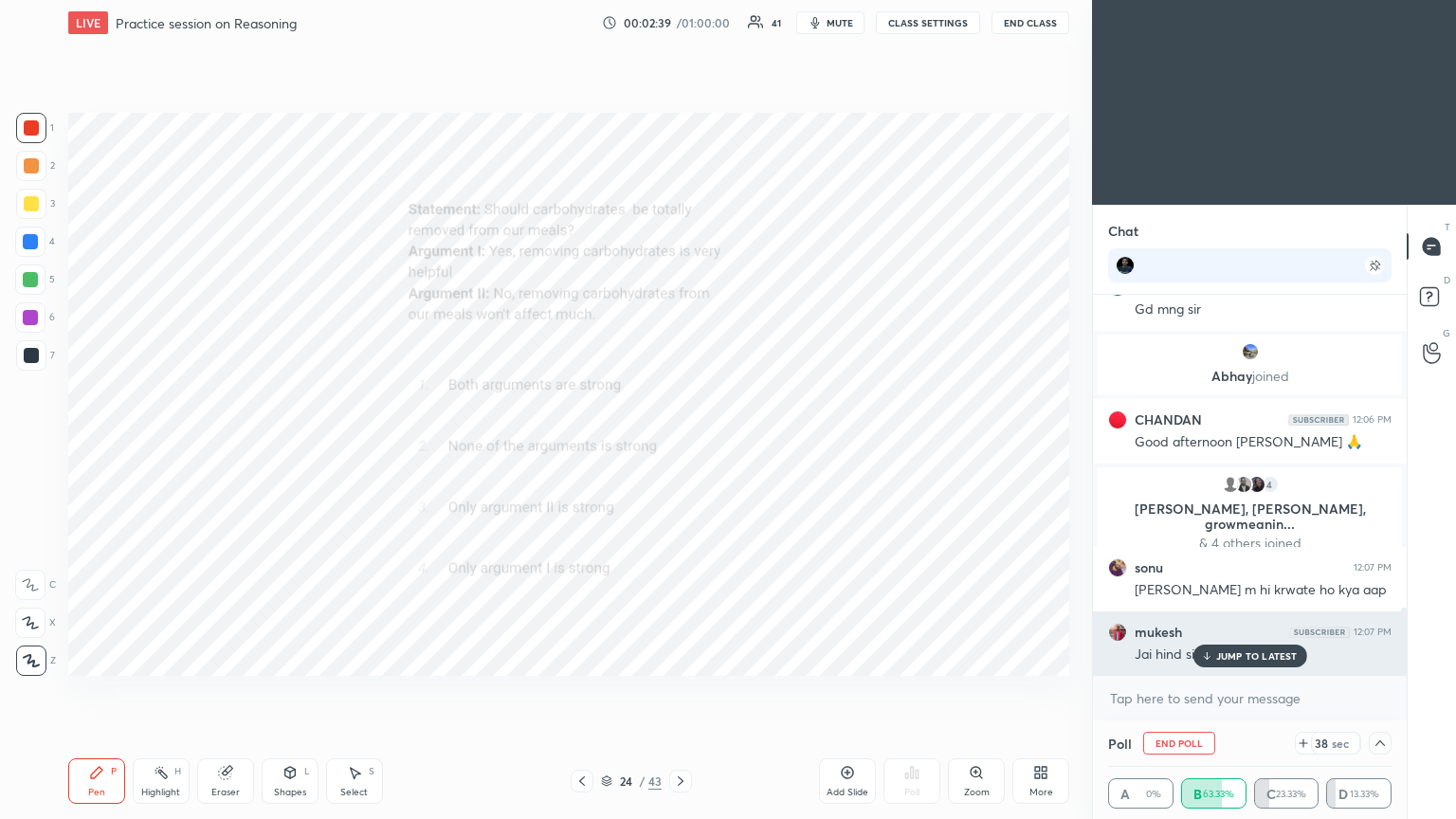
click at [680, 444] on p "JUMP TO LATEST" at bounding box center [1257, 655] width 82 height 11
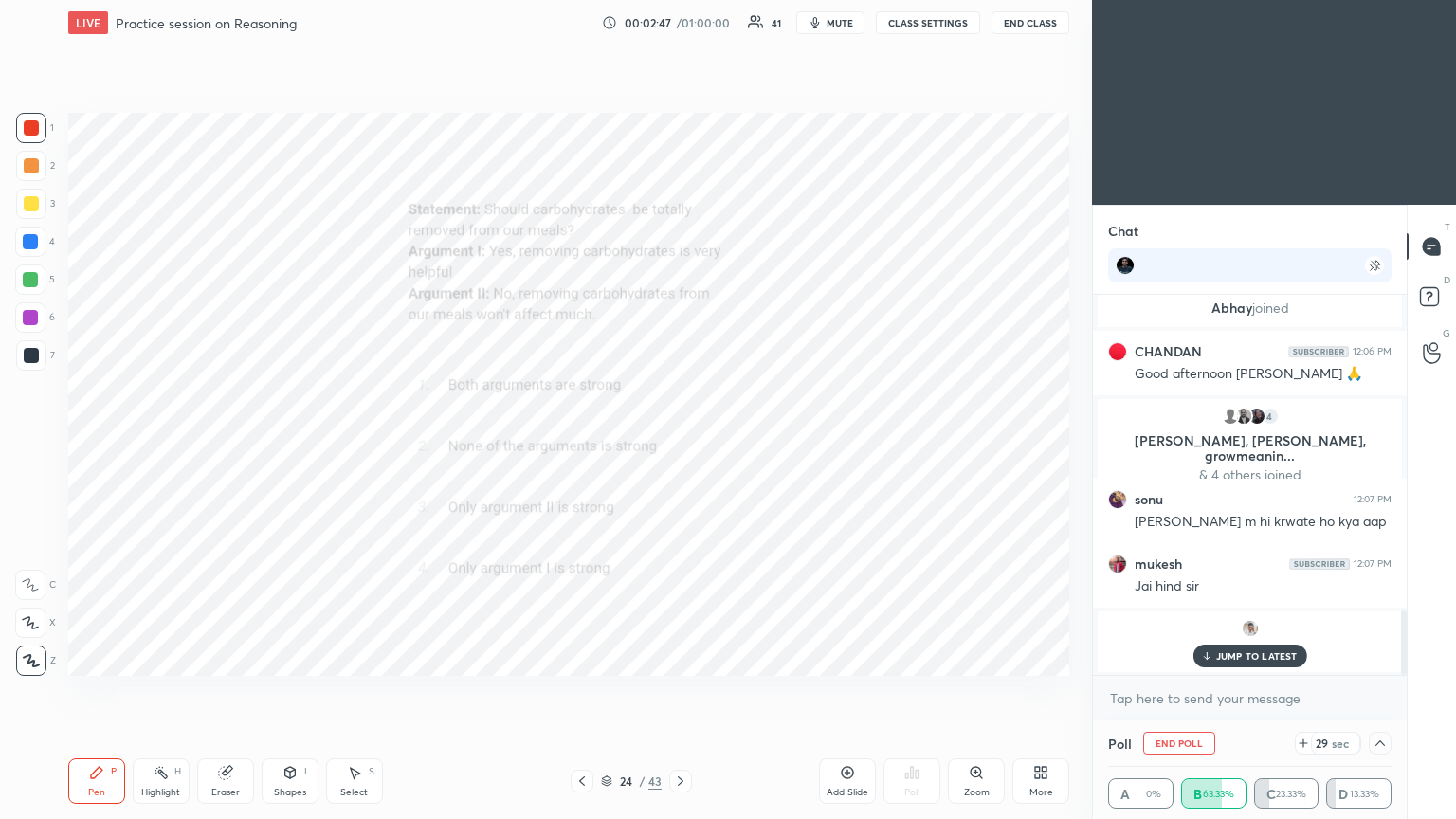
click at [680, 444] on p "JUMP TO LATEST" at bounding box center [1257, 655] width 82 height 11
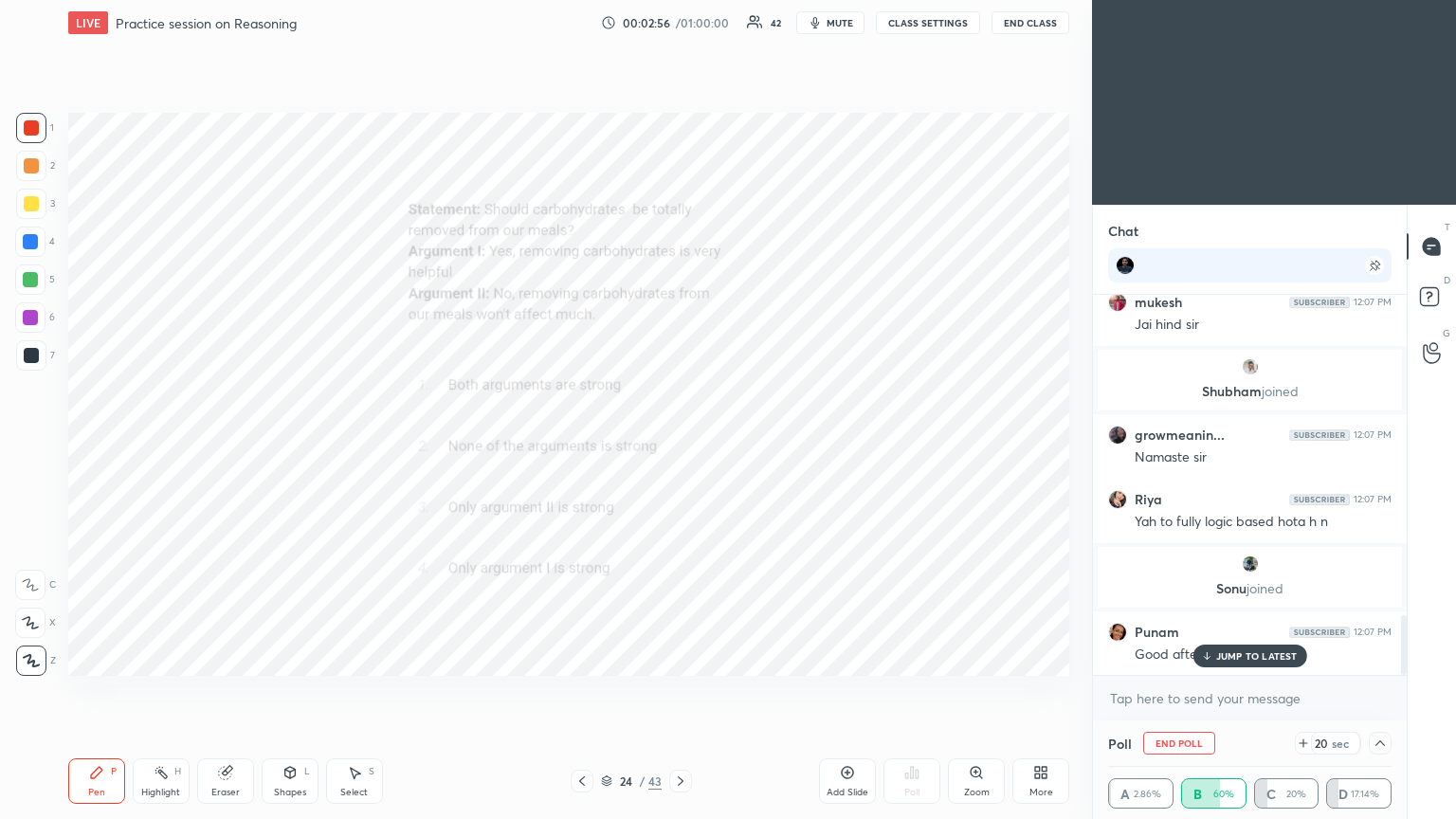
click at [680, 444] on div "JUMP TO LATEST" at bounding box center [1250, 656] width 114 height 23
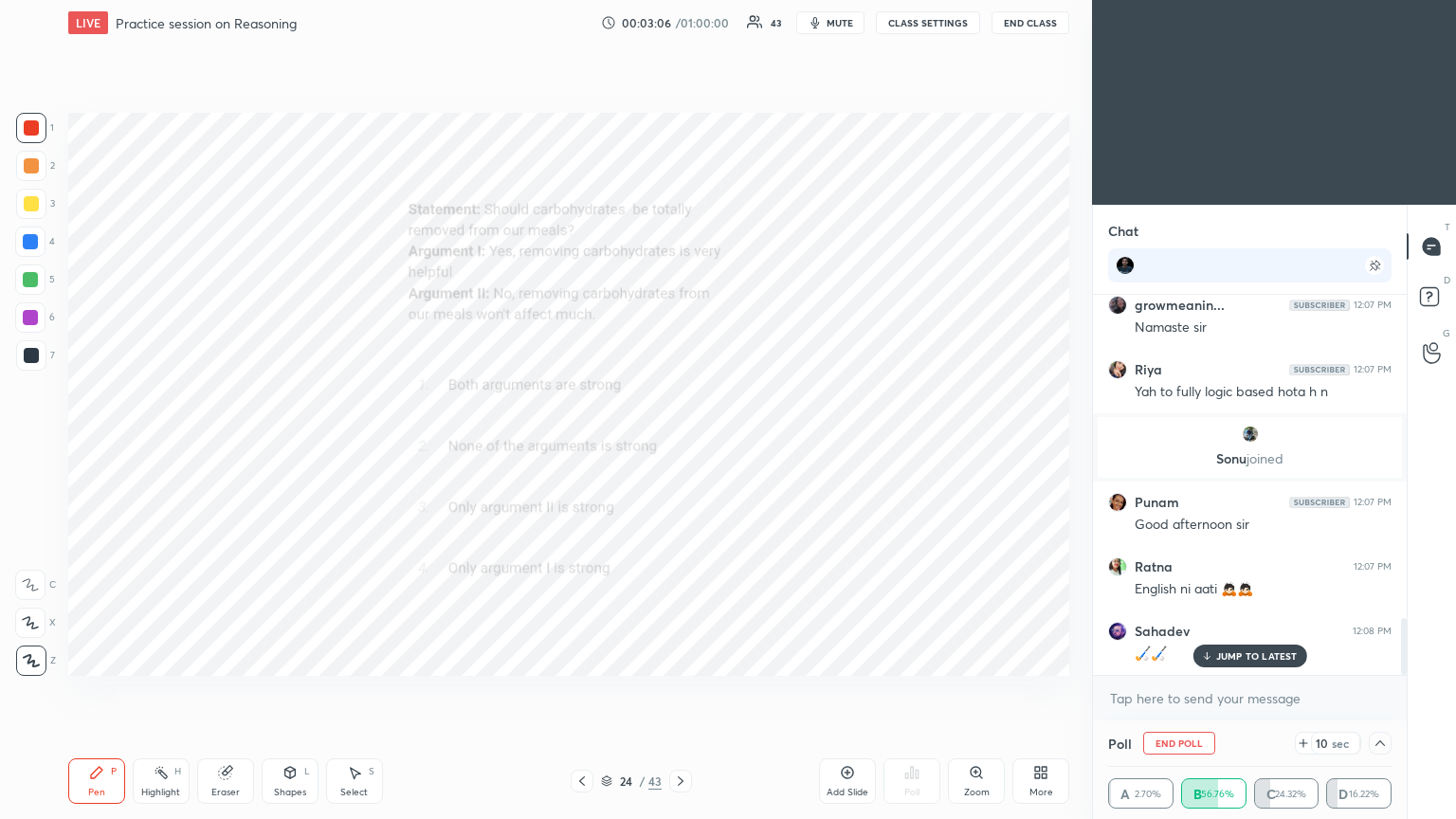
click at [680, 444] on p "JUMP TO LATEST" at bounding box center [1257, 655] width 82 height 11
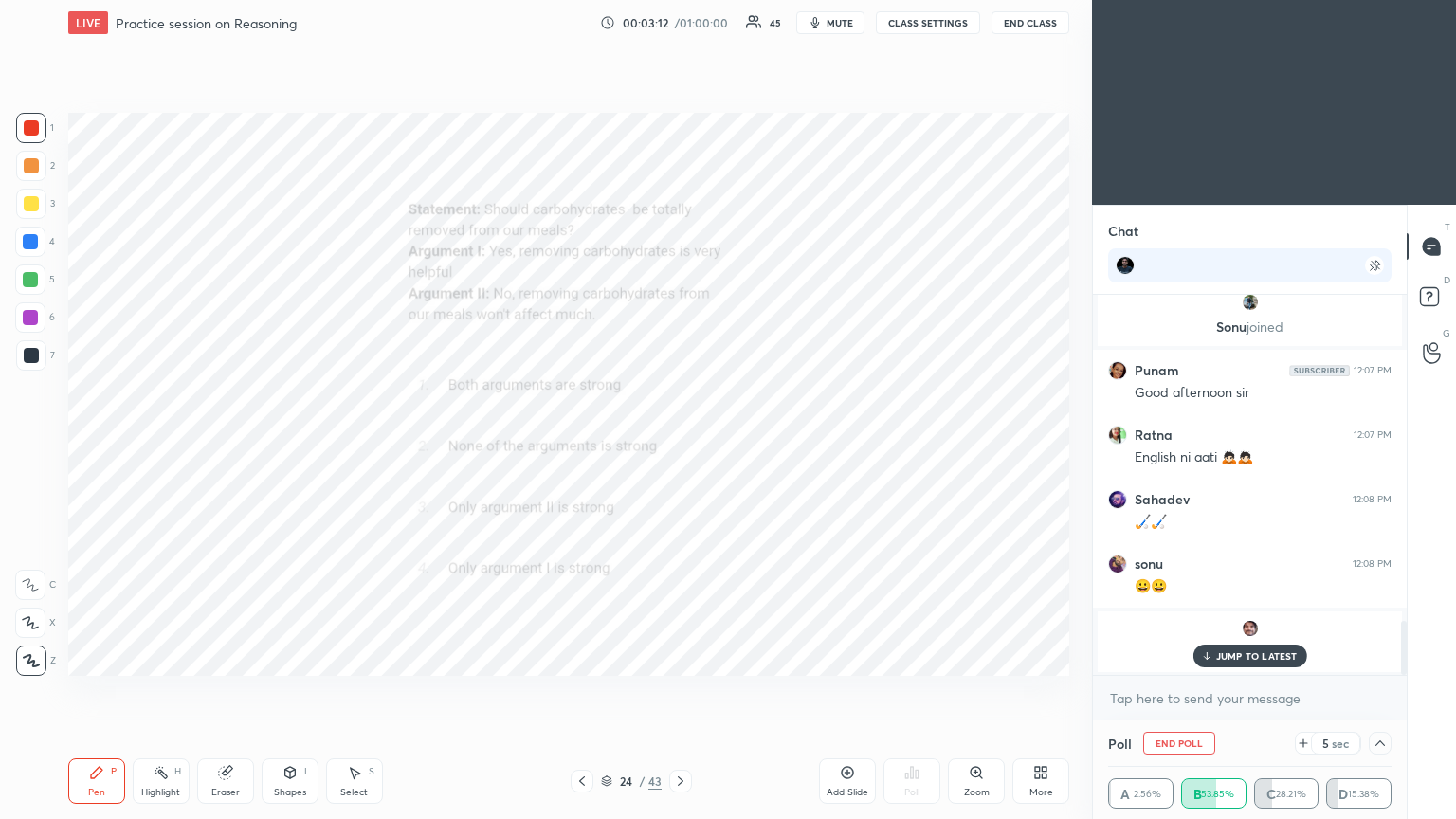
click at [680, 444] on p "JUMP TO LATEST" at bounding box center [1257, 655] width 82 height 11
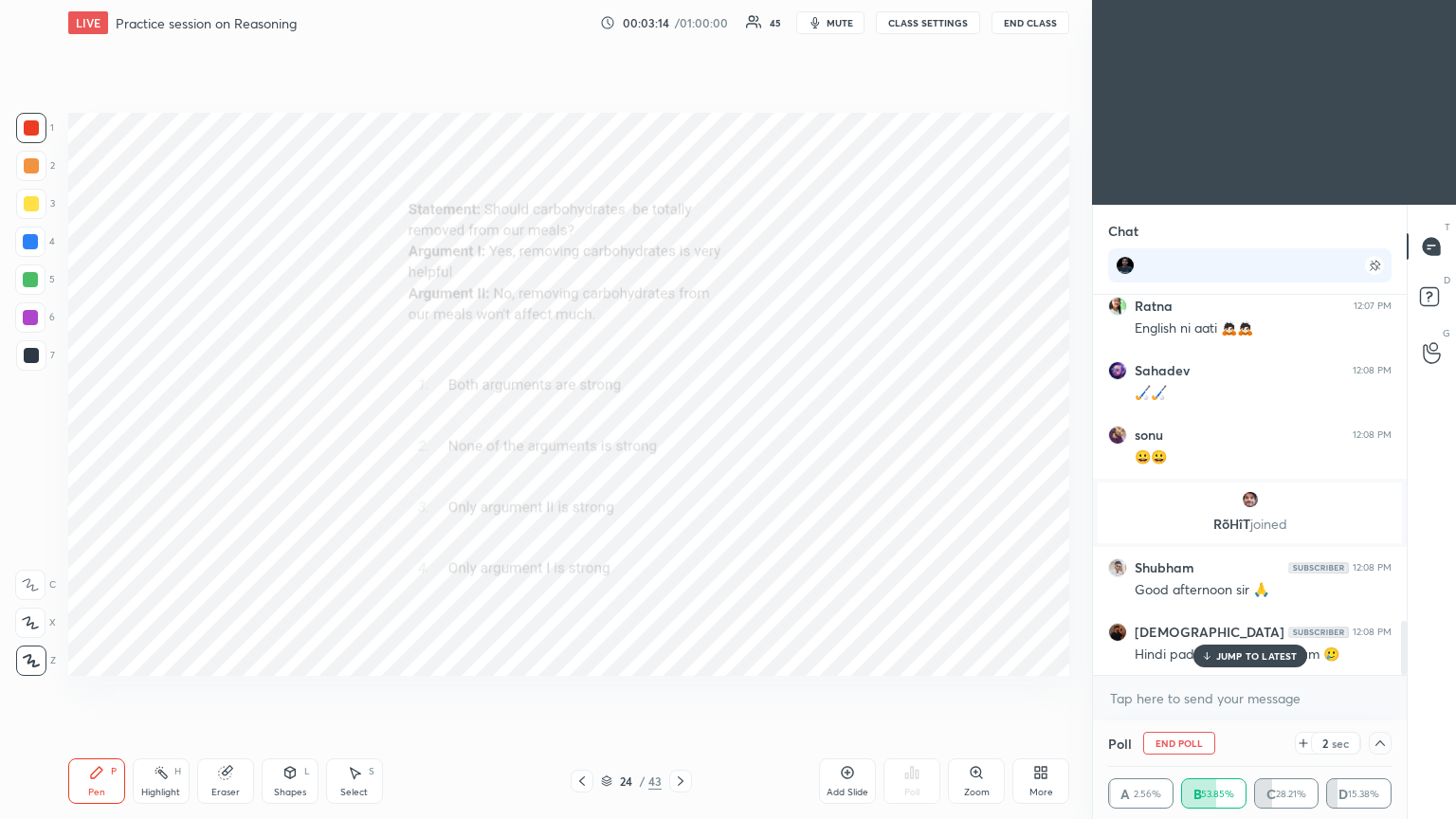
click at [680, 444] on div "JUMP TO LATEST" at bounding box center [1250, 656] width 114 height 23
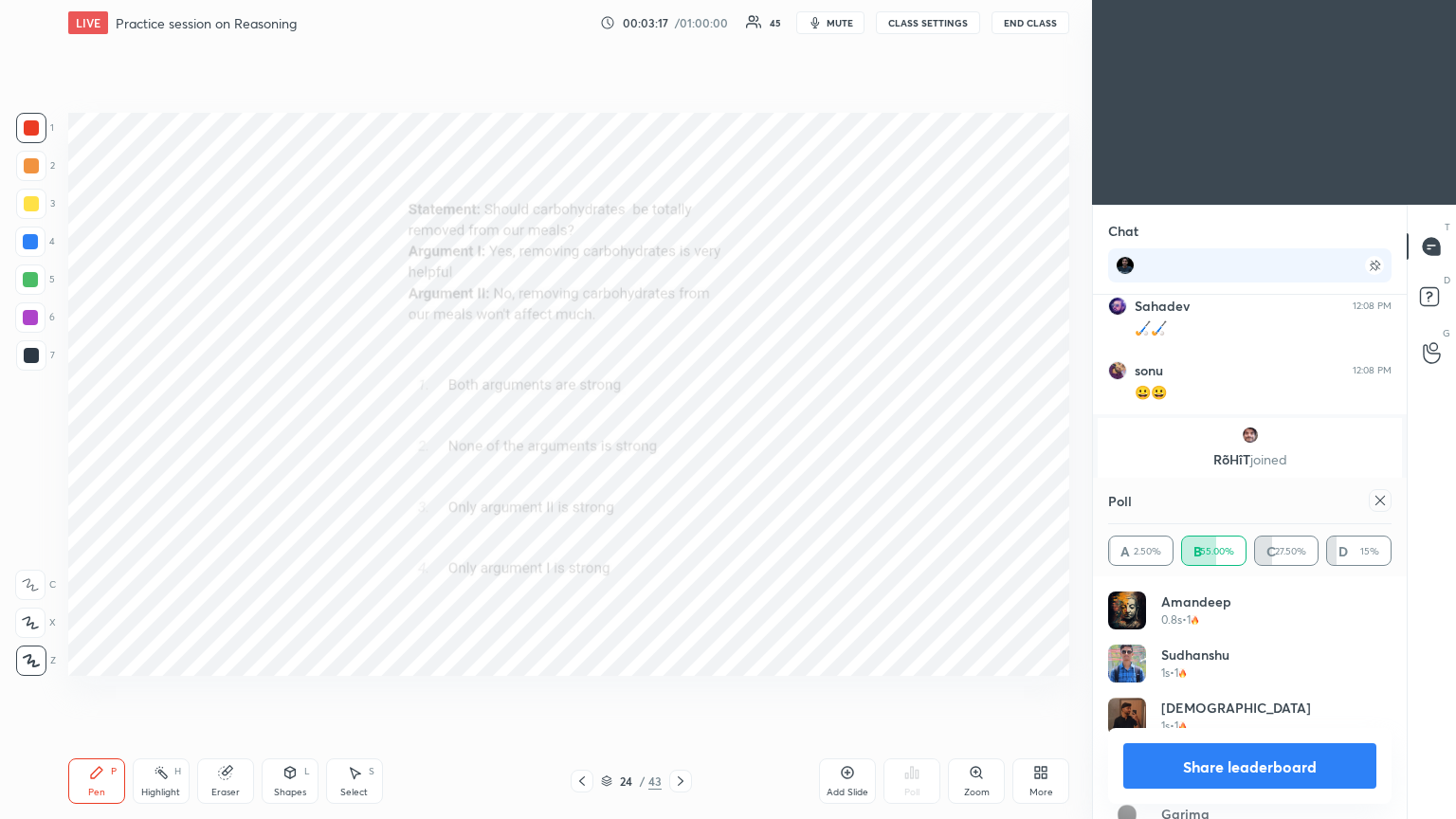
click at [680, 444] on icon at bounding box center [1379, 500] width 15 height 15
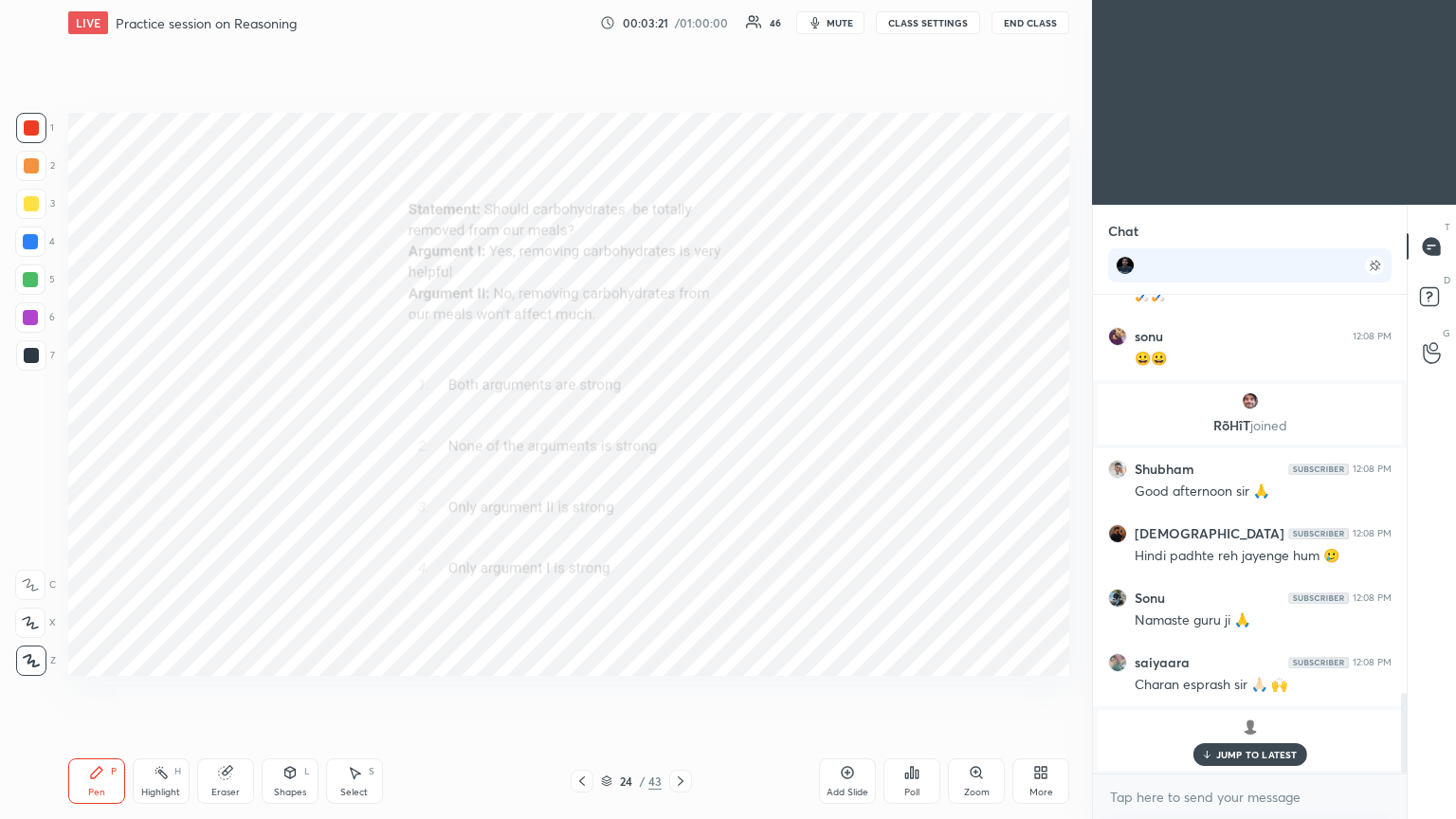
click at [680, 444] on p "JUMP TO LATEST" at bounding box center [1257, 753] width 82 height 11
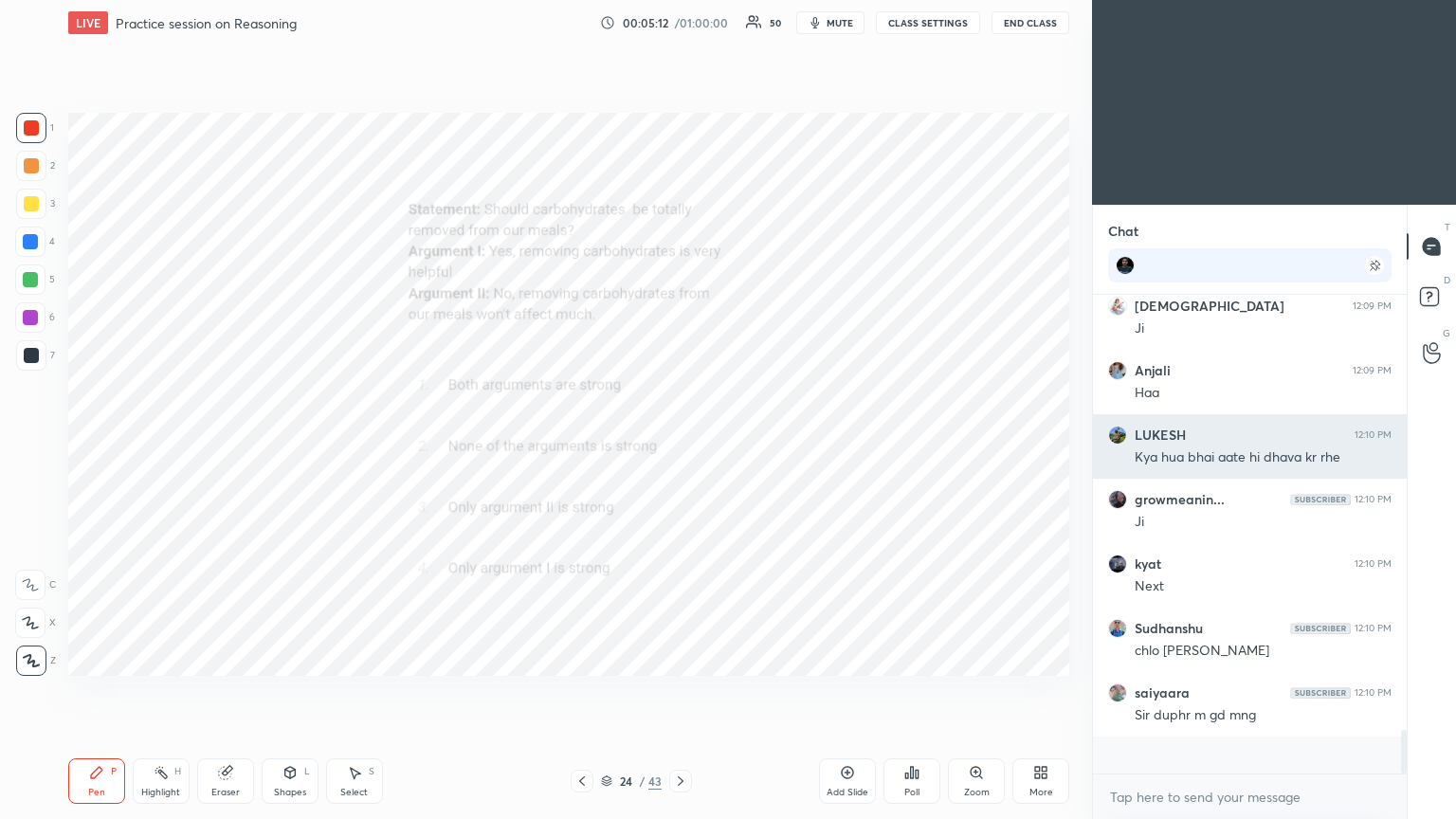
scroll to position [4348, 0]
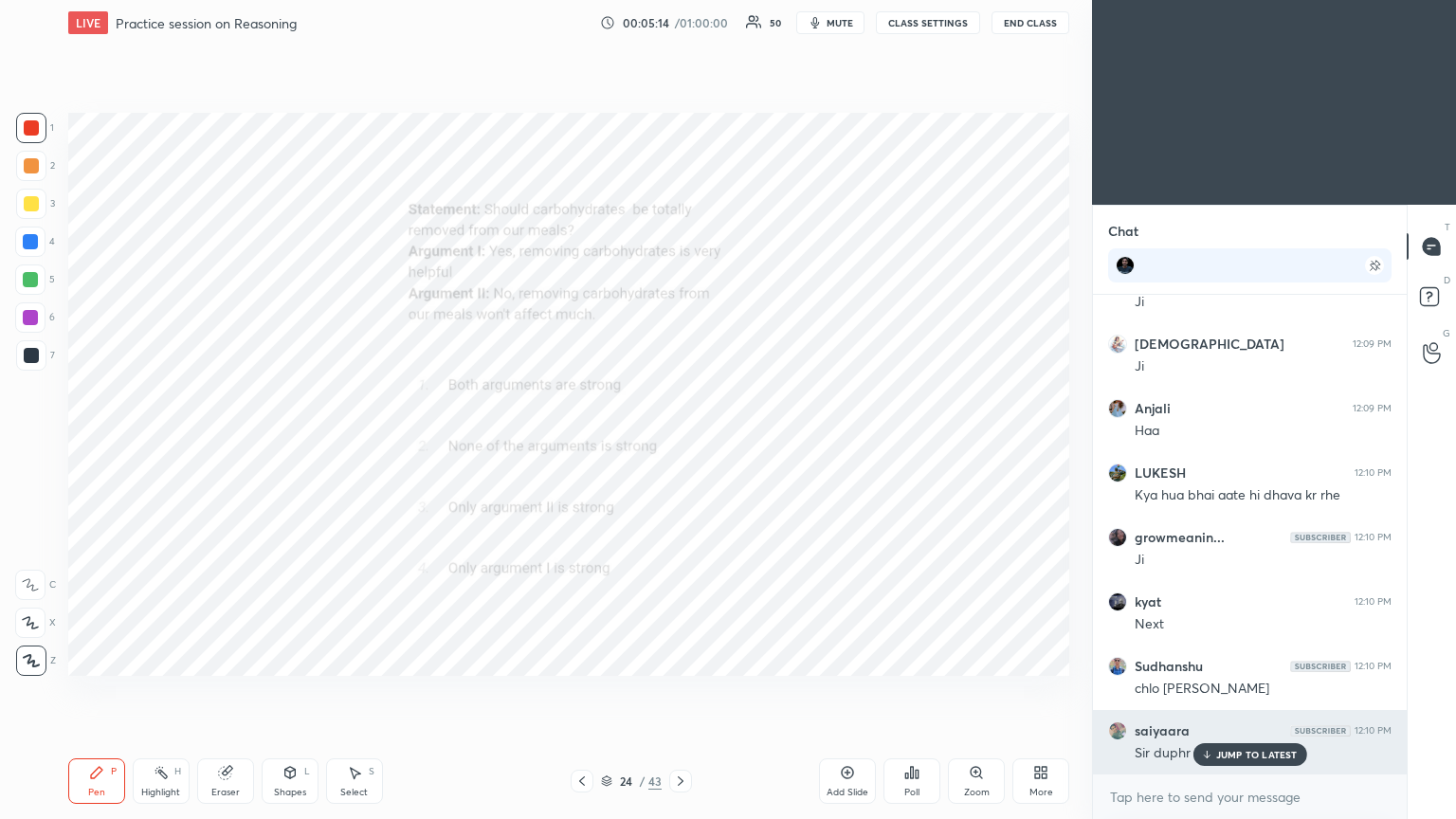
click at [680, 444] on p "JUMP TO LATEST" at bounding box center [1257, 753] width 82 height 11
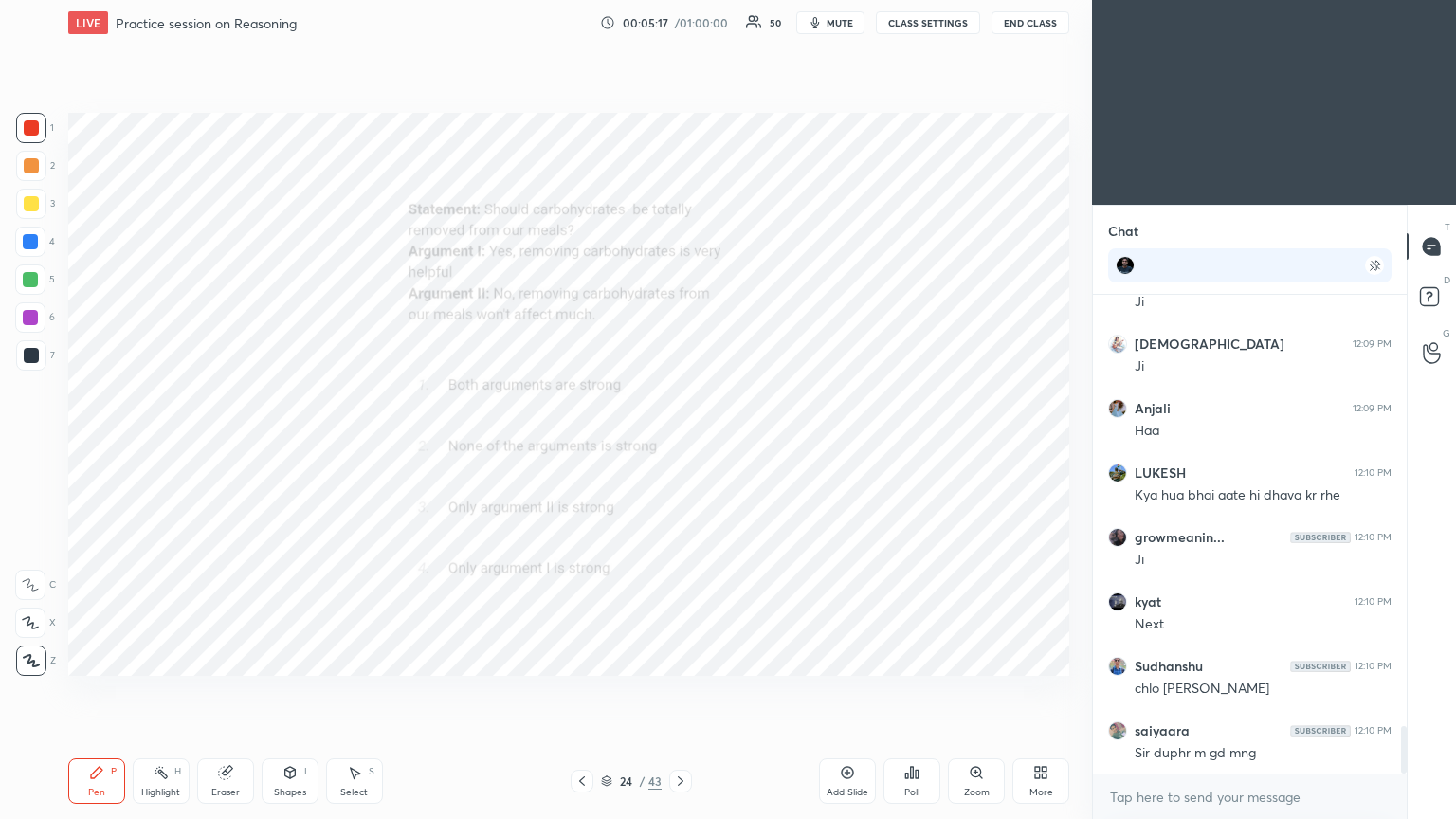
click at [680, 444] on icon at bounding box center [680, 780] width 15 height 15
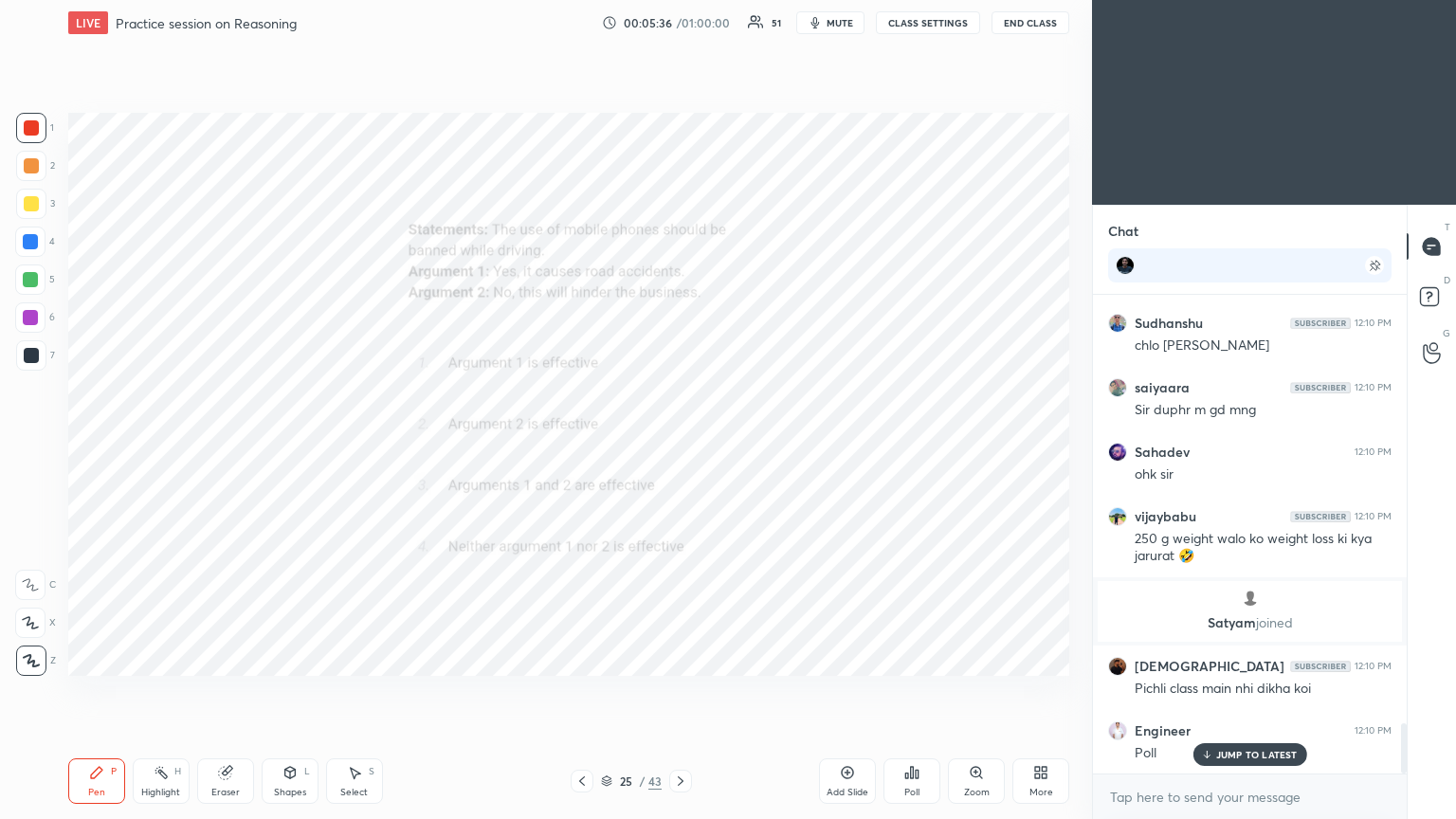
scroll to position [4109, 0]
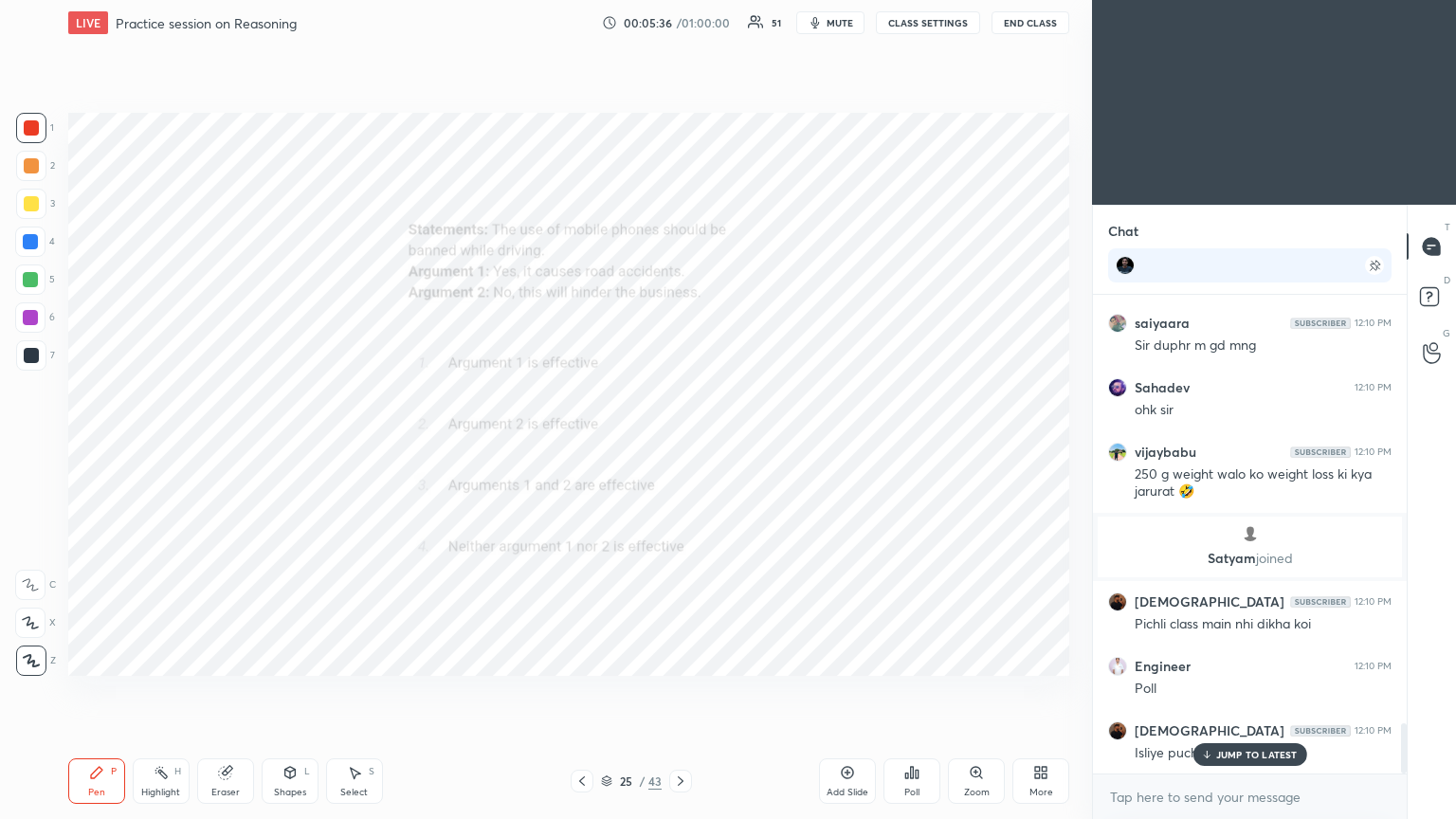
click at [680, 444] on p "JUMP TO LATEST" at bounding box center [1257, 753] width 82 height 11
click at [680, 444] on icon at bounding box center [912, 771] width 3 height 11
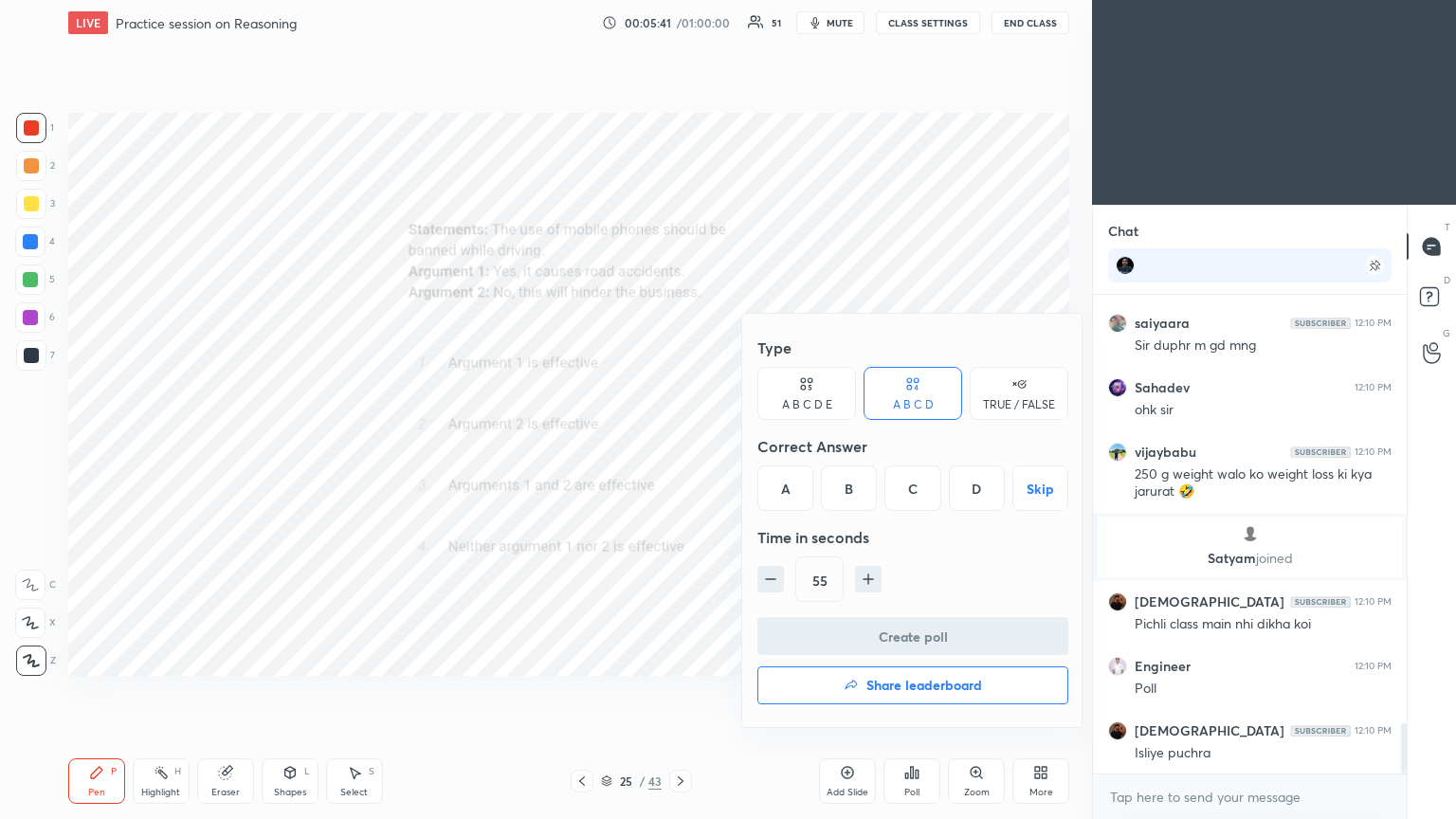
click at [680, 444] on div "A" at bounding box center [785, 488] width 56 height 46
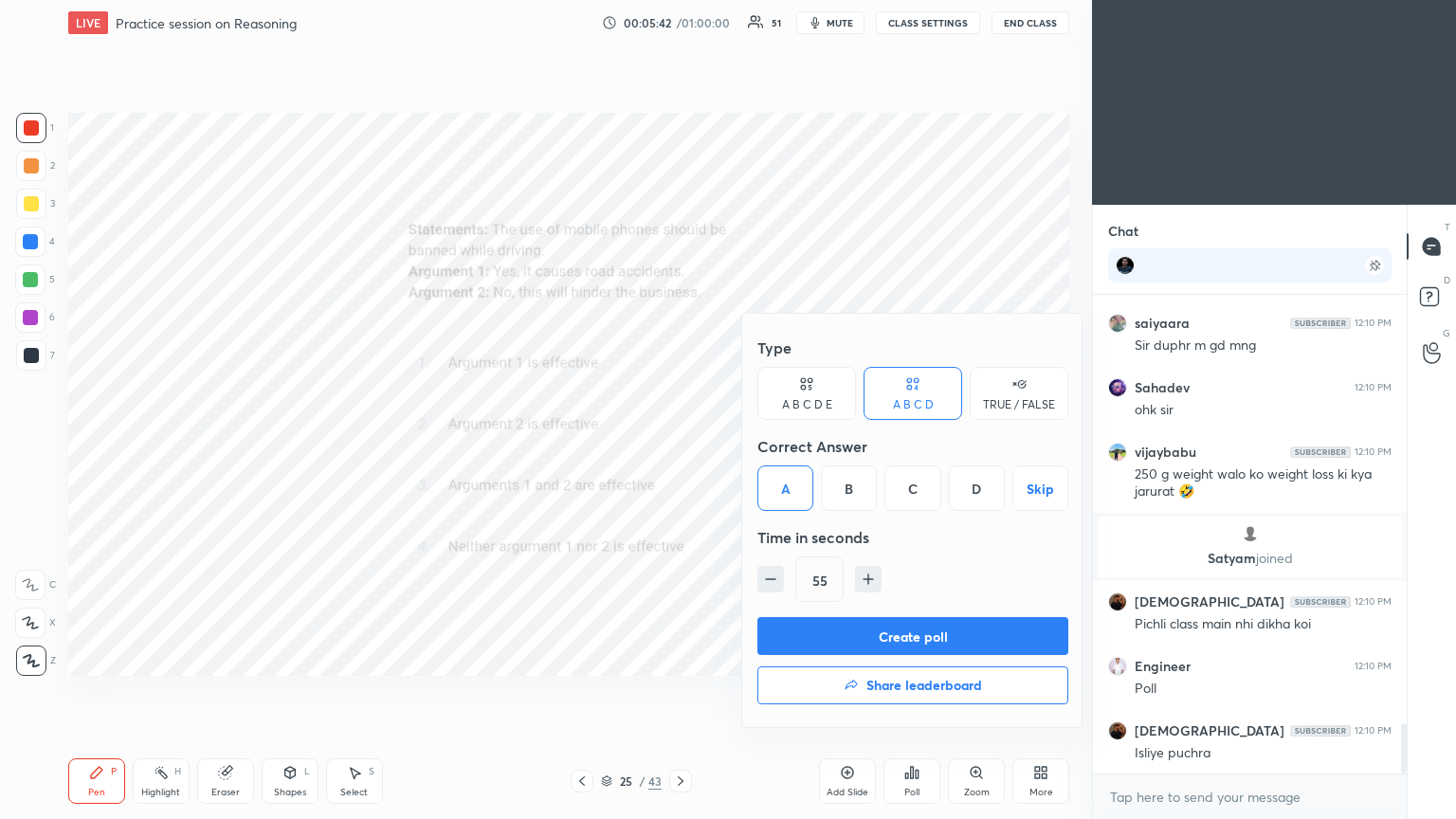
click at [680, 444] on button "Create poll" at bounding box center [913, 636] width 311 height 38
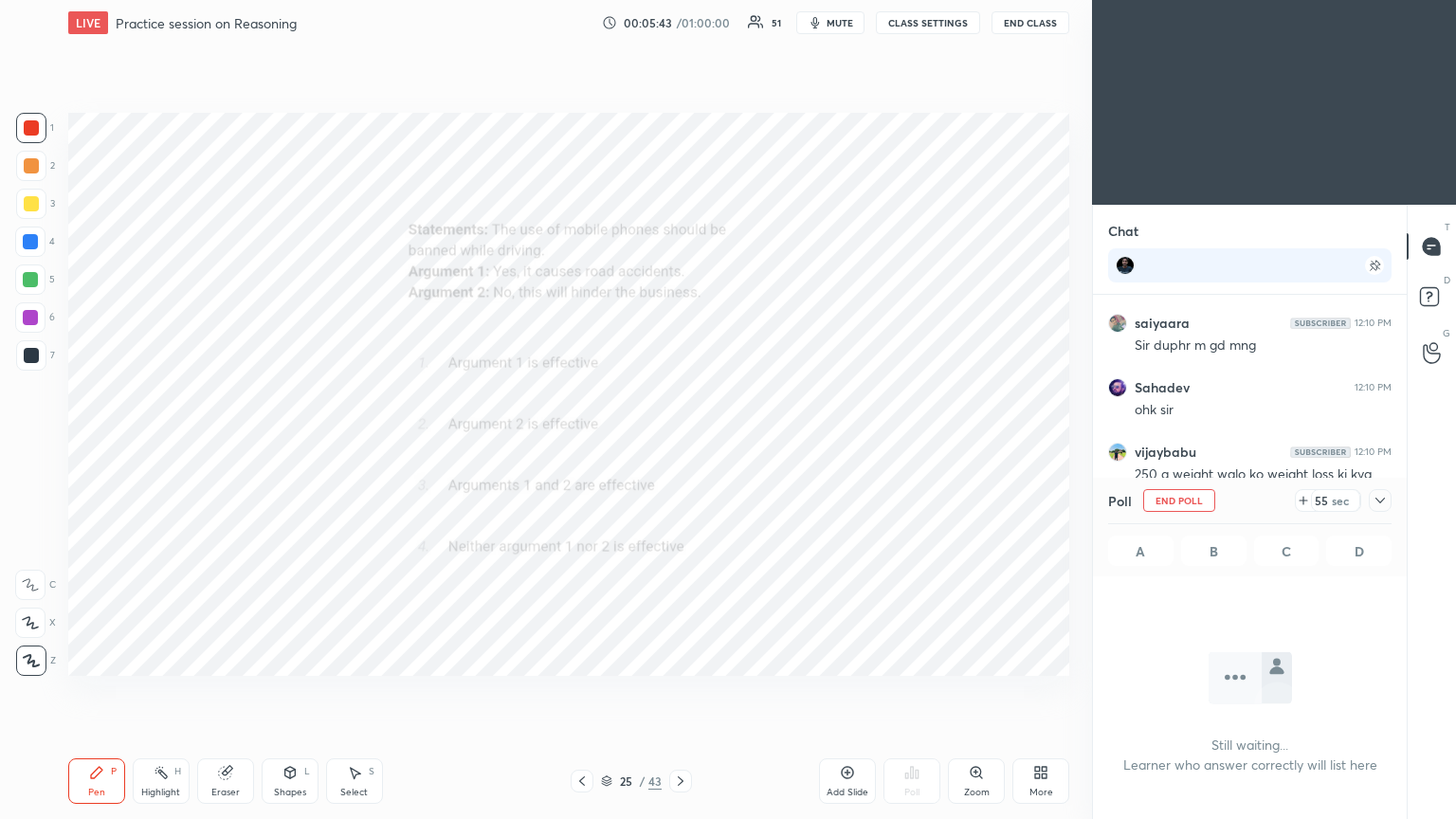
click at [680, 444] on icon at bounding box center [1379, 500] width 15 height 15
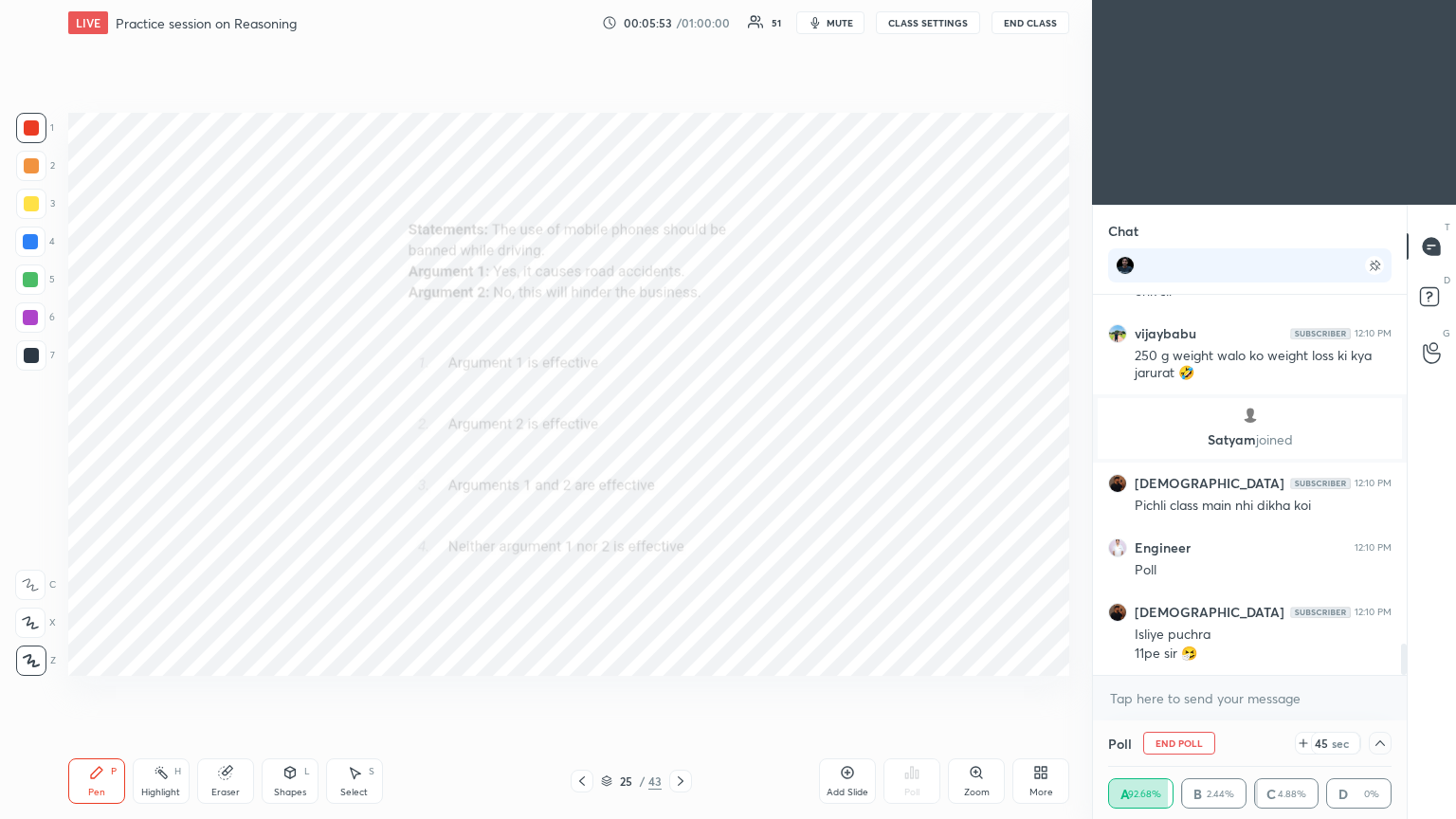
click at [680, 444] on icon at bounding box center [1380, 743] width 10 height 6
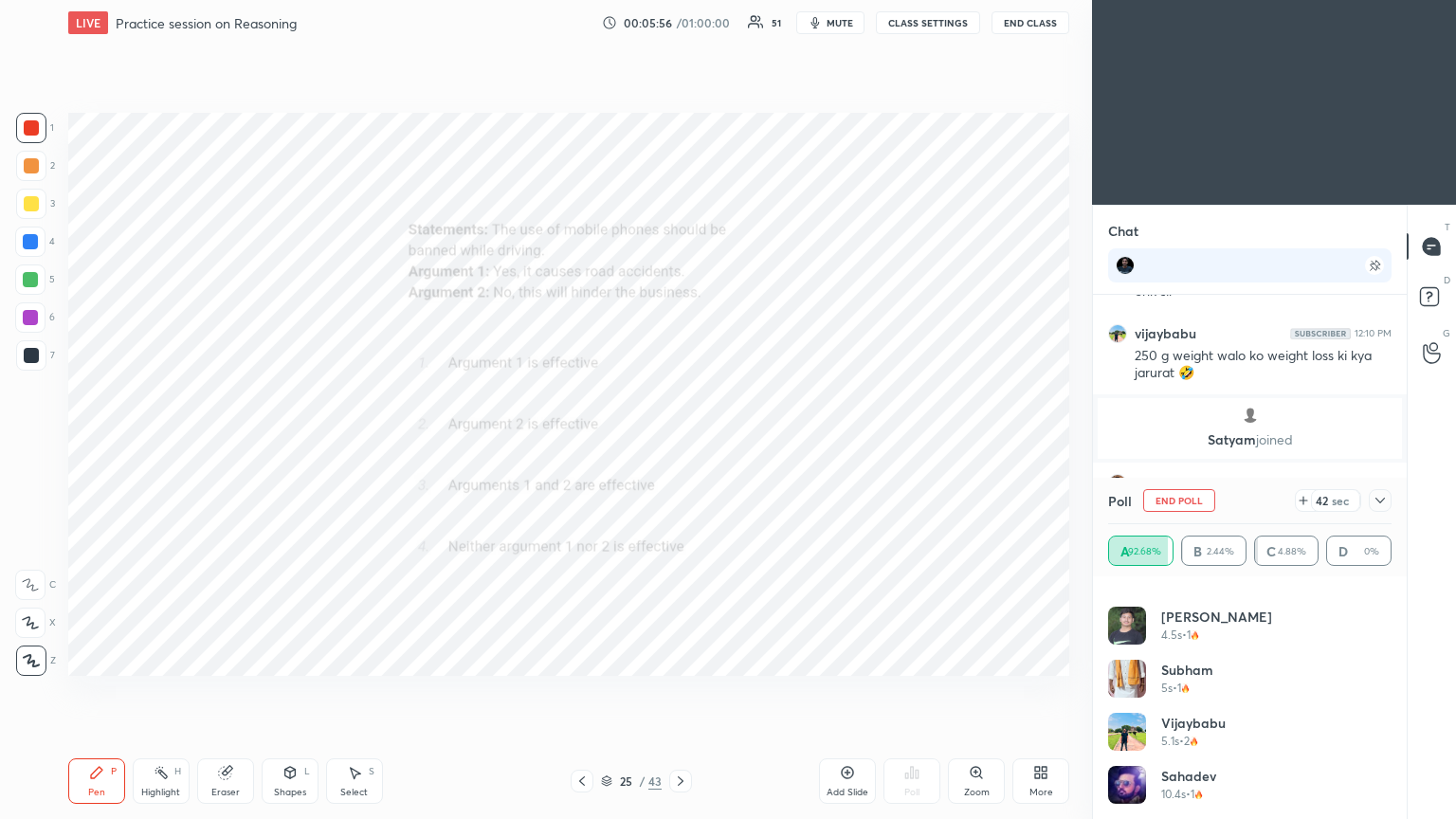
click at [680, 444] on icon at bounding box center [1379, 500] width 15 height 15
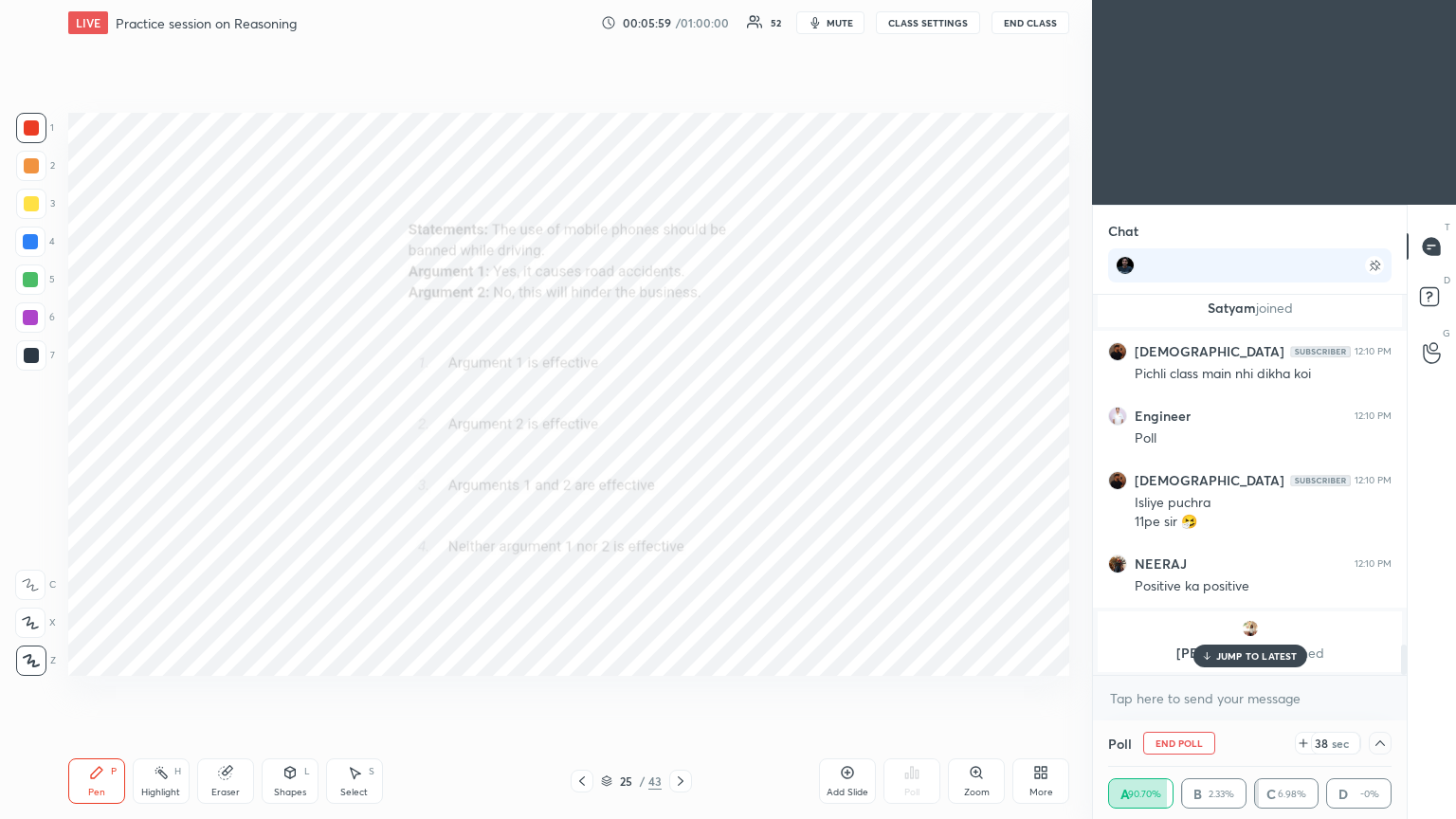
click at [680, 444] on div "JUMP TO LATEST" at bounding box center [1250, 656] width 114 height 23
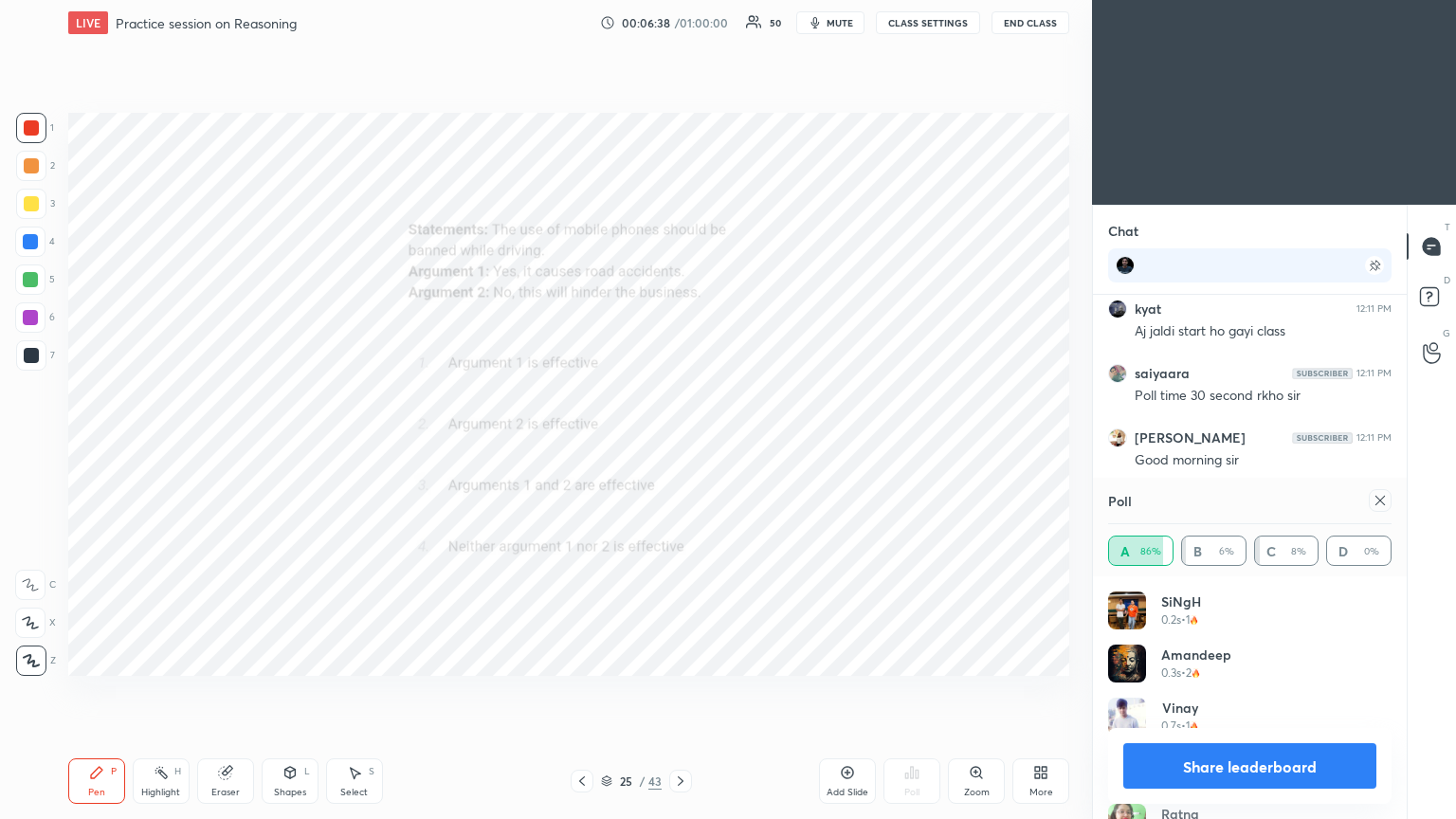
click at [680, 444] on icon at bounding box center [1379, 500] width 15 height 15
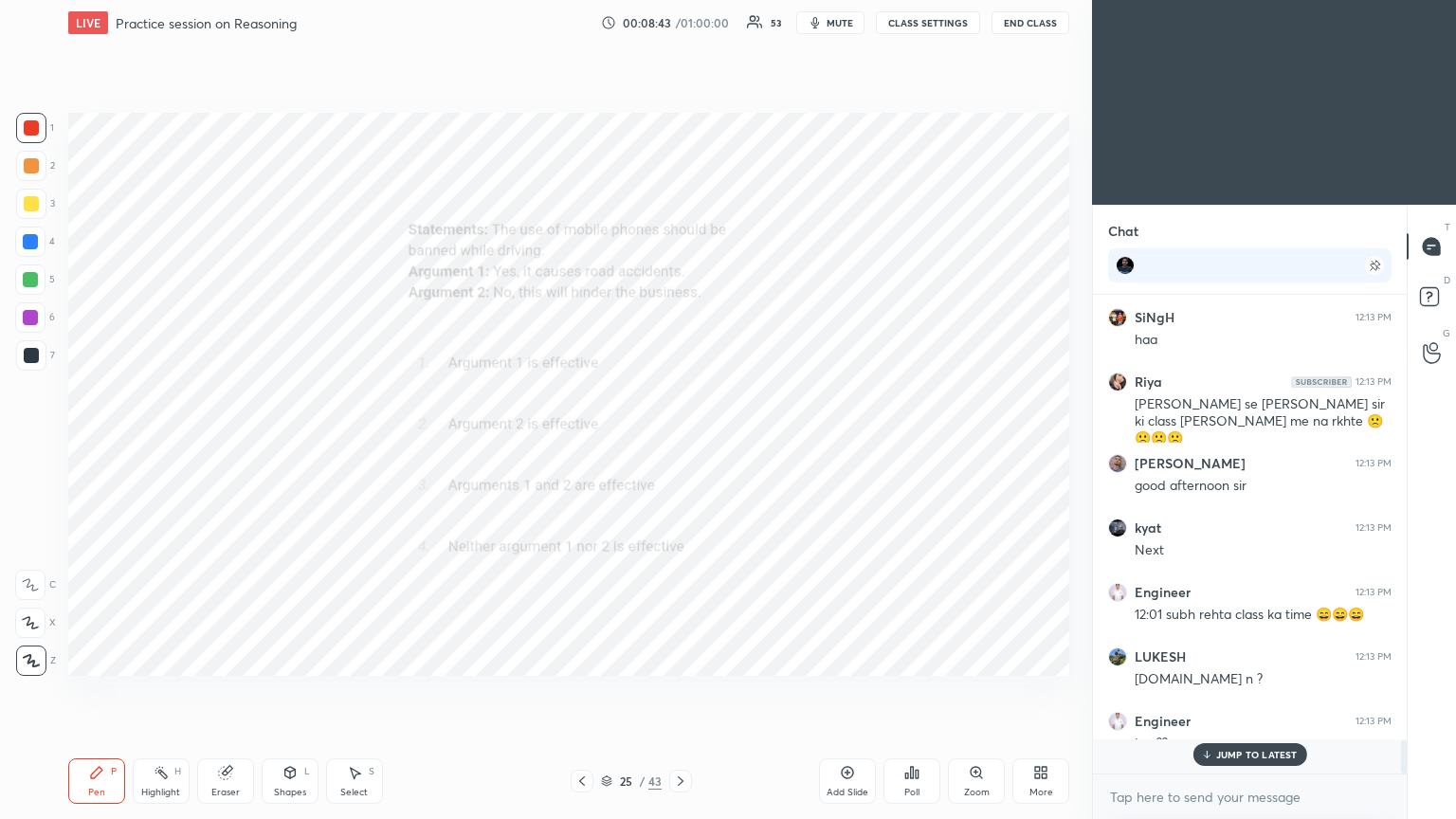
scroll to position [5889, 0]
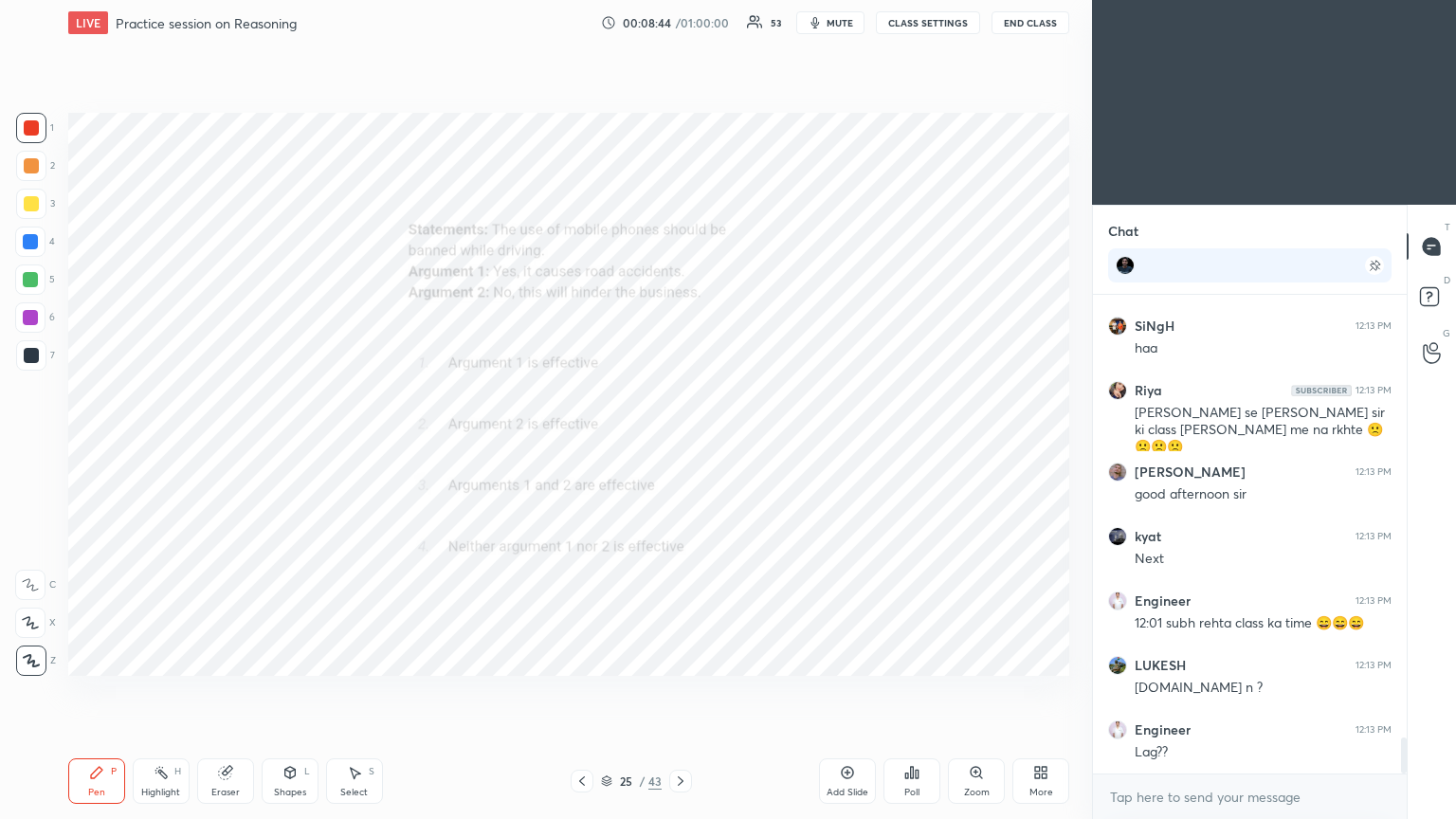
click at [680, 444] on icon at bounding box center [681, 781] width 6 height 10
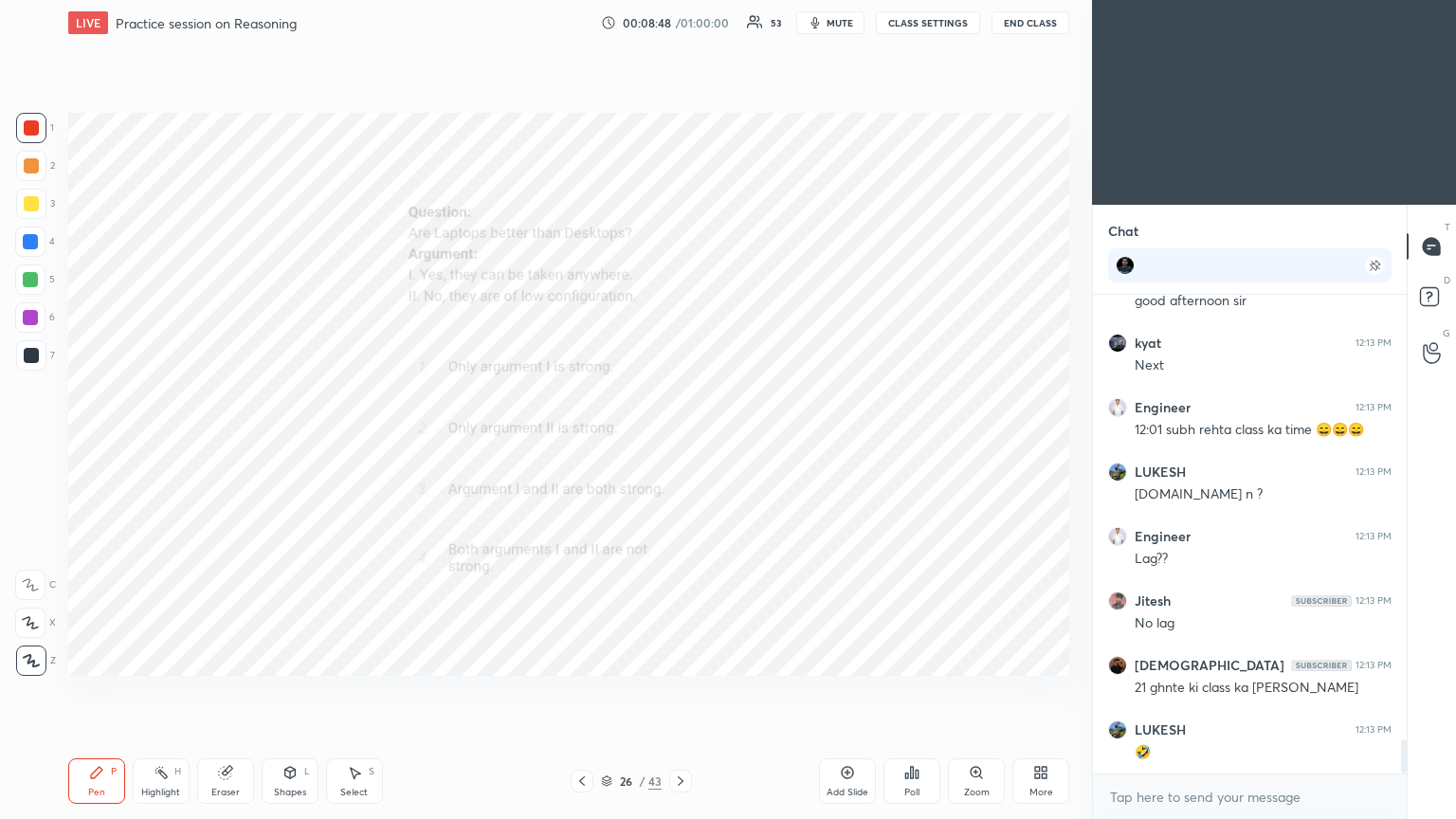
scroll to position [6147, 0]
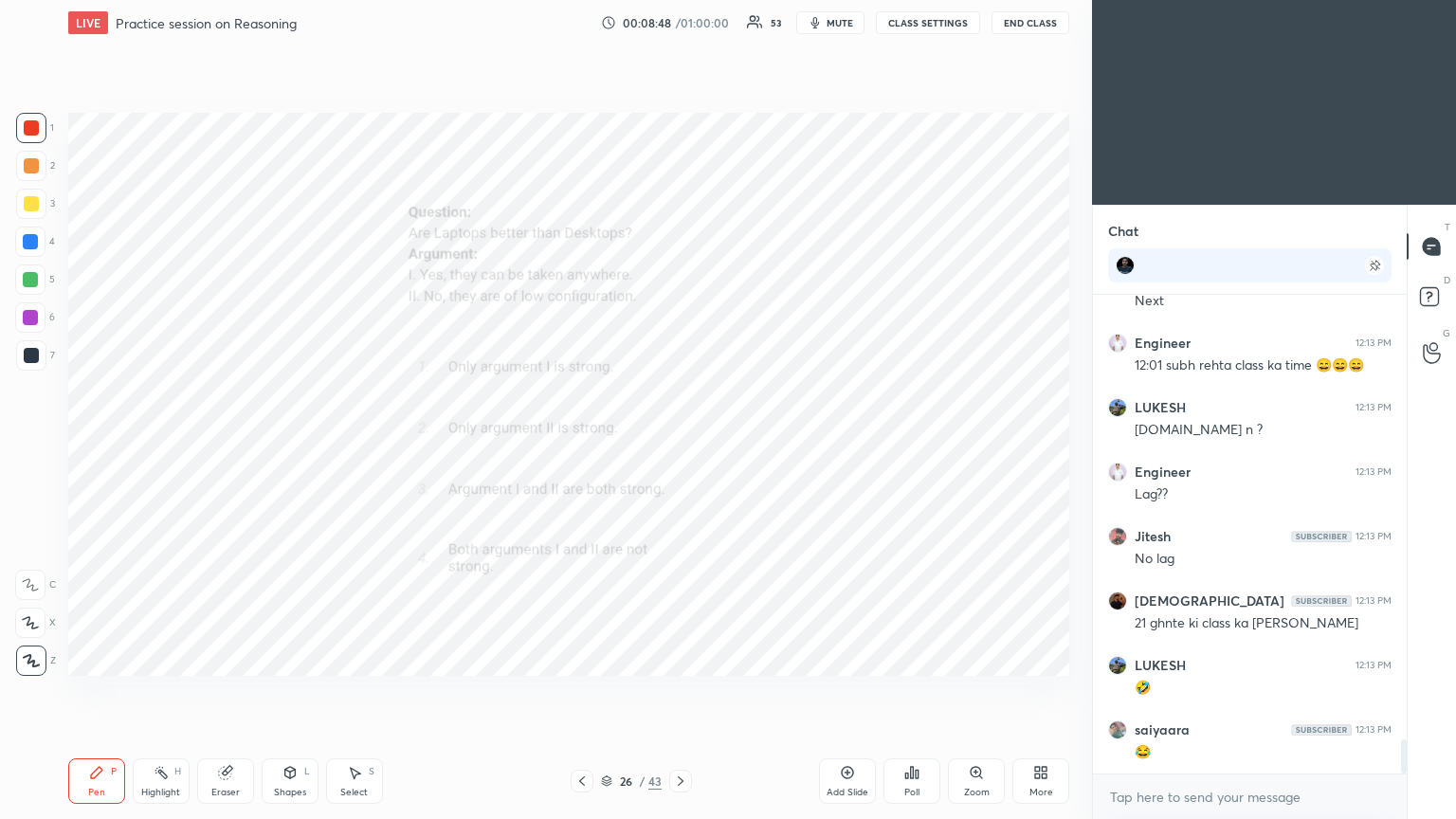
click at [680, 444] on icon at bounding box center [976, 772] width 15 height 15
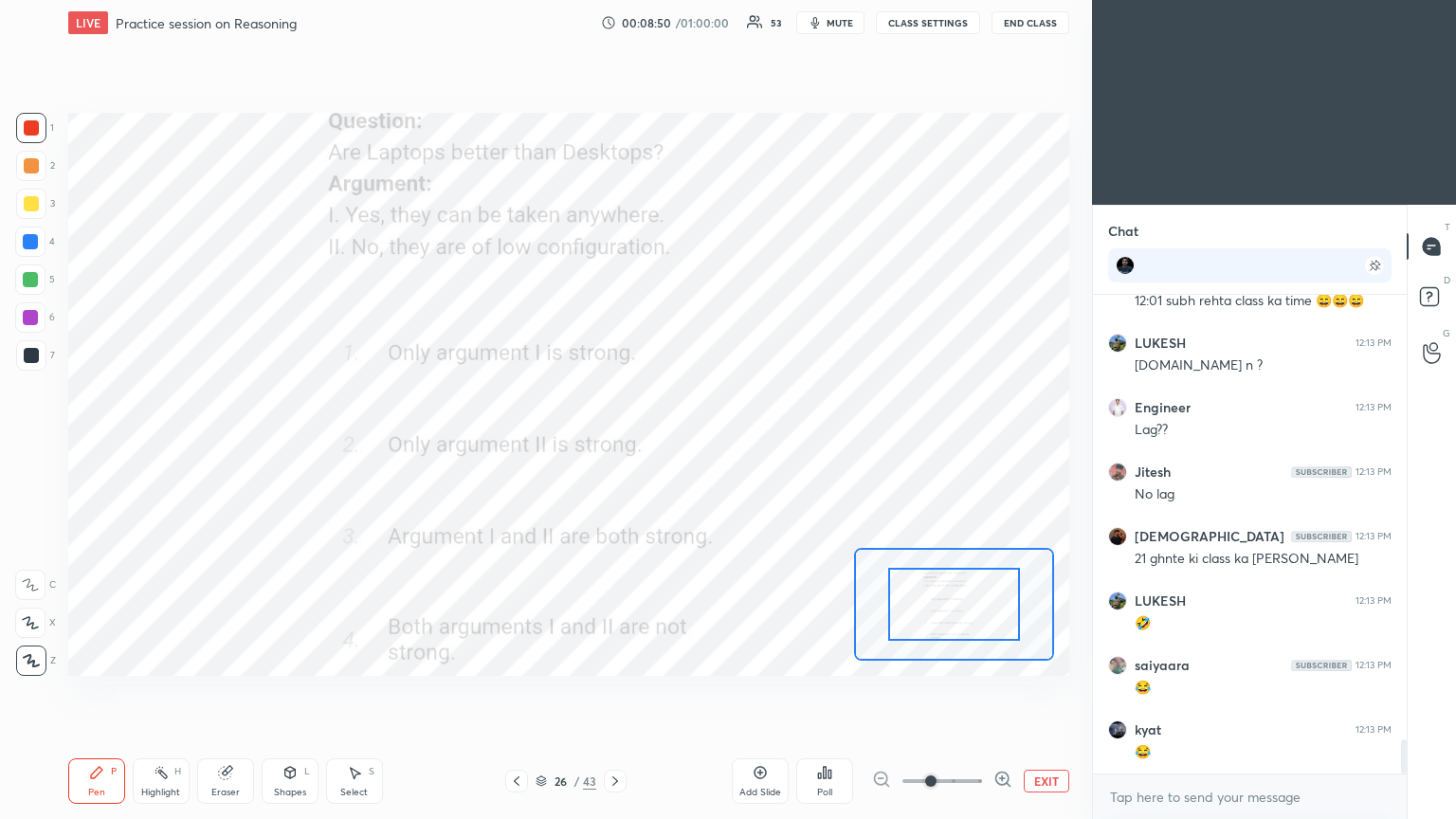
scroll to position [6277, 0]
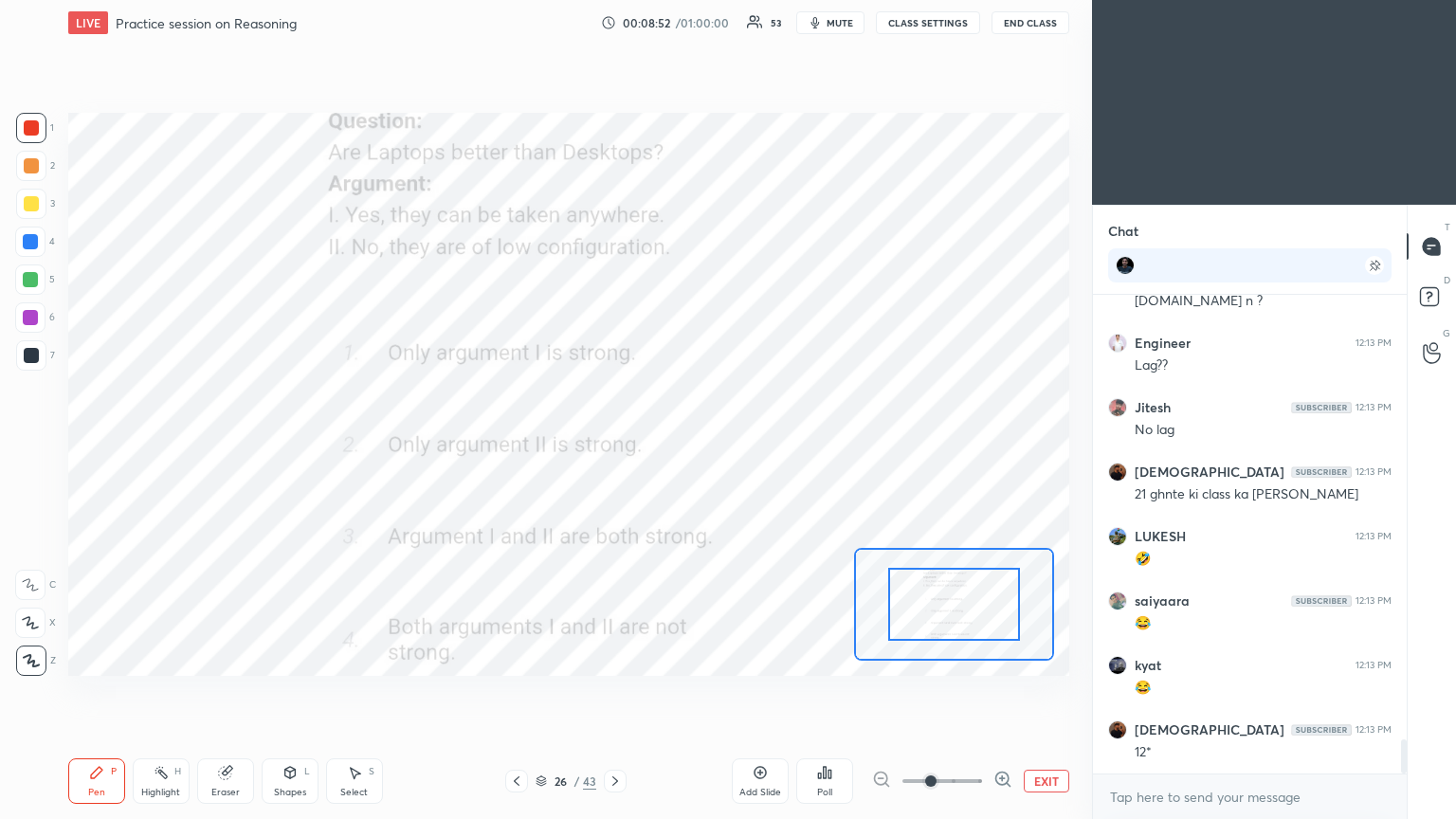
click at [33, 359] on div at bounding box center [31, 355] width 15 height 15
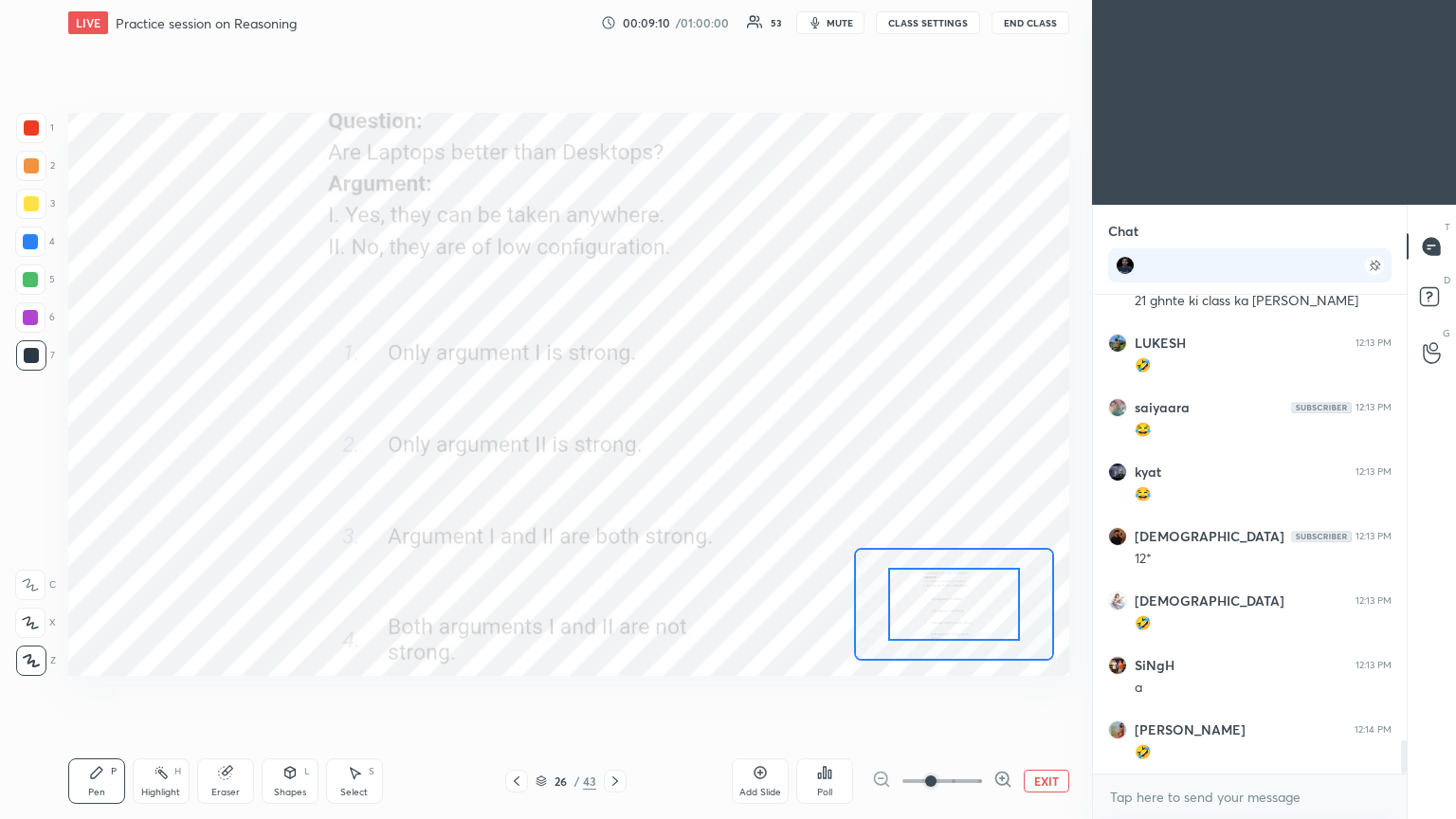
scroll to position [6534, 0]
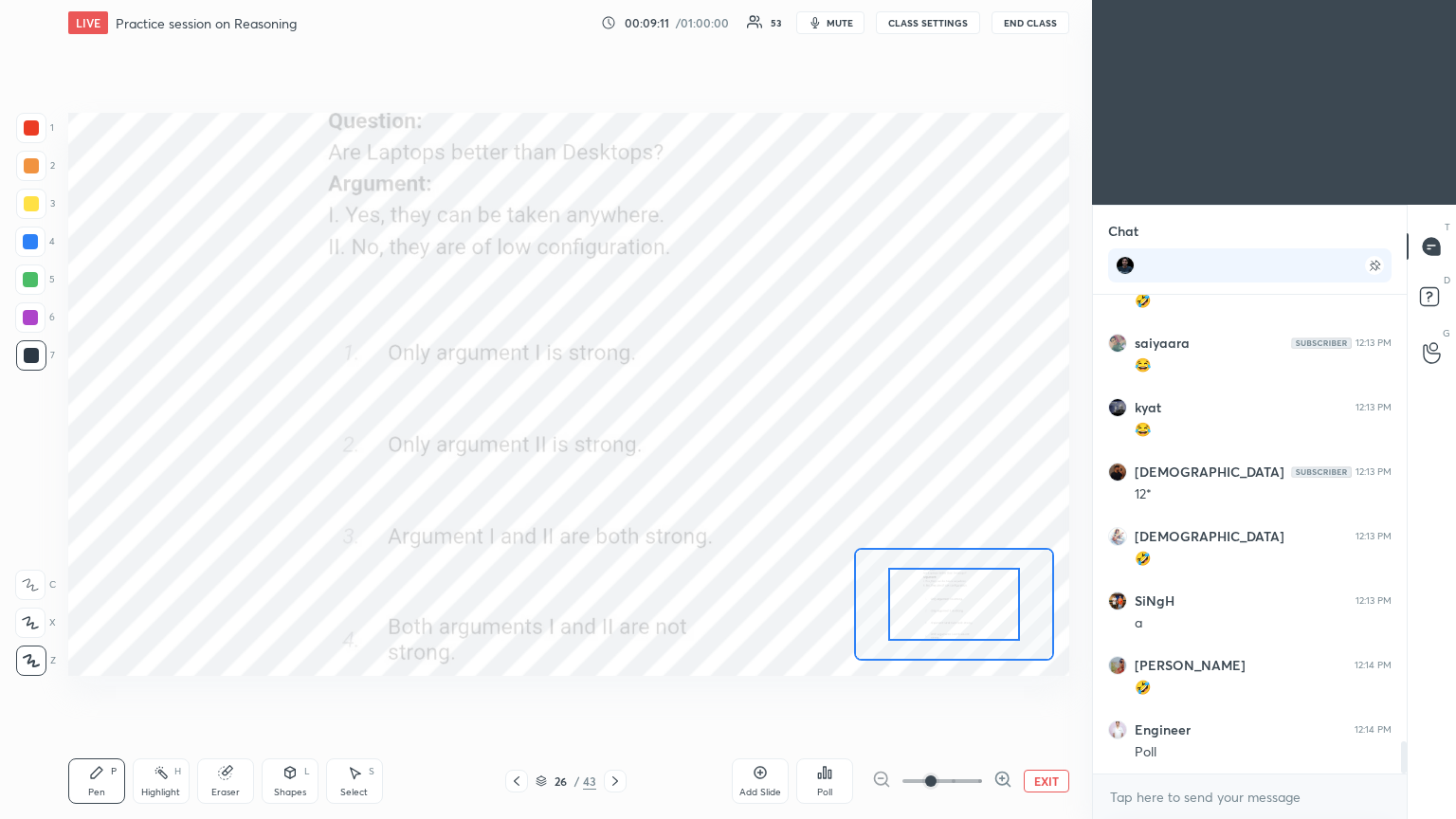
click at [680, 444] on icon at bounding box center [829, 773] width 3 height 9
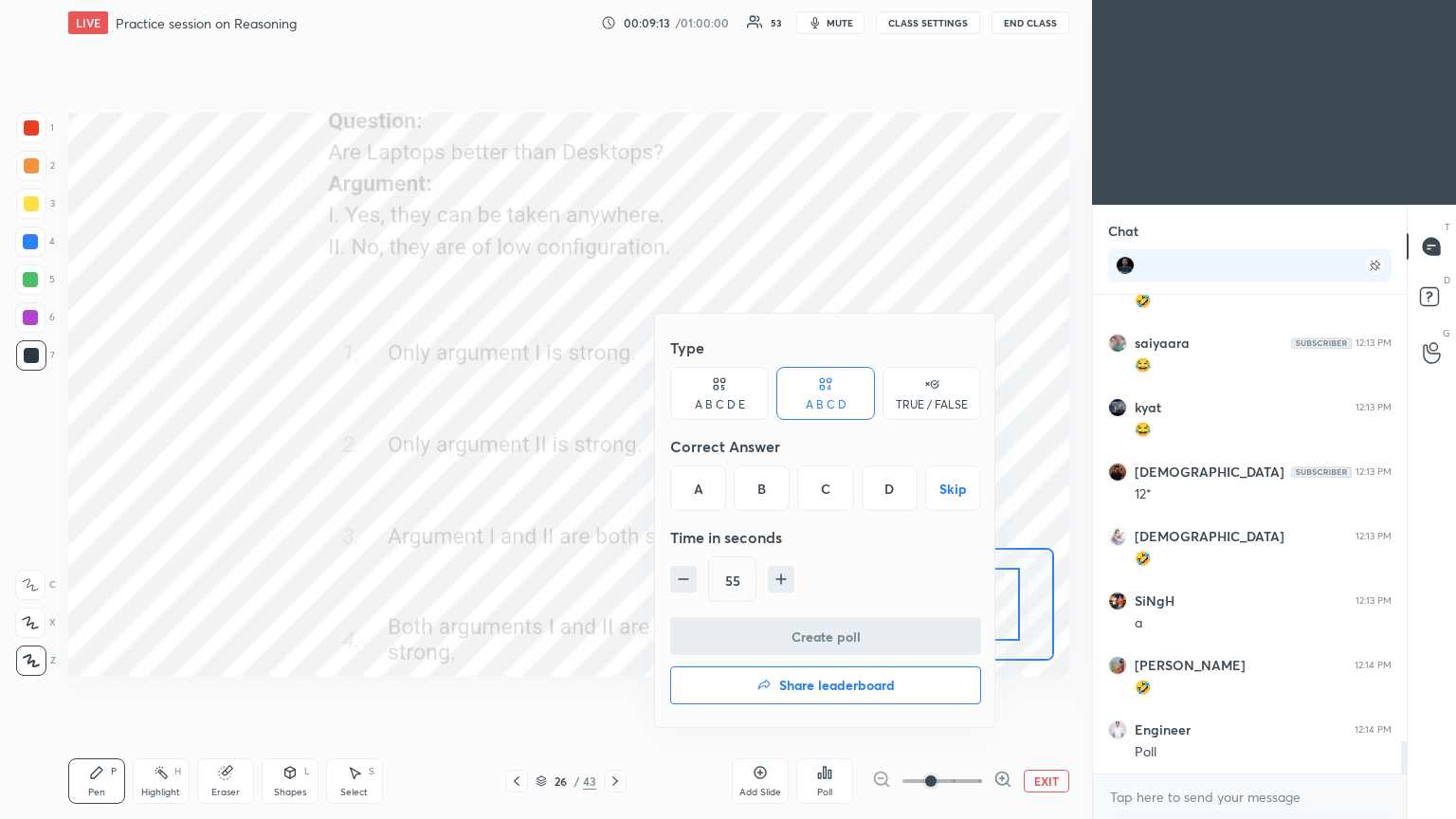
click at [680, 444] on div "A" at bounding box center [698, 488] width 56 height 46
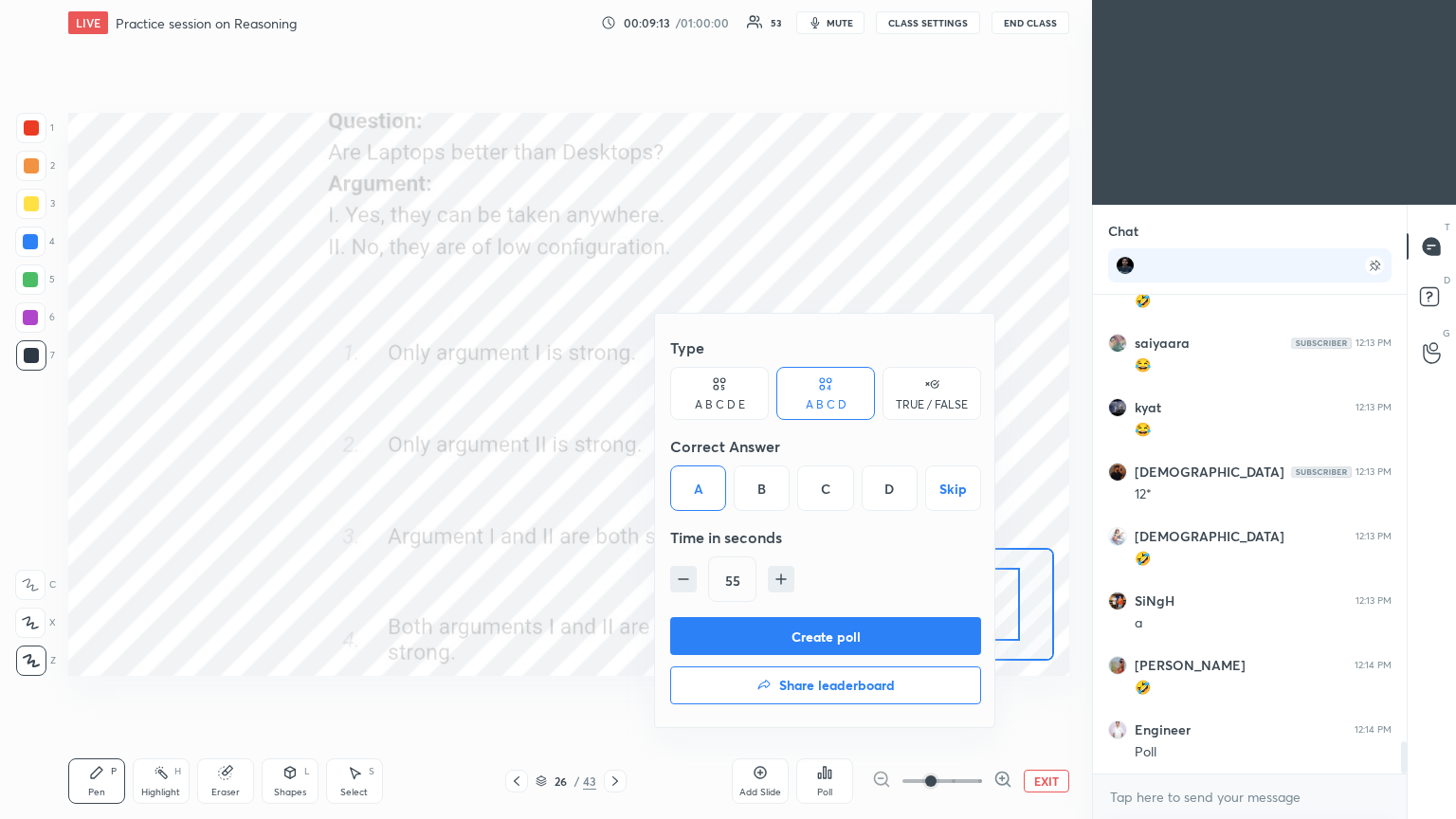
click at [680, 444] on button "Create poll" at bounding box center [825, 636] width 311 height 38
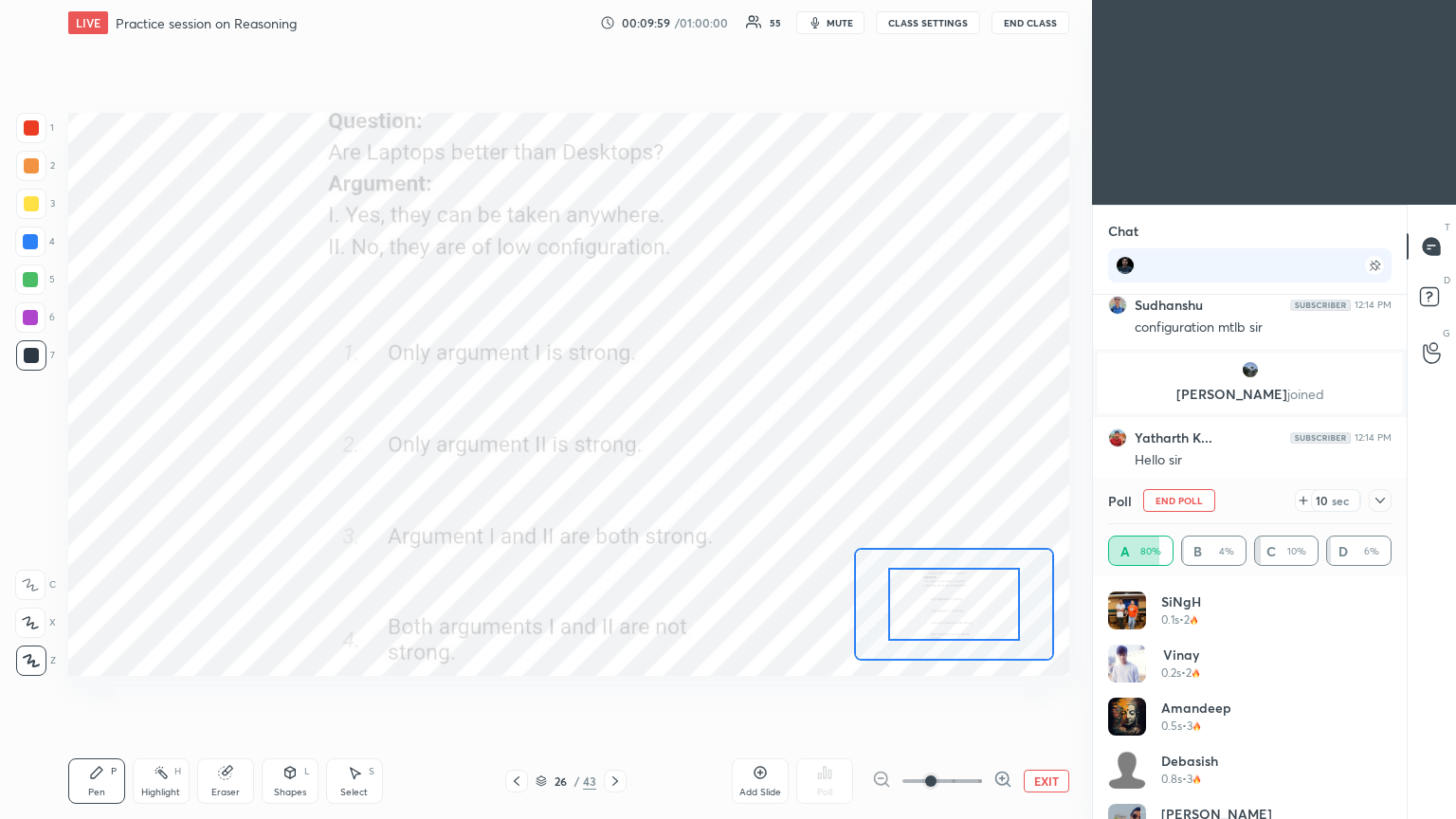
scroll to position [6701, 0]
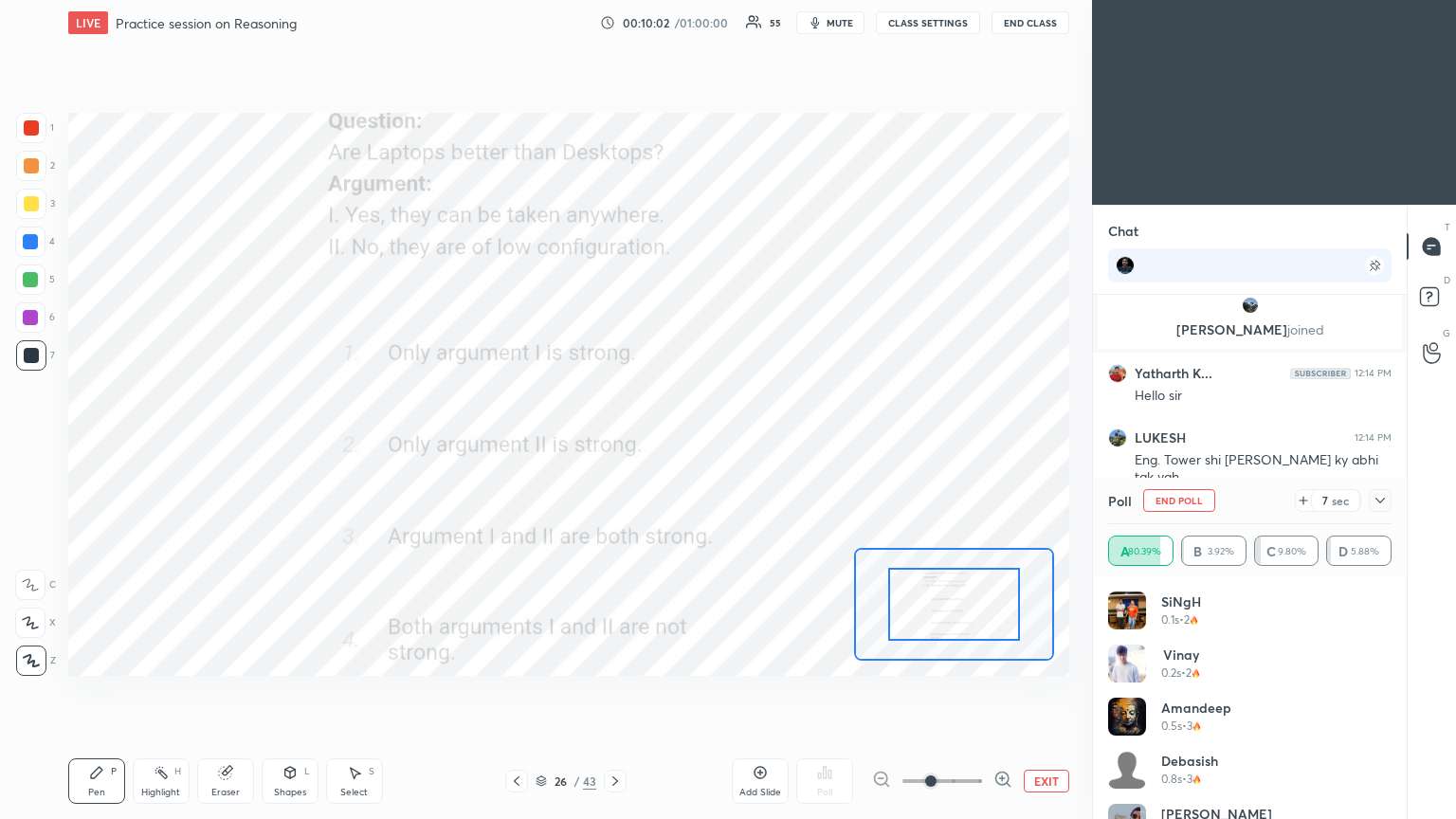
click at [680, 444] on icon at bounding box center [1379, 500] width 15 height 15
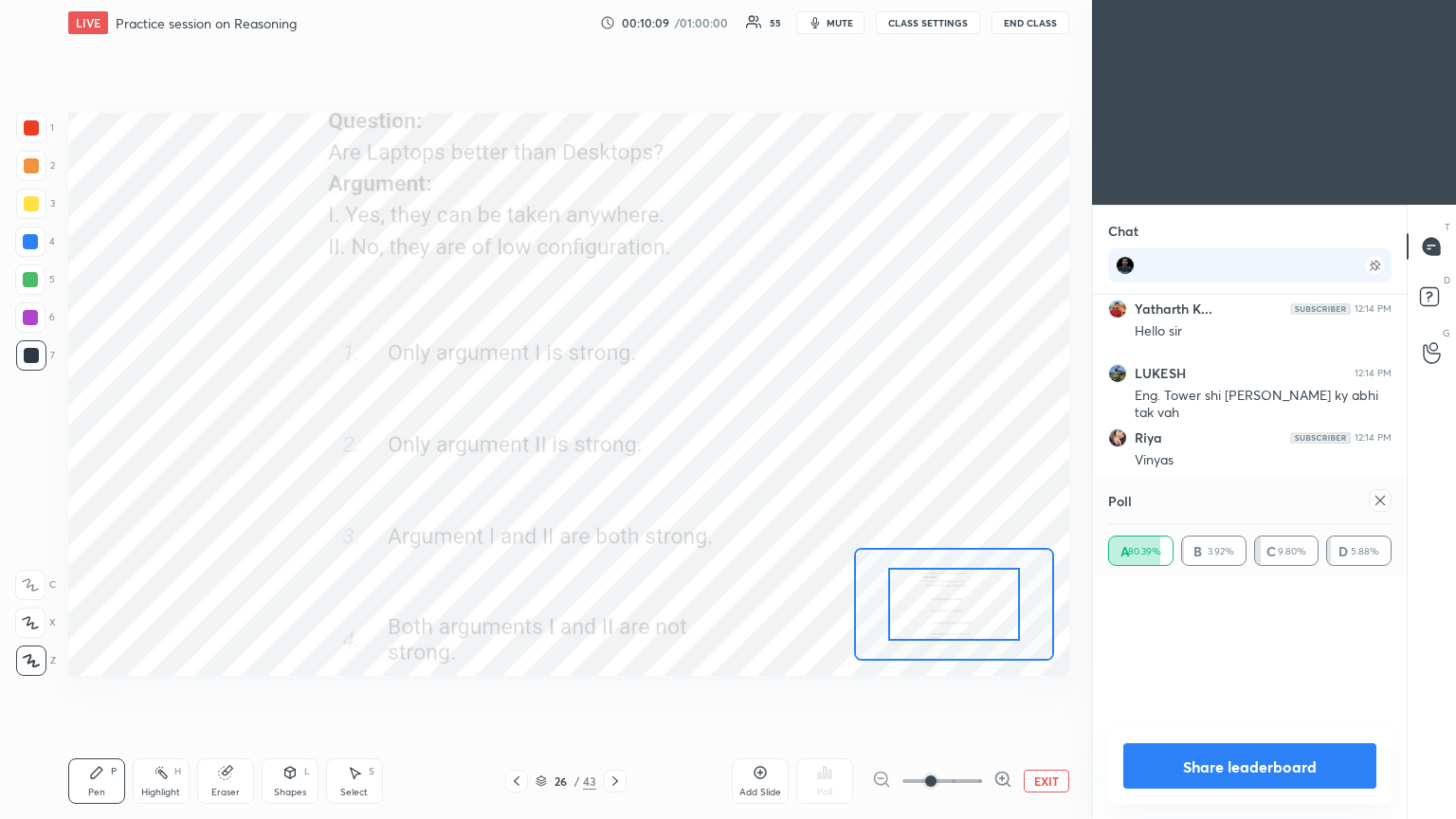
scroll to position [0, 0]
click at [680, 444] on icon at bounding box center [1380, 500] width 10 height 10
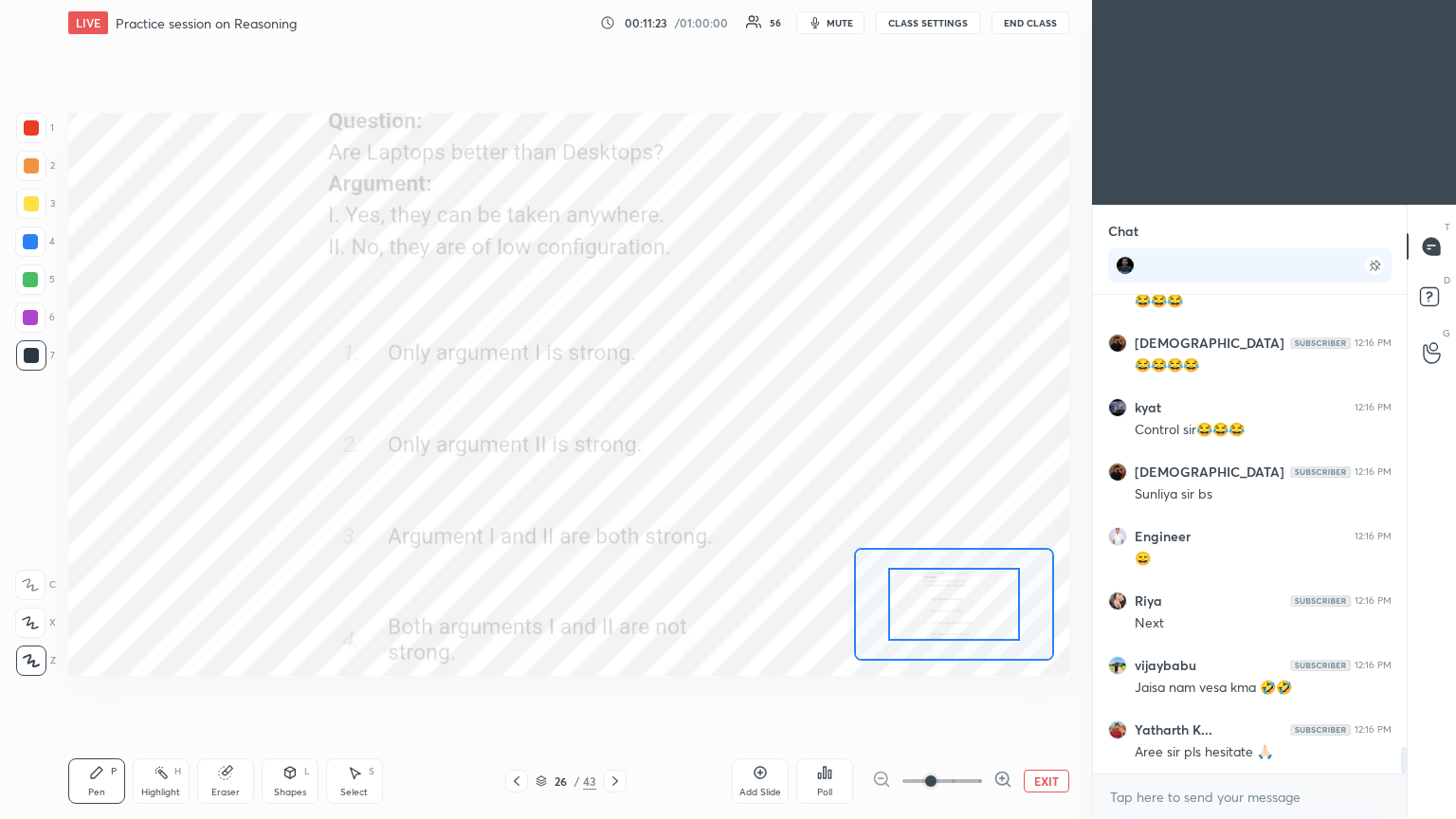
scroll to position [8278, 0]
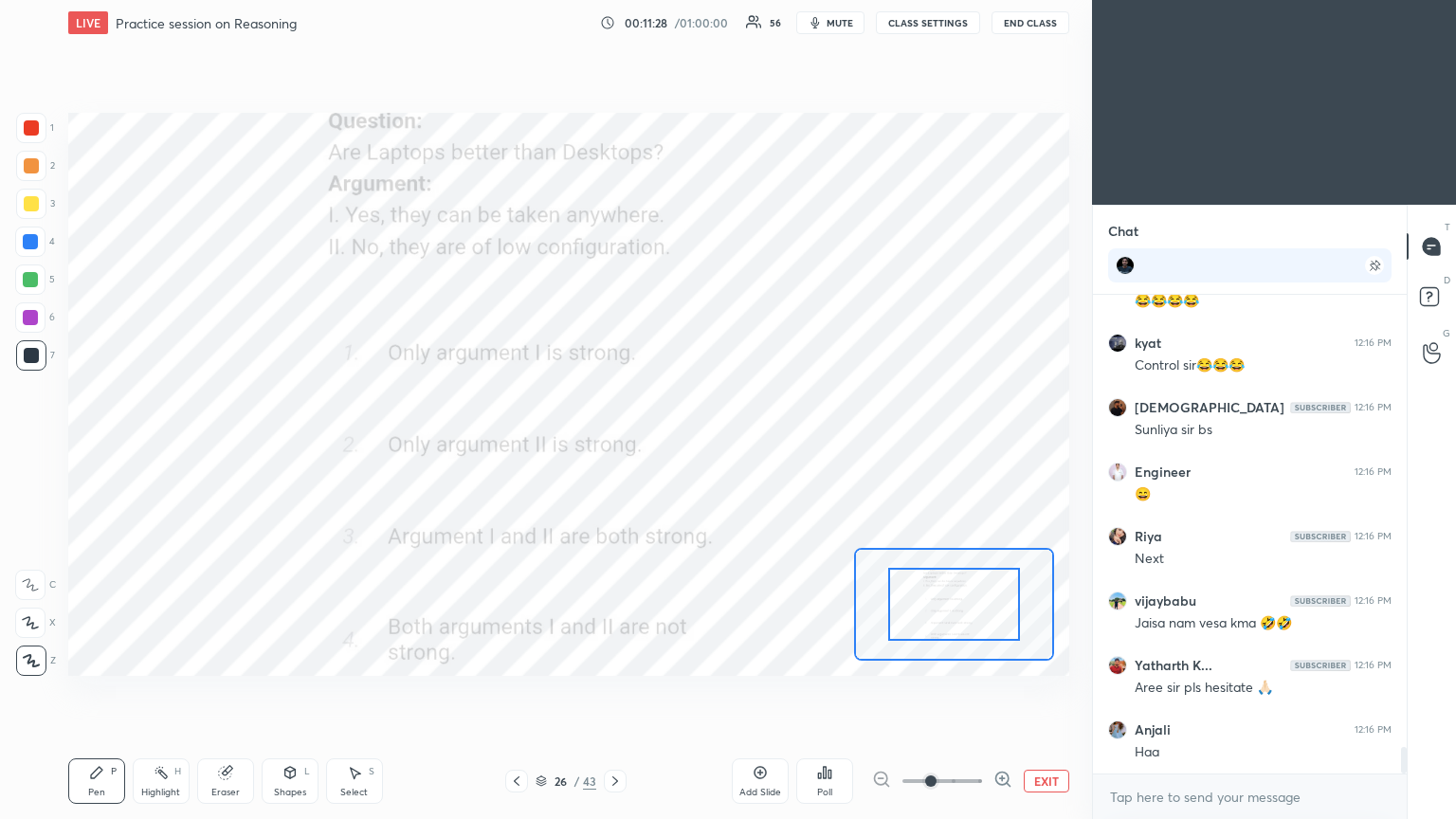
click at [616, 444] on icon at bounding box center [615, 781] width 6 height 10
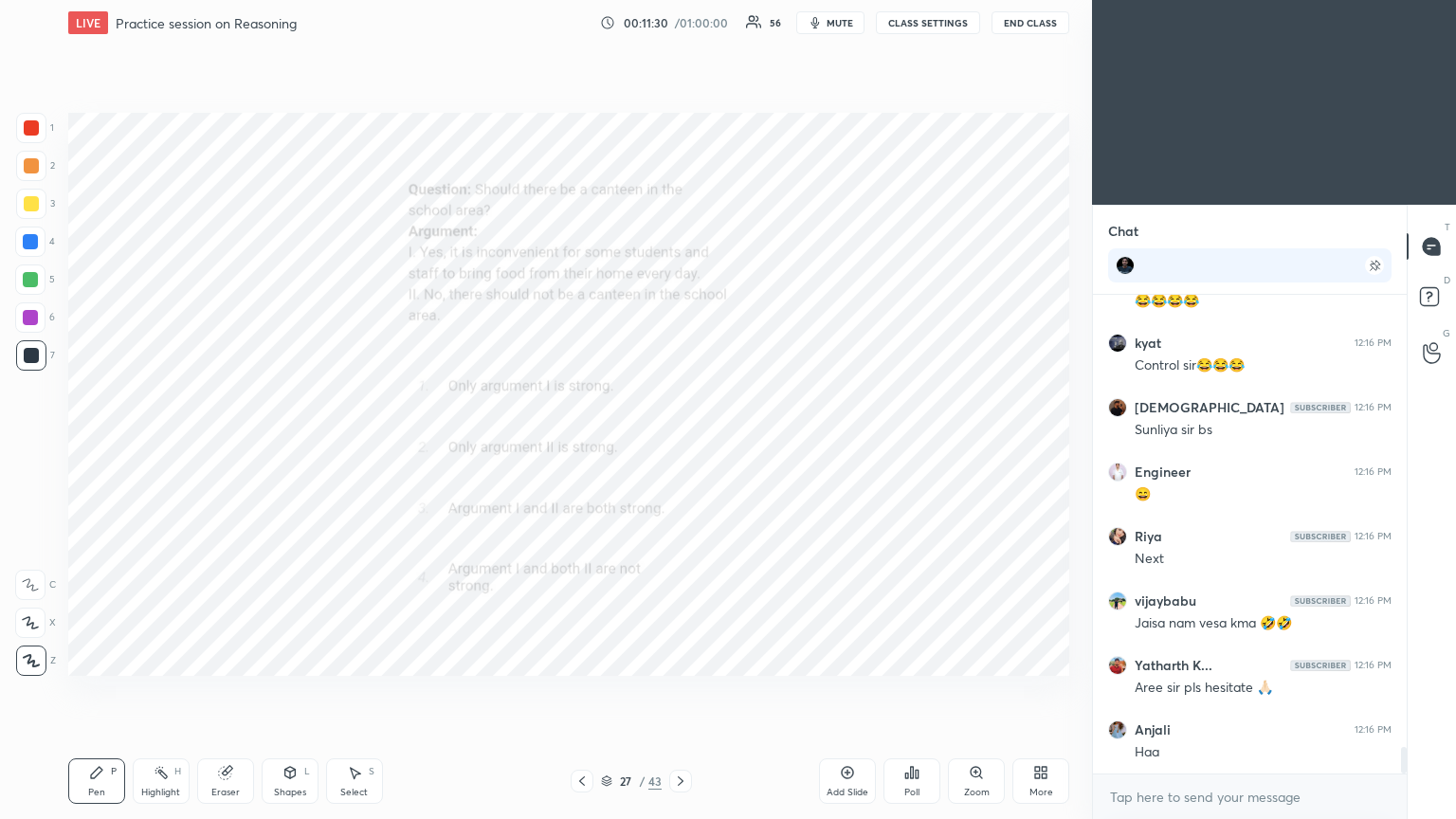
click at [680, 444] on icon at bounding box center [976, 772] width 15 height 15
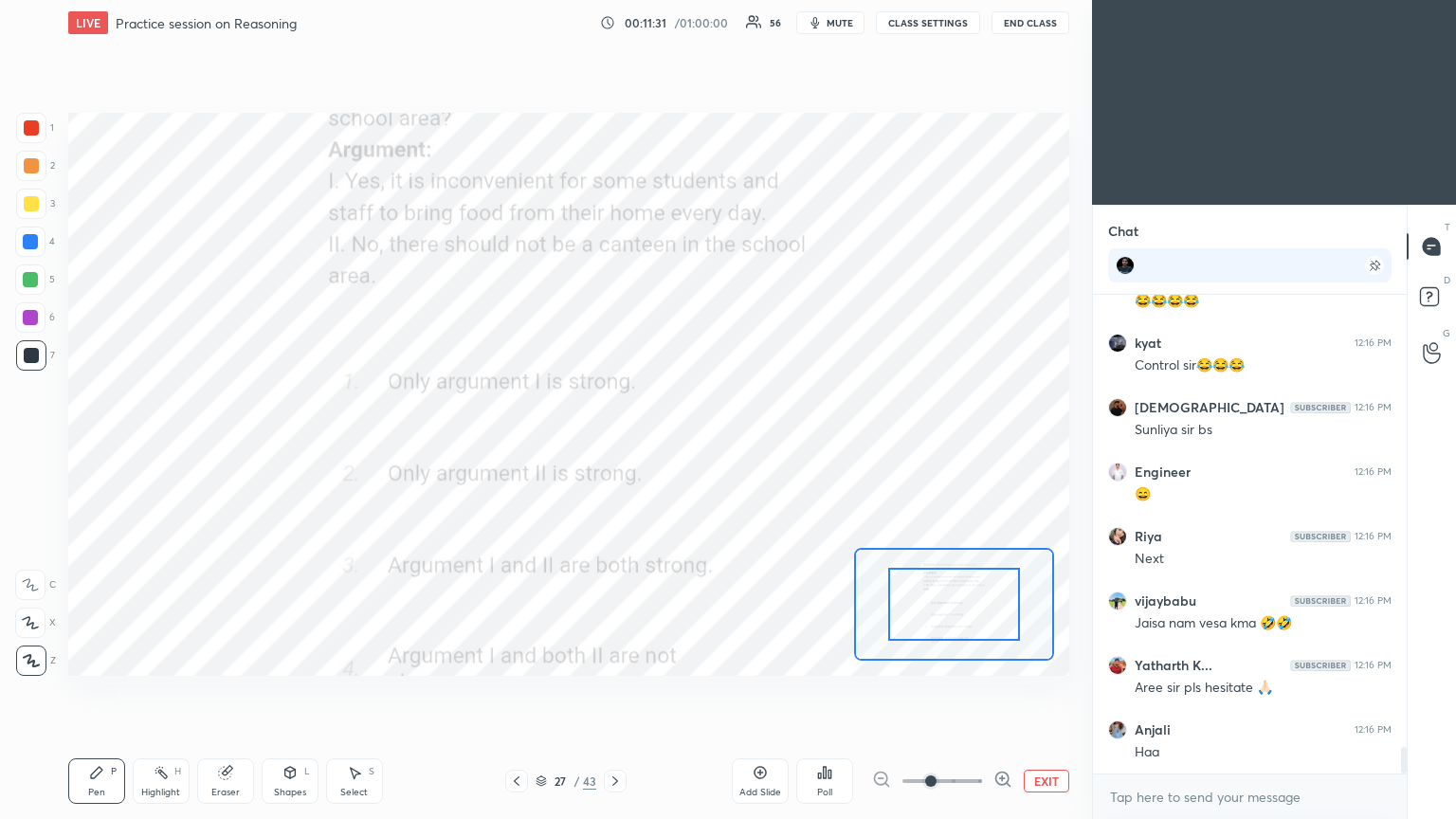
scroll to position [8342, 0]
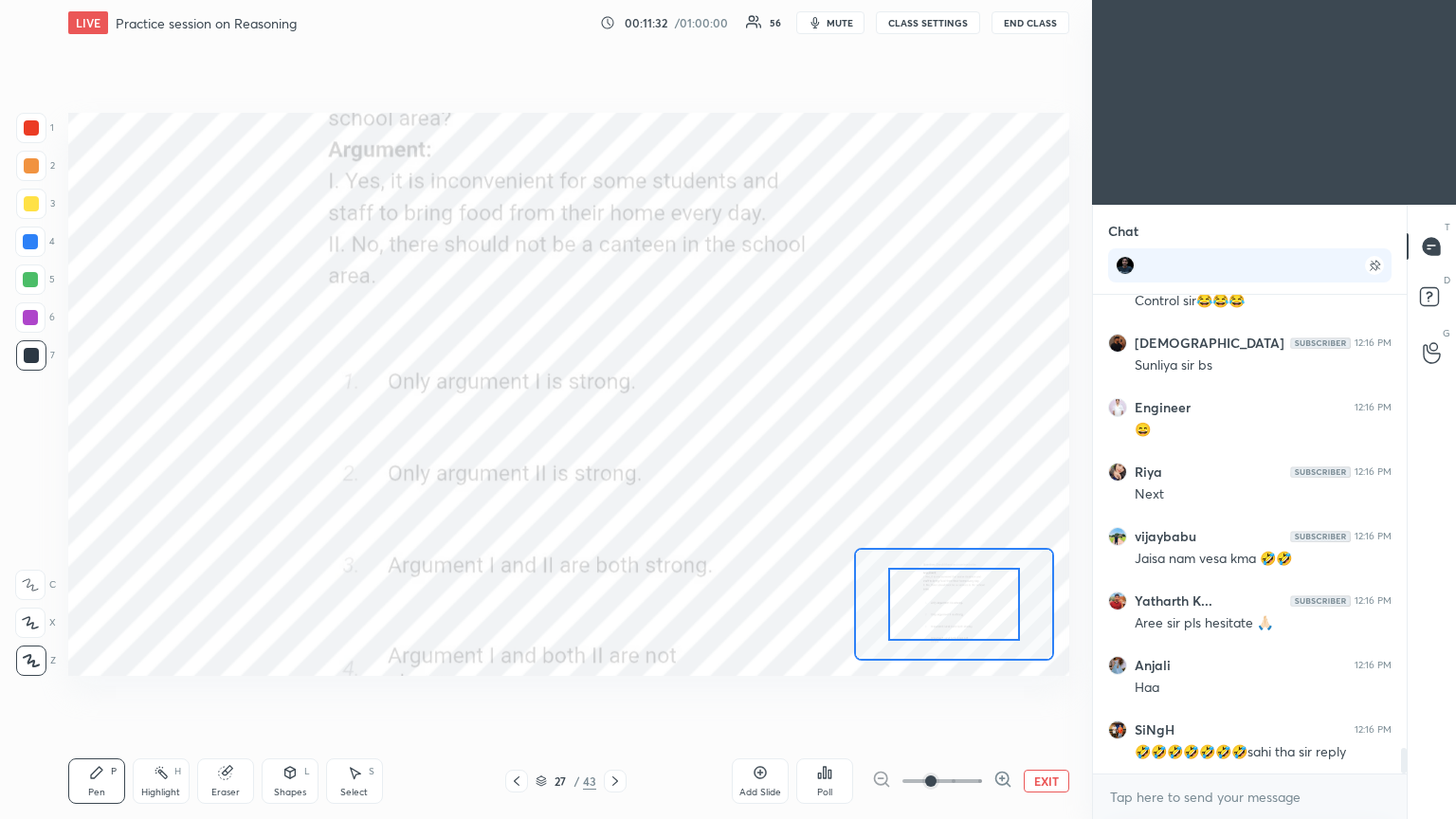
click at [680, 444] on button "EXIT" at bounding box center [1046, 780] width 46 height 23
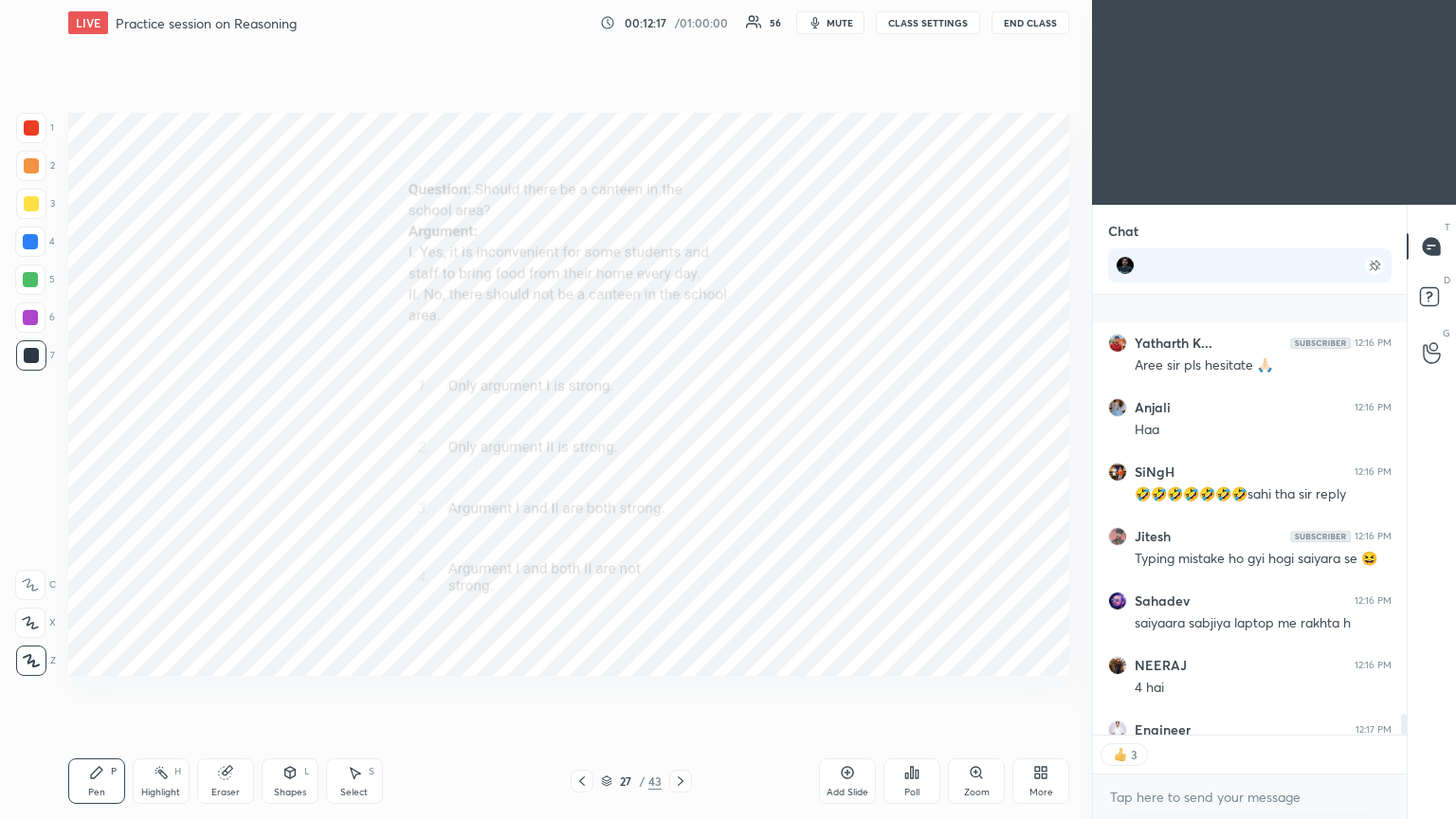
scroll to position [8703, 0]
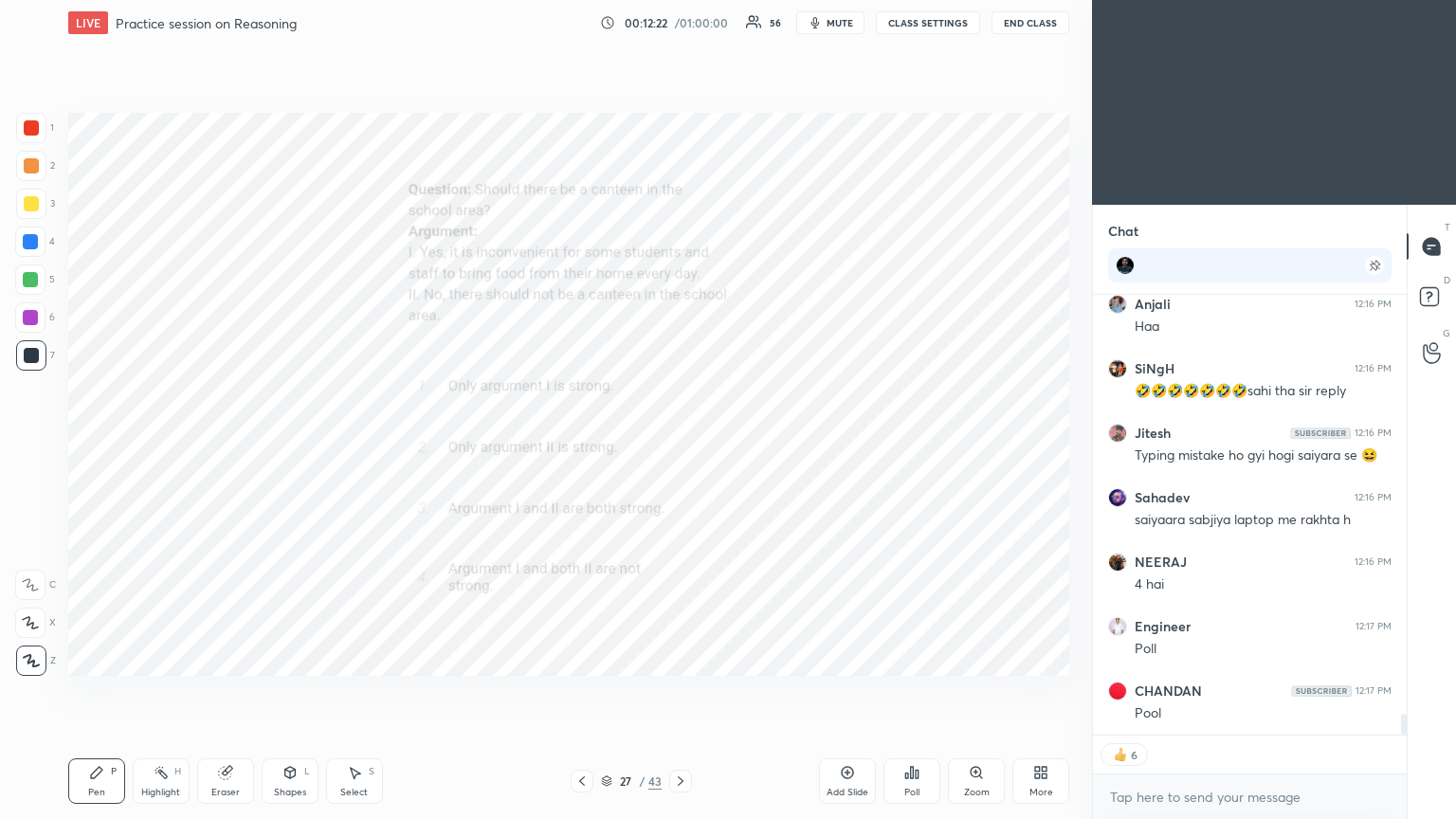
click at [680, 444] on icon at bounding box center [917, 773] width 3 height 9
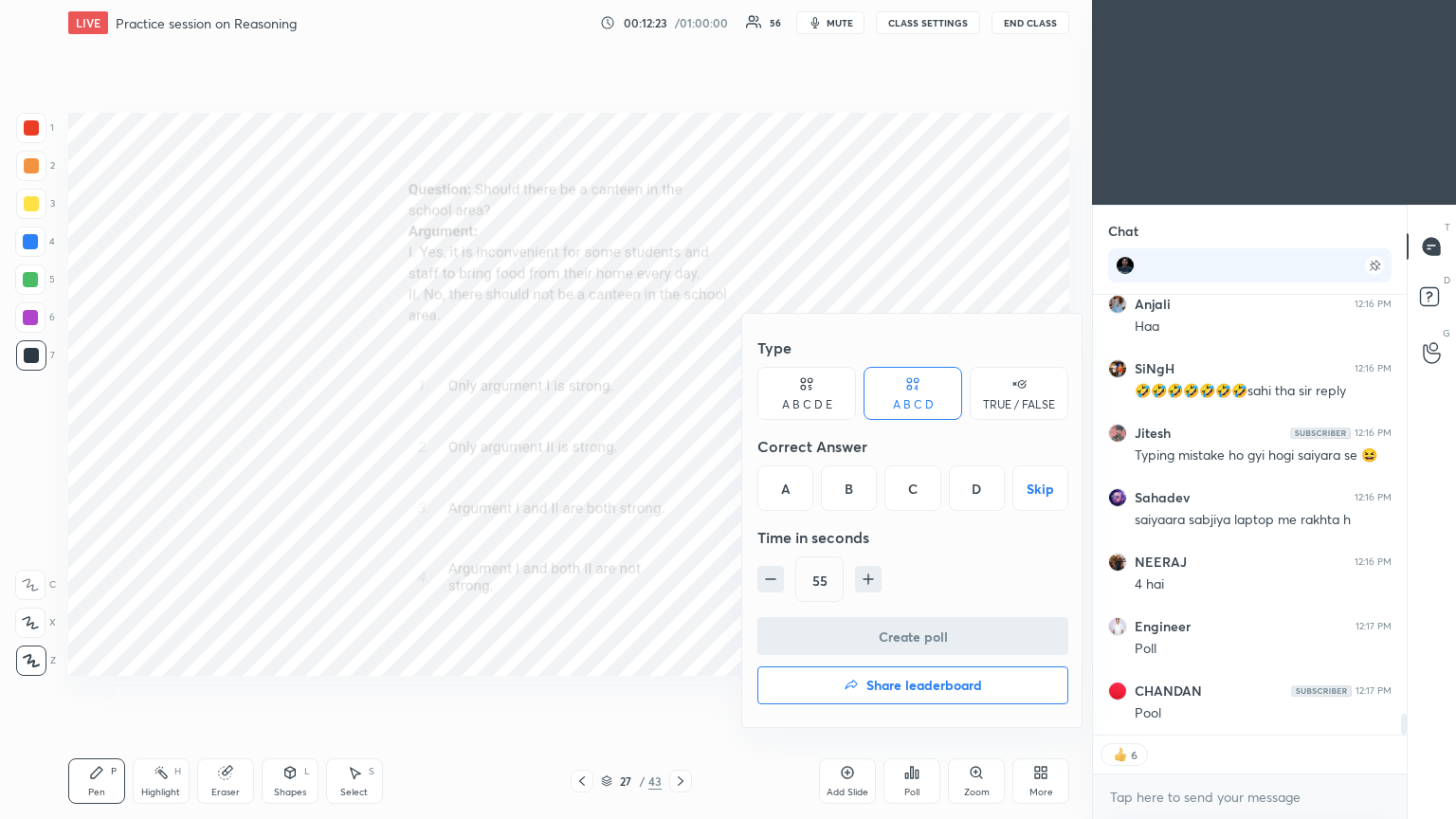
click at [680, 444] on div "A" at bounding box center [785, 488] width 56 height 46
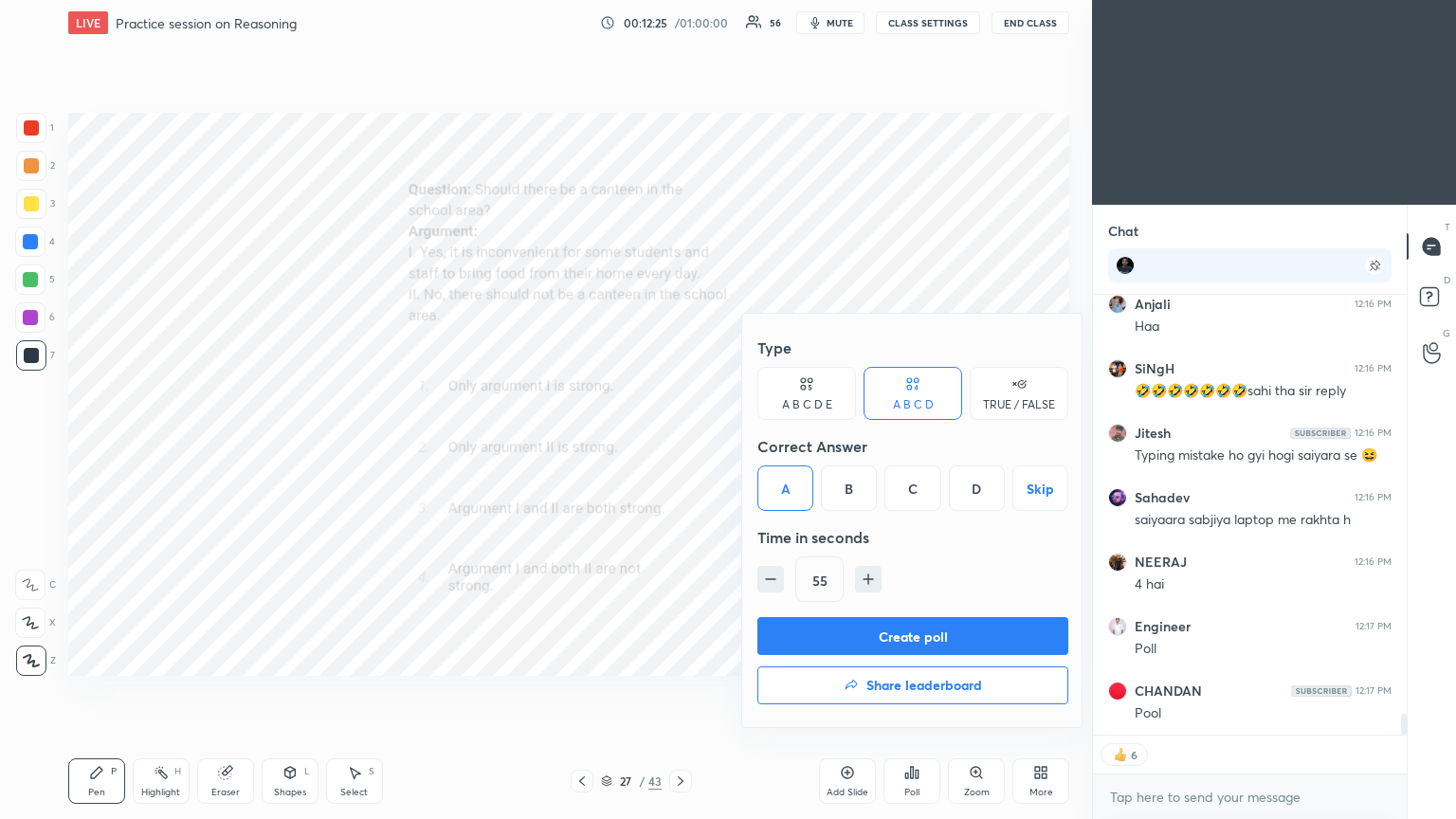
click at [680, 444] on button "Create poll" at bounding box center [913, 636] width 311 height 38
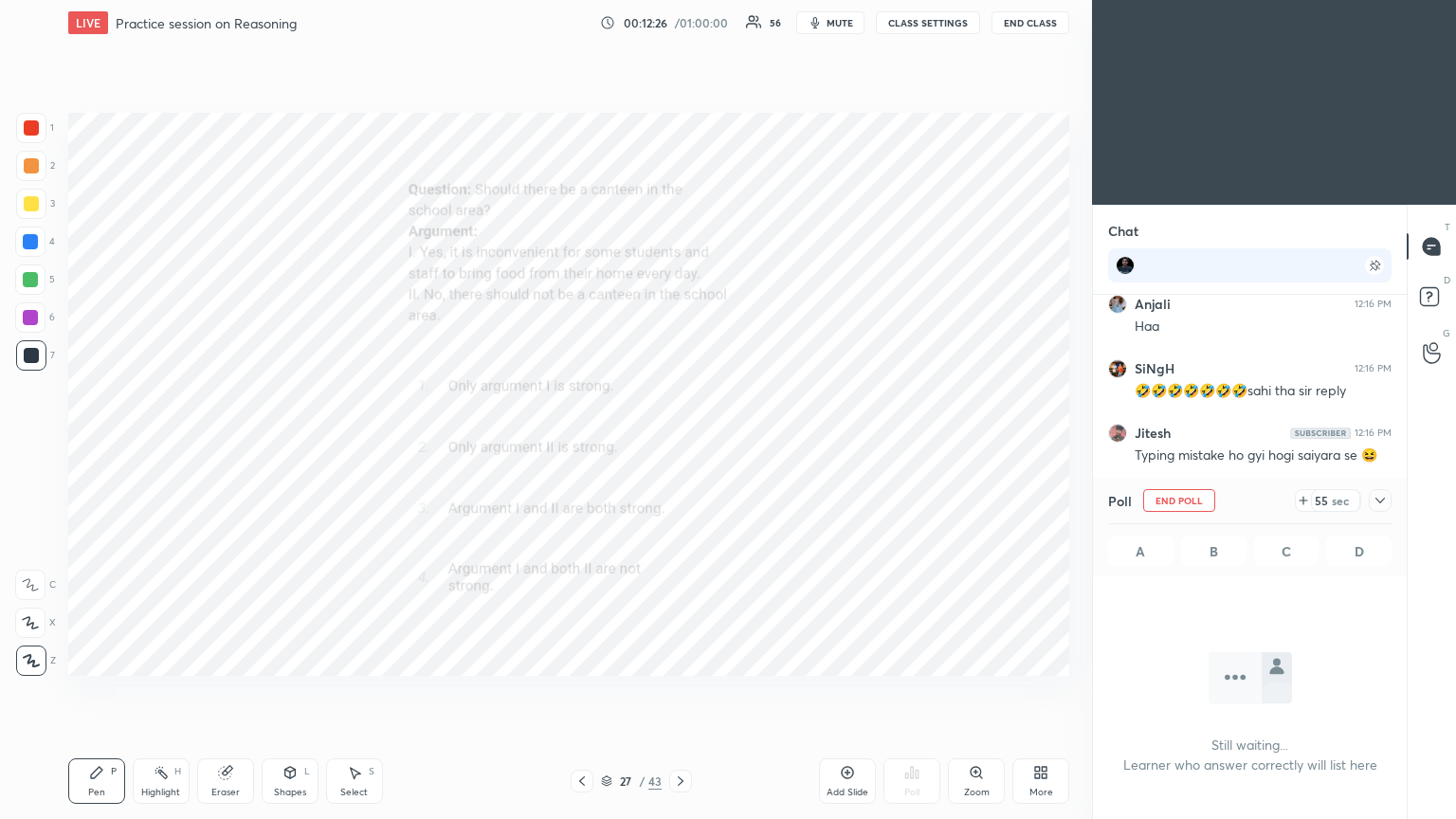
scroll to position [221, 308]
click at [680, 444] on icon at bounding box center [1379, 500] width 15 height 15
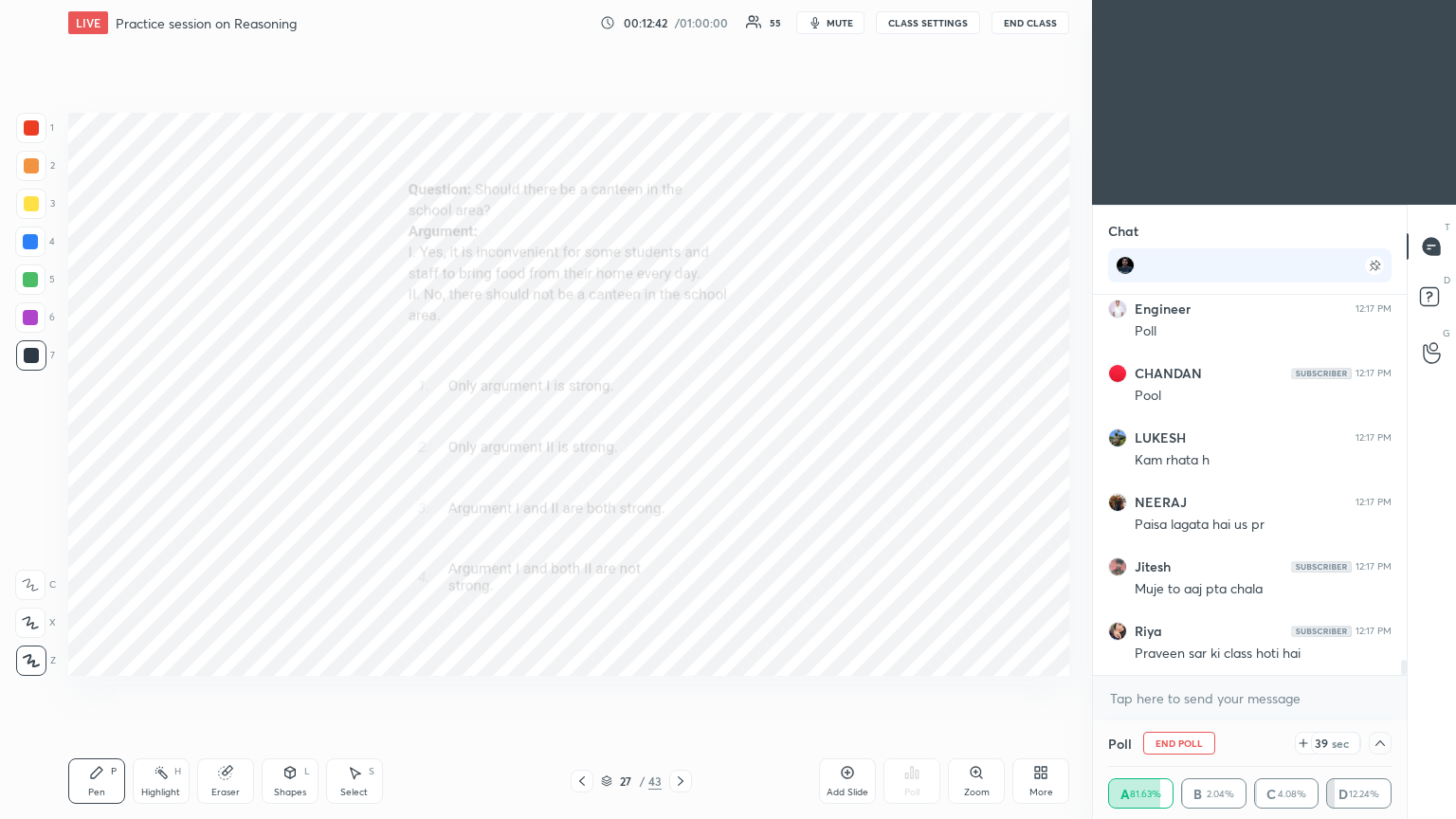
scroll to position [9086, 0]
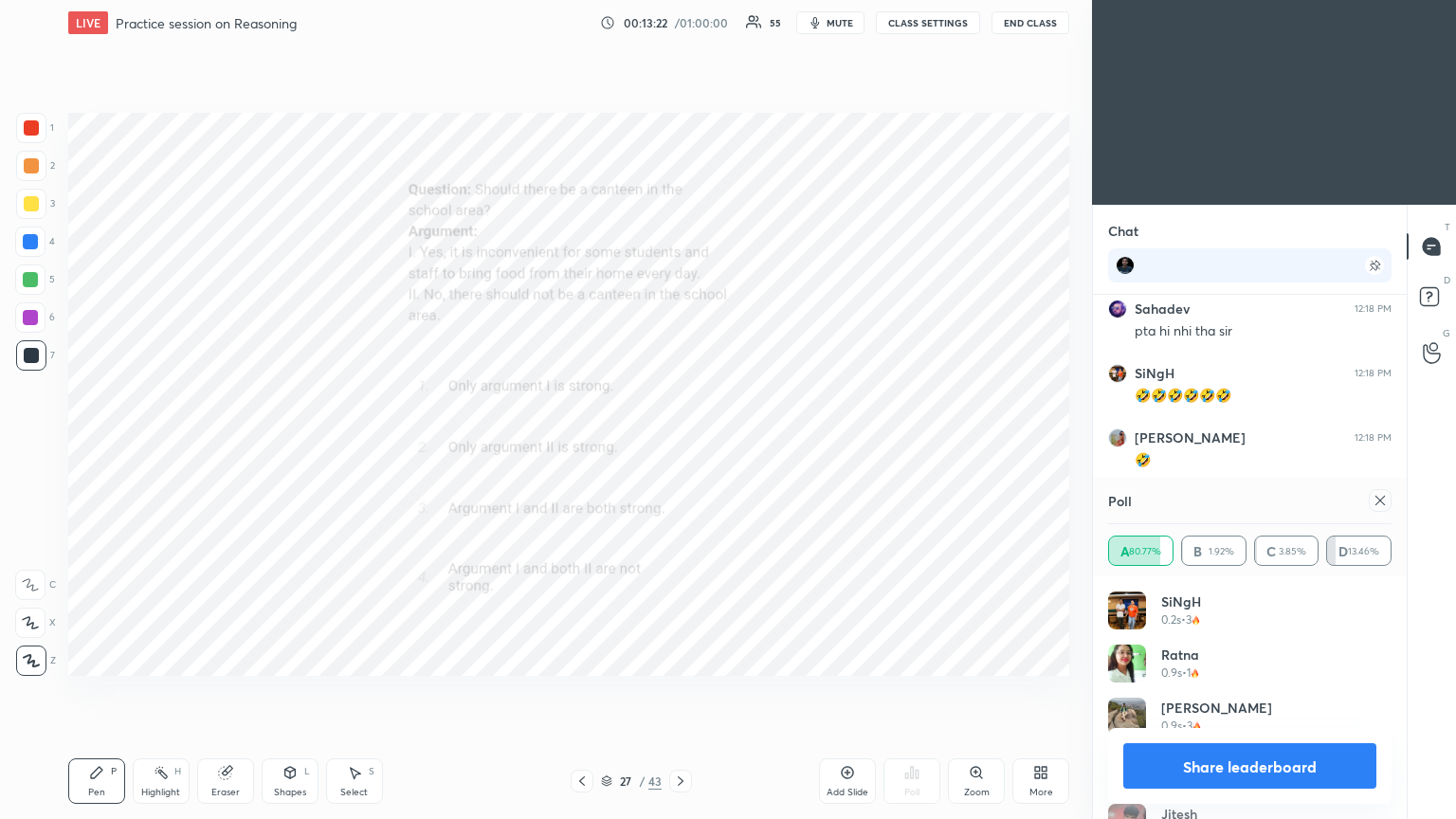
click at [680, 444] on icon at bounding box center [1379, 500] width 15 height 15
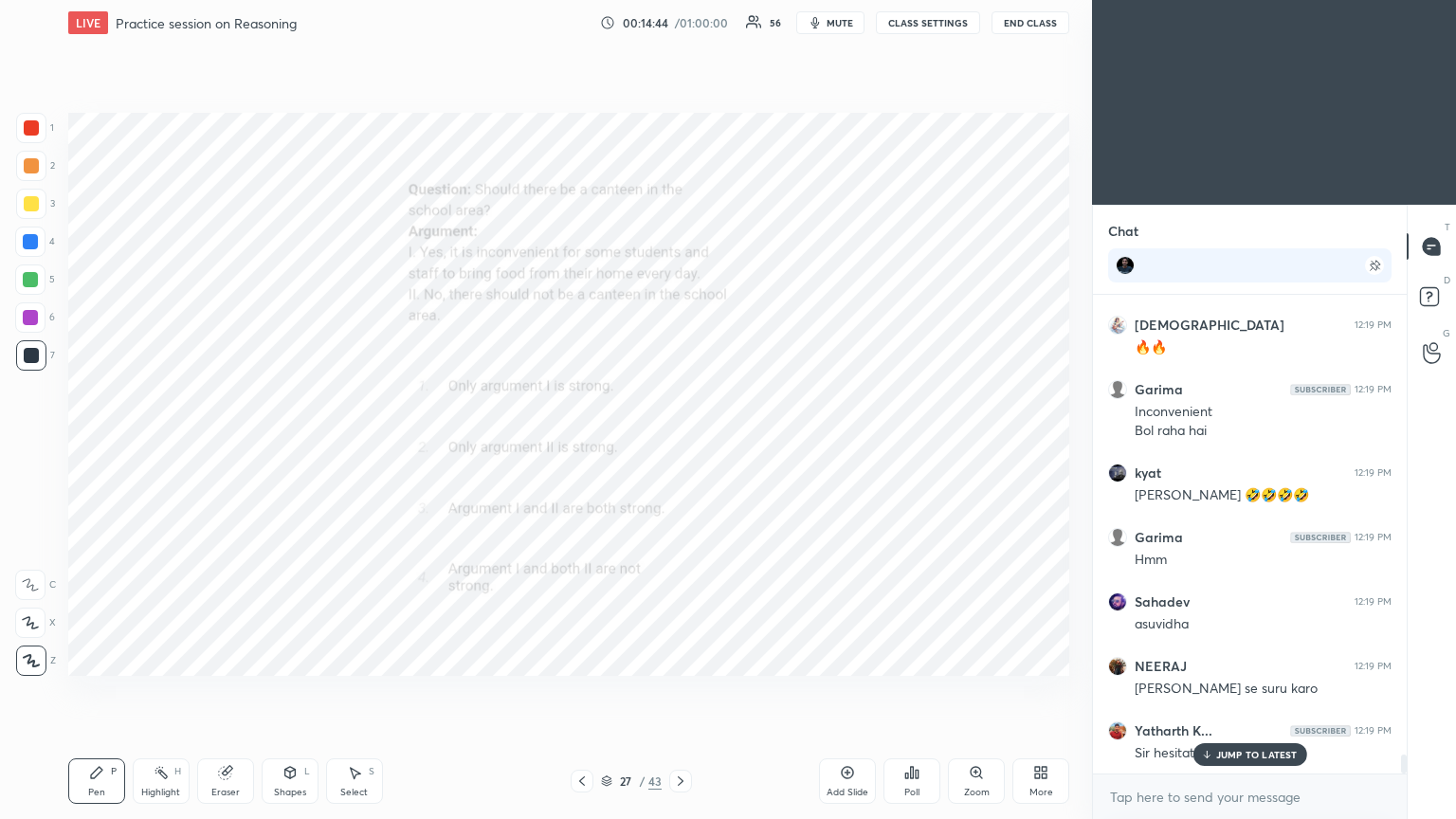
scroll to position [11895, 0]
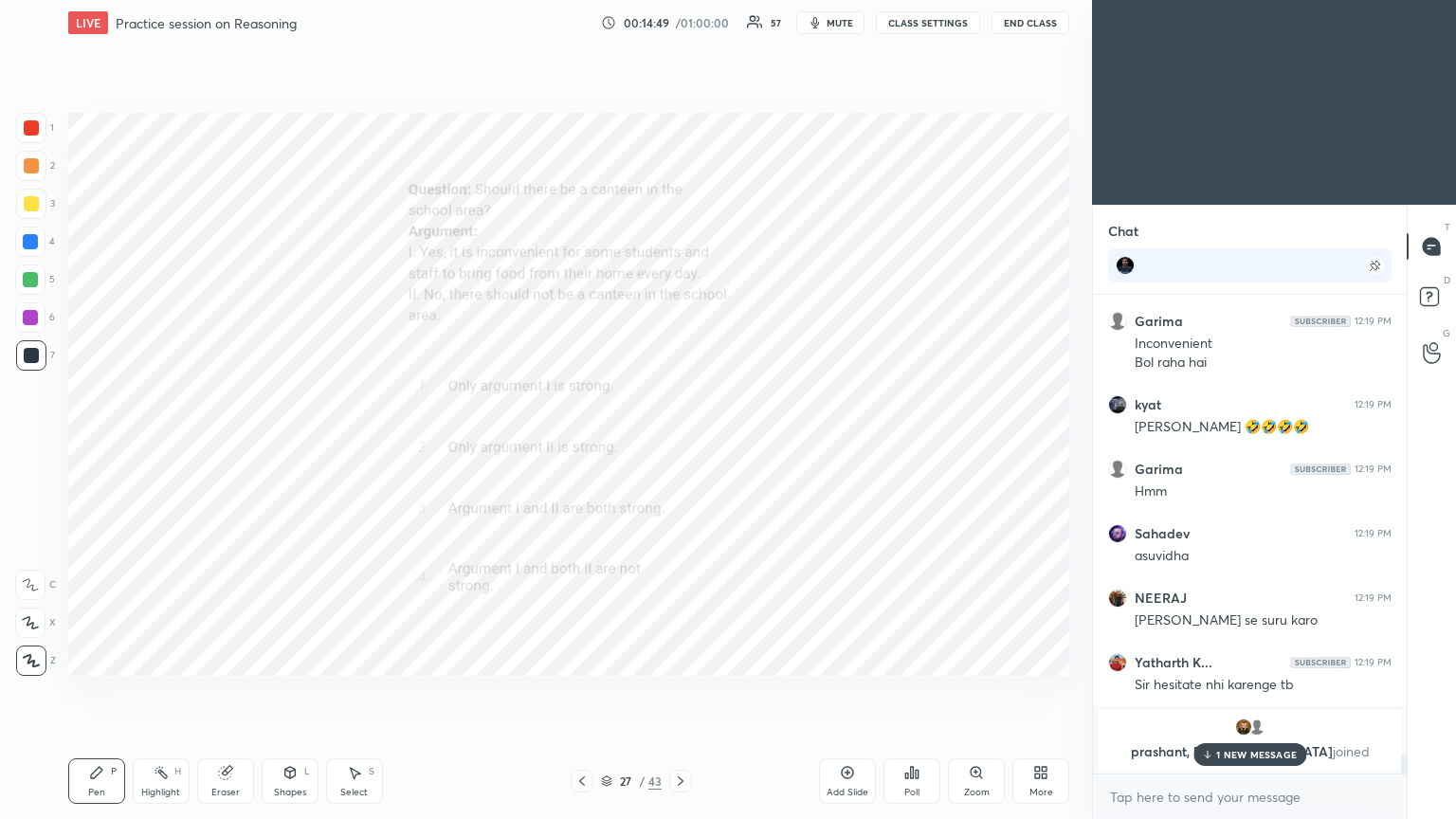
click at [680, 444] on p "1 NEW MESSAGE" at bounding box center [1256, 753] width 81 height 11
click at [679, 444] on icon at bounding box center [680, 780] width 15 height 15
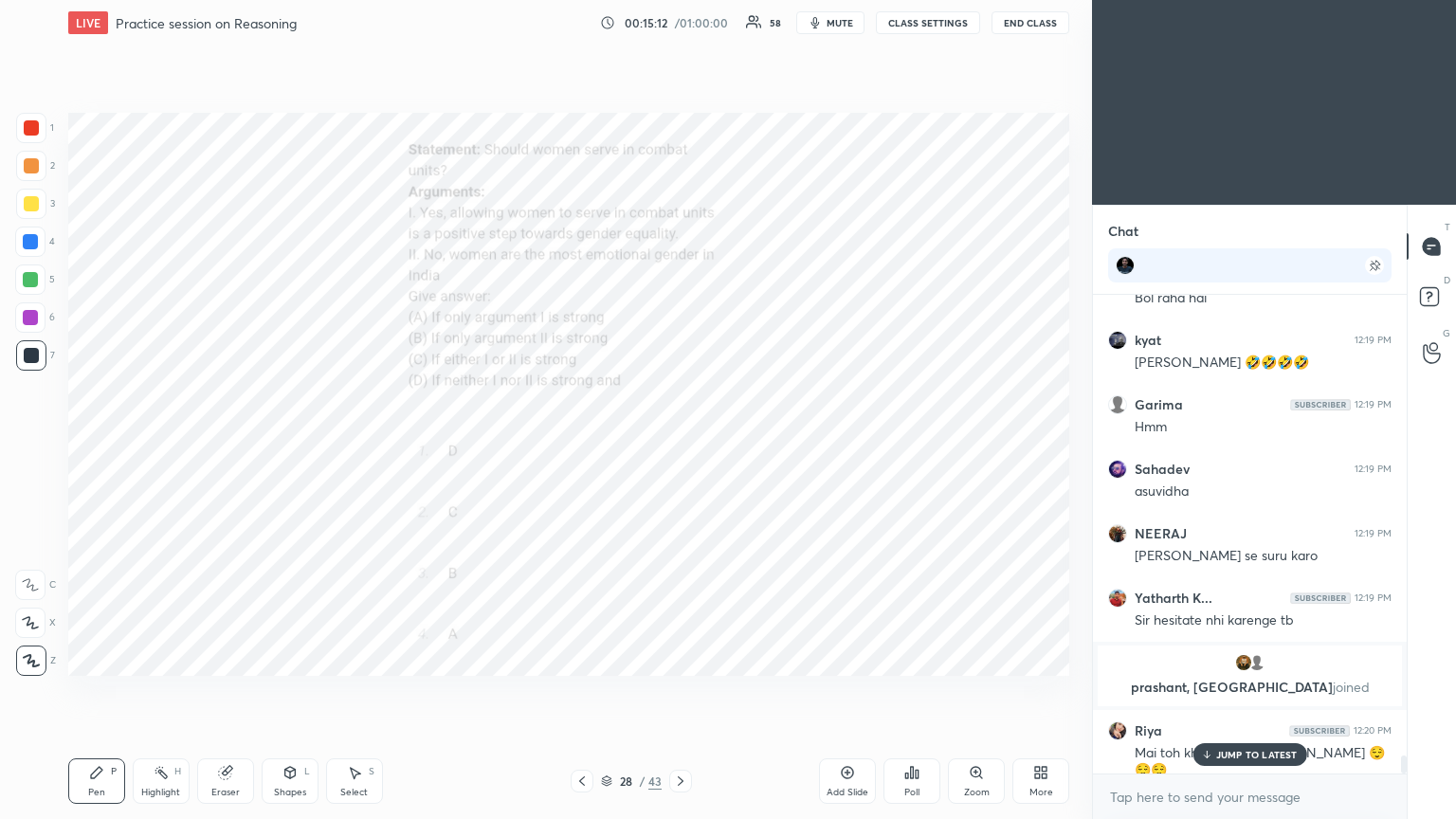
click at [680, 444] on div "JUMP TO LATEST" at bounding box center [1250, 754] width 114 height 23
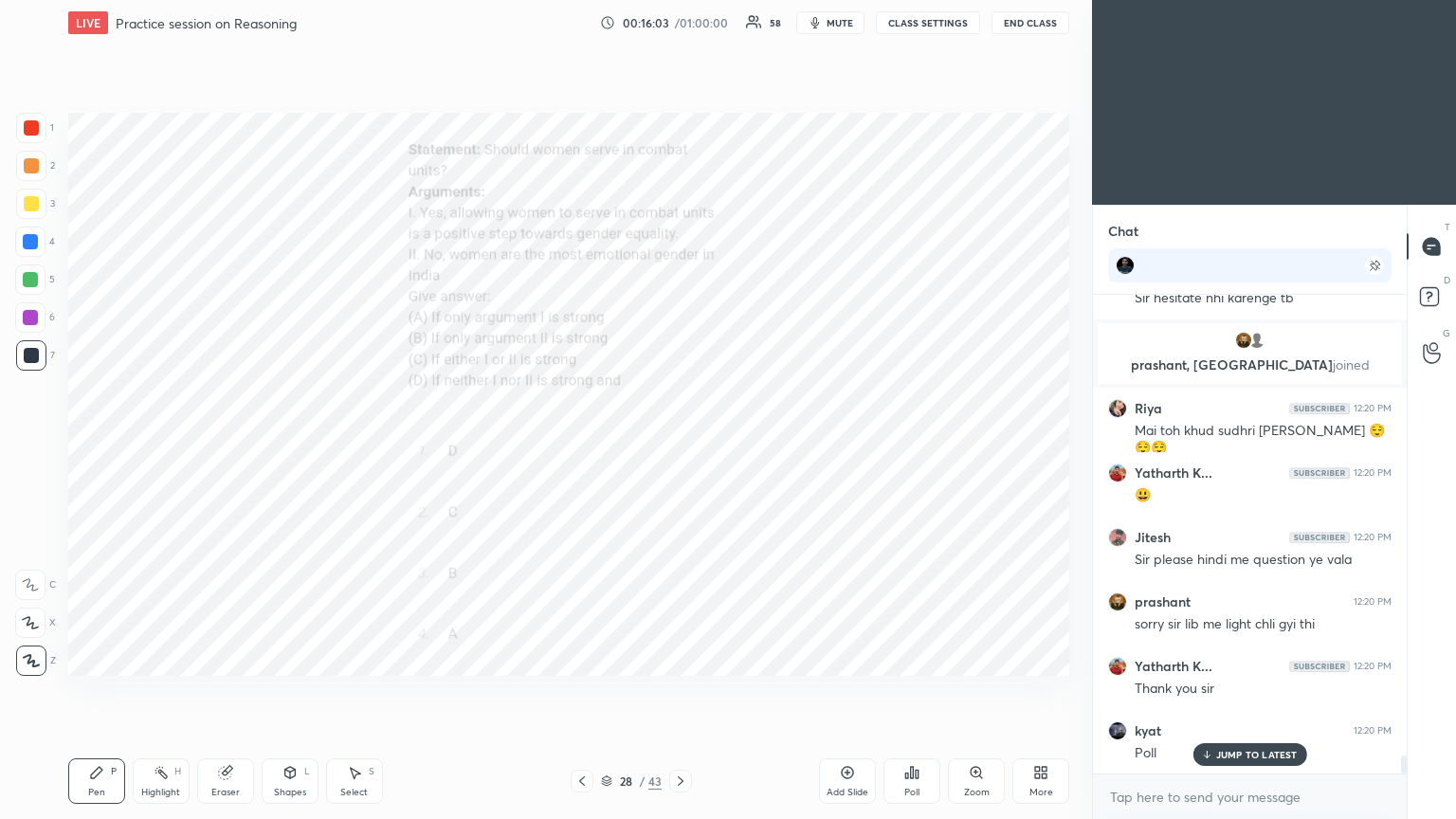
scroll to position [12347, 0]
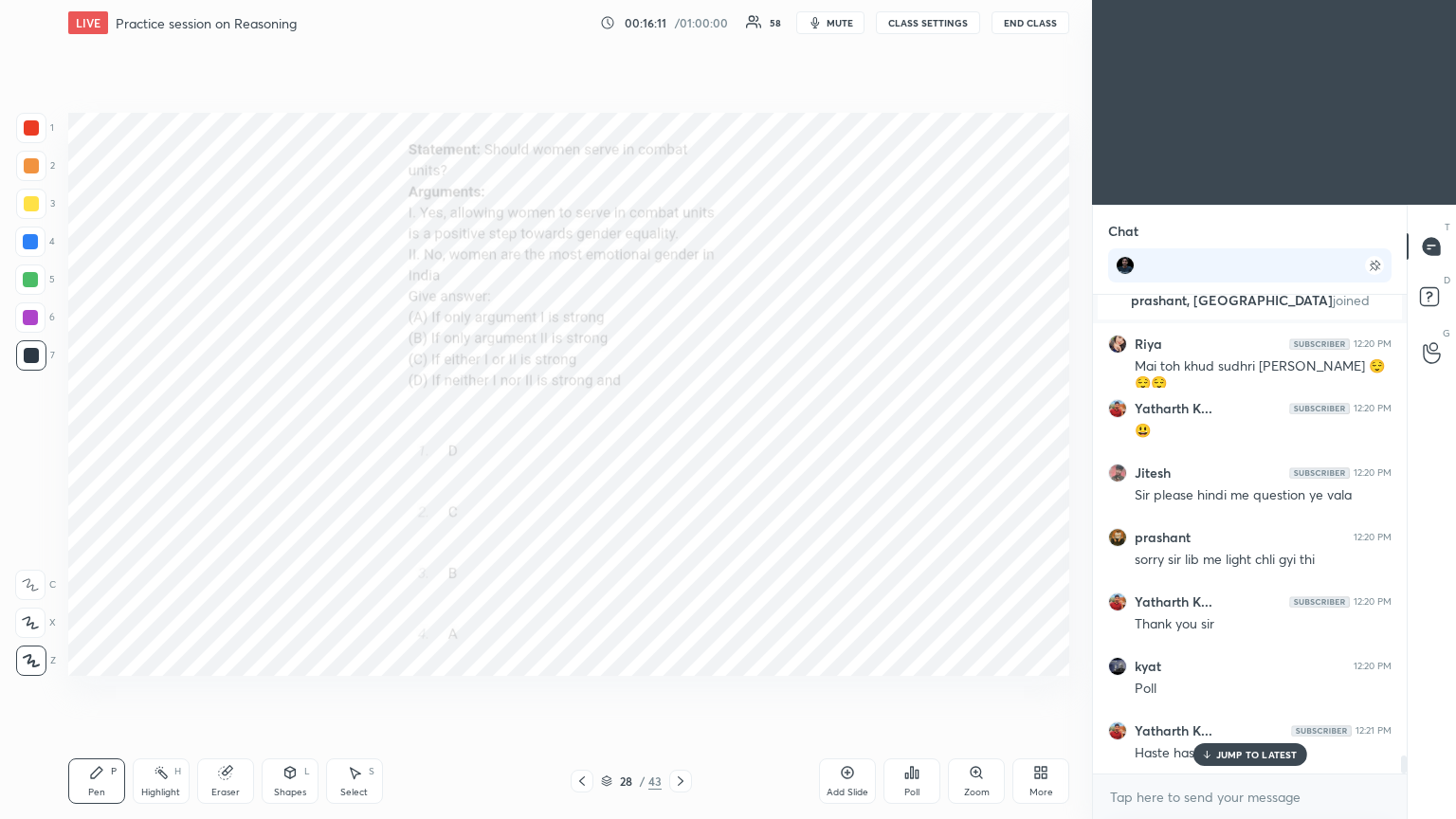
click at [680, 444] on icon at bounding box center [912, 771] width 3 height 11
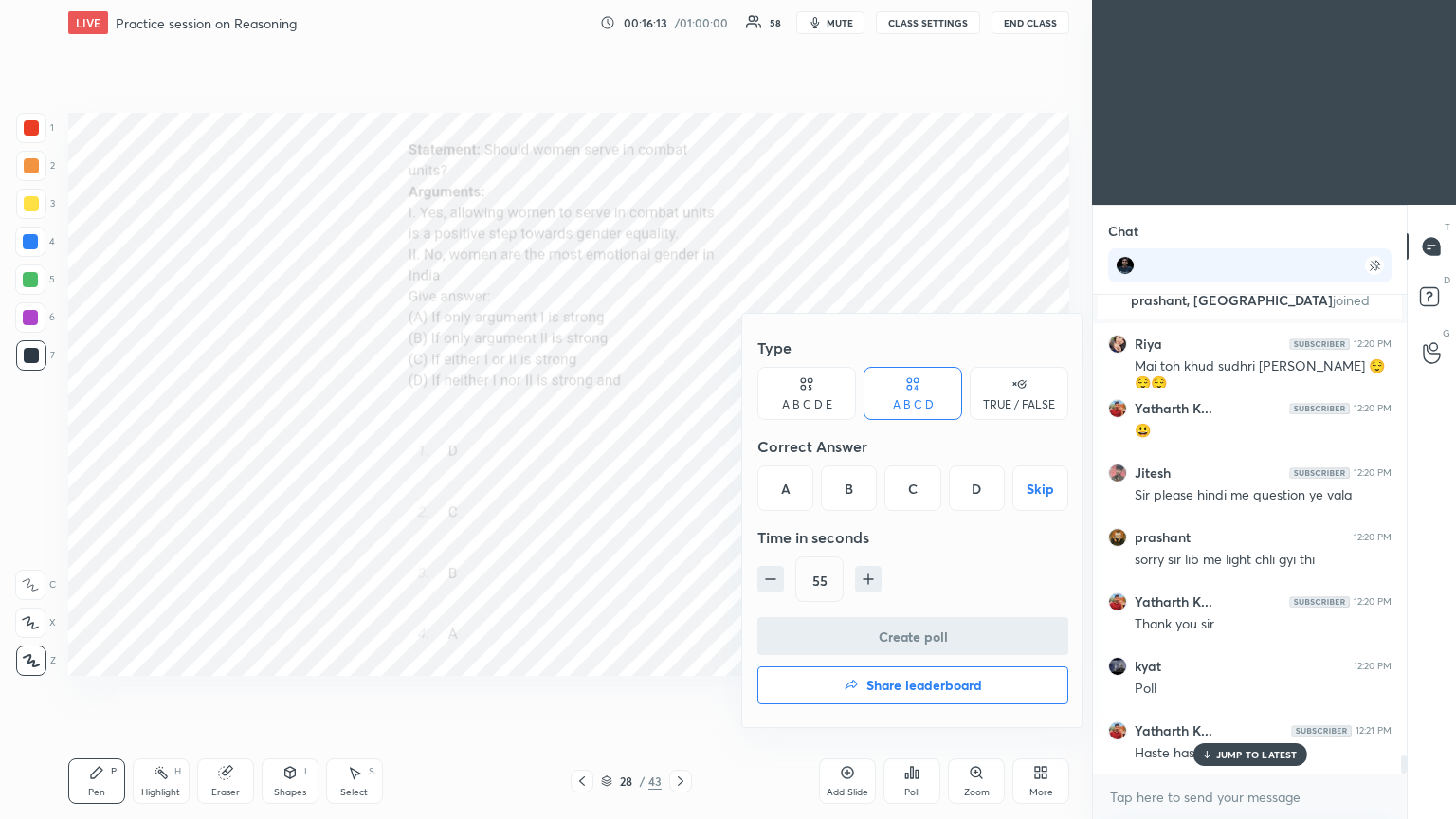
click at [680, 444] on div "D" at bounding box center [977, 488] width 56 height 46
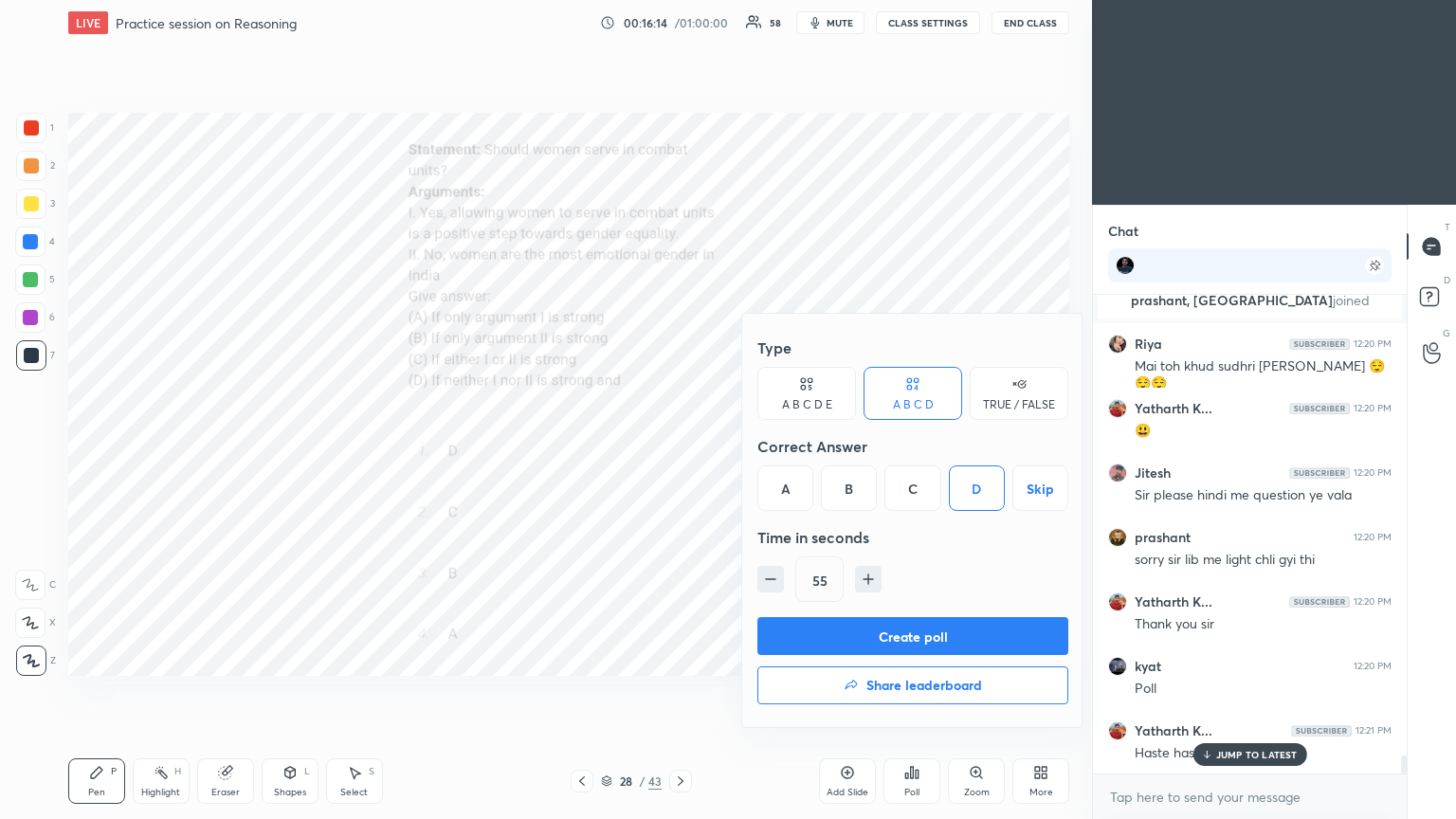
click at [680, 444] on button "Create poll" at bounding box center [913, 636] width 311 height 38
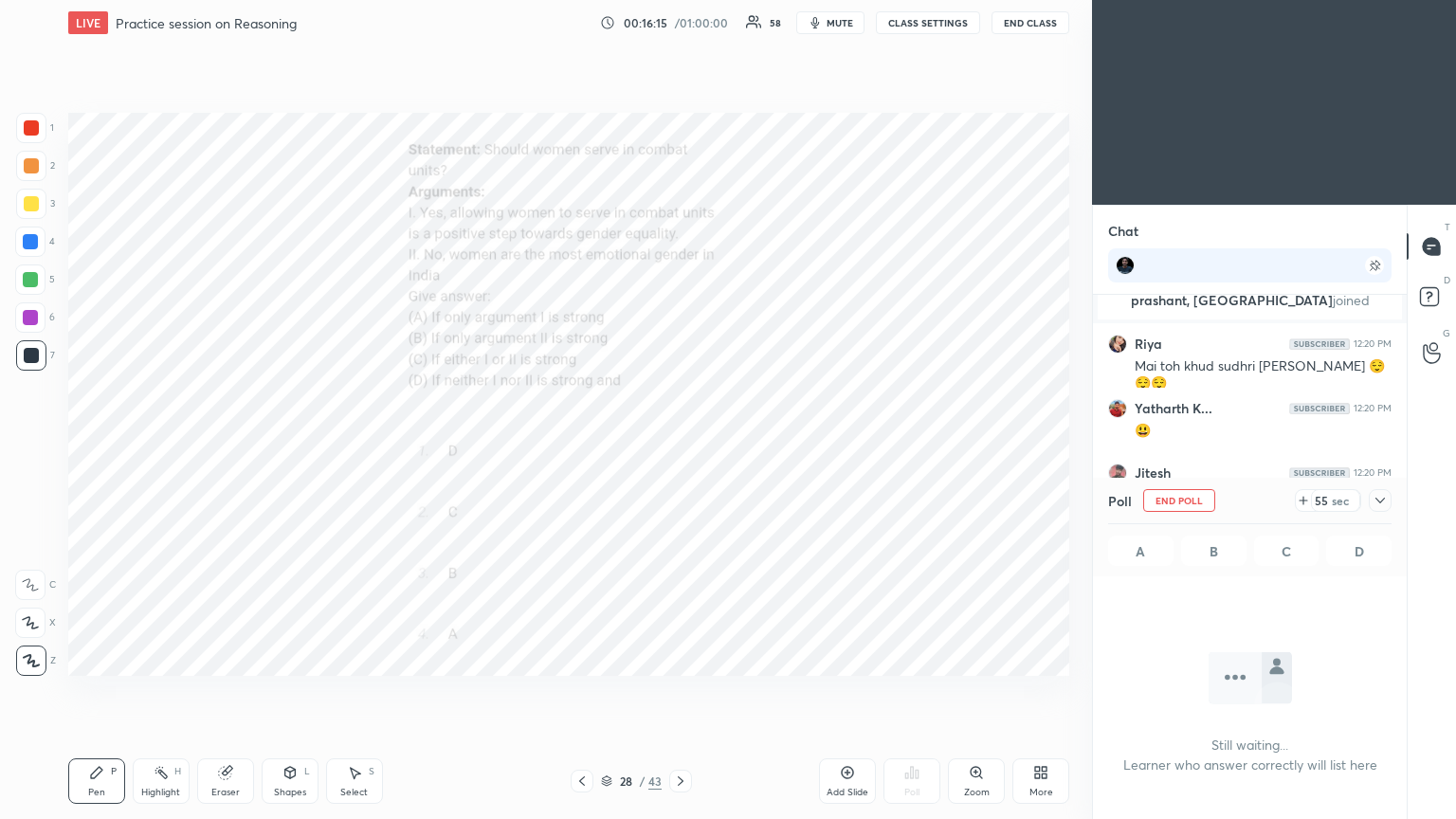
scroll to position [217, 308]
click at [680, 444] on icon at bounding box center [1380, 500] width 10 height 6
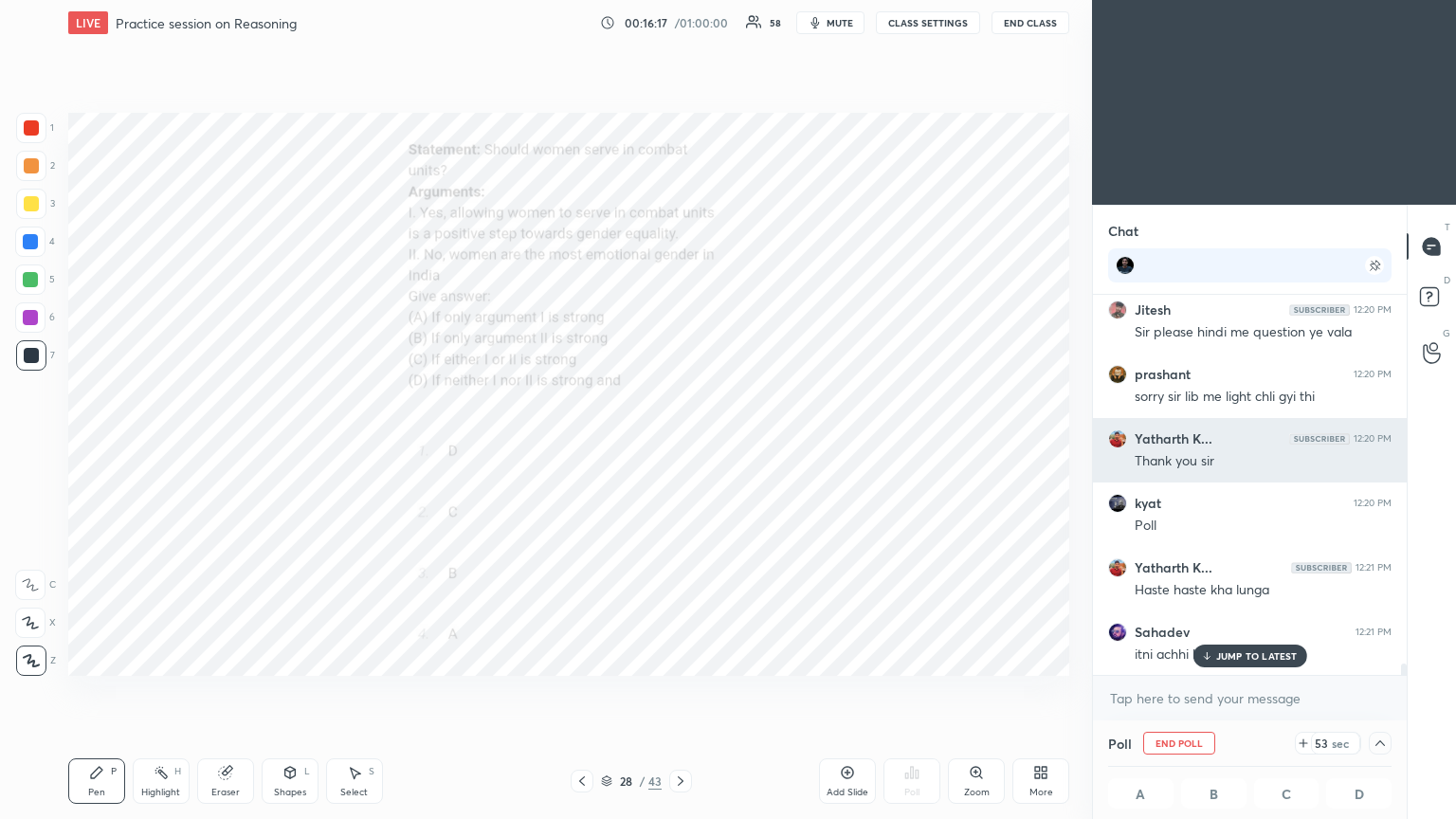
scroll to position [0, 6]
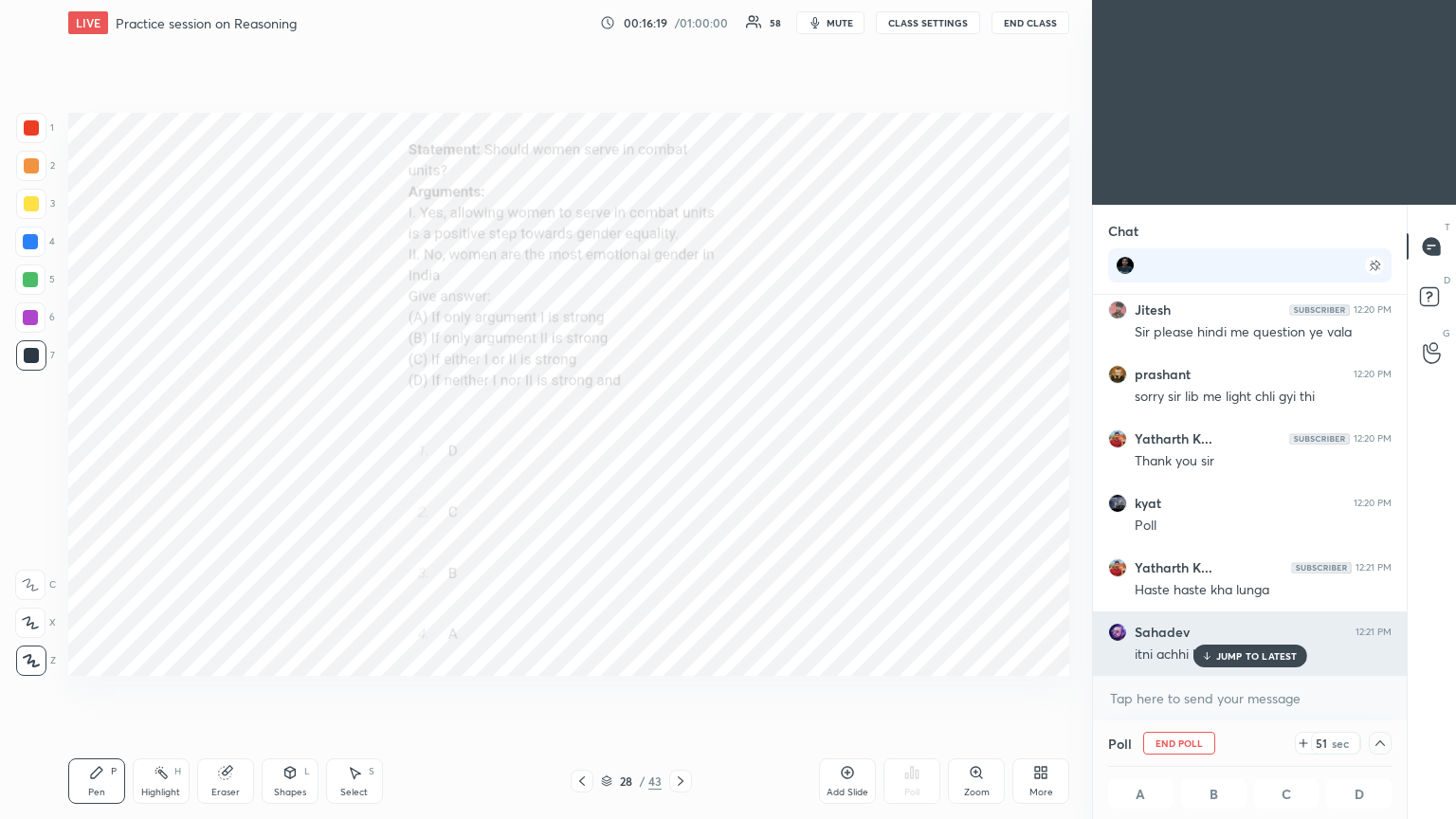
click at [680, 444] on p "JUMP TO LATEST" at bounding box center [1257, 655] width 82 height 11
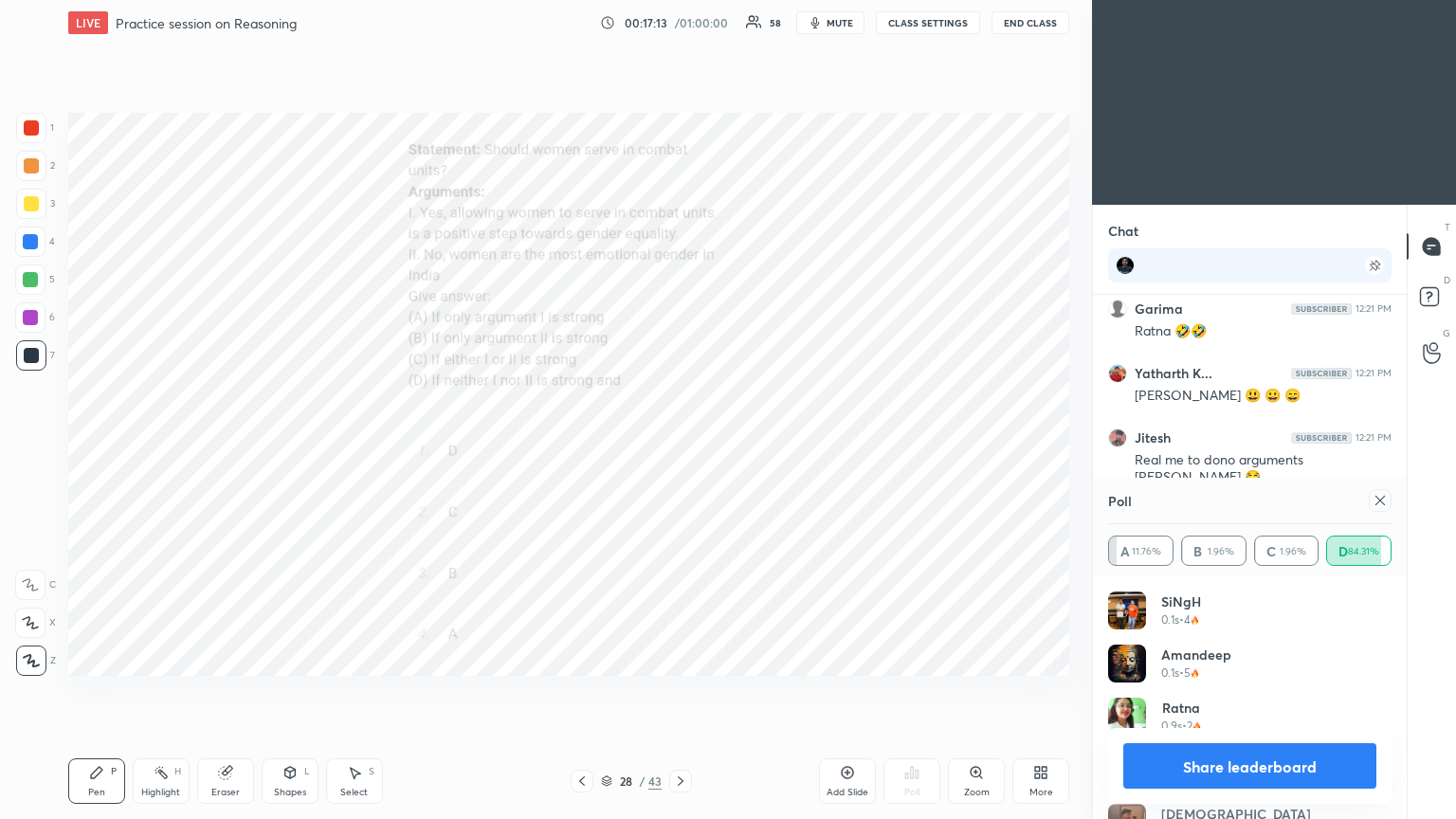
scroll to position [13381, 0]
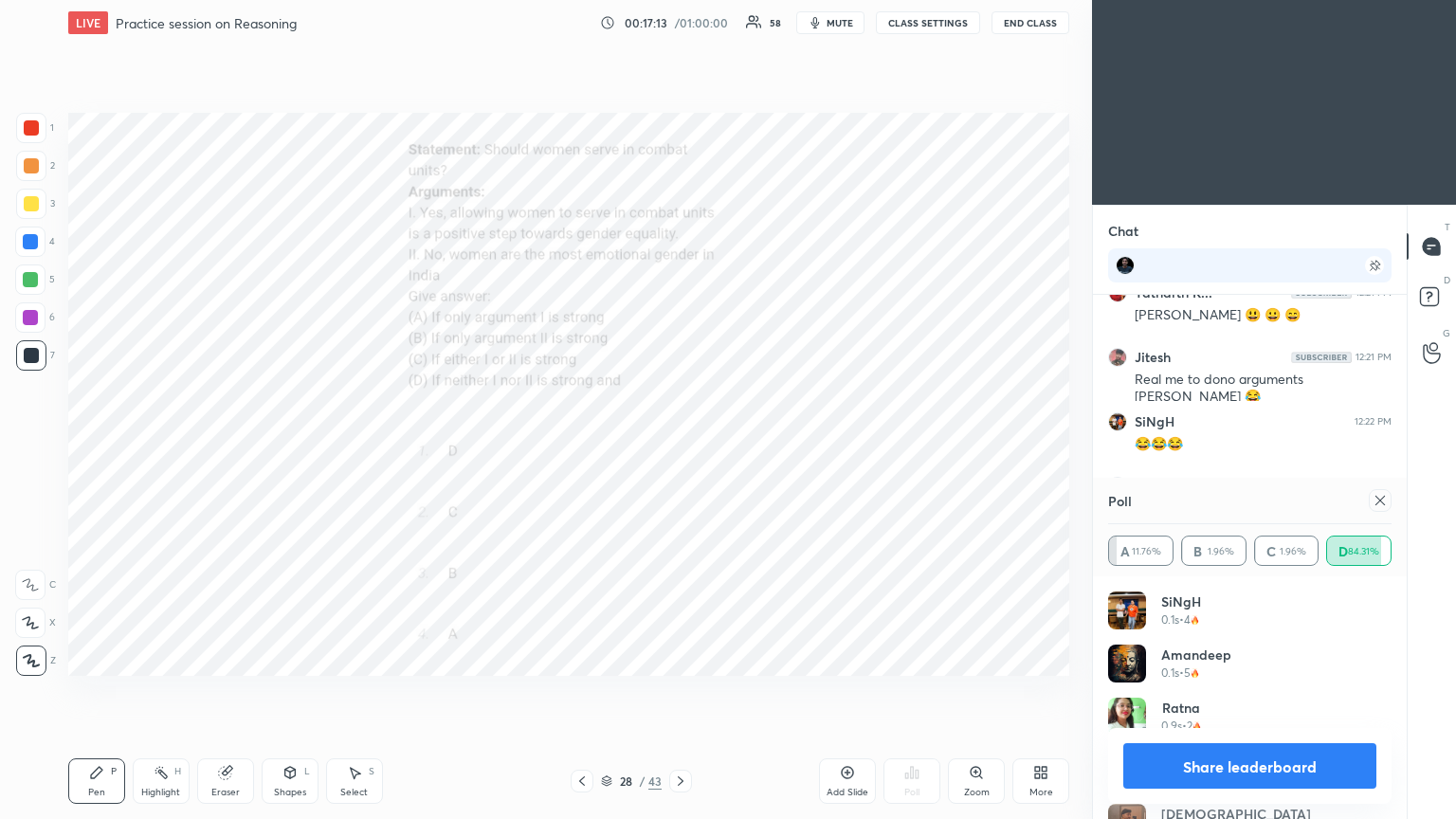
click at [680, 444] on icon at bounding box center [1379, 500] width 15 height 15
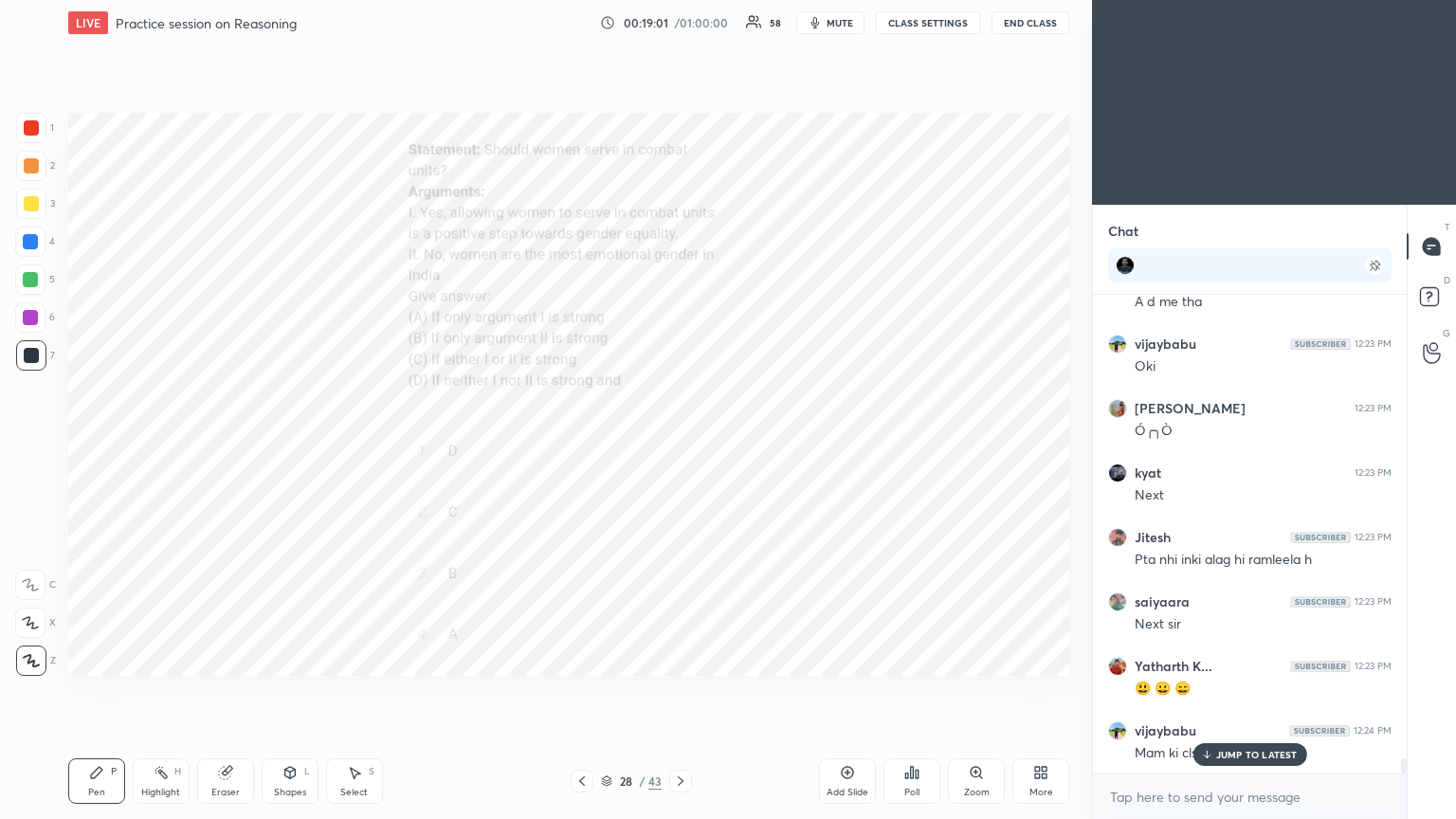
scroll to position [15152, 0]
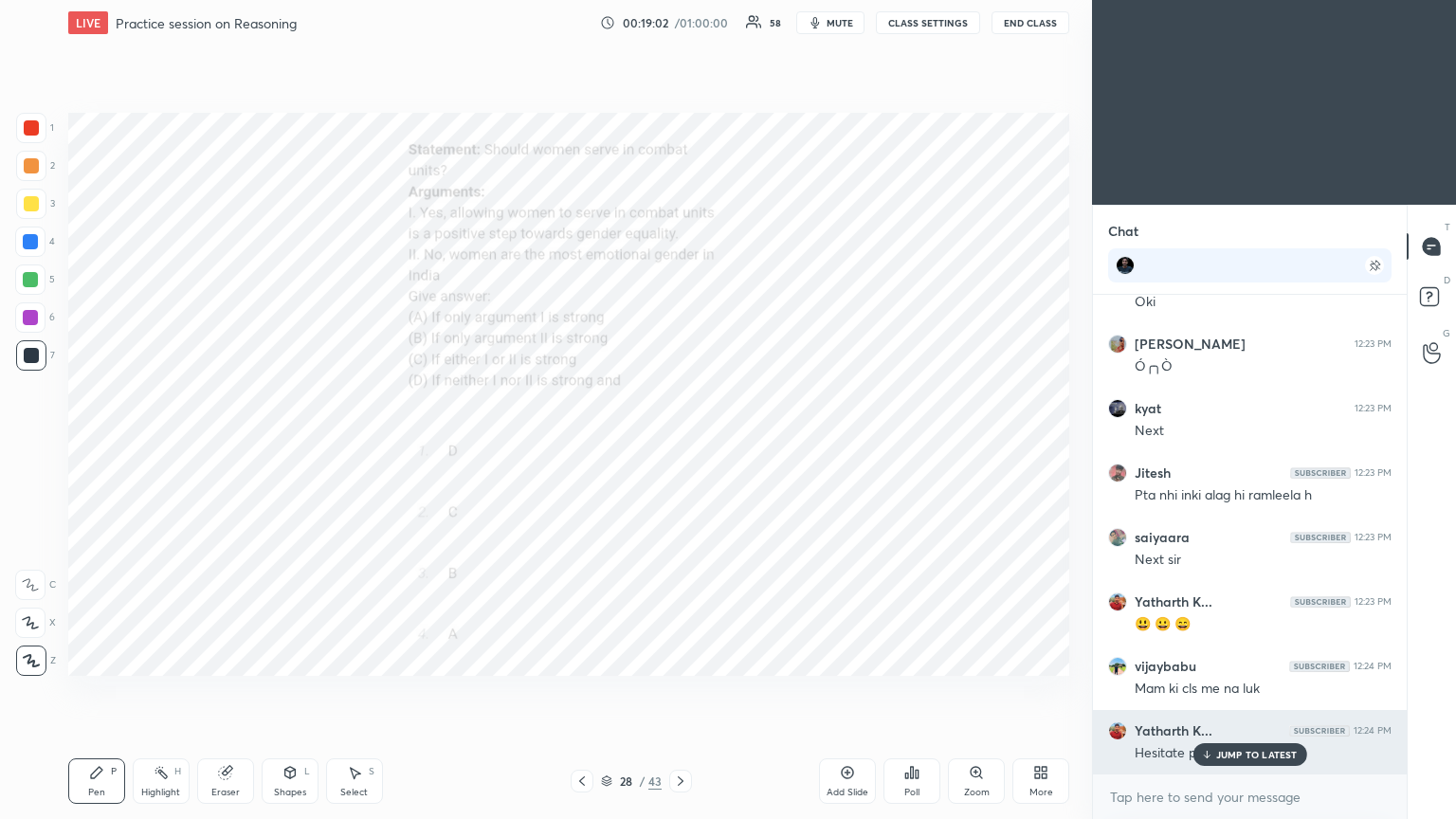
click at [680, 444] on div "JUMP TO LATEST" at bounding box center [1250, 754] width 114 height 23
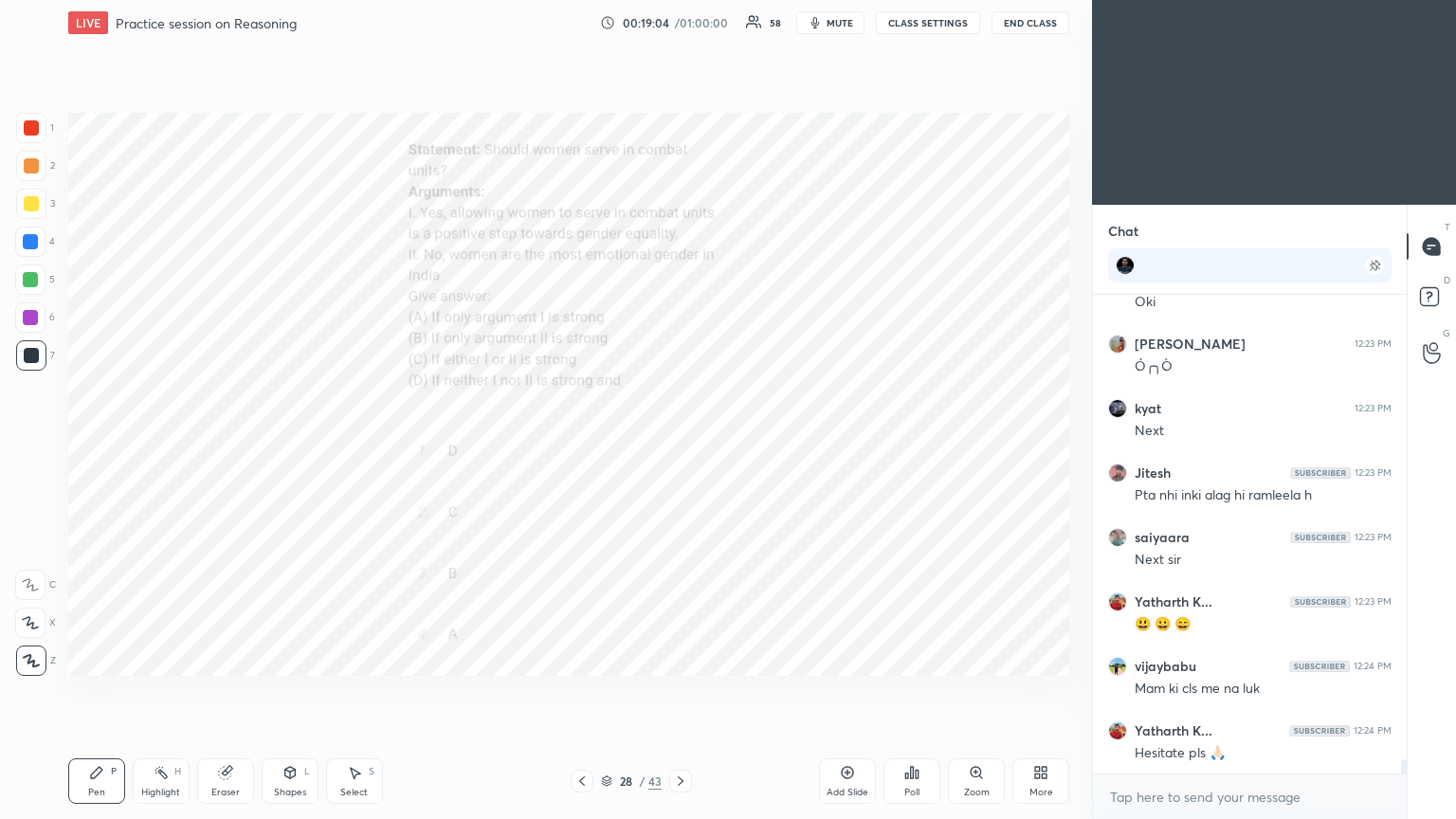
scroll to position [15216, 0]
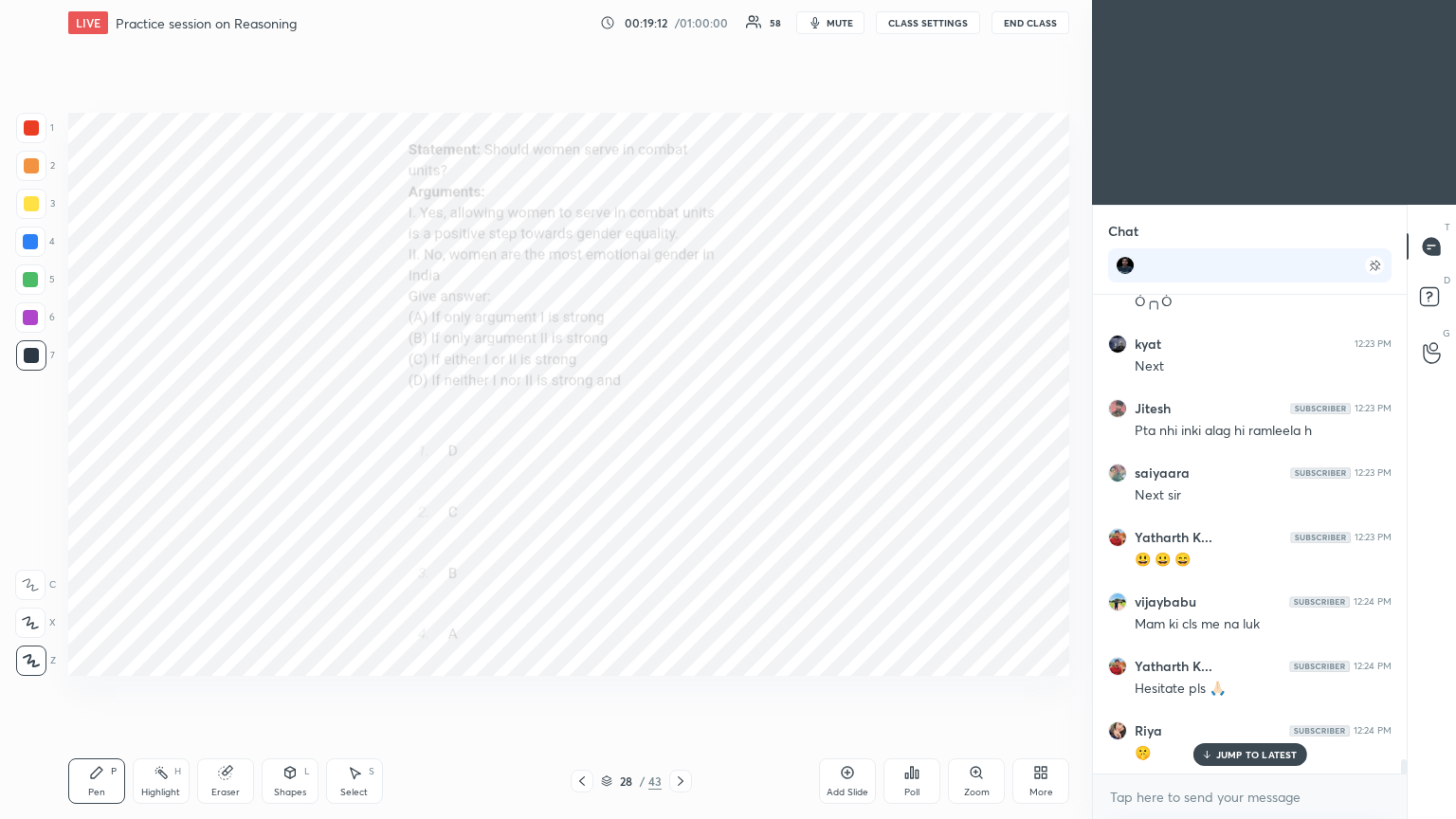
click at [680, 444] on icon at bounding box center [680, 780] width 15 height 15
click at [680, 444] on icon at bounding box center [981, 776] width 3 height 3
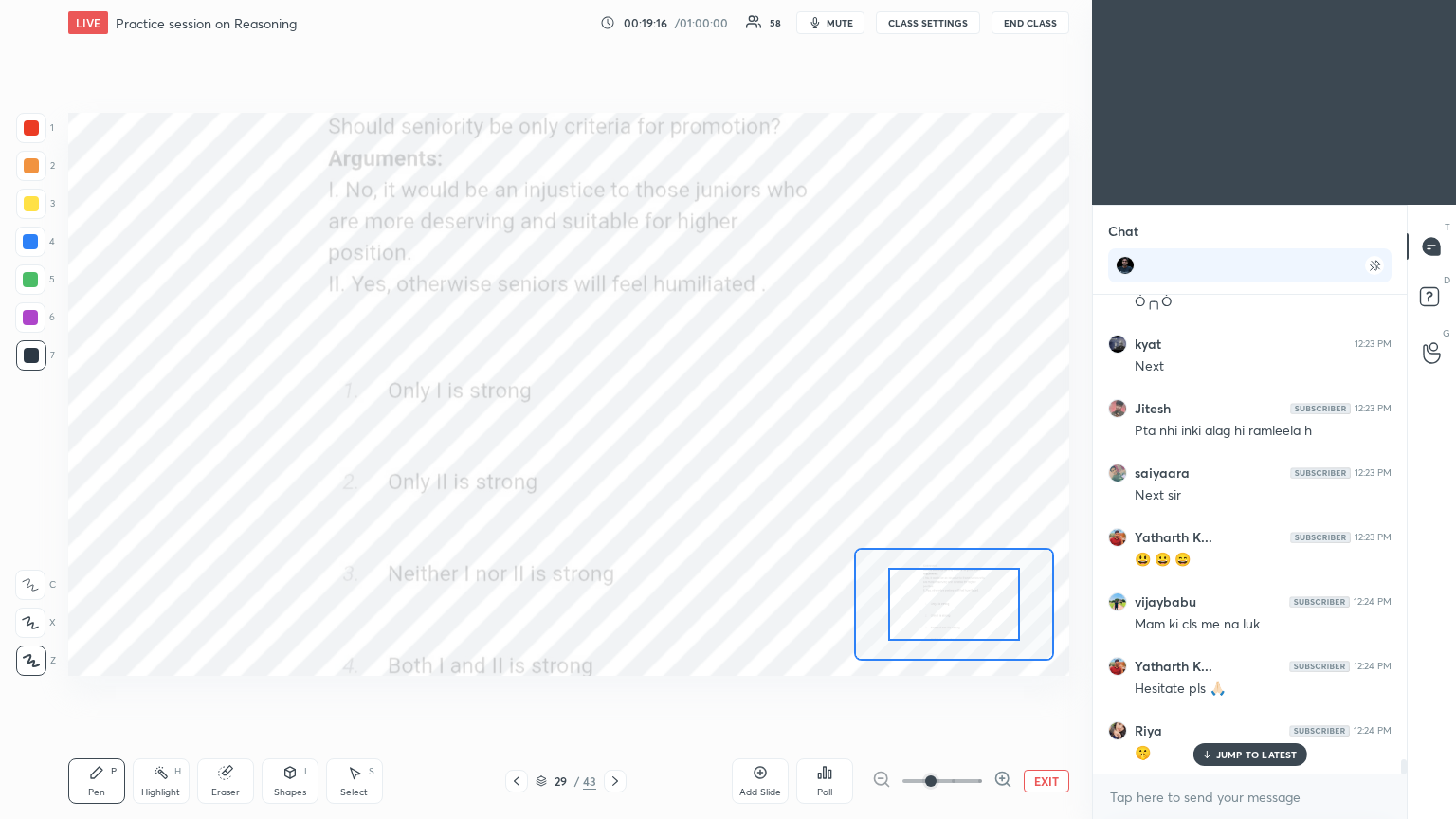
click at [680, 444] on button "EXIT" at bounding box center [1046, 780] width 46 height 23
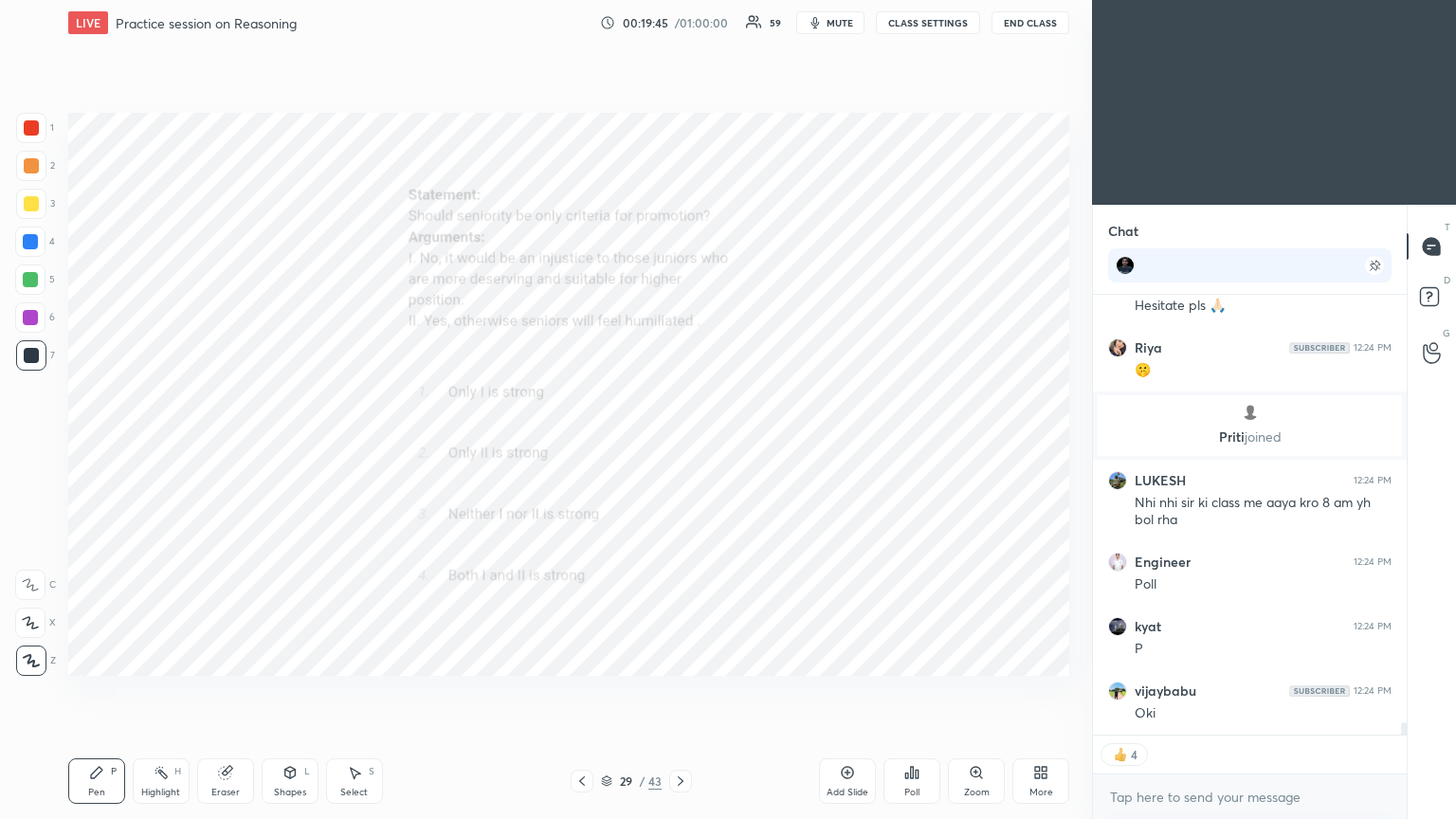
scroll to position [15664, 0]
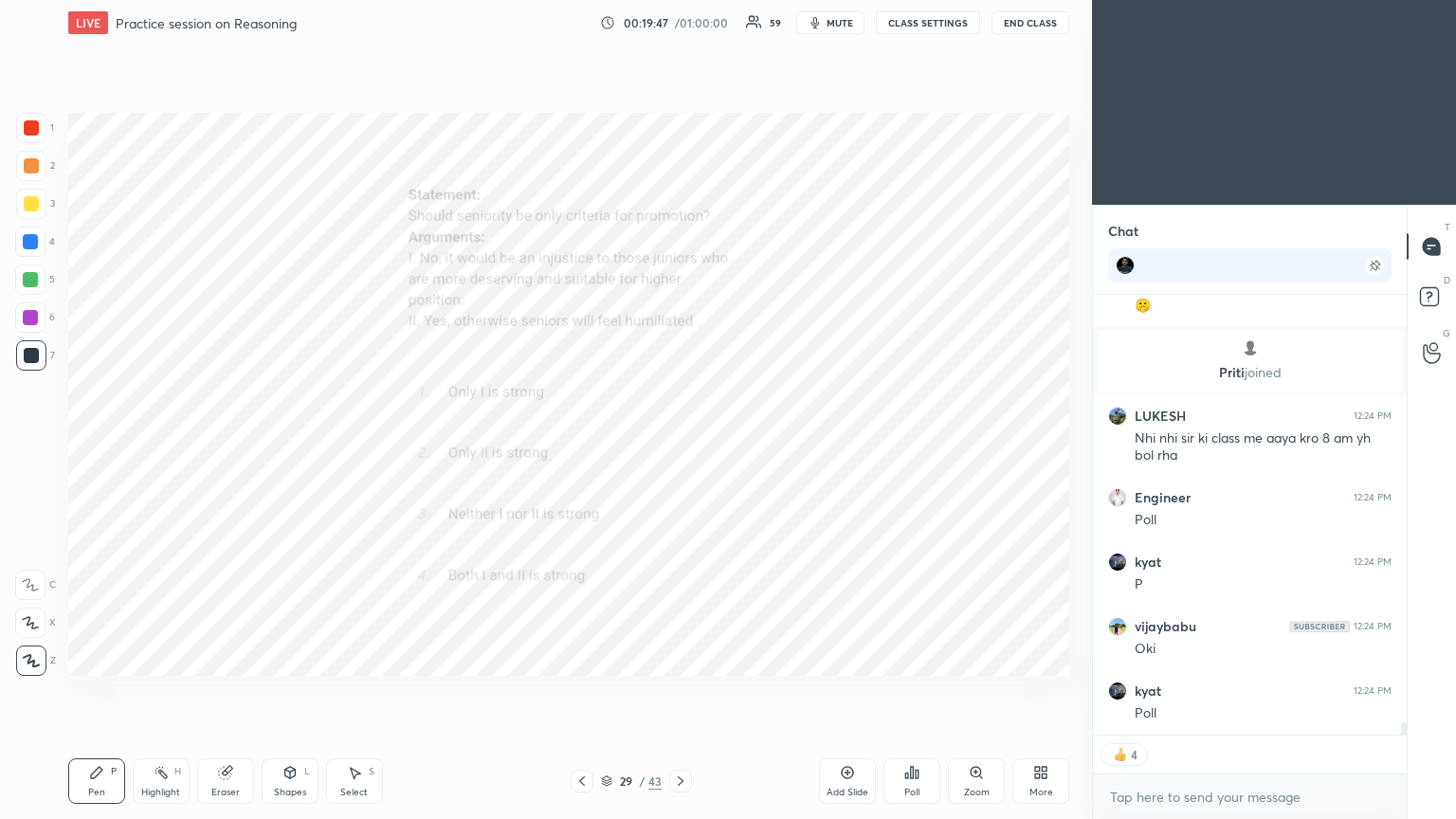
click at [680, 444] on icon at bounding box center [917, 773] width 3 height 9
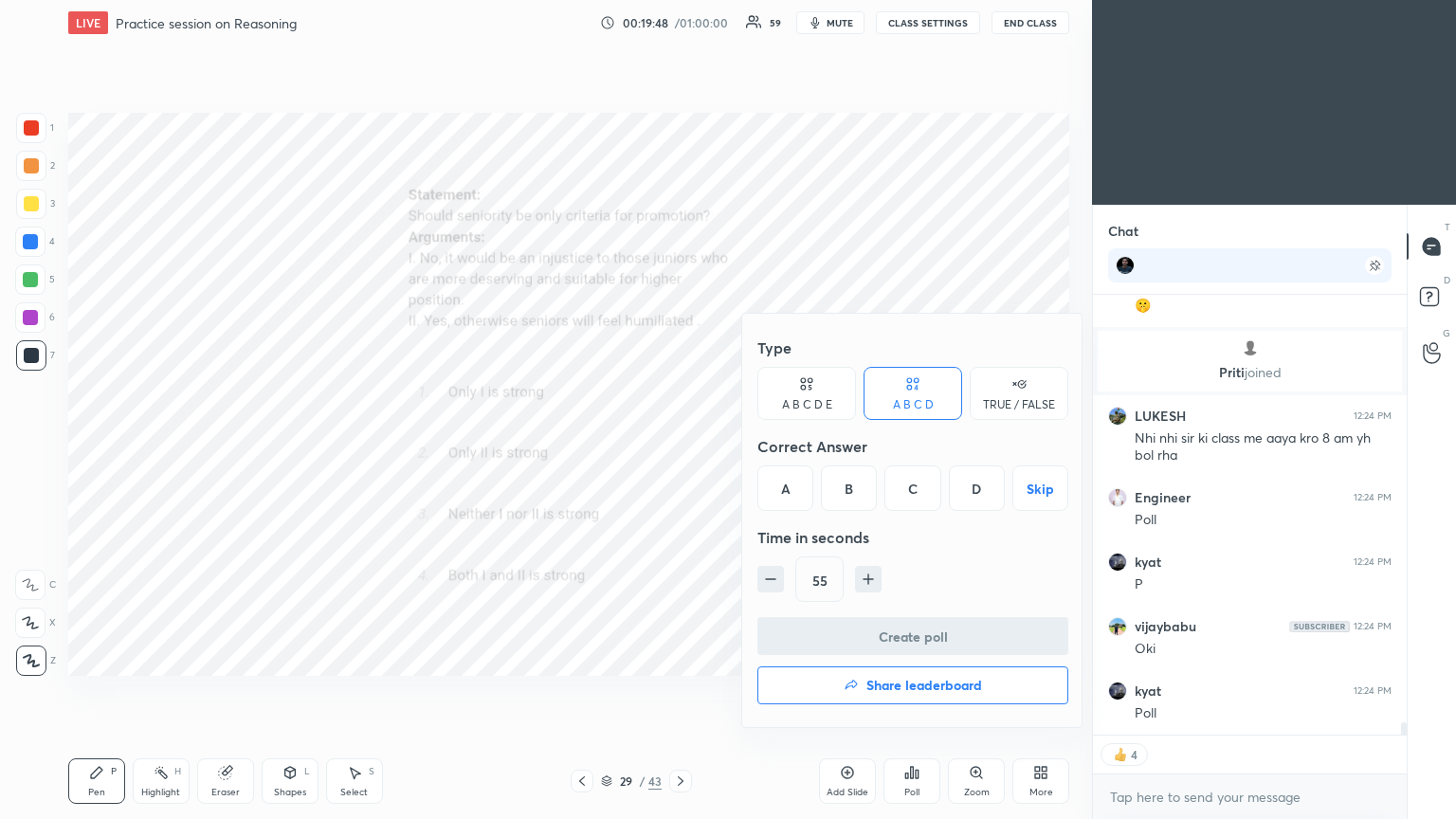
click at [680, 444] on div "A" at bounding box center [785, 488] width 56 height 46
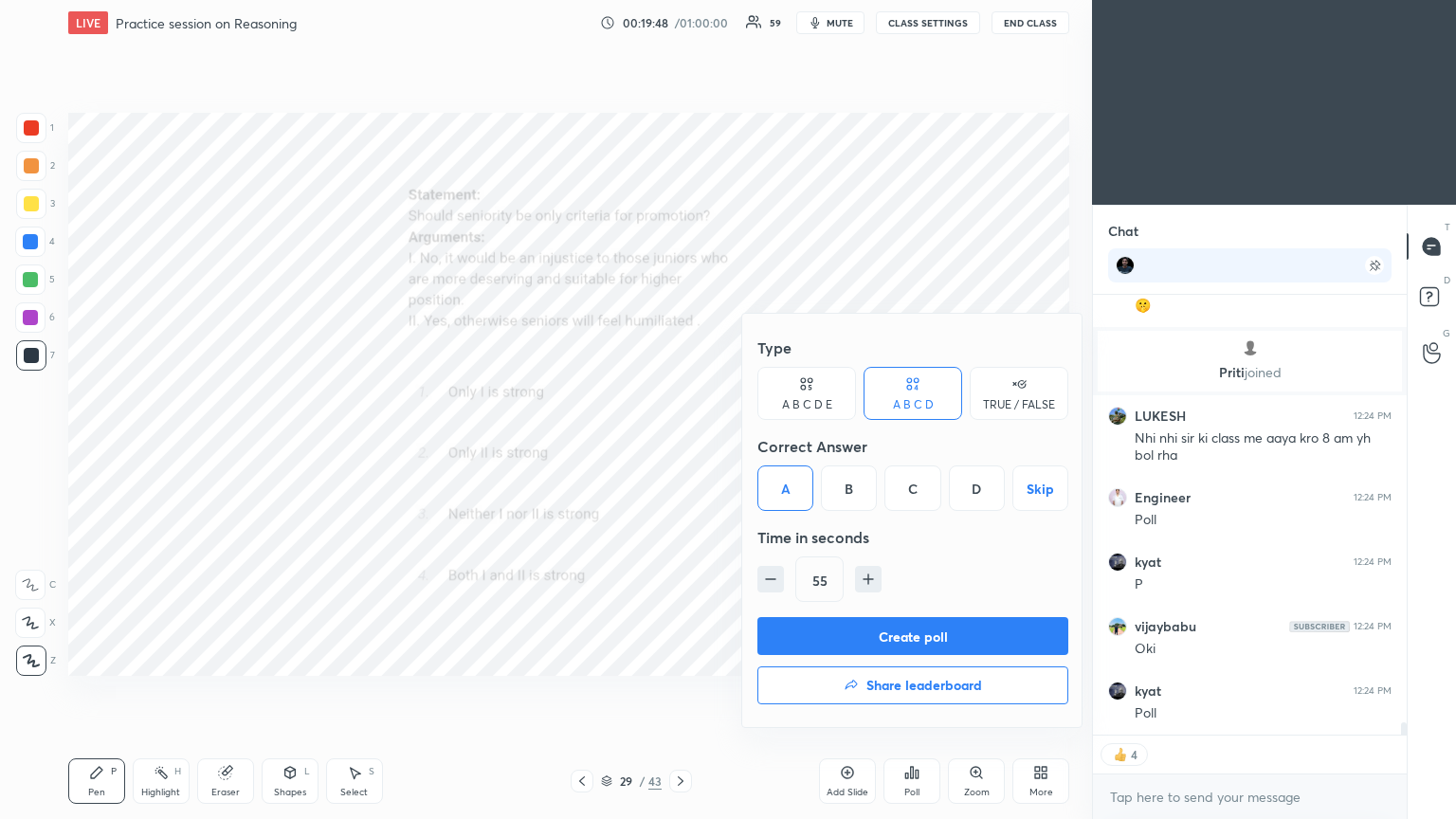
click at [680, 444] on button "Create poll" at bounding box center [913, 636] width 311 height 38
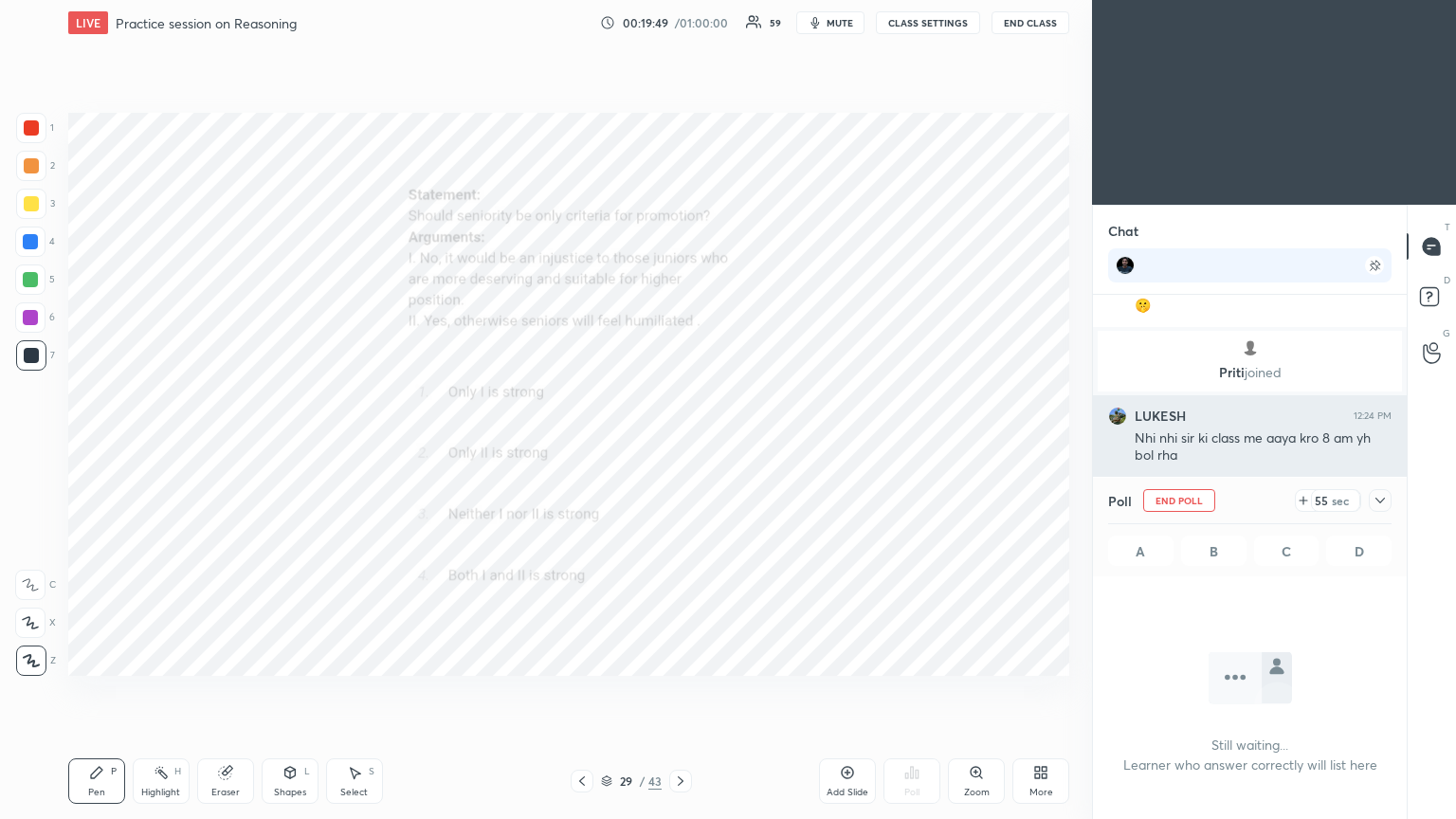
scroll to position [217, 308]
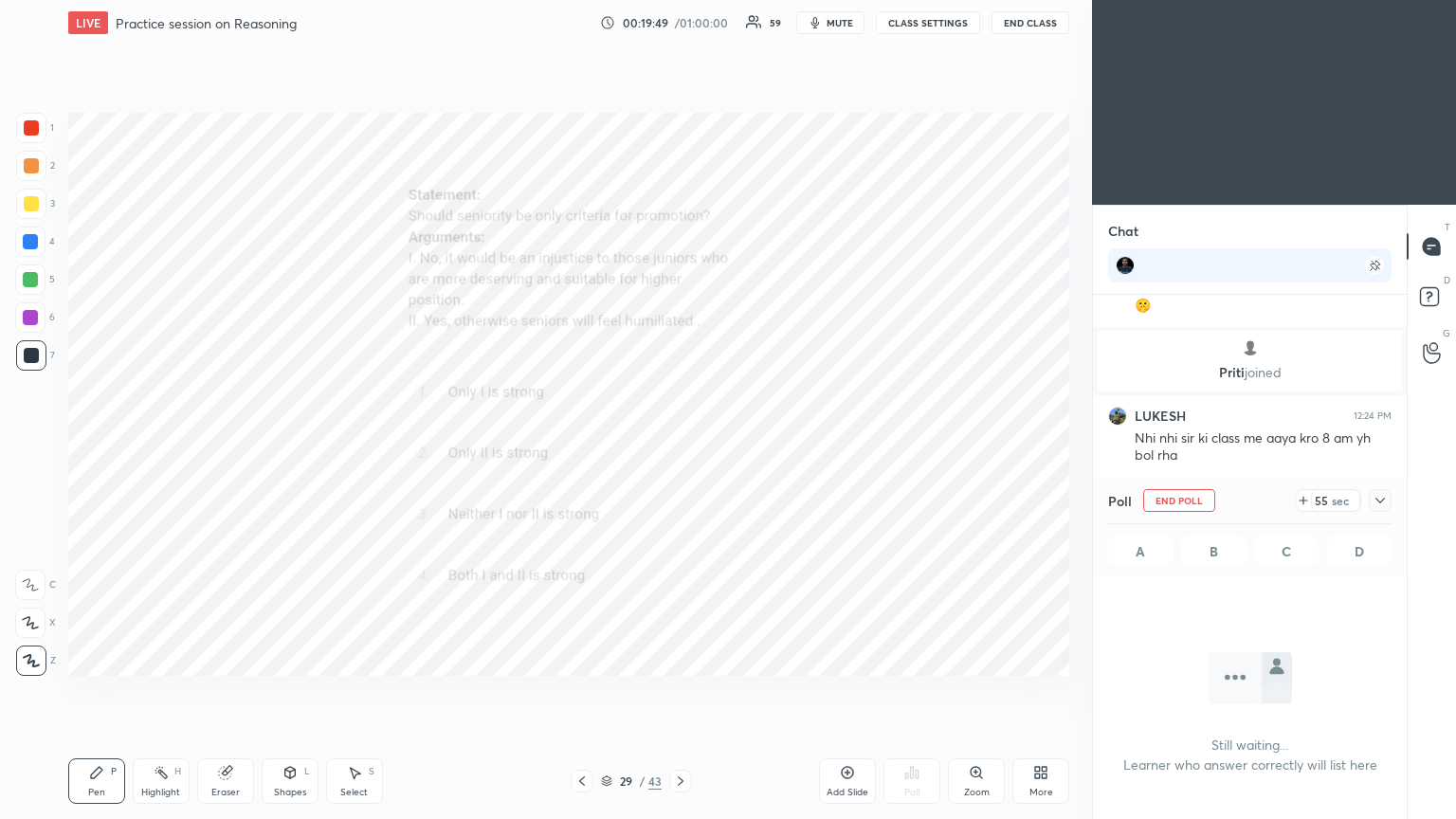
click at [680, 444] on icon at bounding box center [1379, 500] width 15 height 15
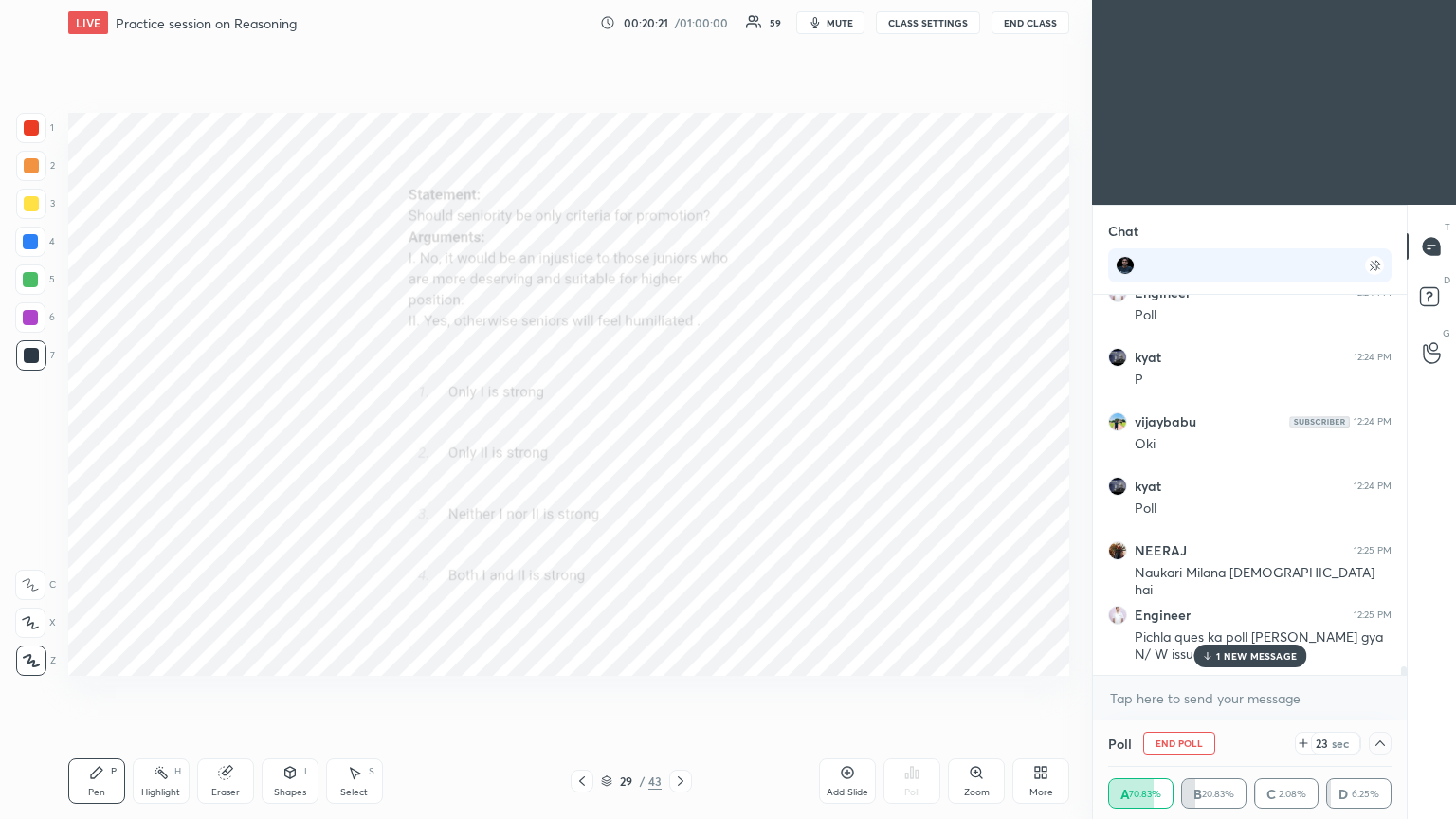
scroll to position [15933, 0]
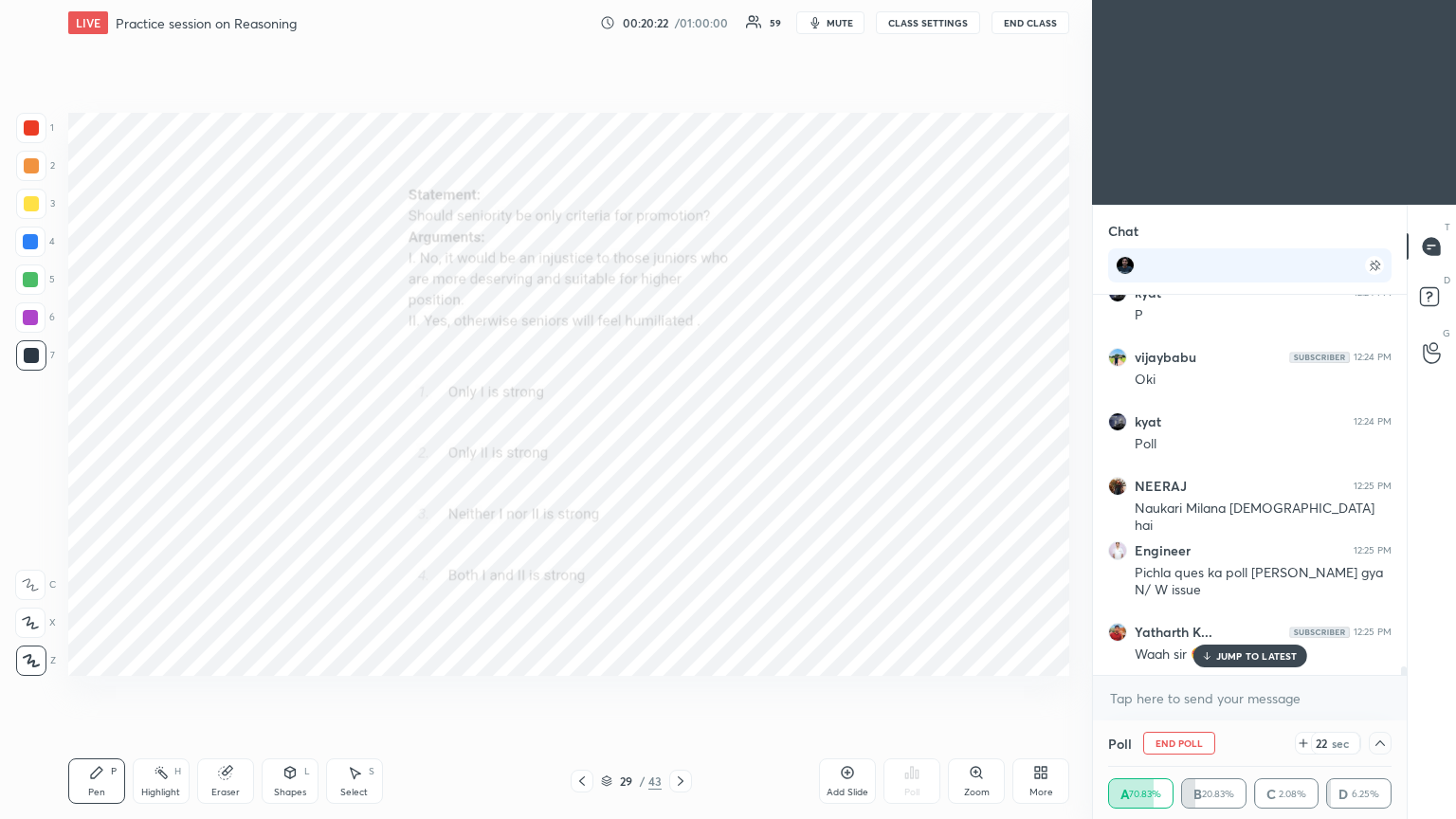
click at [680, 444] on div "JUMP TO LATEST" at bounding box center [1250, 656] width 114 height 23
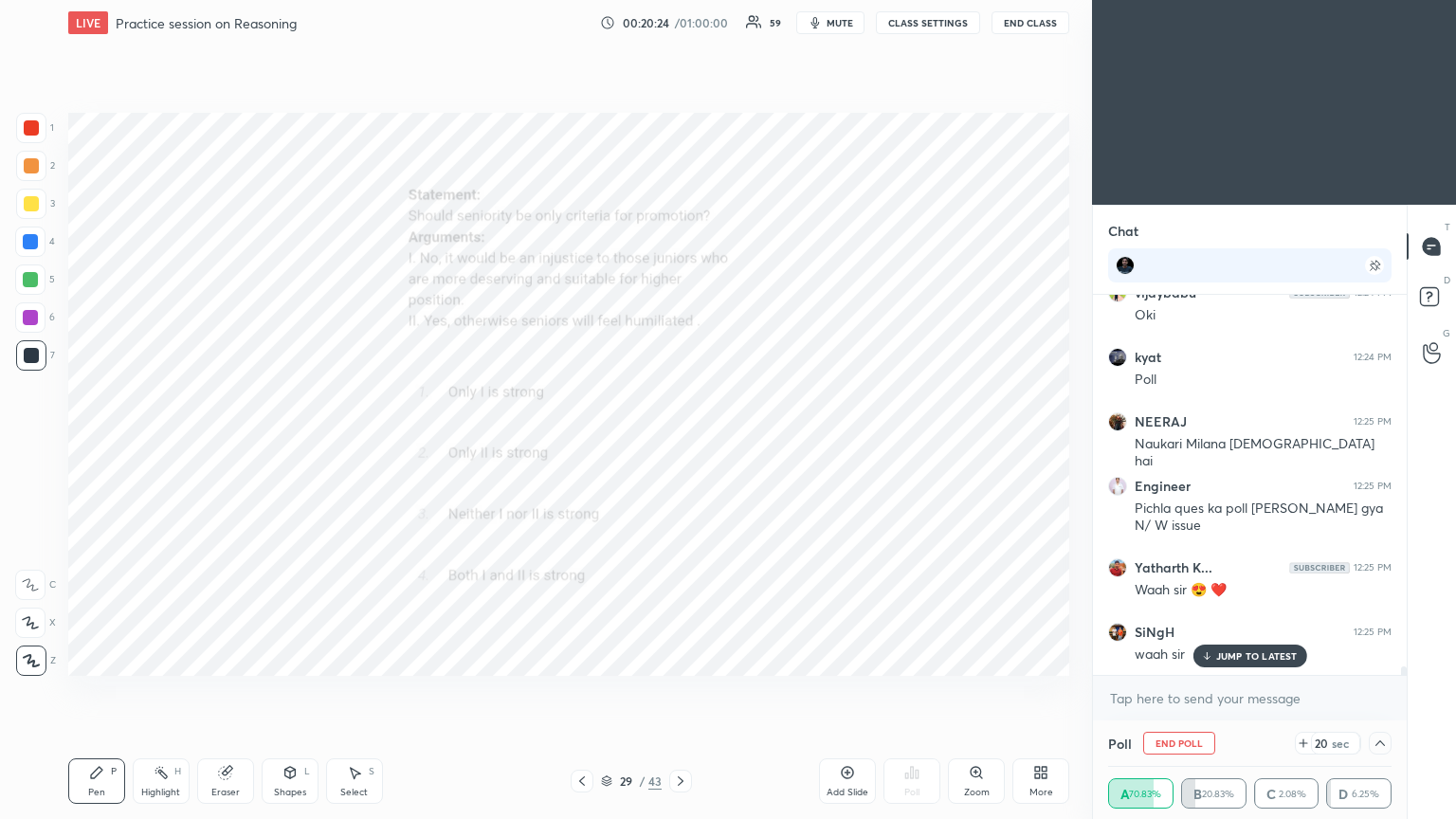
click at [680, 444] on icon at bounding box center [1206, 655] width 12 height 11
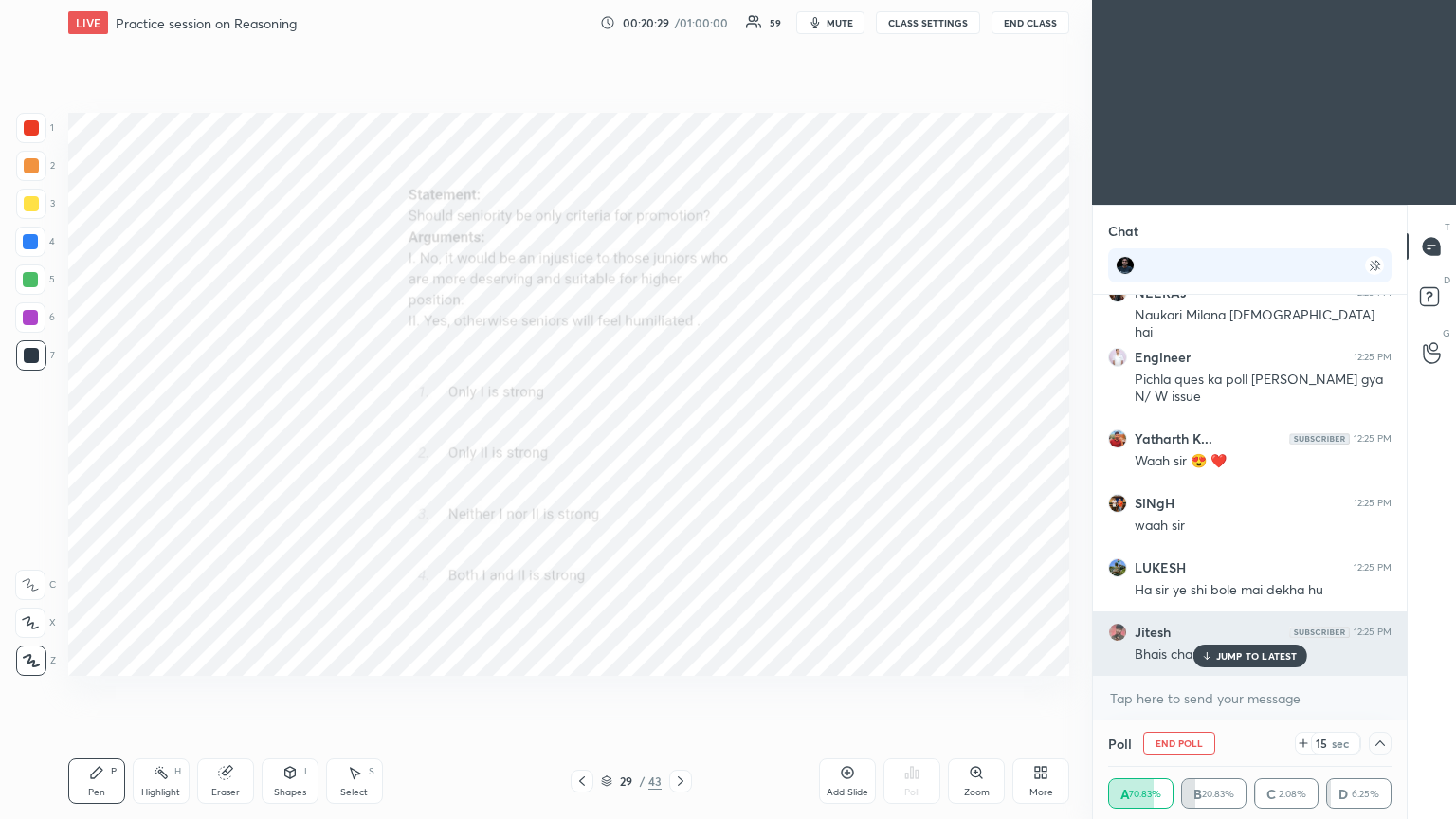
click at [680, 444] on p "JUMP TO LATEST" at bounding box center [1257, 655] width 82 height 11
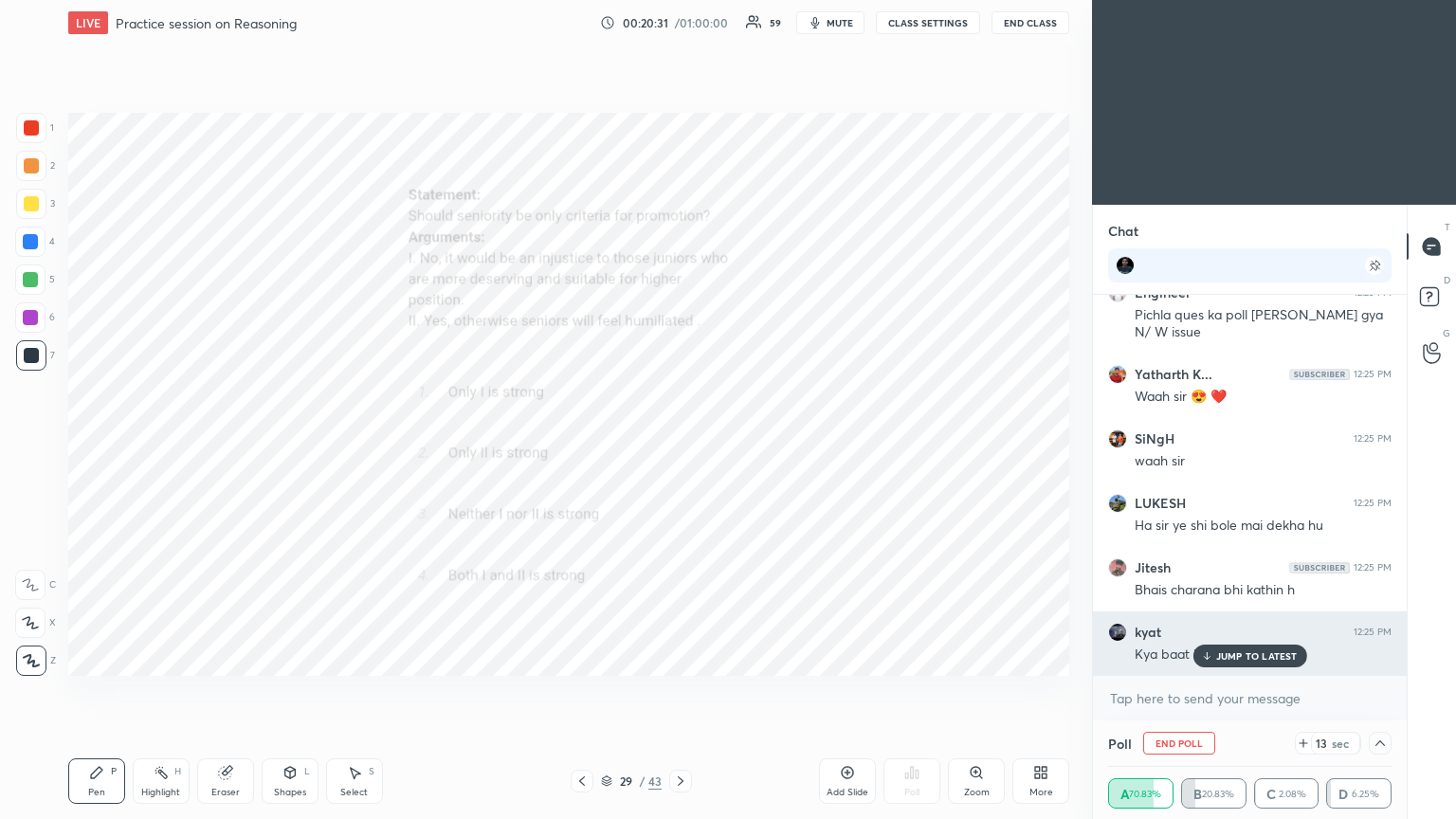
click at [680, 444] on p "JUMP TO LATEST" at bounding box center [1257, 655] width 82 height 11
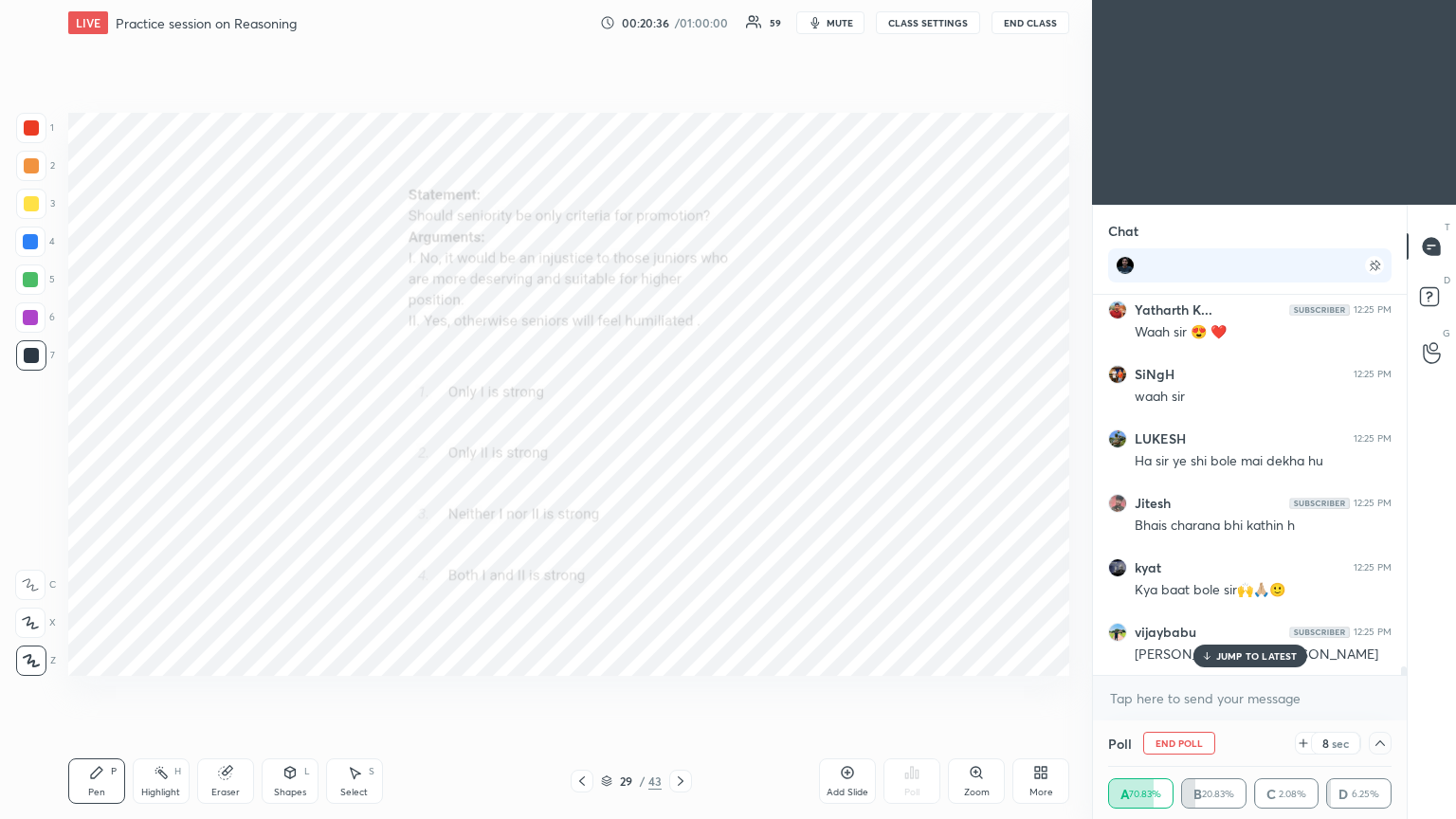
click at [680, 444] on div "JUMP TO LATEST" at bounding box center [1250, 656] width 114 height 23
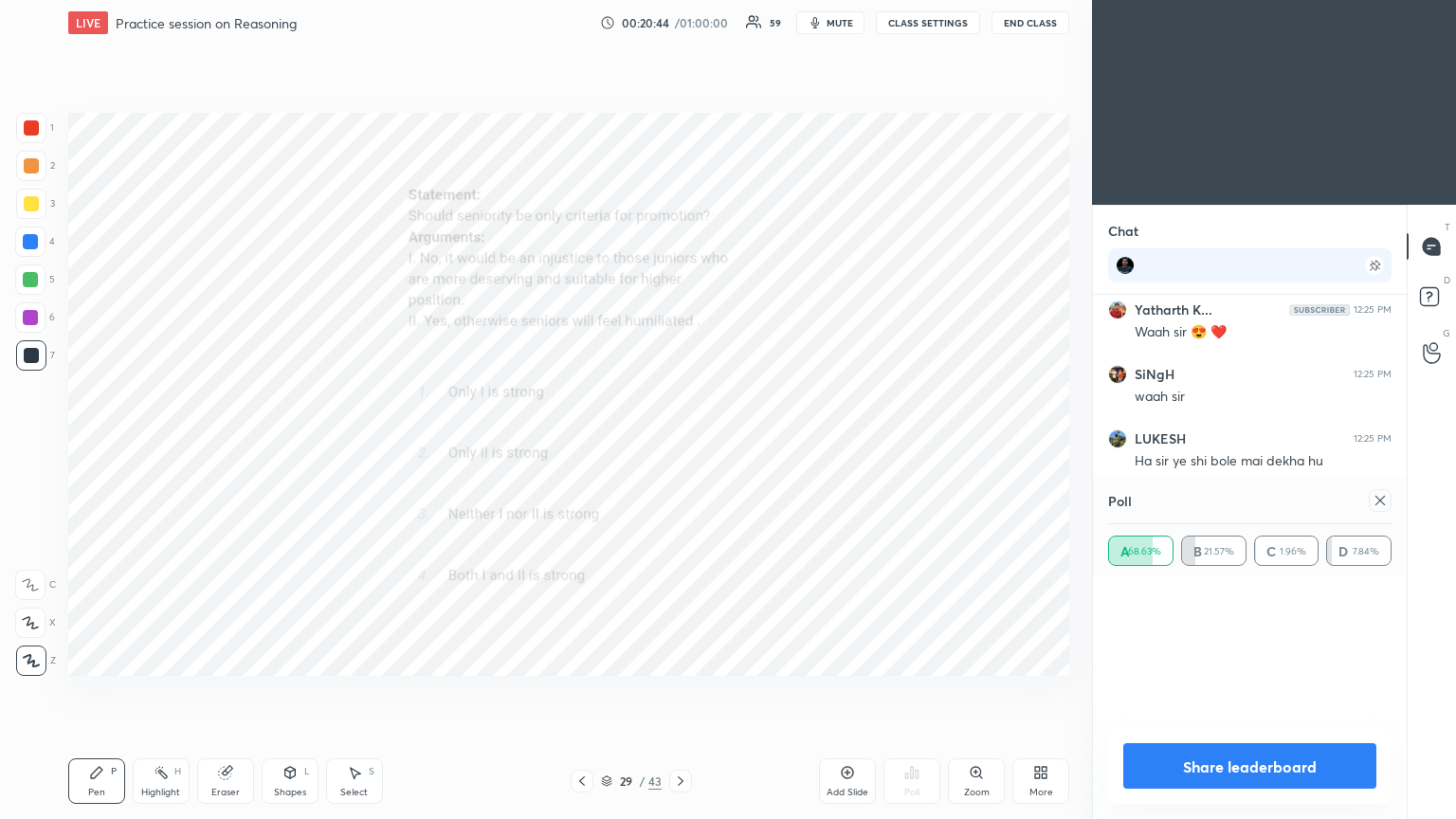
scroll to position [189, 278]
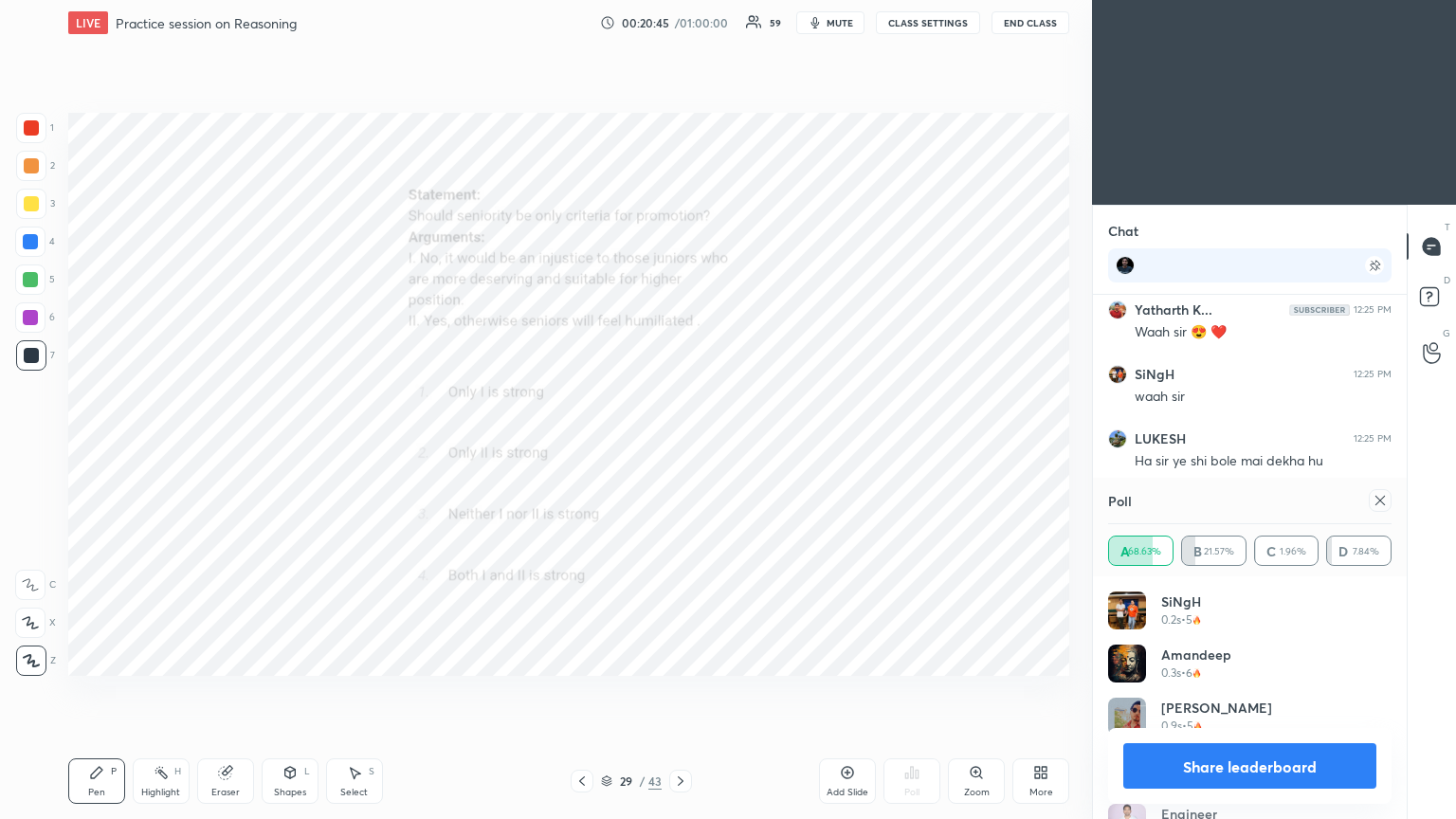
click at [680, 444] on icon at bounding box center [1380, 500] width 10 height 10
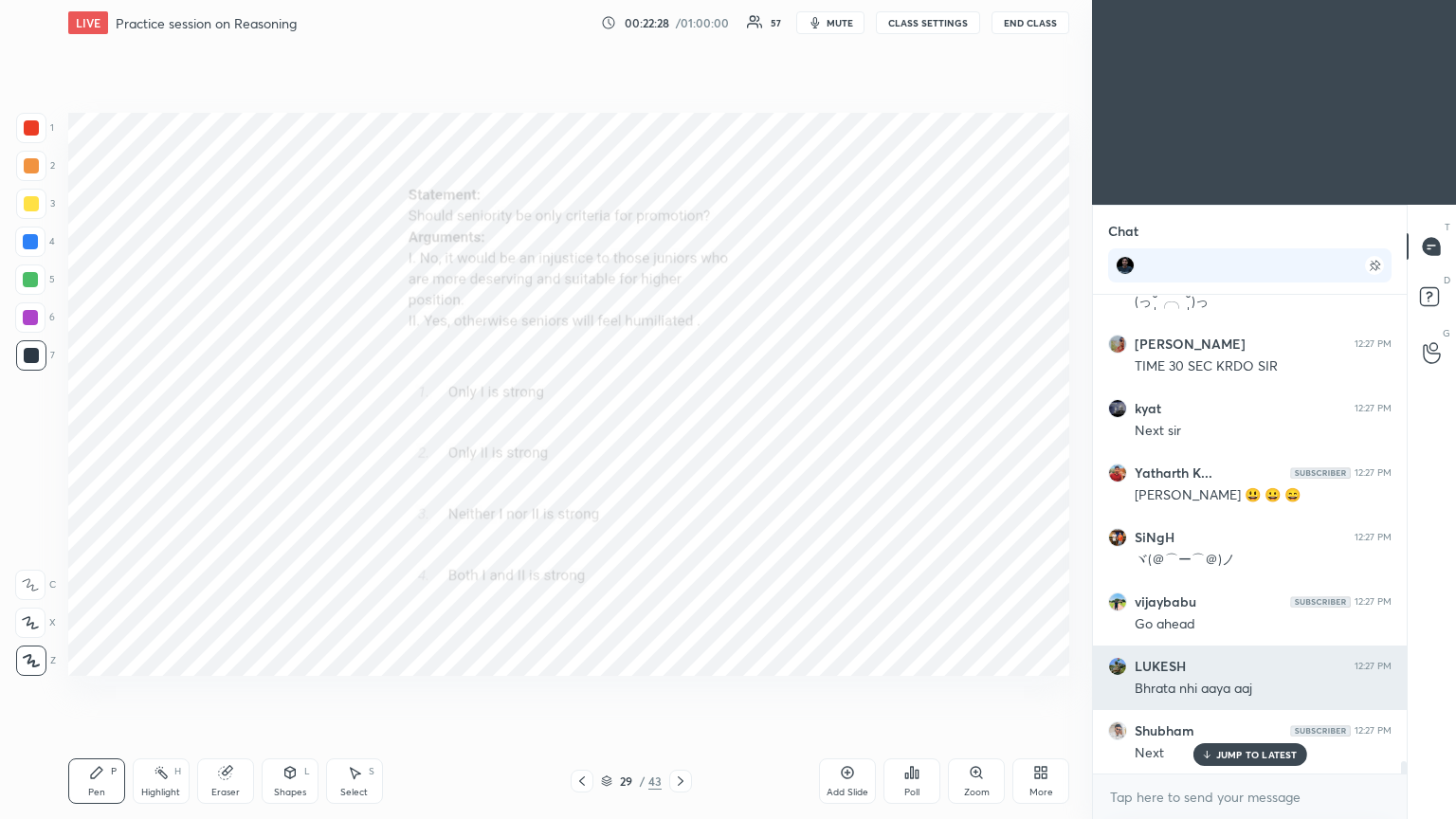
scroll to position [17673, 0]
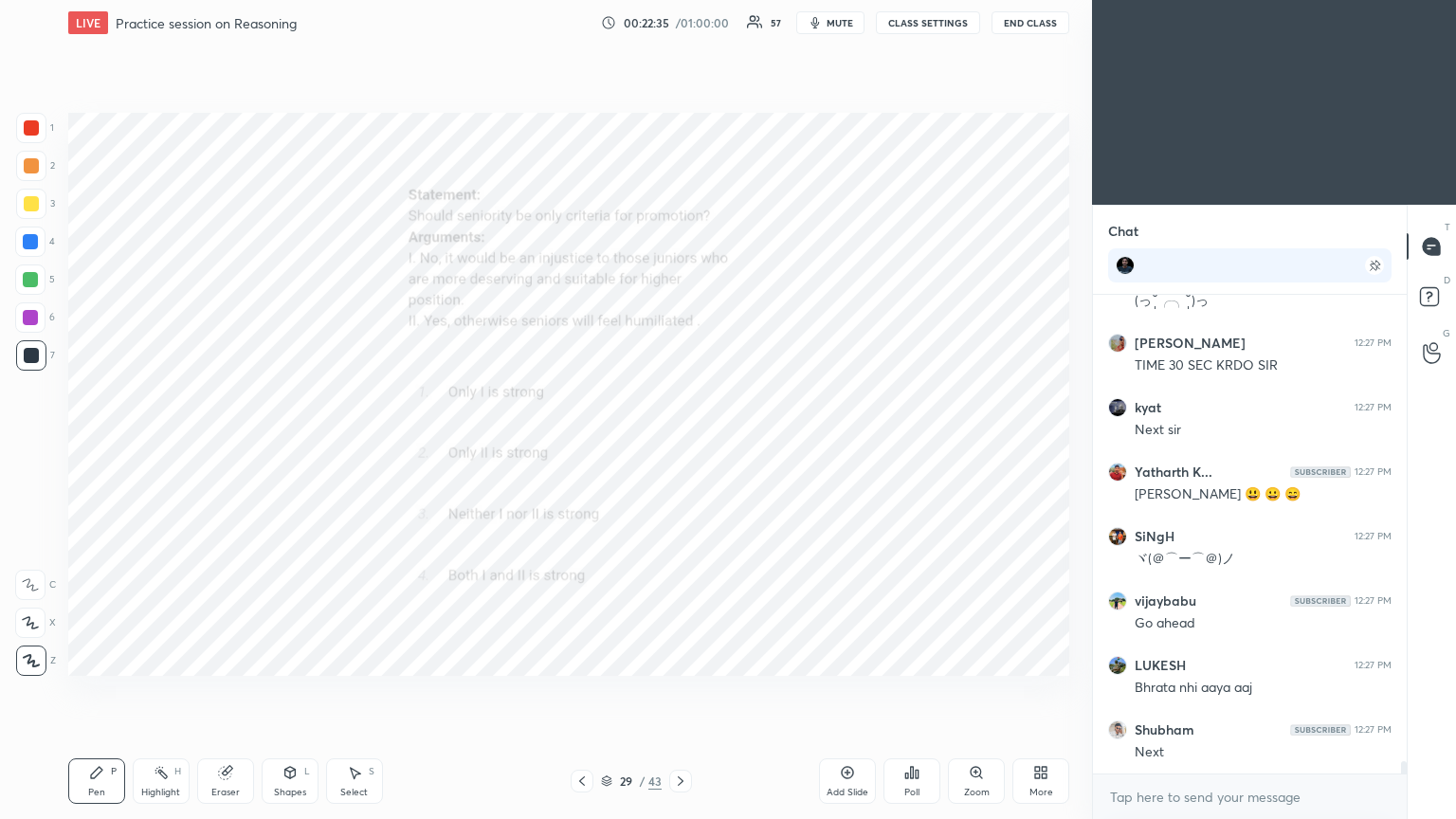
click at [680, 444] on icon at bounding box center [681, 781] width 6 height 10
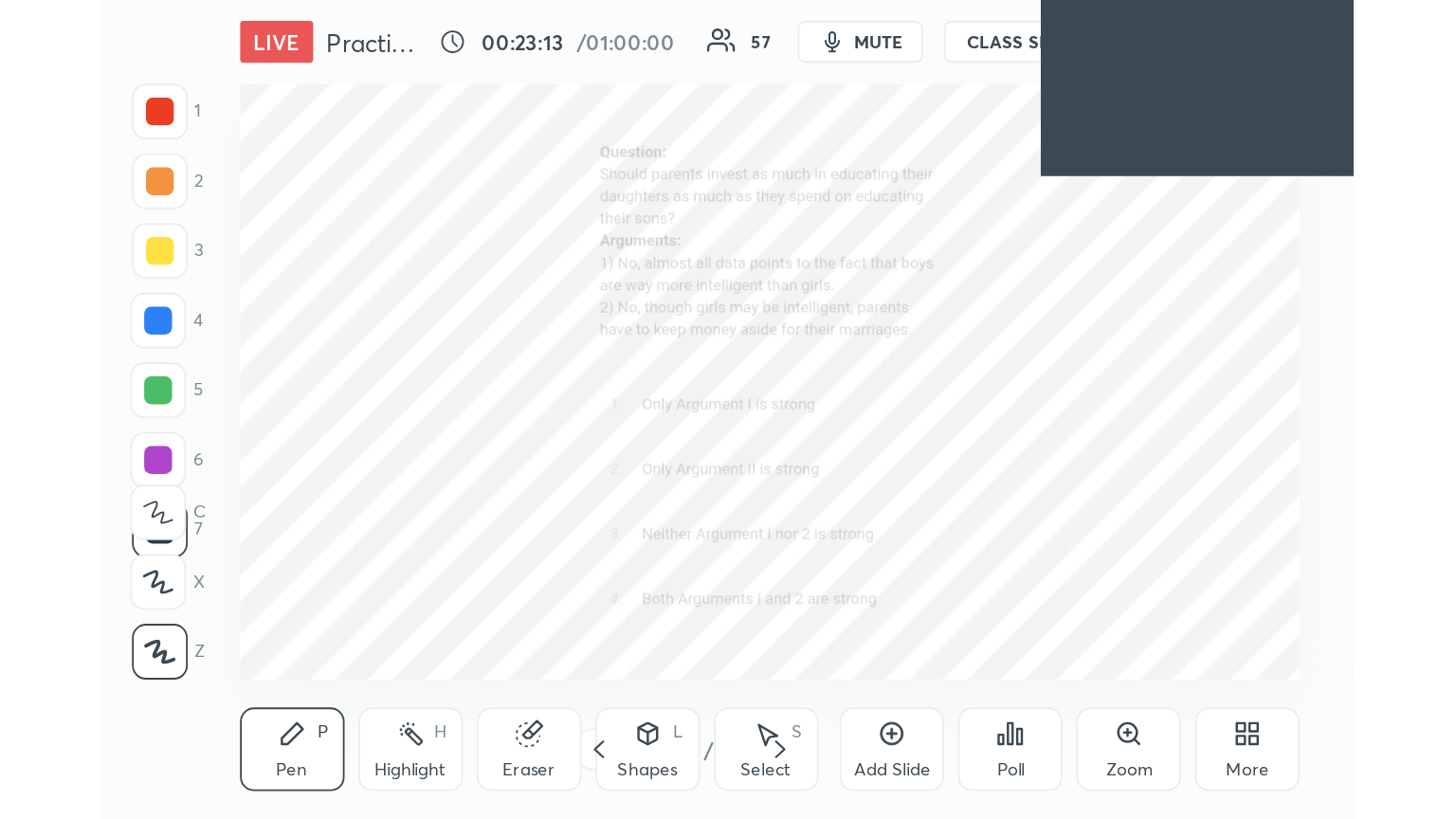
scroll to position [324, 604]
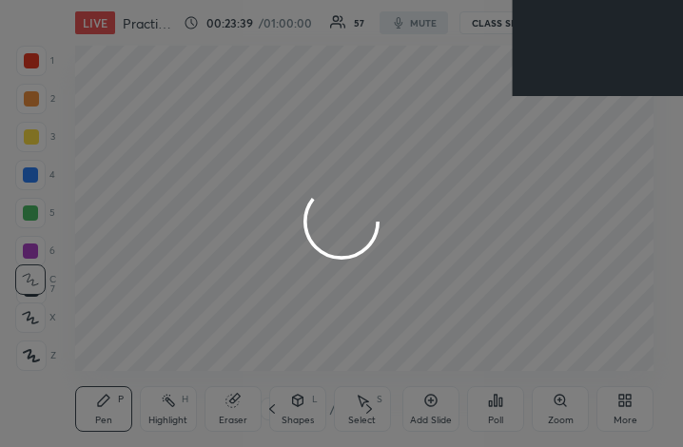
click at [590, 187] on div at bounding box center [341, 223] width 683 height 447
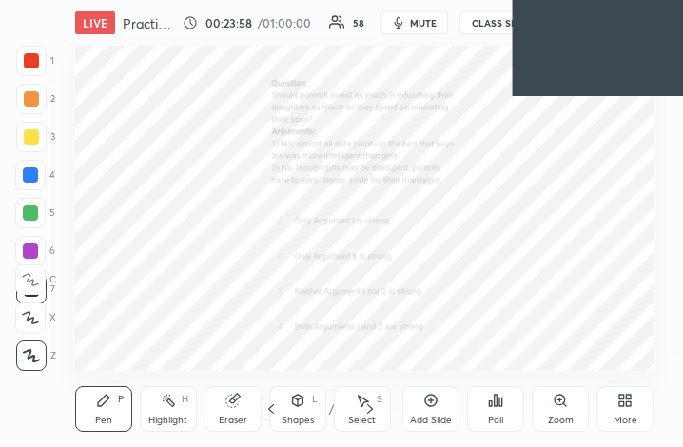
click at [628, 416] on div "More" at bounding box center [625, 421] width 24 height 10
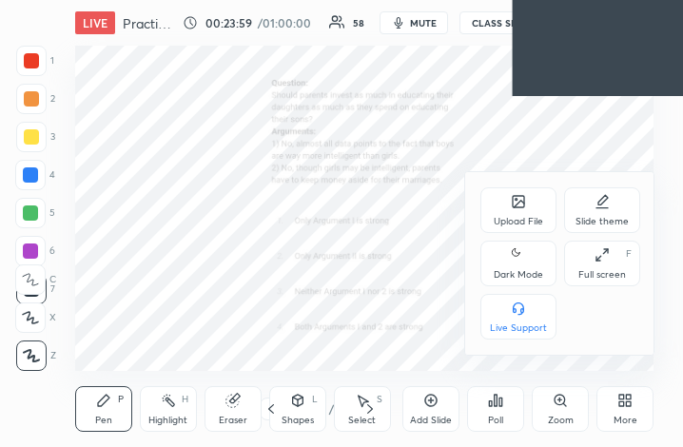
click at [540, 146] on div at bounding box center [341, 223] width 683 height 447
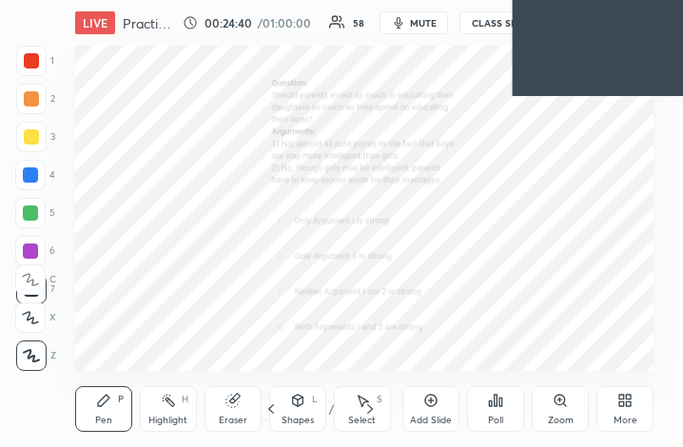
click at [628, 417] on div "More" at bounding box center [625, 421] width 24 height 10
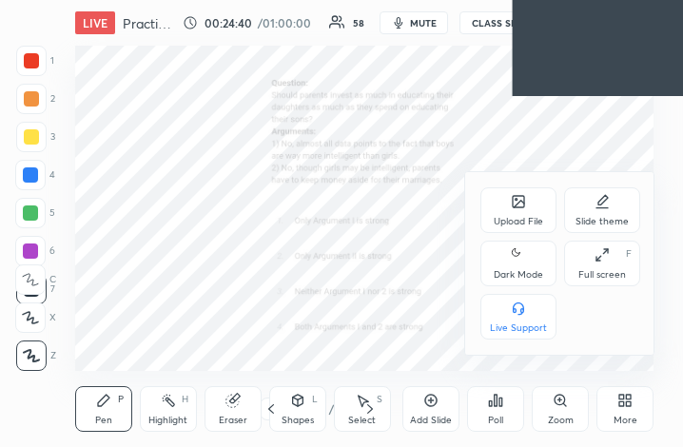
click at [602, 278] on div "Full screen" at bounding box center [602, 275] width 48 height 10
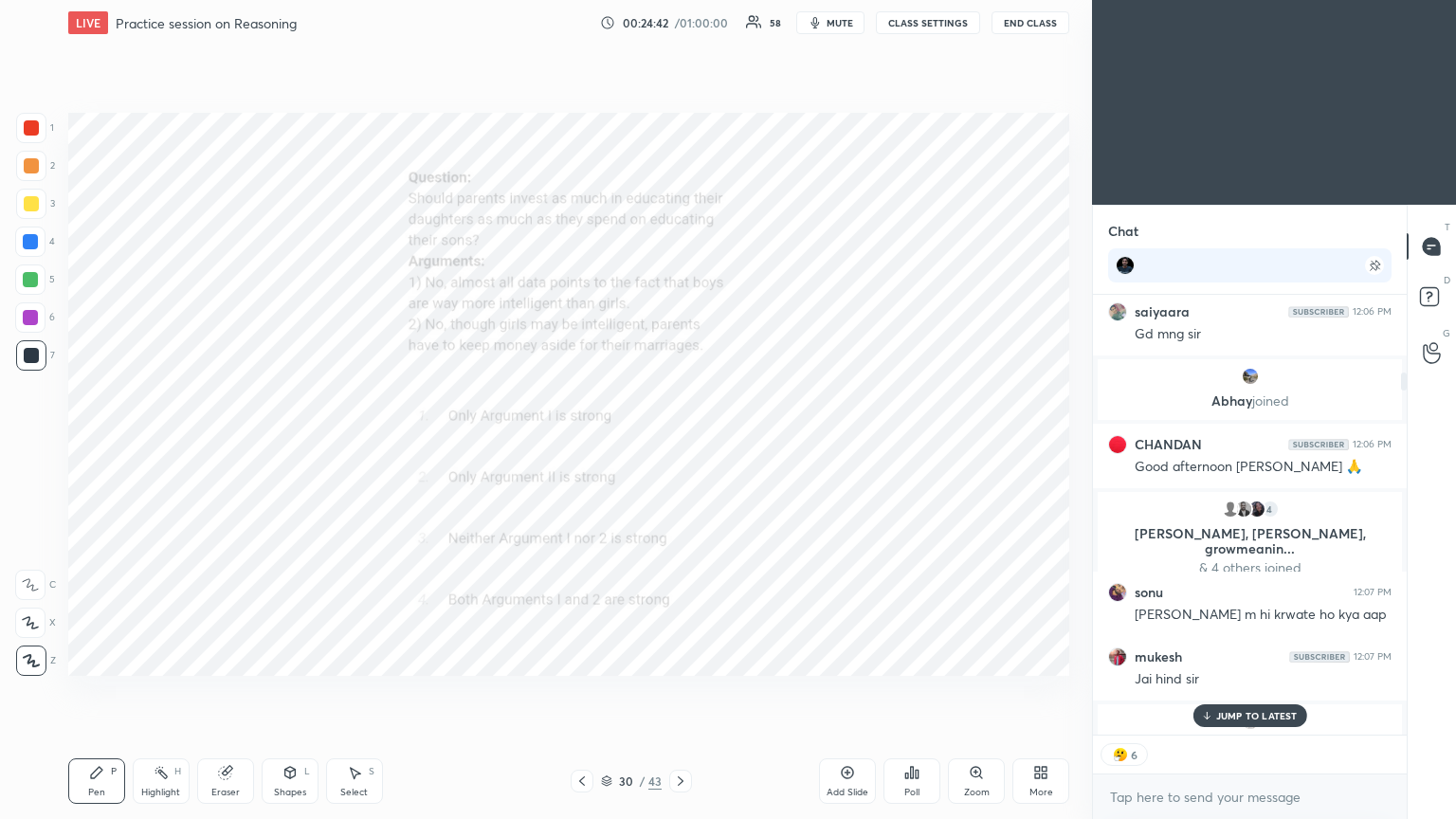
scroll to position [1606, 0]
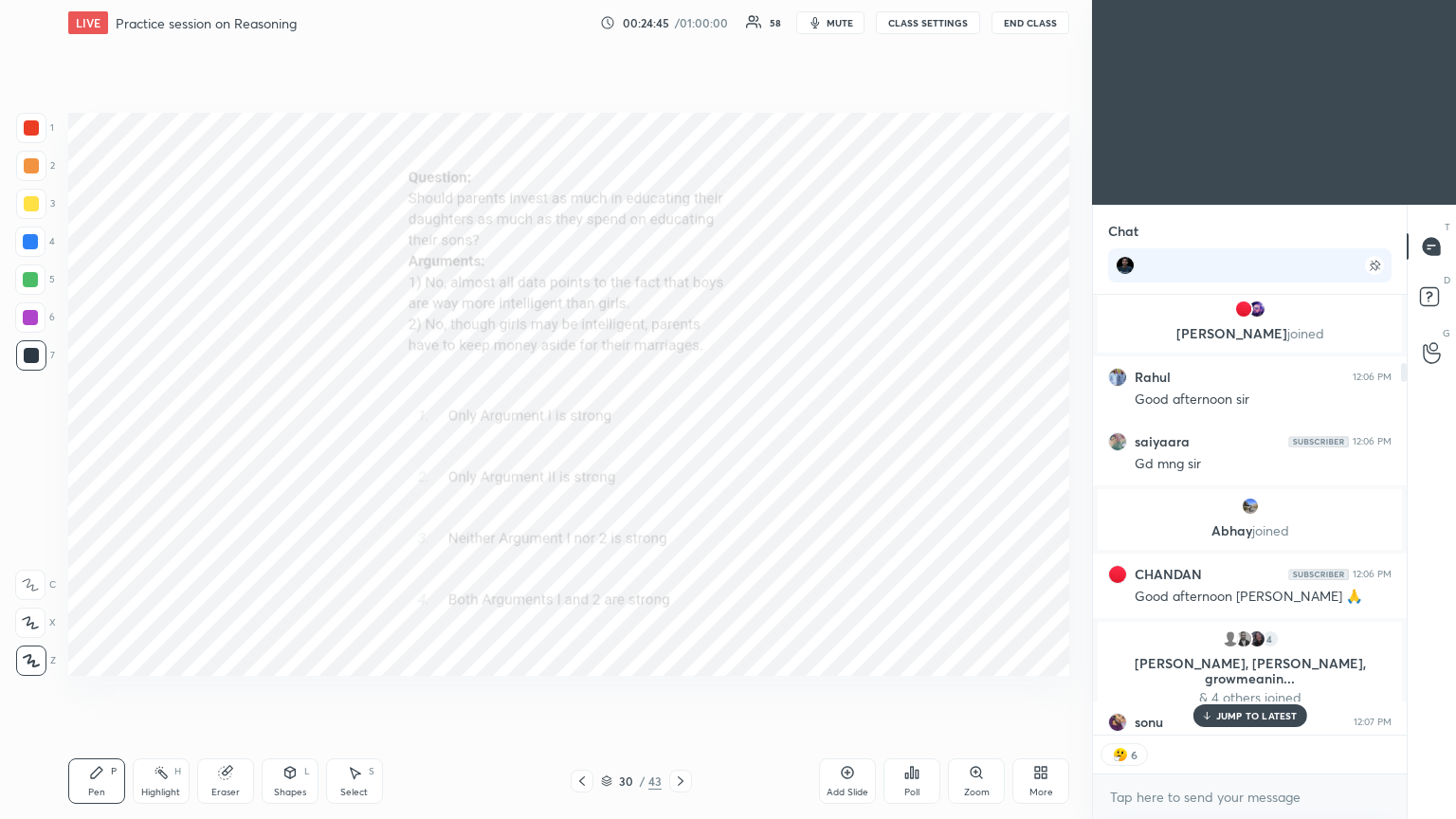
click at [680, 444] on p "JUMP TO LATEST" at bounding box center [1257, 714] width 82 height 11
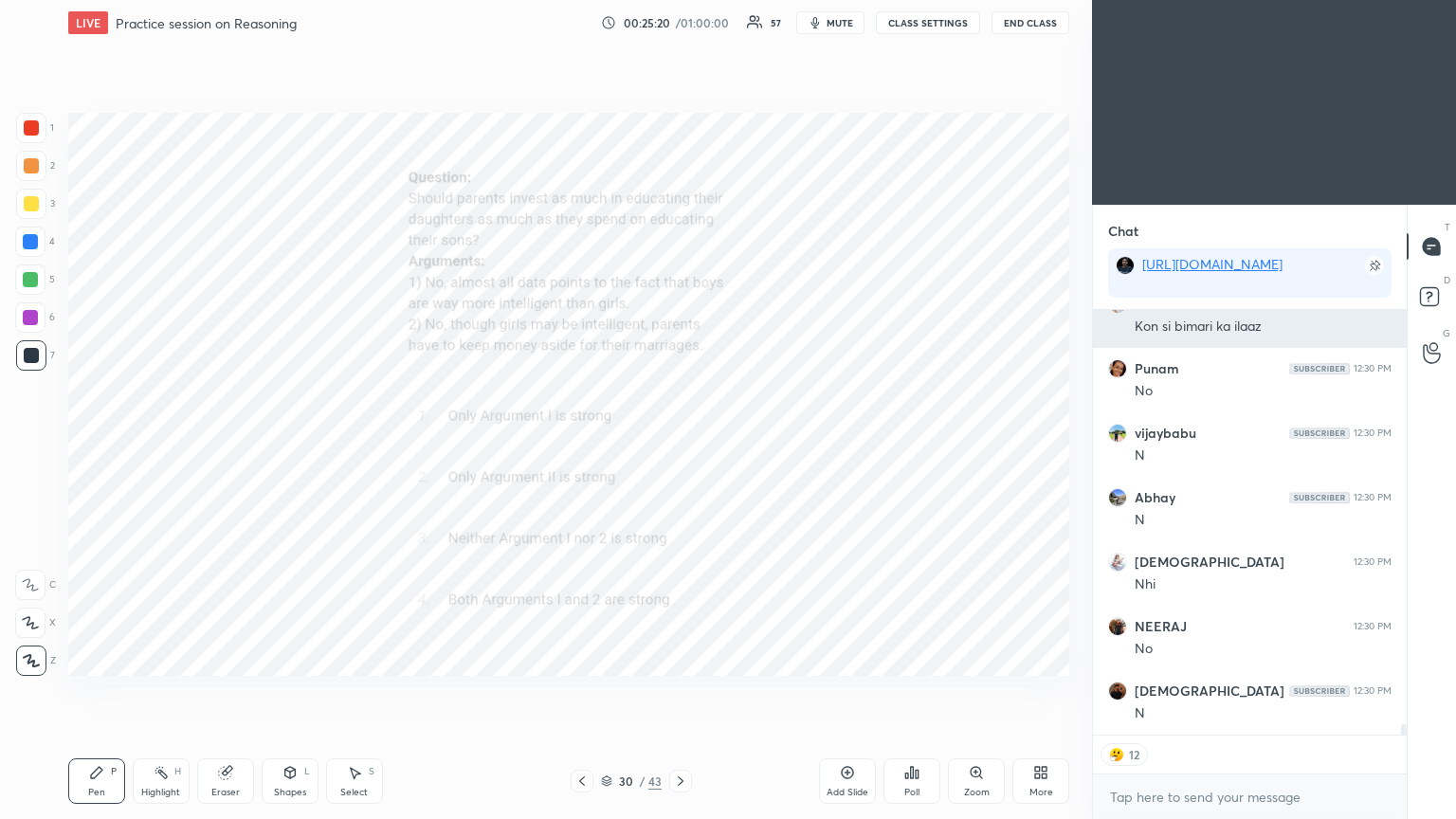
scroll to position [16813, 0]
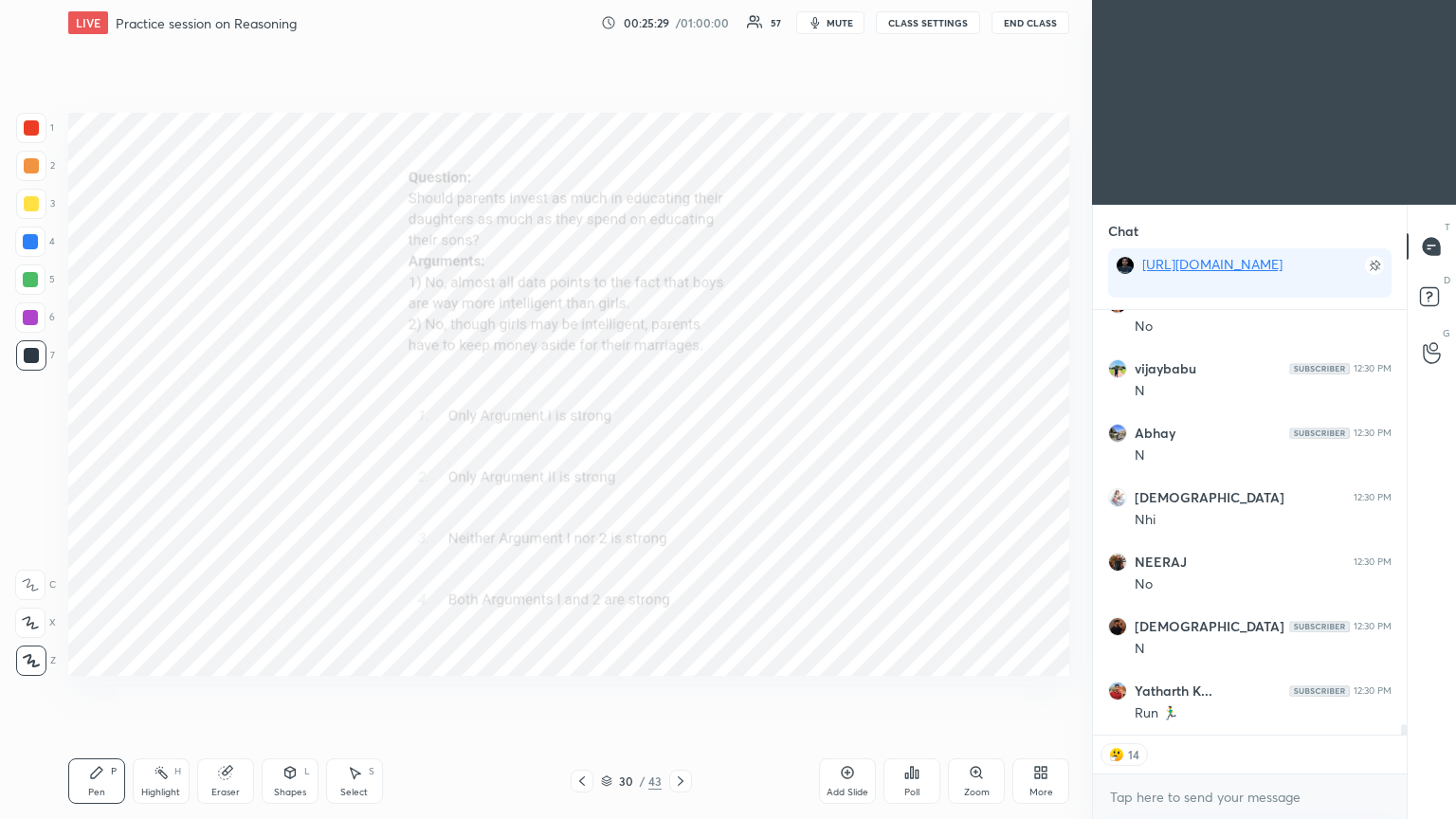
click at [680, 444] on div "Poll" at bounding box center [911, 781] width 57 height 46
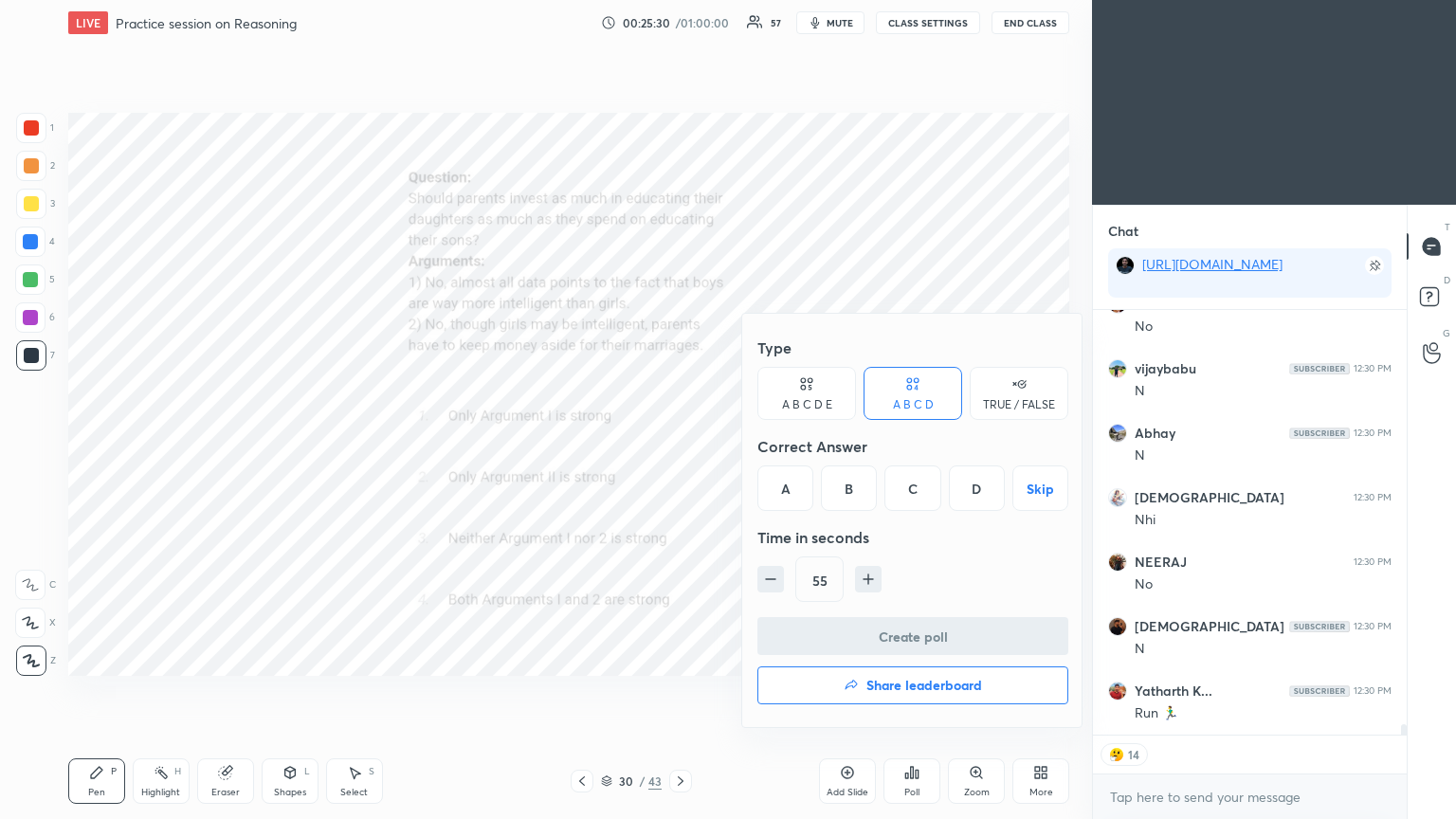
click at [680, 444] on div "C" at bounding box center [912, 488] width 56 height 46
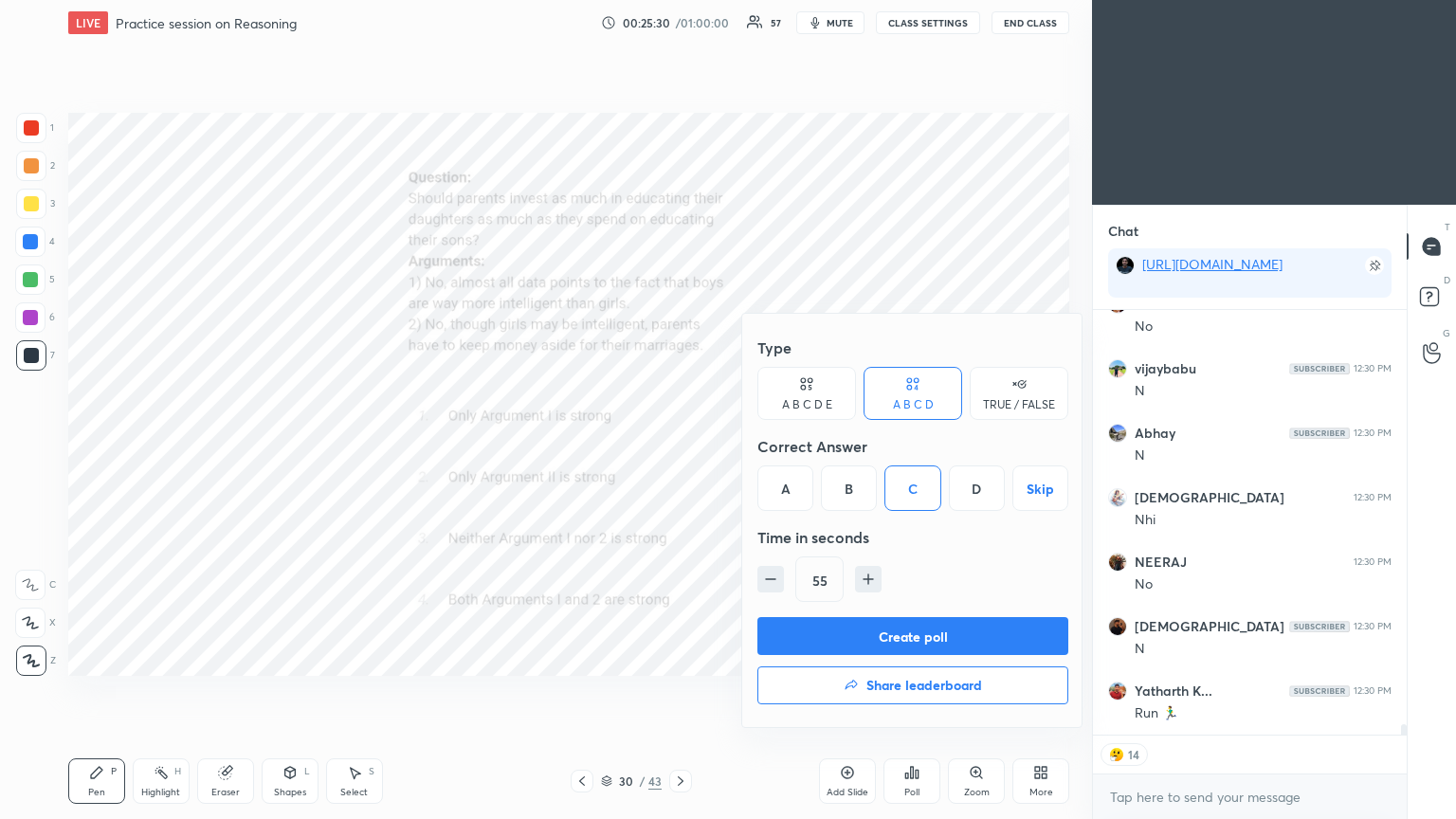
click at [680, 444] on button "Create poll" at bounding box center [913, 636] width 311 height 38
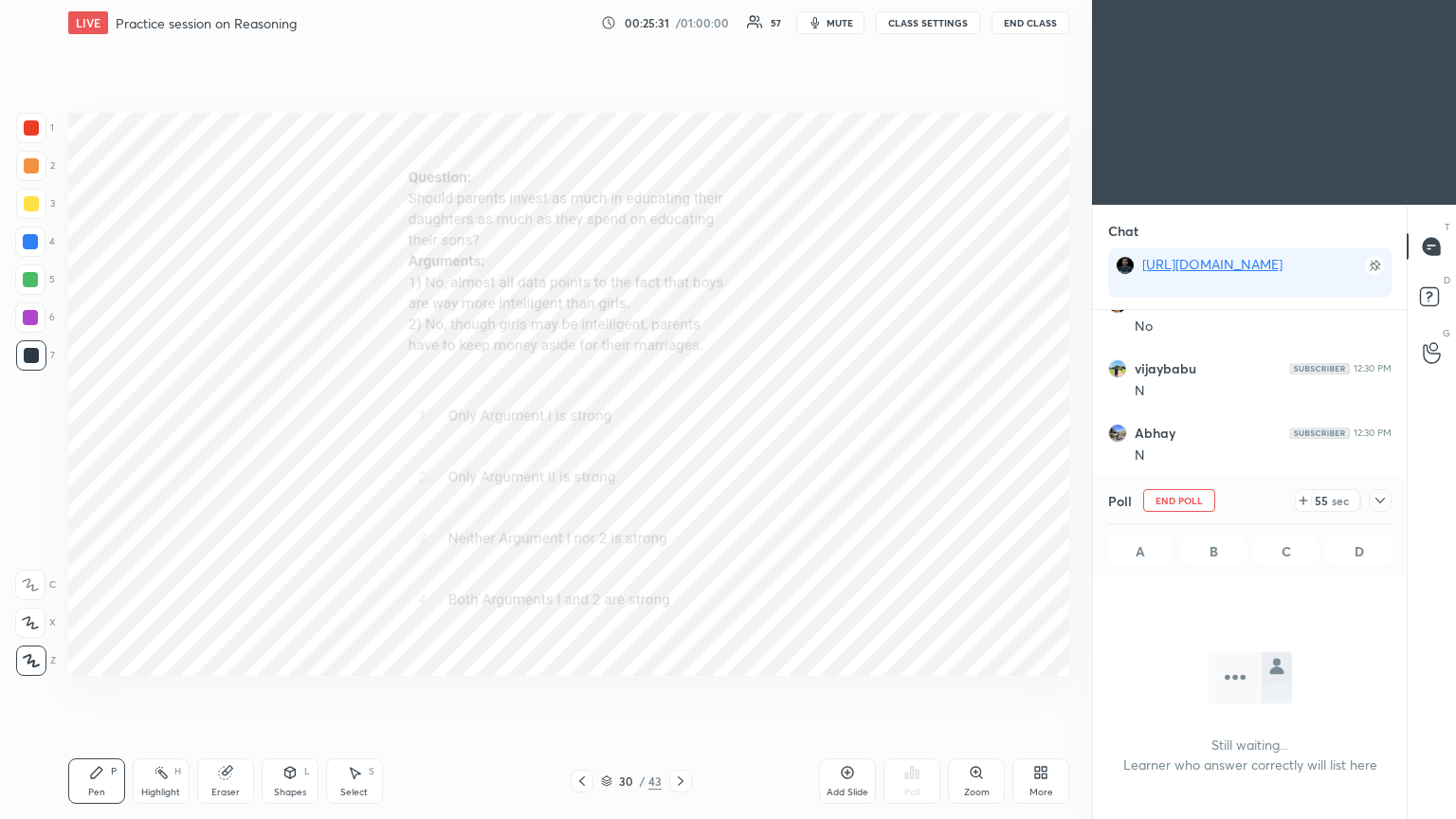
scroll to position [204, 308]
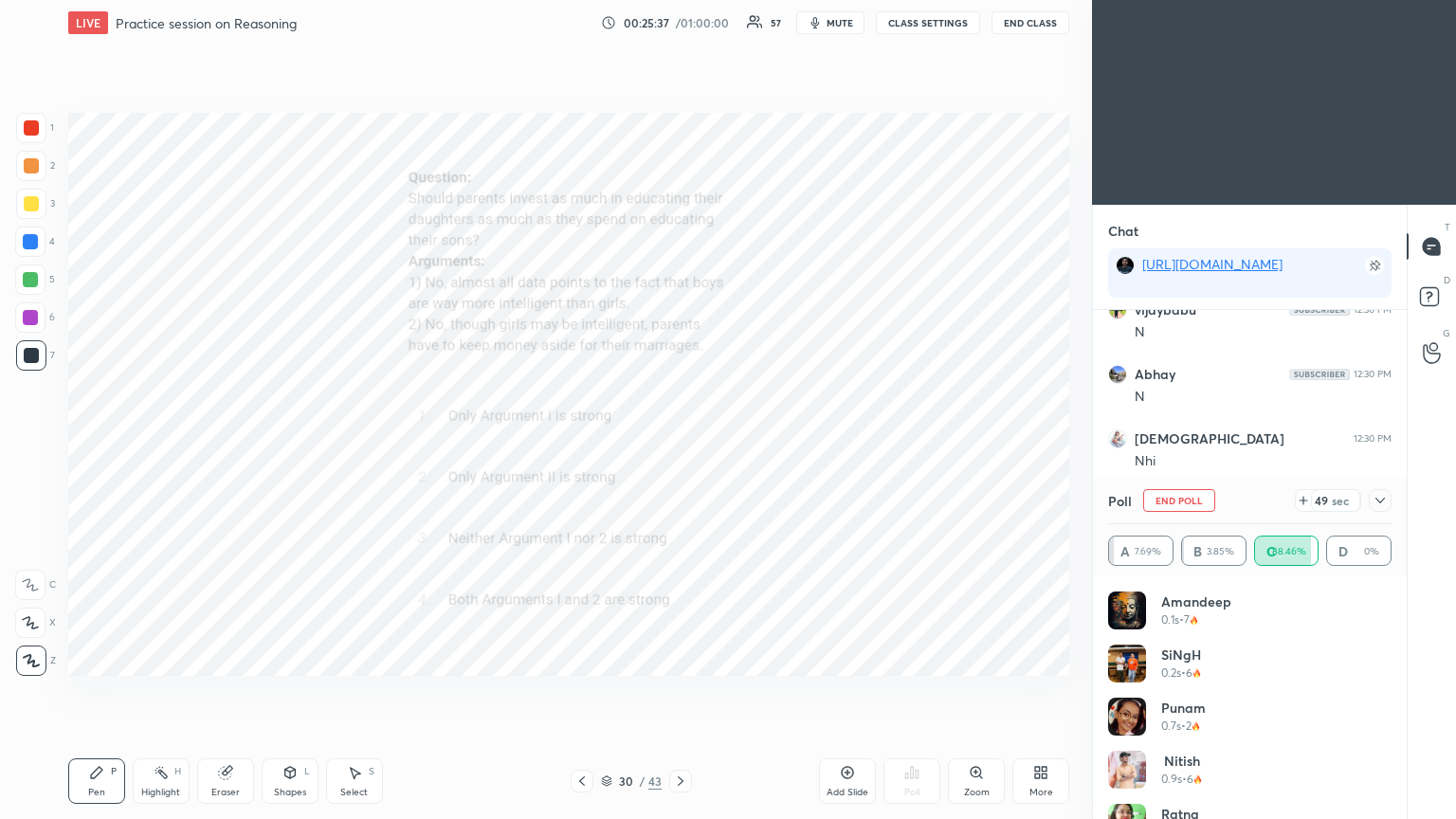
click at [680, 444] on icon at bounding box center [1379, 500] width 15 height 15
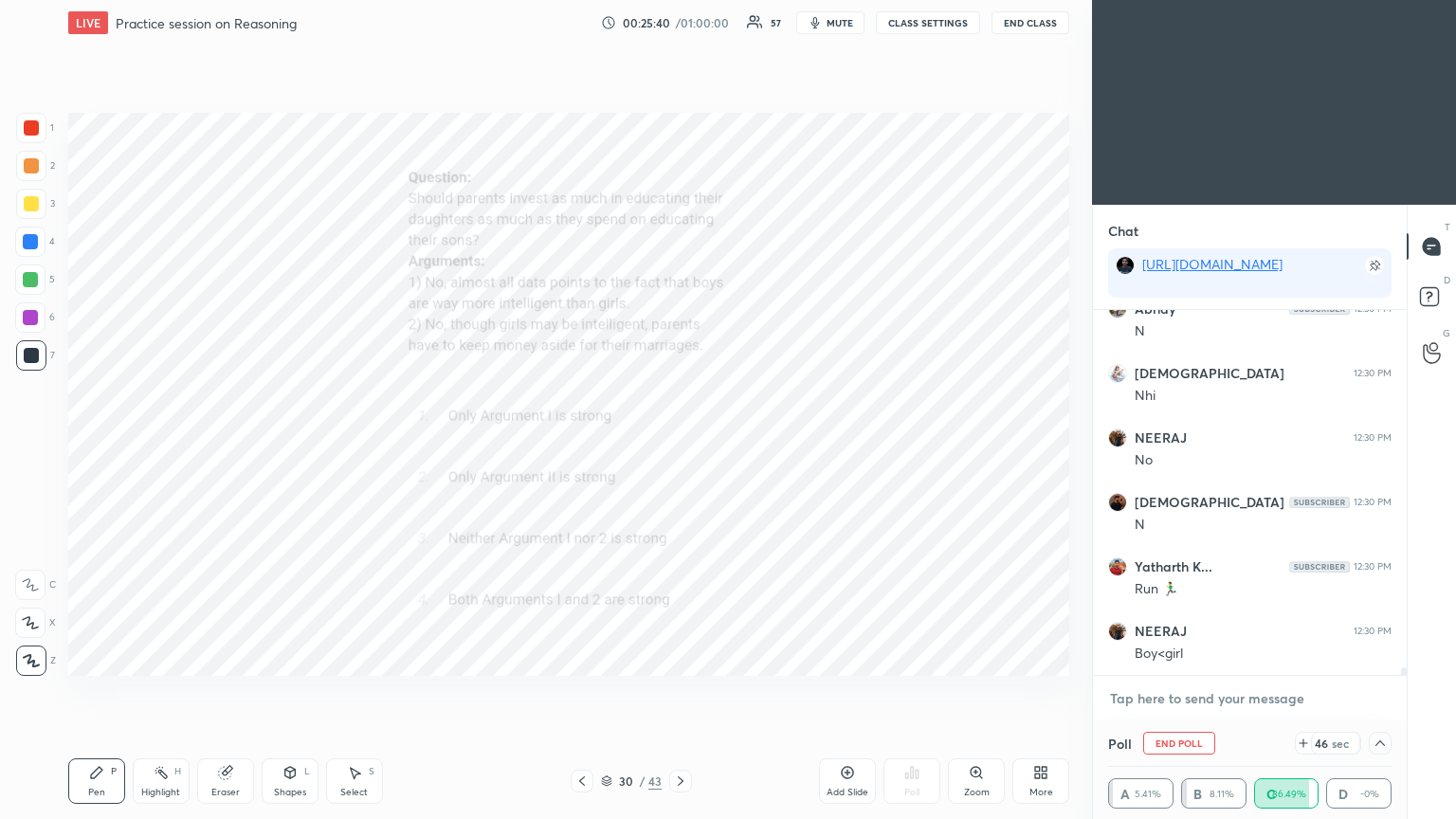
type textarea "x"
click at [680, 444] on textarea at bounding box center [1250, 698] width 283 height 30
paste textarea "[URL][DOMAIN_NAME]"
type textarea "[URL][DOMAIN_NAME]"
type textarea "x"
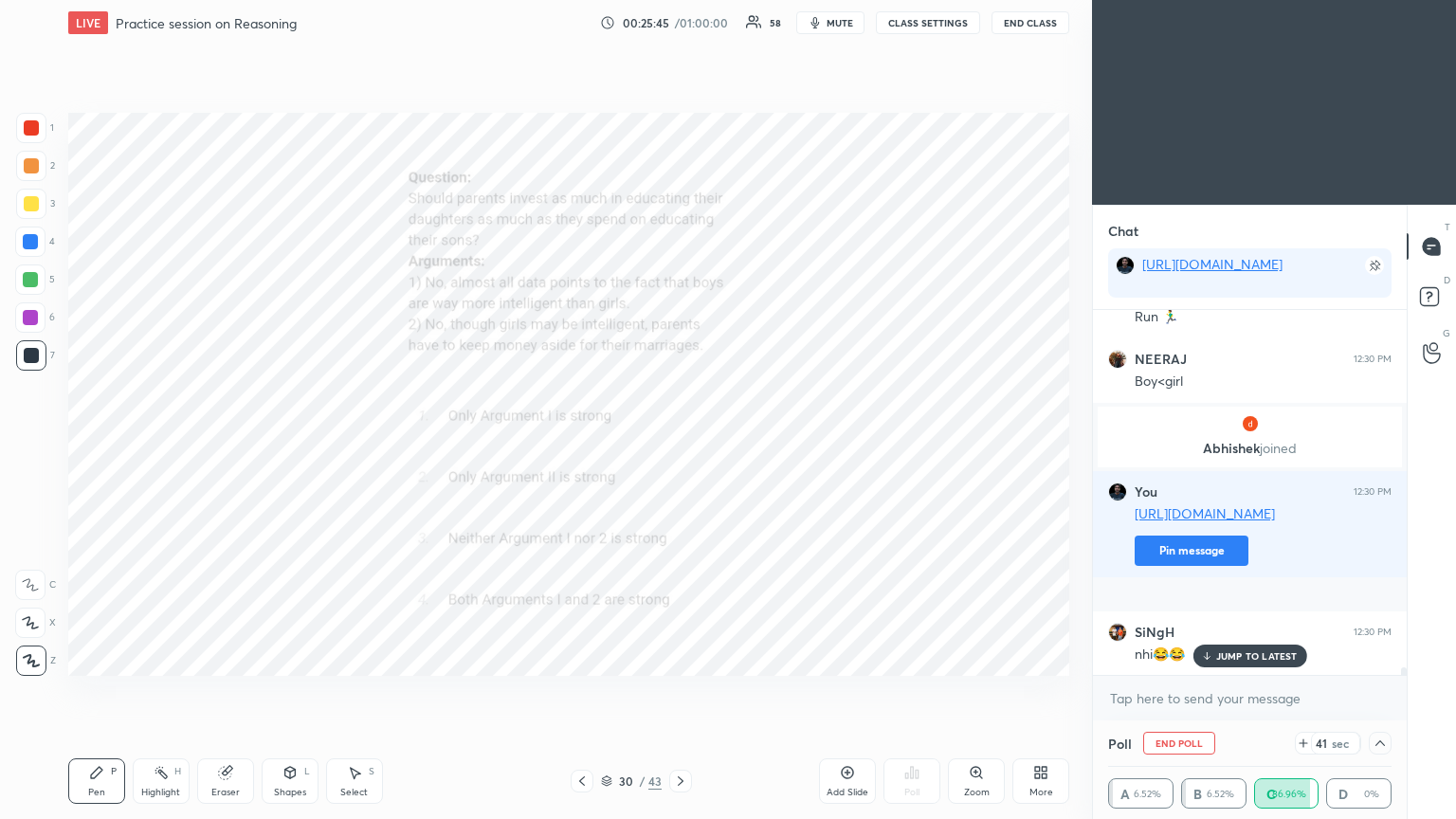
click at [680, 444] on icon at bounding box center [1206, 655] width 12 height 11
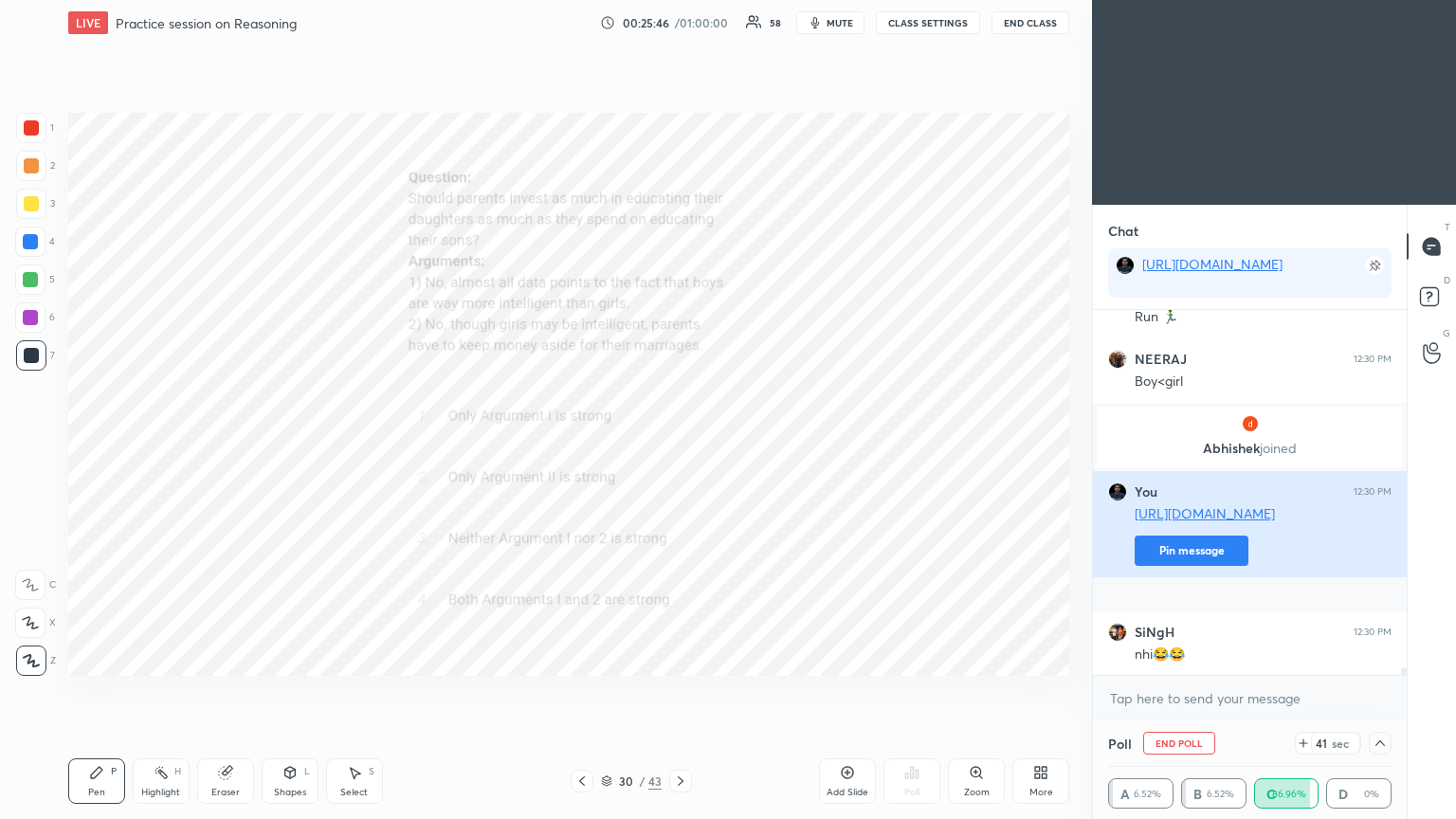
click at [680, 444] on button "Pin message" at bounding box center [1192, 550] width 114 height 30
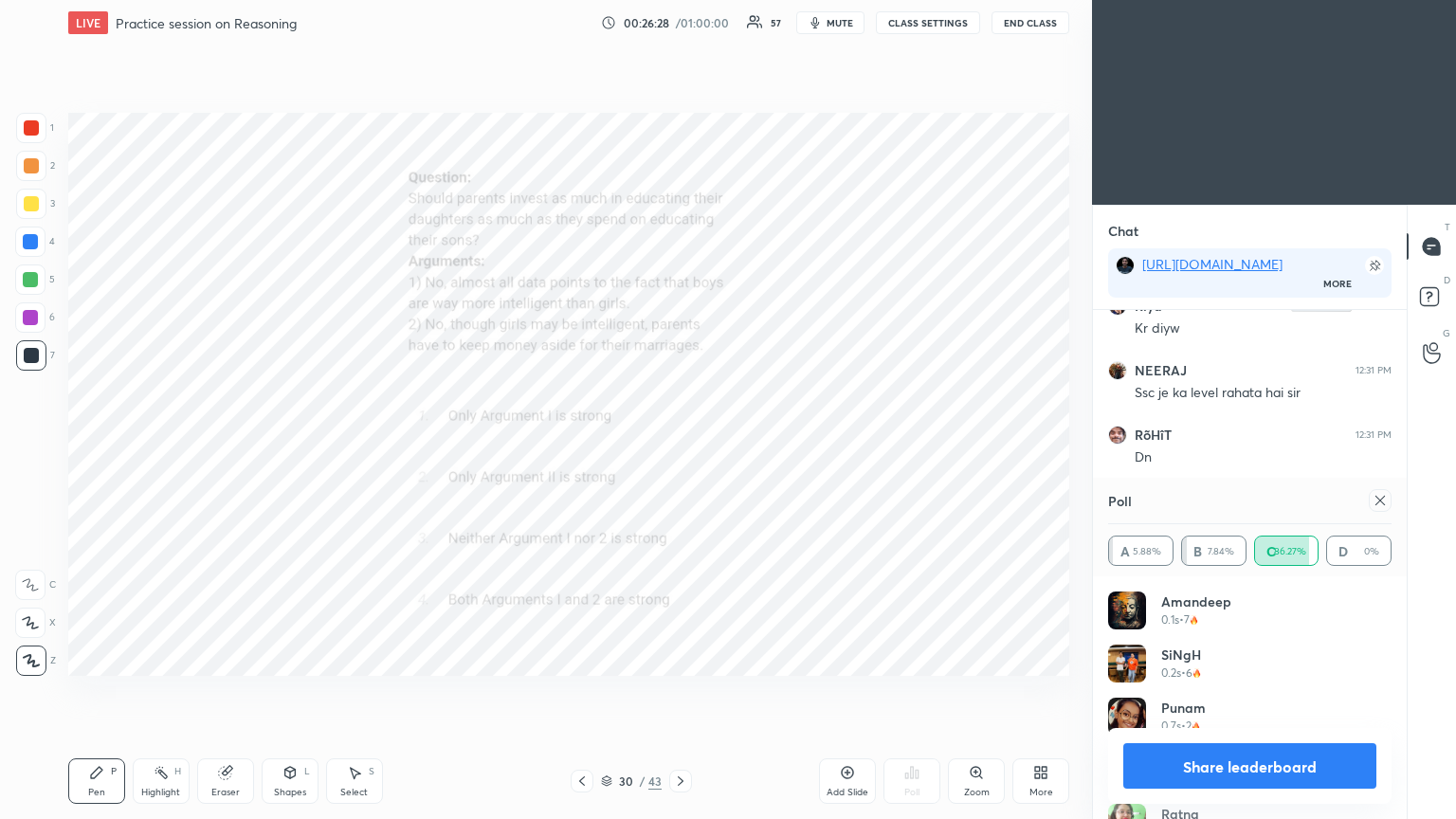
click at [680, 444] on icon at bounding box center [1379, 500] width 15 height 15
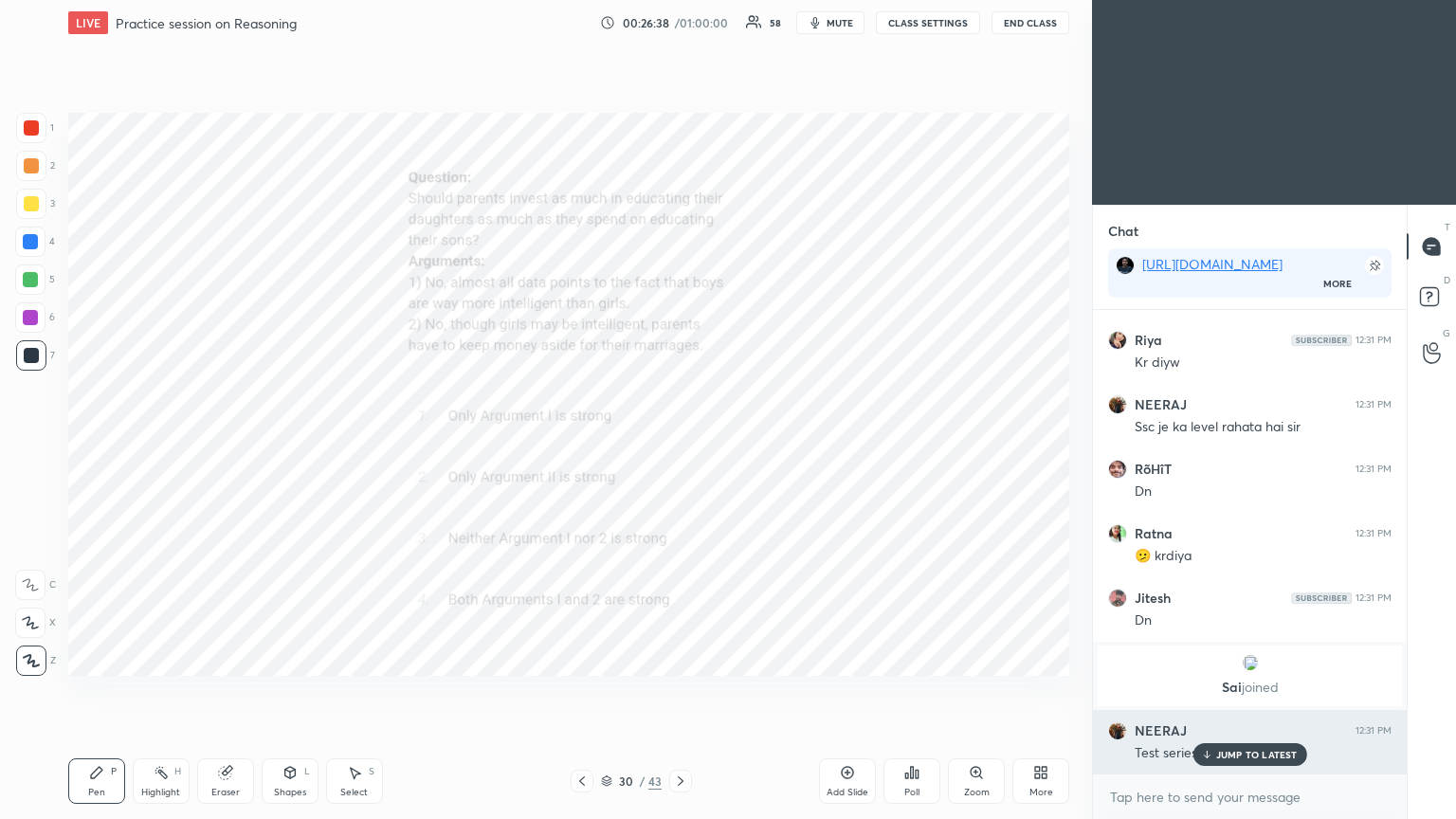
click at [680, 444] on p "JUMP TO LATEST" at bounding box center [1257, 753] width 82 height 11
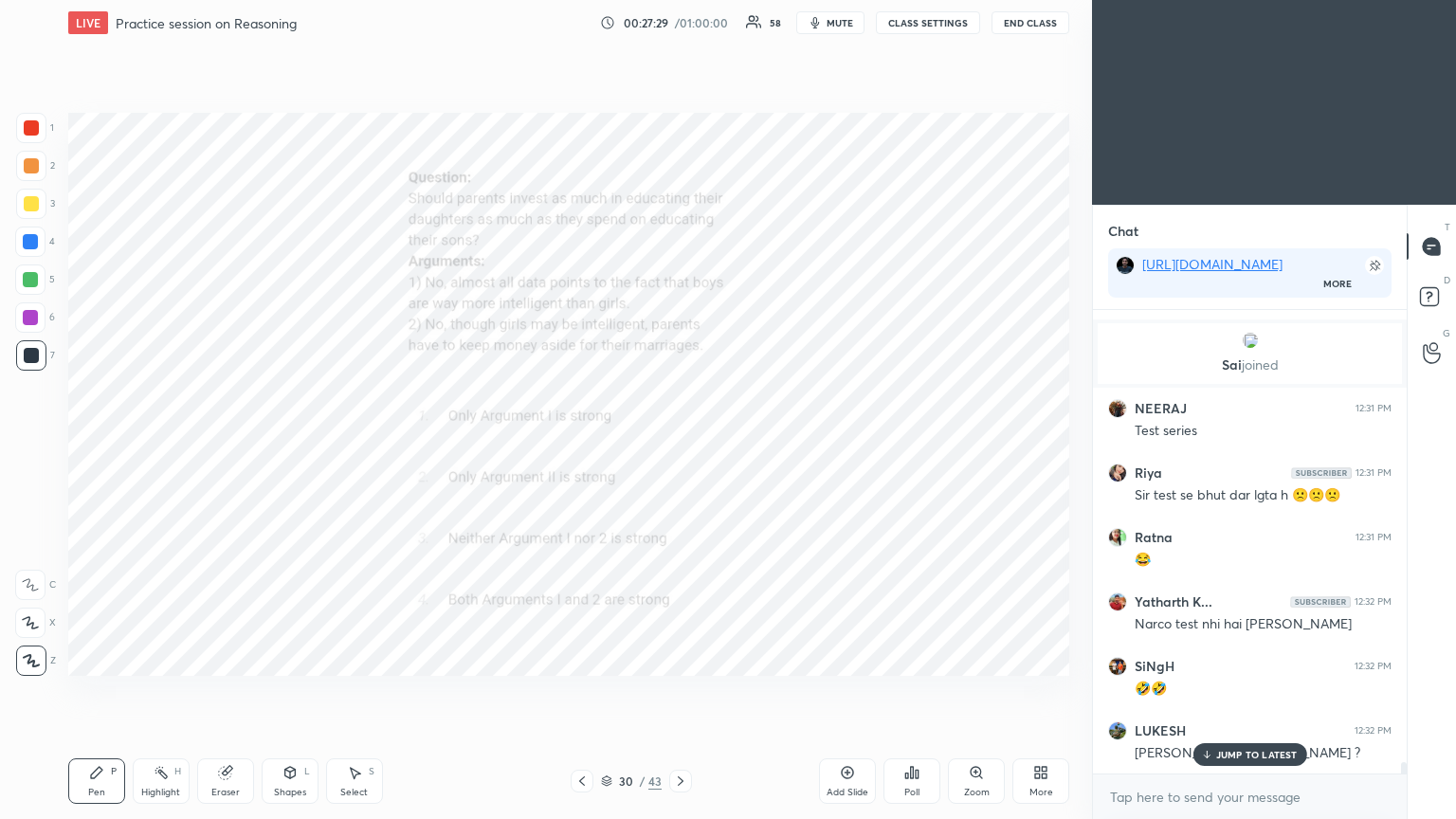
scroll to position [18207, 0]
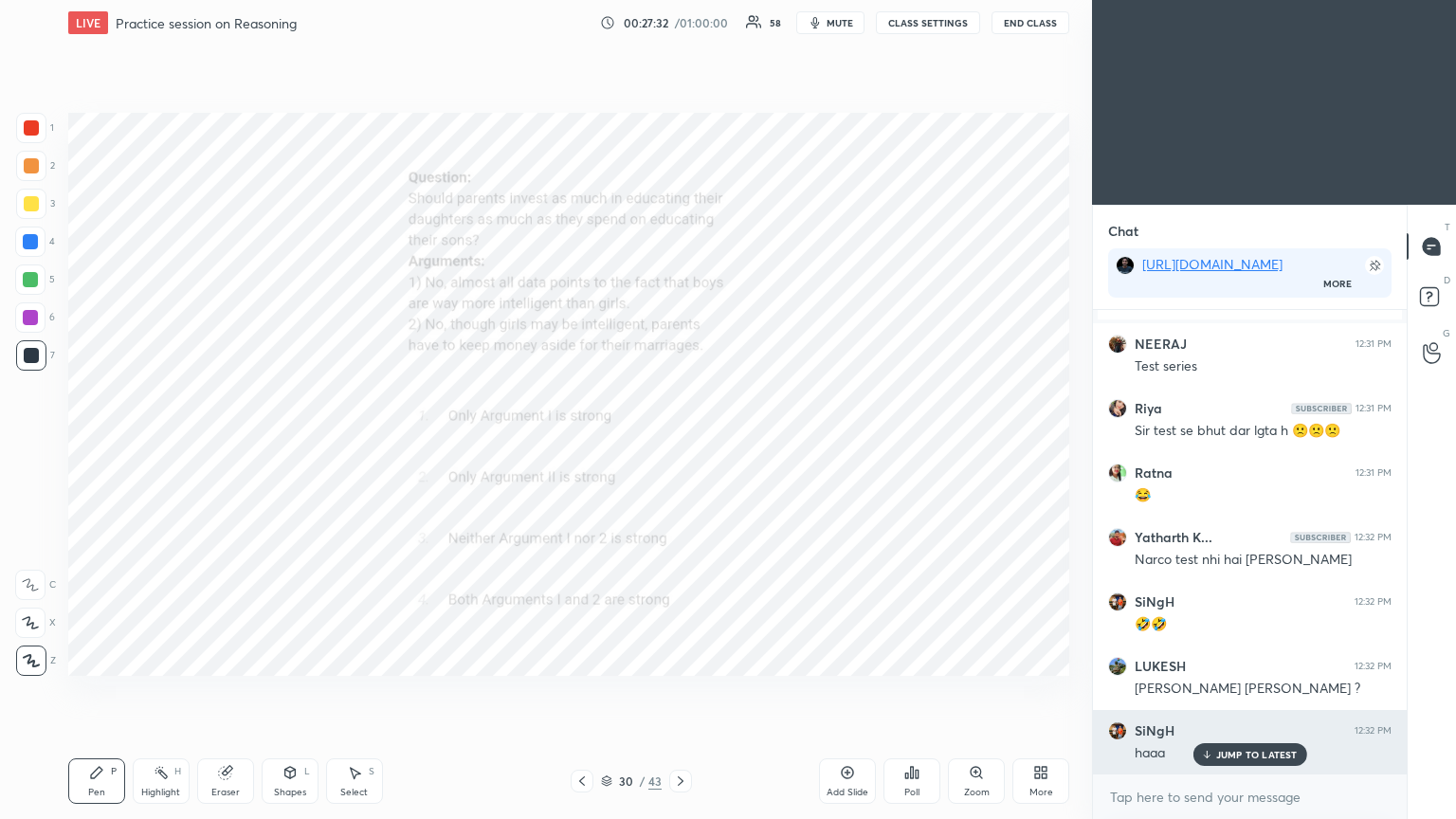
click at [680, 444] on p "JUMP TO LATEST" at bounding box center [1257, 753] width 82 height 11
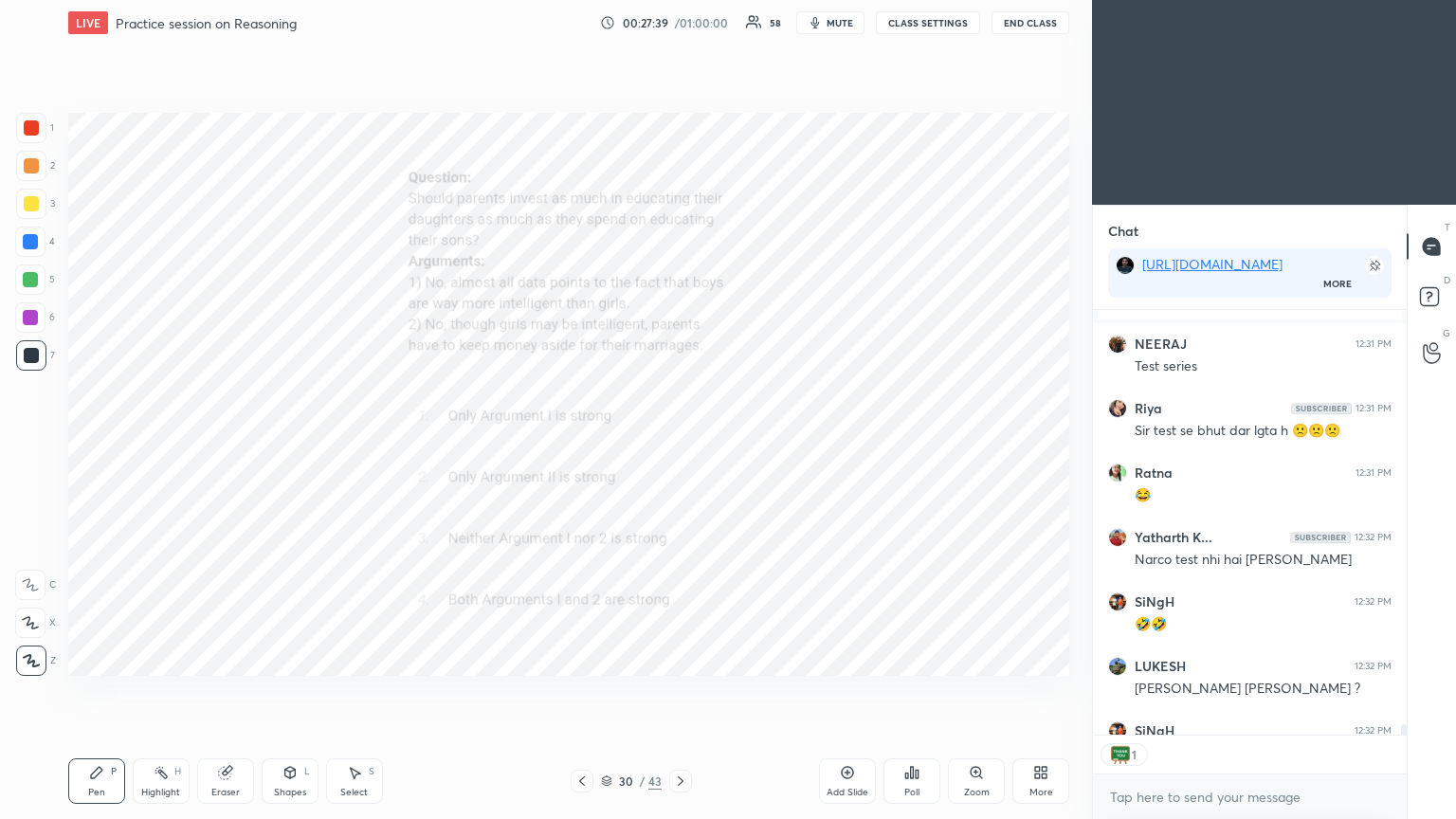
scroll to position [18311, 0]
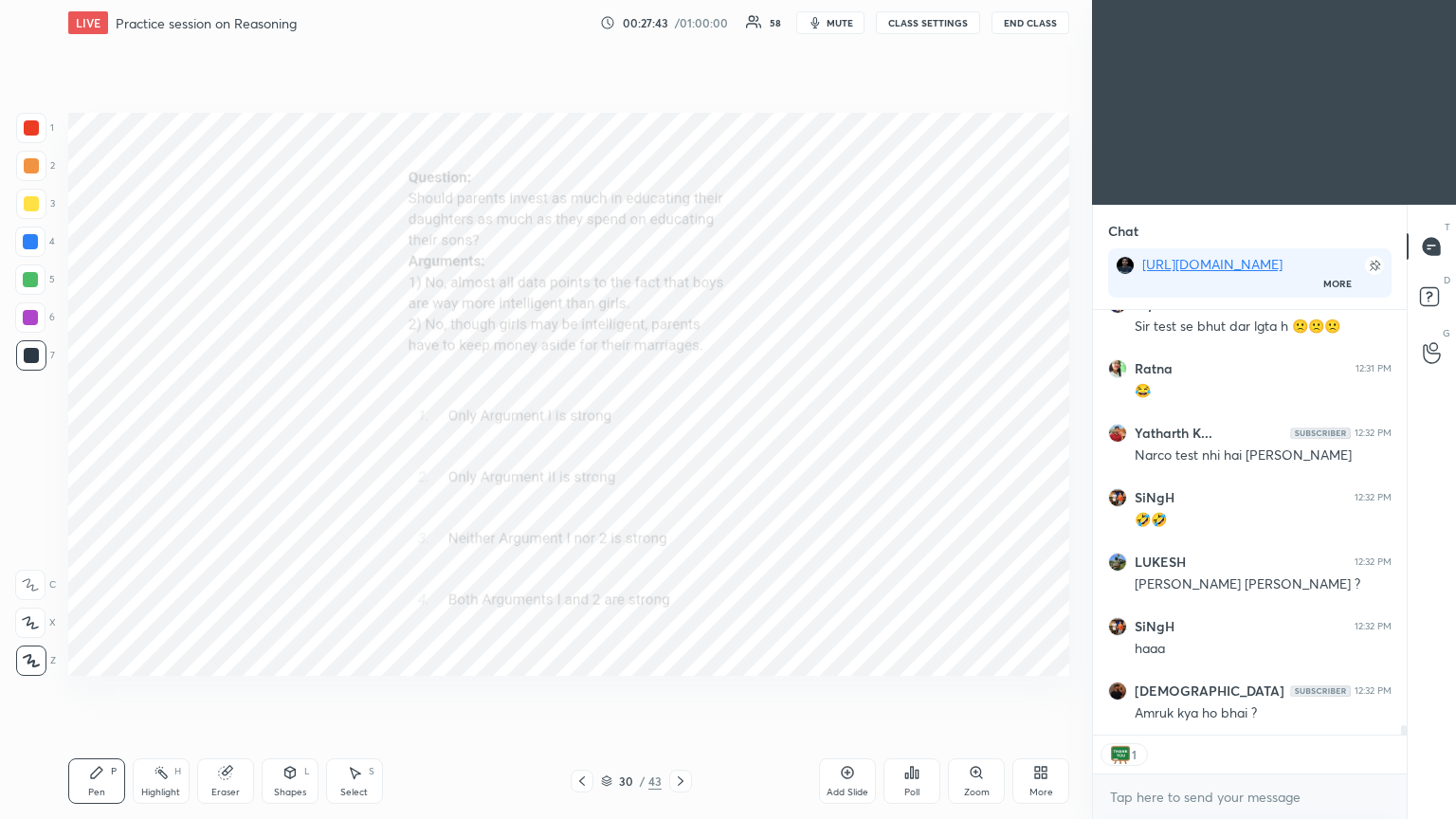
click at [680, 444] on icon at bounding box center [680, 780] width 15 height 15
click at [680, 444] on div "Poll" at bounding box center [911, 781] width 57 height 46
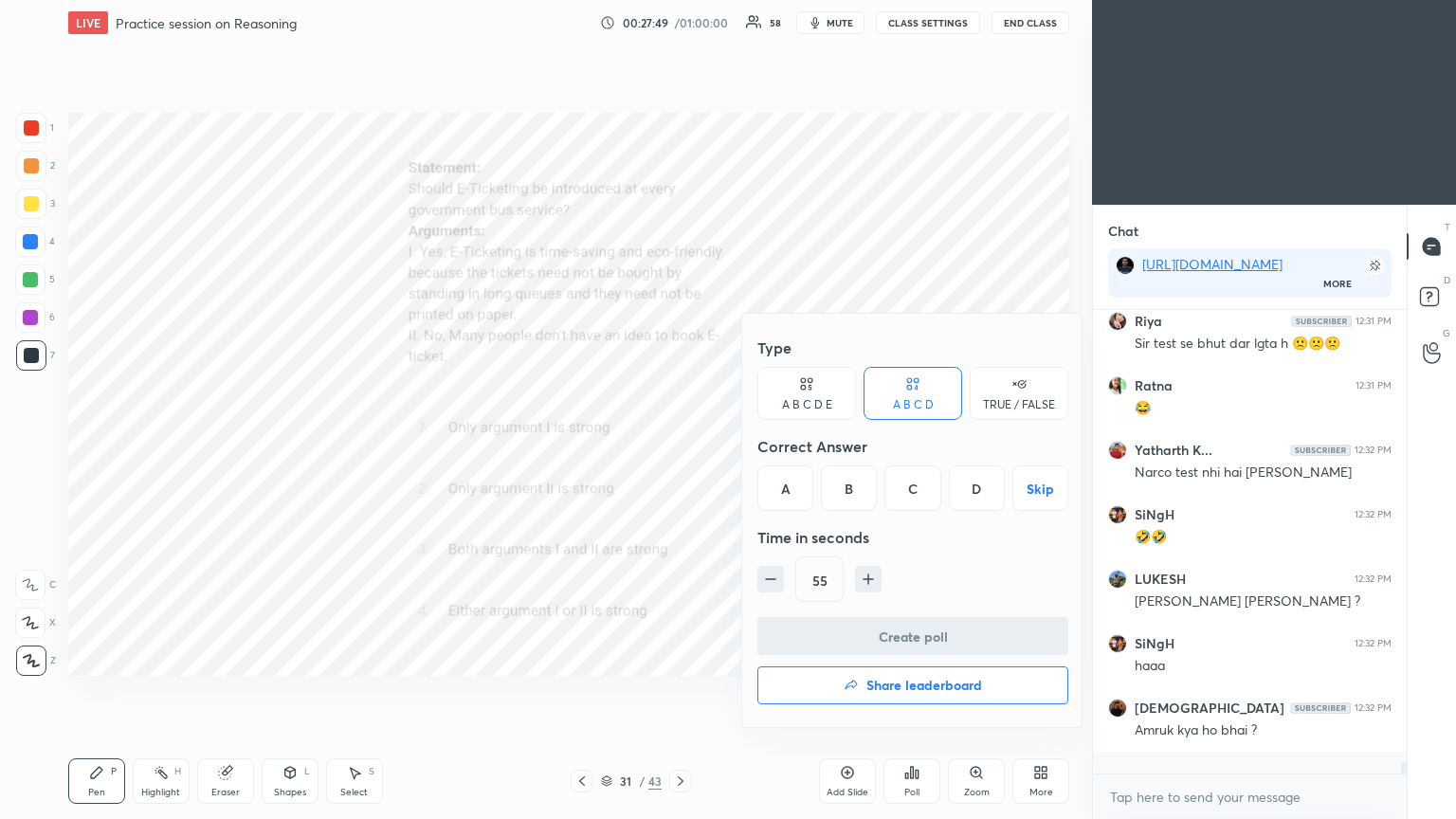
scroll to position [457, 308]
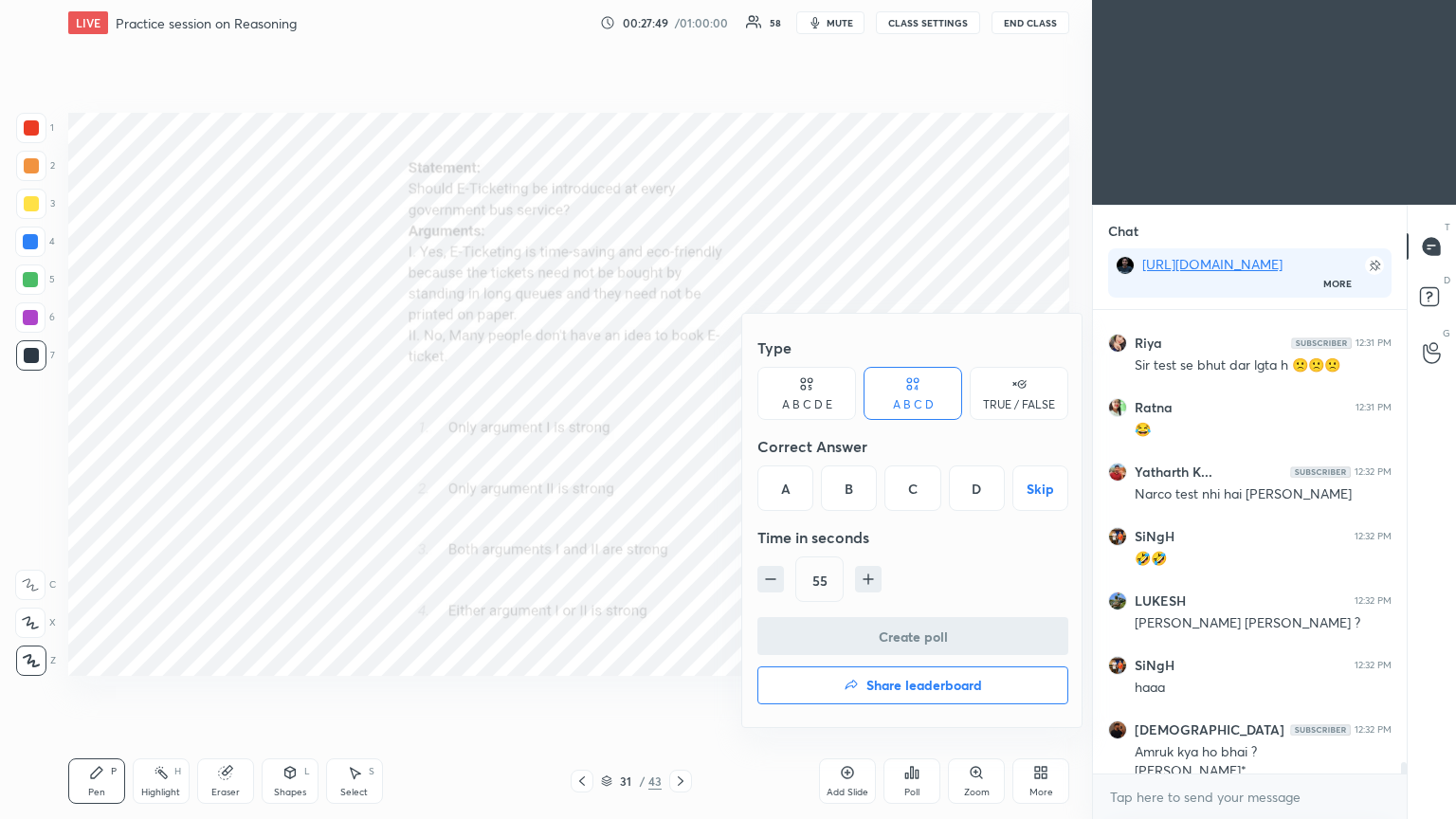
click at [680, 444] on div "A" at bounding box center [785, 488] width 56 height 46
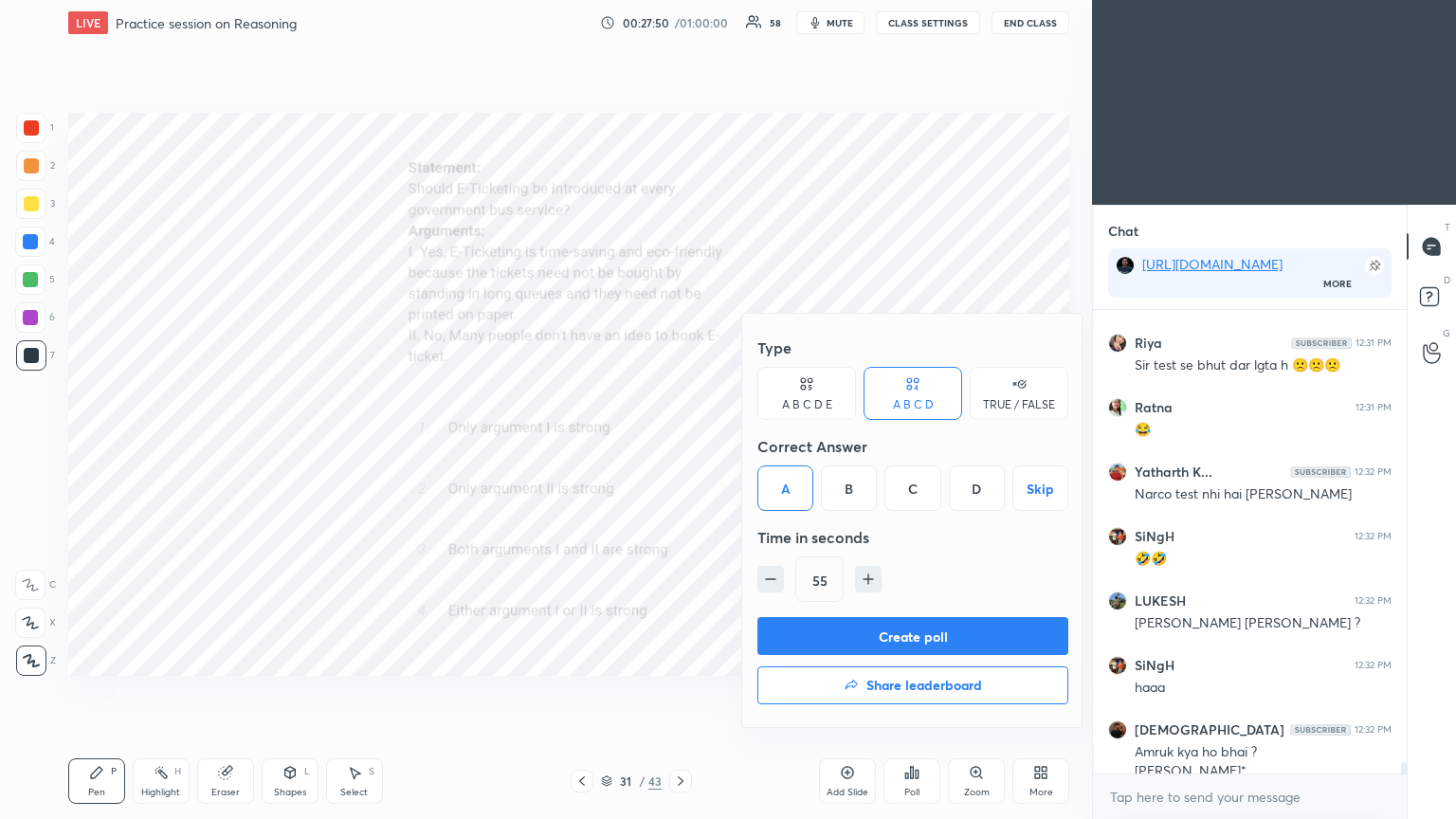
scroll to position [18290, 0]
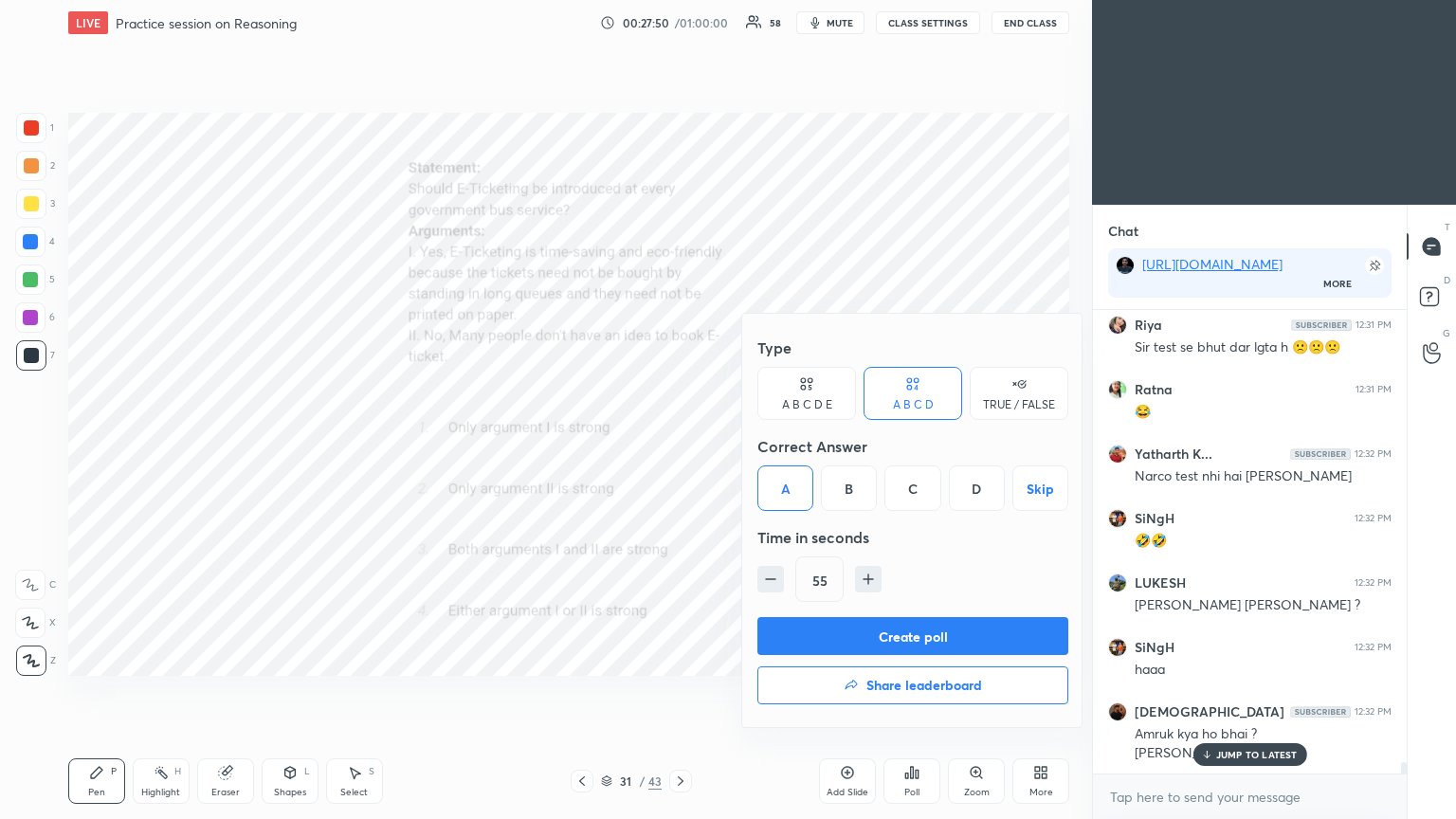
click at [680, 444] on button "Create poll" at bounding box center [913, 636] width 311 height 38
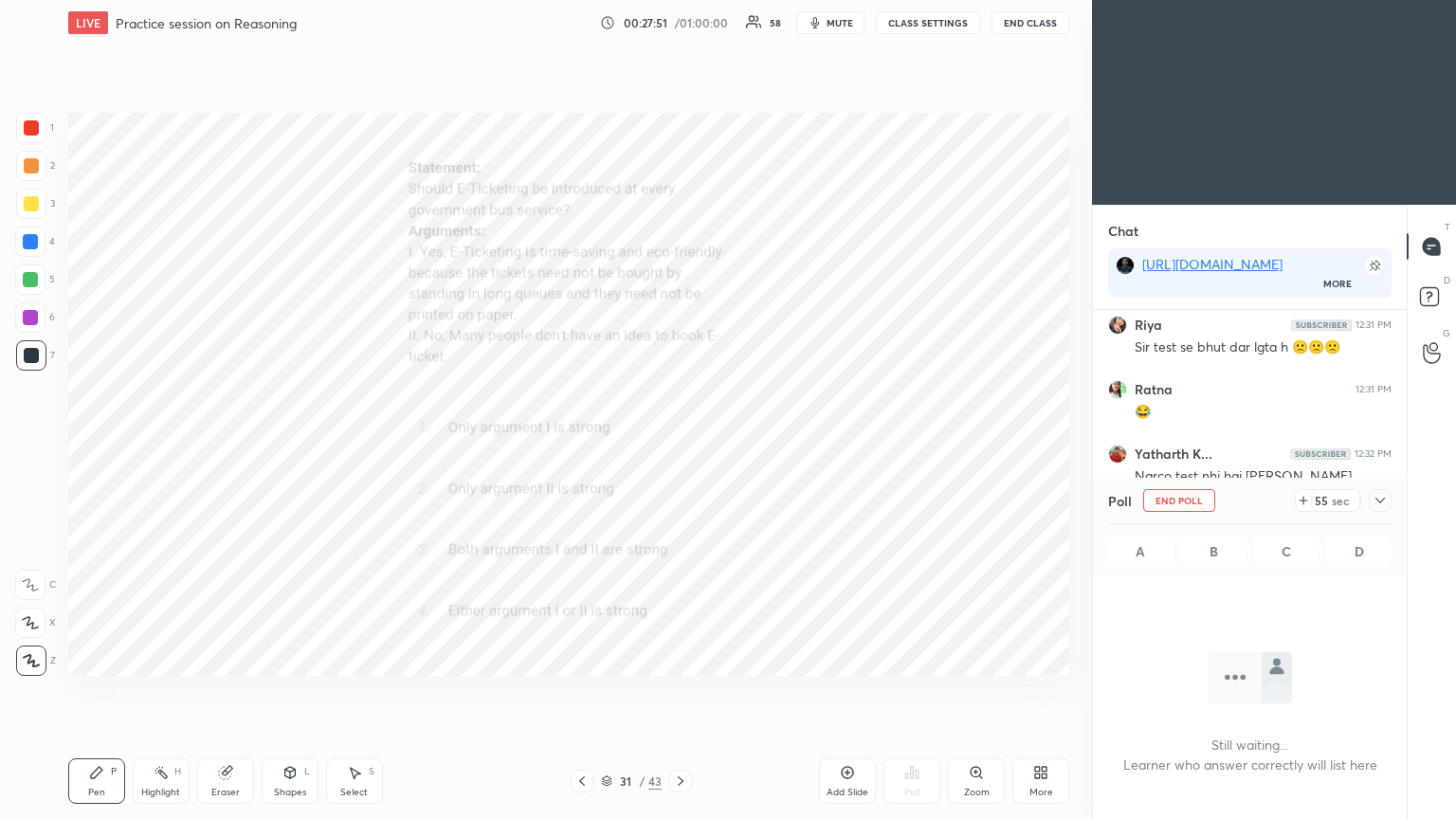
scroll to position [202, 308]
click at [680, 444] on icon at bounding box center [1379, 500] width 15 height 15
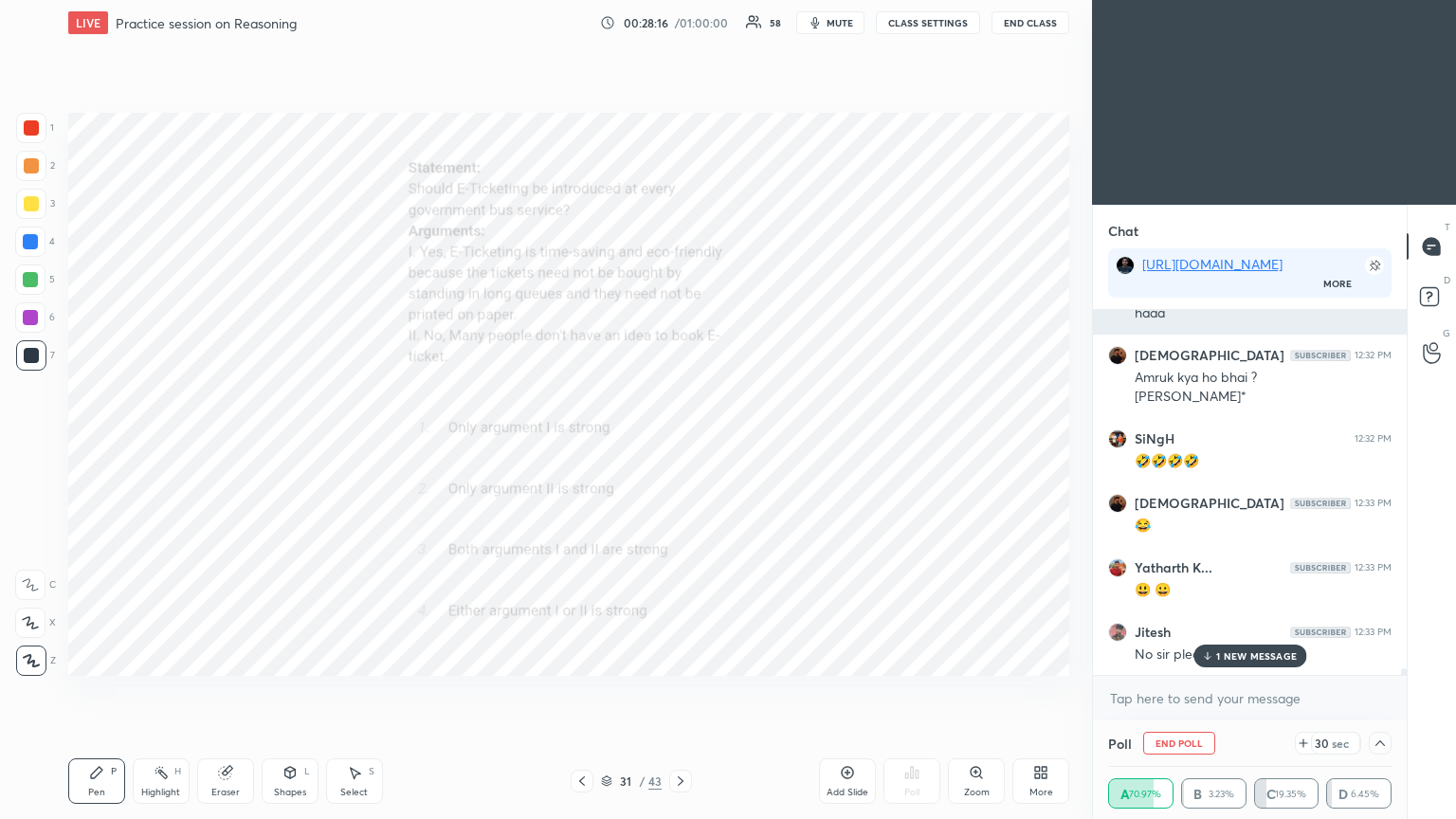
scroll to position [18711, 0]
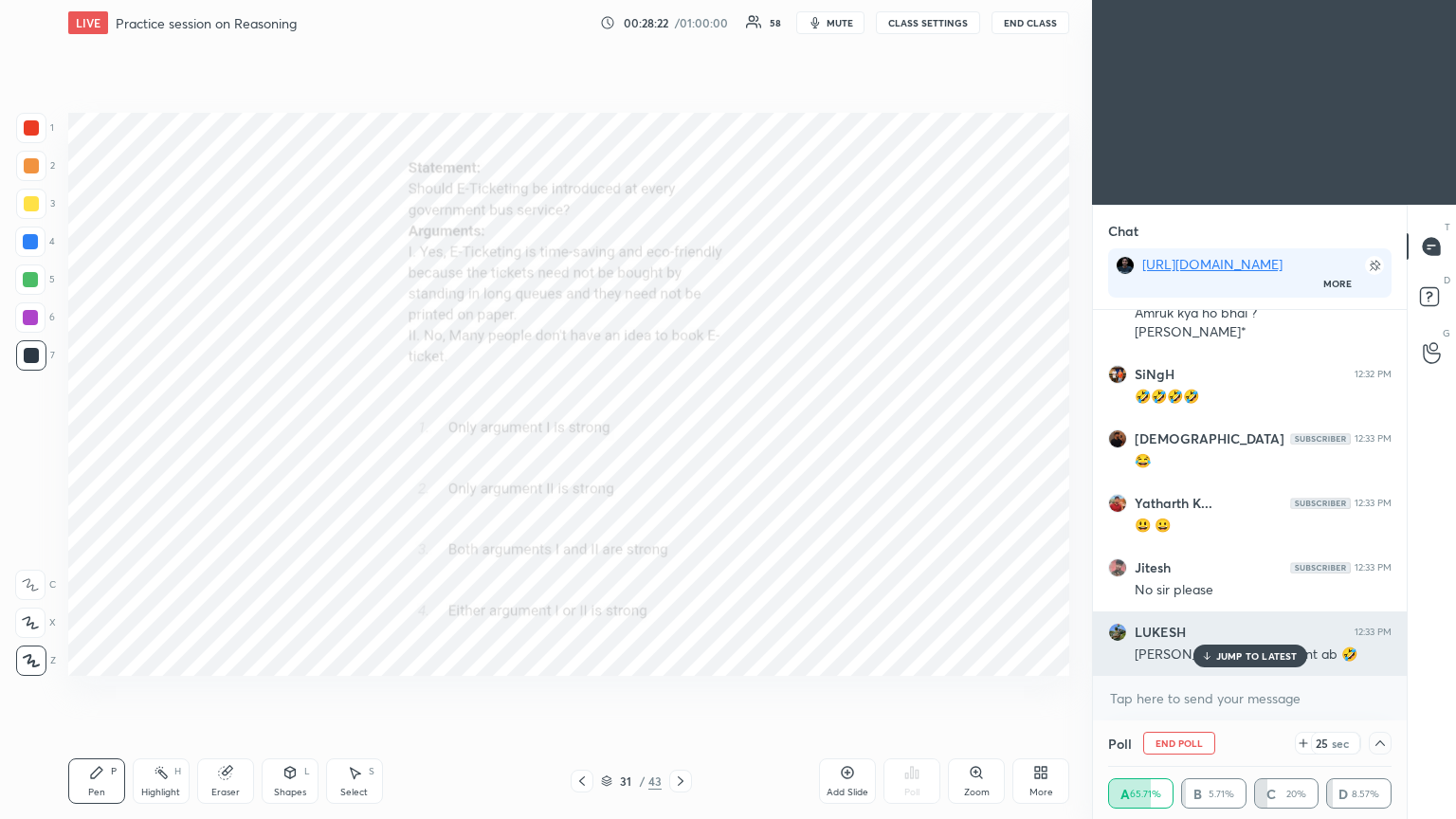
click at [680, 444] on p "JUMP TO LATEST" at bounding box center [1257, 655] width 82 height 11
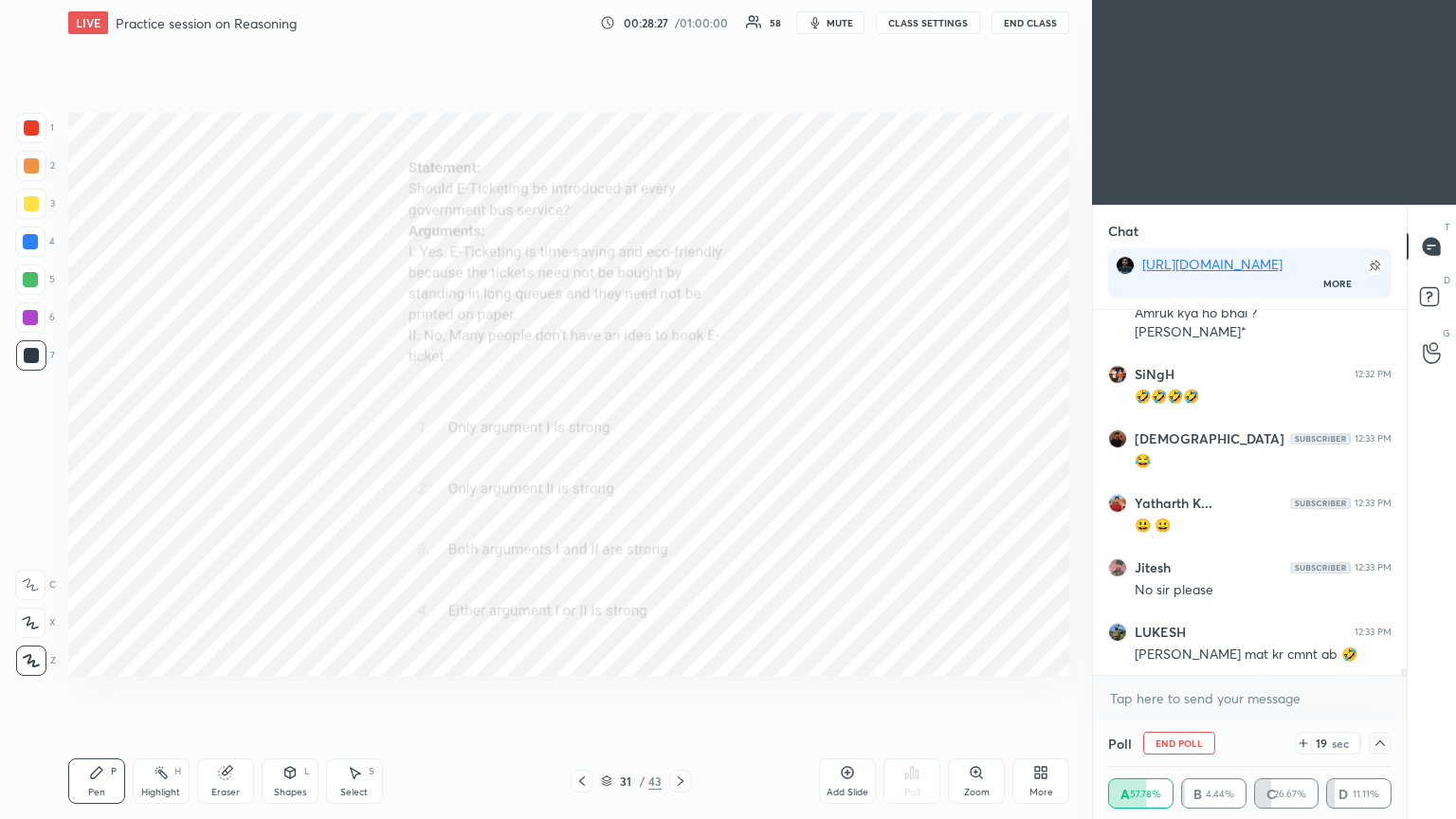
scroll to position [18775, 0]
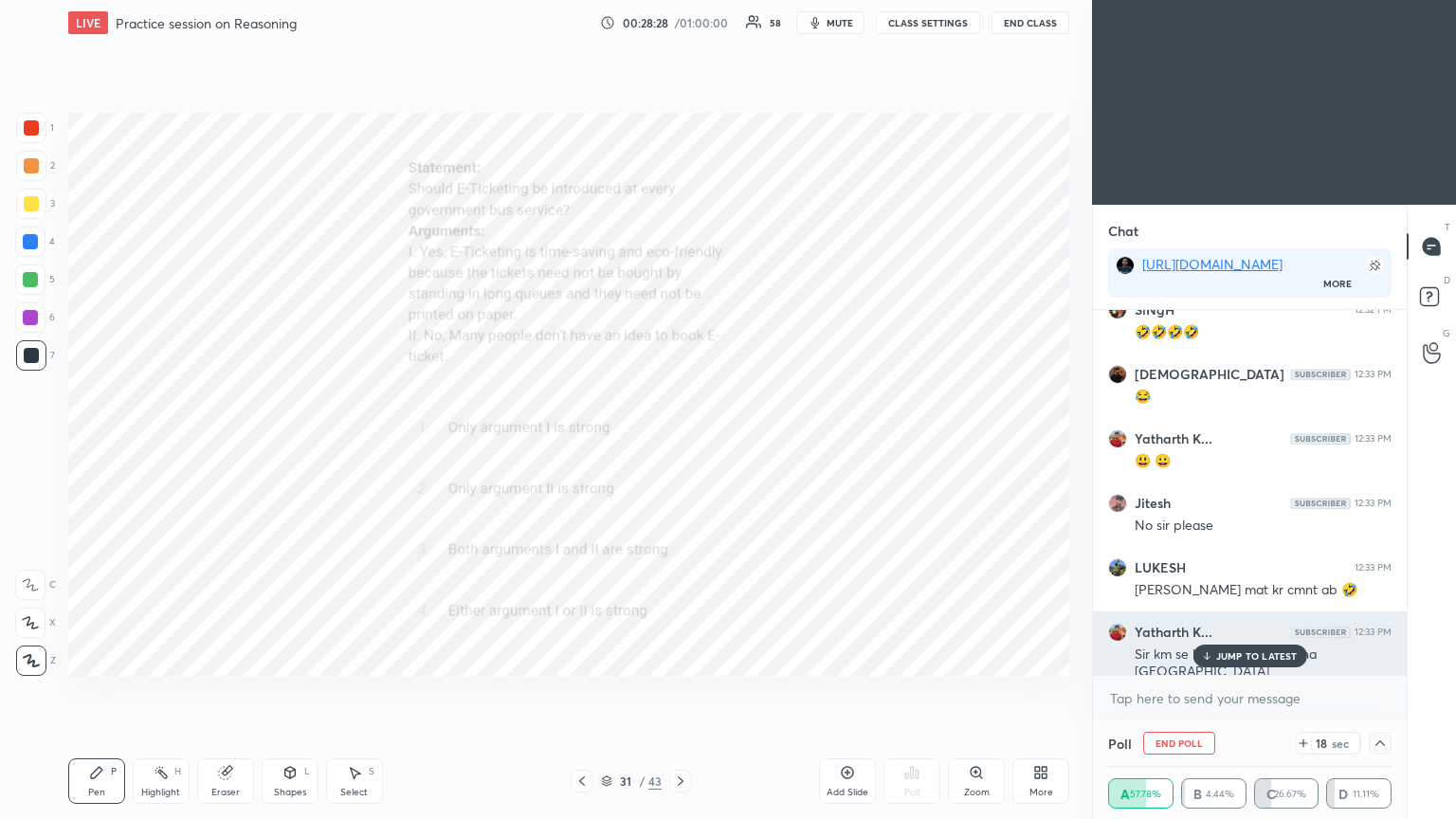
click at [680, 444] on div "JUMP TO LATEST" at bounding box center [1250, 656] width 114 height 23
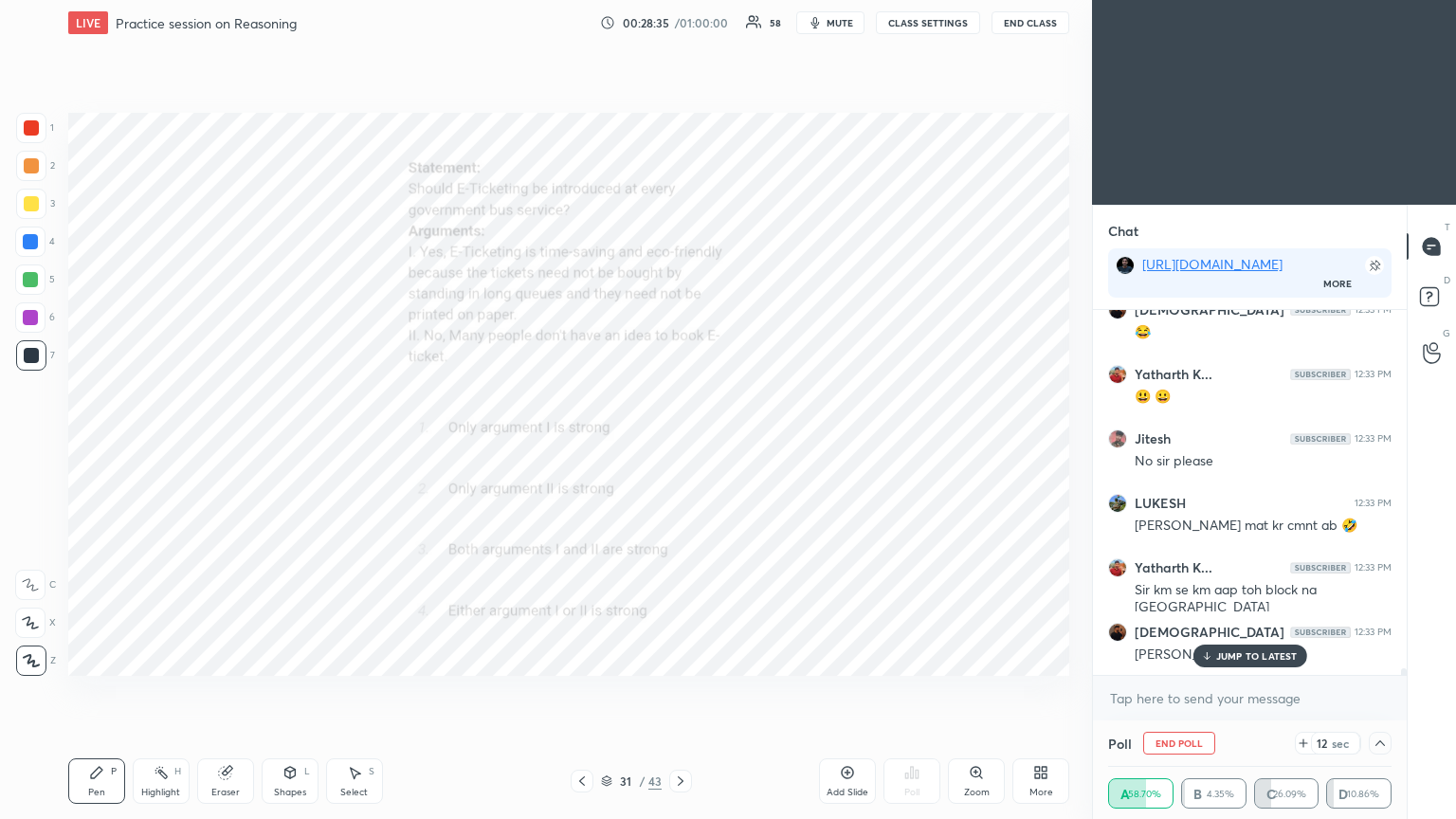
click at [680, 444] on p "JUMP TO LATEST" at bounding box center [1257, 655] width 82 height 11
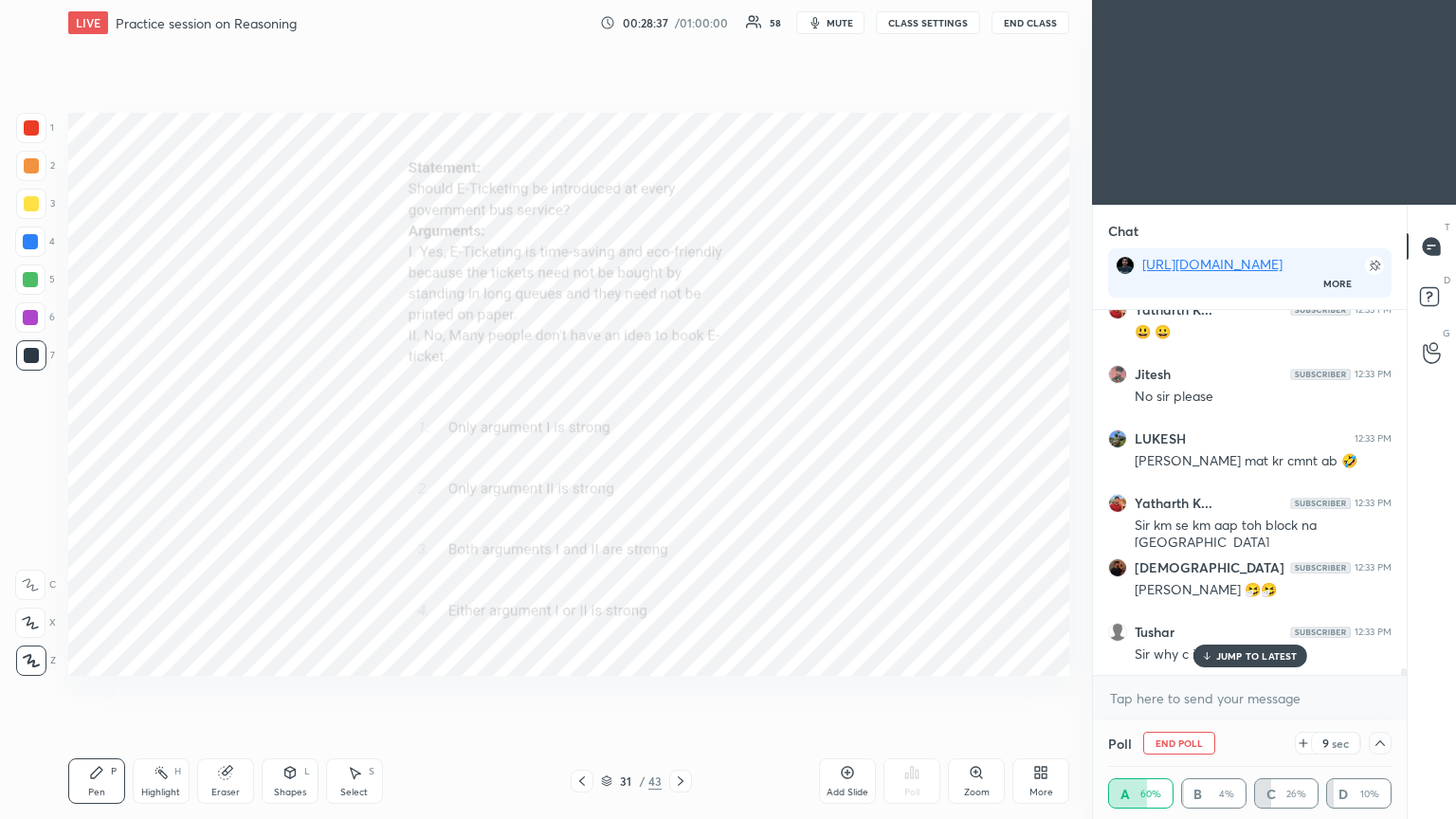
scroll to position [19033, 0]
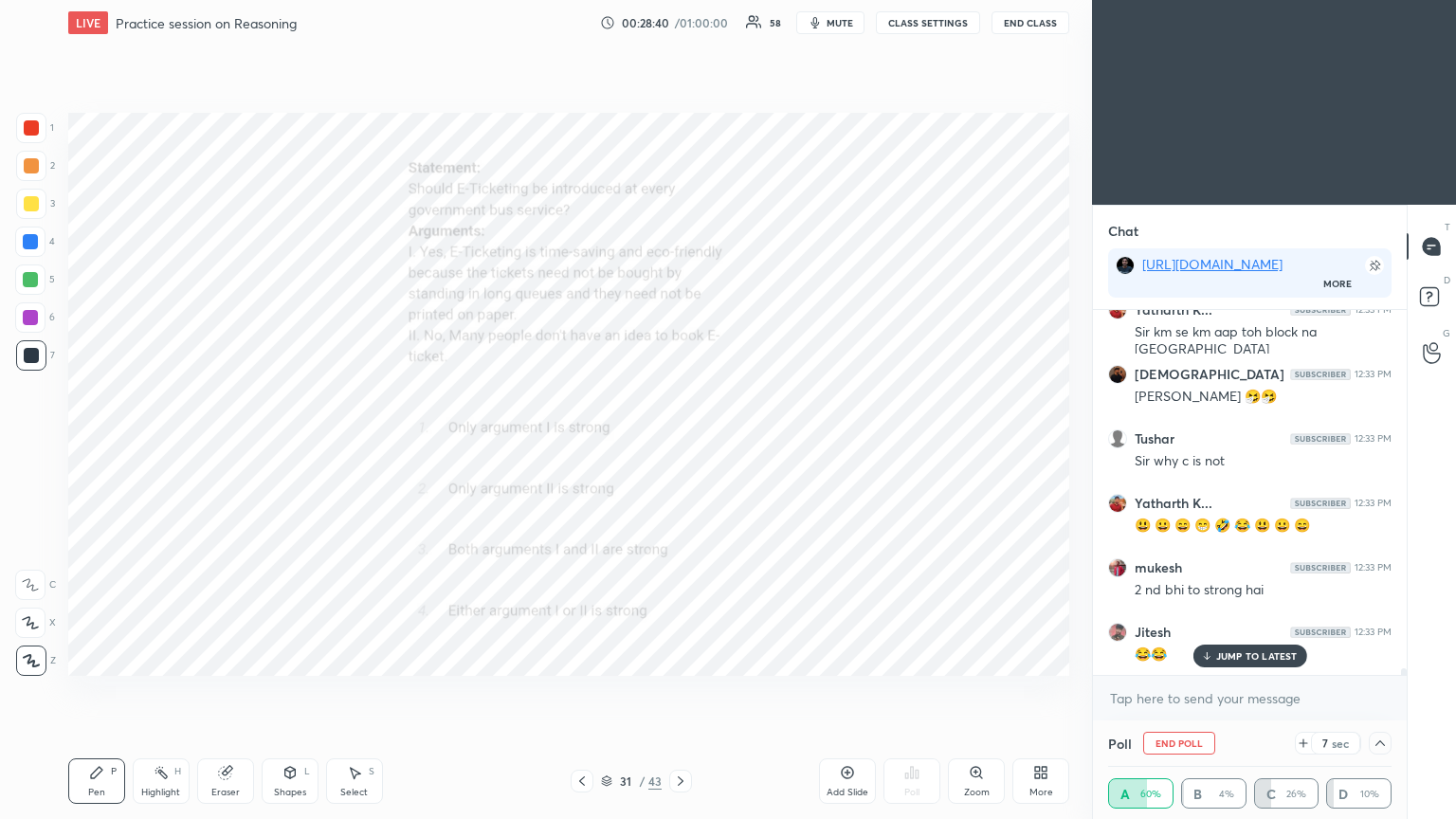
click at [680, 444] on p "JUMP TO LATEST" at bounding box center [1257, 655] width 82 height 11
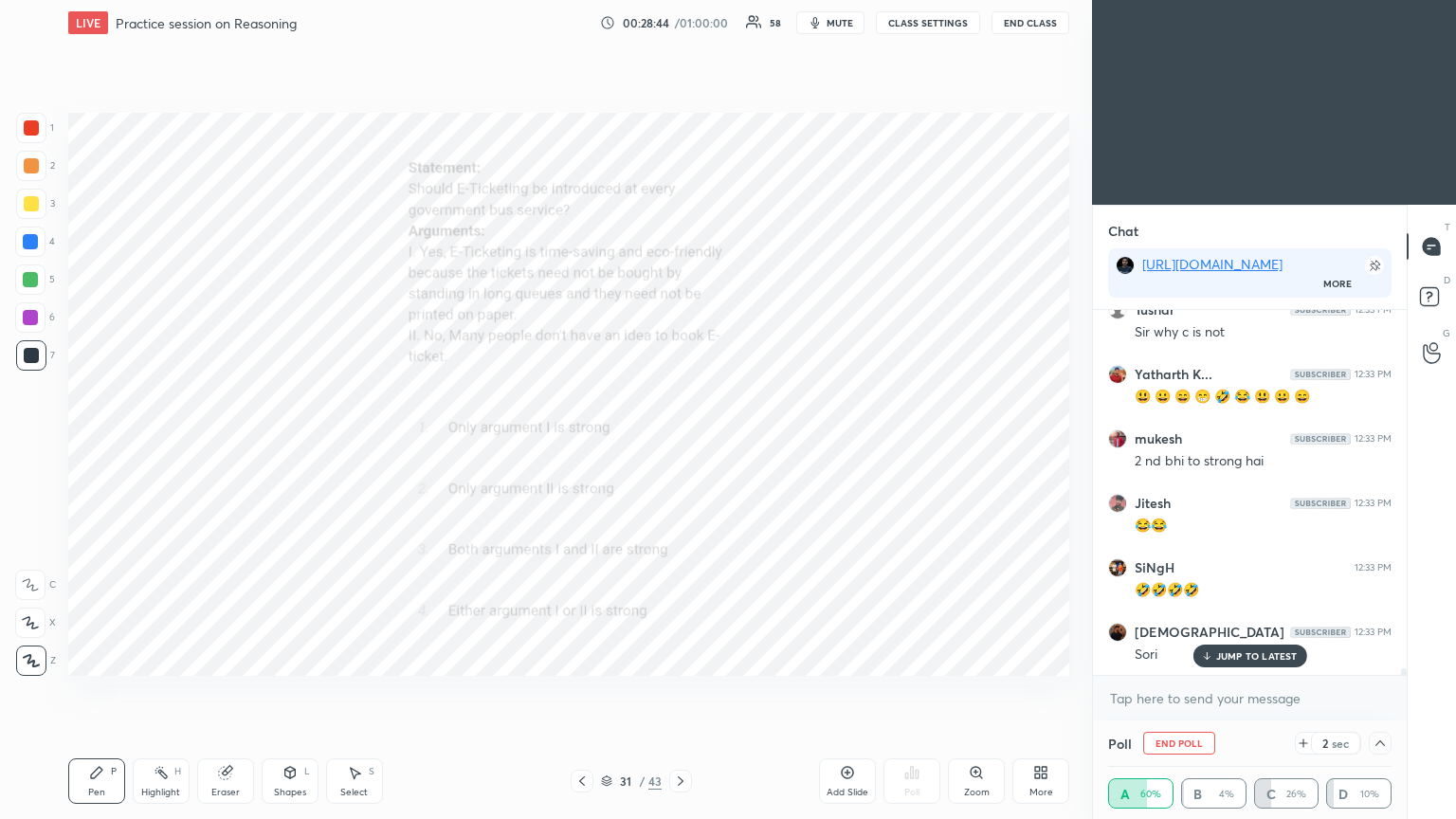
scroll to position [19291, 0]
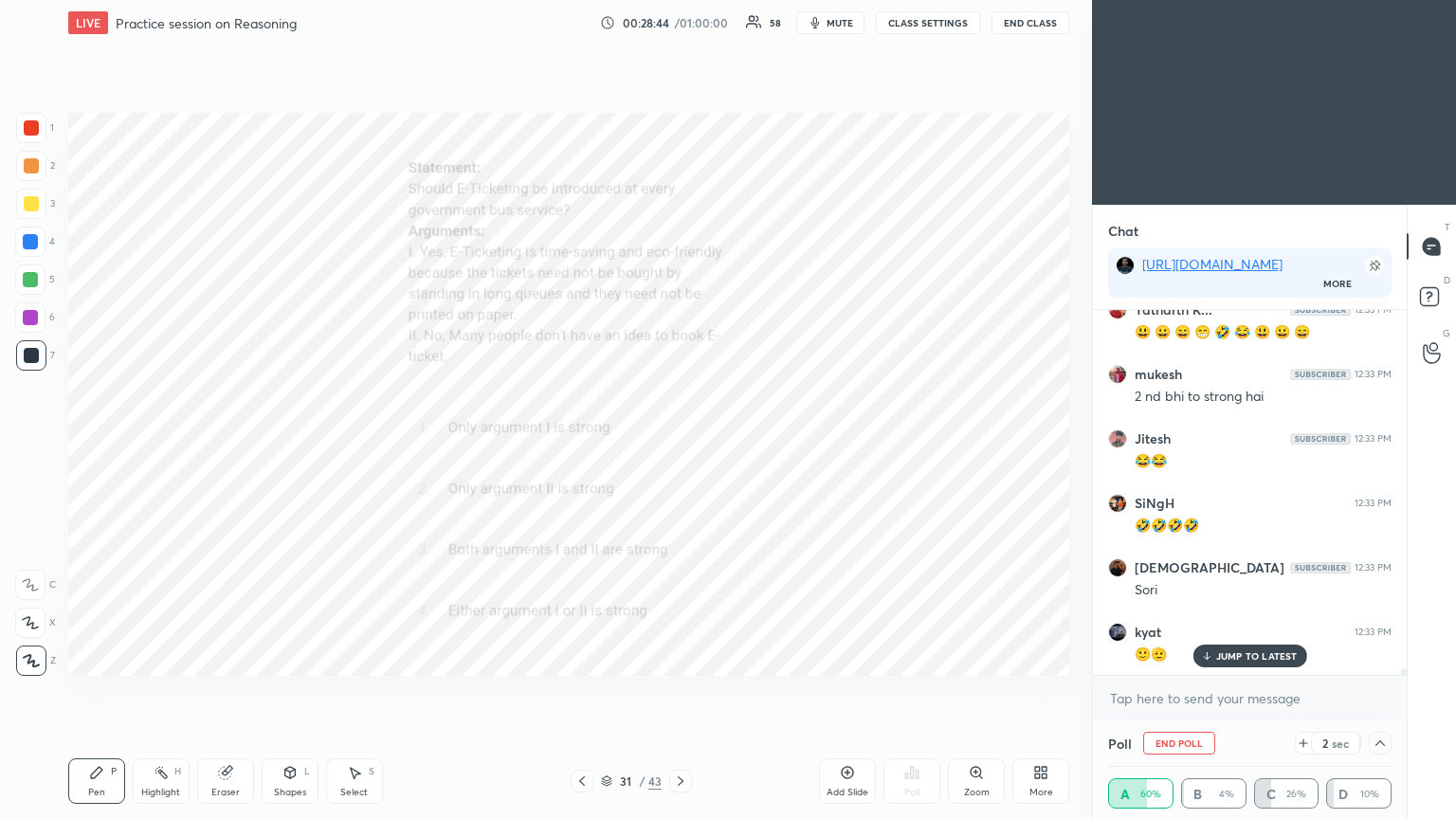
click at [680, 444] on p "JUMP TO LATEST" at bounding box center [1257, 655] width 82 height 11
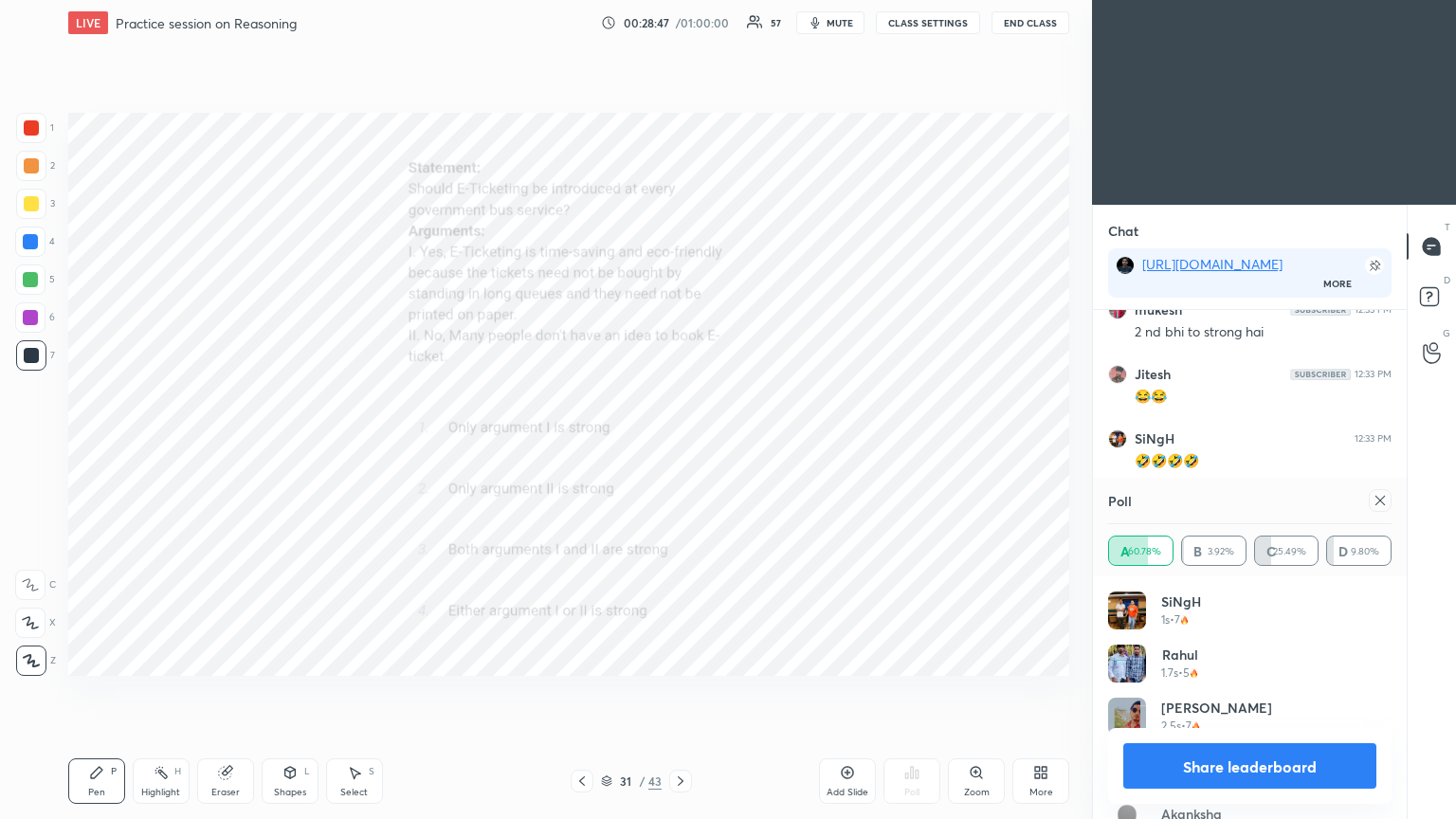
click at [680, 444] on icon at bounding box center [1379, 500] width 15 height 15
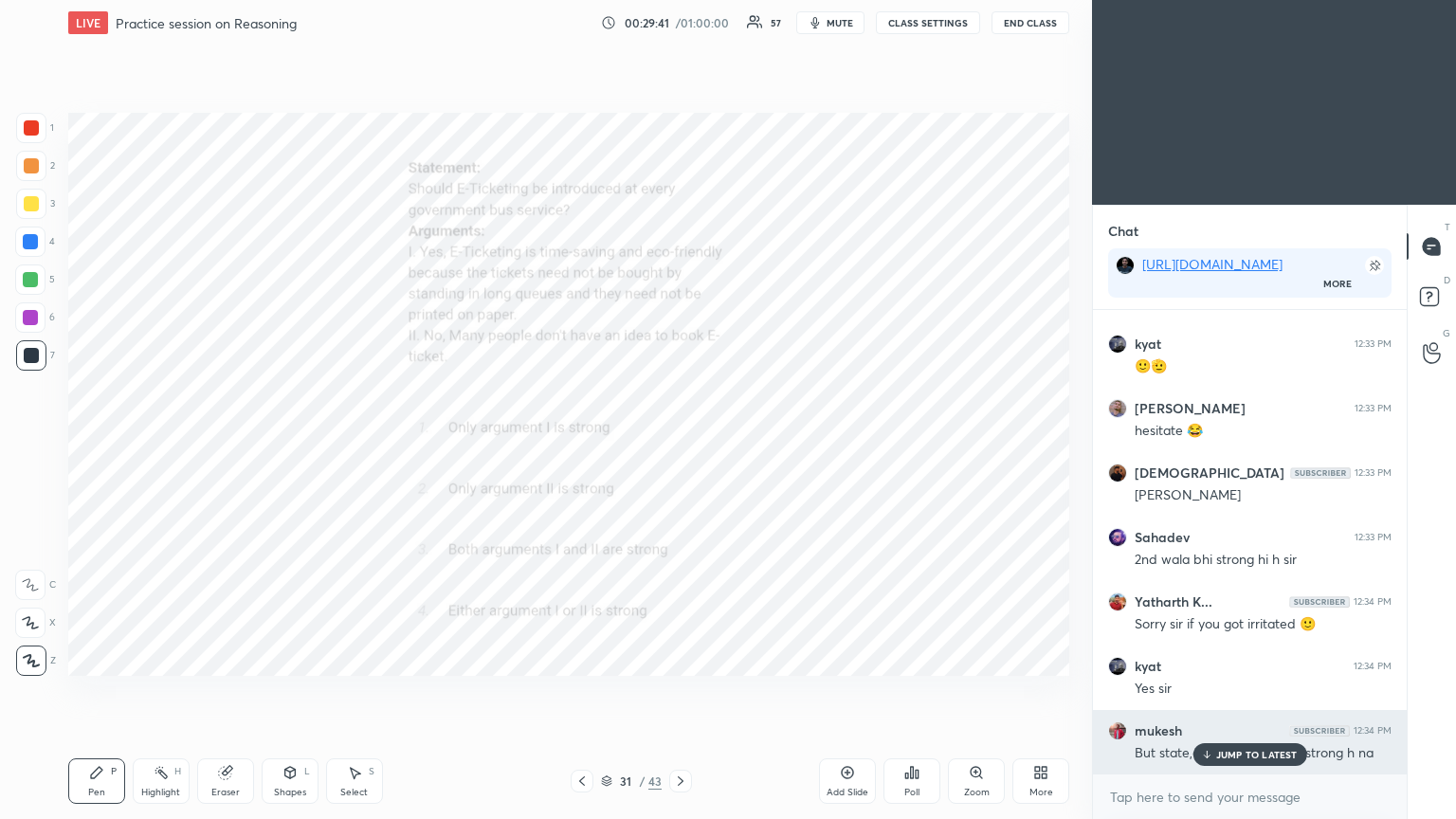
click at [680, 444] on div "JUMP TO LATEST" at bounding box center [1250, 754] width 114 height 23
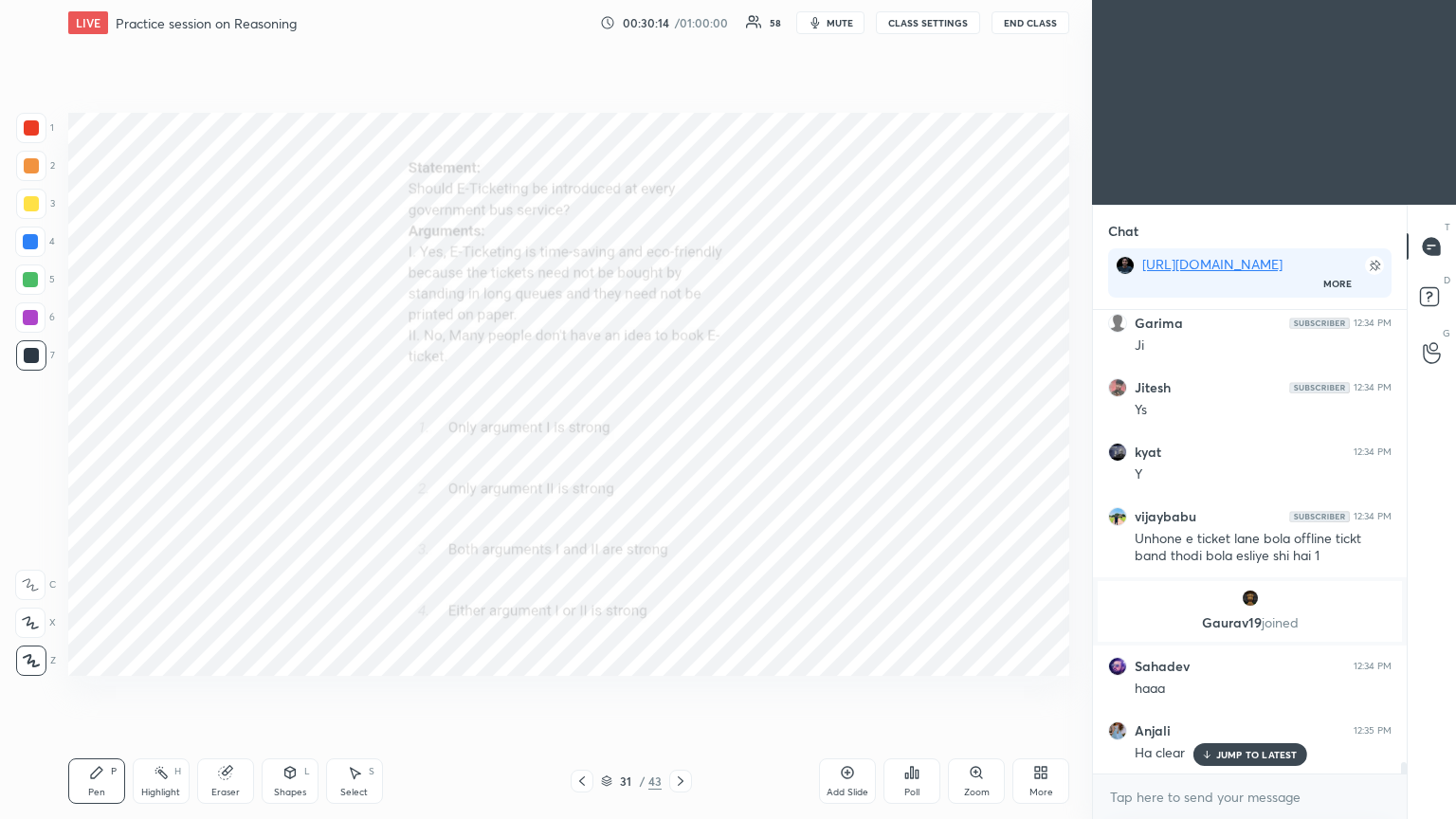
scroll to position [19075, 0]
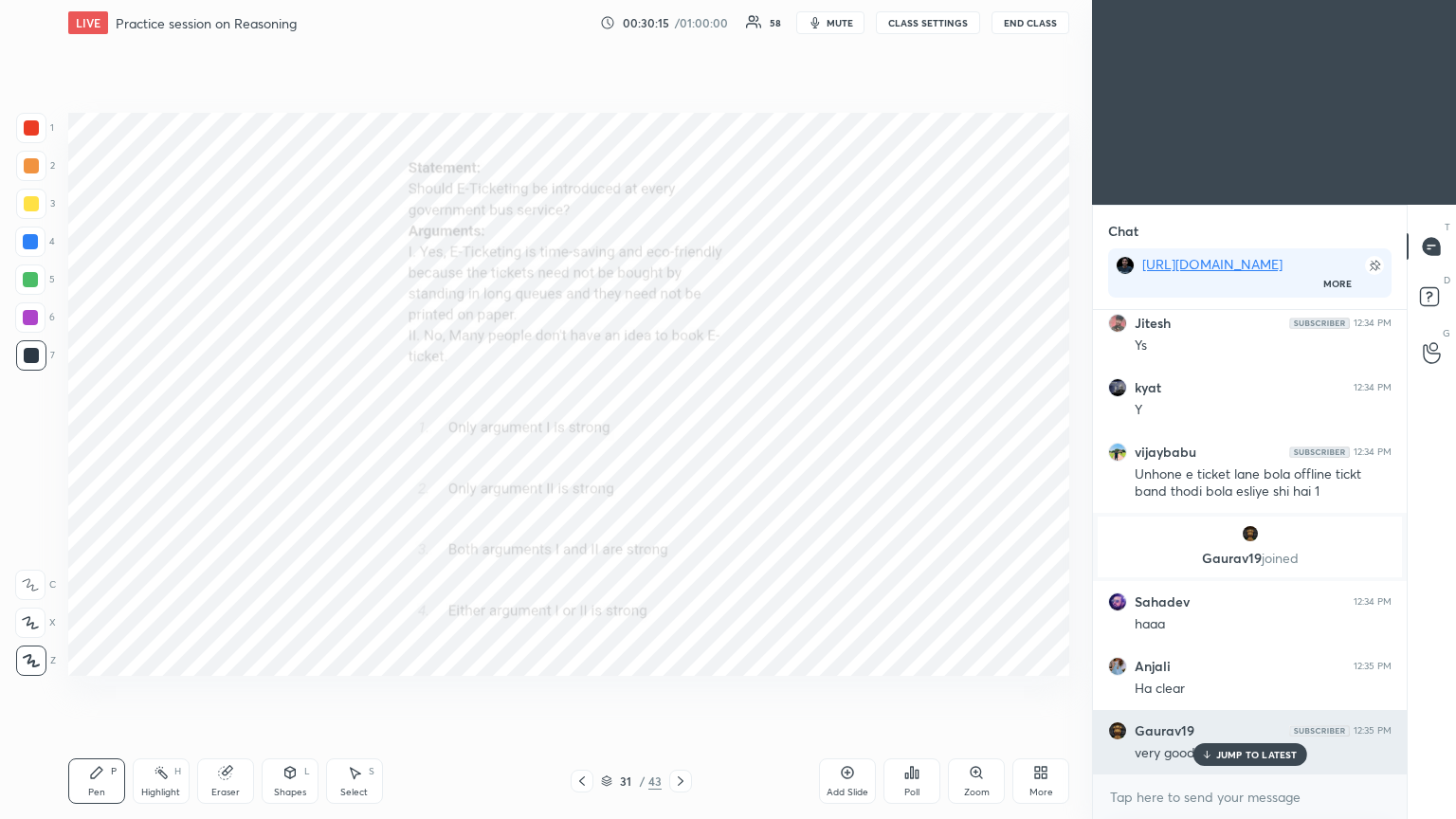
click at [680, 444] on p "JUMP TO LATEST" at bounding box center [1257, 753] width 82 height 11
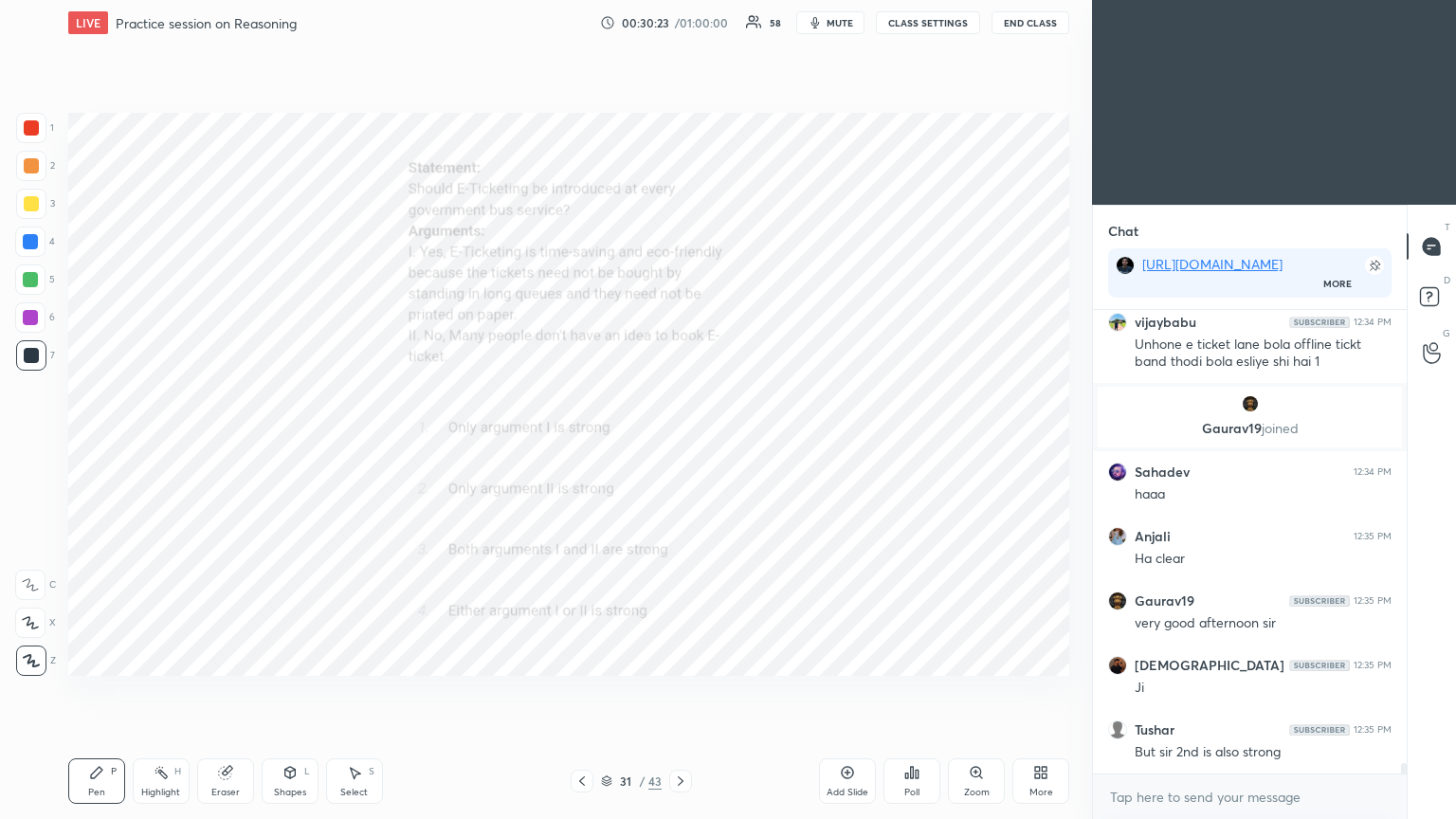
scroll to position [19302, 0]
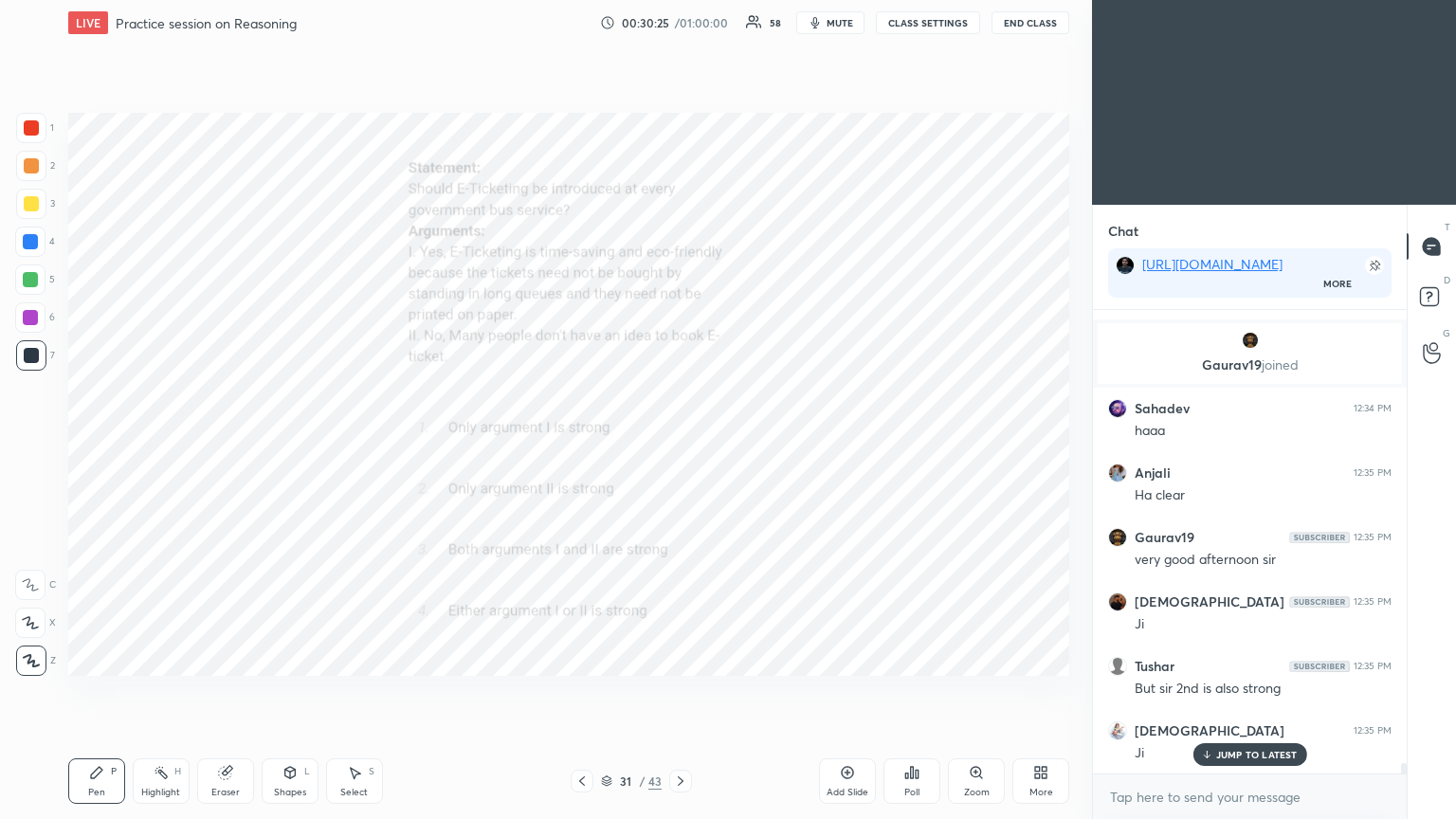
click at [680, 444] on div "JUMP TO LATEST" at bounding box center [1250, 754] width 114 height 23
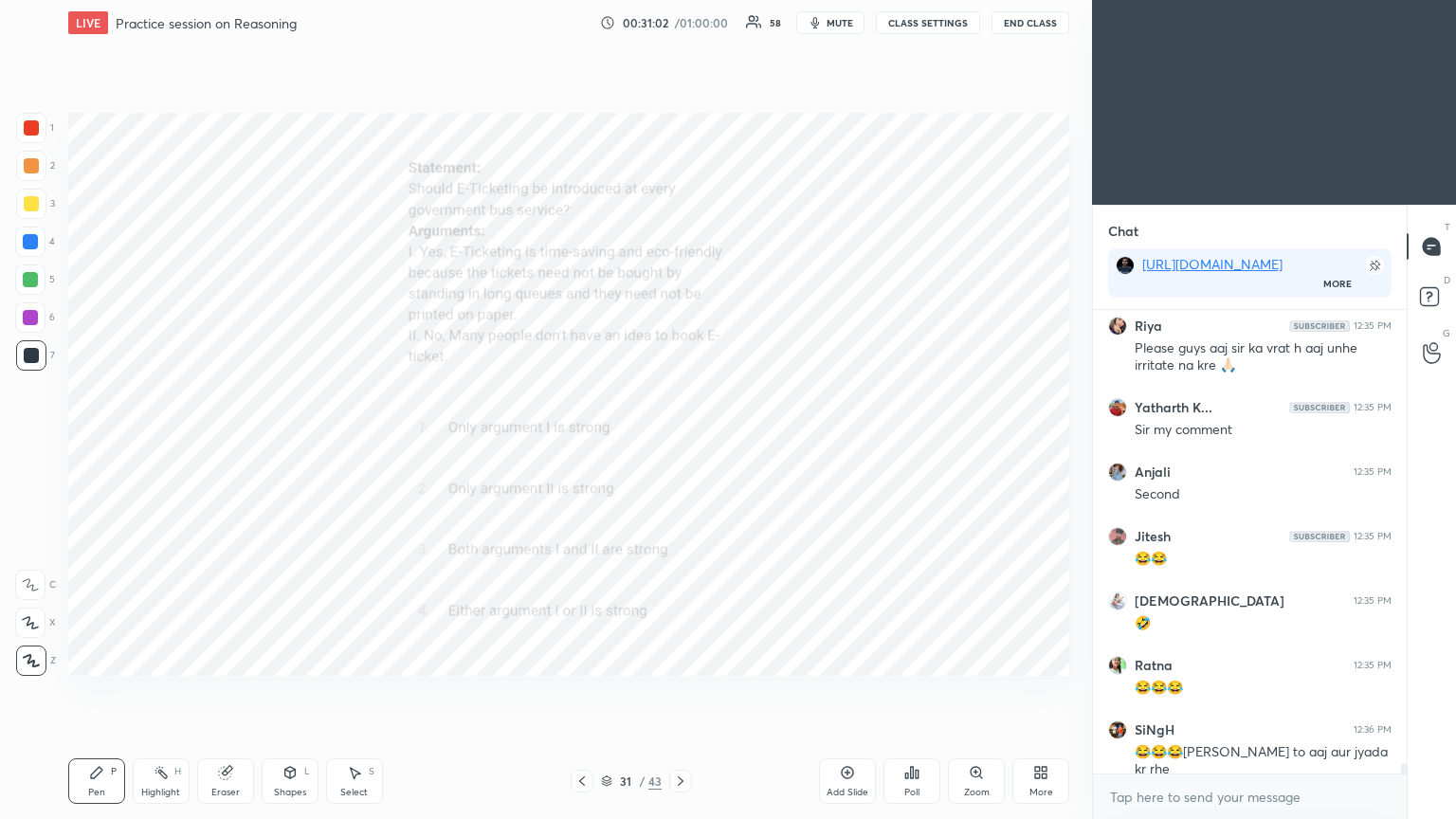
scroll to position [20158, 0]
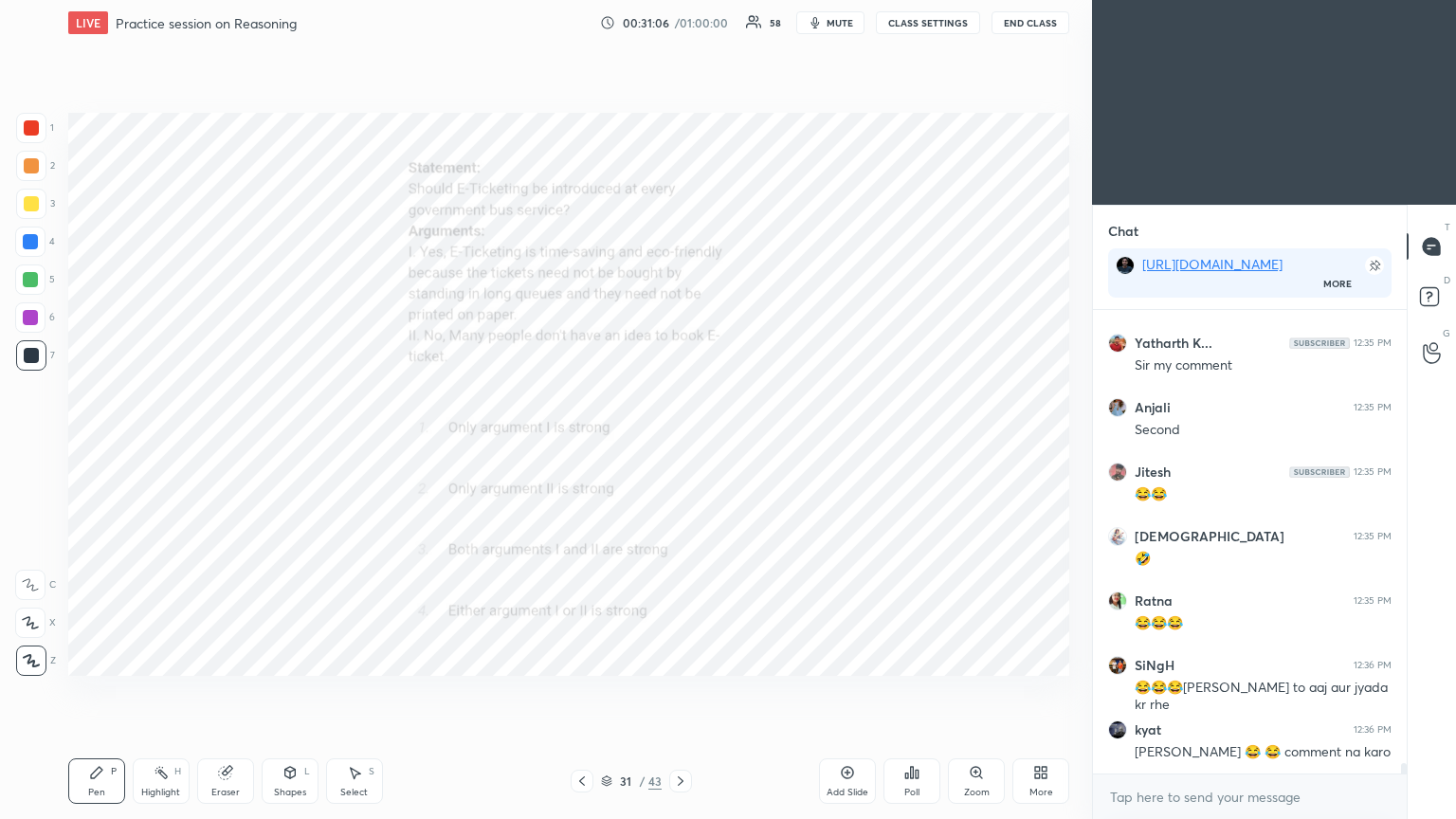
click at [680, 444] on div "31 / 43" at bounding box center [631, 780] width 376 height 23
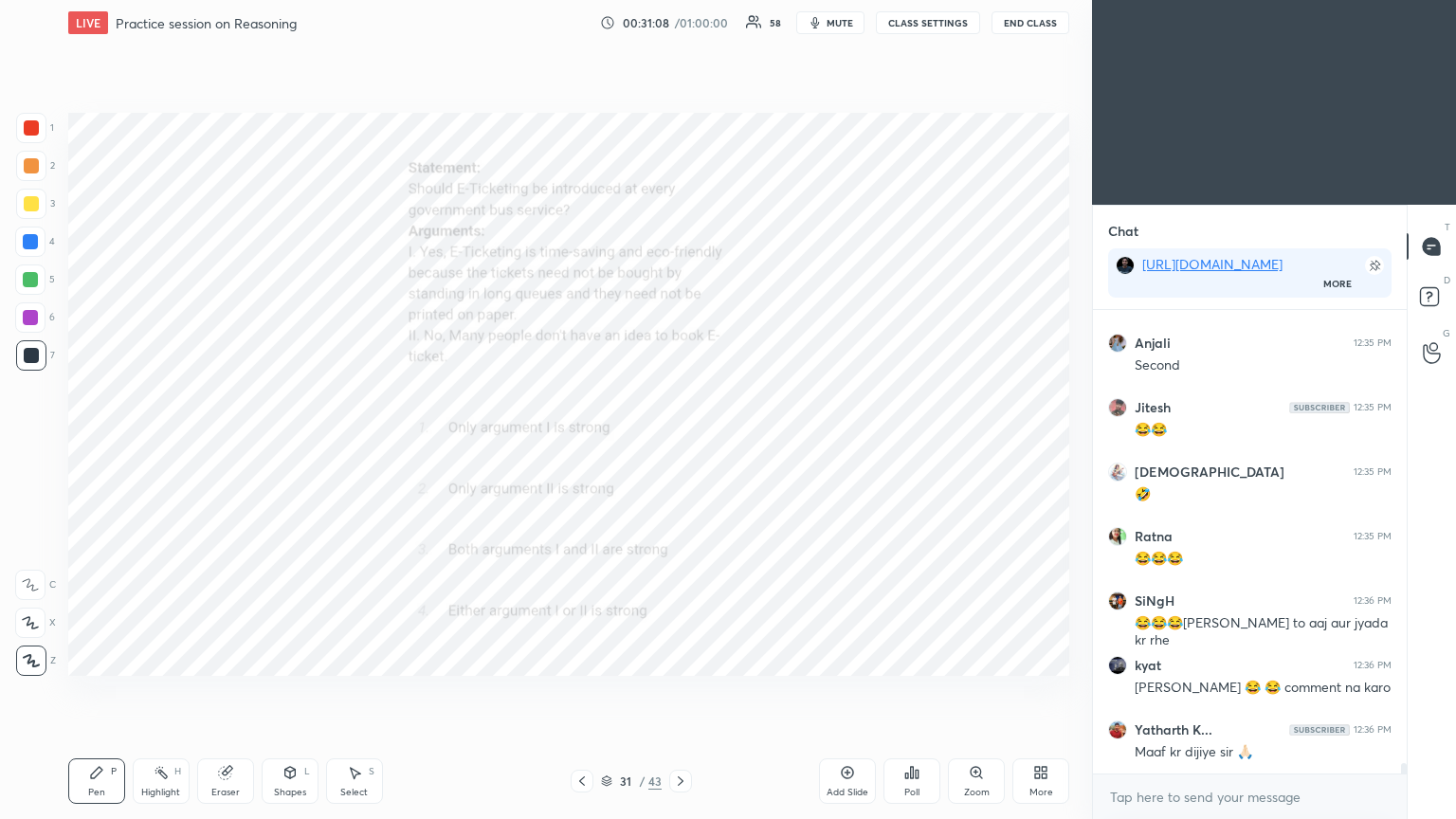
click at [680, 444] on icon at bounding box center [680, 780] width 15 height 15
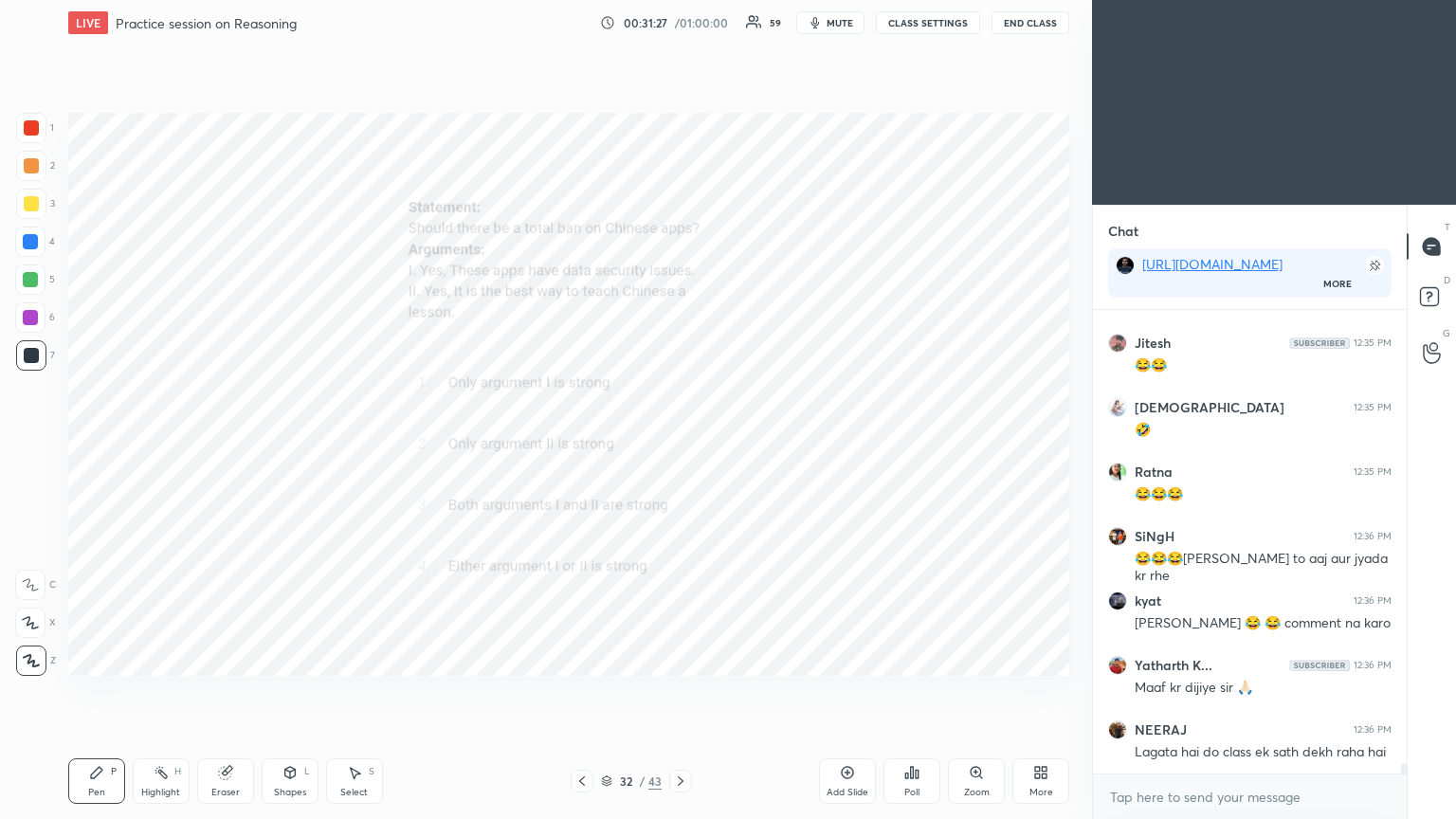
click at [680, 444] on div "Poll" at bounding box center [911, 781] width 57 height 46
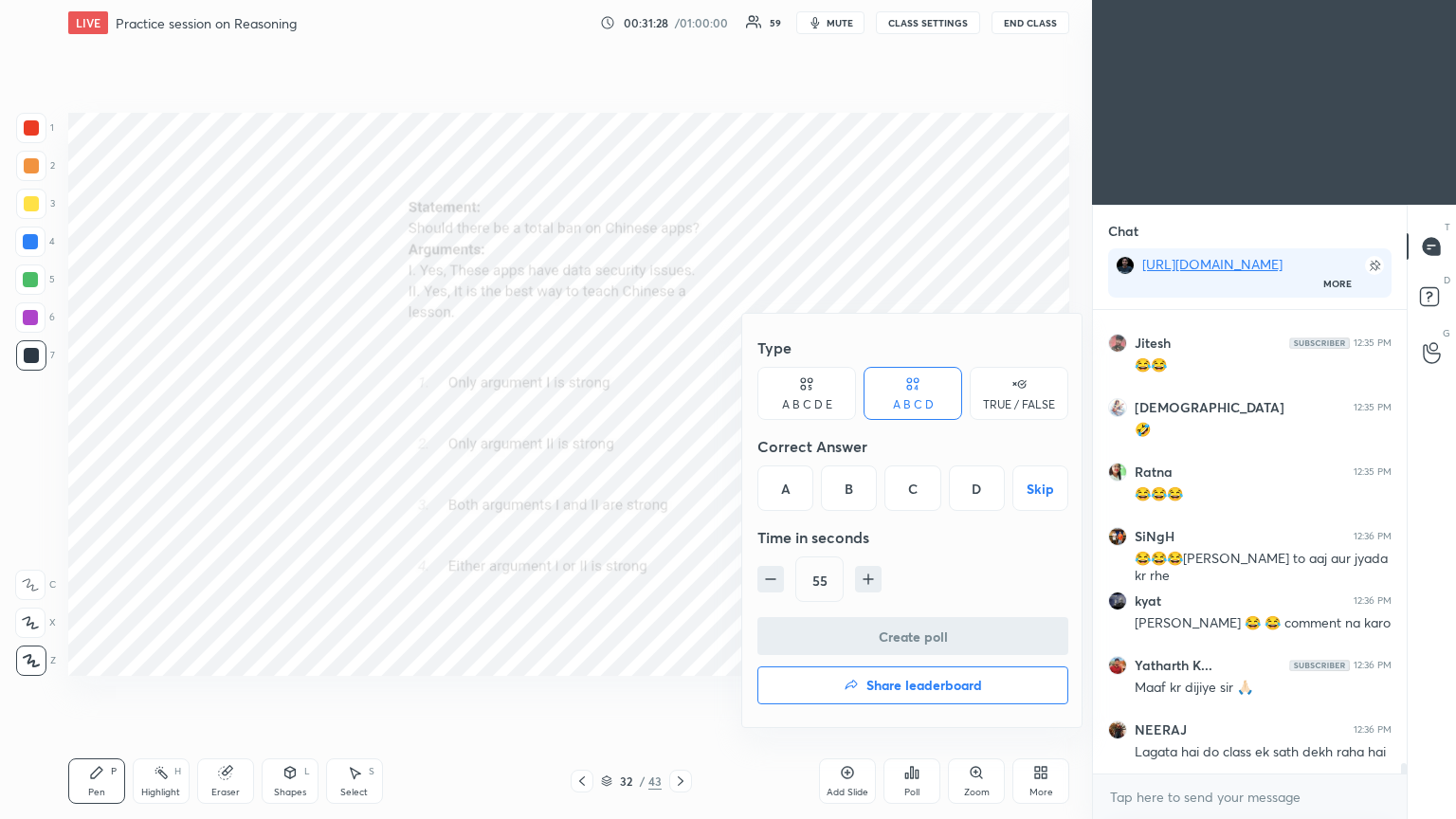
click at [680, 444] on div "A" at bounding box center [785, 488] width 56 height 46
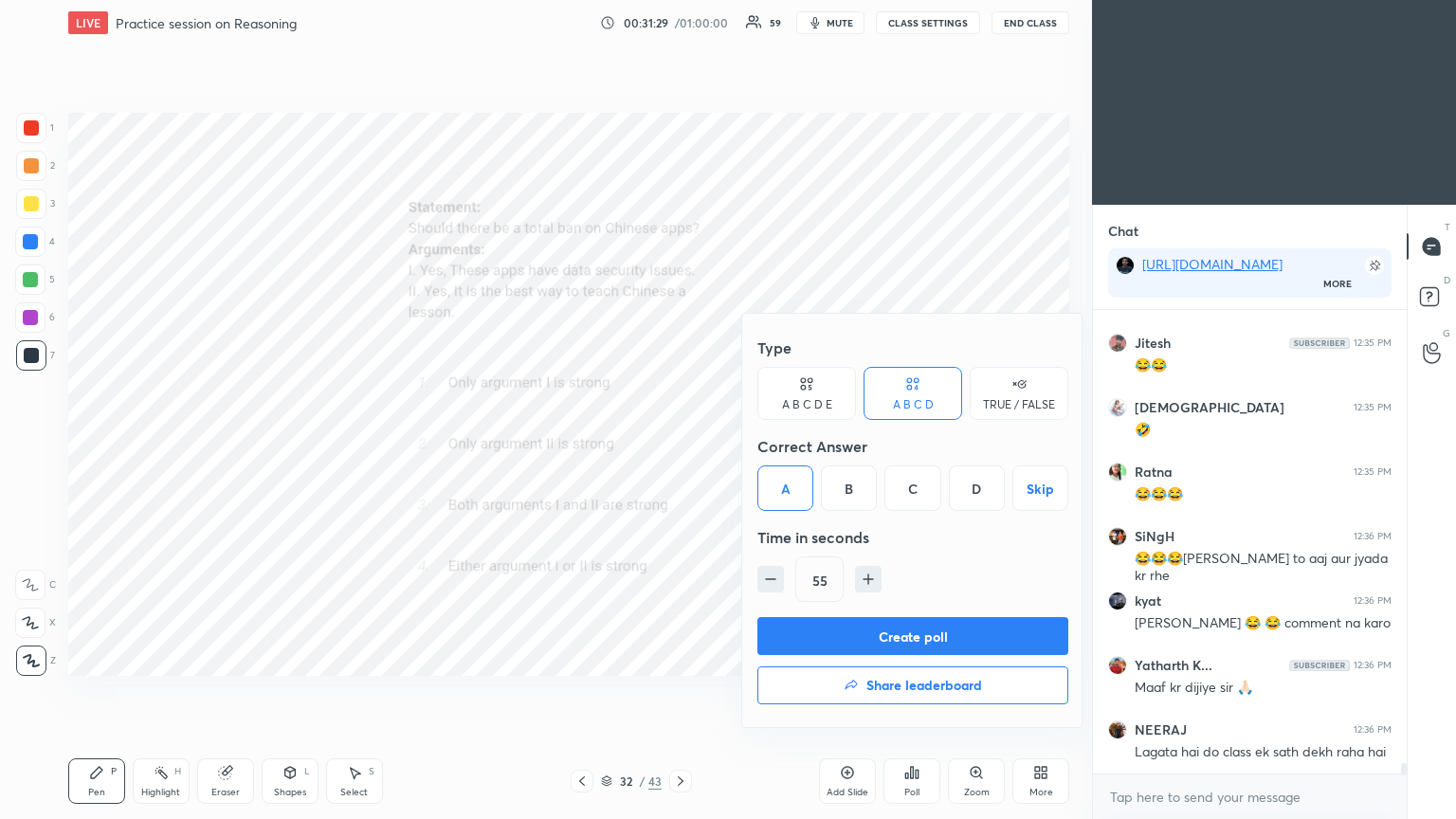
click at [680, 444] on button "Create poll" at bounding box center [913, 636] width 311 height 38
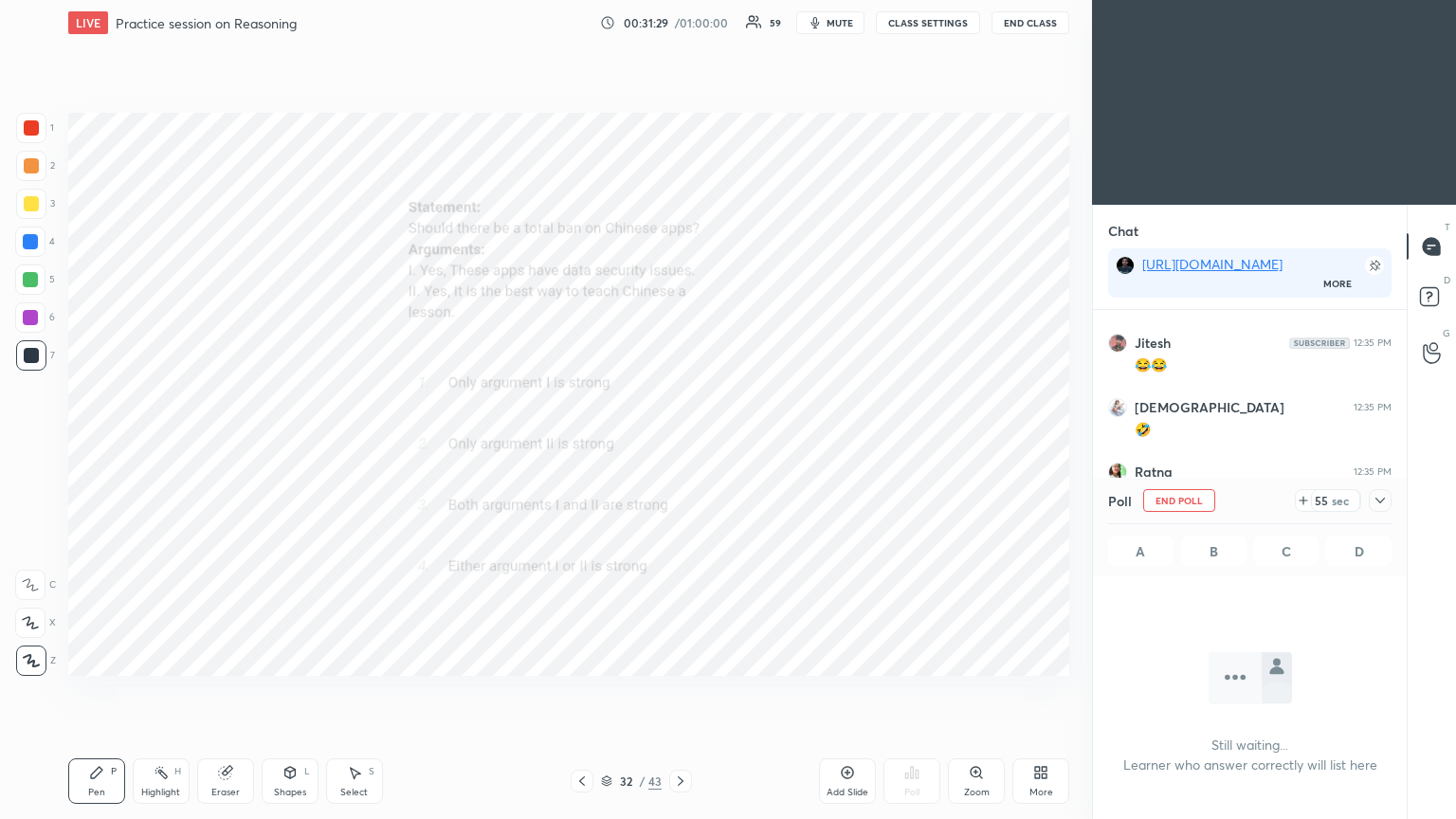
scroll to position [202, 308]
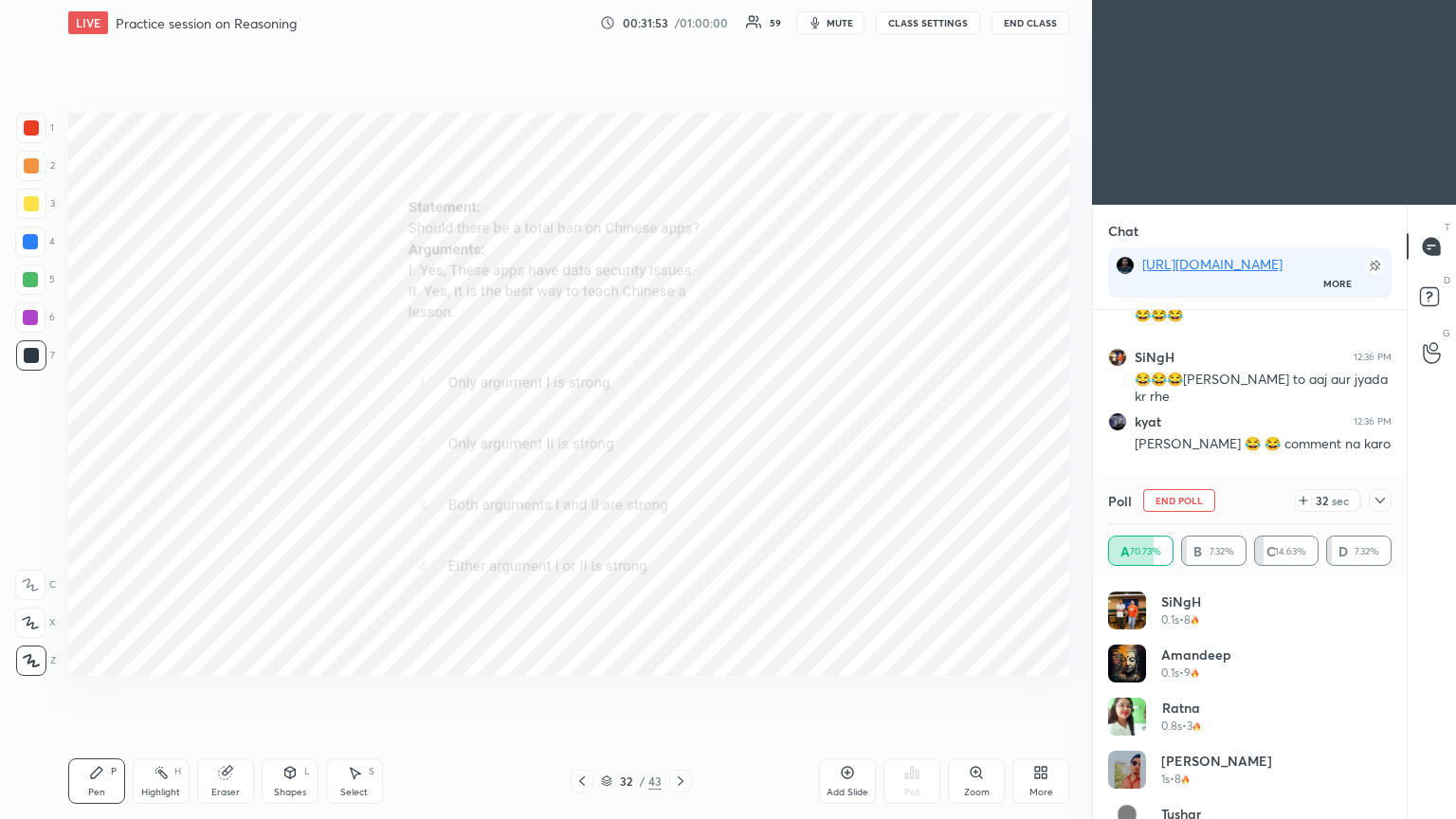
click at [680, 444] on icon at bounding box center [1379, 500] width 15 height 15
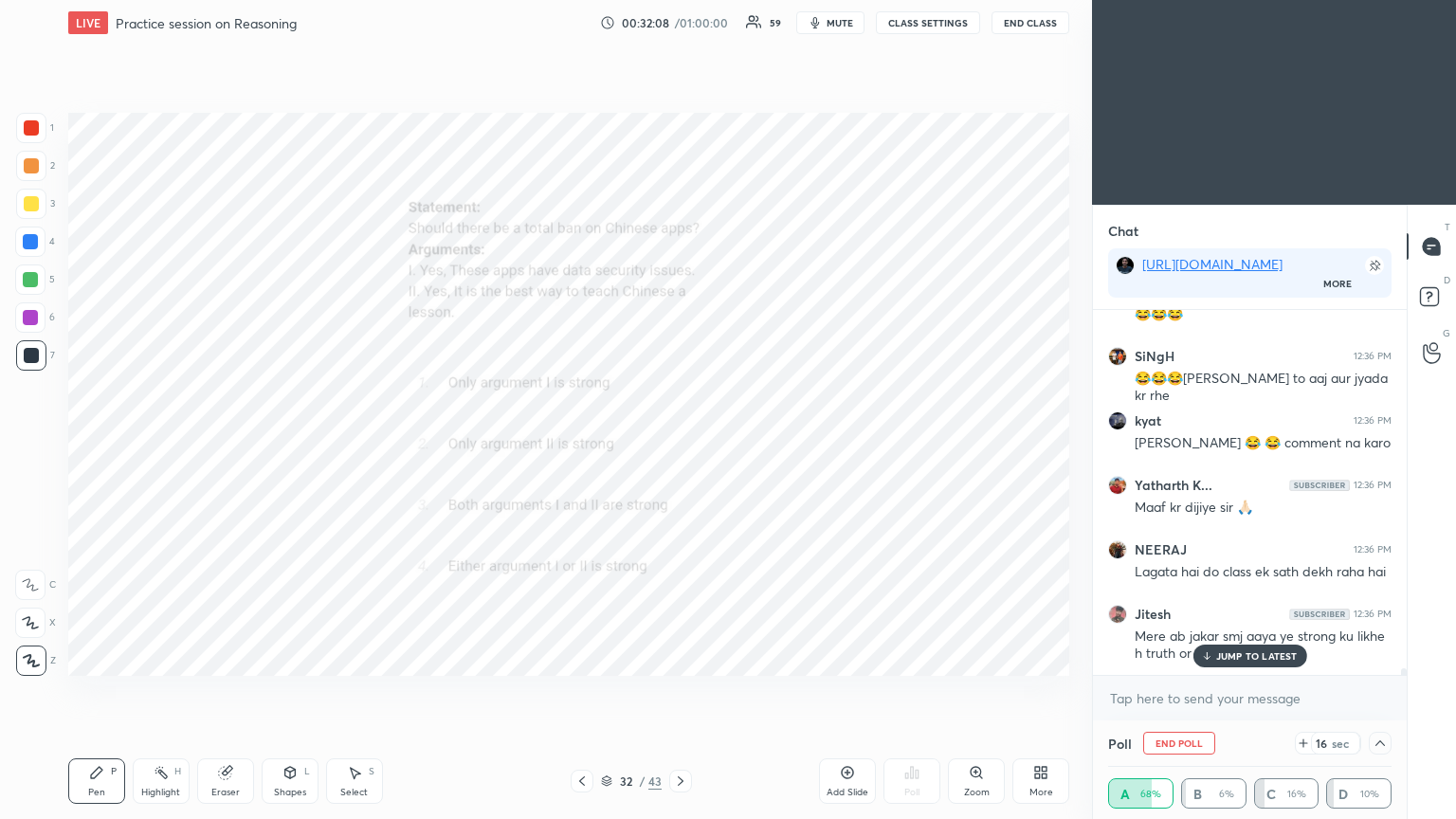
scroll to position [20531, 0]
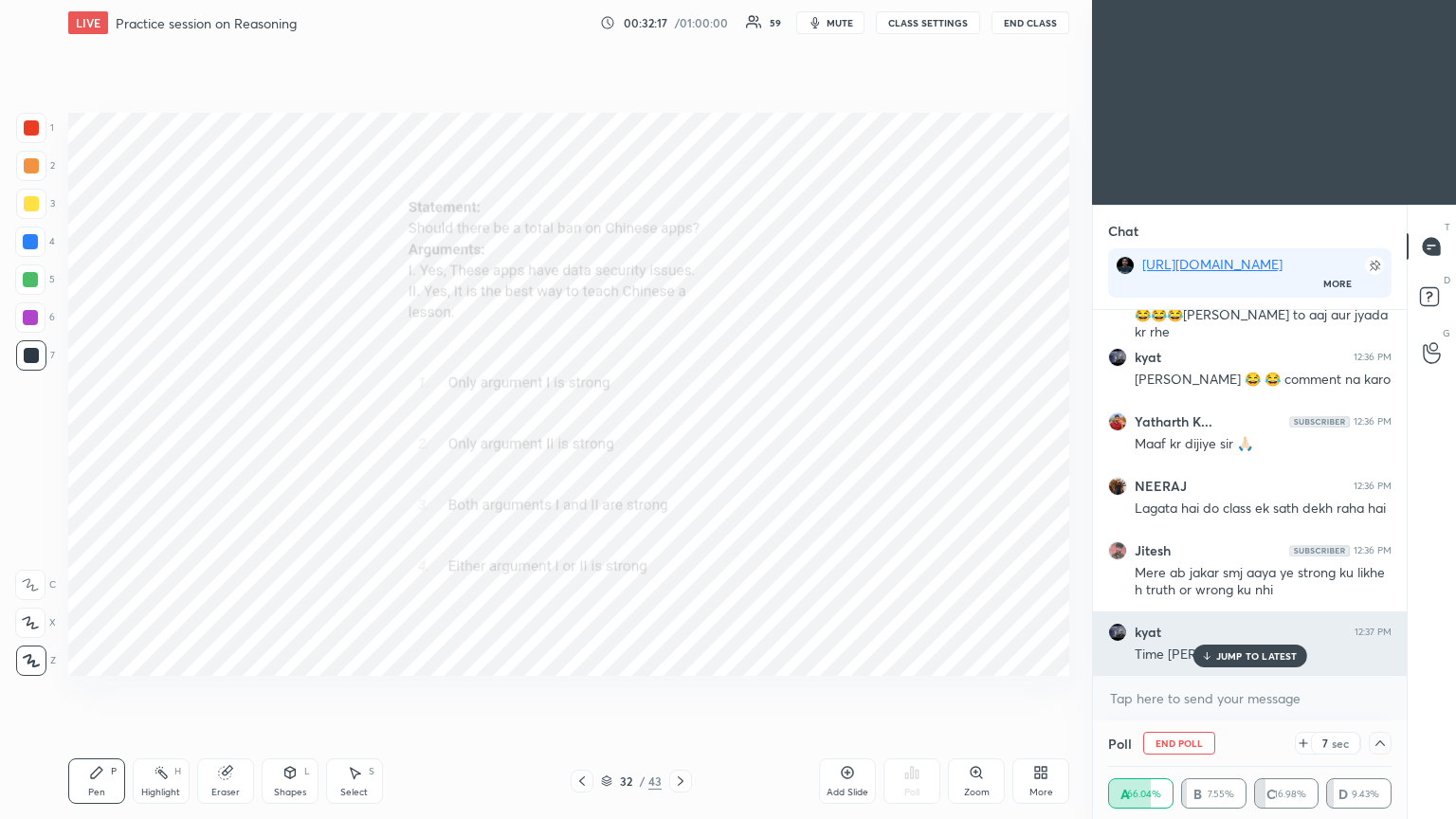
click at [680, 444] on div "JUMP TO LATEST" at bounding box center [1250, 656] width 114 height 23
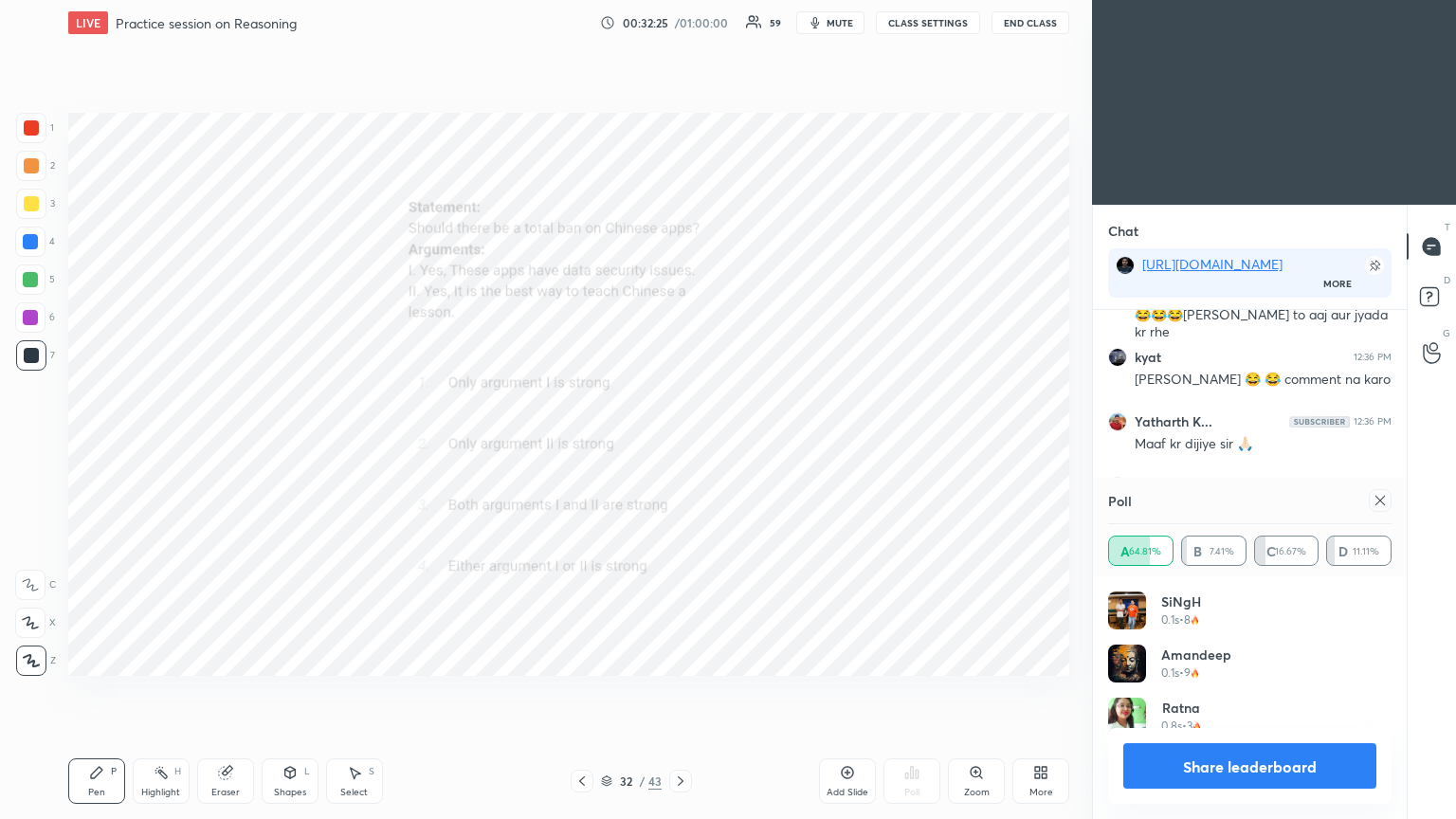
scroll to position [221, 278]
click at [680, 444] on icon at bounding box center [1379, 500] width 15 height 15
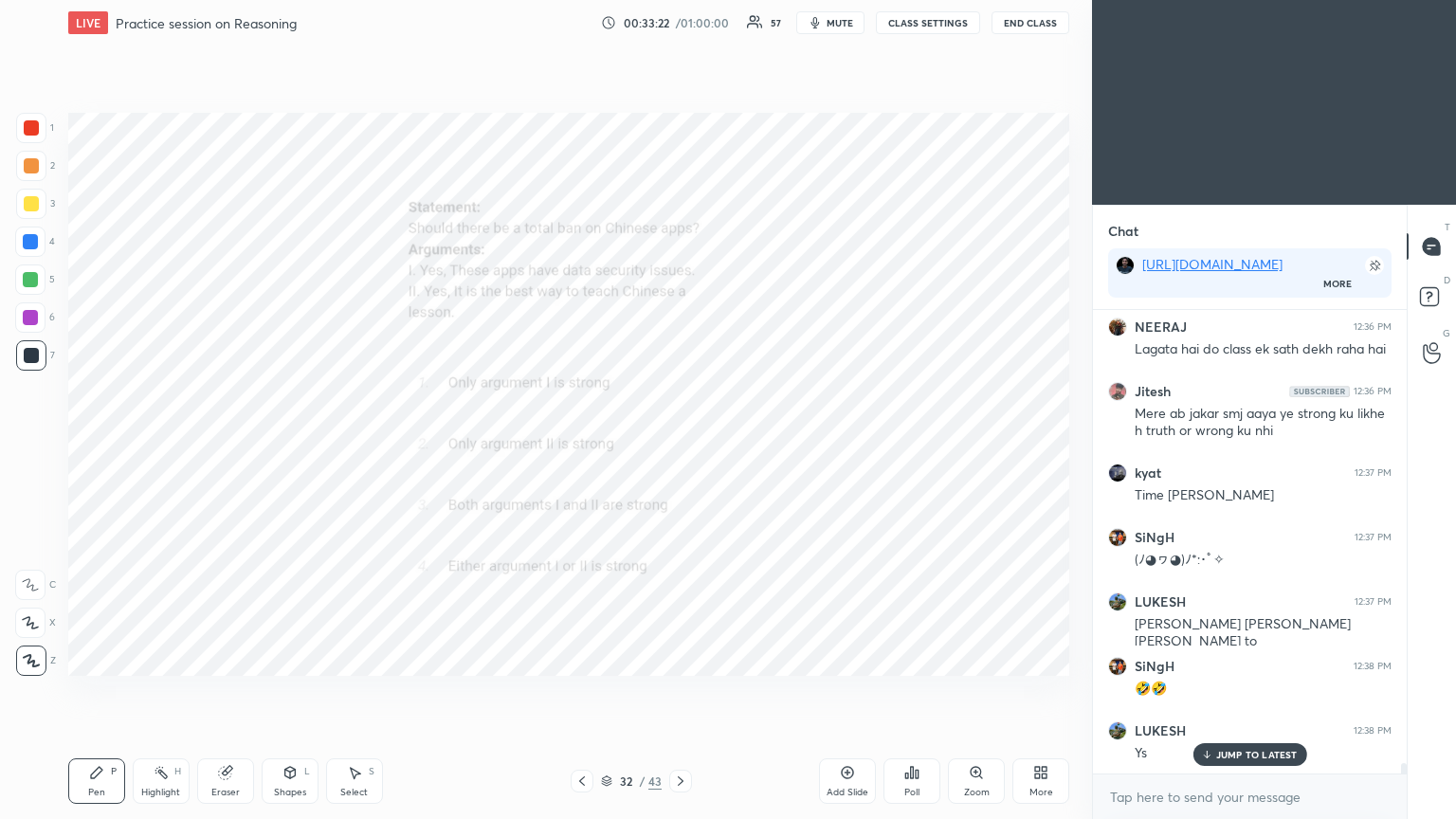
scroll to position [20754, 0]
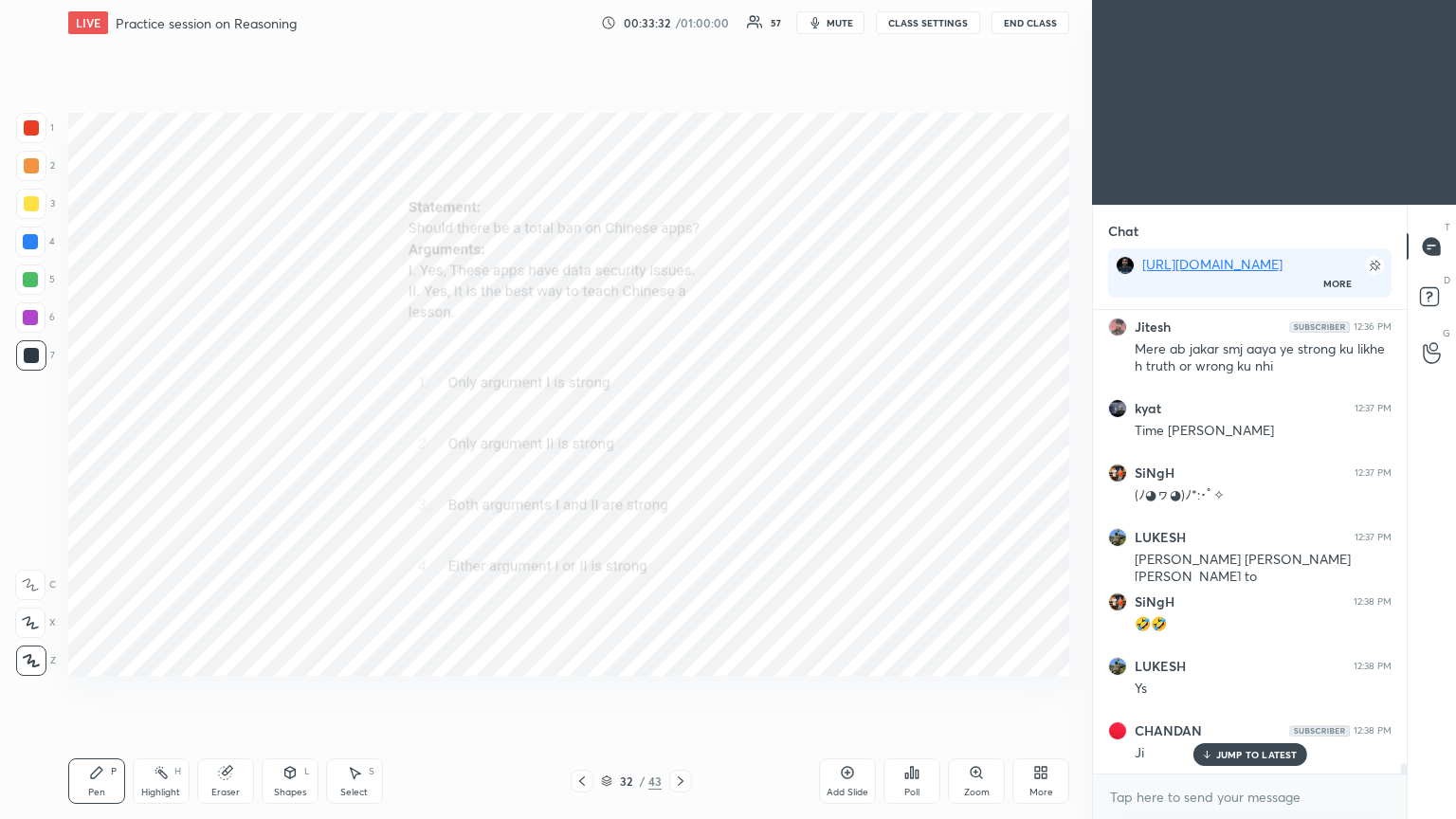
click at [680, 444] on icon at bounding box center [680, 780] width 15 height 15
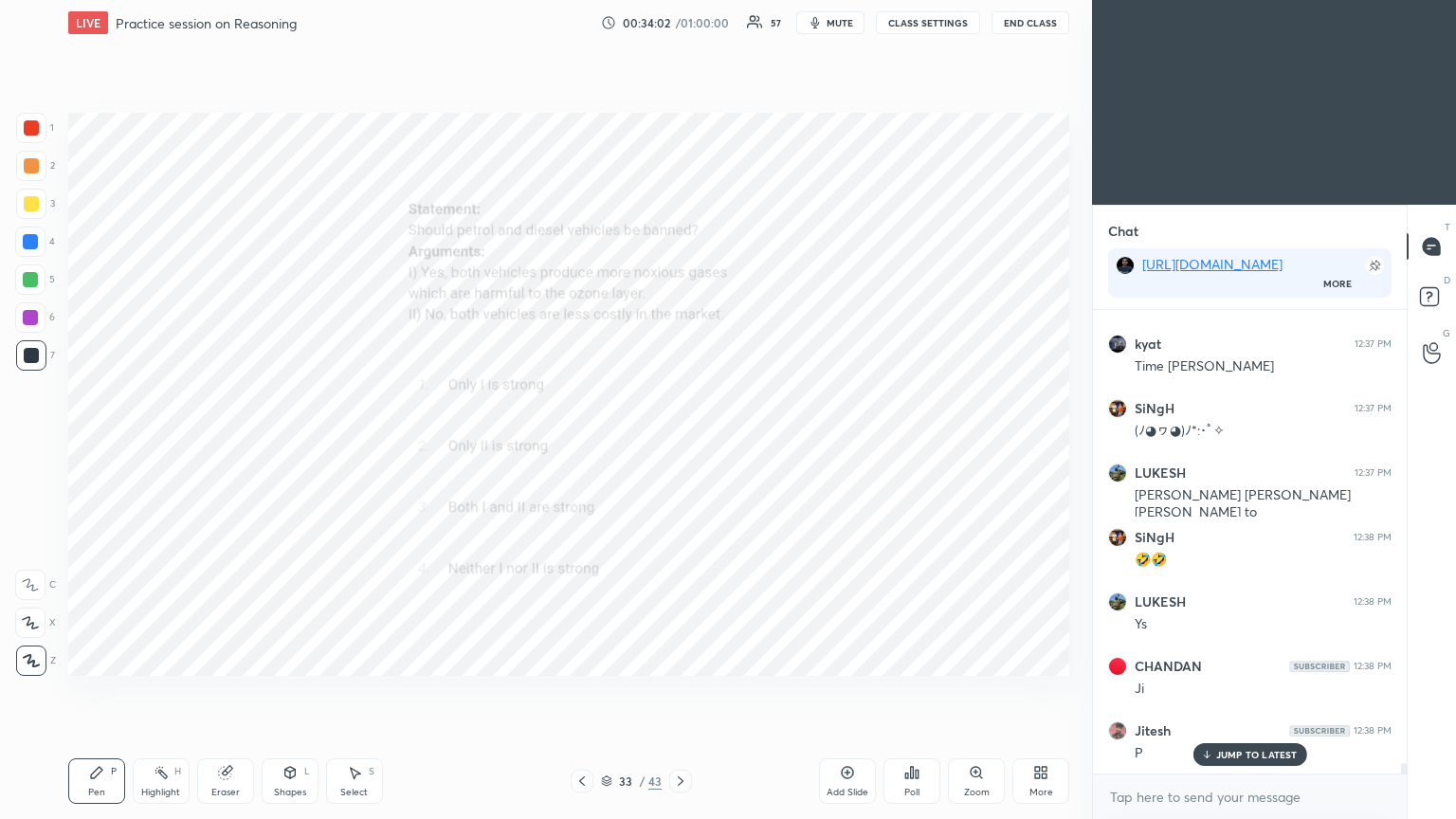
scroll to position [20887, 0]
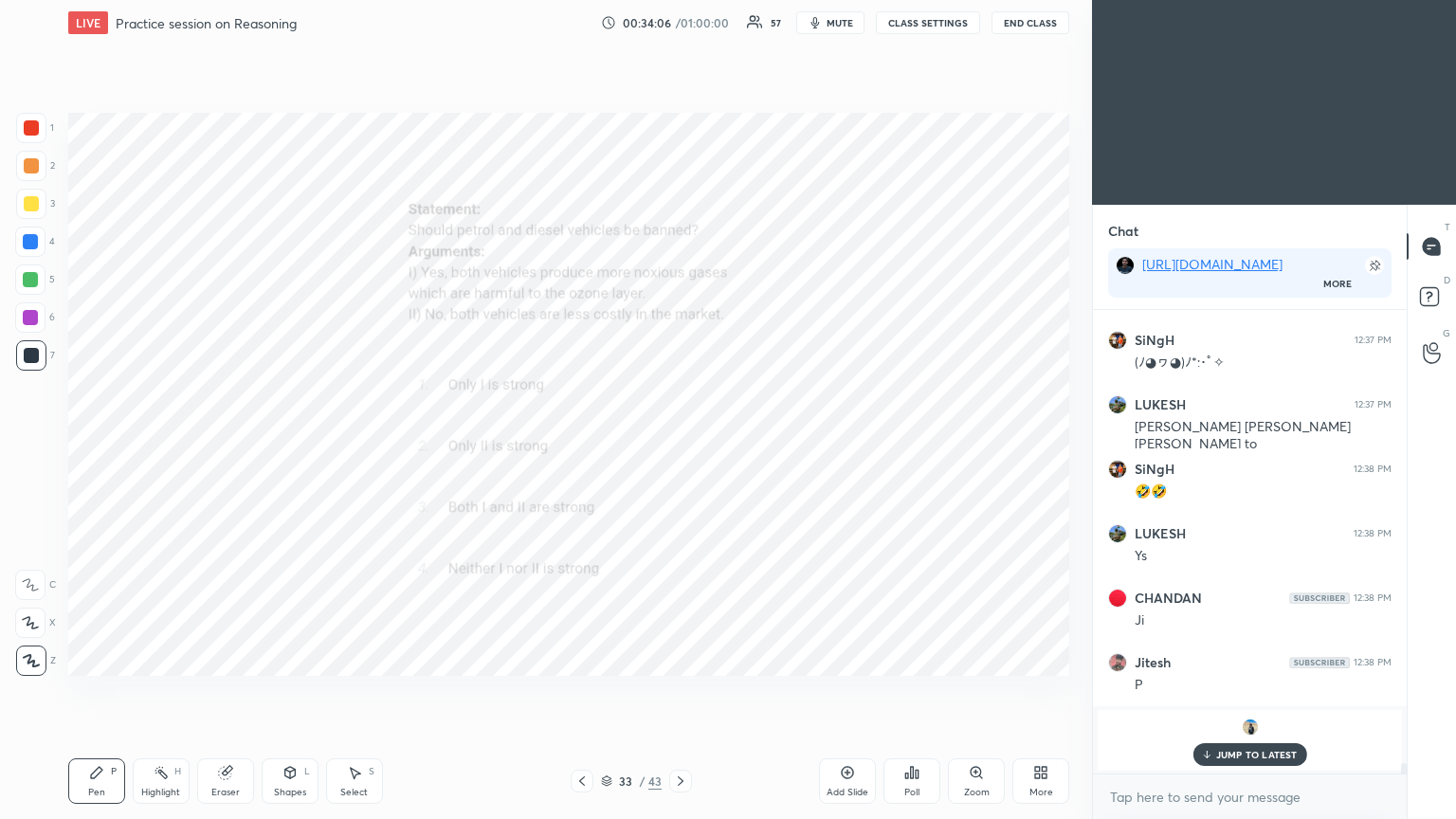
click at [680, 444] on p "JUMP TO LATEST" at bounding box center [1257, 753] width 82 height 11
click at [680, 444] on div "Poll" at bounding box center [911, 781] width 57 height 46
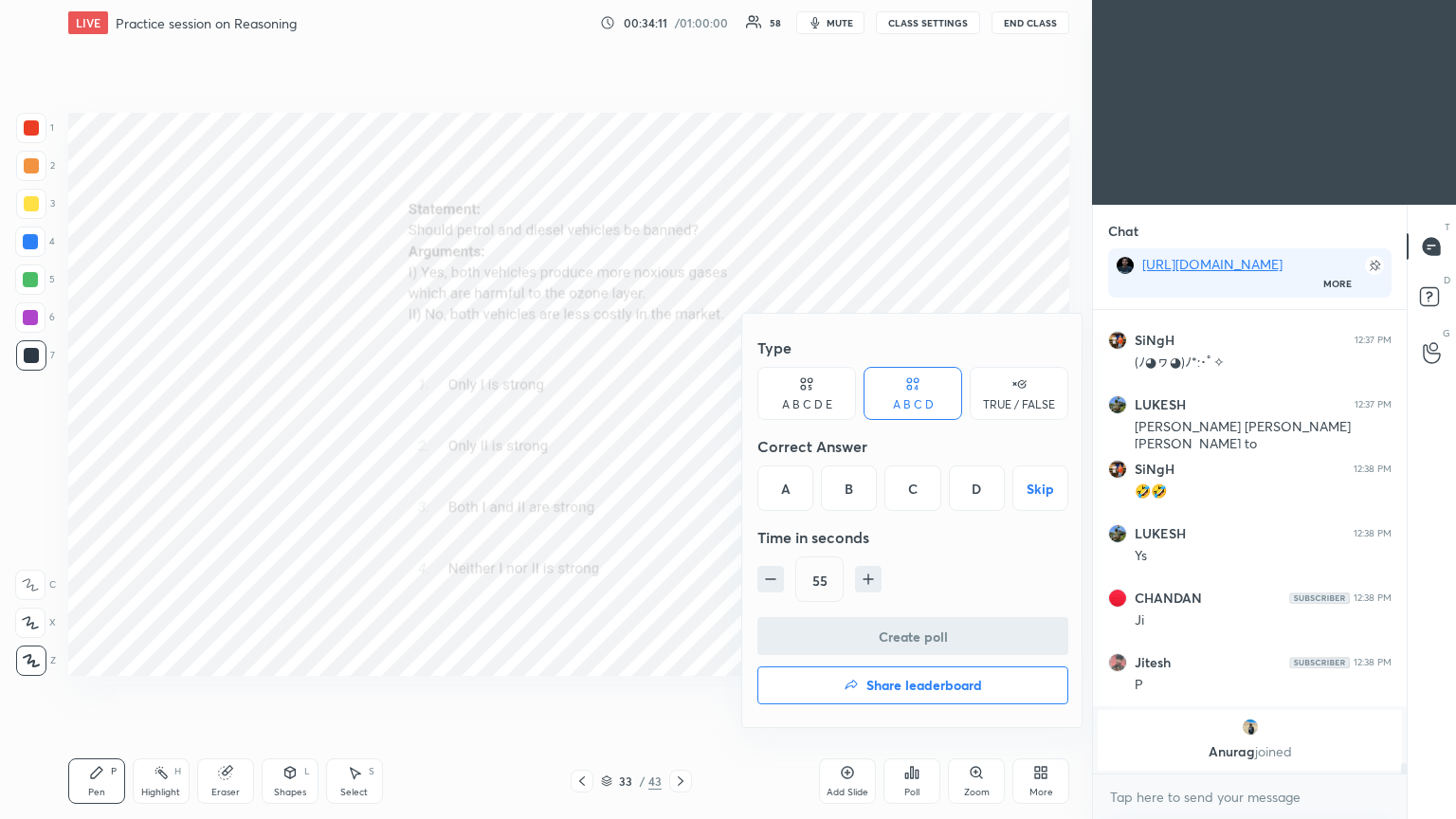
click at [680, 444] on div "A" at bounding box center [785, 488] width 56 height 46
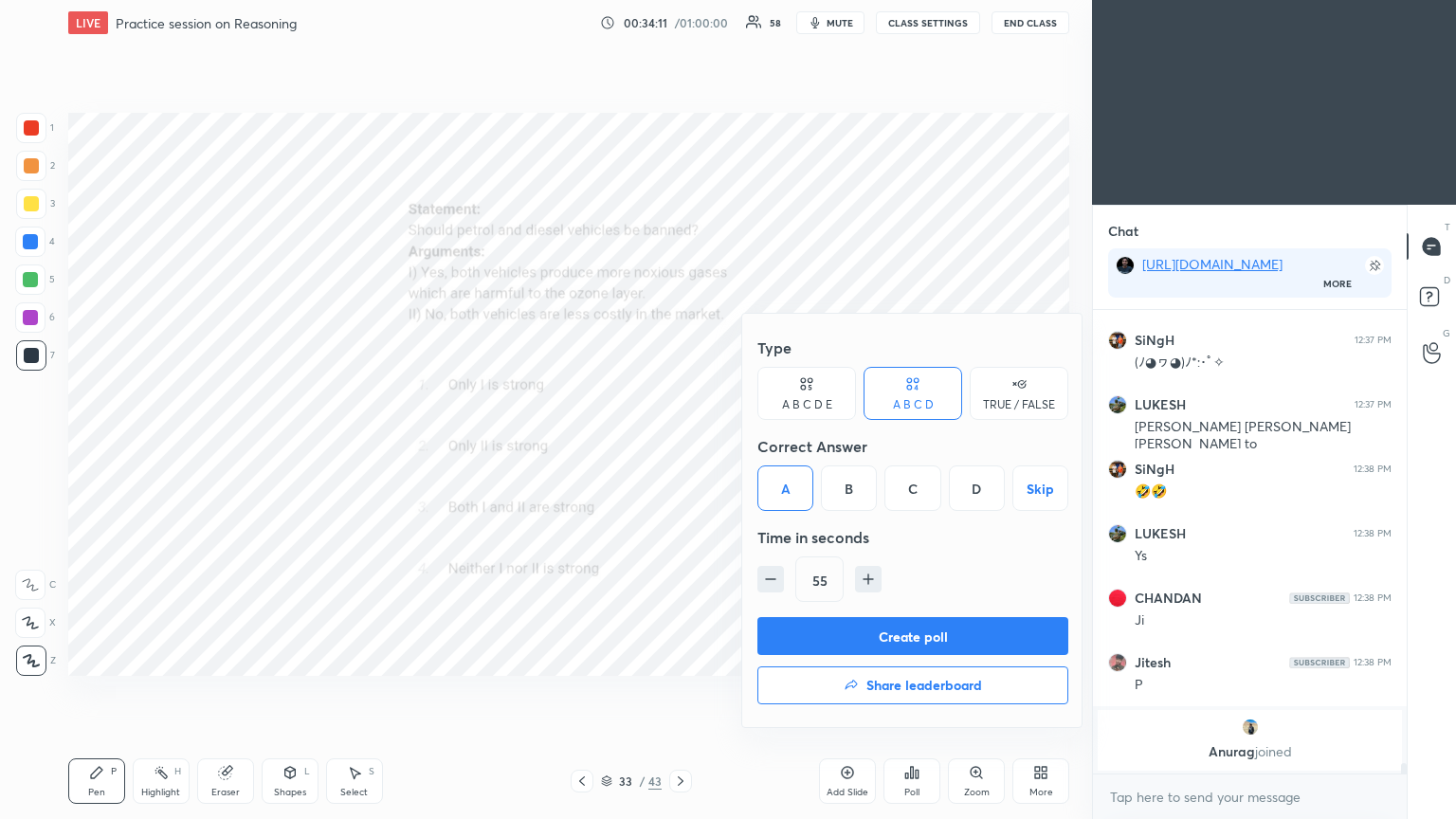
click at [680, 444] on button "Create poll" at bounding box center [913, 636] width 311 height 38
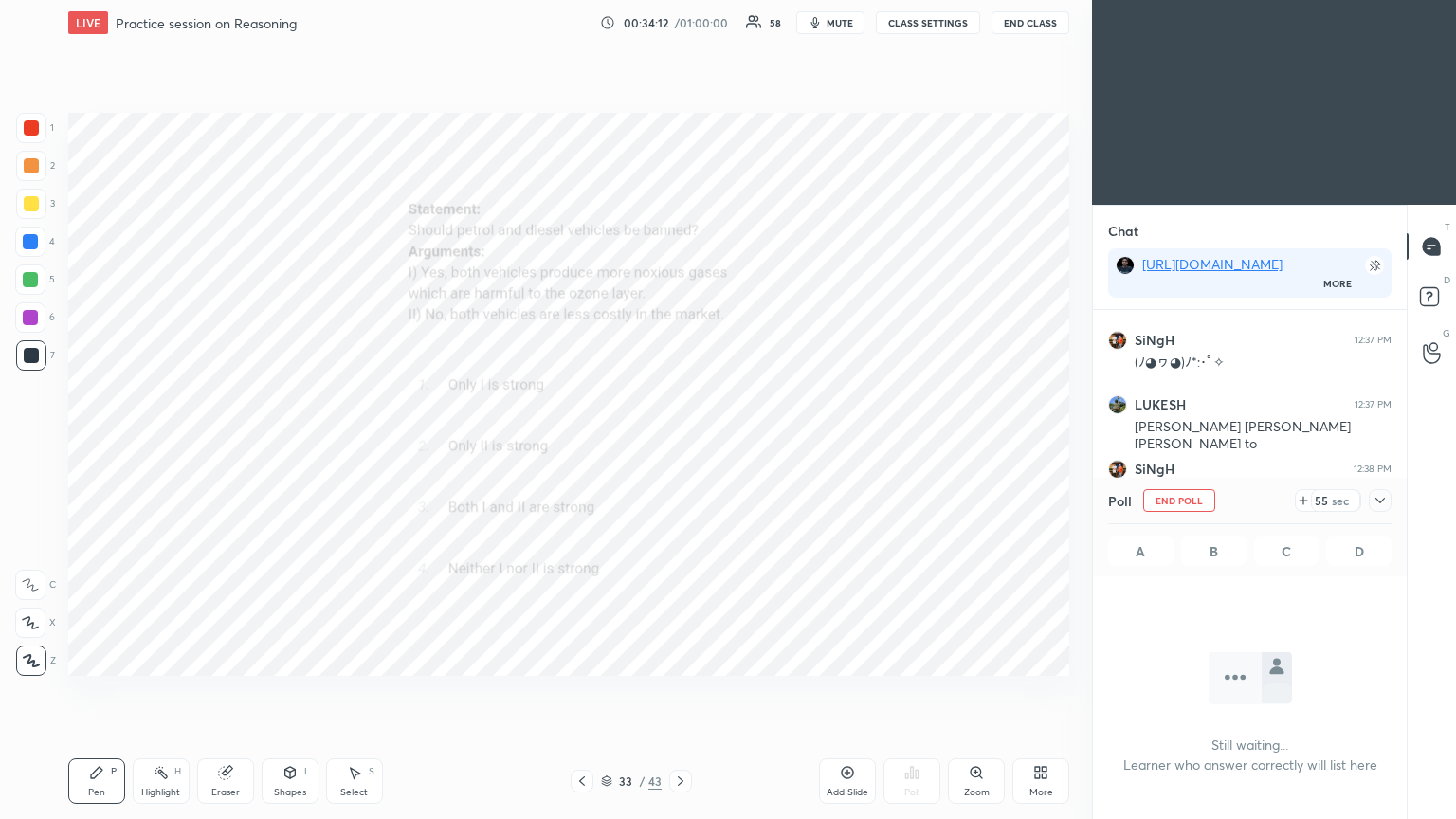
scroll to position [6, 6]
click at [680, 444] on icon at bounding box center [1379, 500] width 15 height 15
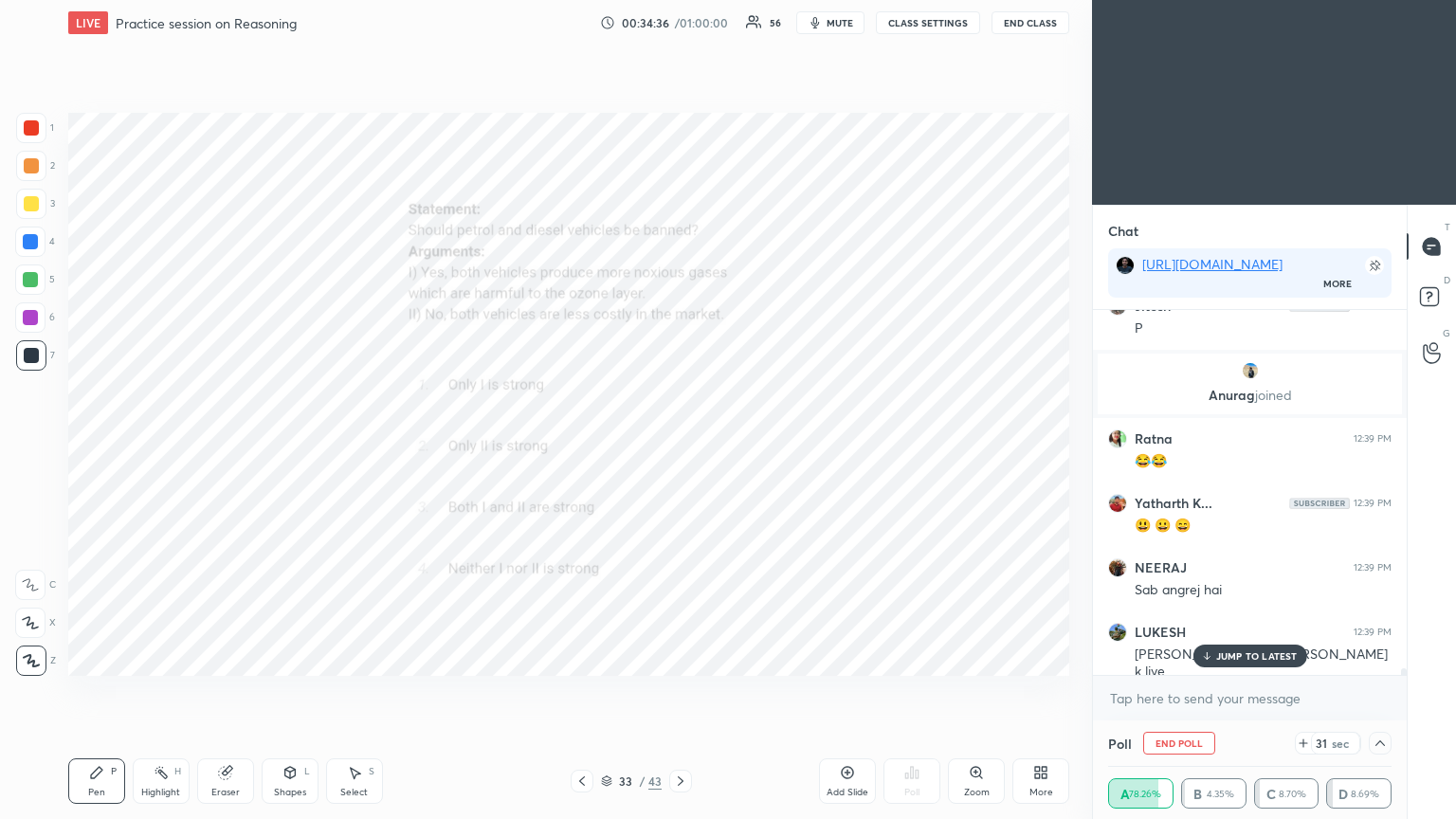
scroll to position [21308, 0]
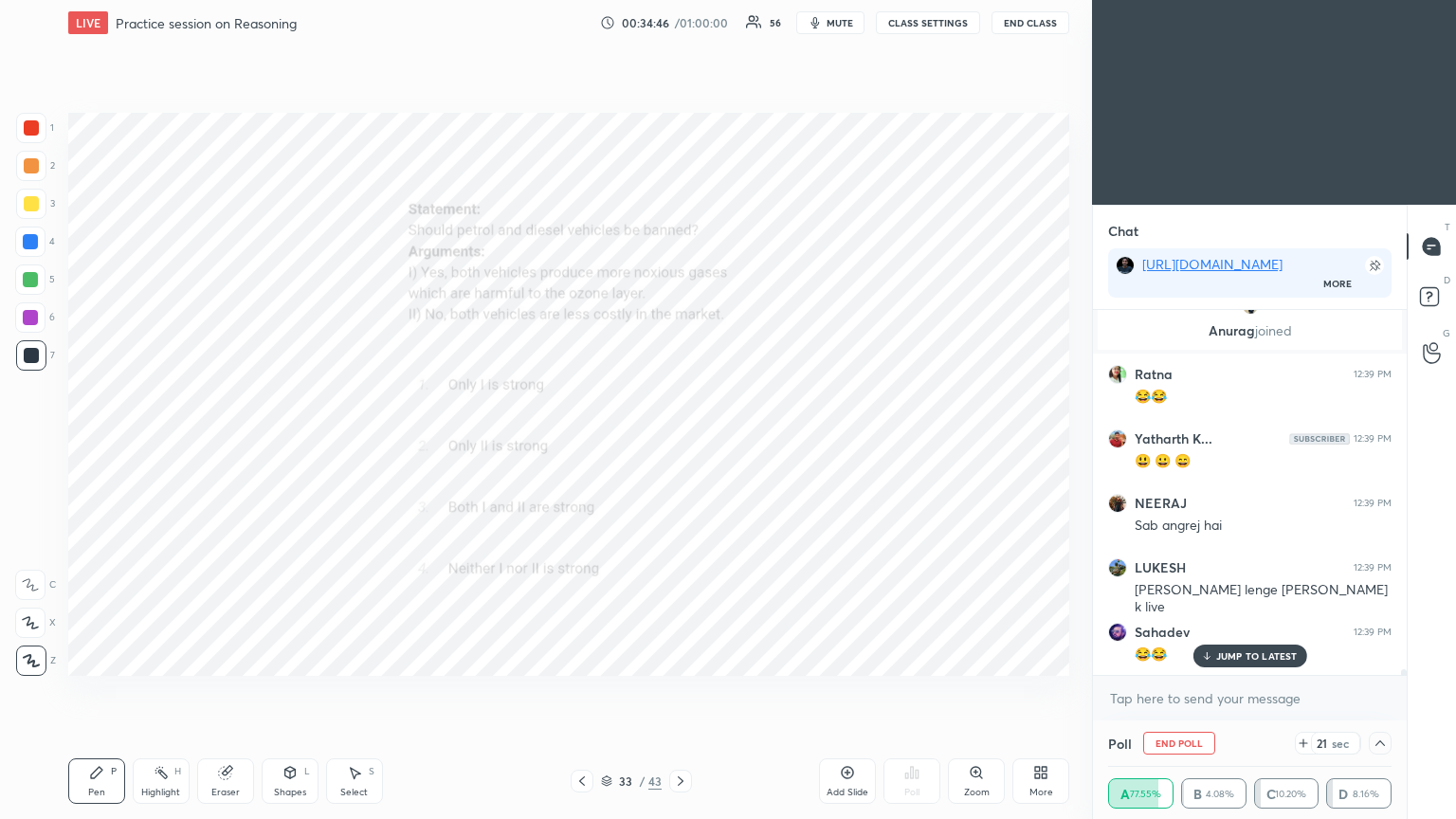
click at [36, 132] on div at bounding box center [31, 128] width 15 height 15
click at [37, 134] on div at bounding box center [31, 128] width 15 height 15
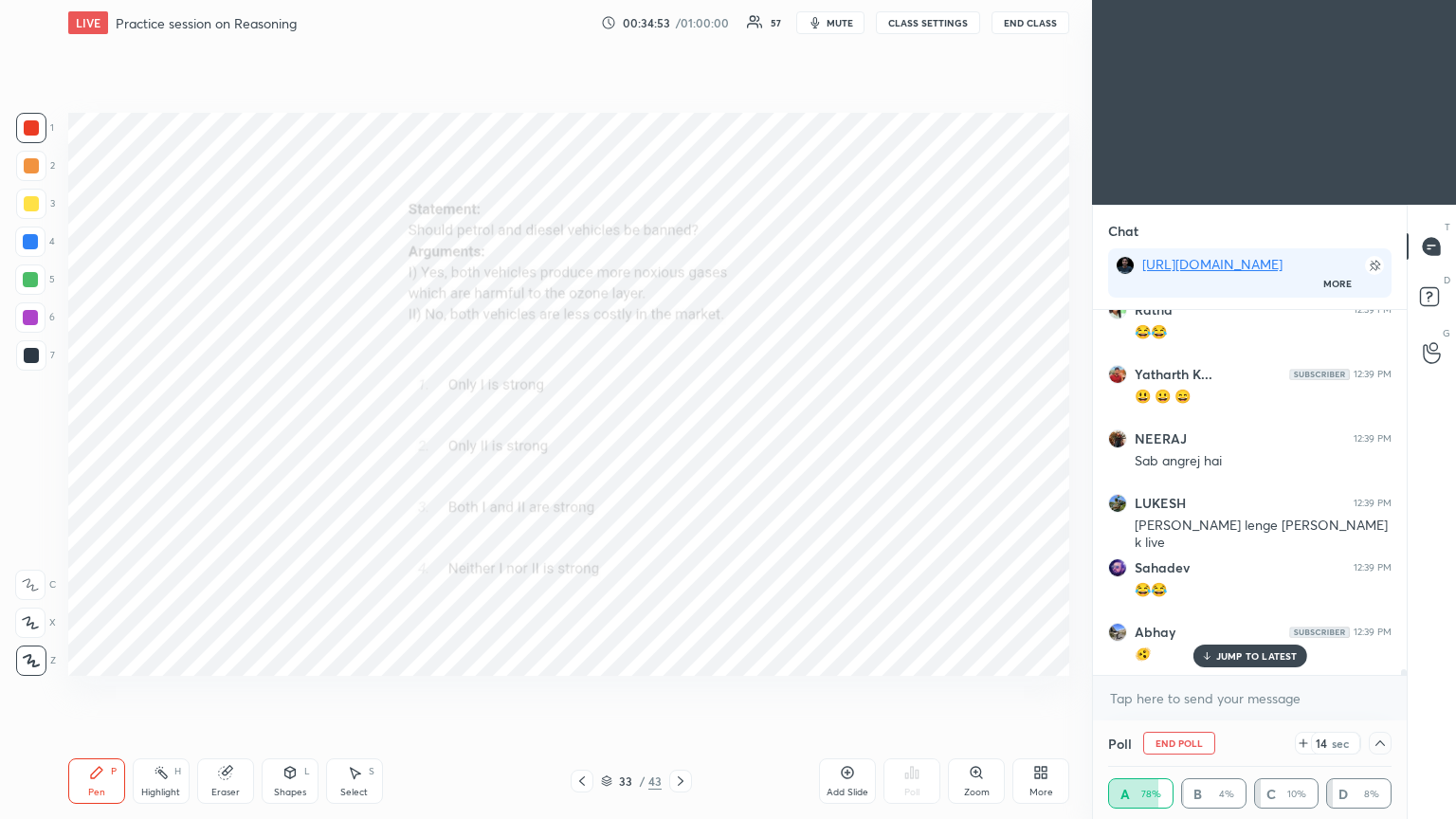
scroll to position [21436, 0]
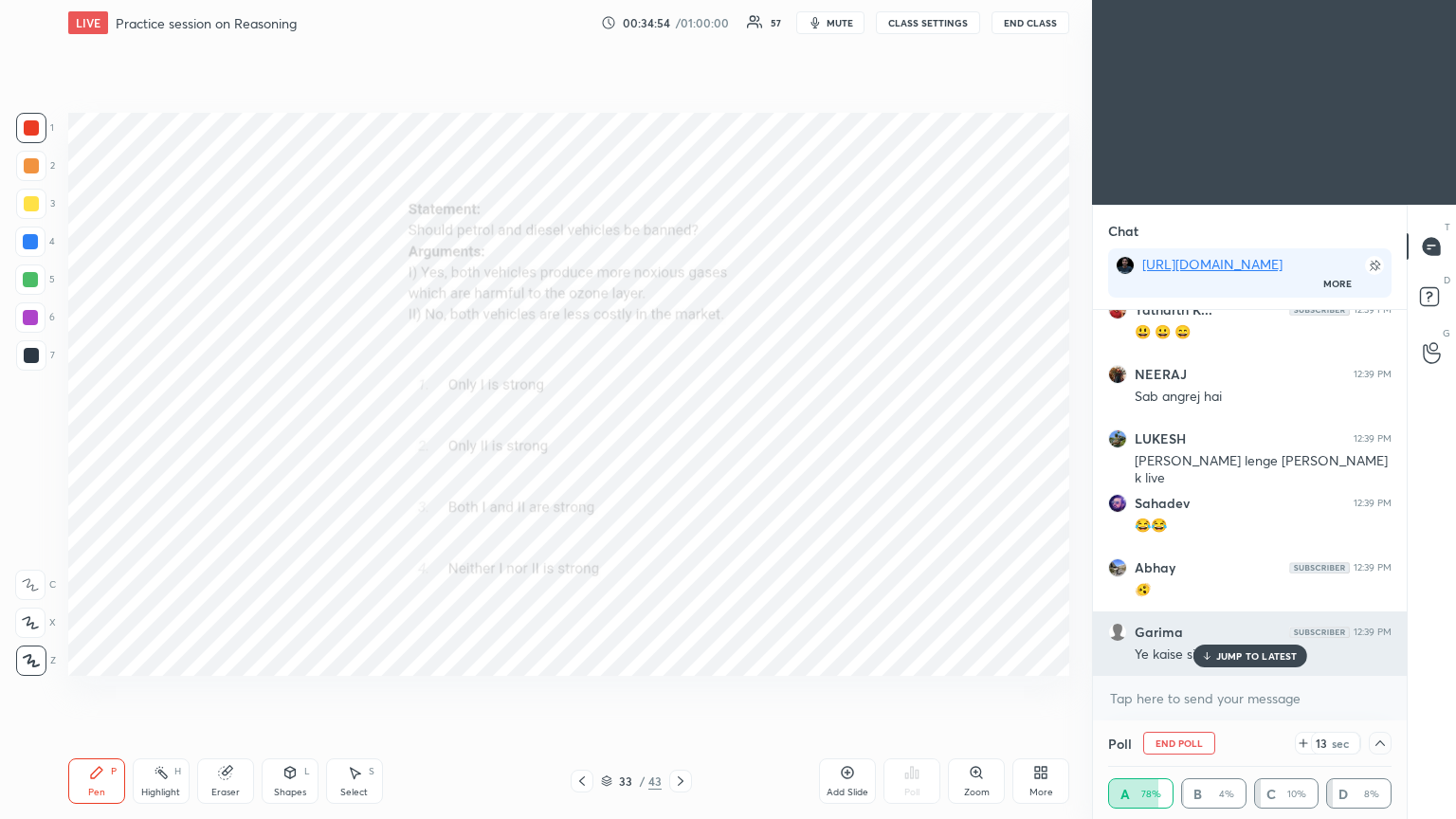
click at [680, 444] on p "JUMP TO LATEST" at bounding box center [1257, 655] width 82 height 11
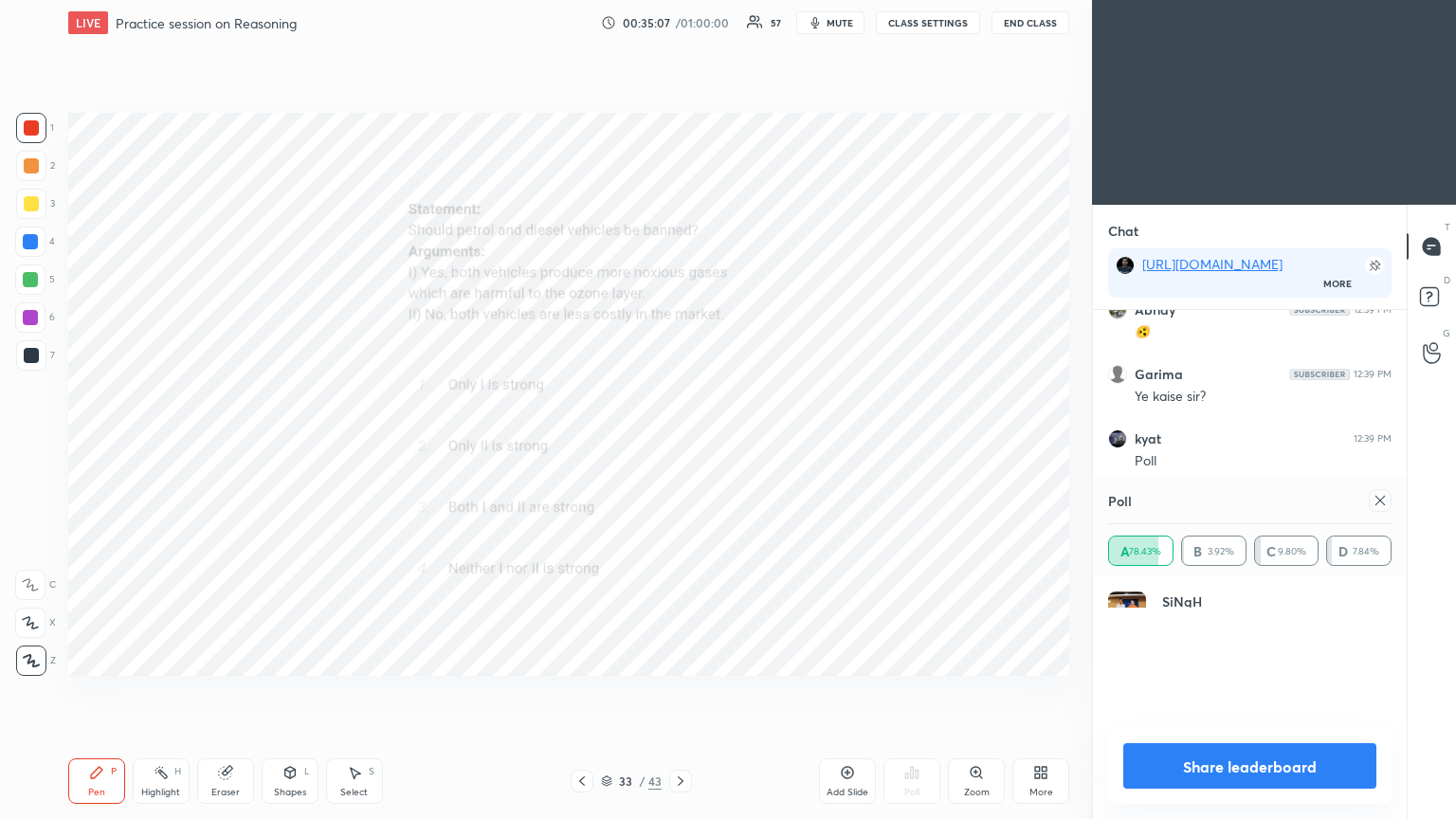
scroll to position [221, 278]
click at [680, 444] on div at bounding box center [1379, 500] width 23 height 23
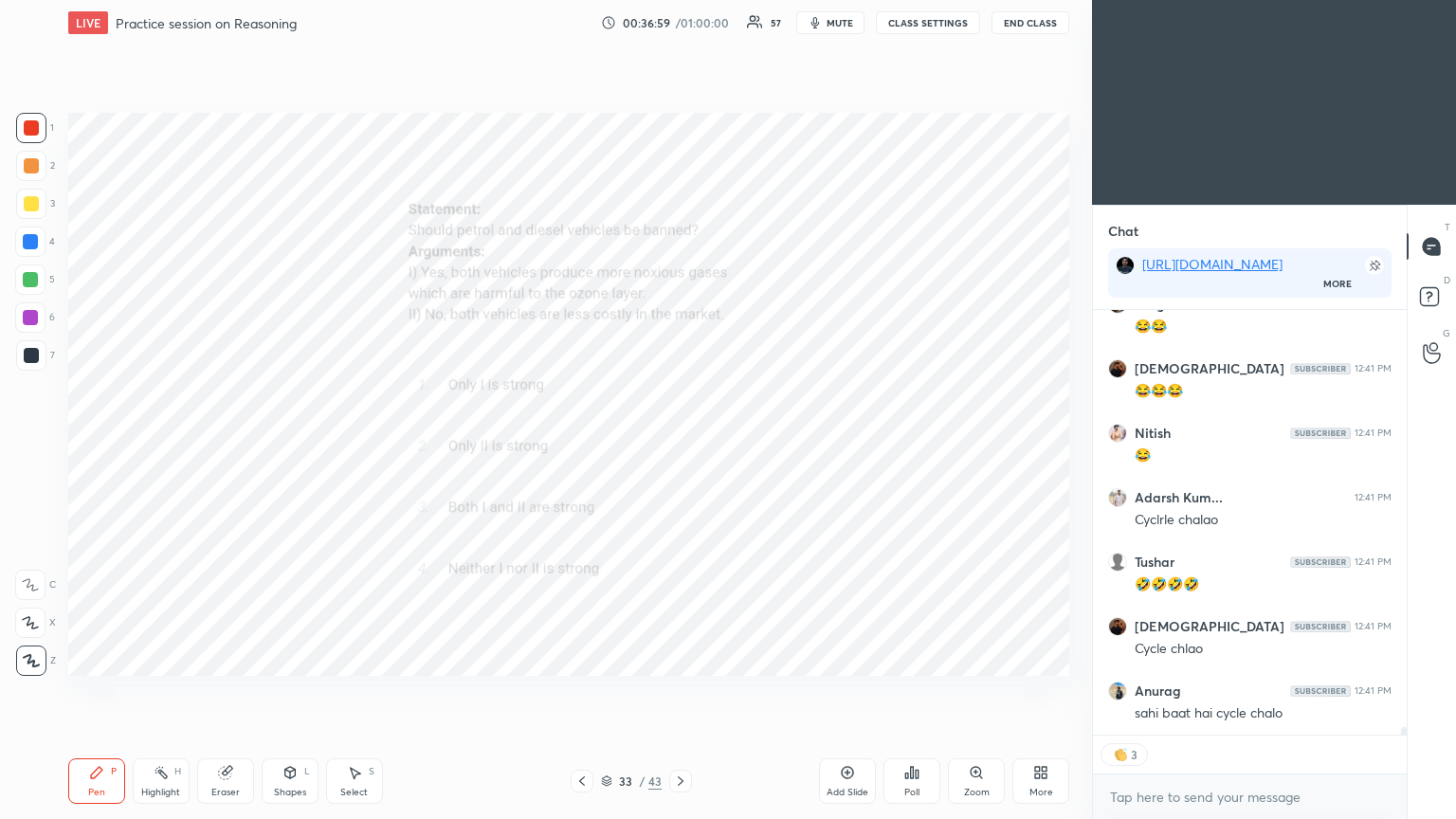
scroll to position [23329, 0]
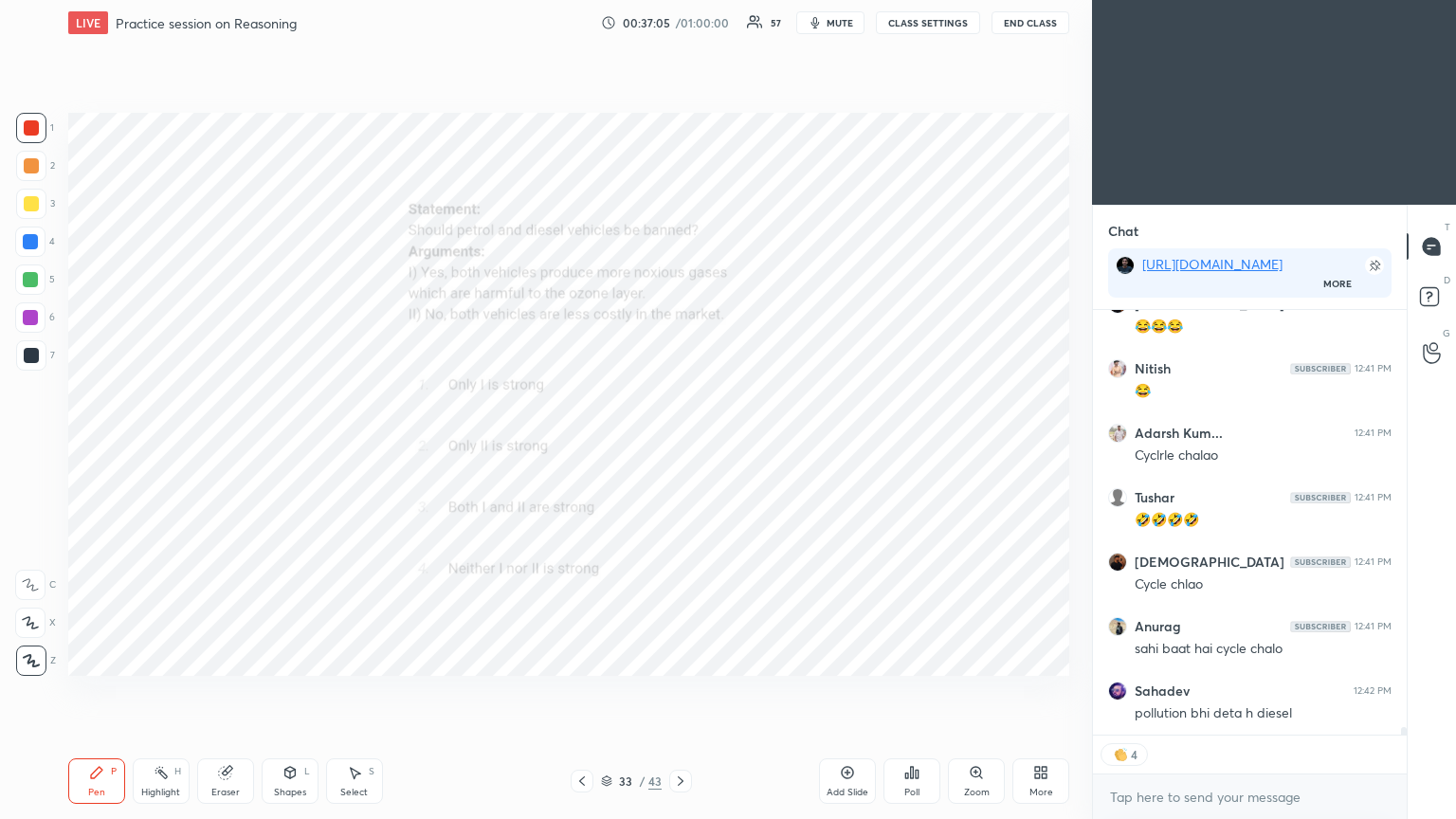
click at [680, 444] on div at bounding box center [681, 780] width 23 height 23
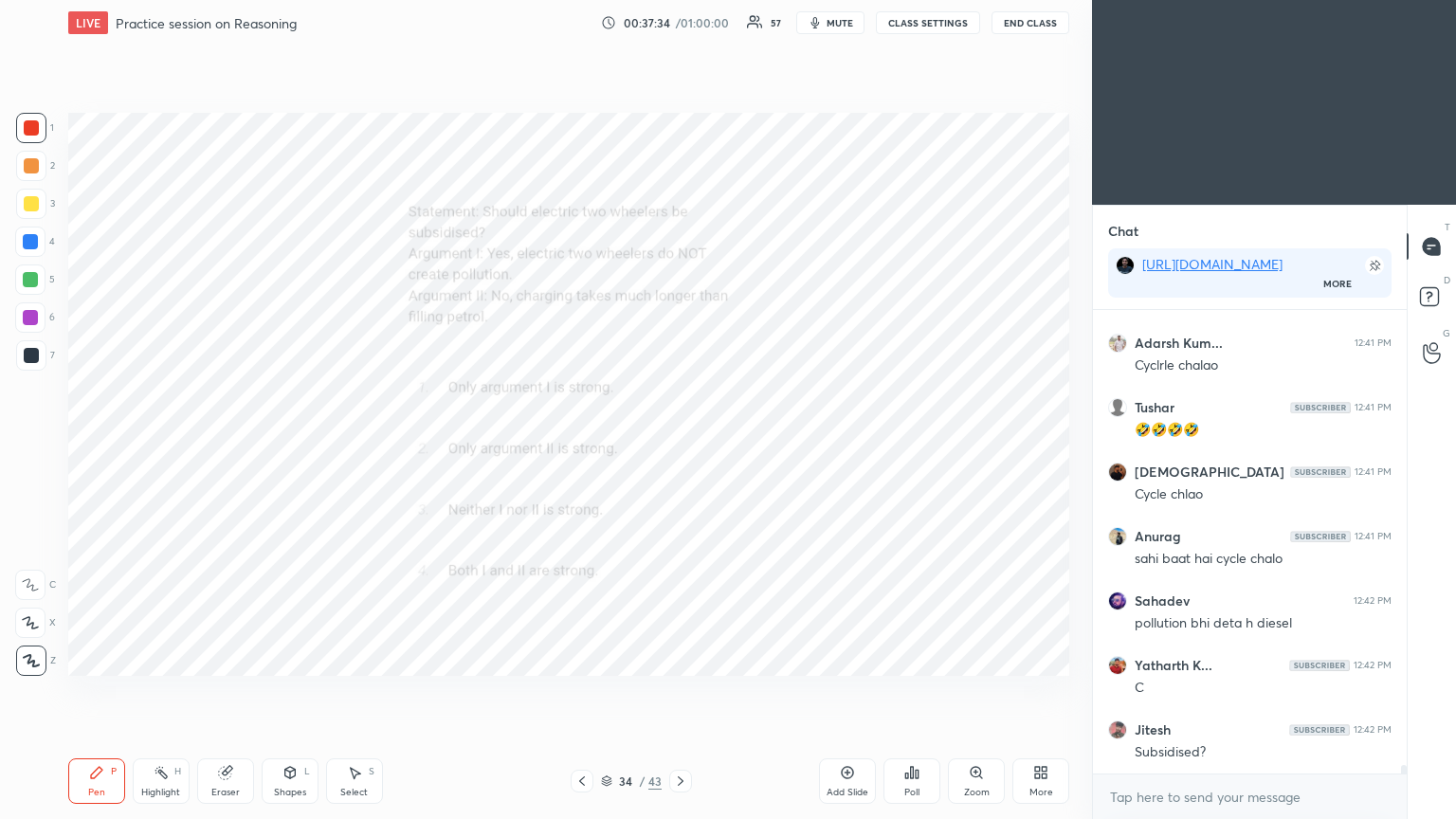
scroll to position [23483, 0]
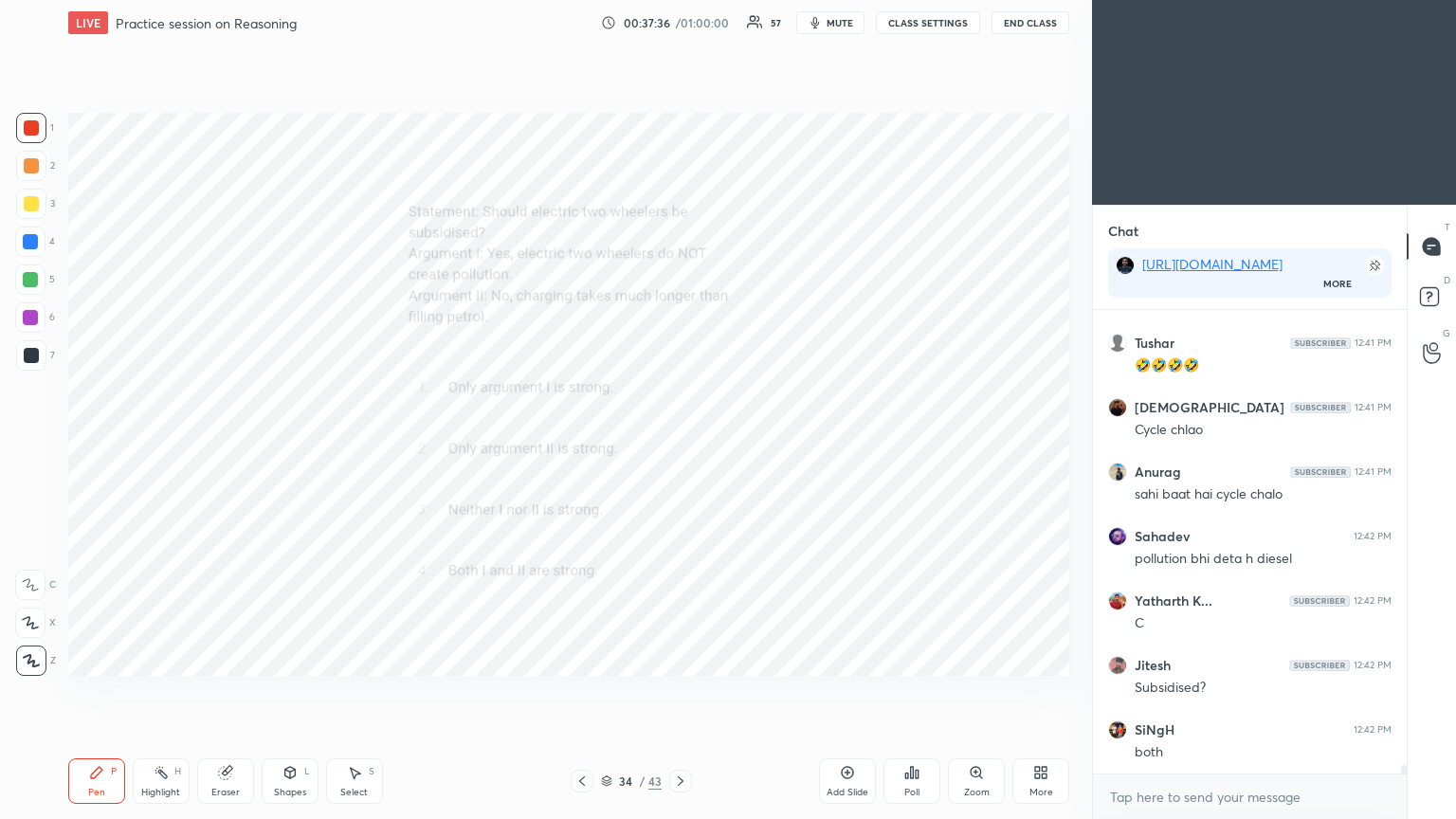
click at [680, 444] on div "Poll" at bounding box center [911, 781] width 57 height 46
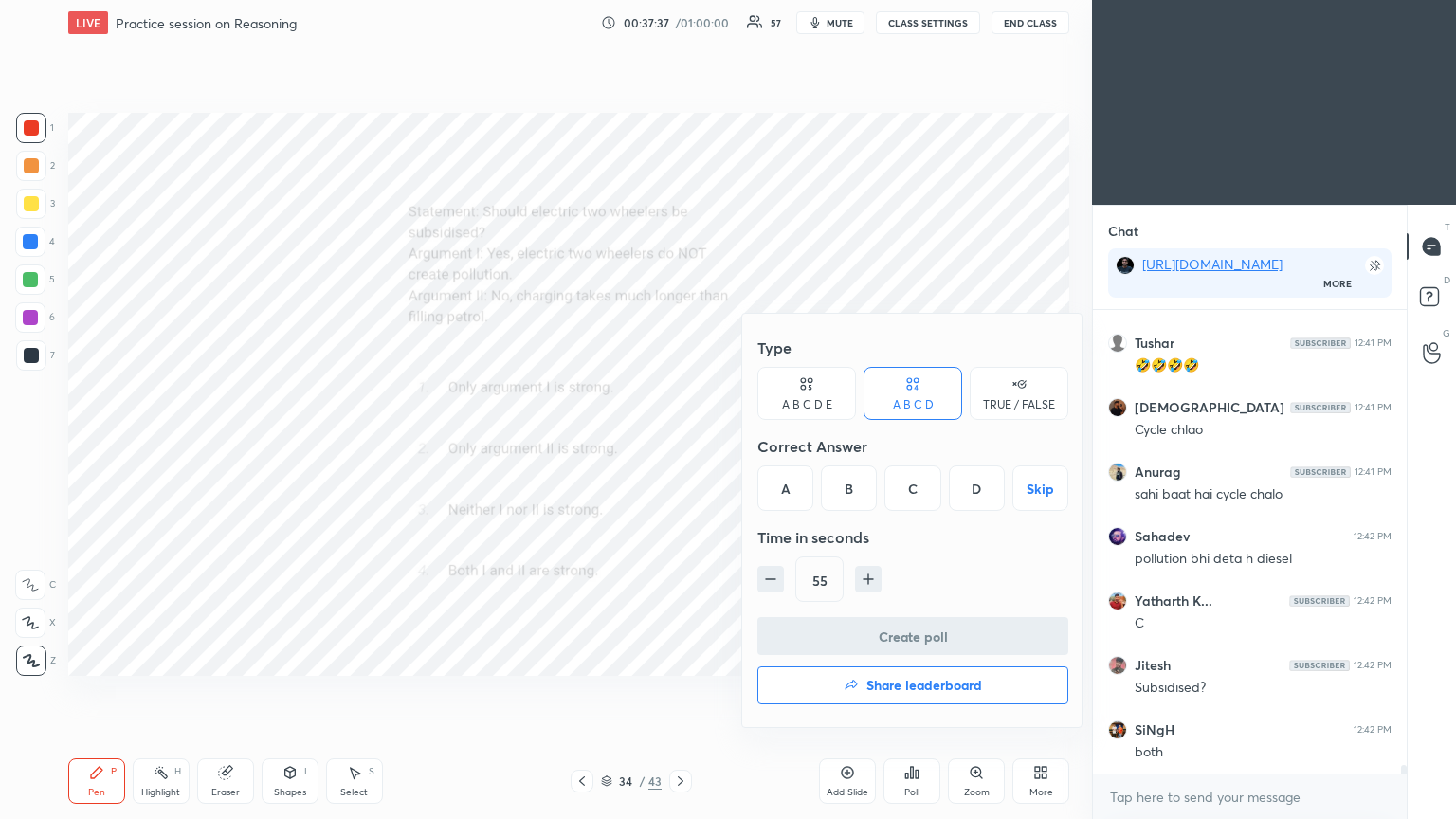
click at [680, 376] on div "Type A B C D E A B C D TRUE / FALSE Correct Answer A B C D Skip Time in seconds…" at bounding box center [913, 520] width 341 height 413
click at [680, 444] on div "A" at bounding box center [785, 488] width 56 height 46
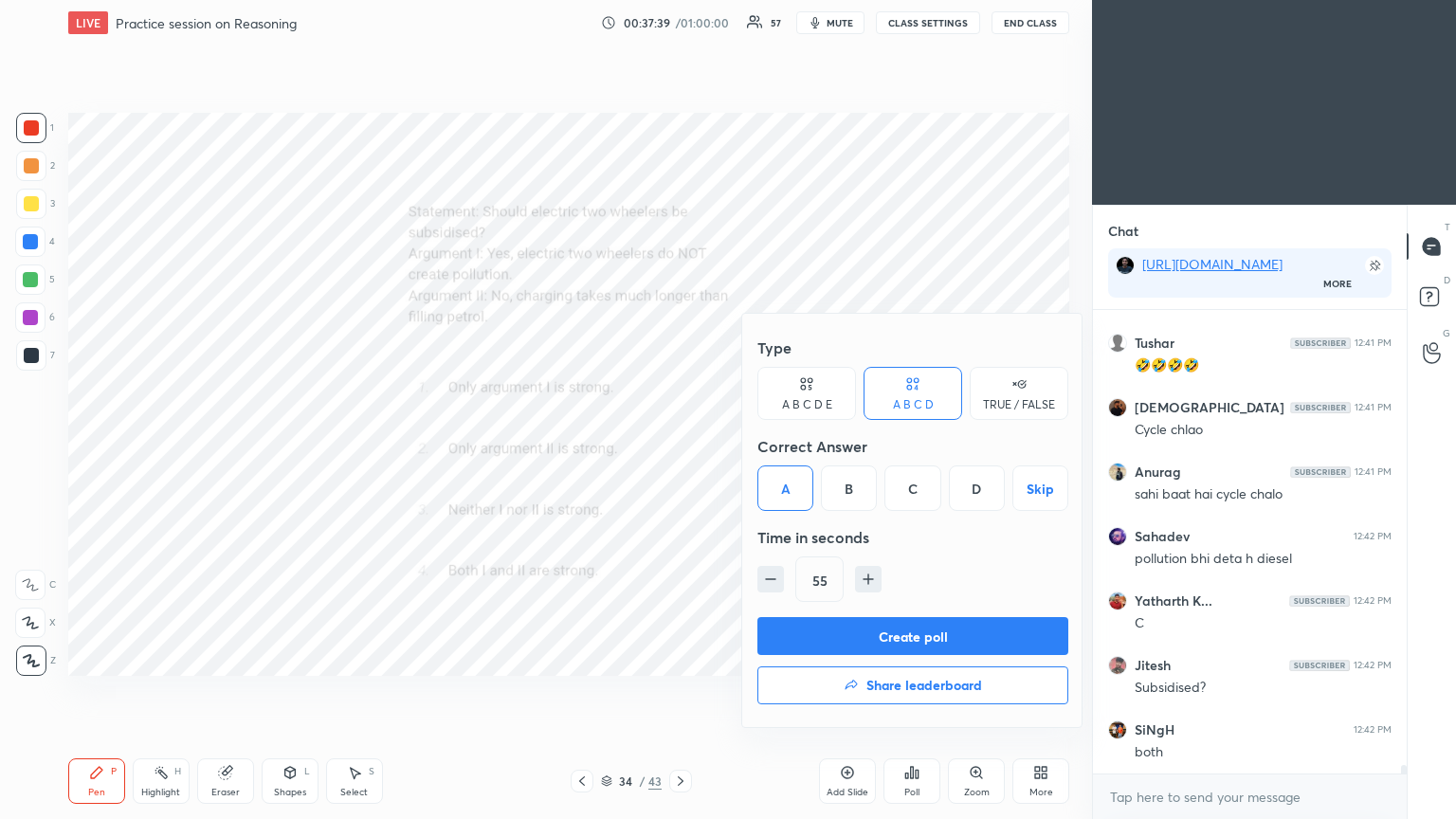
scroll to position [23547, 0]
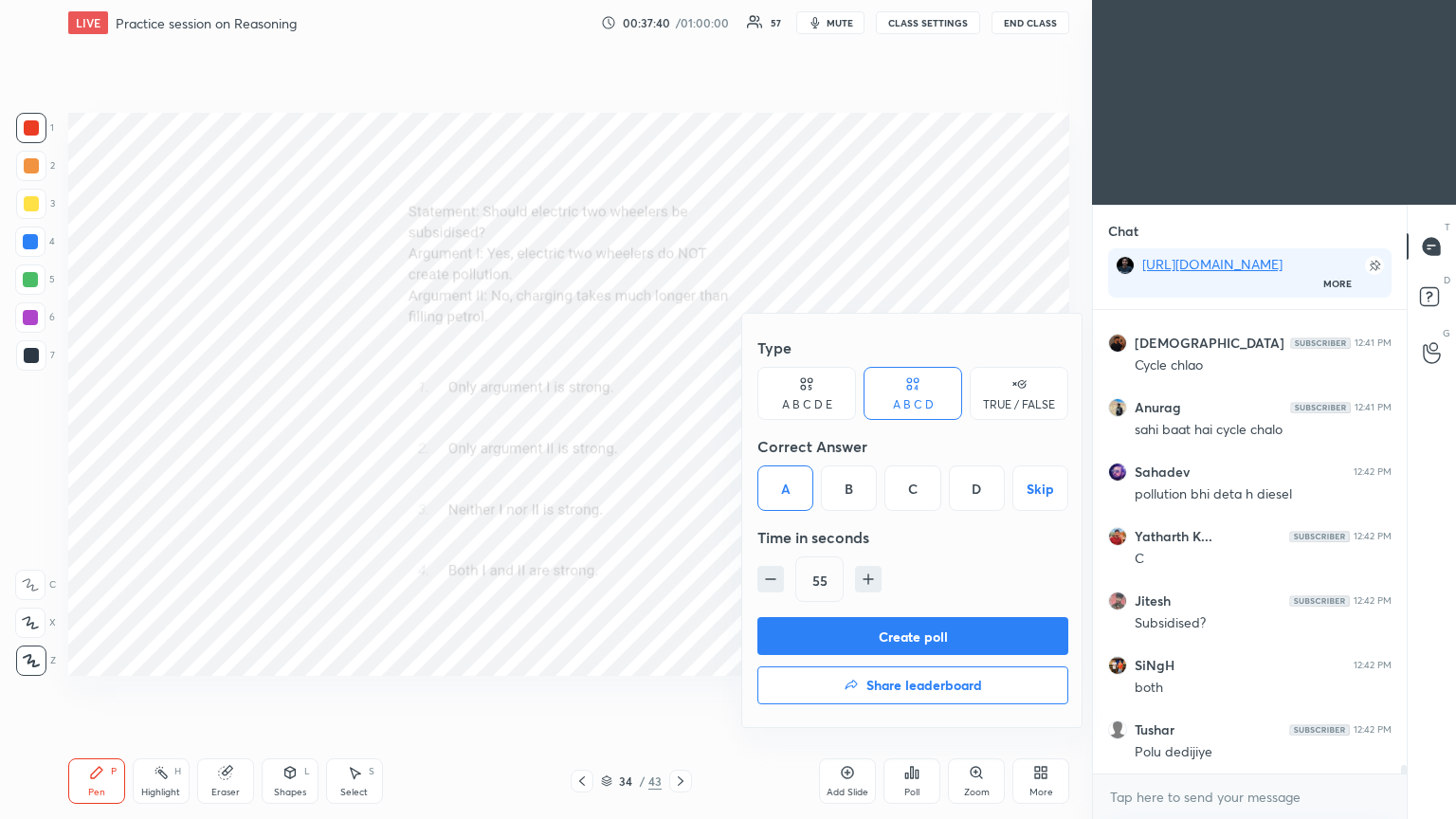
click at [680, 444] on button "Create poll" at bounding box center [913, 636] width 311 height 38
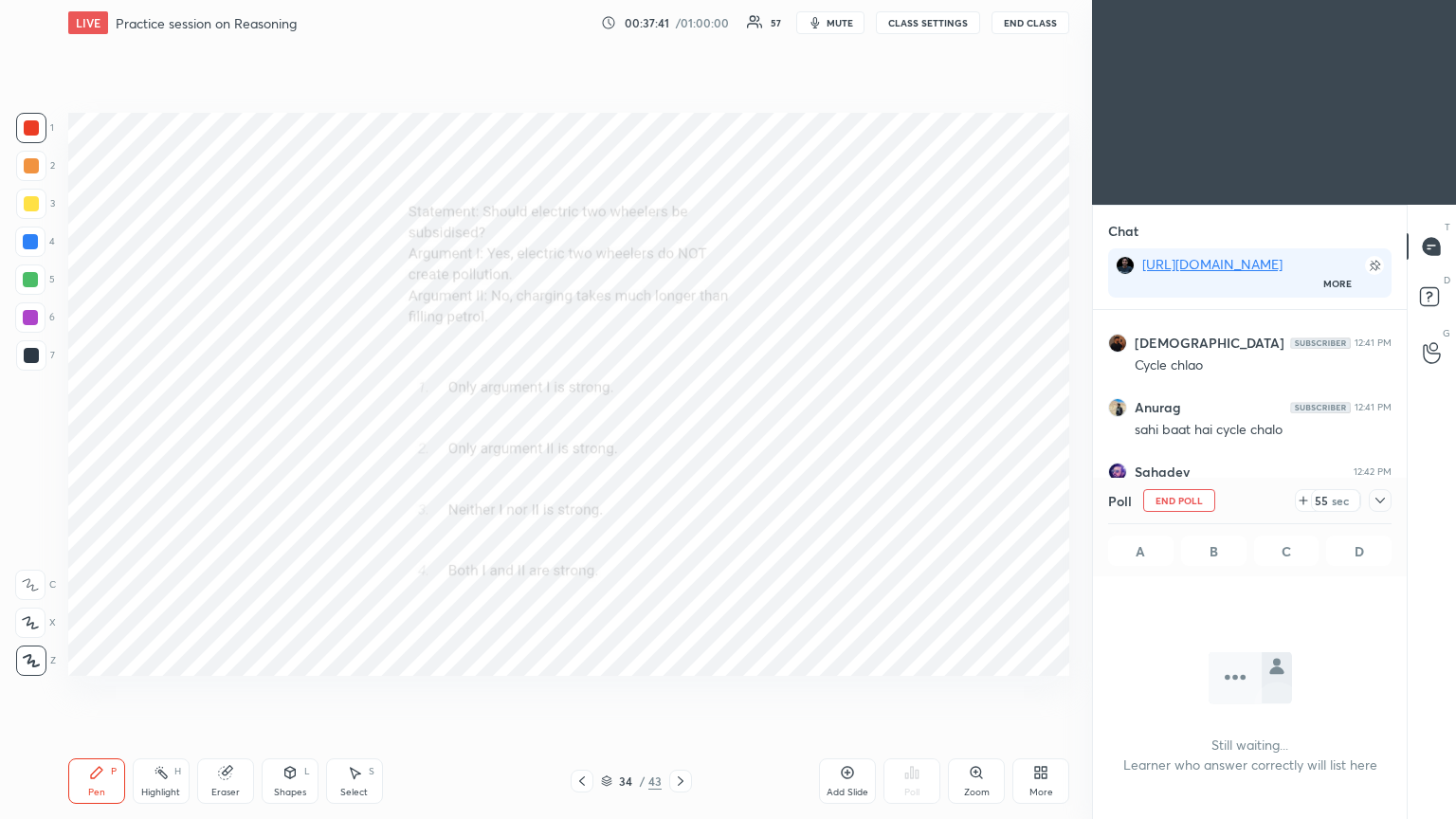
scroll to position [202, 308]
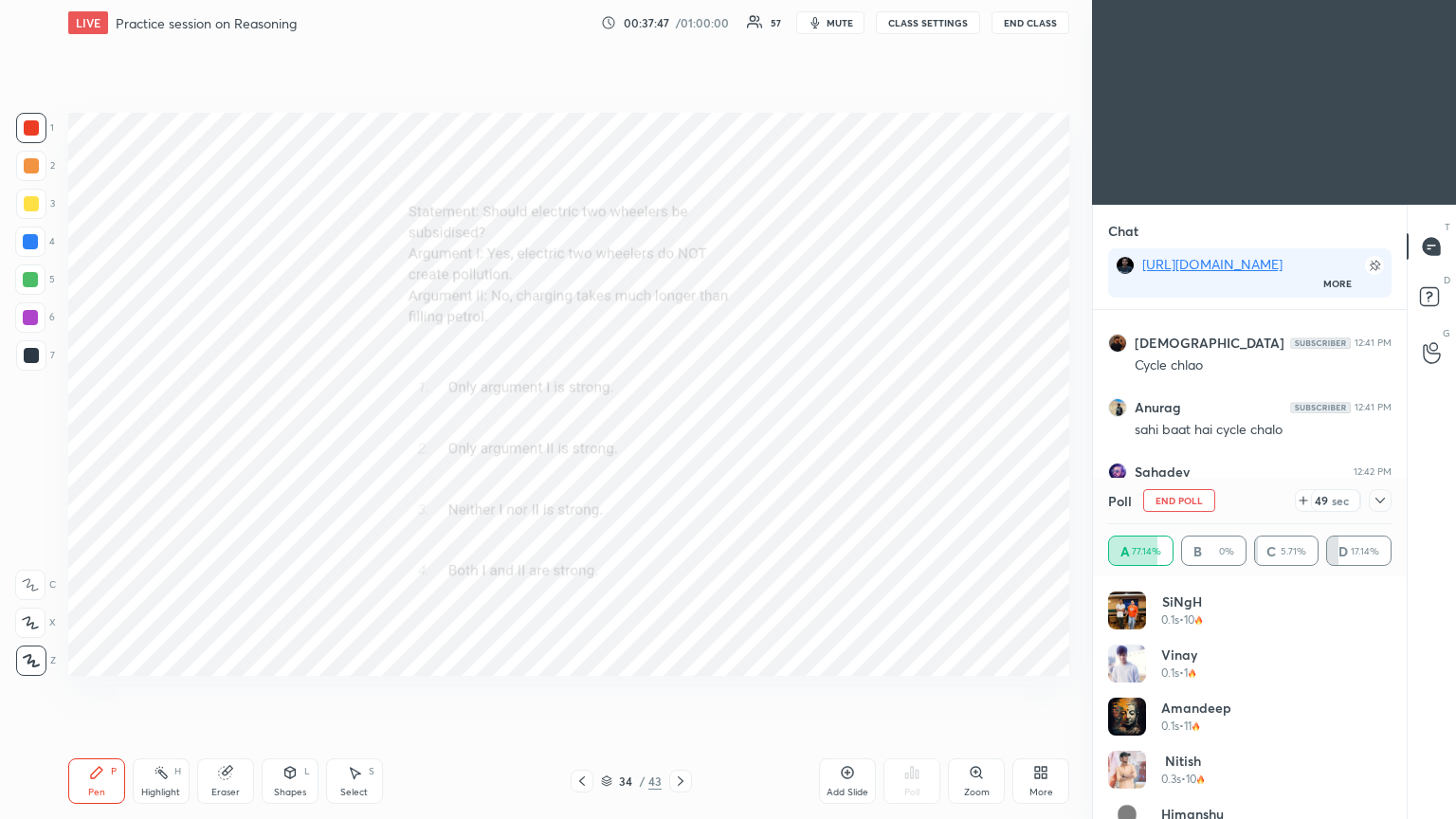
click at [680, 444] on icon at bounding box center [1379, 500] width 15 height 15
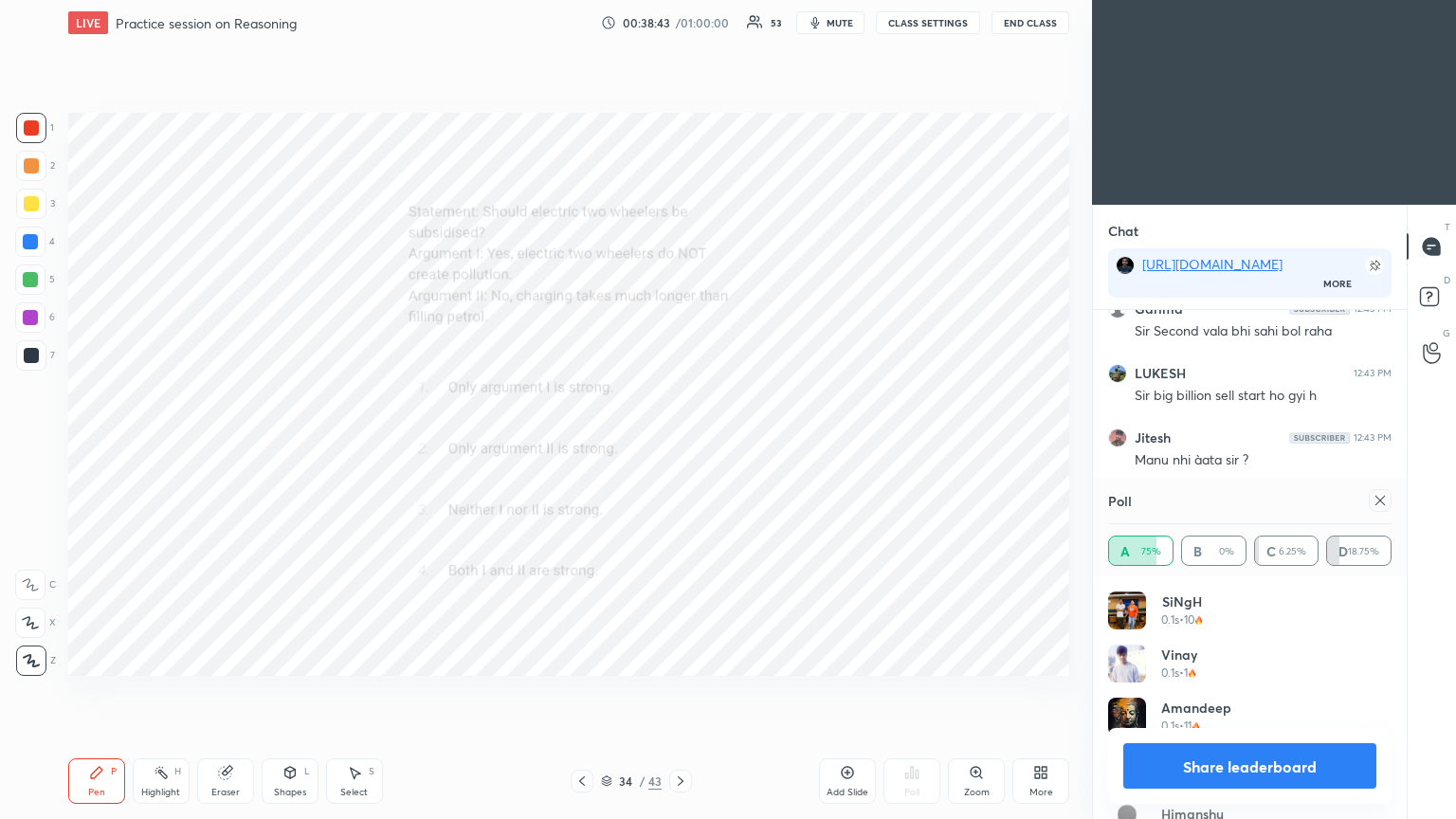
click at [680, 444] on icon at bounding box center [1379, 500] width 15 height 15
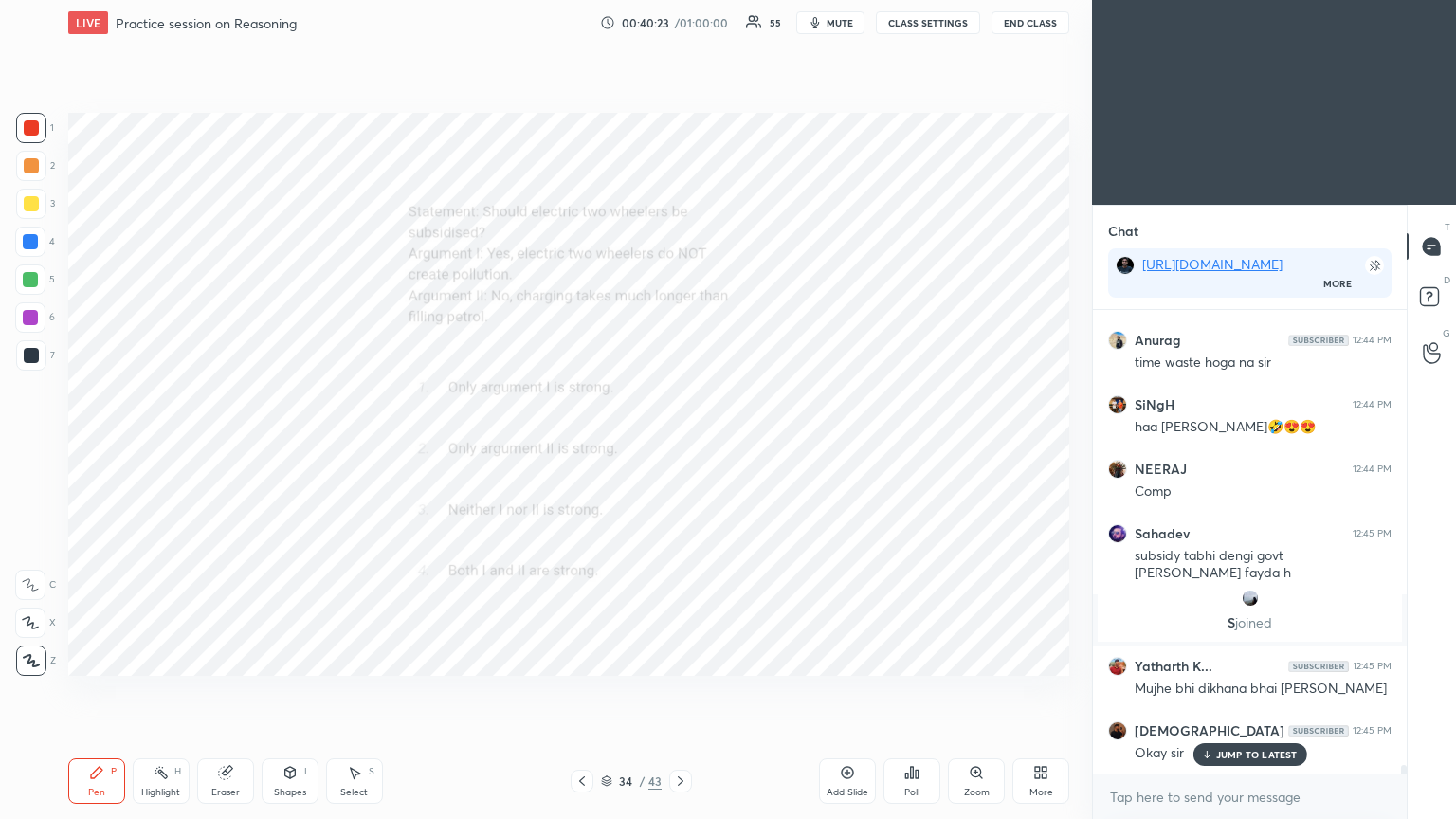
scroll to position [25178, 0]
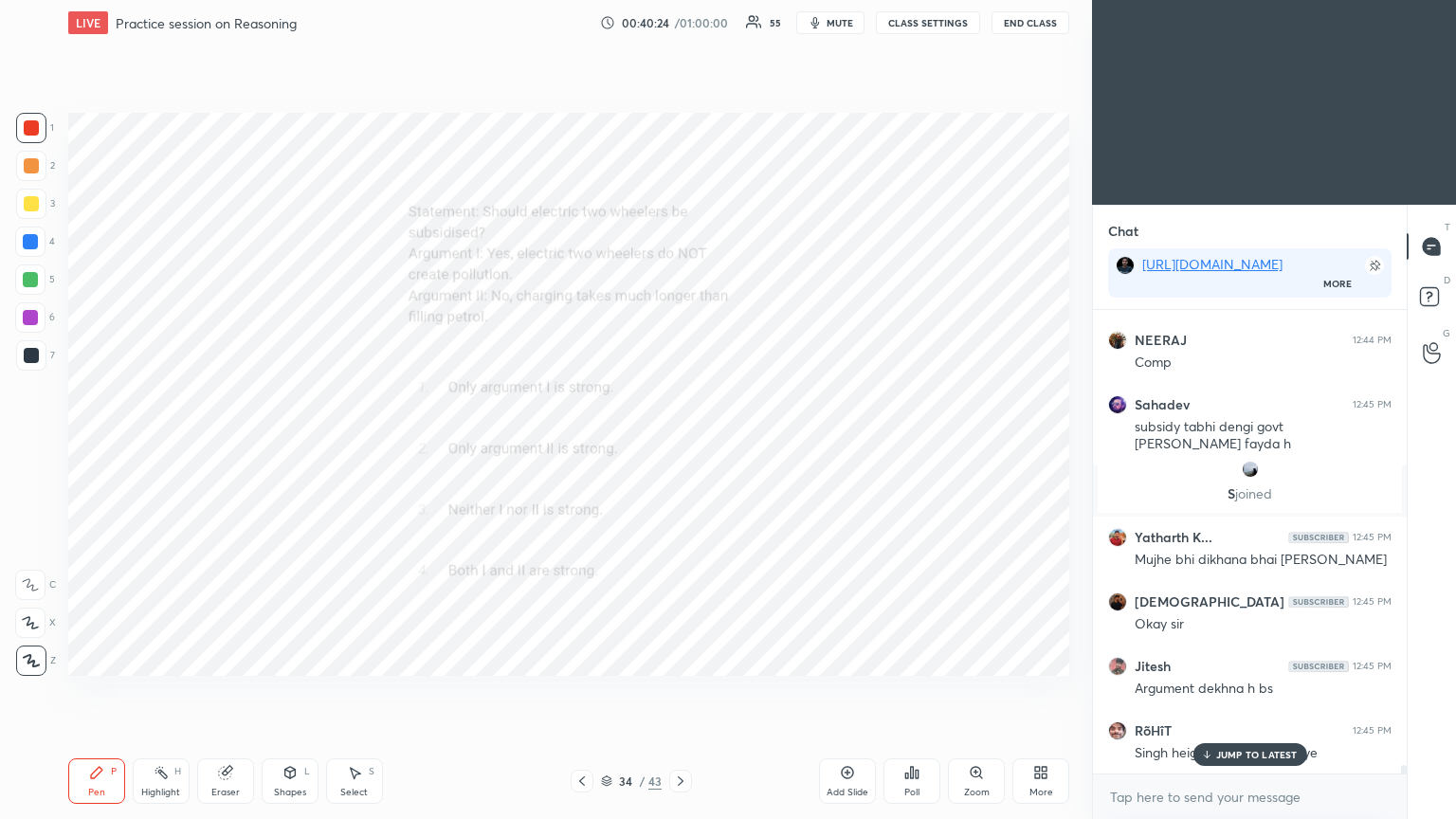
click at [680, 444] on p "S joined" at bounding box center [1250, 493] width 281 height 15
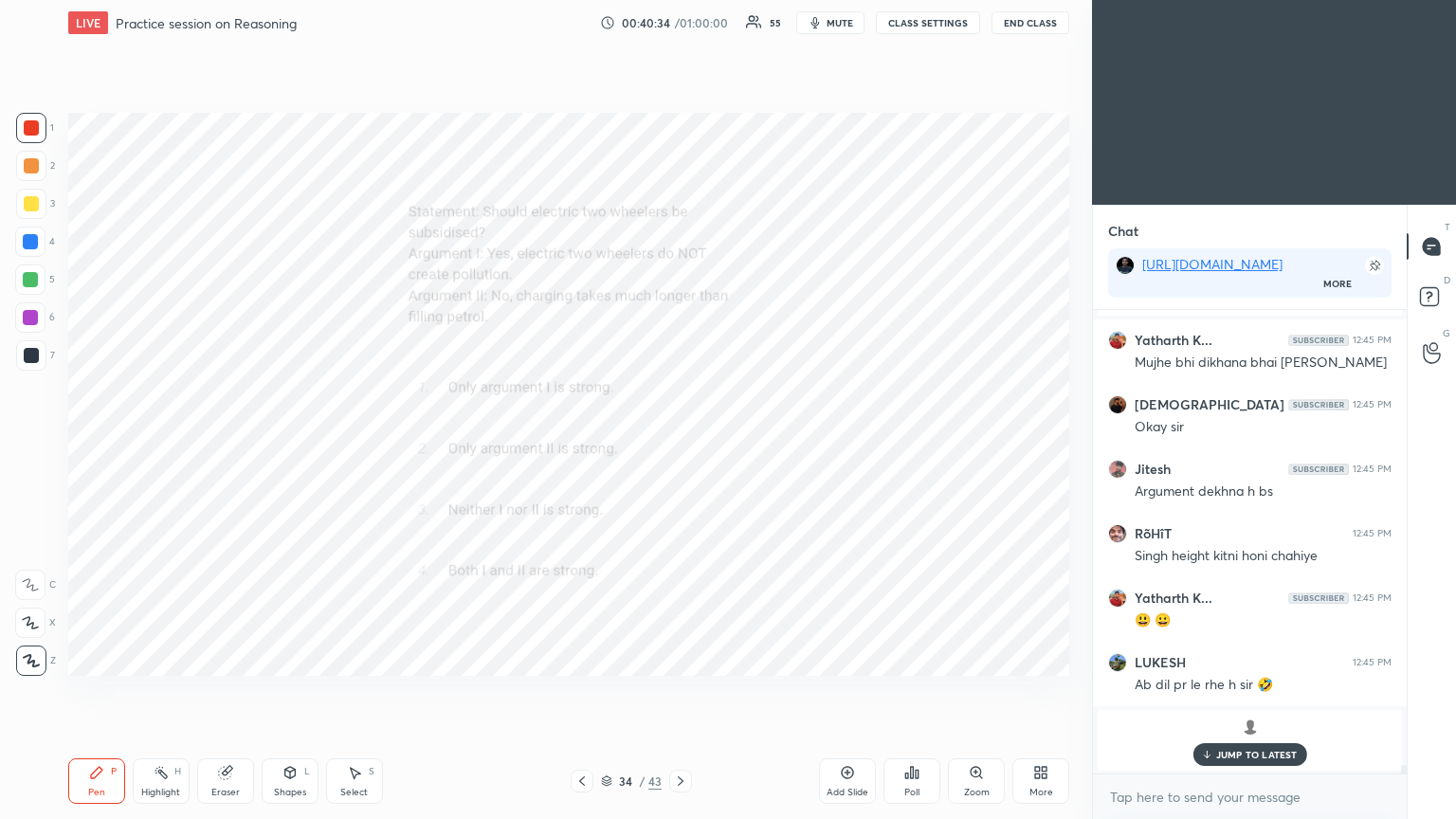
scroll to position [23623, 0]
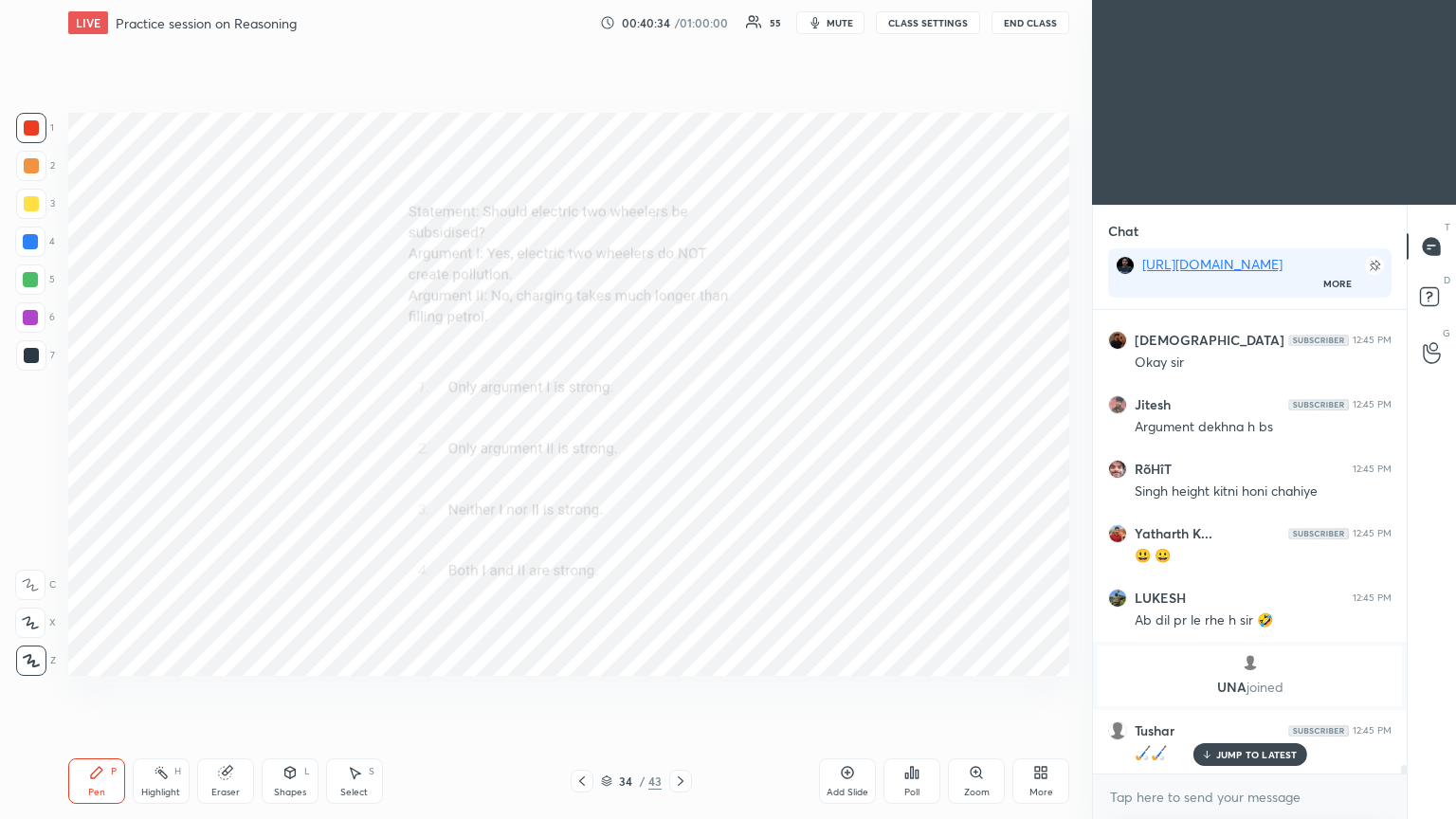
click at [680, 444] on p "JUMP TO LATEST" at bounding box center [1257, 753] width 82 height 11
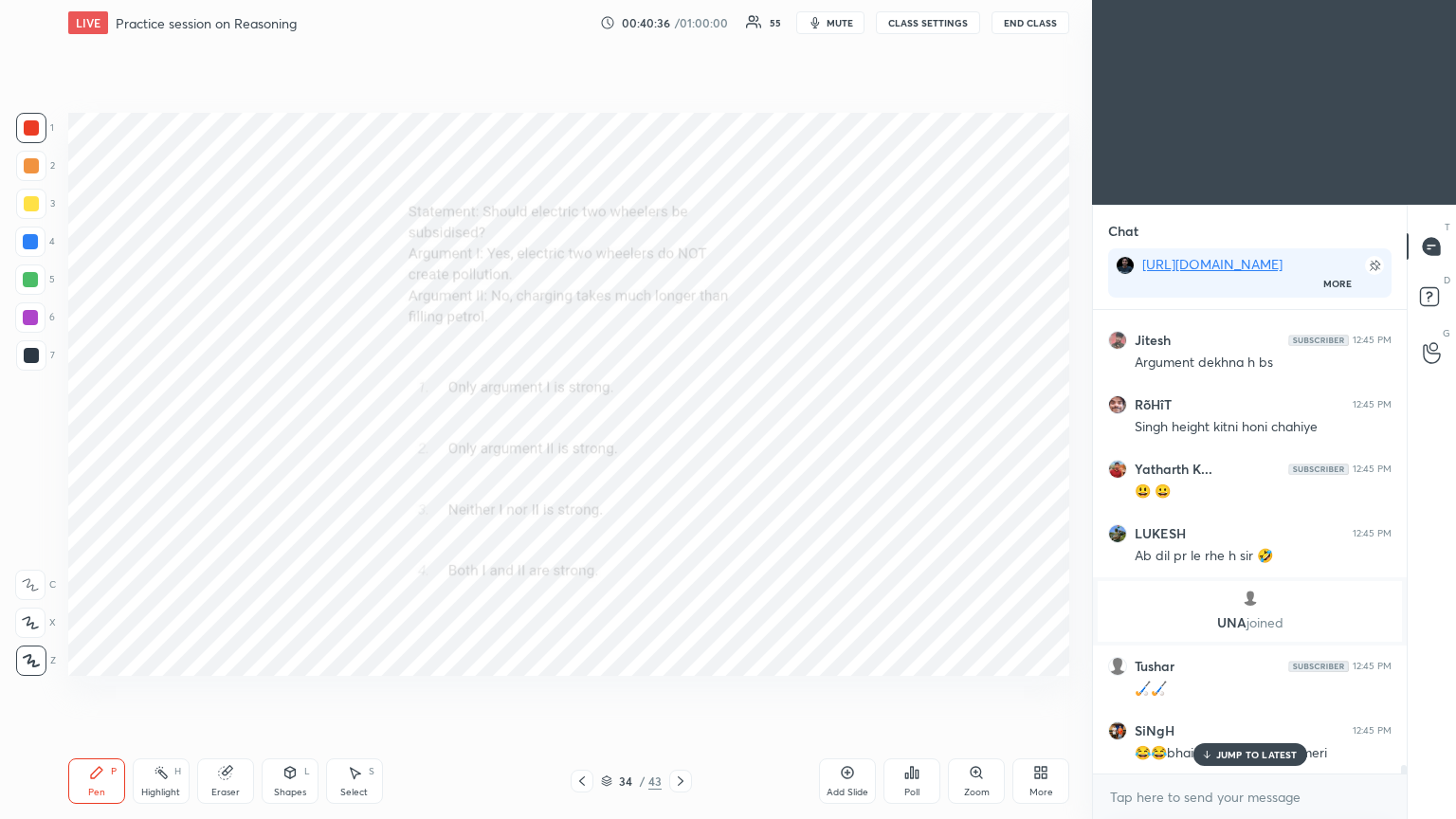
click at [680, 444] on icon at bounding box center [680, 780] width 15 height 15
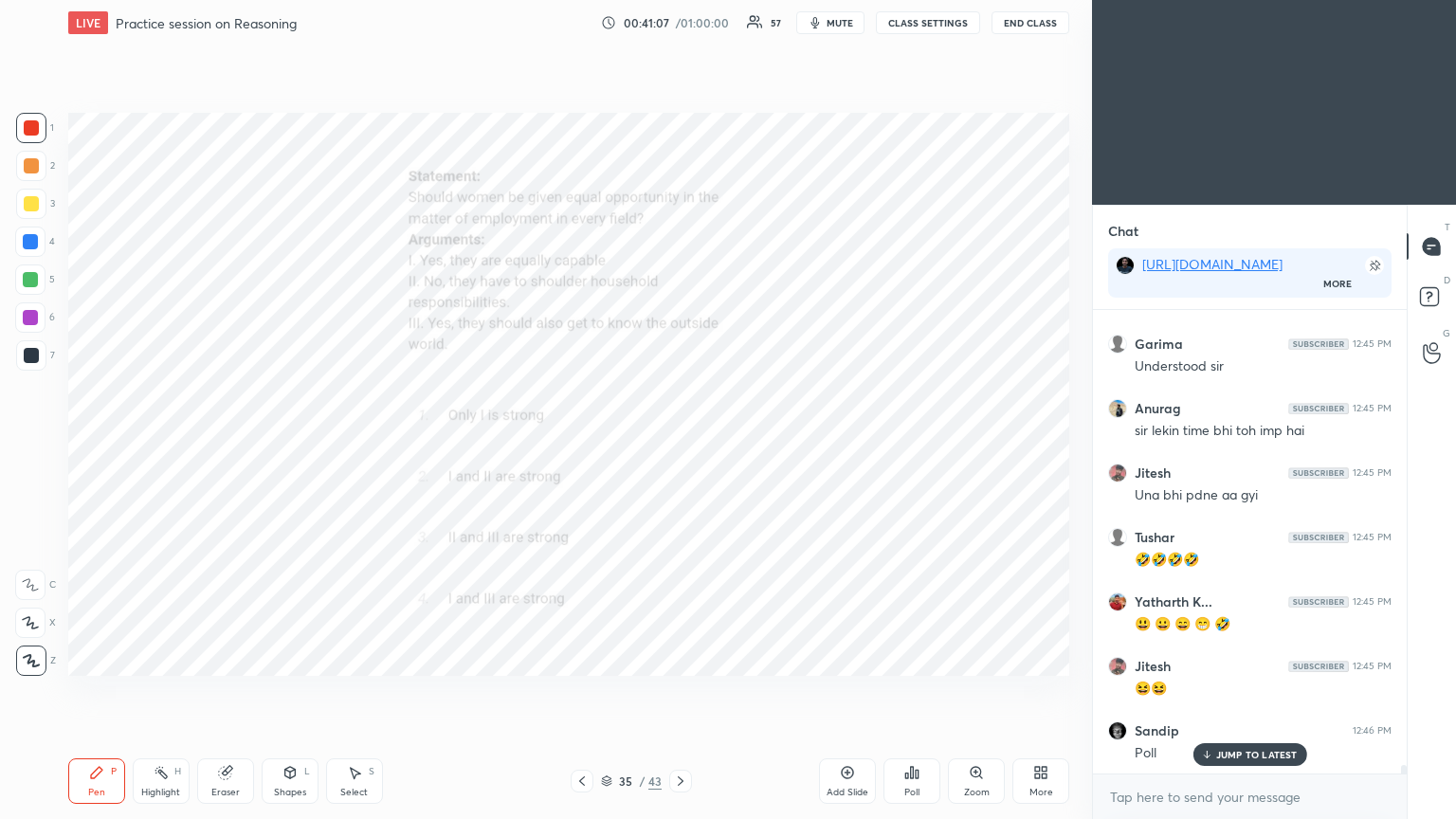
scroll to position [24204, 0]
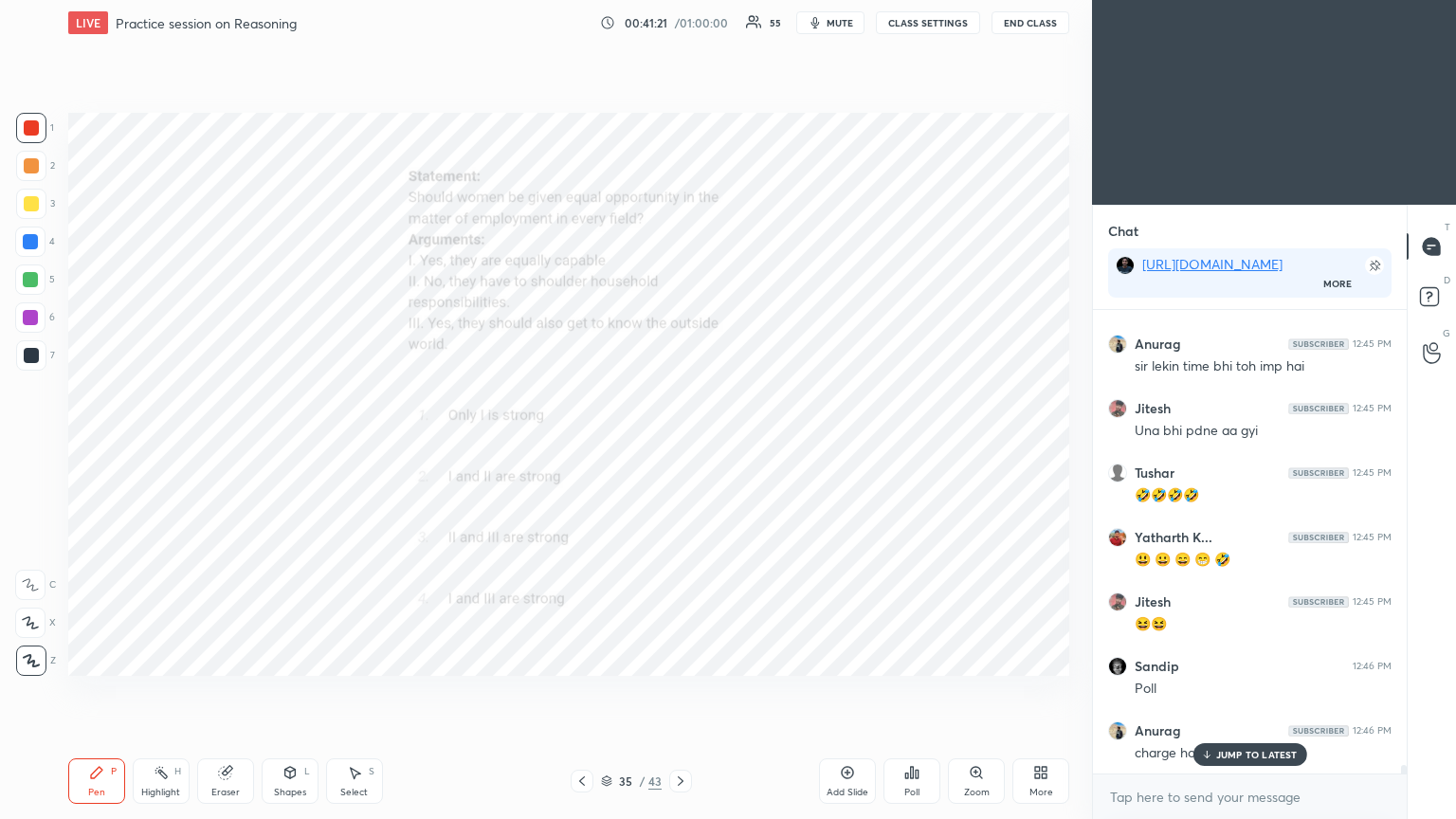
click at [680, 444] on icon at bounding box center [917, 773] width 3 height 9
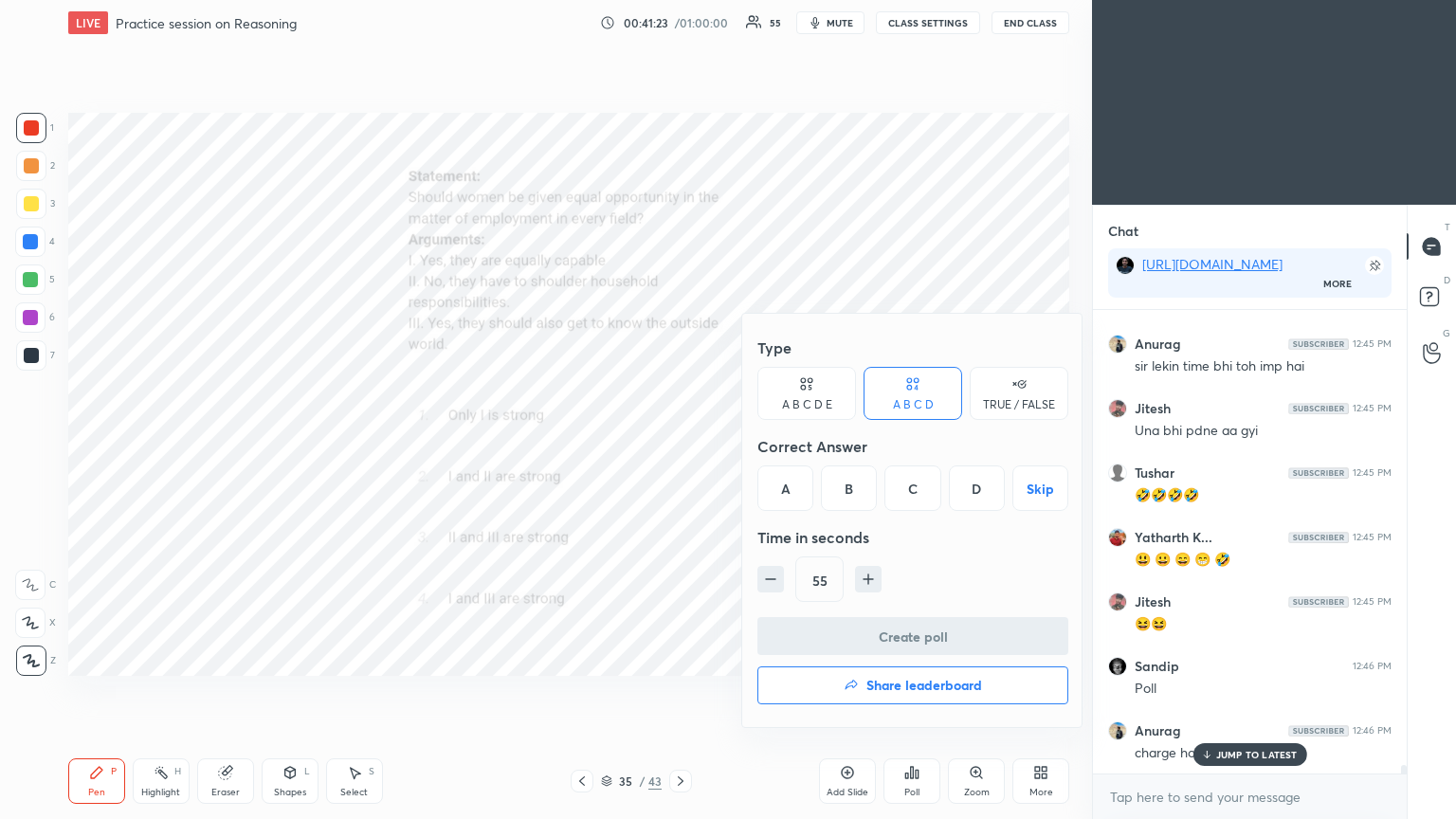
click at [680, 444] on div "D" at bounding box center [977, 488] width 56 height 46
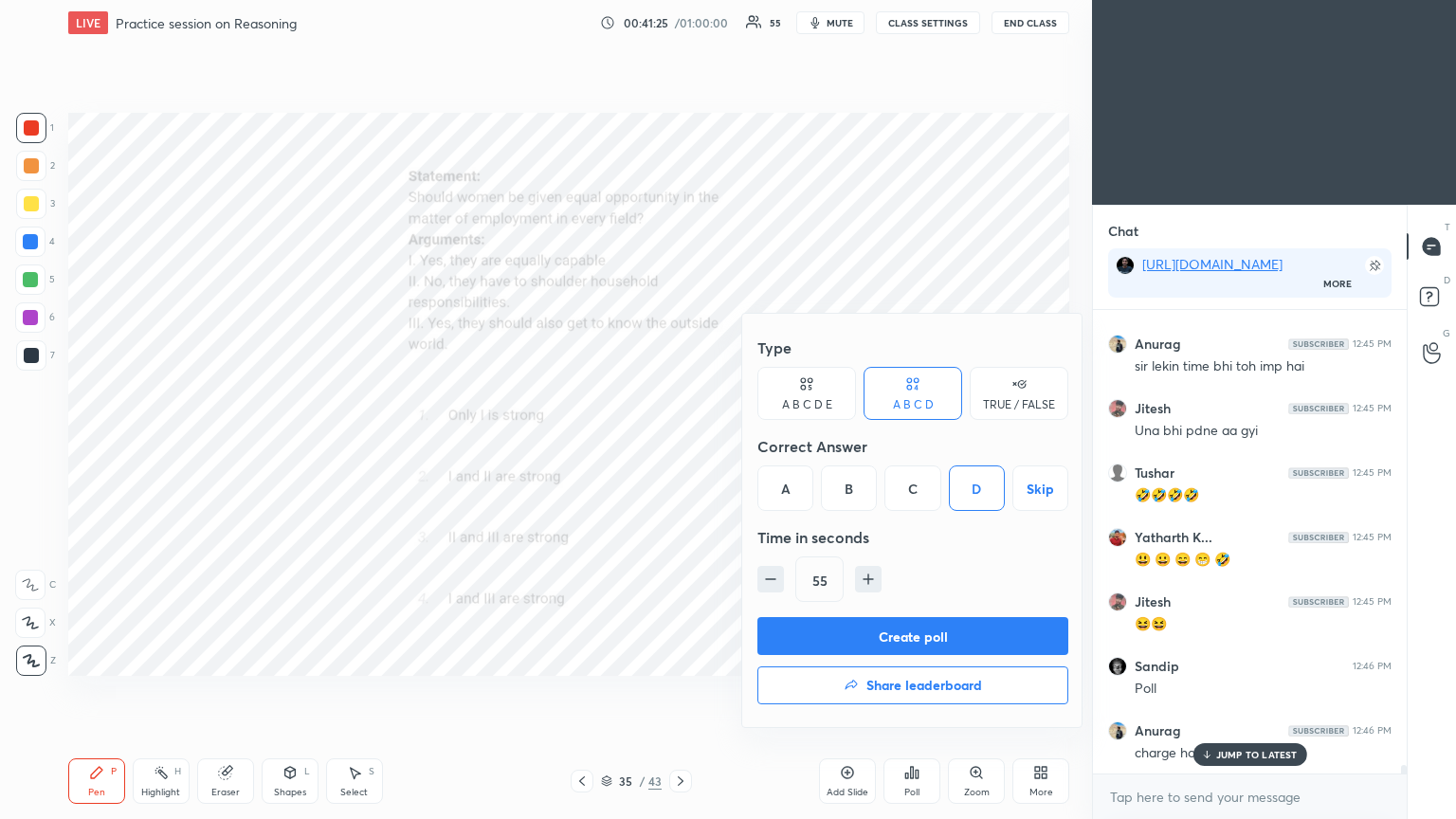
click at [680, 444] on button "Create poll" at bounding box center [913, 636] width 311 height 38
type textarea "x"
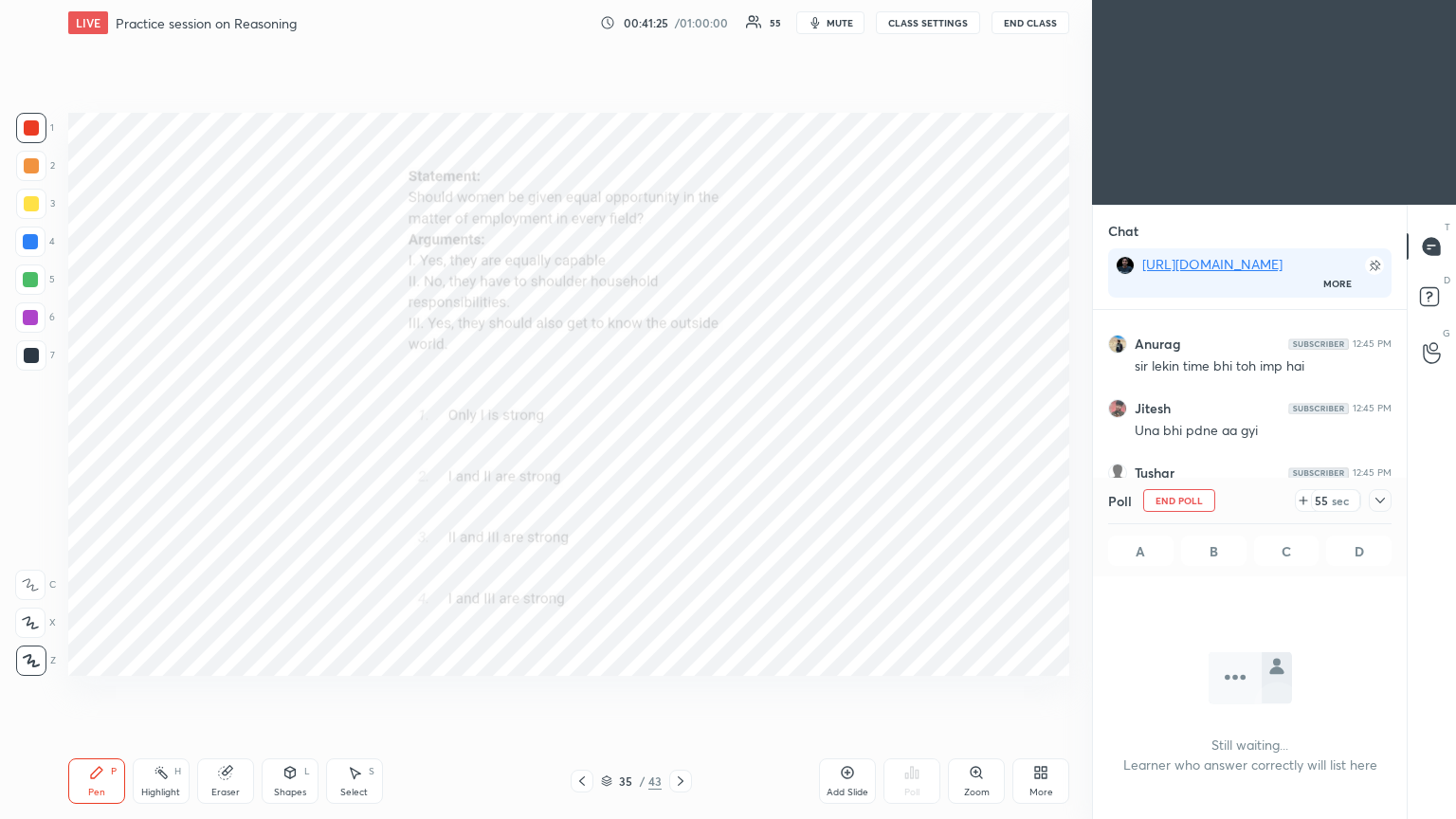
scroll to position [209, 308]
click at [680, 444] on icon at bounding box center [1380, 500] width 10 height 6
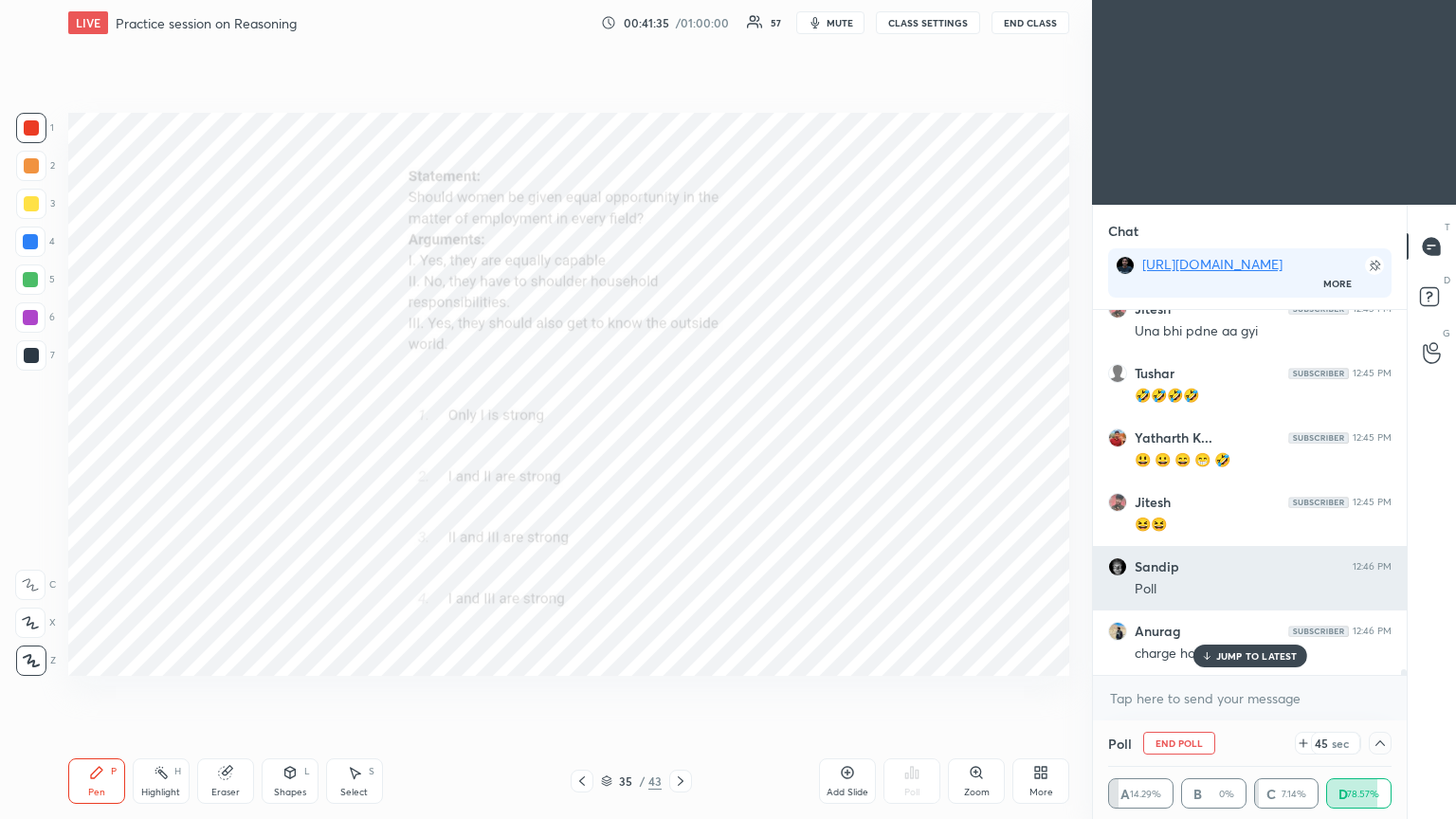
scroll to position [24367, 0]
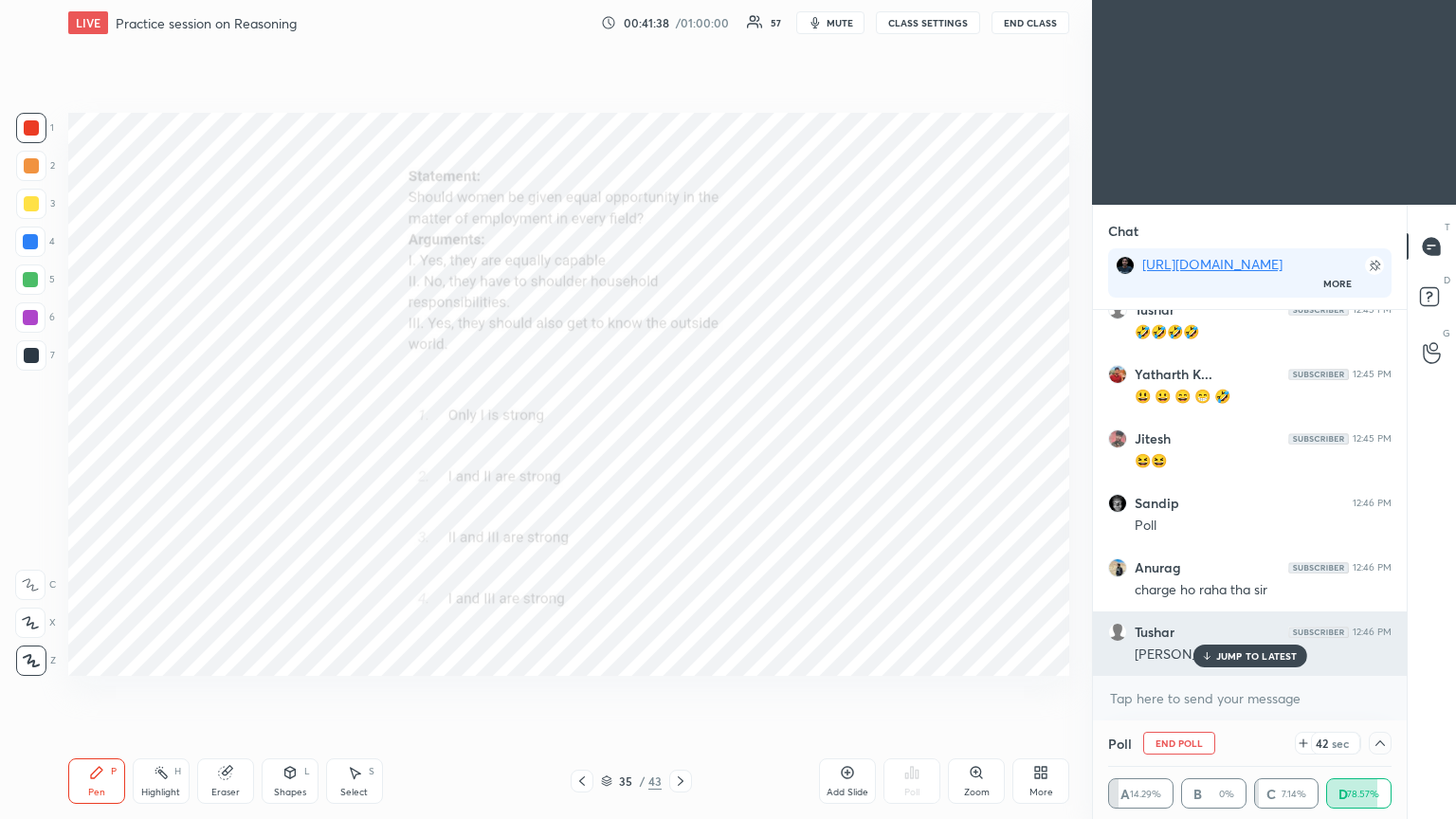
click at [680, 444] on div "Tushar 12:46 PM [PERSON_NAME]" at bounding box center [1250, 643] width 314 height 65
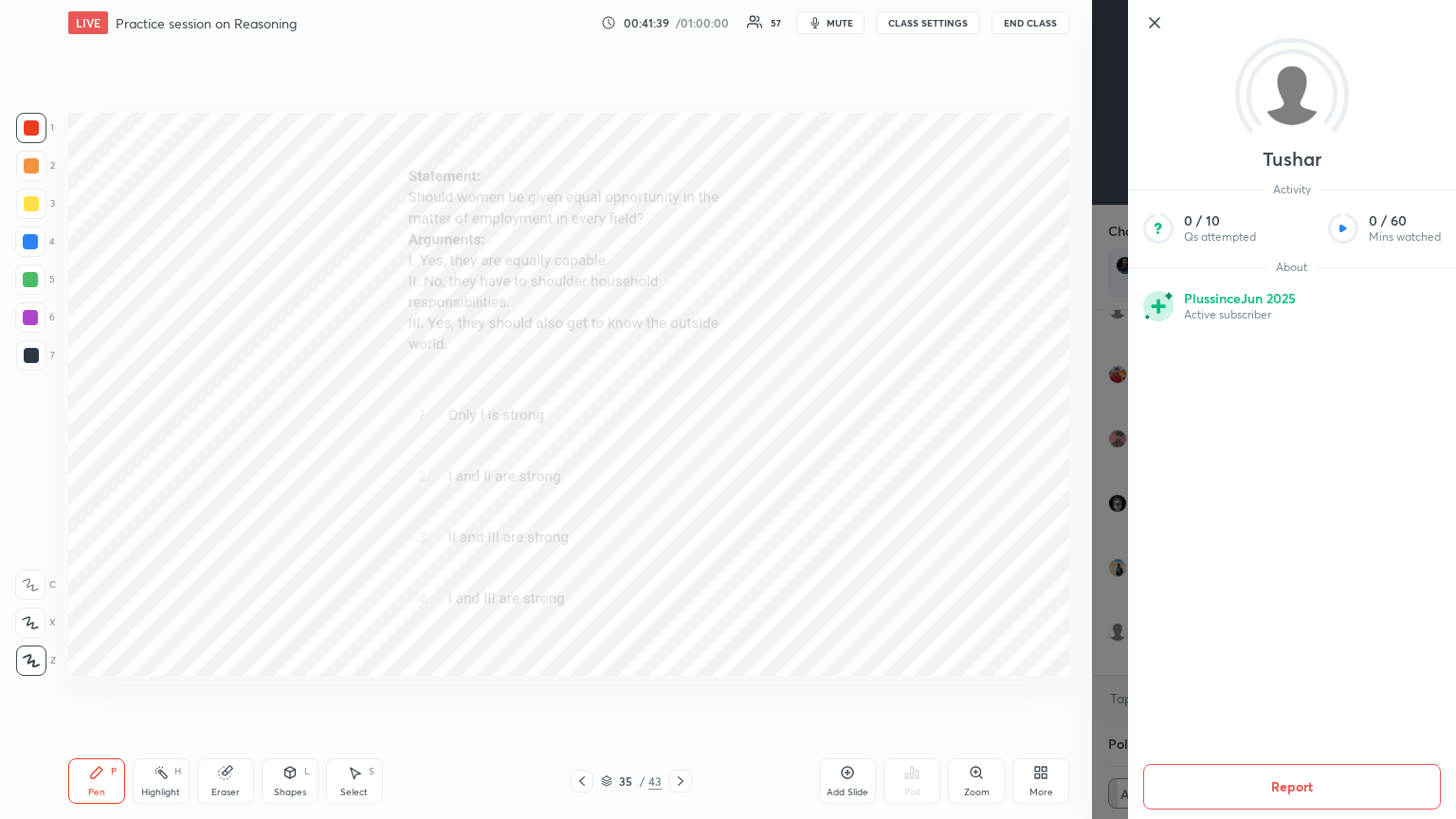
click at [680, 444] on div "1 2 3 4 5 6 7 C X Z C X Z E E Erase all H H LIVE Practice session on Reasoning …" at bounding box center [546, 410] width 1092 height 819
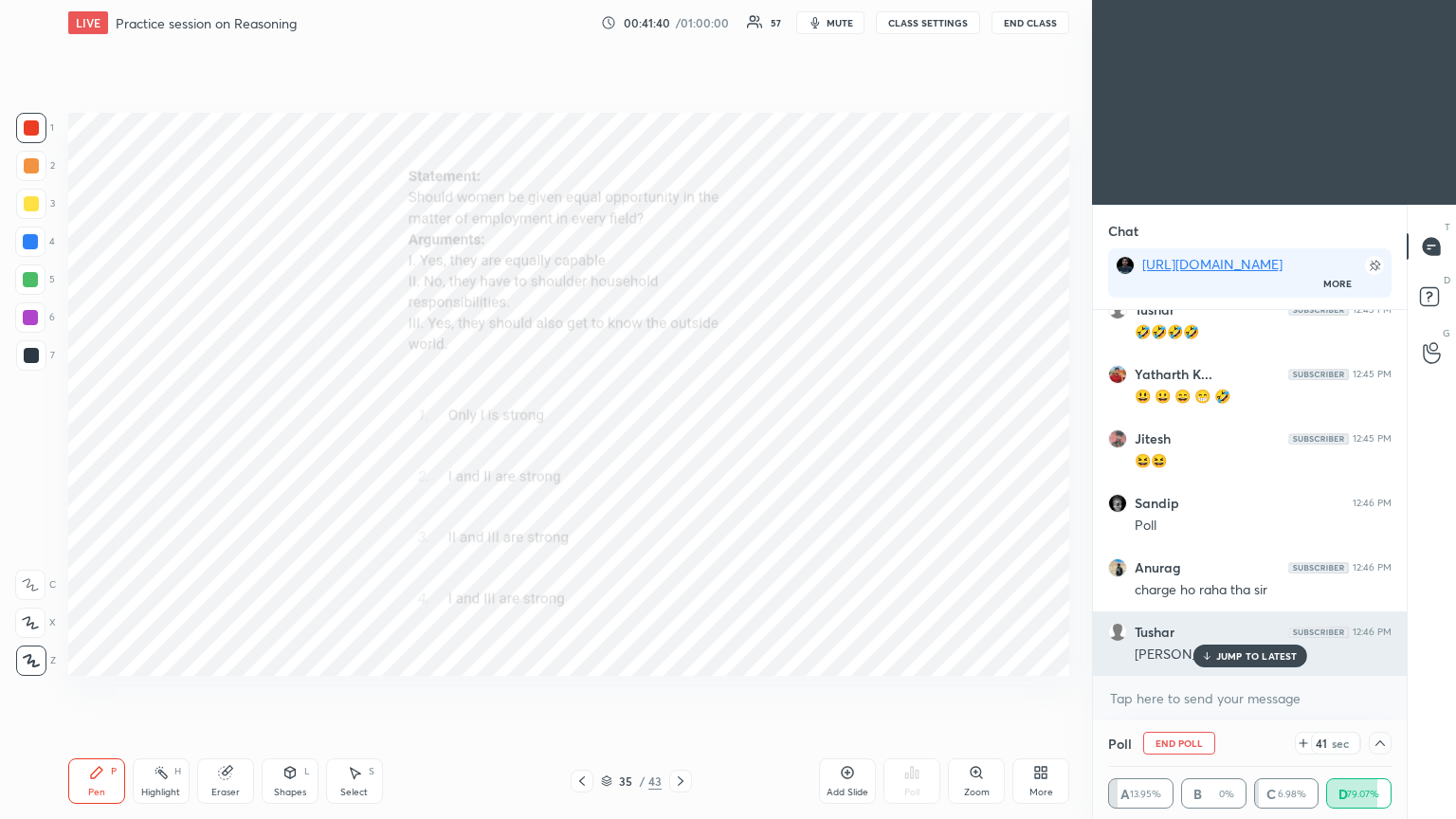
click at [680, 444] on p "JUMP TO LATEST" at bounding box center [1257, 655] width 82 height 11
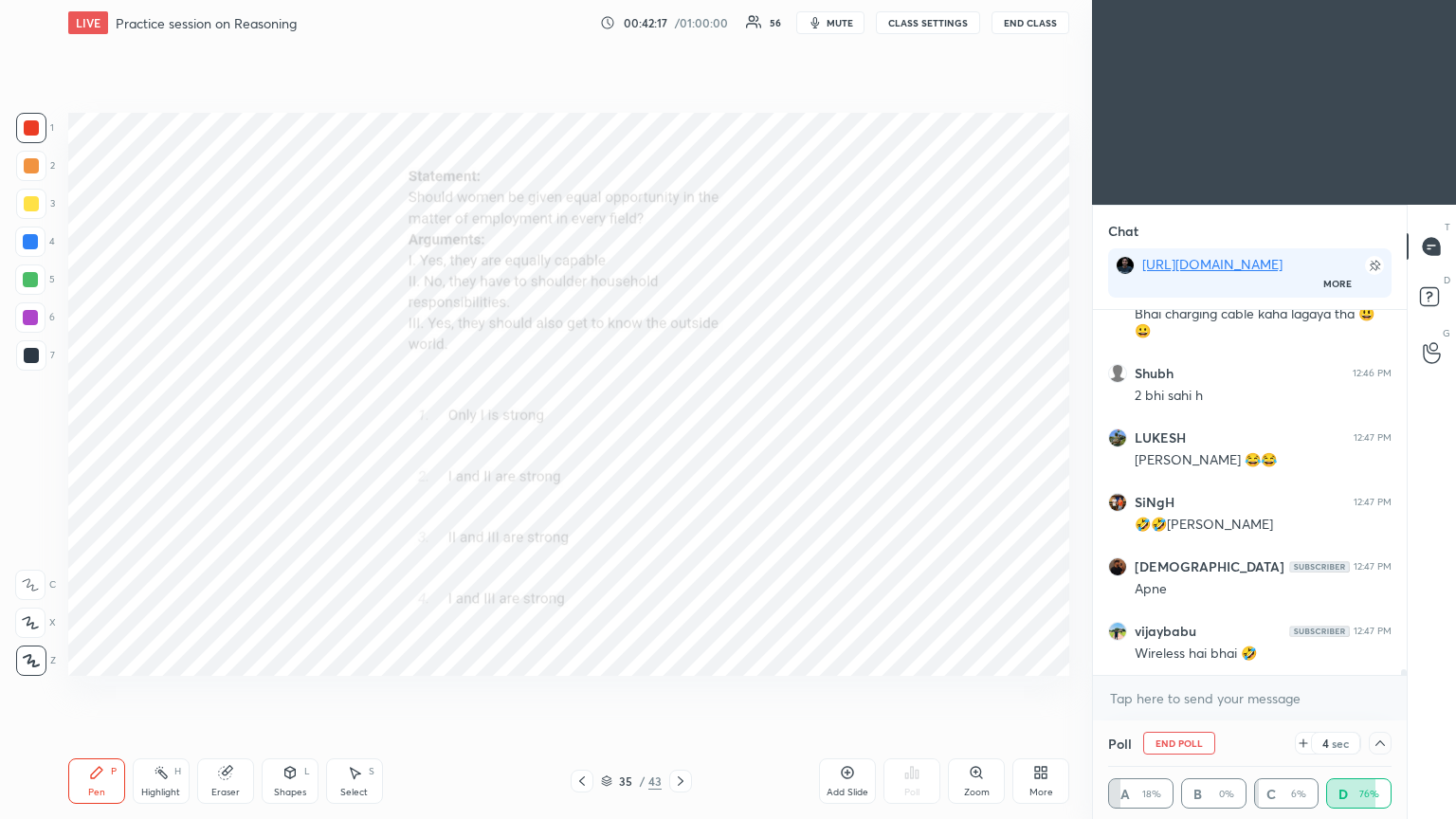
scroll to position [24965, 0]
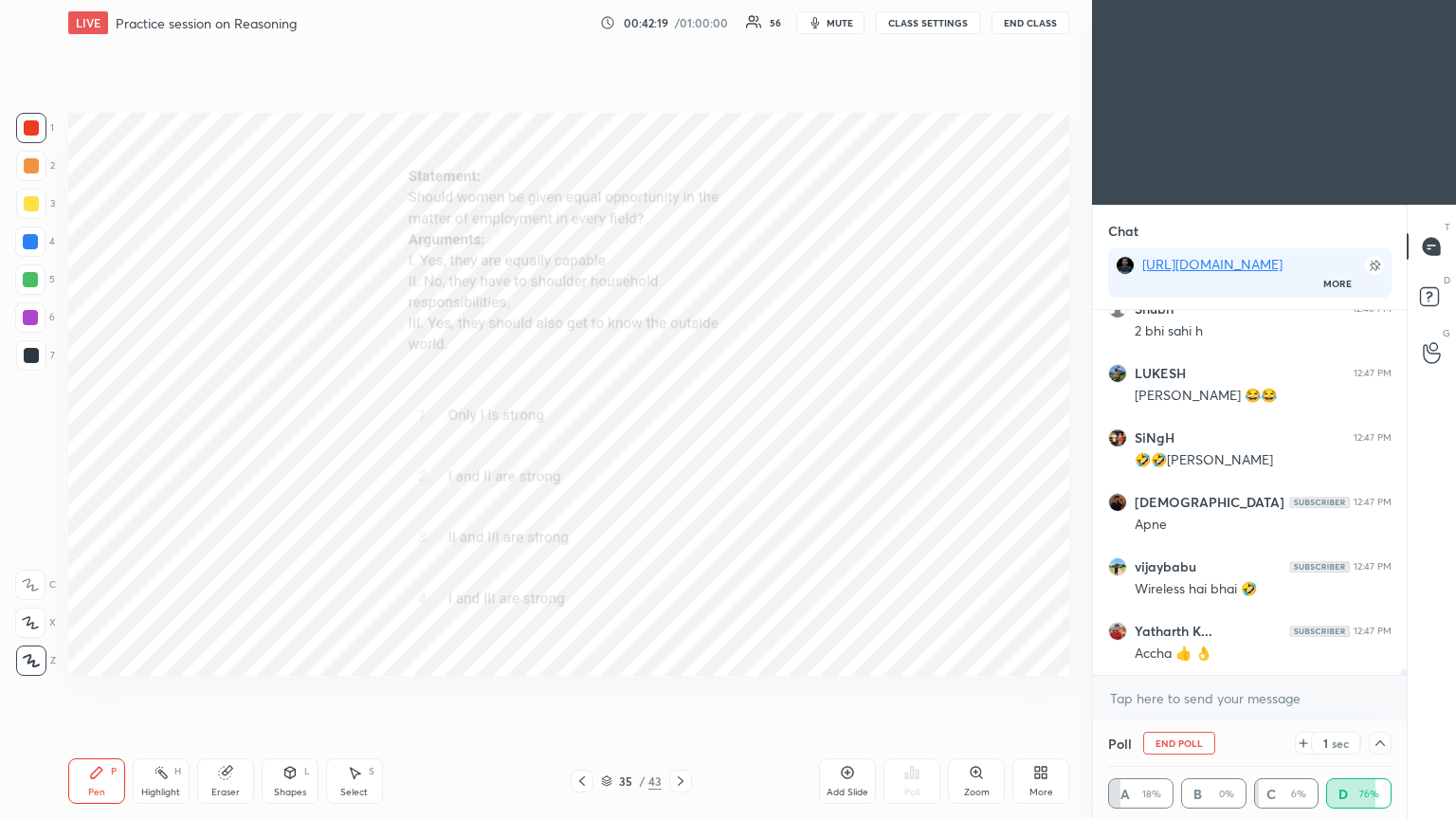
click at [680, 16] on button "CLASS SETTINGS" at bounding box center [928, 22] width 105 height 23
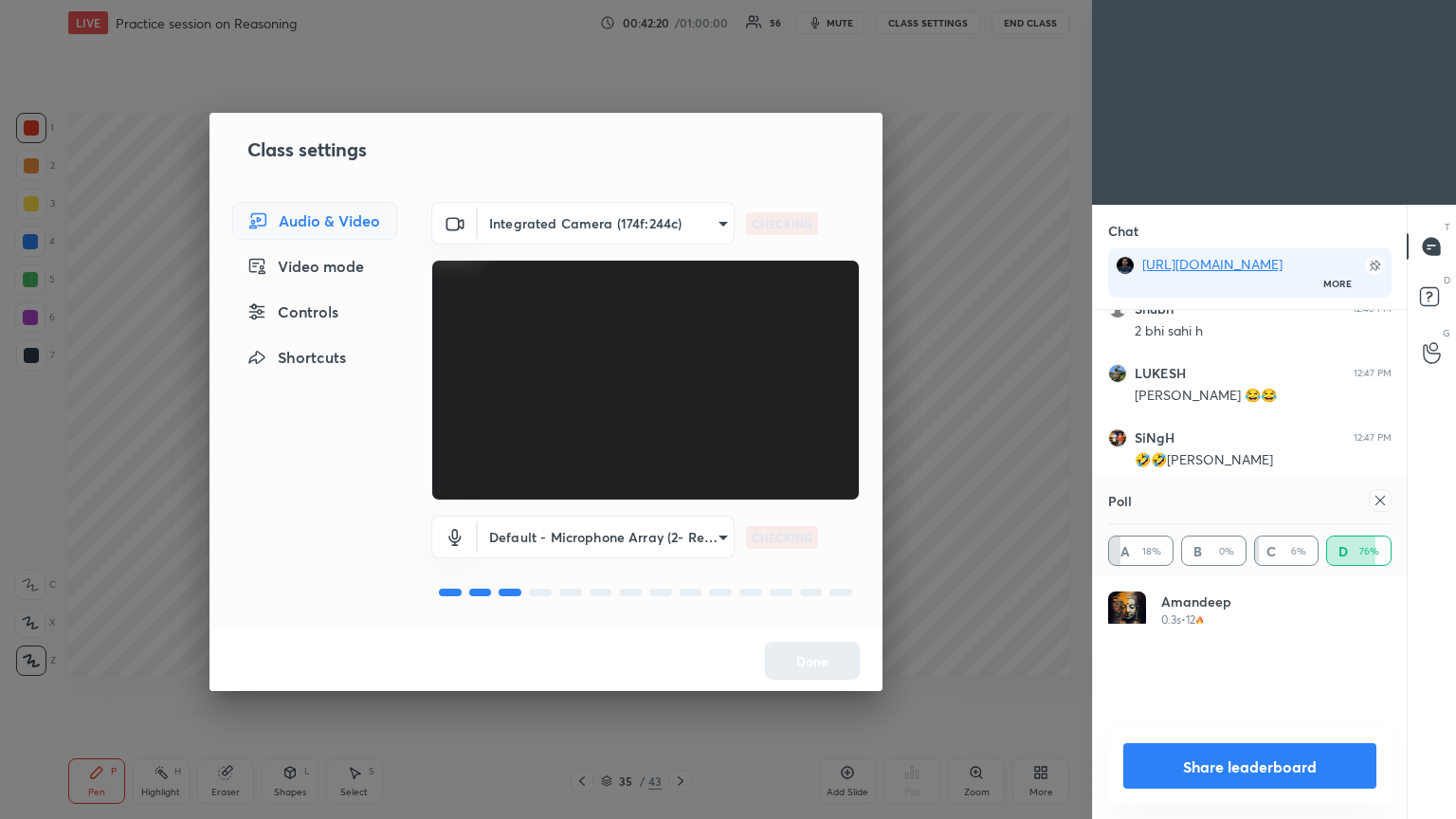
scroll to position [6, 6]
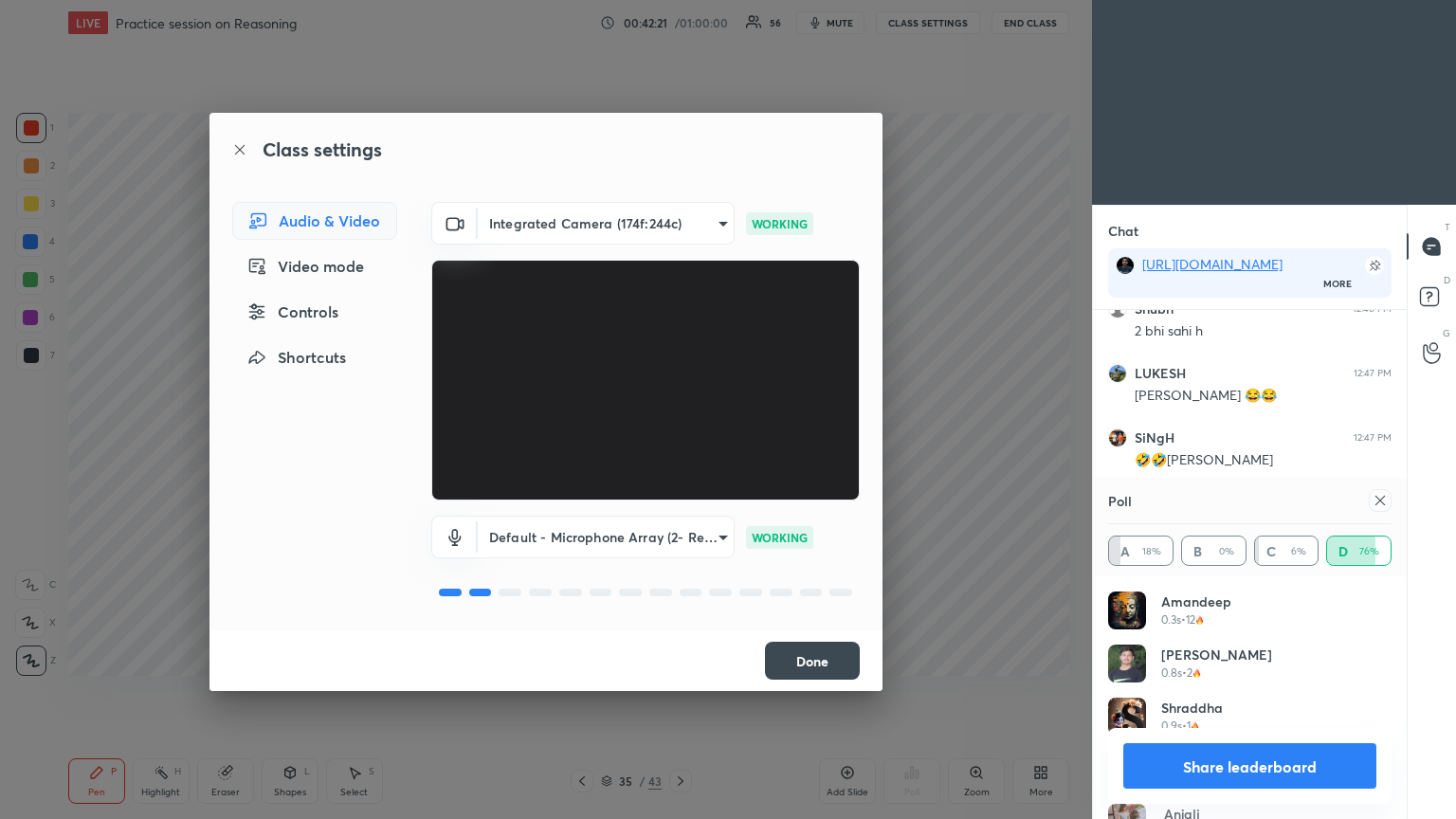
click at [320, 309] on div "Controls" at bounding box center [315, 312] width 165 height 38
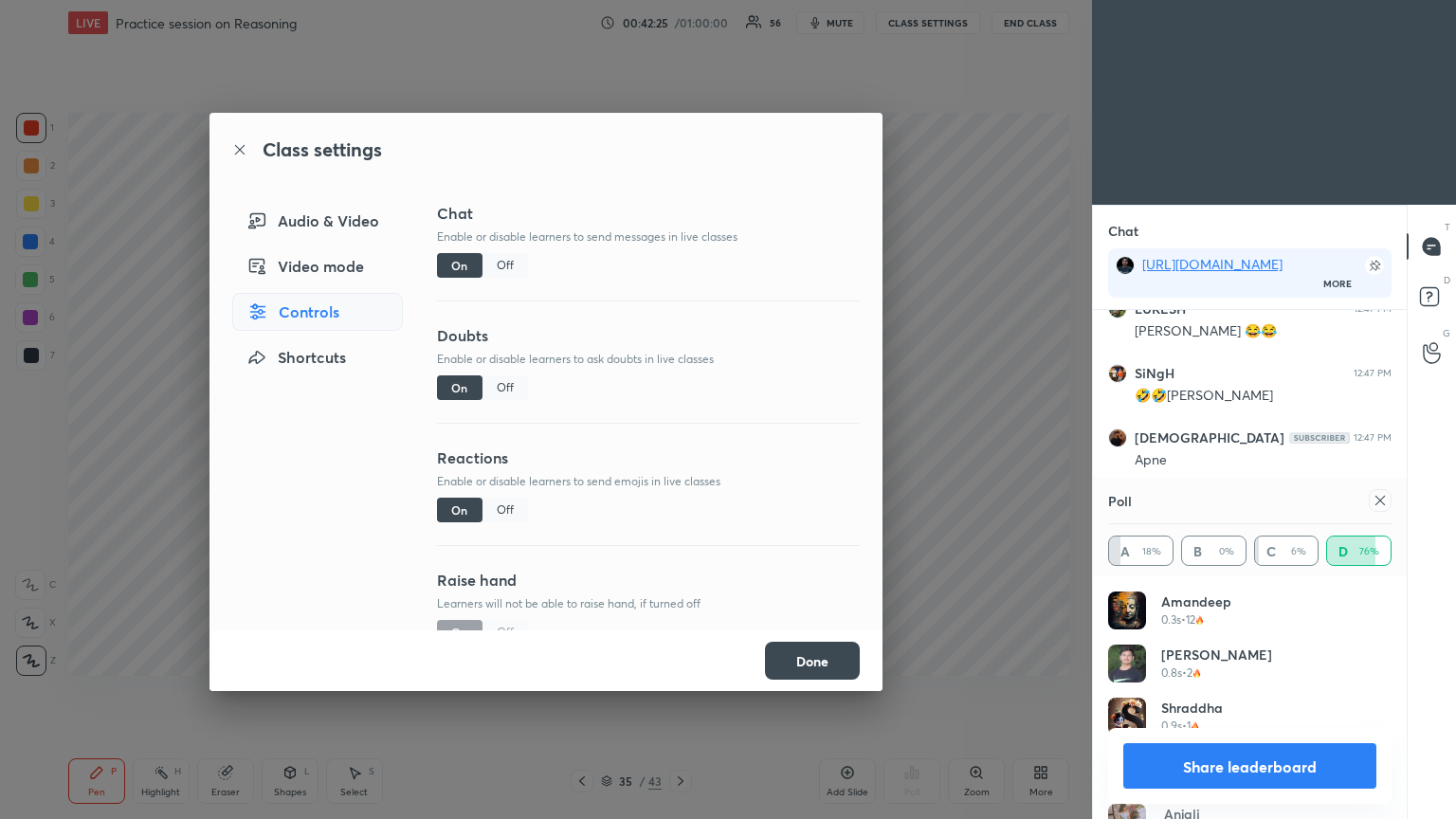
click at [496, 262] on div "Off" at bounding box center [505, 265] width 46 height 25
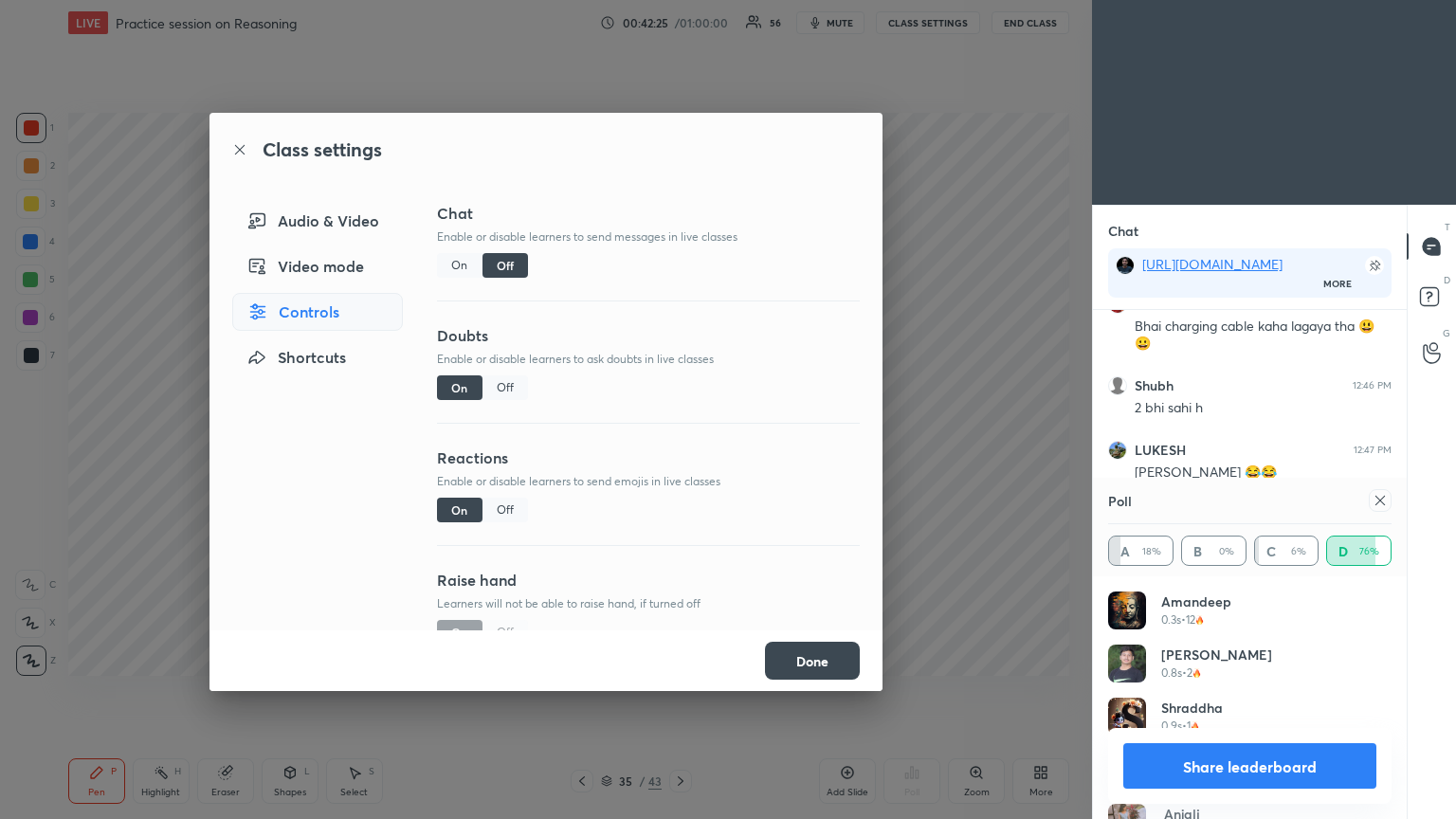
scroll to position [321, 308]
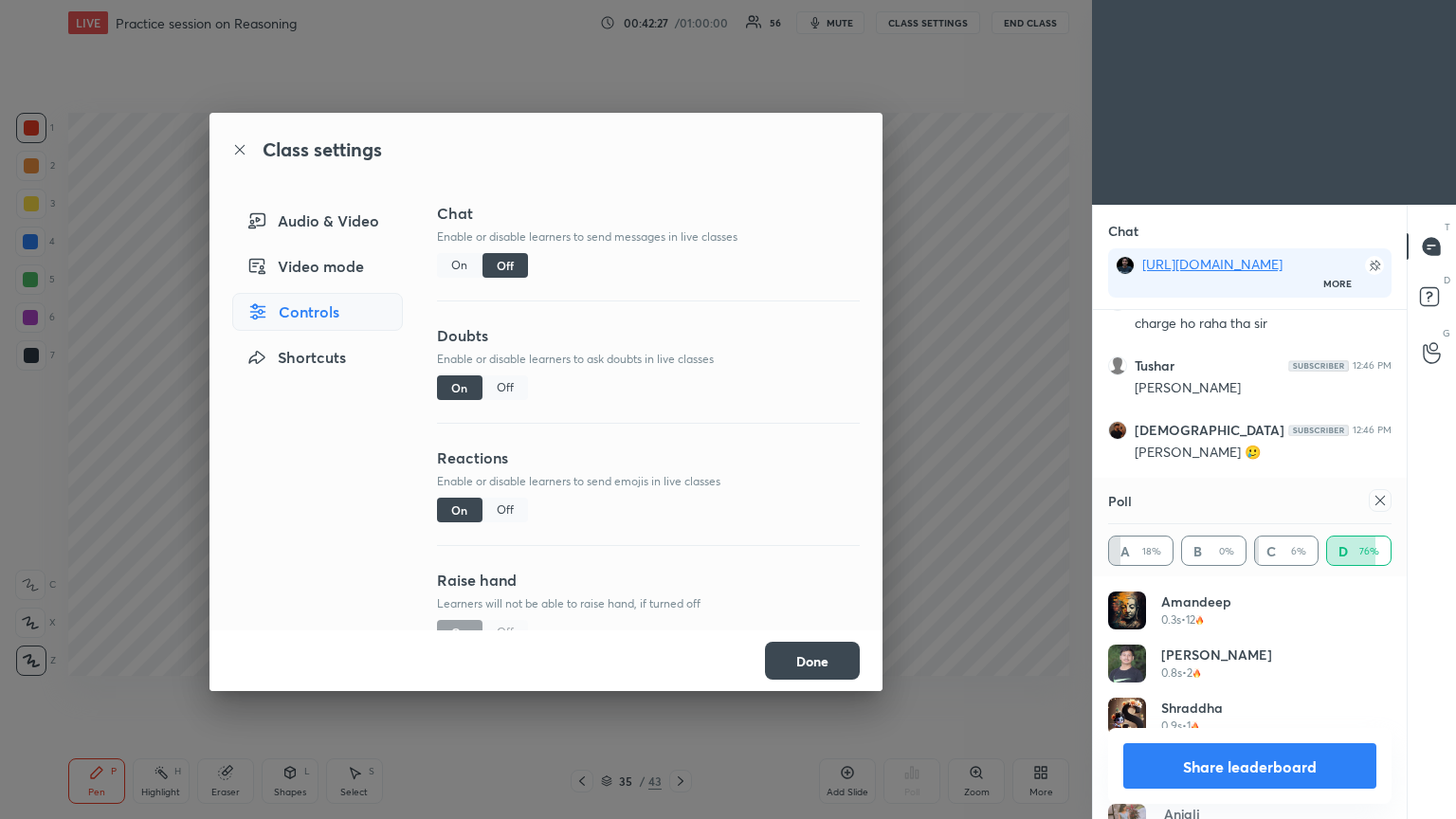
click at [680, 444] on icon at bounding box center [1379, 500] width 15 height 15
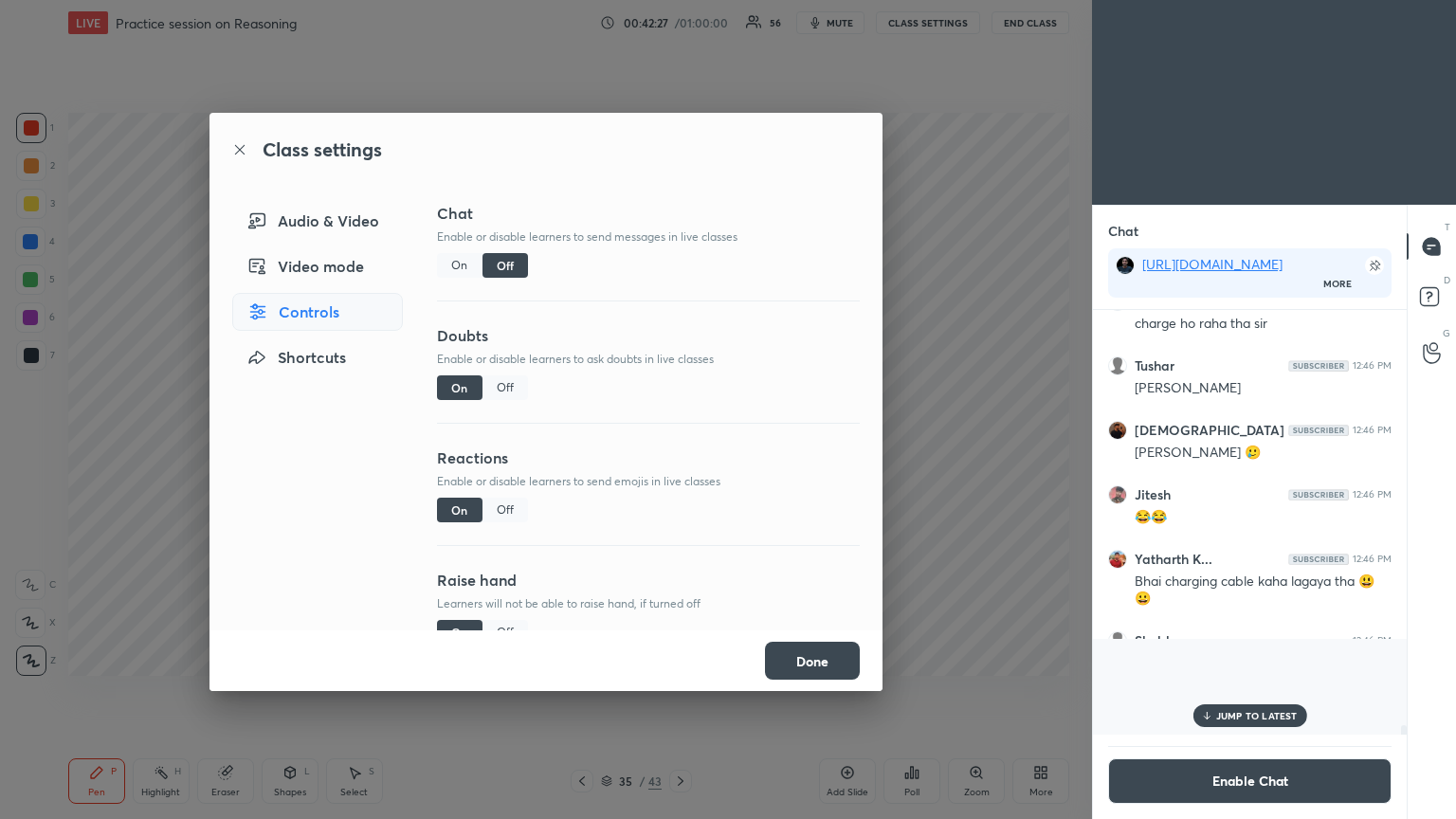
scroll to position [7, 6]
click at [680, 444] on button "Done" at bounding box center [812, 661] width 95 height 38
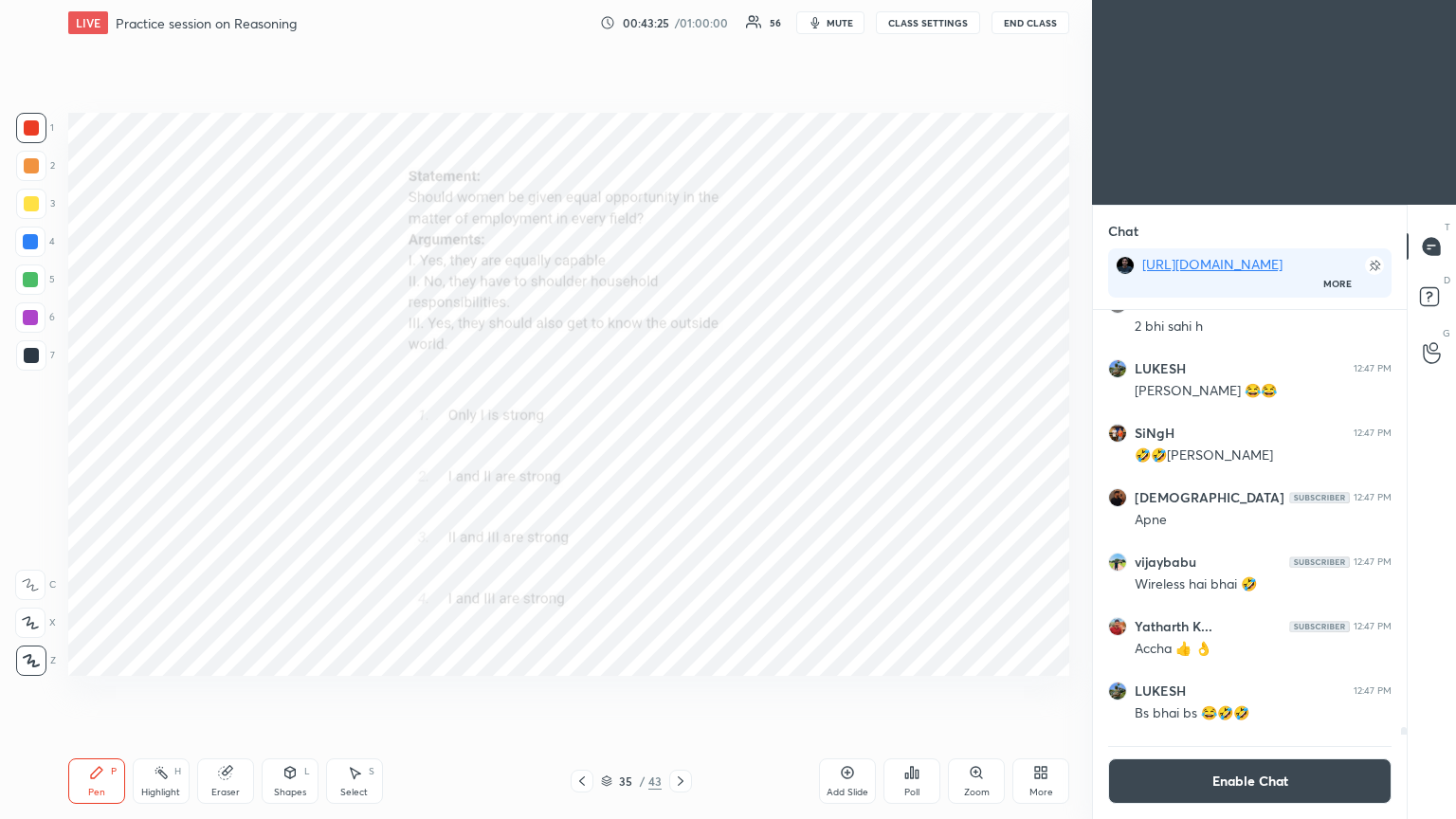
click at [679, 444] on icon at bounding box center [681, 781] width 6 height 10
click at [680, 444] on icon at bounding box center [917, 773] width 3 height 9
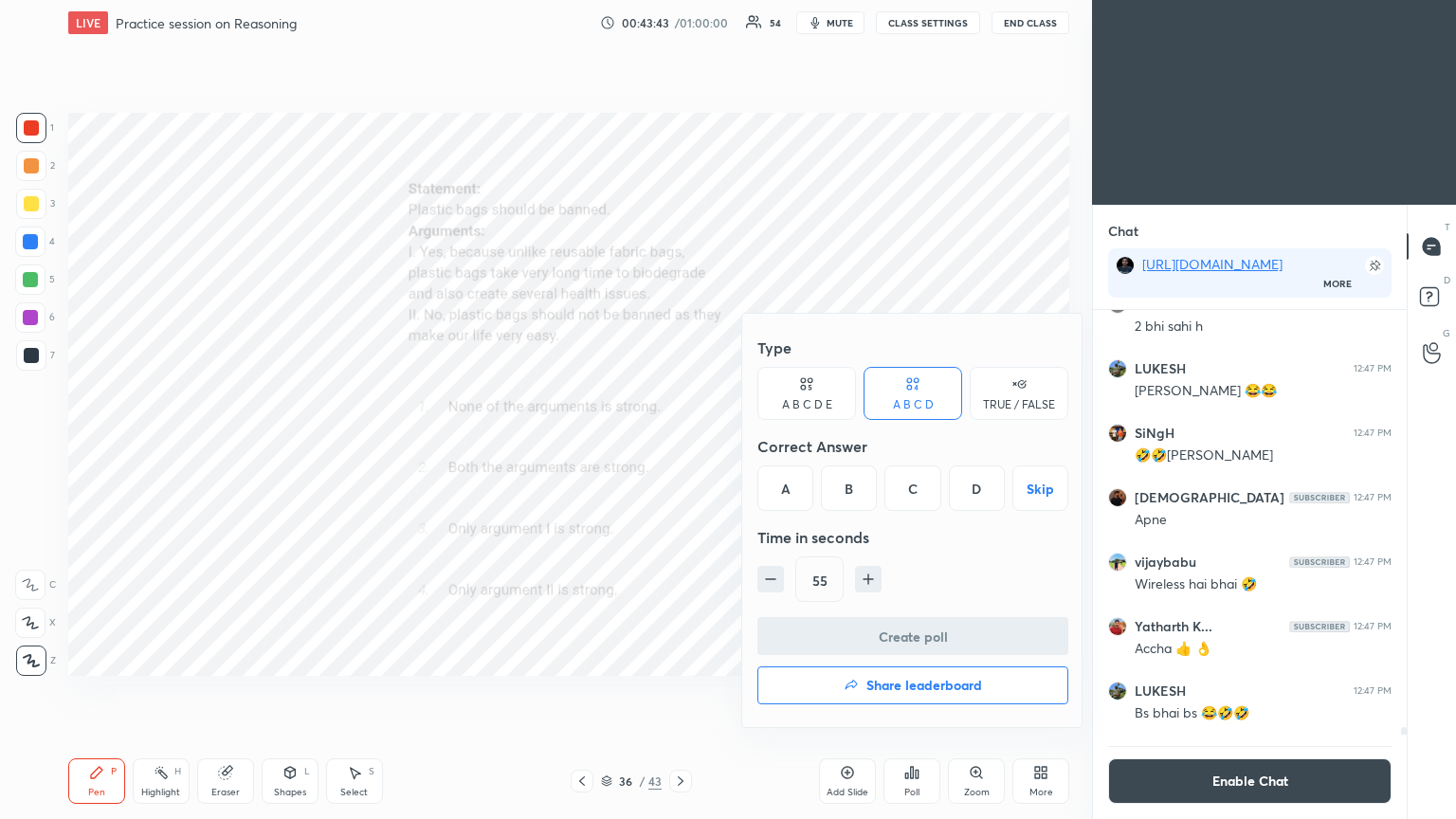
click at [680, 444] on div "C" at bounding box center [912, 488] width 56 height 46
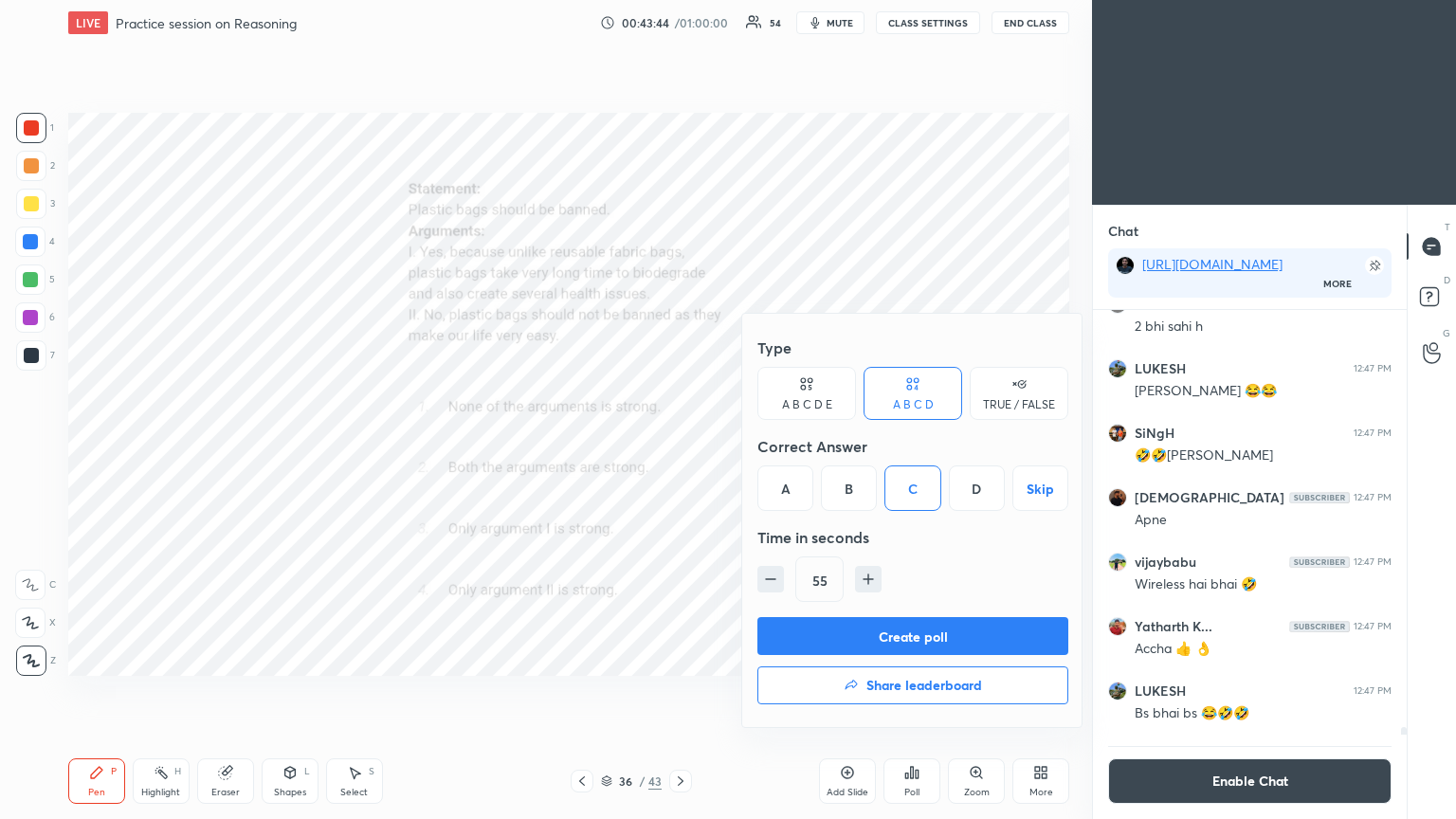
click at [680, 444] on button "Create poll" at bounding box center [913, 636] width 311 height 38
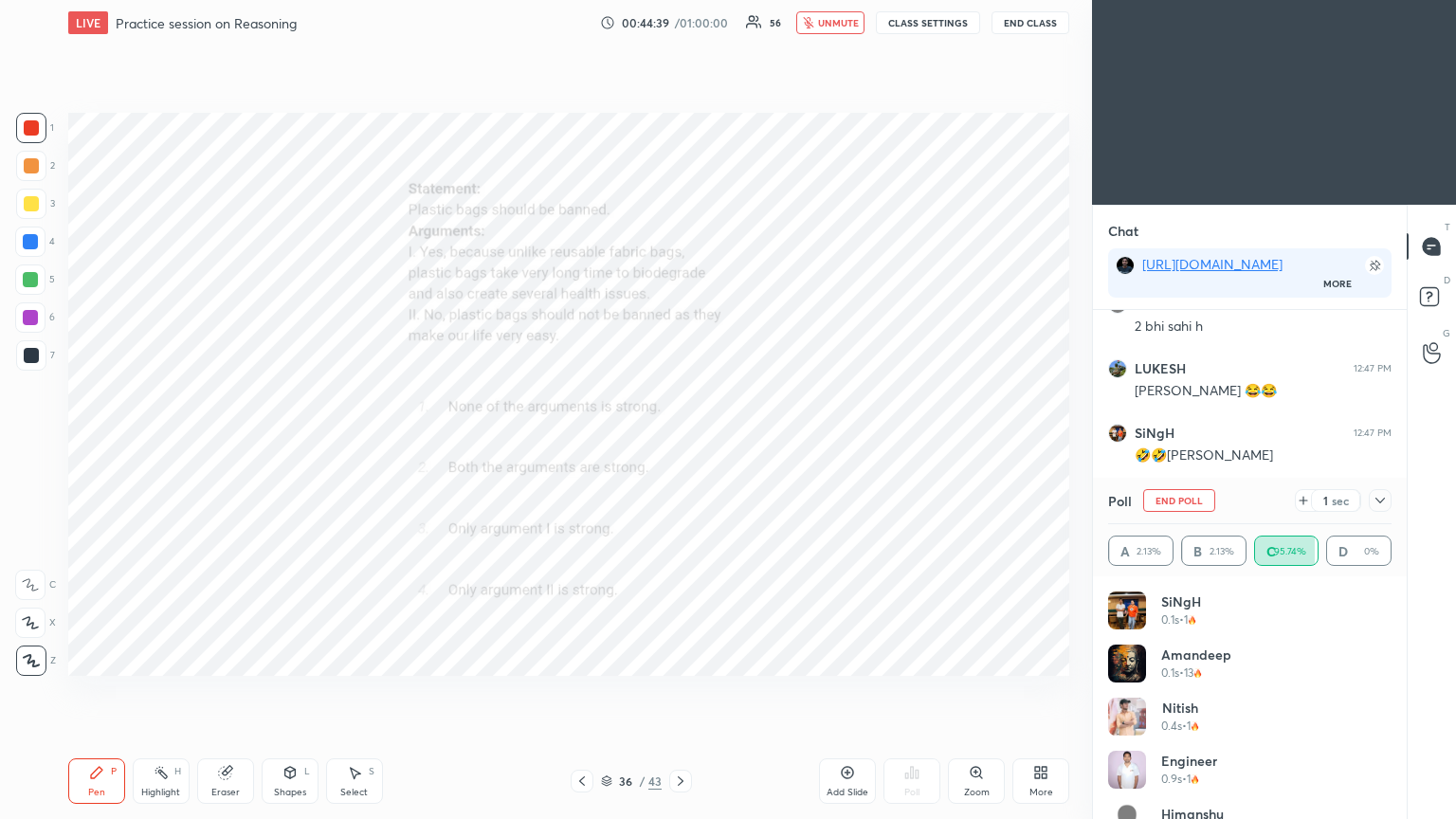
scroll to position [24757, 0]
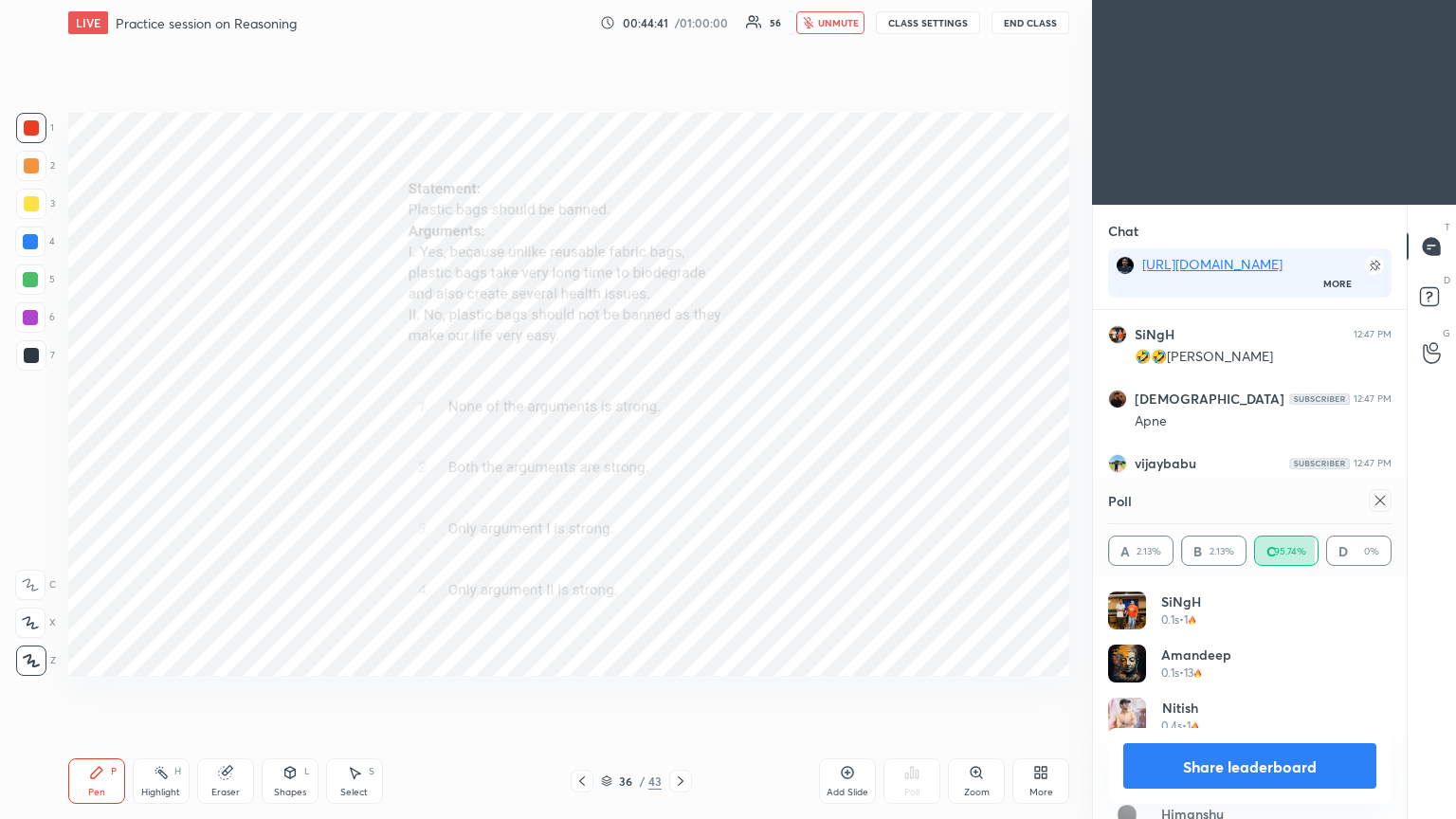
click at [680, 444] on icon at bounding box center [1379, 500] width 15 height 15
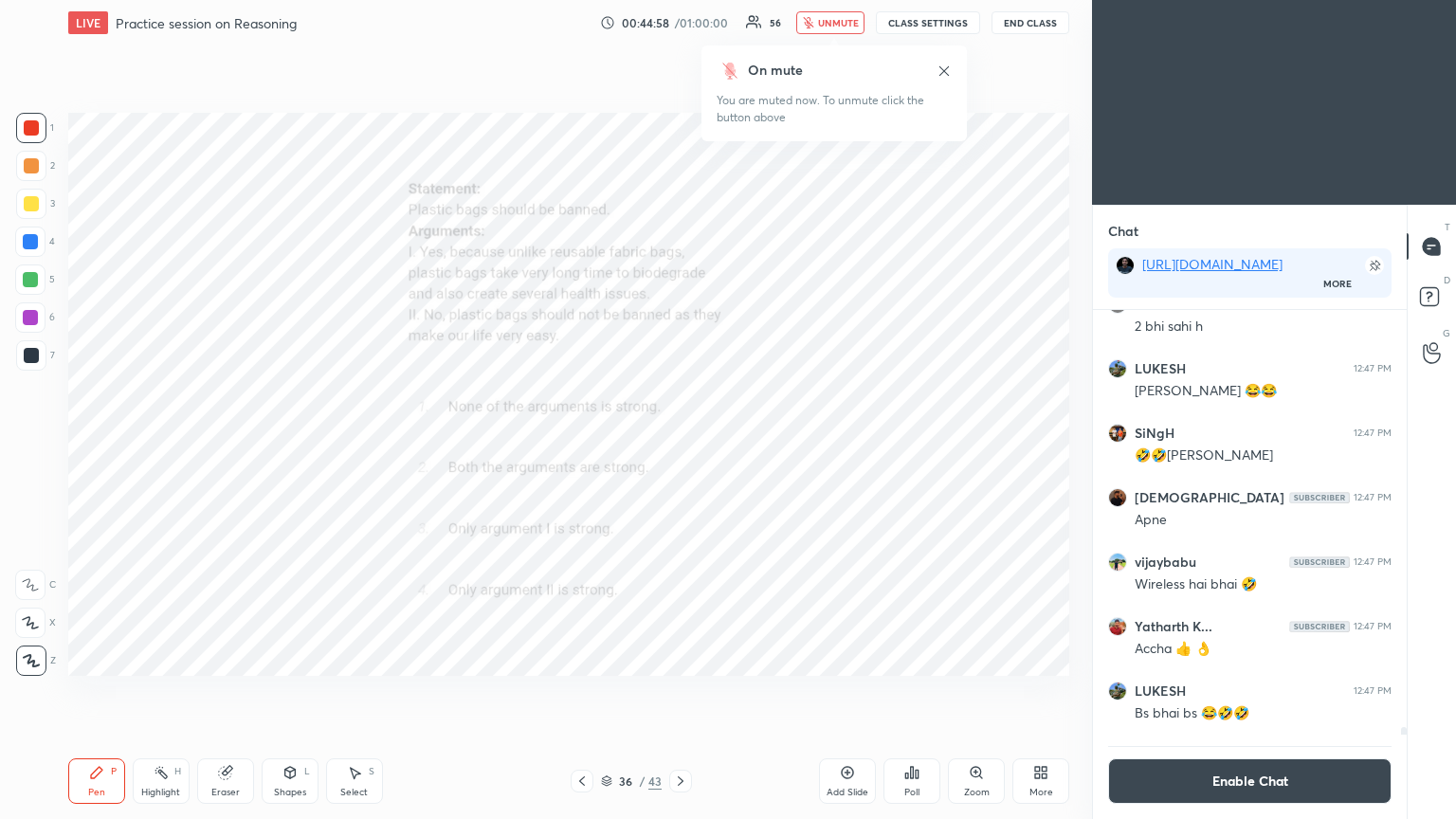
scroll to position [6, 6]
click at [680, 25] on button "CLASS SETTINGS" at bounding box center [928, 22] width 105 height 23
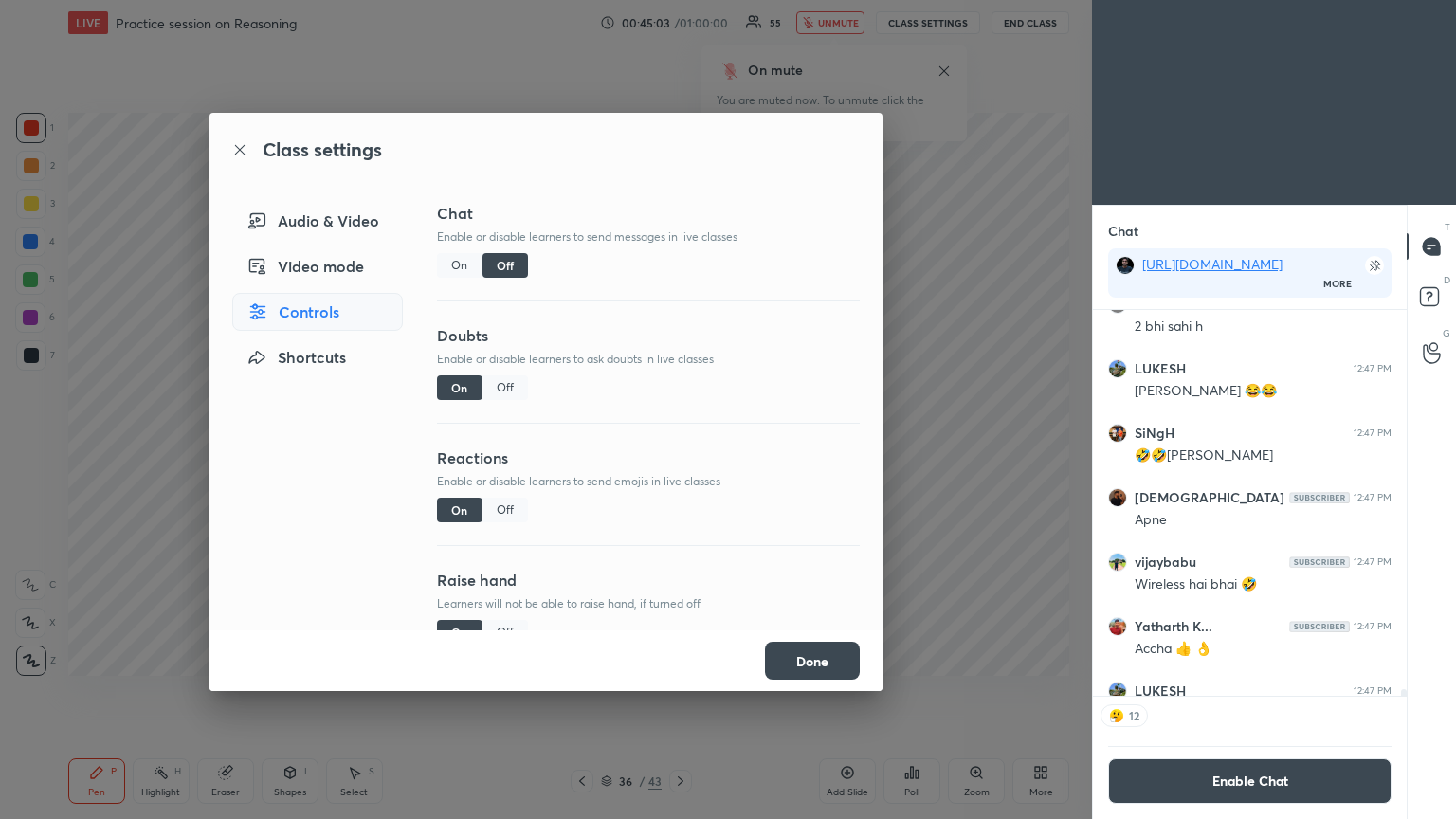
click at [506, 444] on div "Off" at bounding box center [505, 509] width 46 height 25
click at [680, 231] on div "Class settings Audio & Video Video mode Controls Shortcuts Chat Enable or disab…" at bounding box center [546, 410] width 1092 height 819
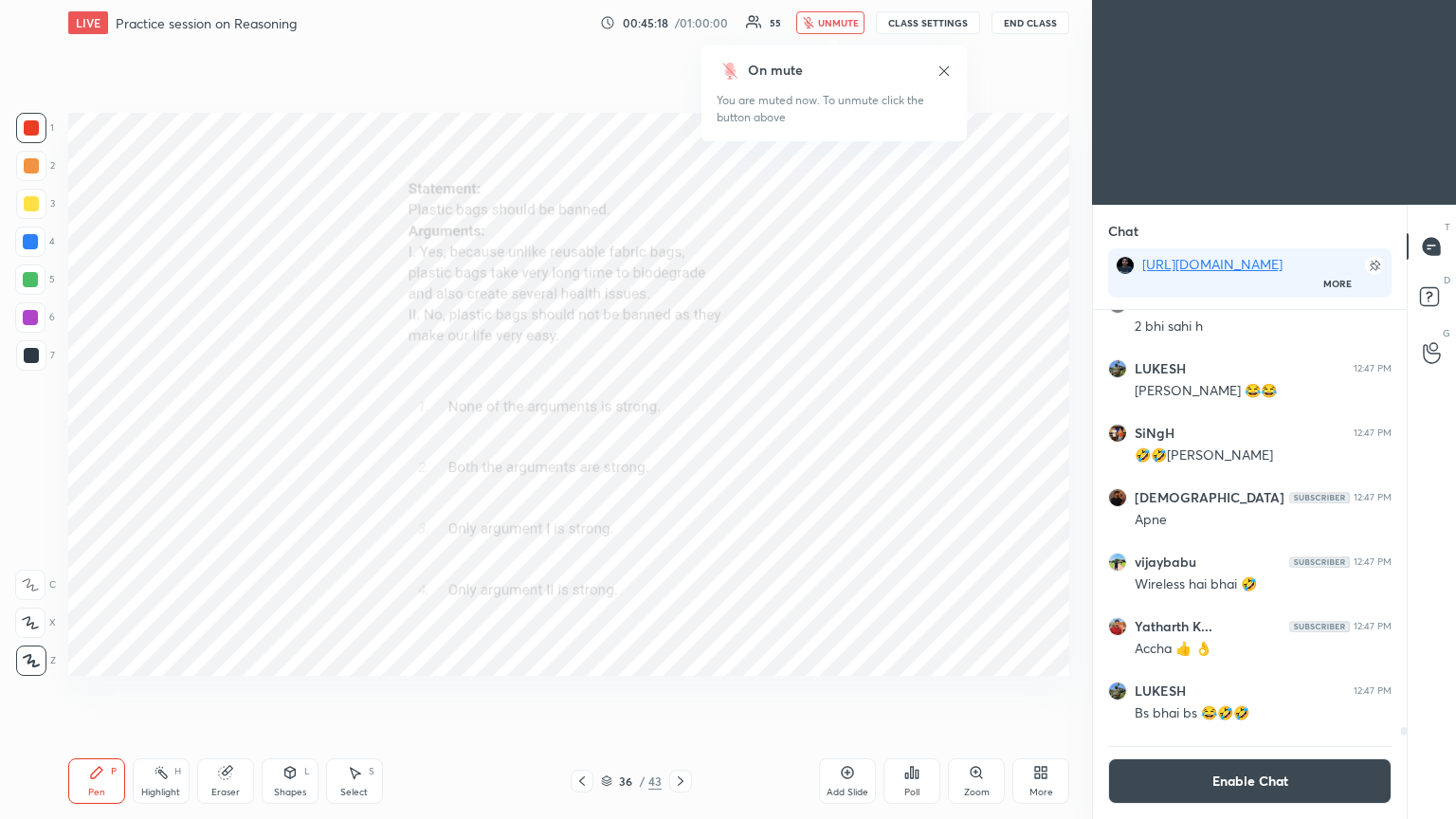
click at [680, 27] on span "unmute" at bounding box center [838, 22] width 41 height 13
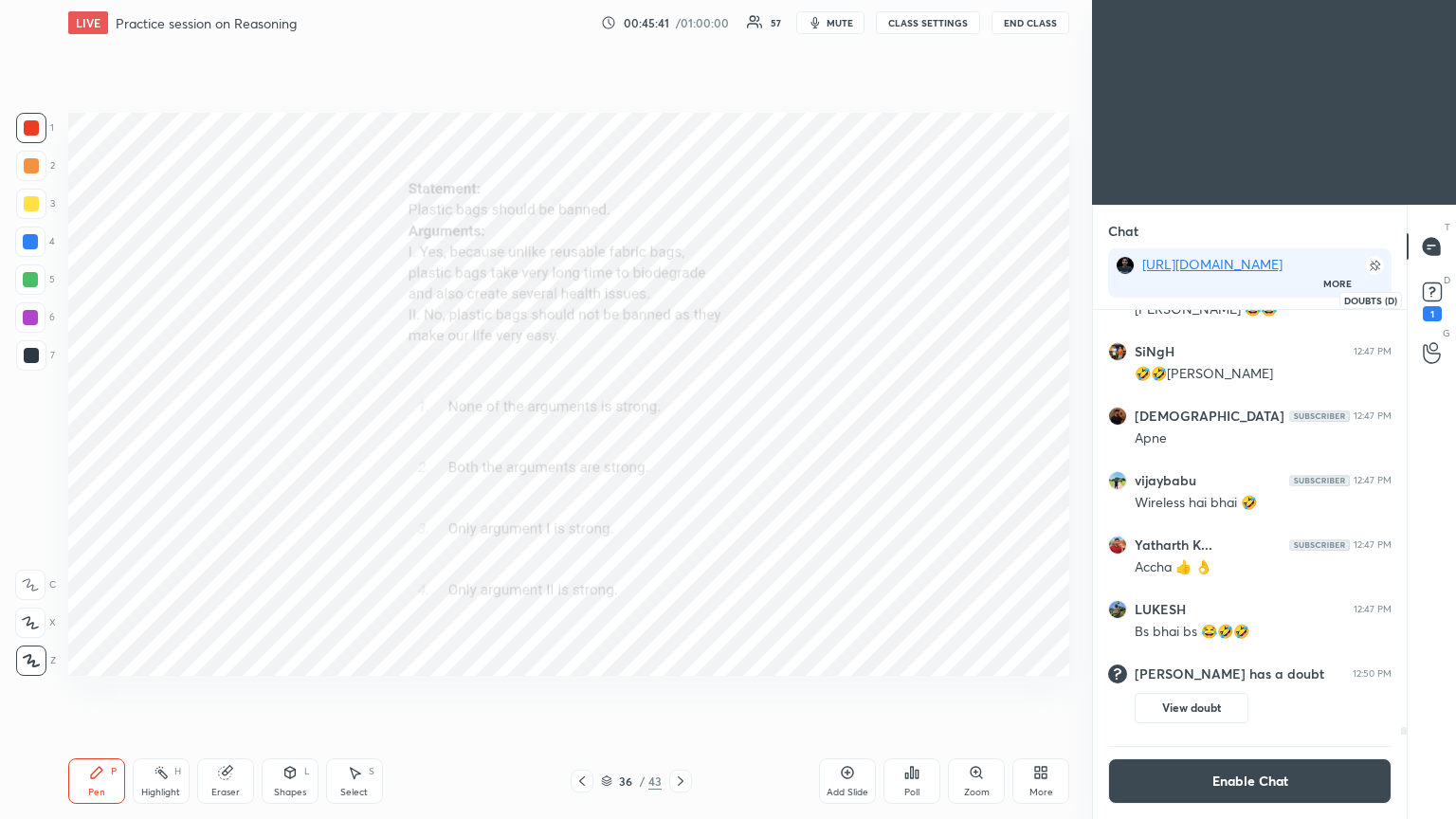
click at [680, 301] on icon at bounding box center [1432, 292] width 29 height 29
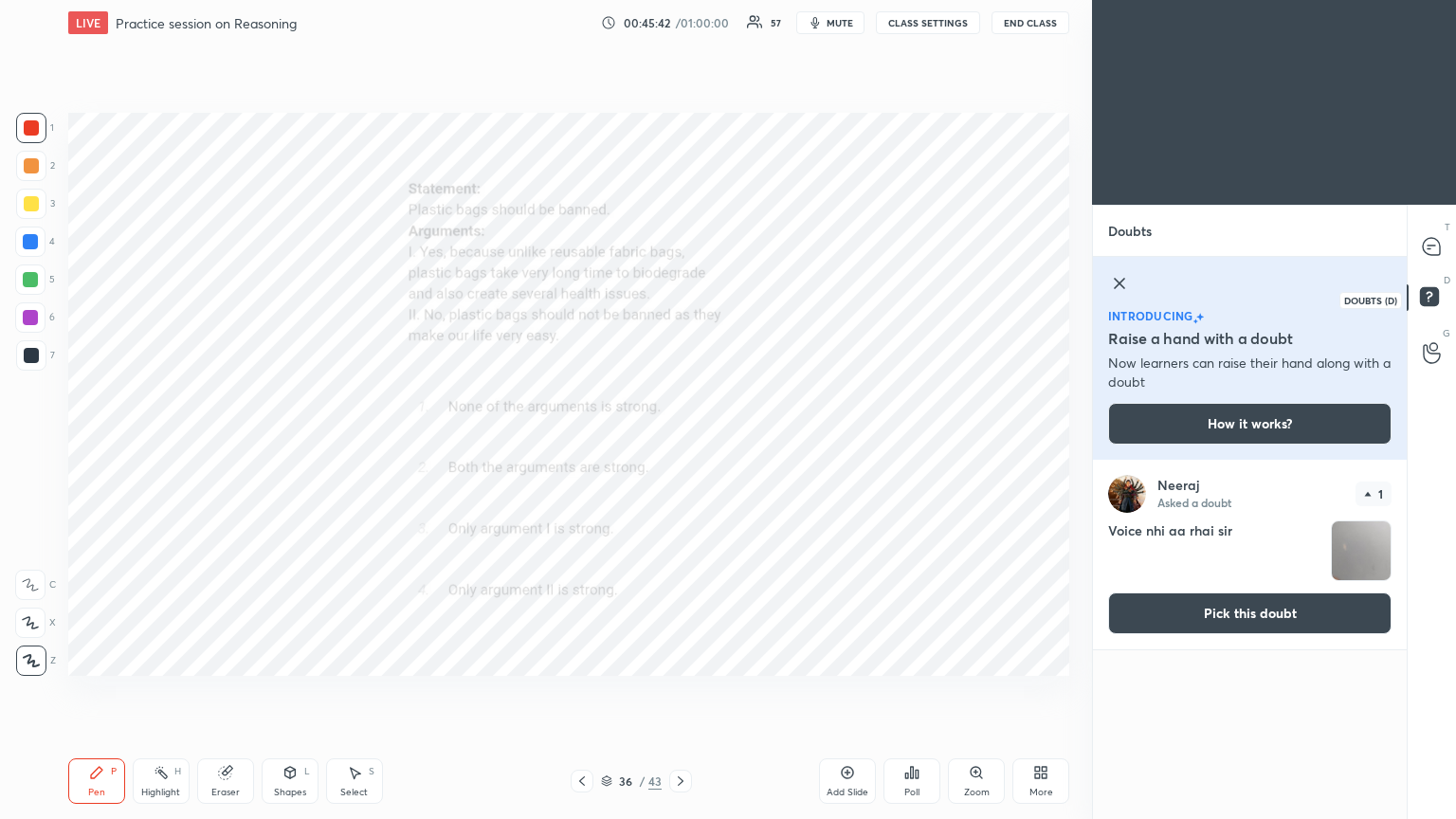
scroll to position [354, 308]
click at [680, 278] on p "D" at bounding box center [1447, 280] width 7 height 14
click at [680, 251] on icon at bounding box center [1431, 246] width 17 height 17
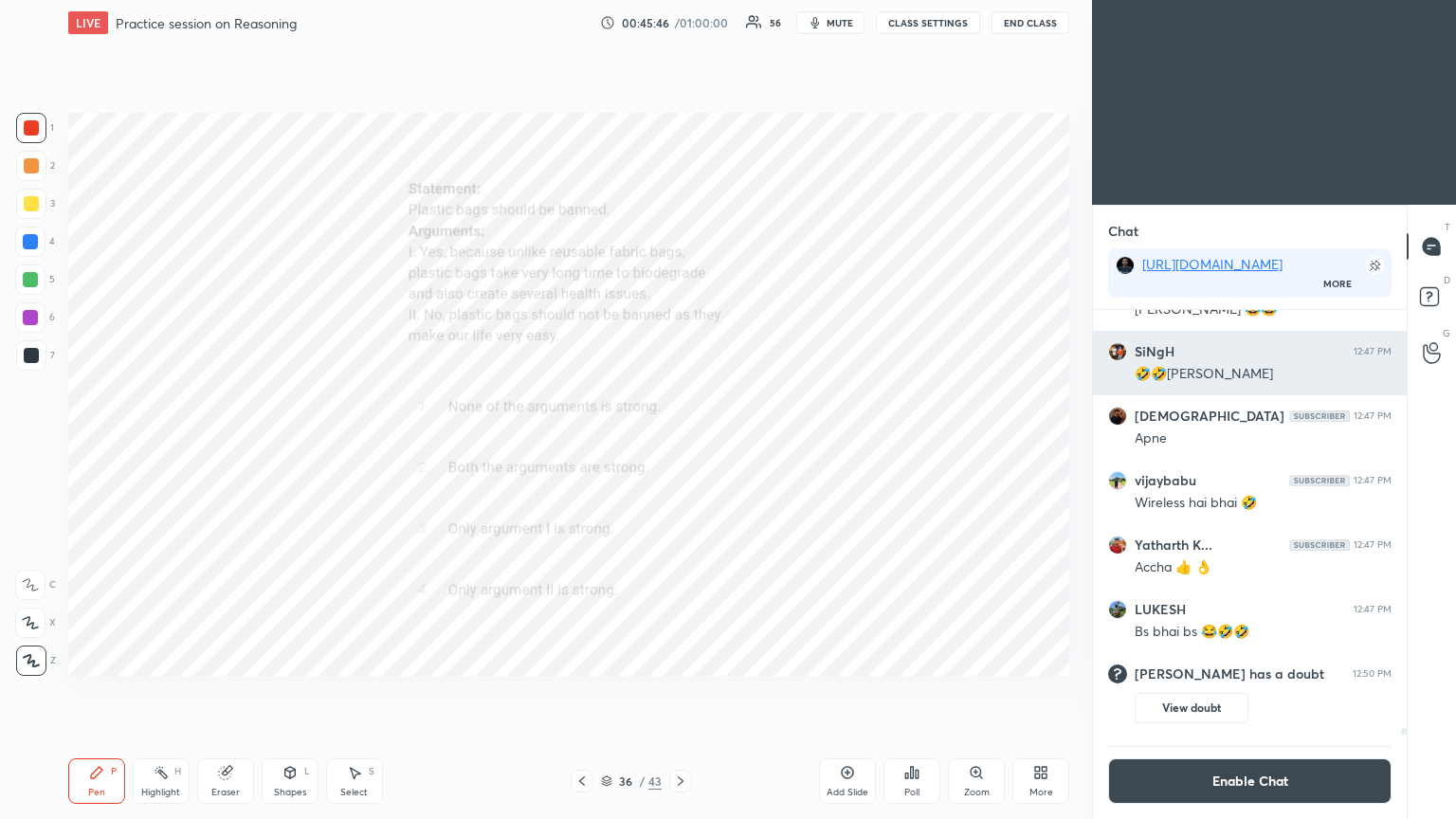
scroll to position [301, 308]
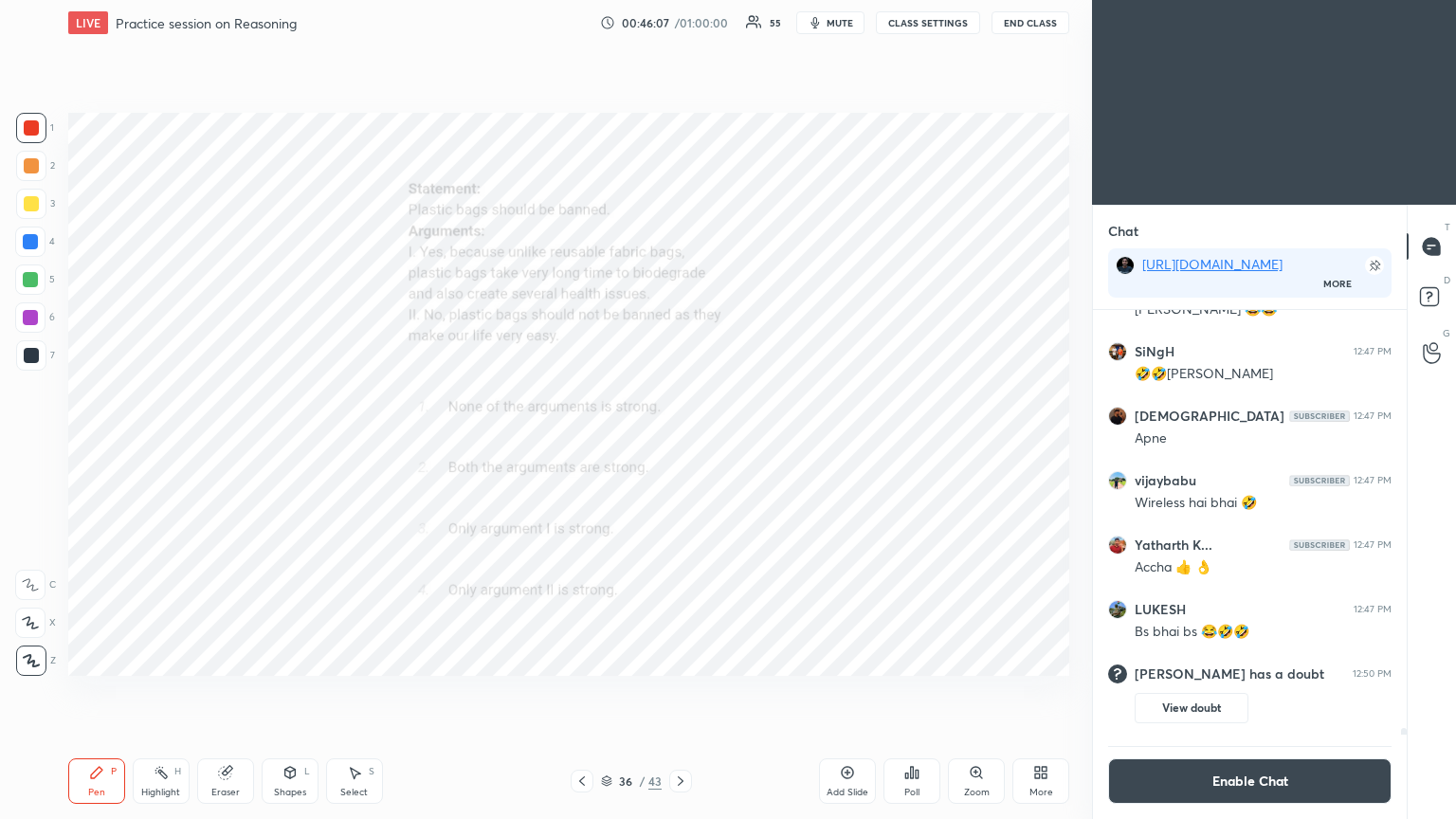
click at [675, 444] on icon at bounding box center [680, 780] width 15 height 15
click at [680, 444] on button "Enable Chat" at bounding box center [1250, 781] width 283 height 46
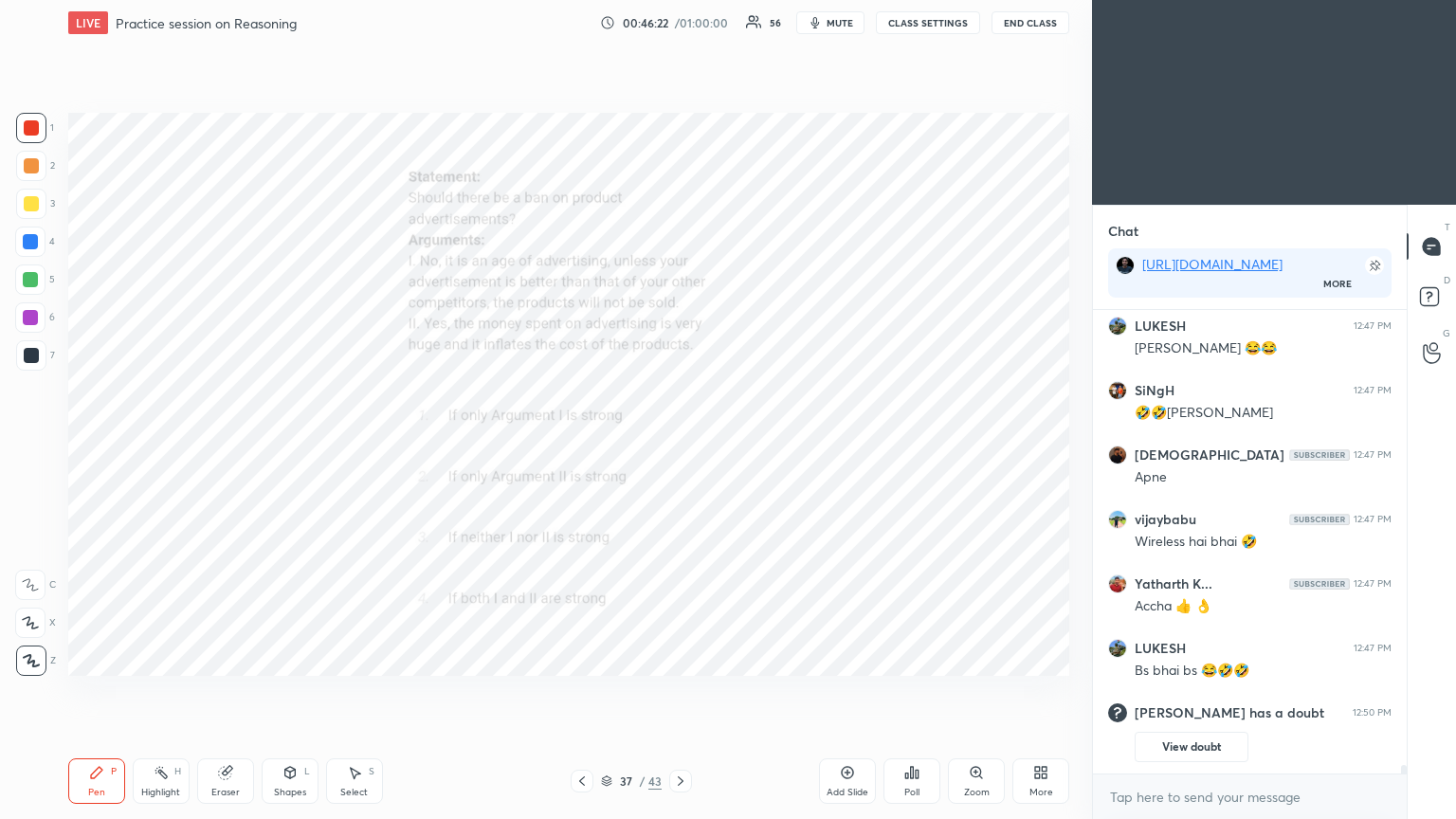
scroll to position [24768, 0]
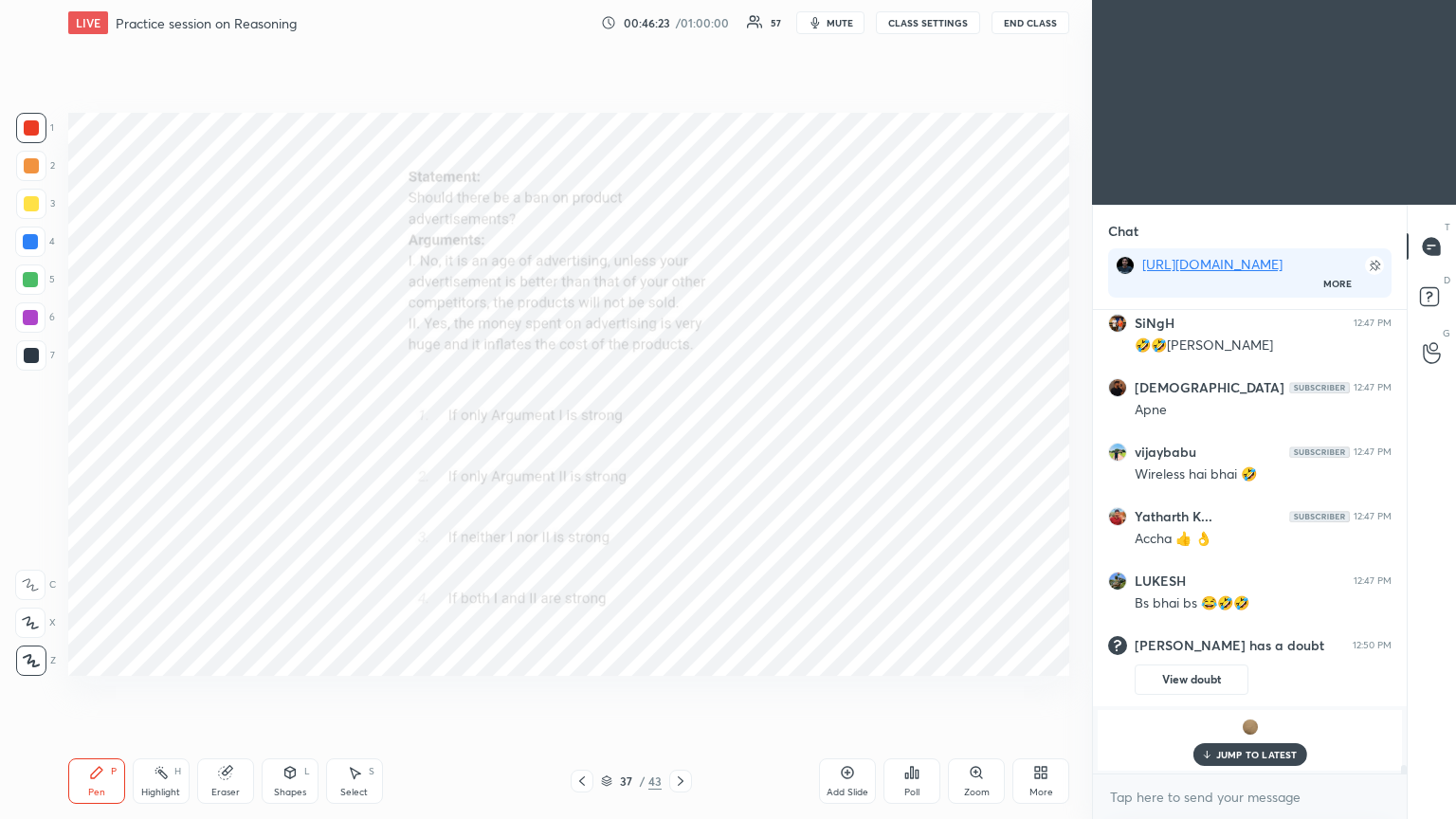
click at [680, 444] on p "JUMP TO LATEST" at bounding box center [1257, 753] width 82 height 11
click at [680, 444] on p "[PERSON_NAME] joined" at bounding box center [1250, 751] width 281 height 15
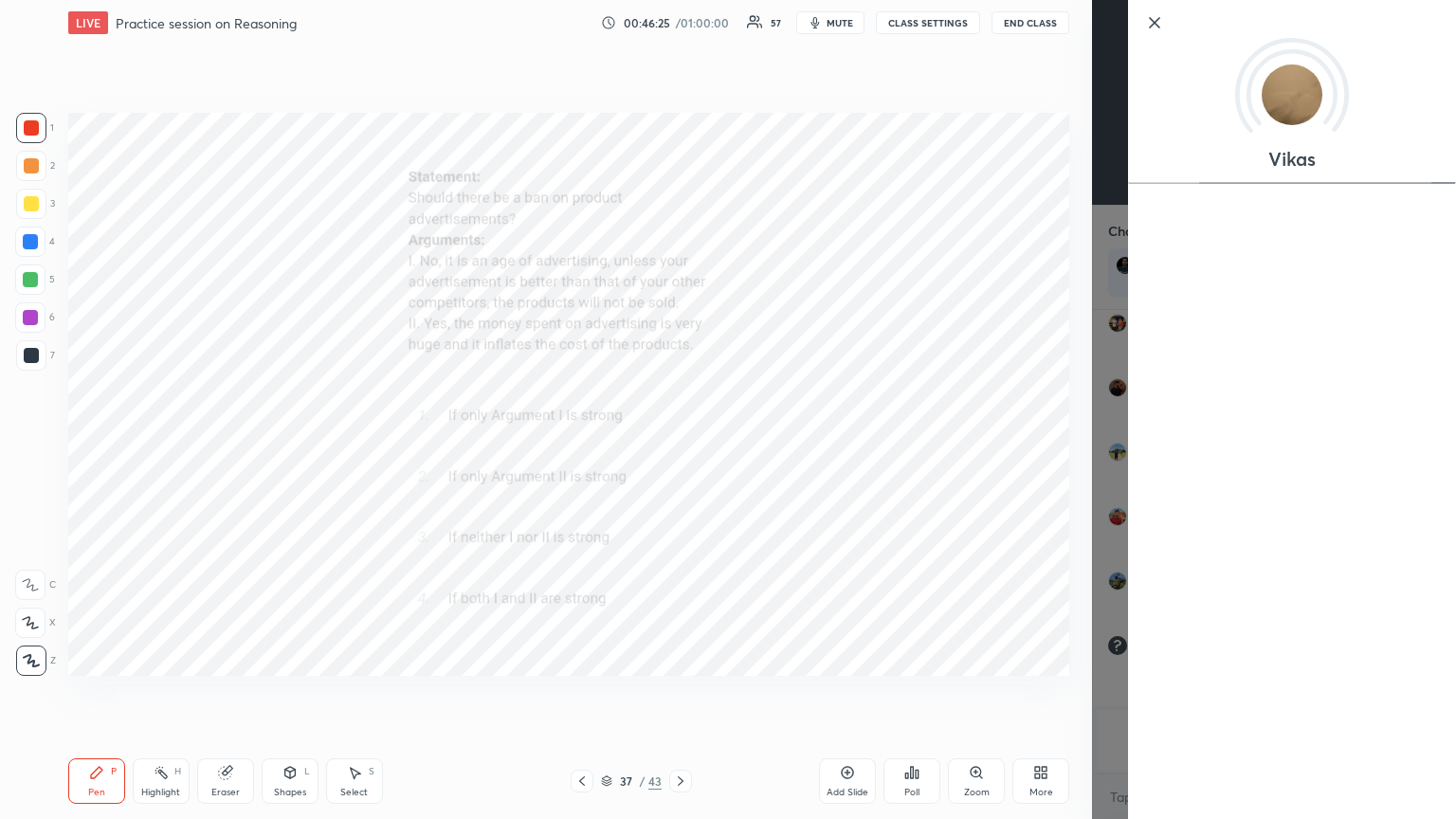
click at [680, 444] on div "1 2 3 4 5 6 7 C X Z C X Z E E Erase all H H LIVE Practice session on Reasoning …" at bounding box center [546, 410] width 1092 height 819
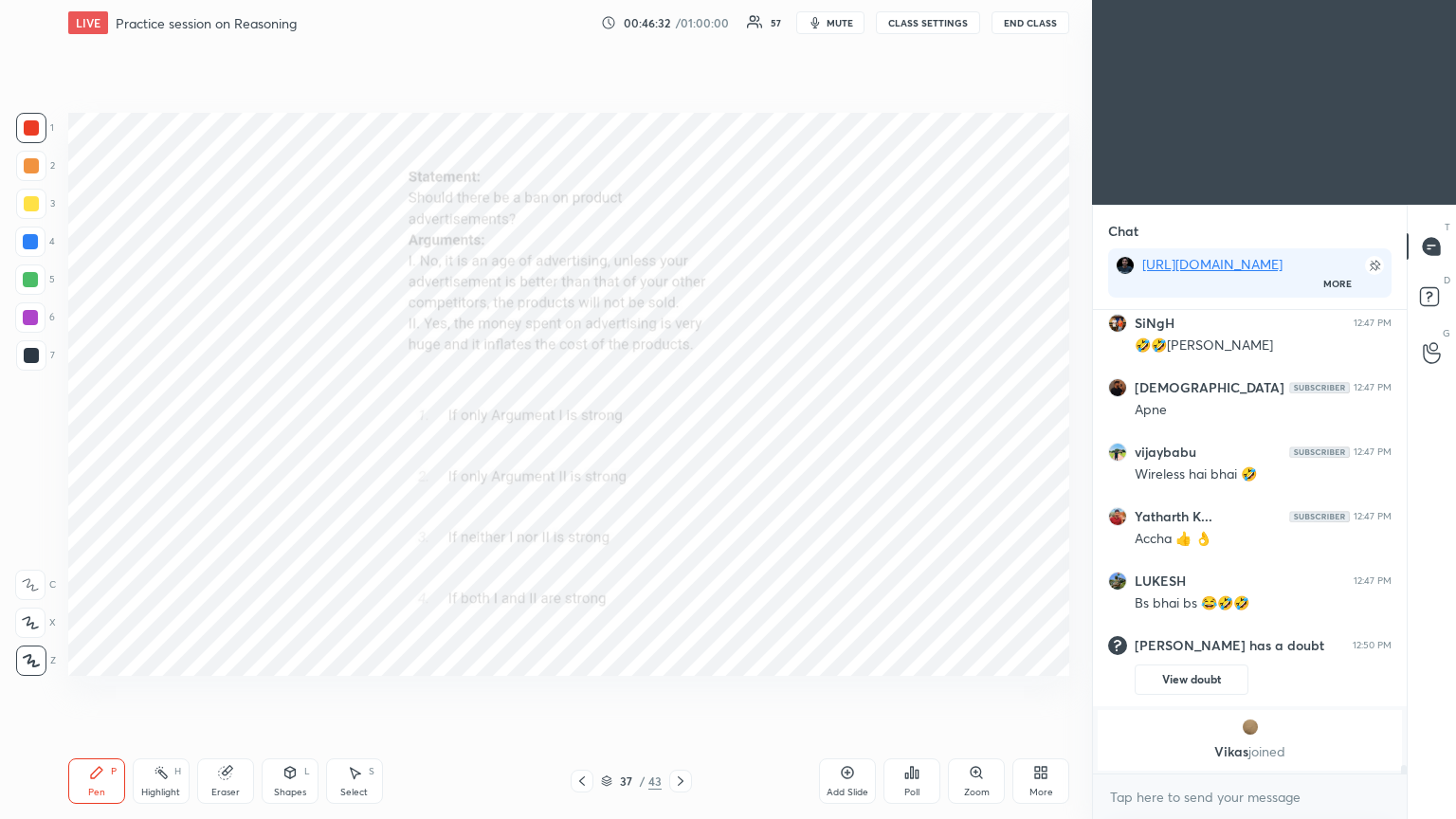
click at [680, 444] on icon at bounding box center [917, 773] width 3 height 9
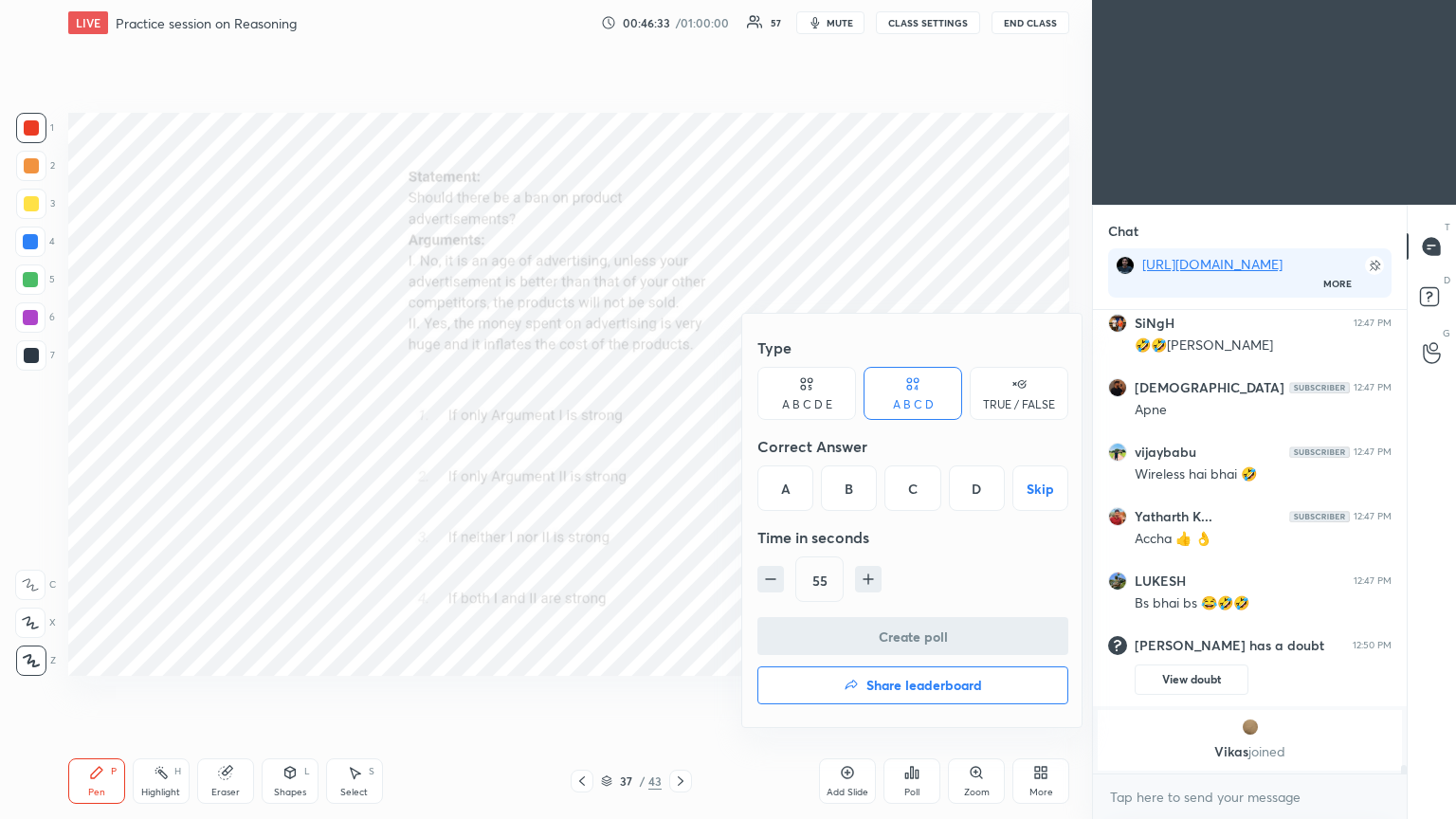
click at [680, 444] on div "D" at bounding box center [977, 488] width 56 height 46
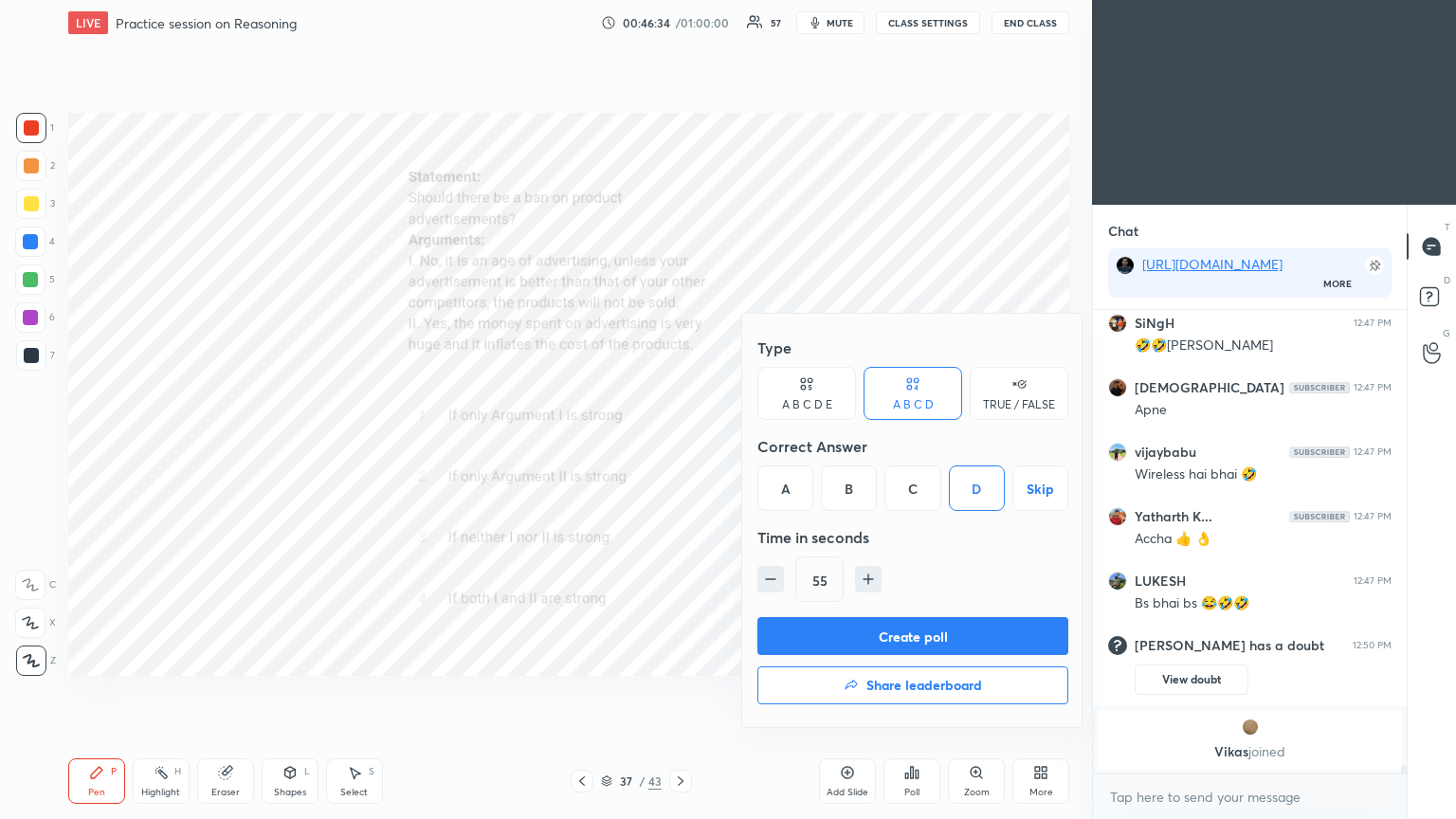
click at [680, 444] on button "Create poll" at bounding box center [913, 636] width 311 height 38
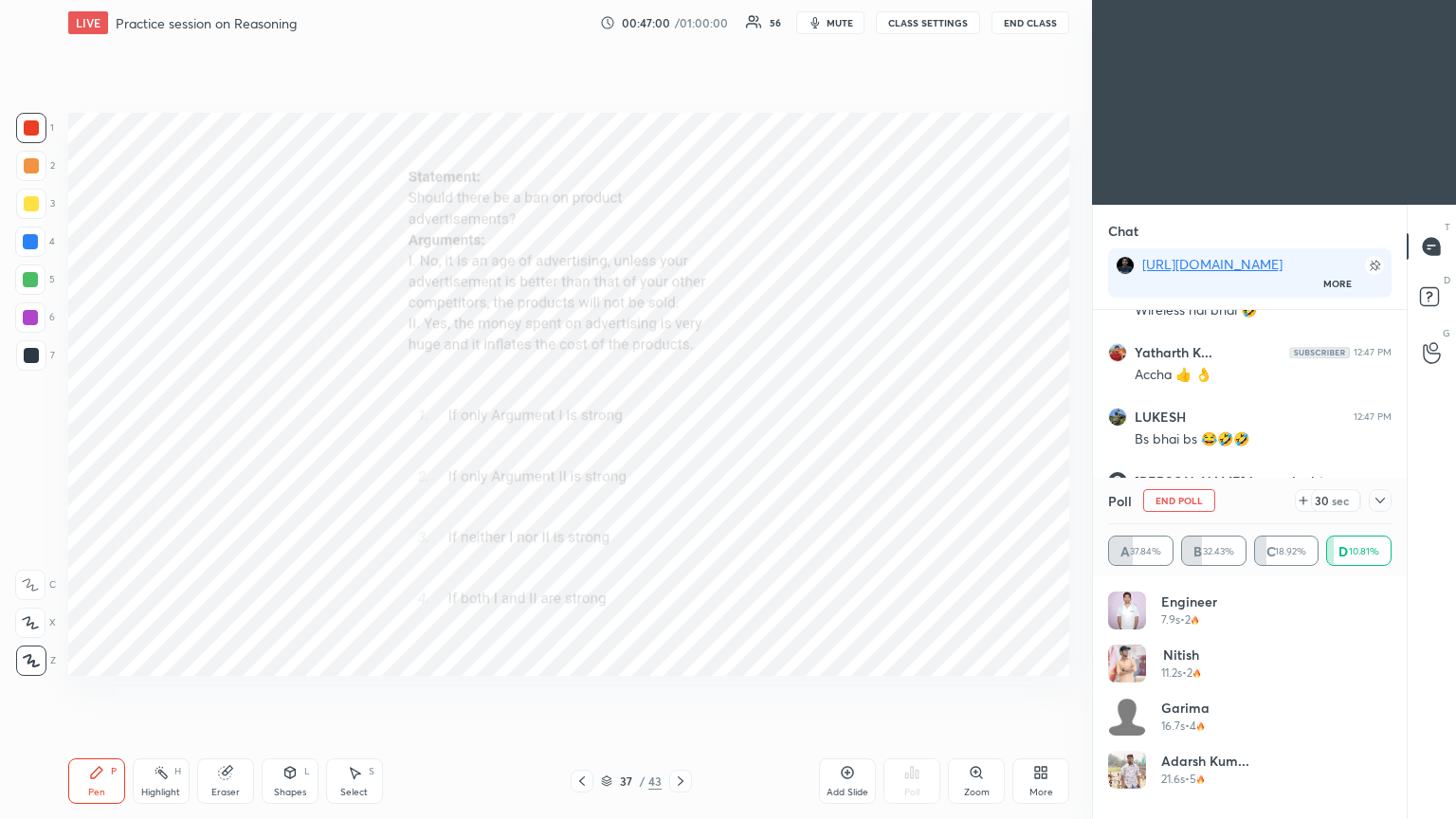
scroll to position [24874, 0]
click at [680, 444] on icon at bounding box center [1379, 500] width 15 height 15
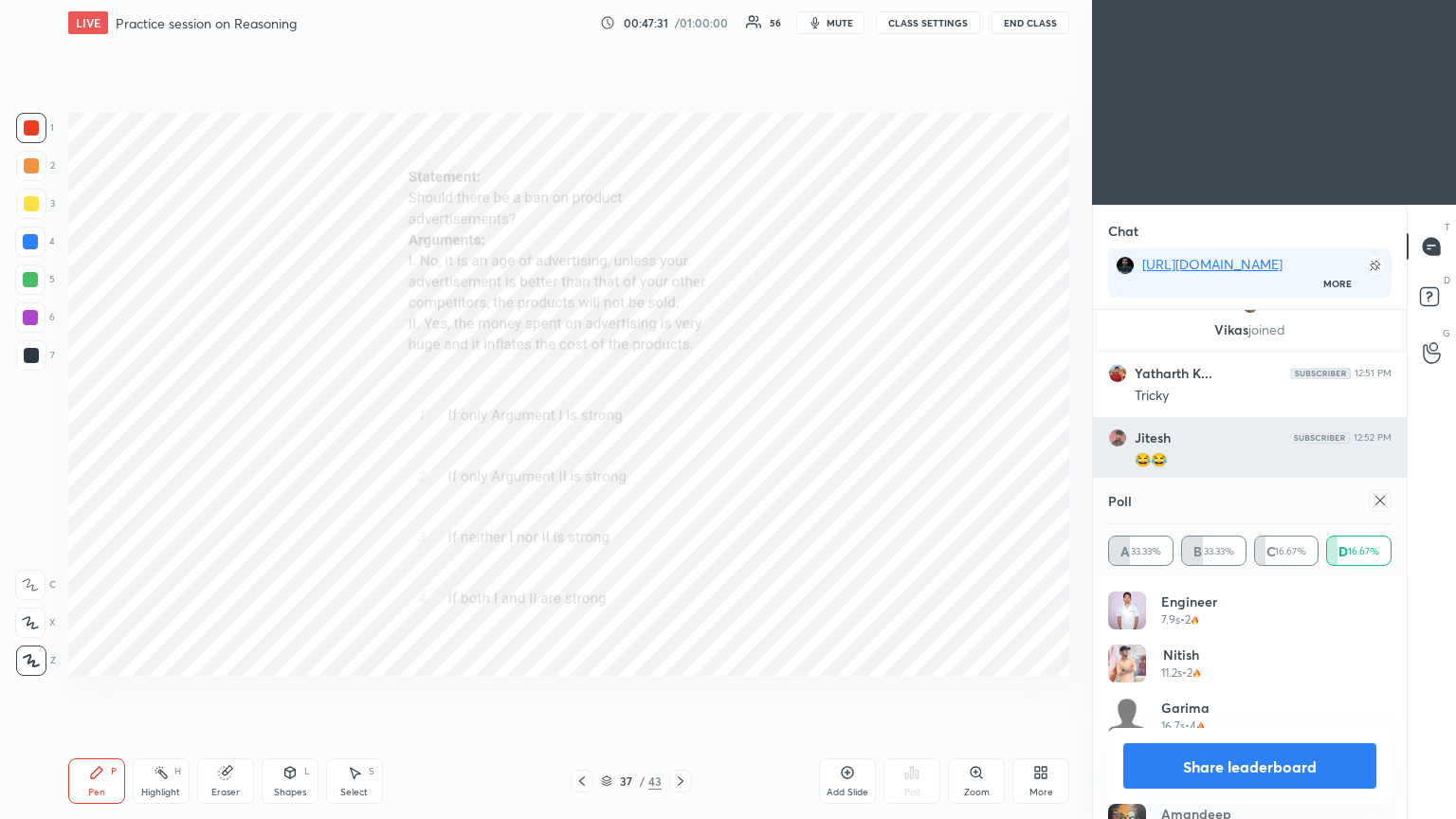
scroll to position [25132, 0]
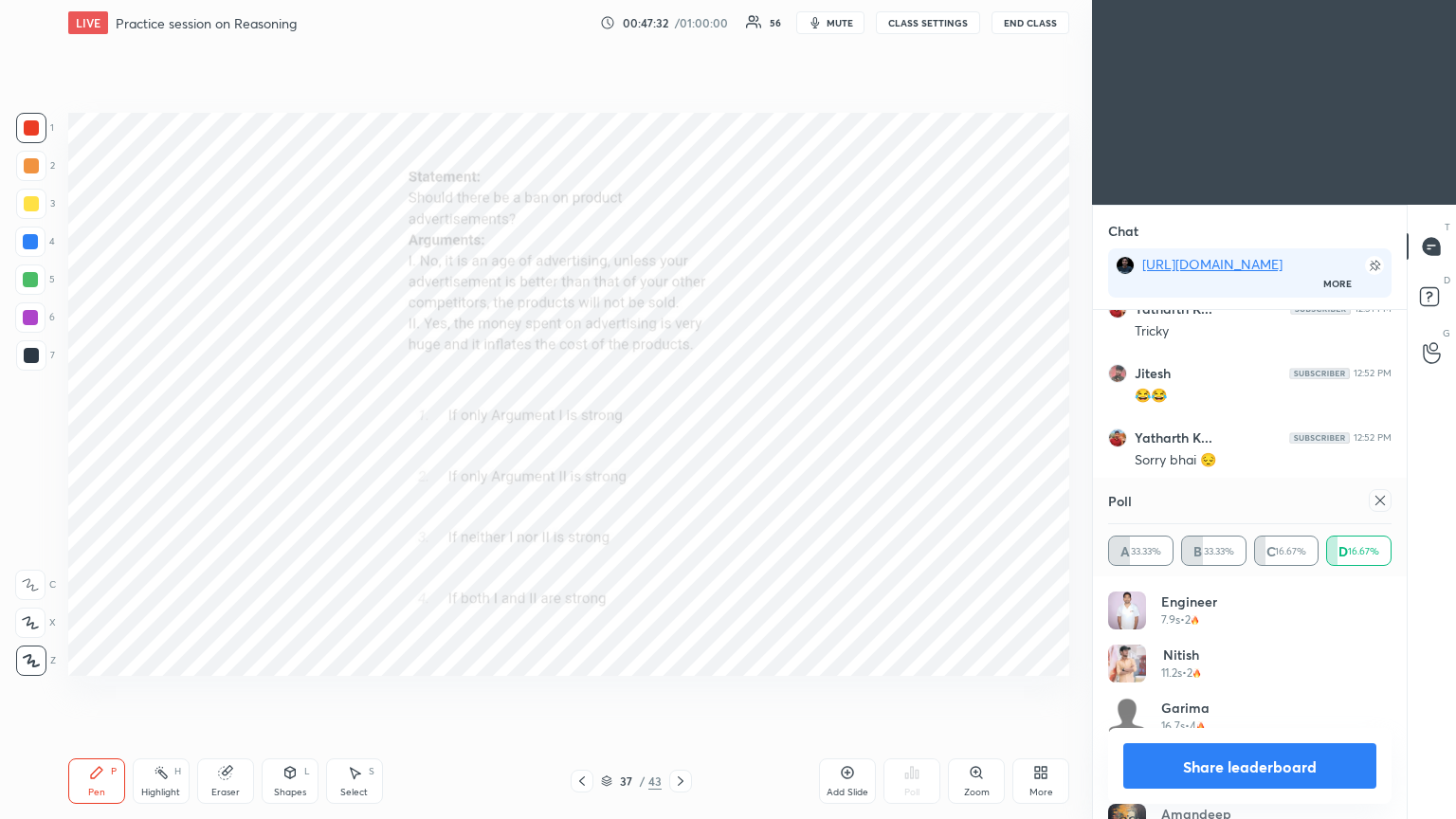
click at [680, 444] on icon at bounding box center [1380, 500] width 10 height 10
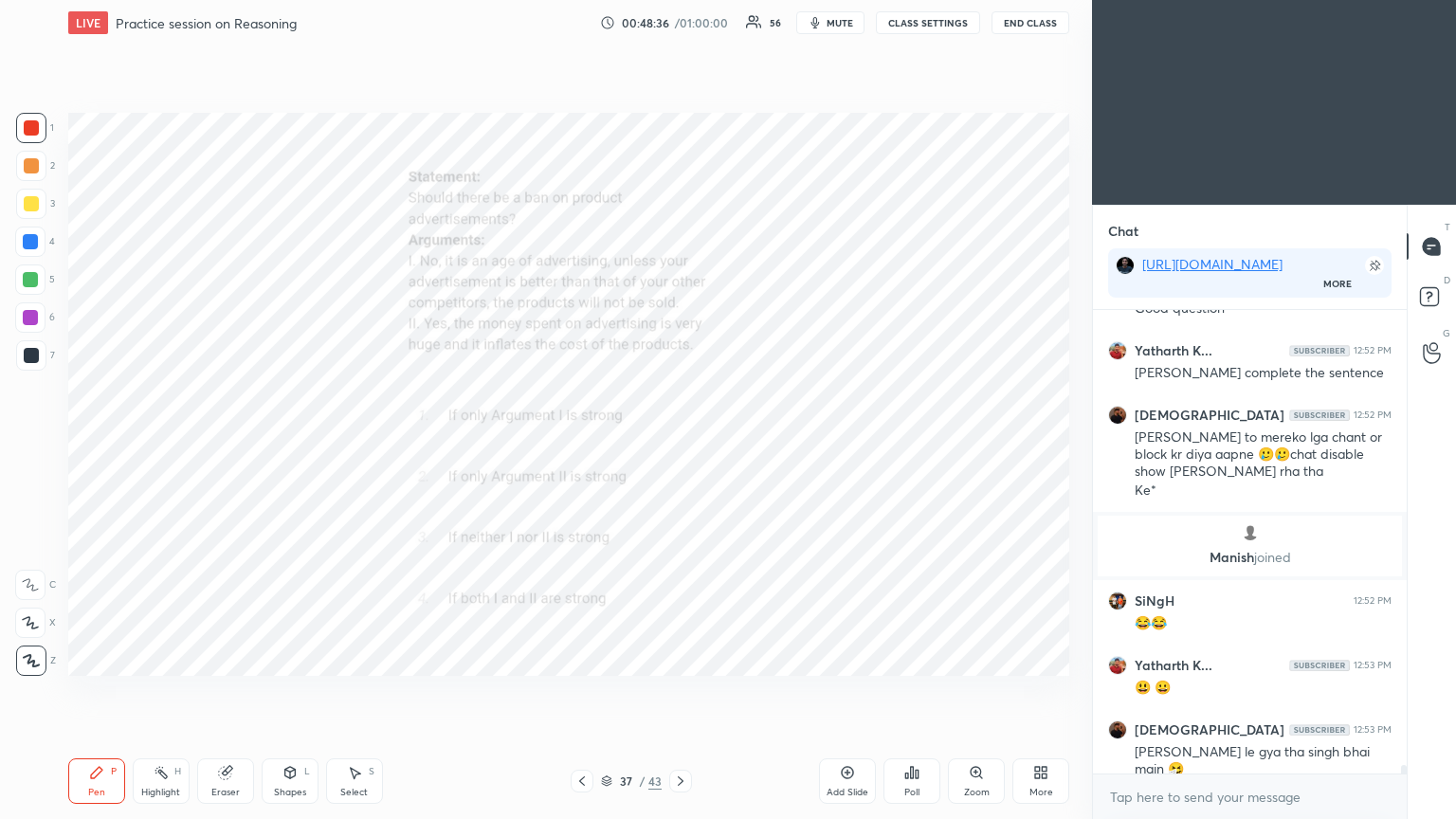
scroll to position [25421, 0]
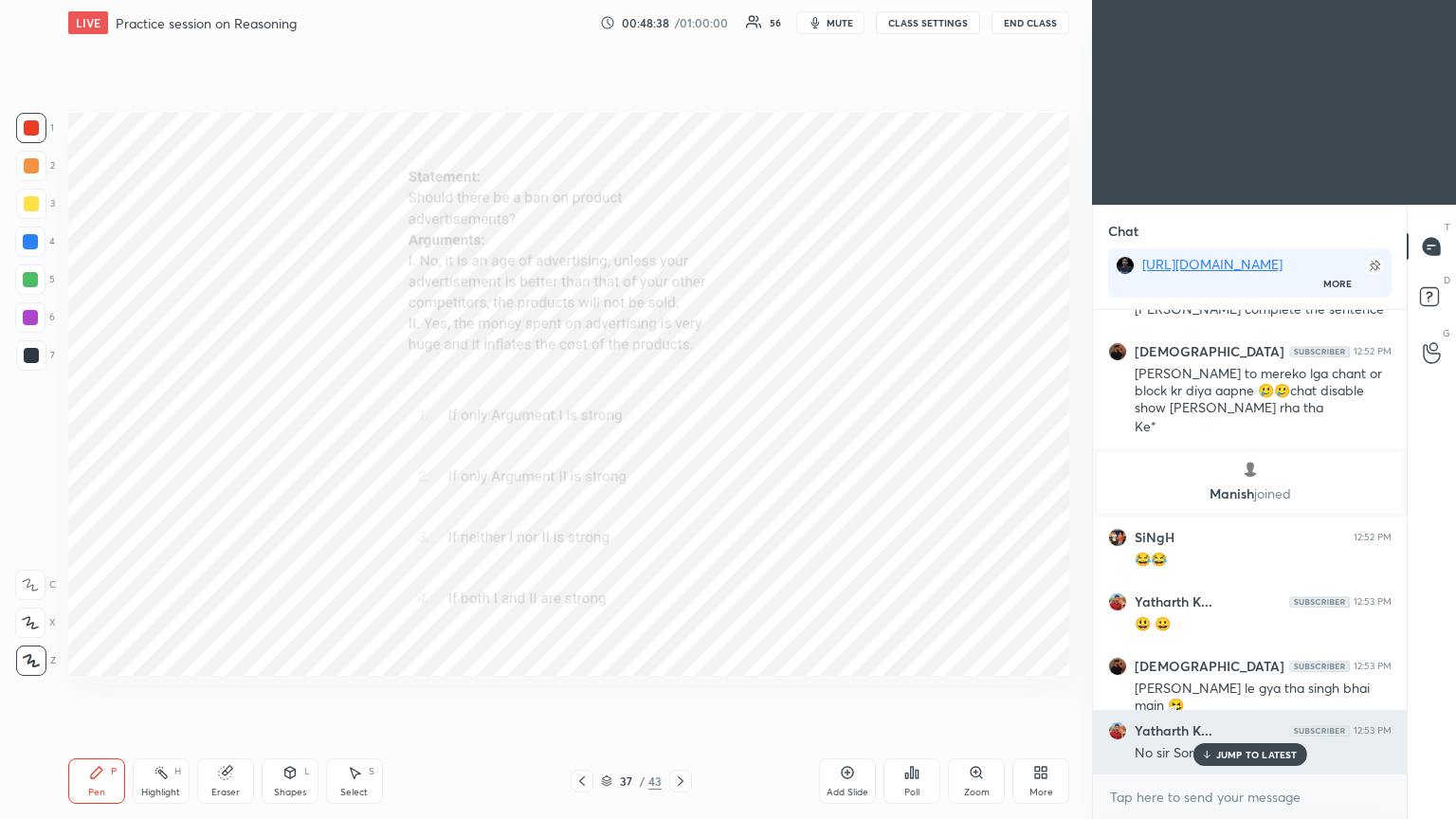
click at [680, 444] on div "JUMP TO LATEST" at bounding box center [1250, 754] width 114 height 23
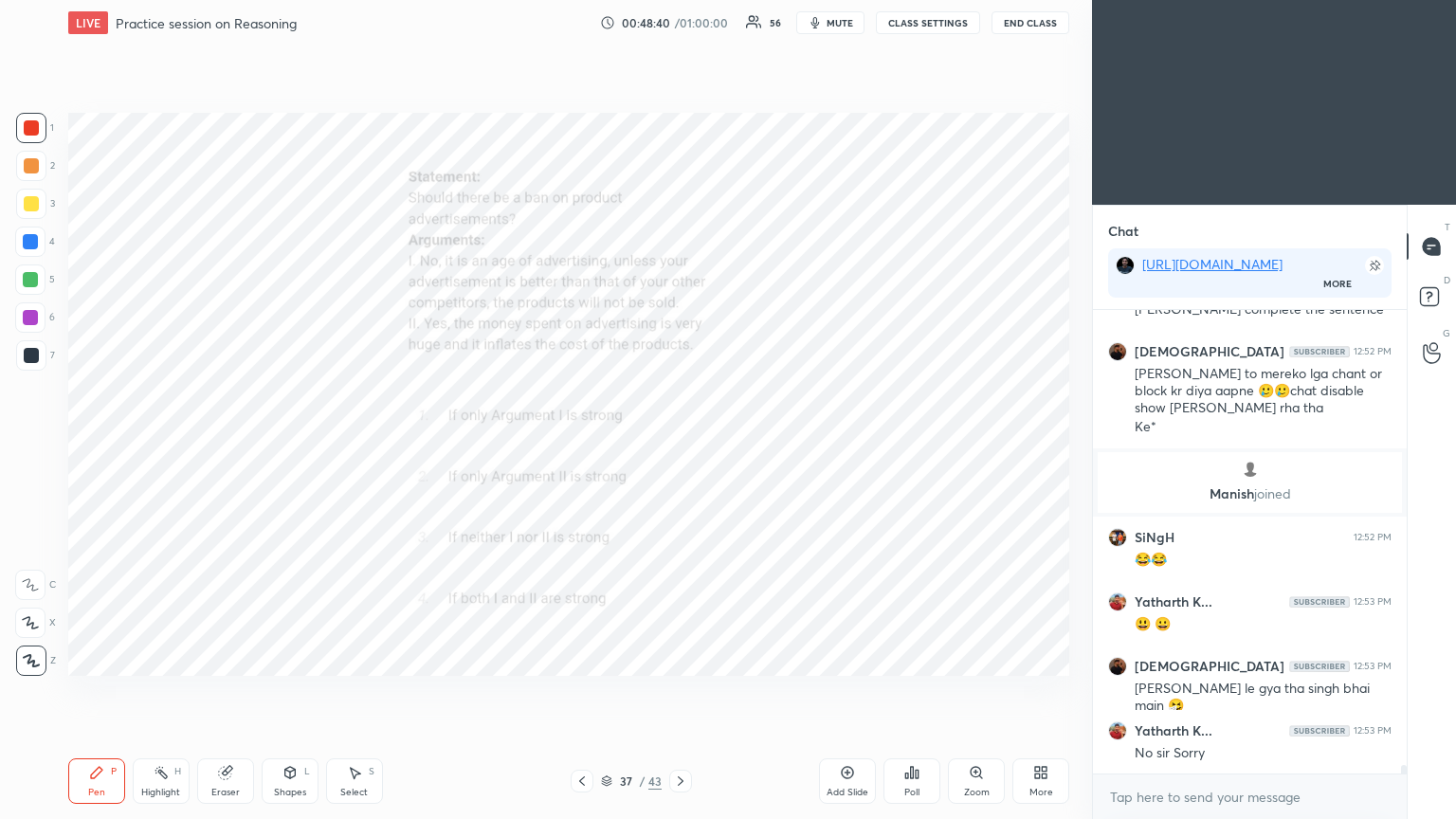
scroll to position [25486, 0]
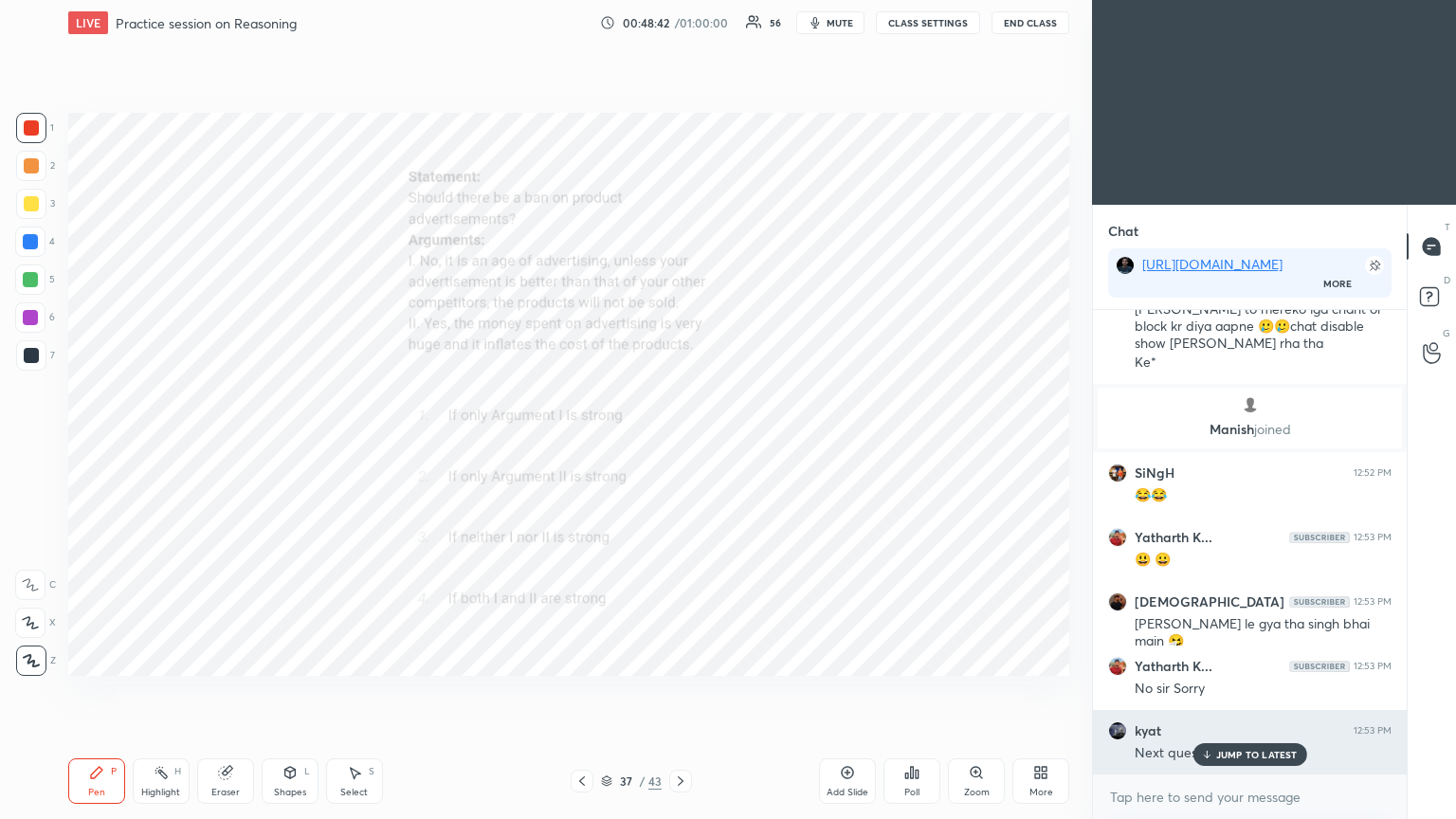
click at [680, 444] on p "JUMP TO LATEST" at bounding box center [1257, 753] width 82 height 11
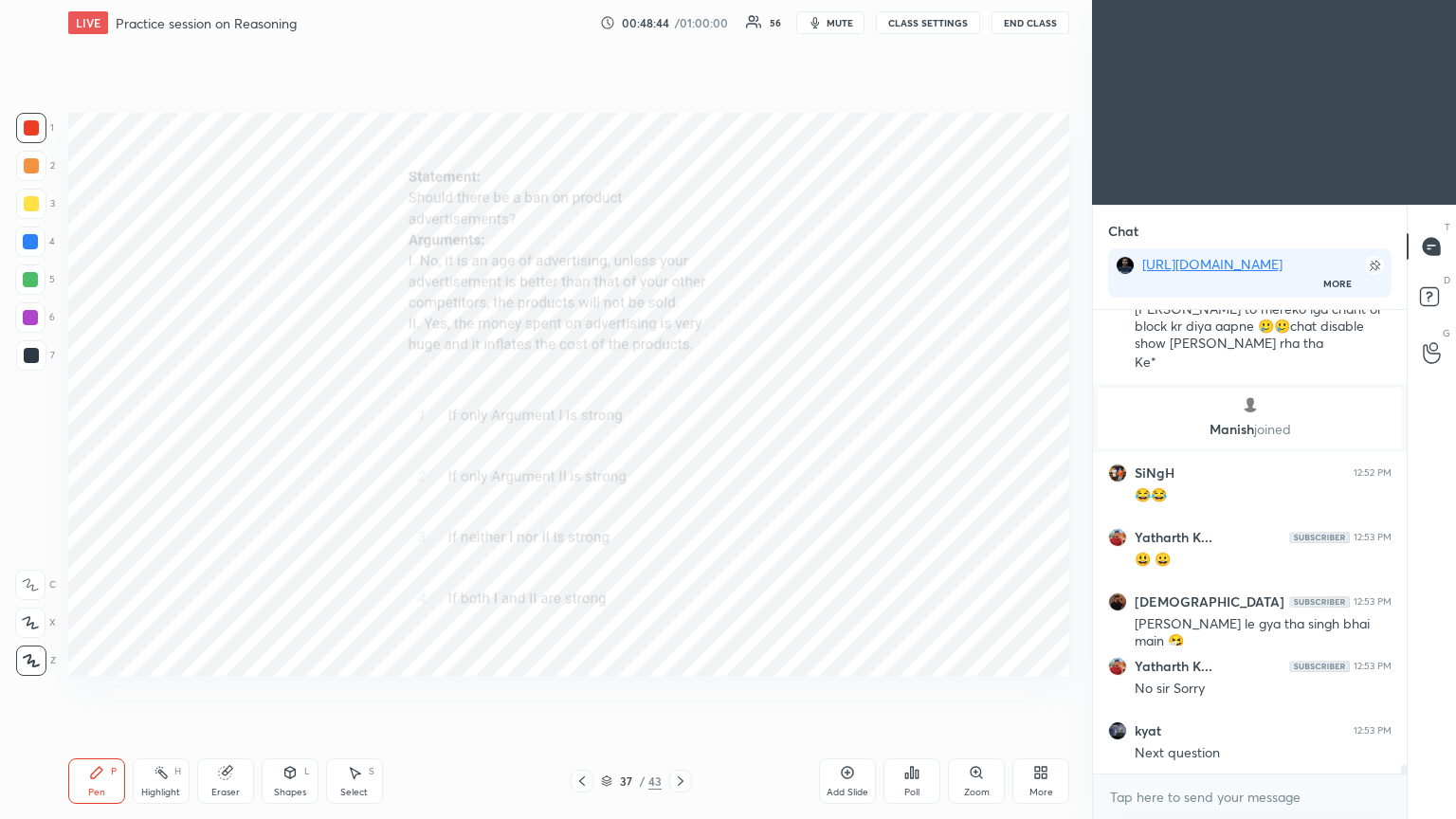
scroll to position [25567, 0]
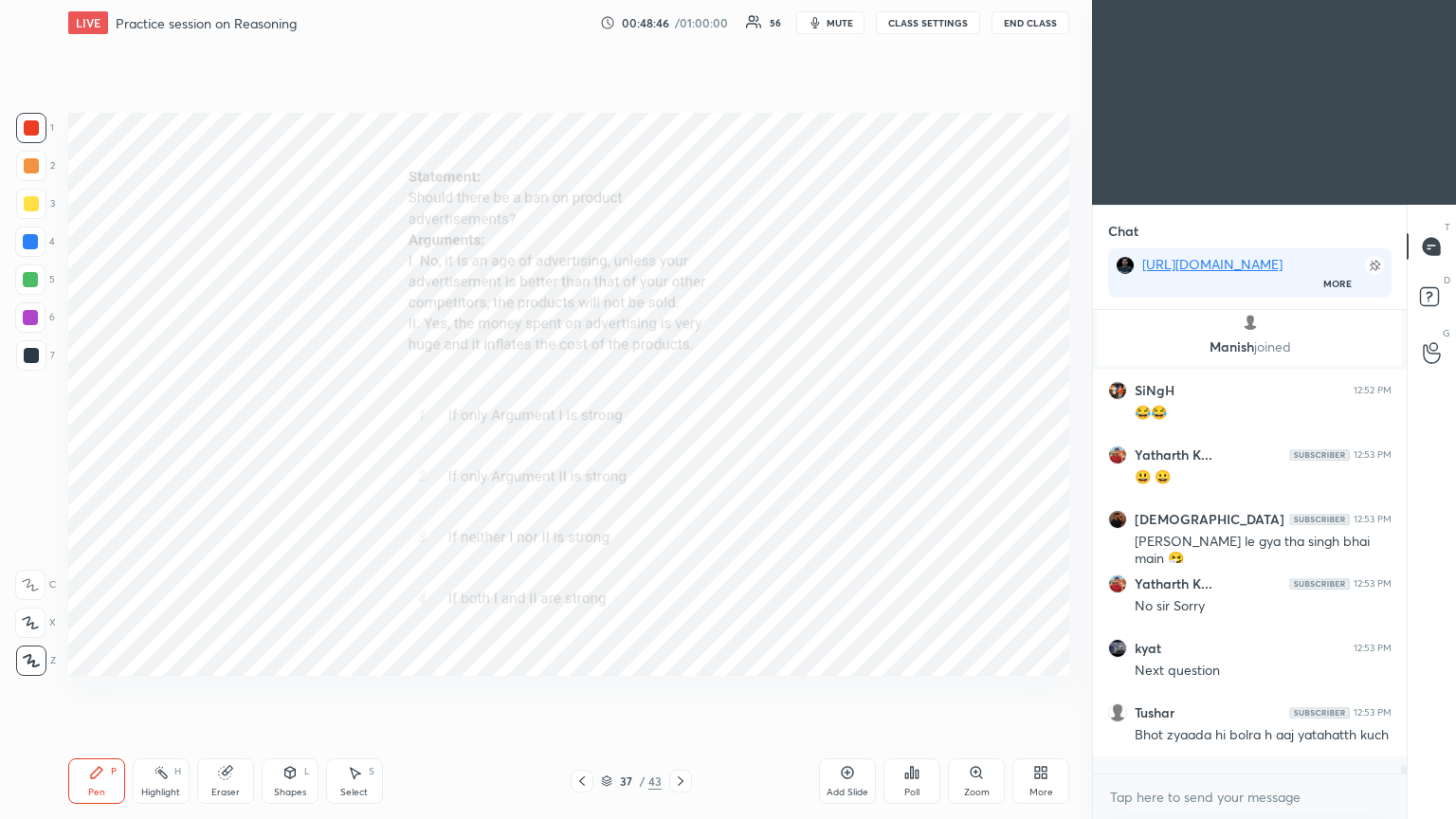
click at [680, 444] on icon at bounding box center [680, 780] width 15 height 15
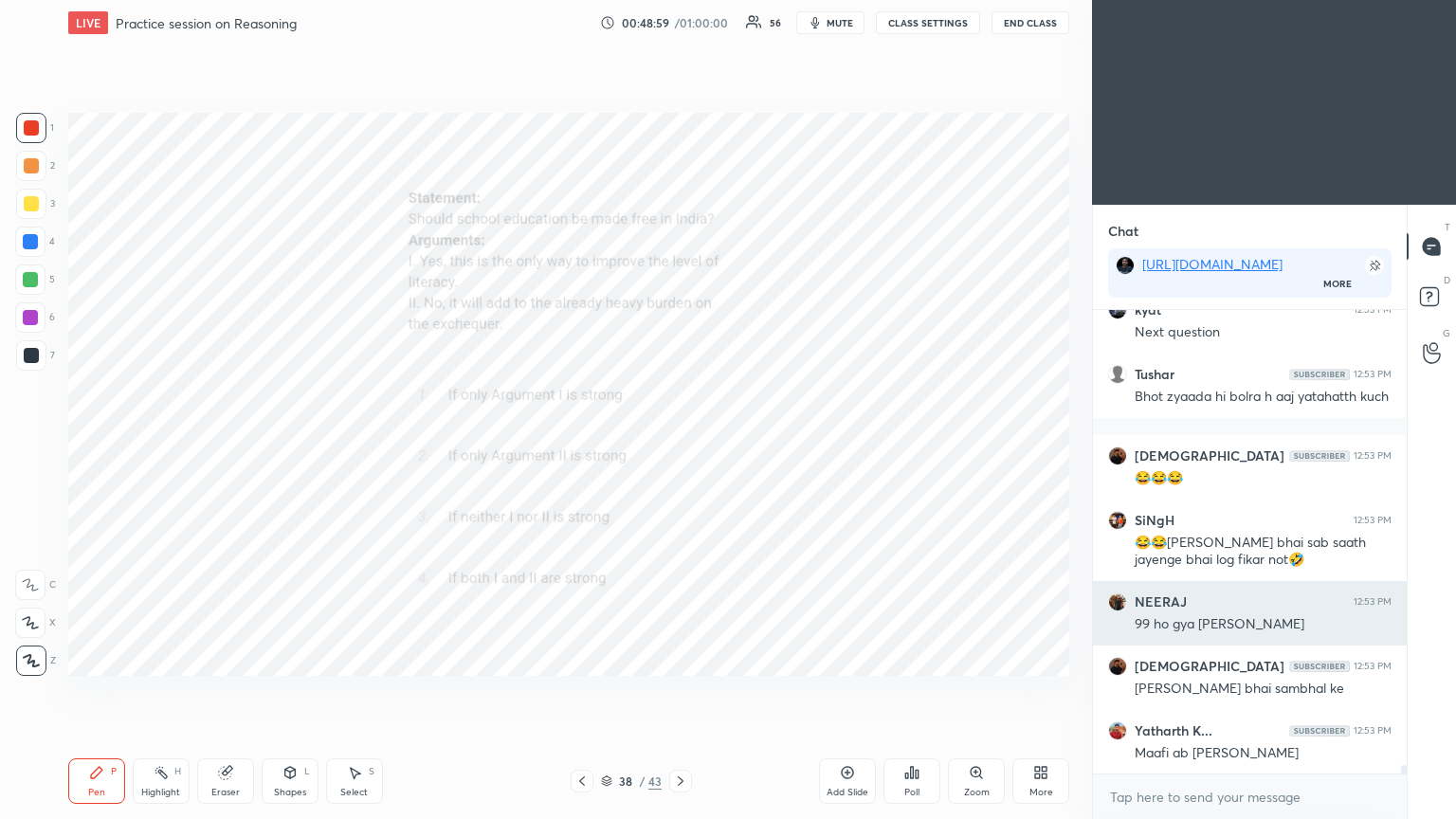
scroll to position [25907, 0]
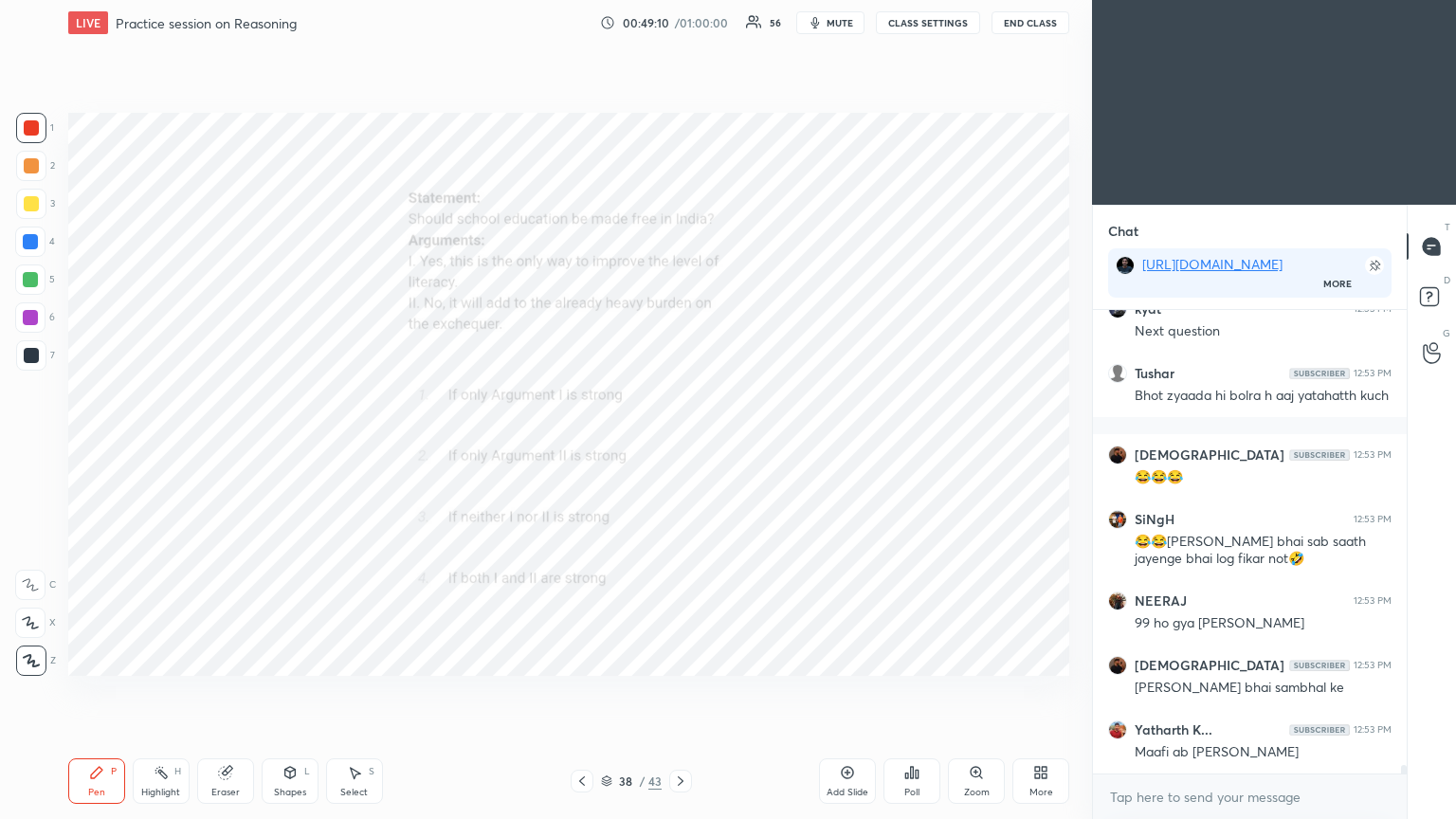
click at [680, 444] on icon at bounding box center [911, 772] width 15 height 15
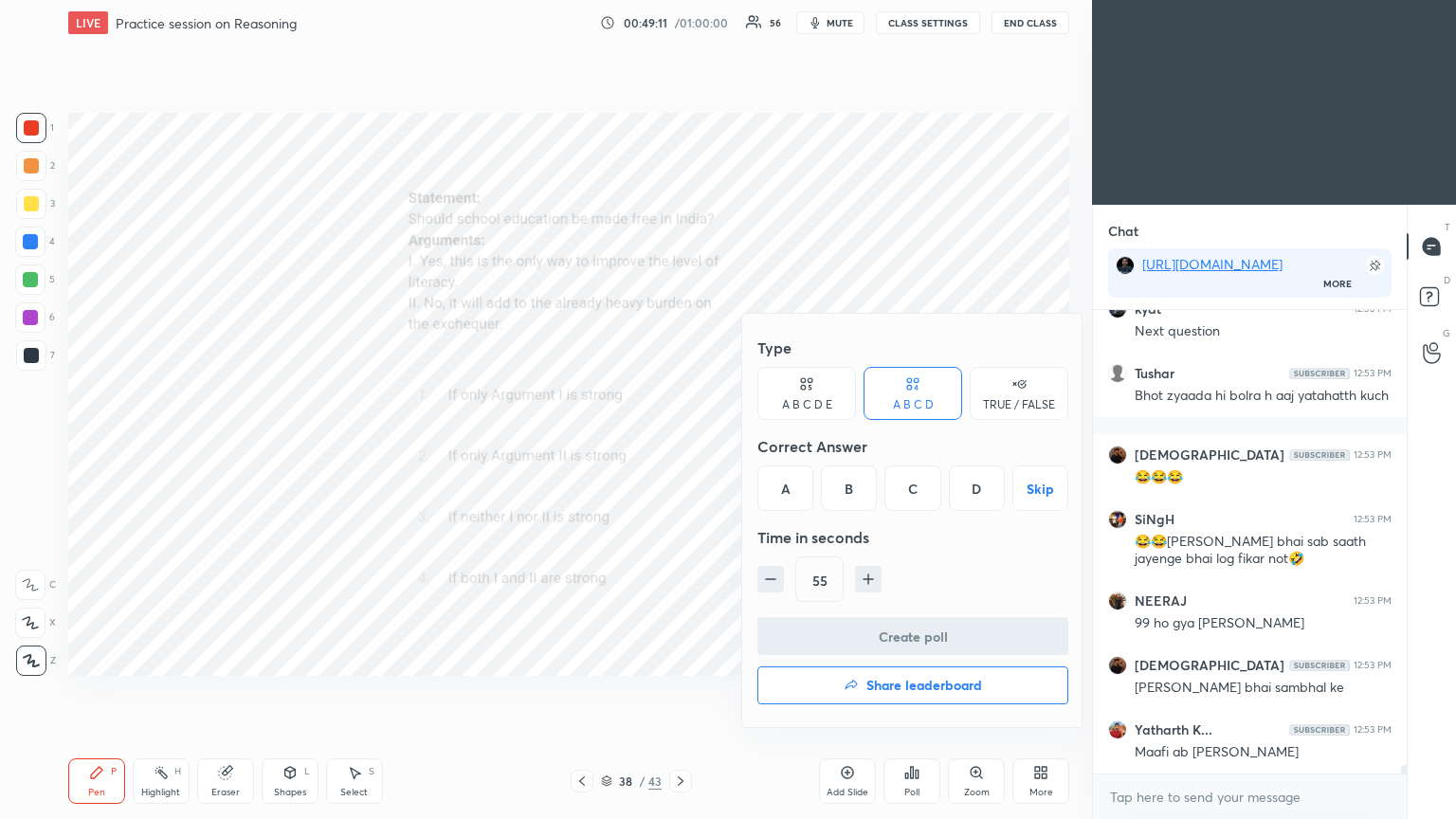
click at [680, 444] on div "B" at bounding box center [849, 488] width 56 height 46
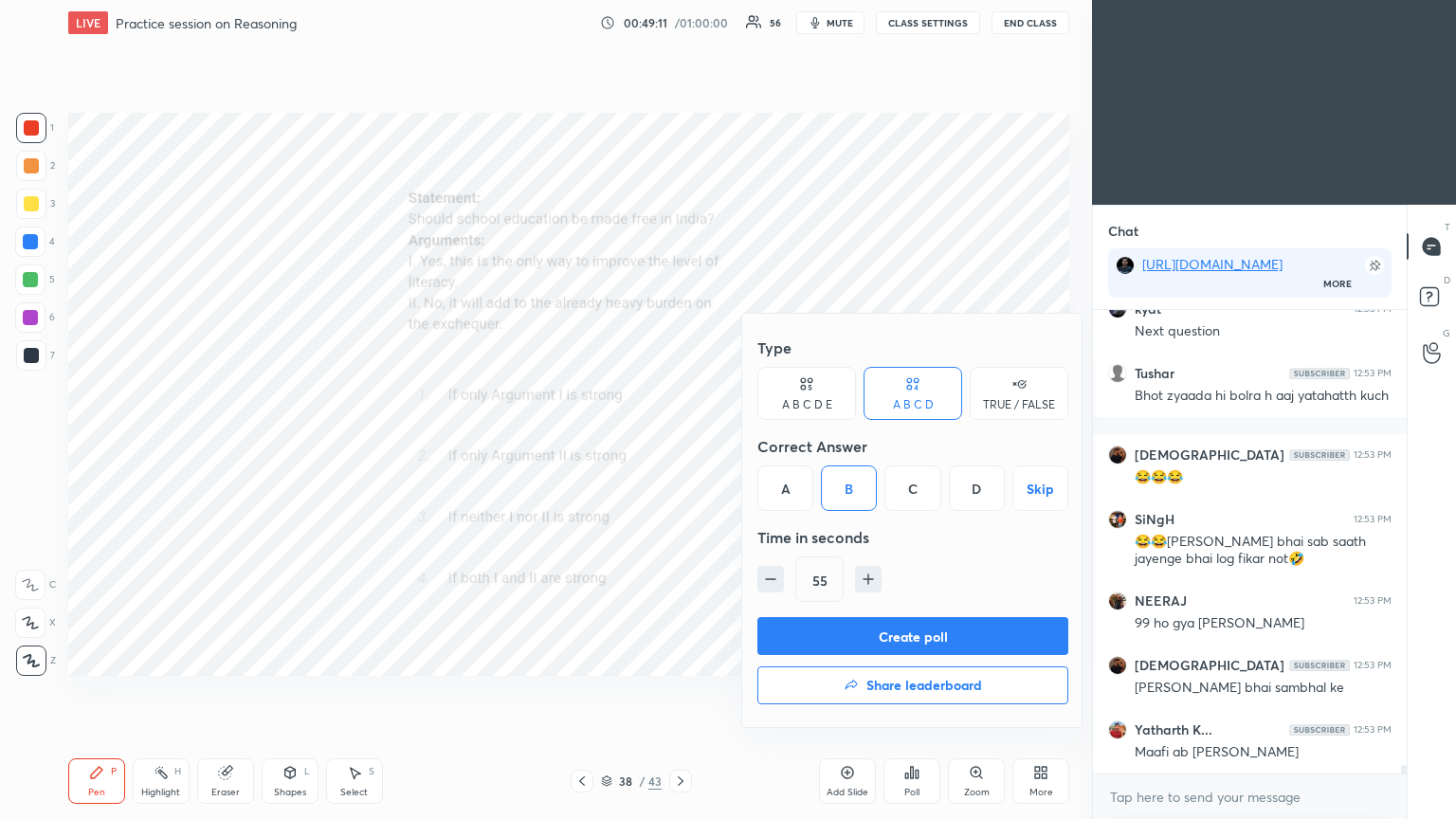
click at [680, 444] on button "Create poll" at bounding box center [913, 636] width 311 height 38
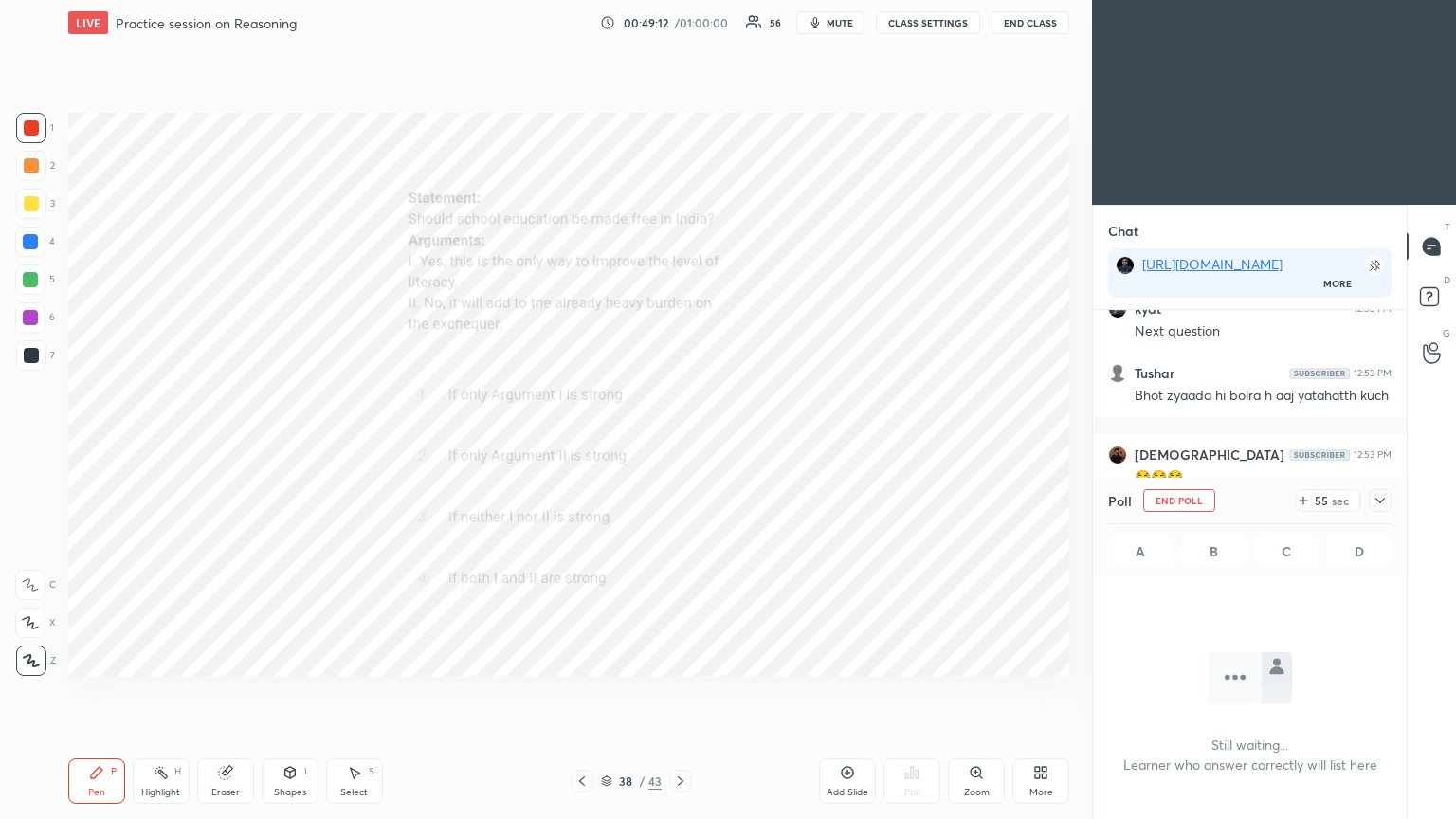
scroll to position [202, 308]
click at [680, 444] on icon at bounding box center [1379, 500] width 15 height 15
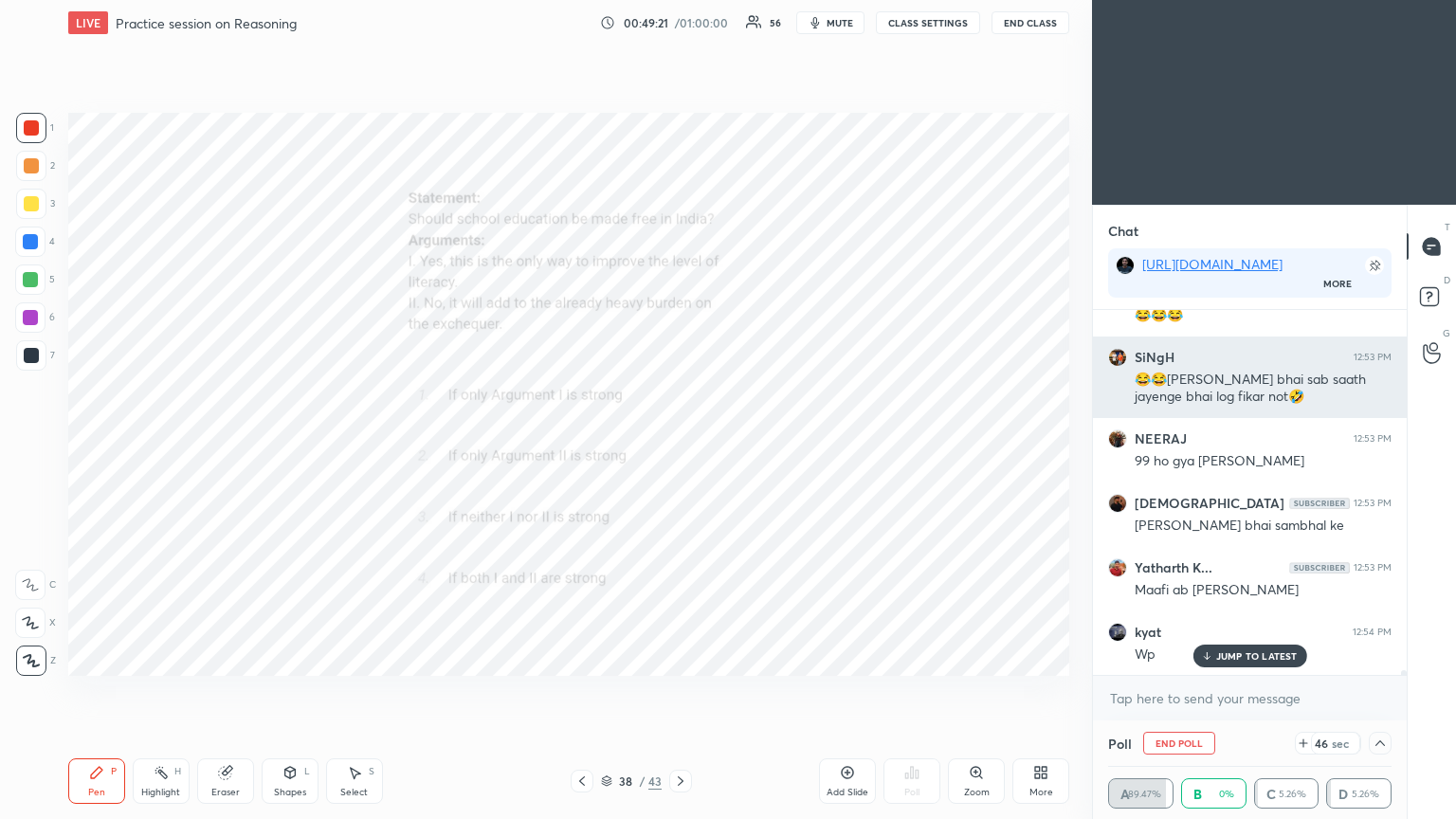
scroll to position [26133, 0]
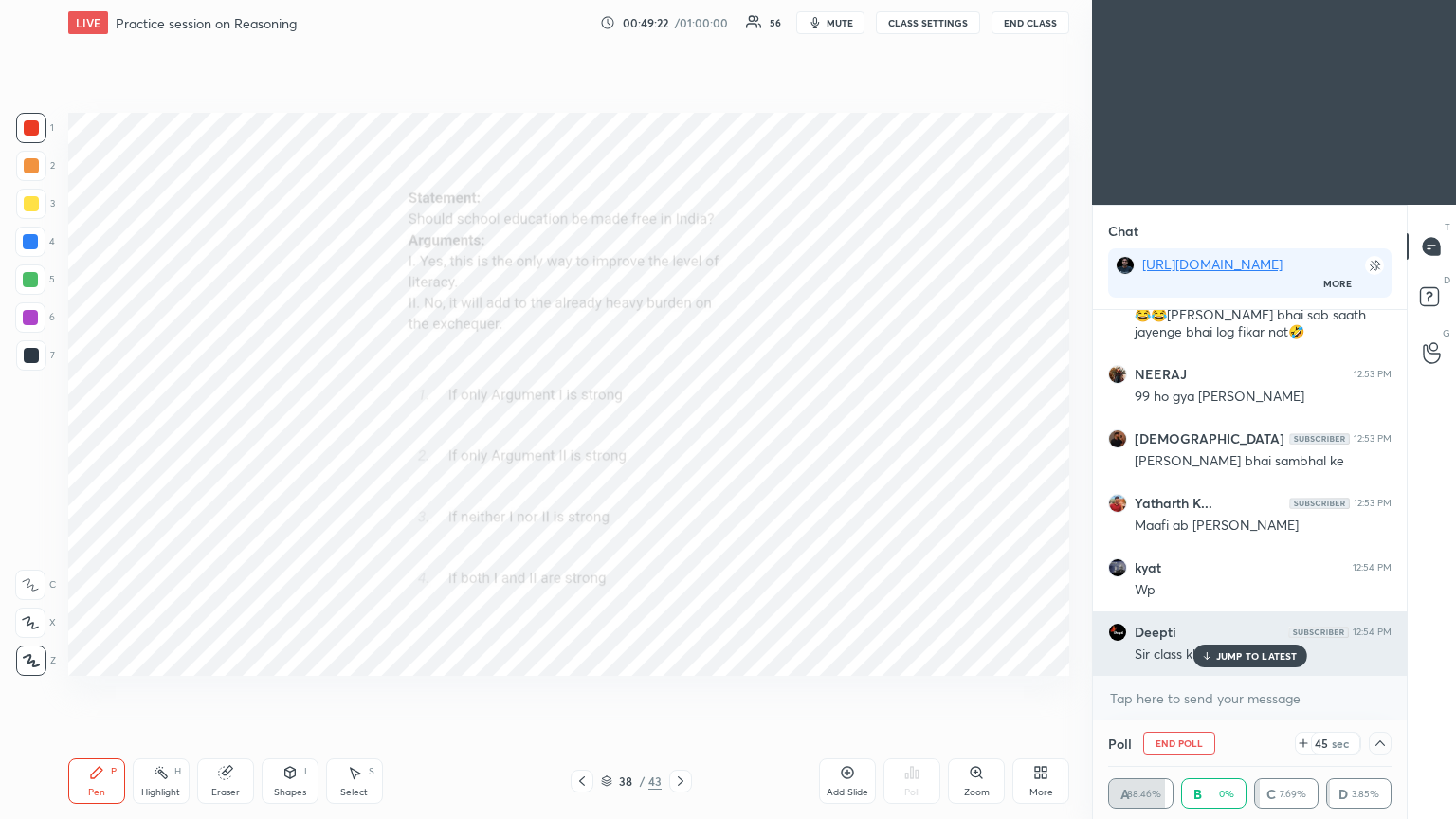
click at [680, 444] on div "[PERSON_NAME] 12:54 PM Sir class kb tk hai" at bounding box center [1250, 643] width 314 height 65
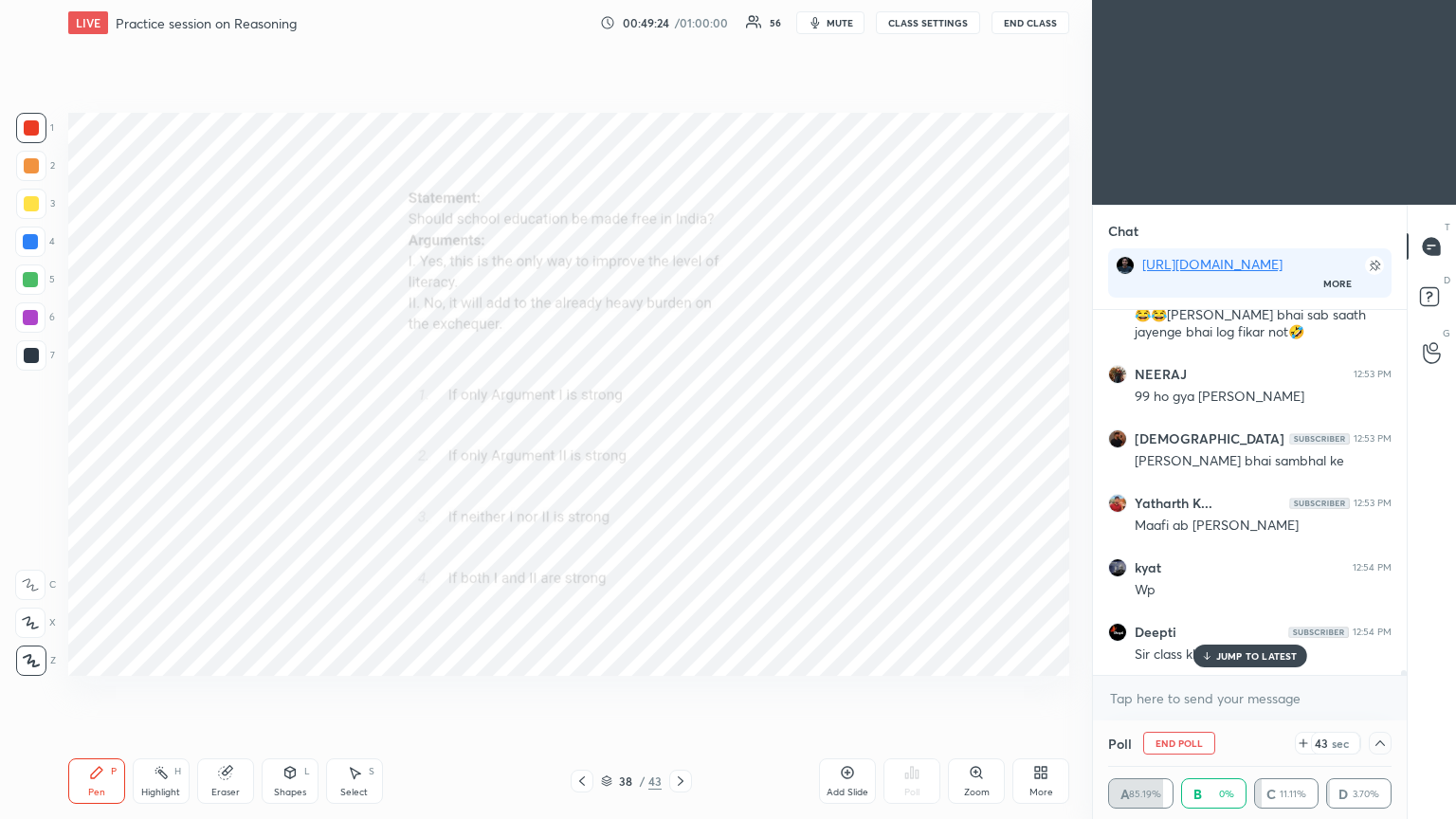
scroll to position [0, 6]
click at [680, 29] on button "mute" at bounding box center [830, 22] width 68 height 23
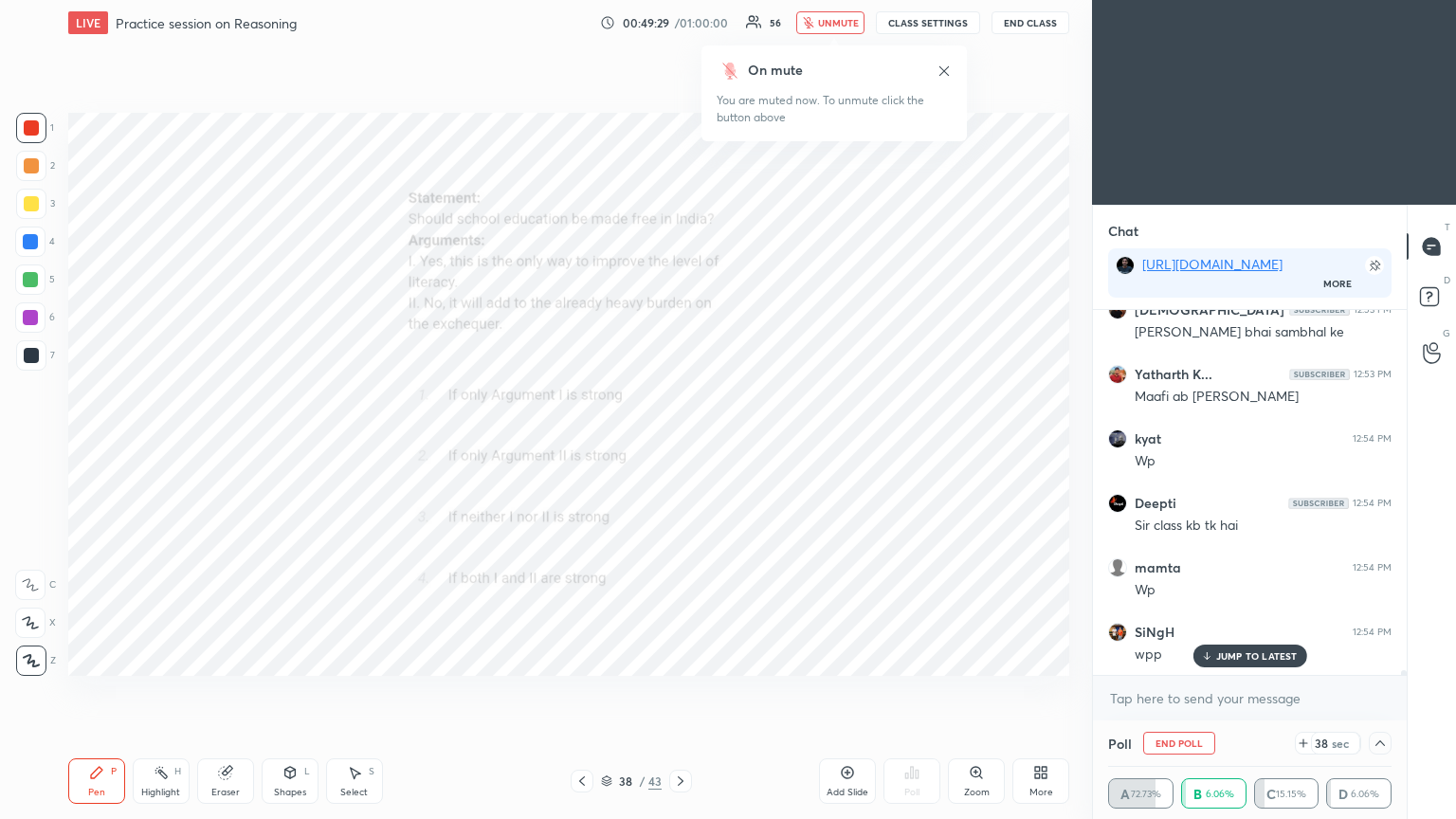
scroll to position [26327, 0]
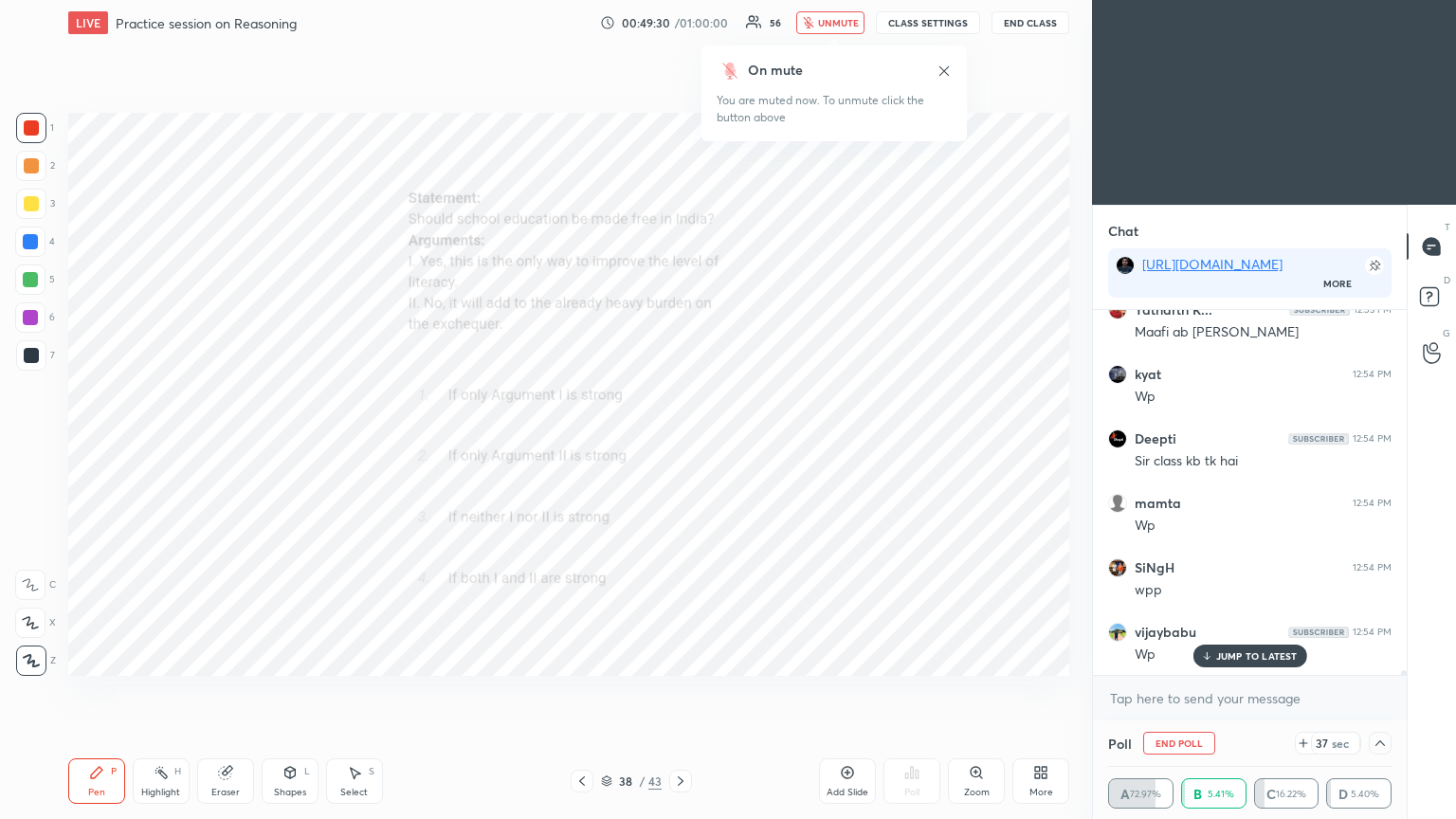
click at [680, 28] on span "unmute" at bounding box center [838, 22] width 41 height 13
click at [680, 444] on icon at bounding box center [1379, 742] width 15 height 15
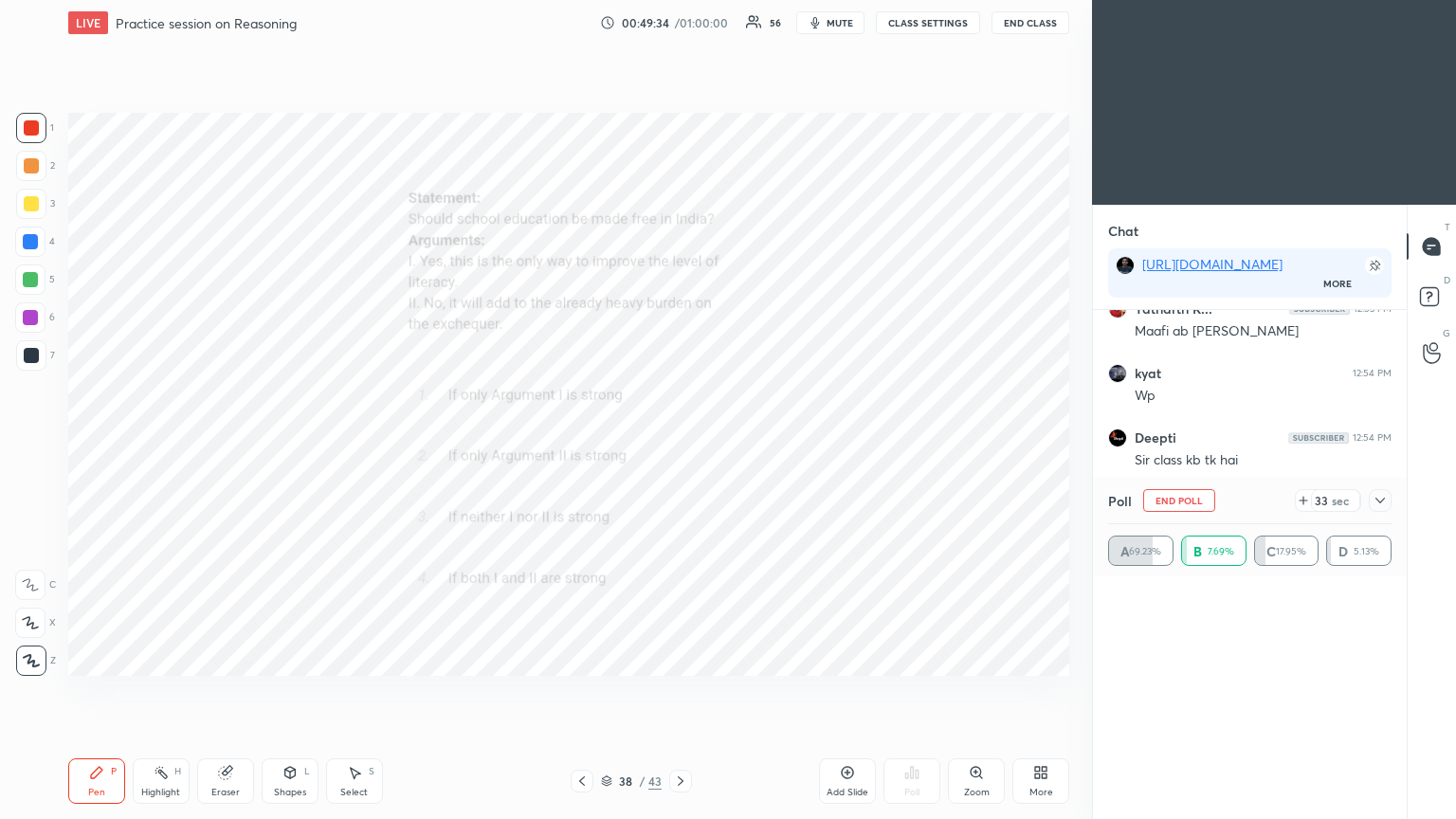
scroll to position [189, 278]
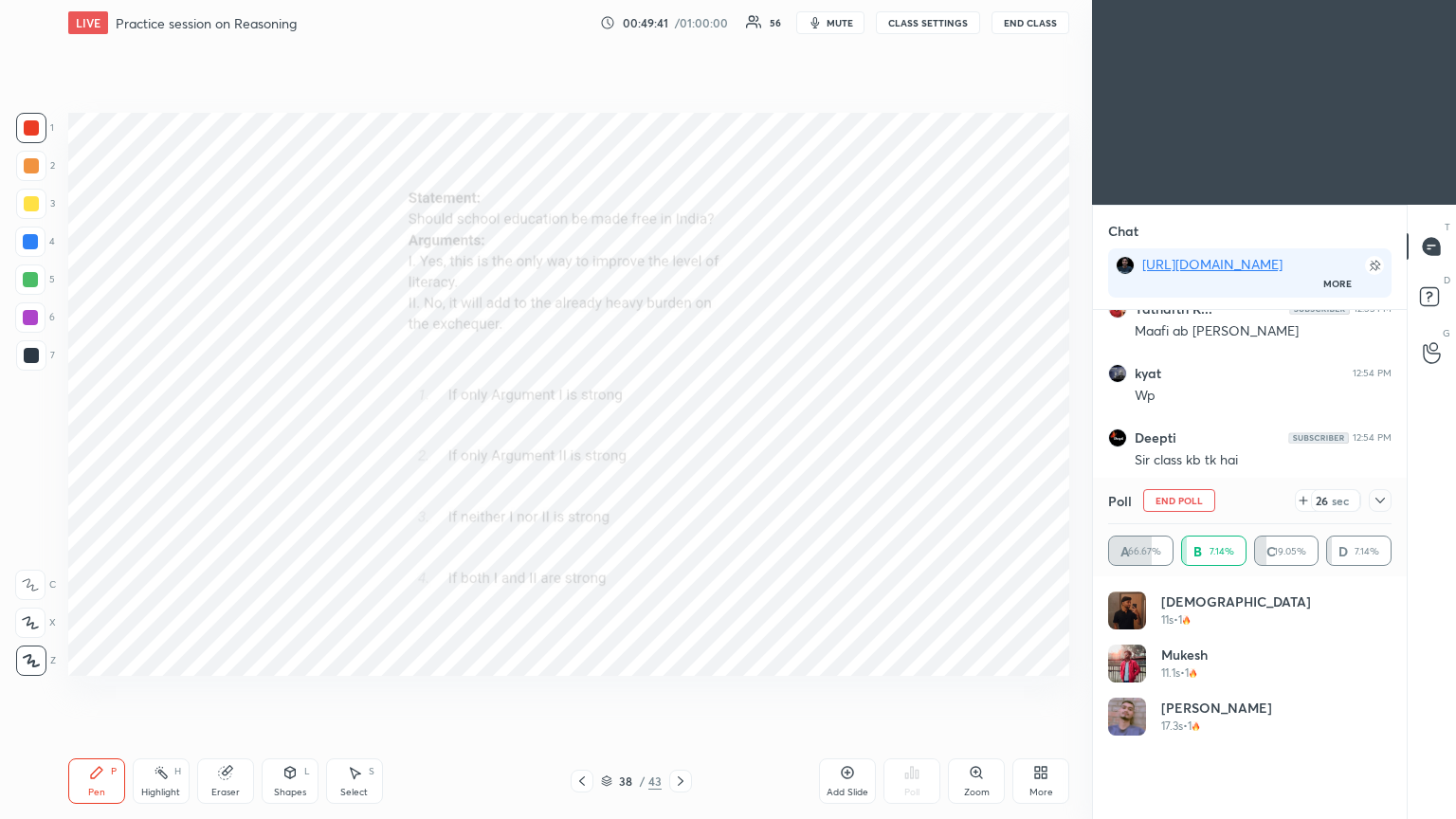
click at [680, 444] on icon at bounding box center [1380, 500] width 10 height 6
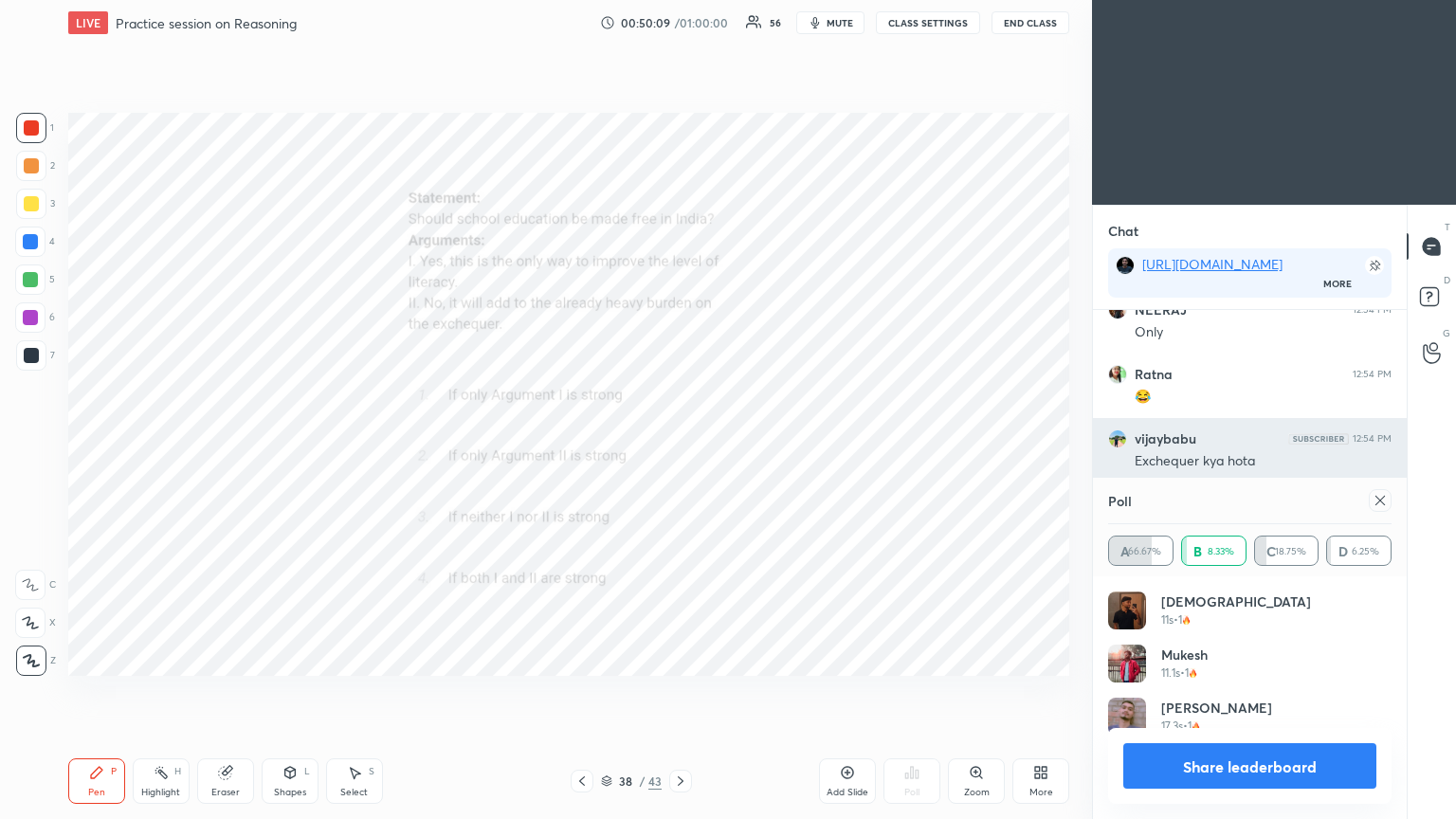
click at [680, 444] on div "Poll" at bounding box center [1250, 500] width 283 height 46
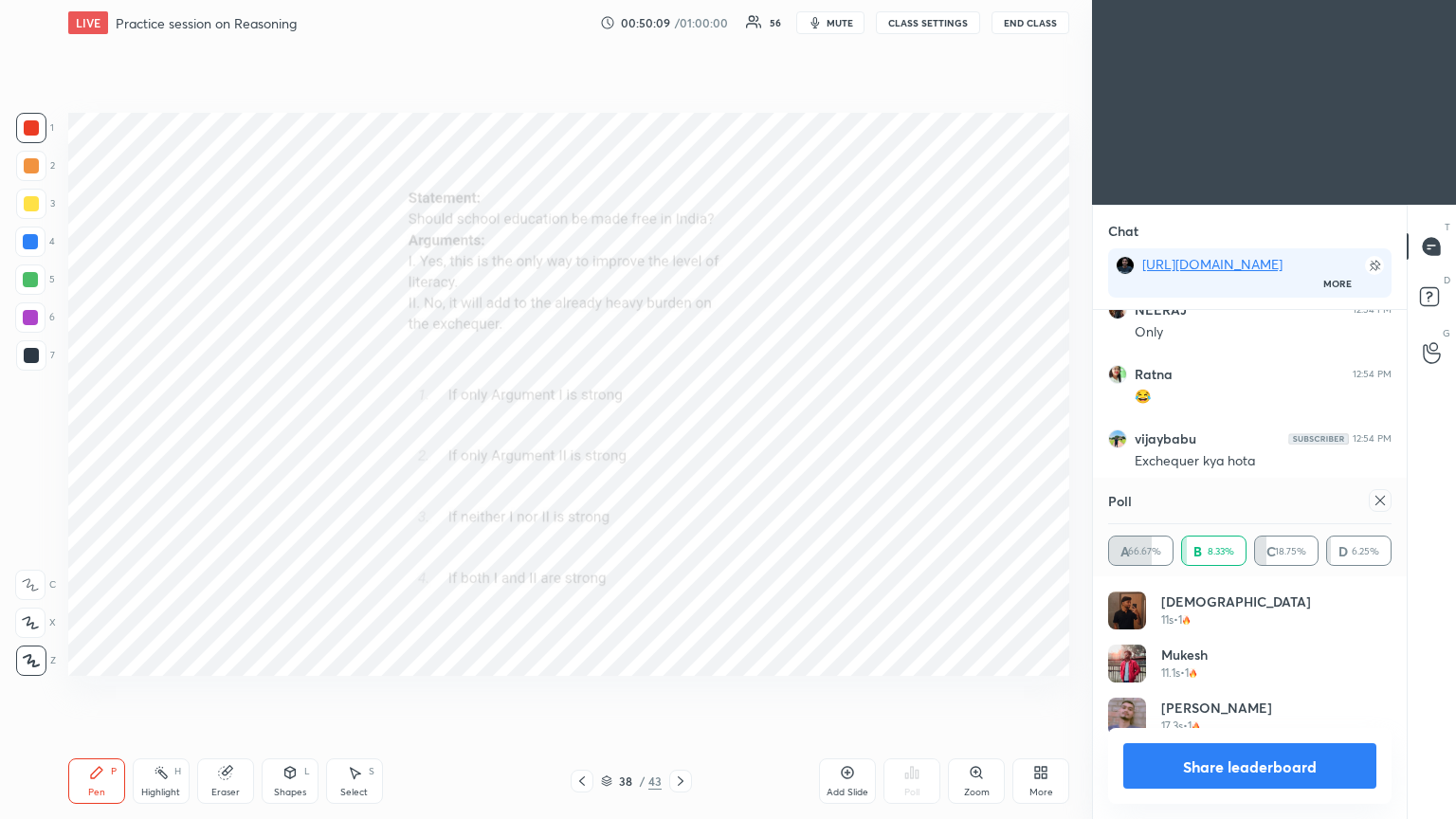
click at [680, 444] on icon at bounding box center [1379, 500] width 15 height 15
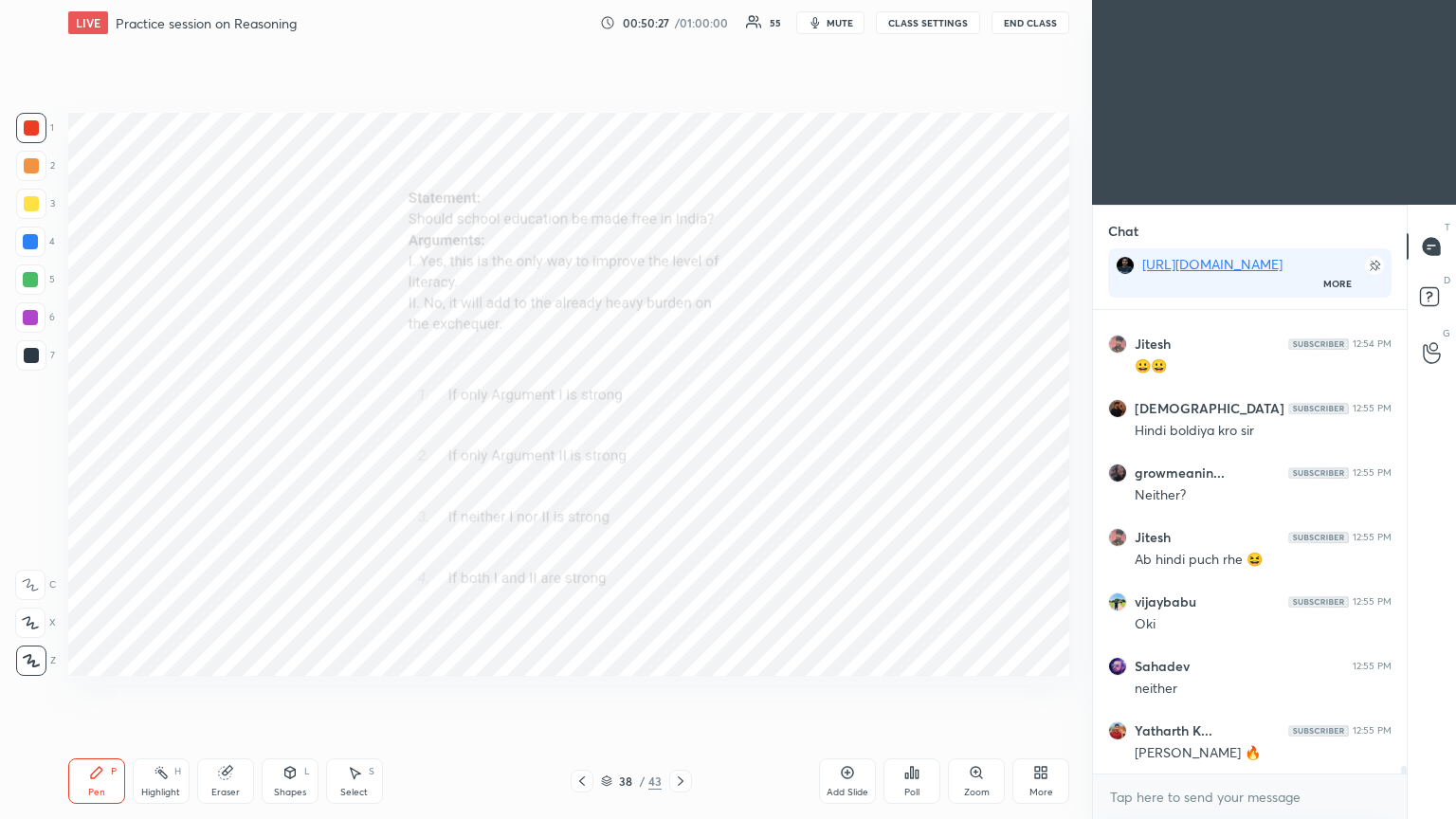
click at [680, 444] on icon at bounding box center [906, 775] width 3 height 5
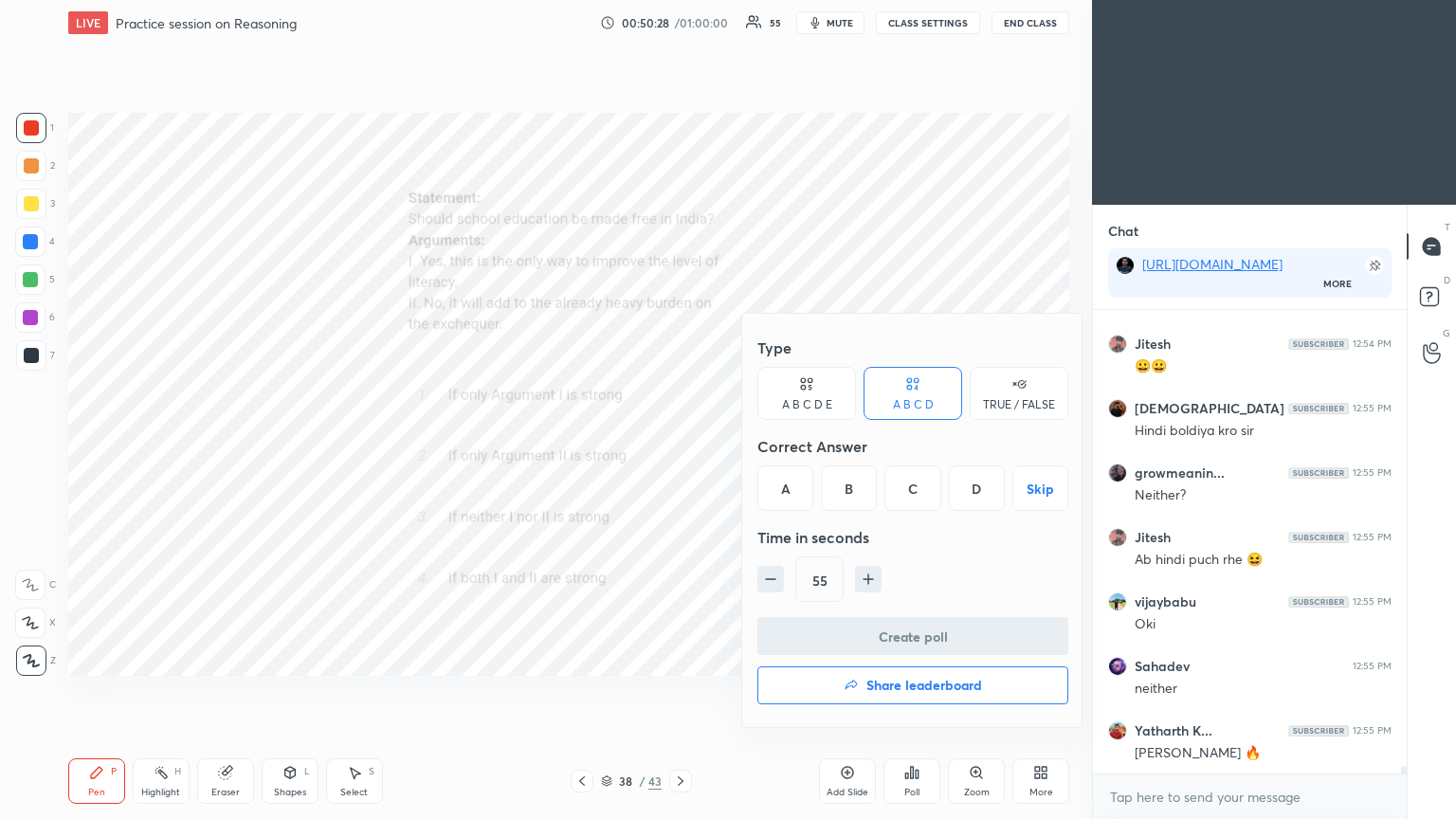
click at [680, 444] on h4 "Share leaderboard" at bounding box center [924, 684] width 116 height 13
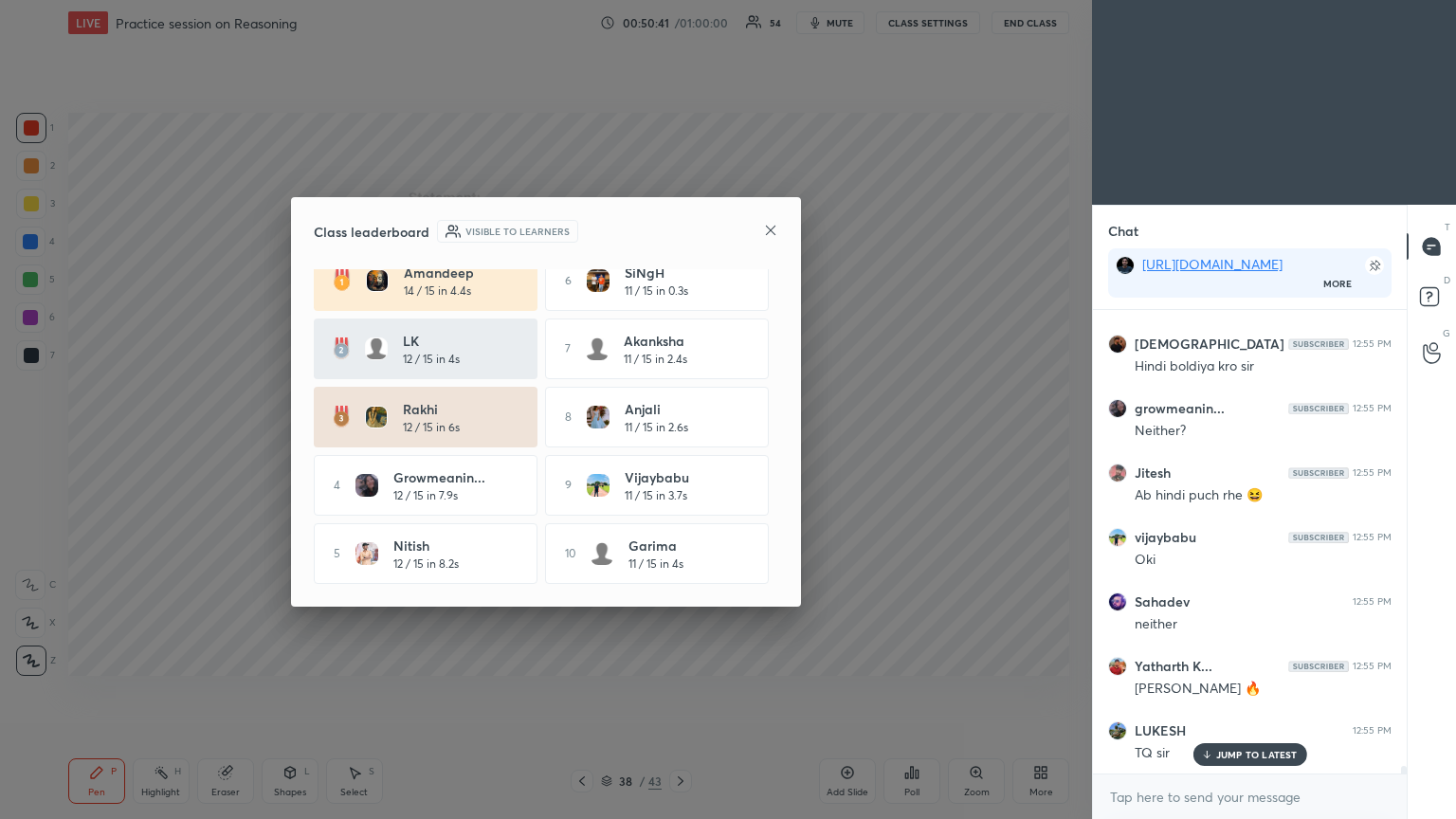
click at [680, 223] on icon at bounding box center [770, 230] width 15 height 15
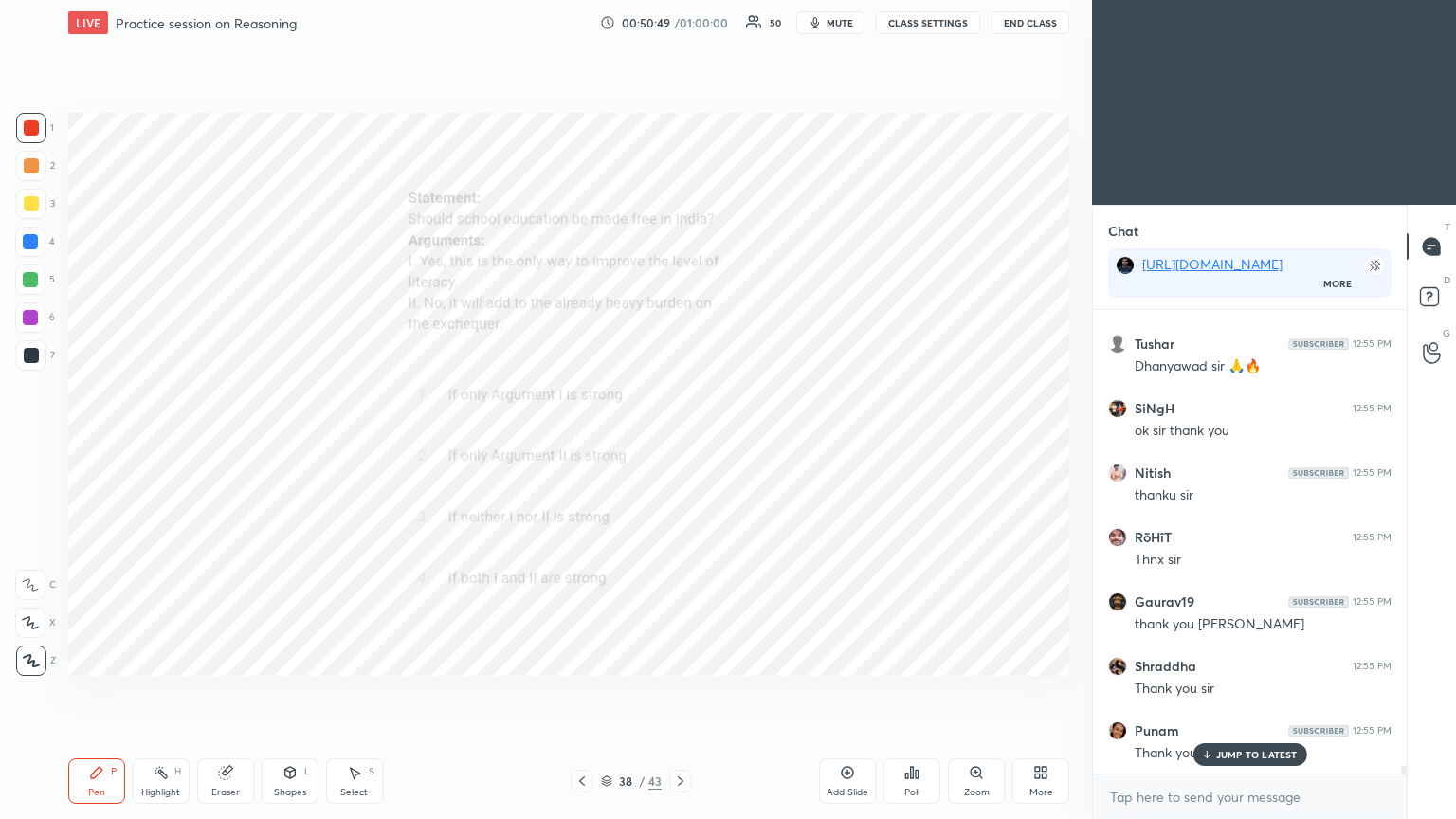
click at [680, 23] on button "End Class" at bounding box center [1030, 22] width 78 height 23
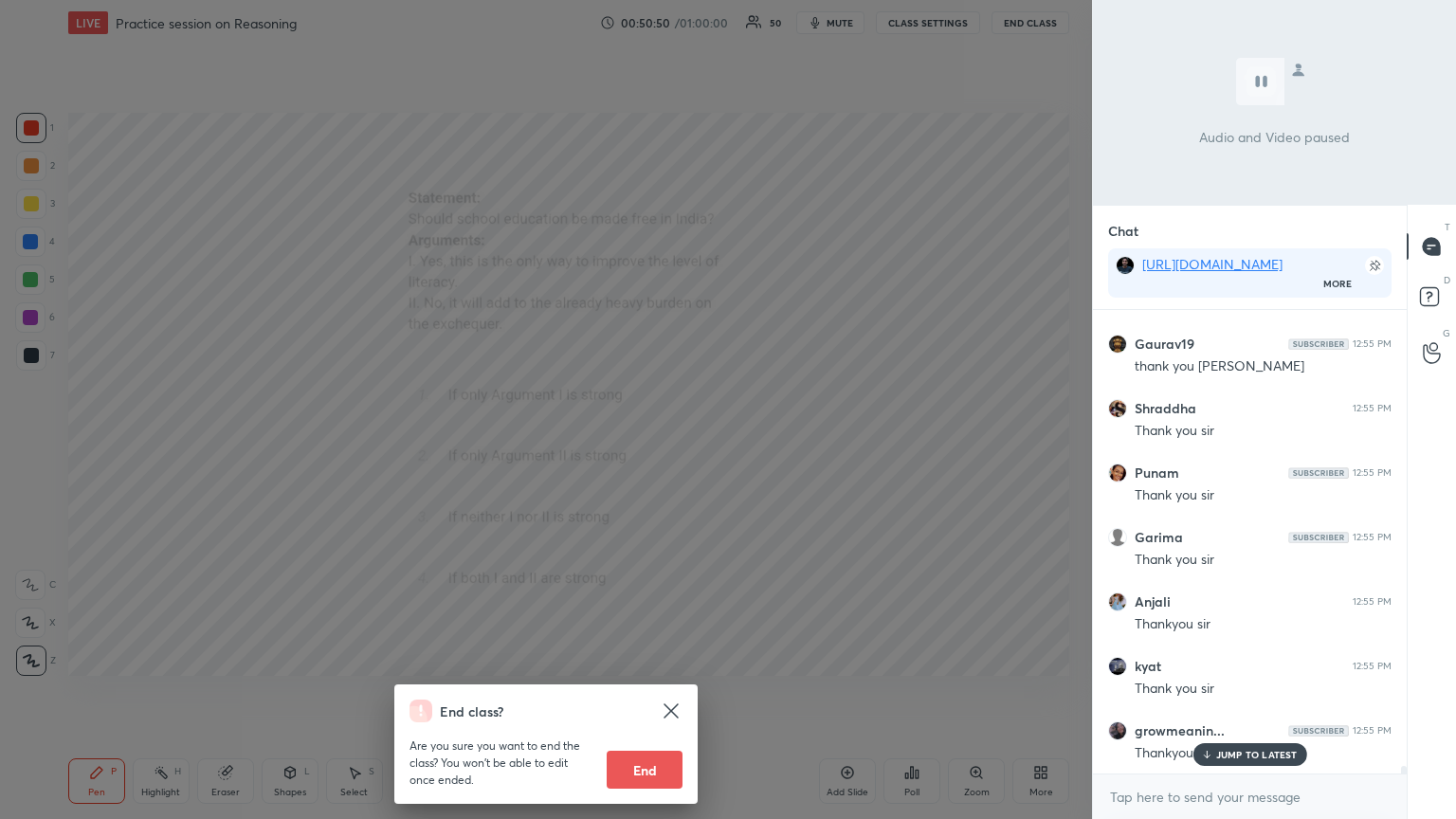
click at [637, 444] on button "End" at bounding box center [645, 769] width 76 height 38
type textarea "x"
